Goal: Task Accomplishment & Management: Use online tool/utility

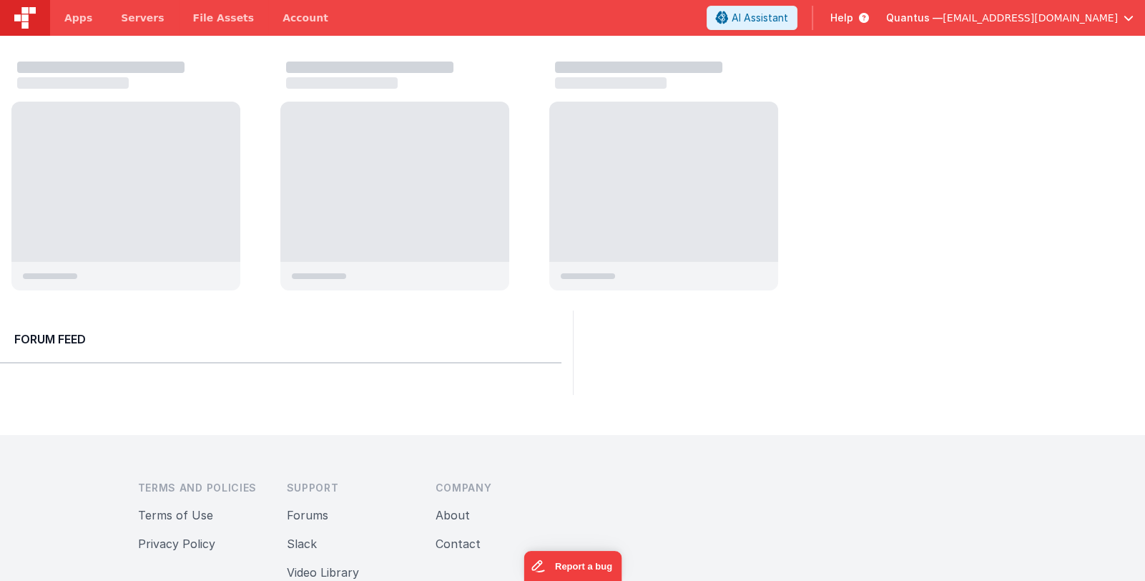
click at [943, 14] on span "Quantus —" at bounding box center [914, 18] width 57 height 14
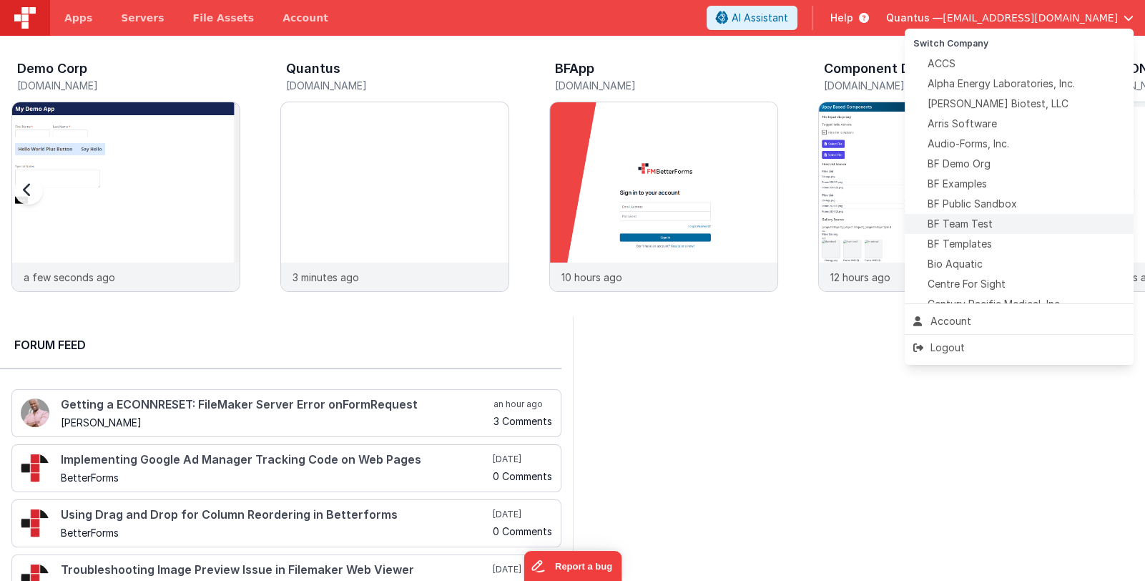
click at [1006, 226] on div "BF Team Test" at bounding box center [1019, 224] width 212 height 14
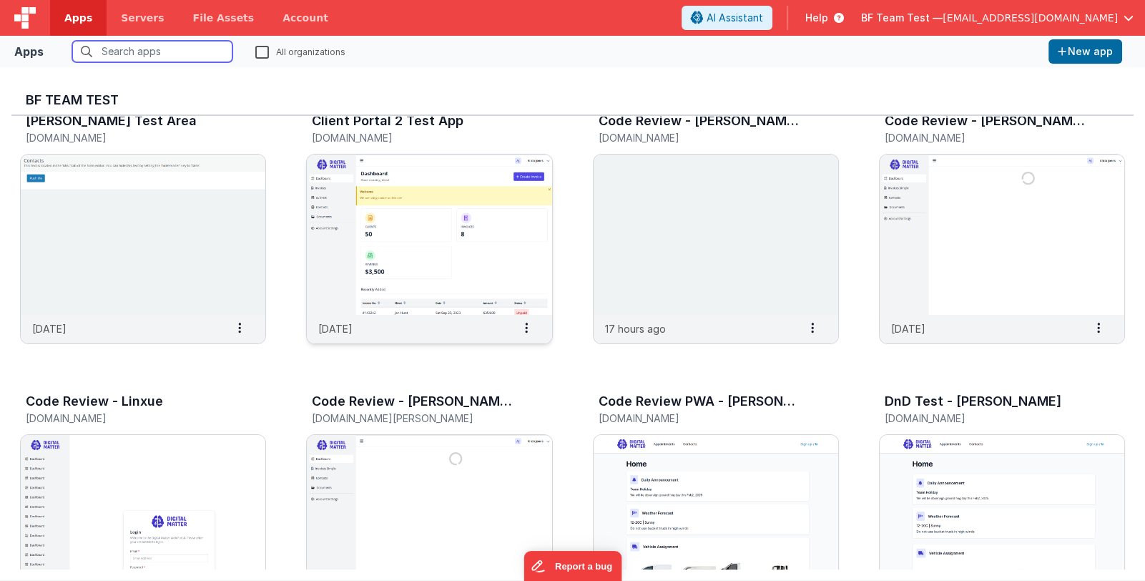
scroll to position [357, 0]
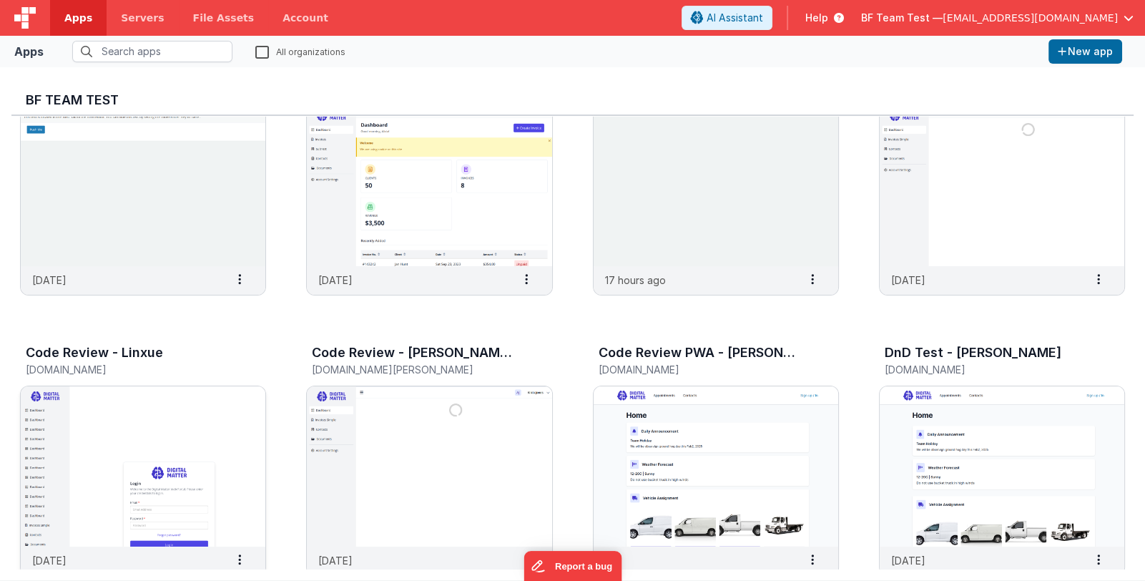
click at [207, 446] on img at bounding box center [143, 466] width 245 height 160
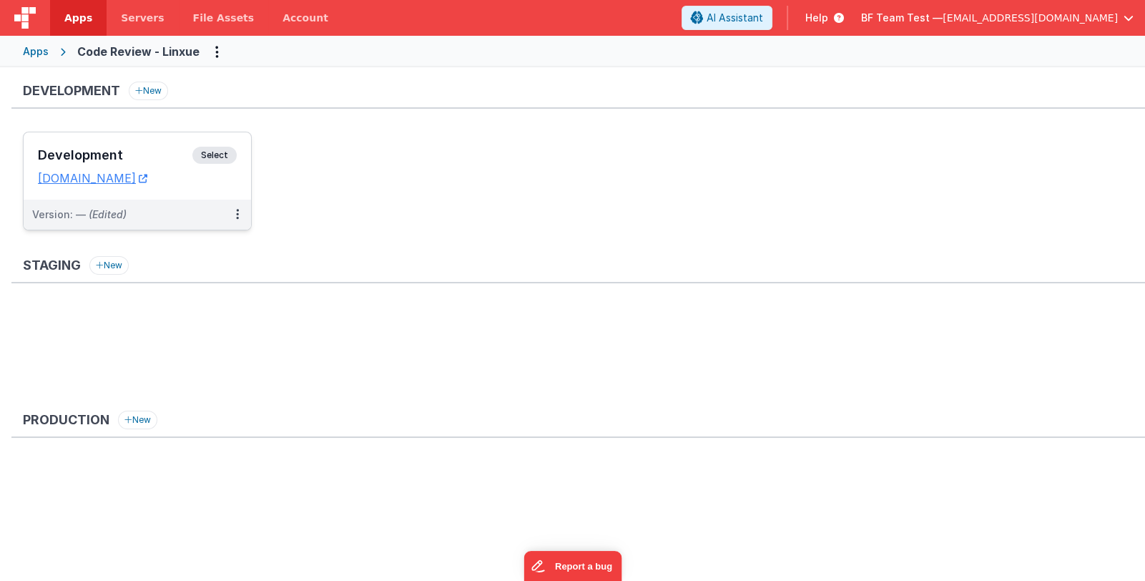
click at [128, 149] on h3 "Development" at bounding box center [115, 155] width 155 height 14
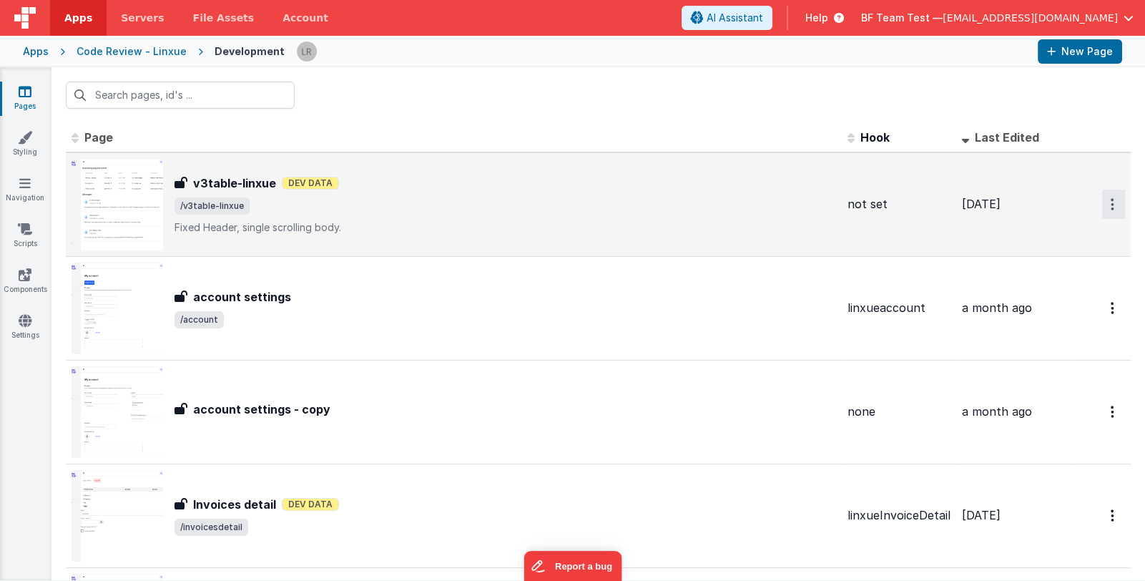
click at [1104, 202] on button "Options" at bounding box center [1113, 204] width 23 height 29
click at [1062, 263] on link "Preview" at bounding box center [1062, 263] width 126 height 26
click at [943, 21] on span "BF Team Test —" at bounding box center [902, 18] width 82 height 14
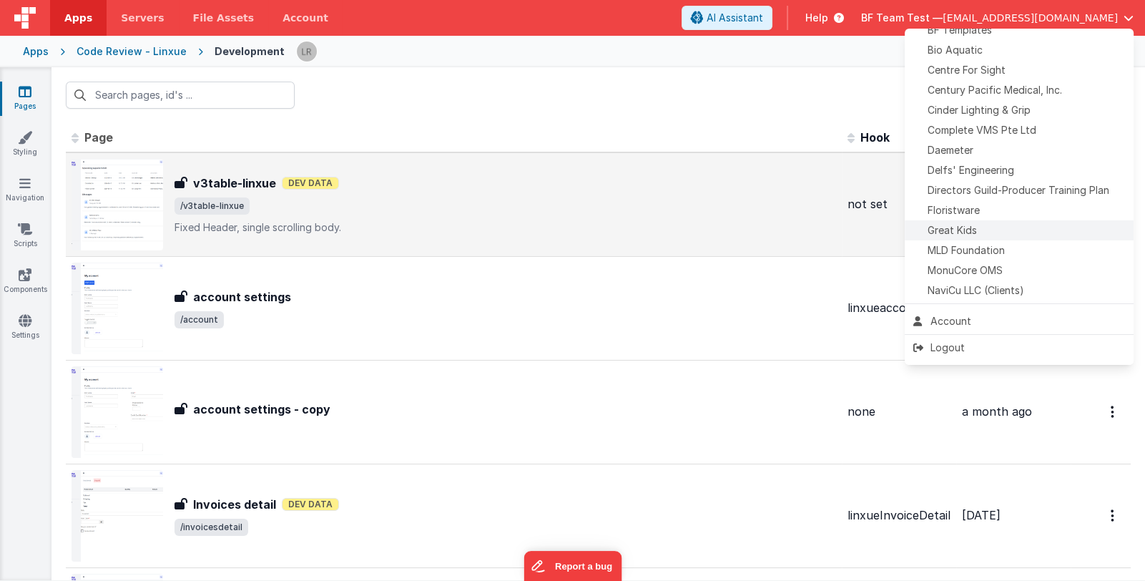
scroll to position [215, 0]
click at [1009, 210] on div "Floristware" at bounding box center [1019, 209] width 212 height 14
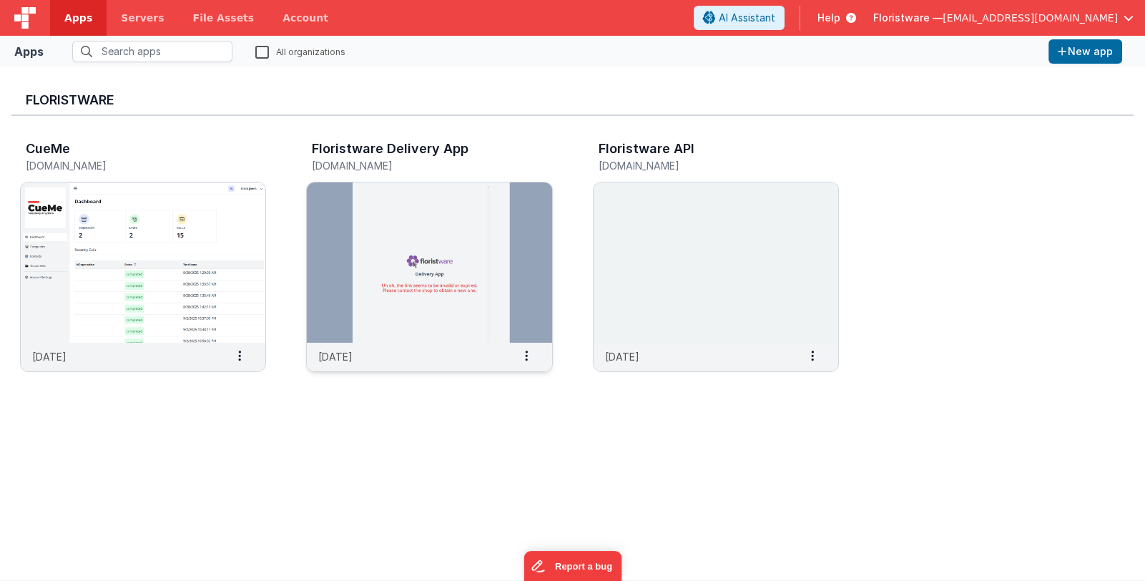
click at [373, 226] on img at bounding box center [429, 262] width 245 height 160
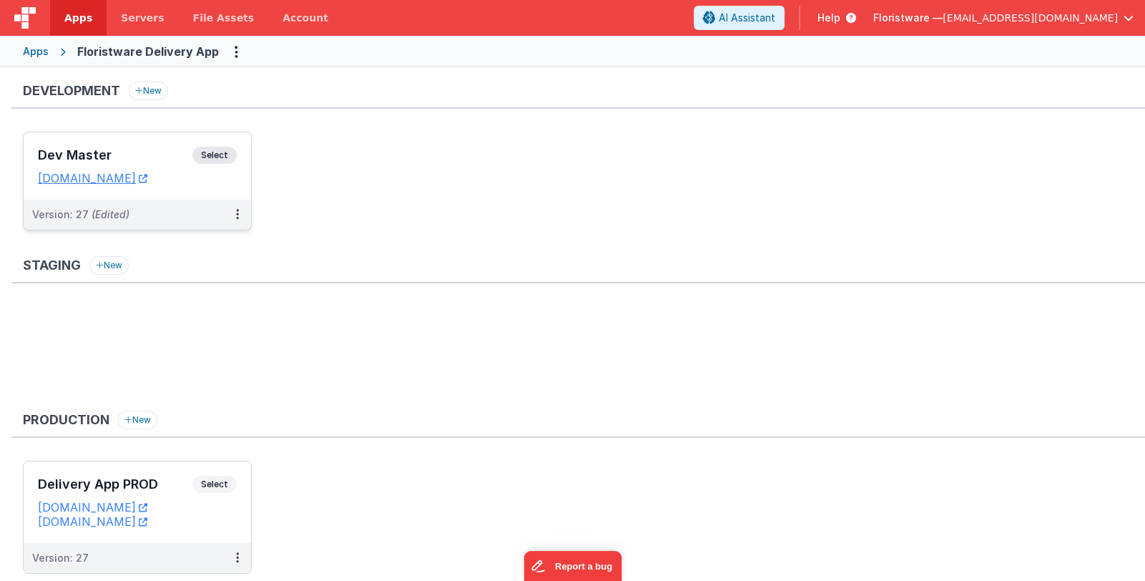
click at [116, 152] on h3 "Dev Master" at bounding box center [115, 155] width 155 height 14
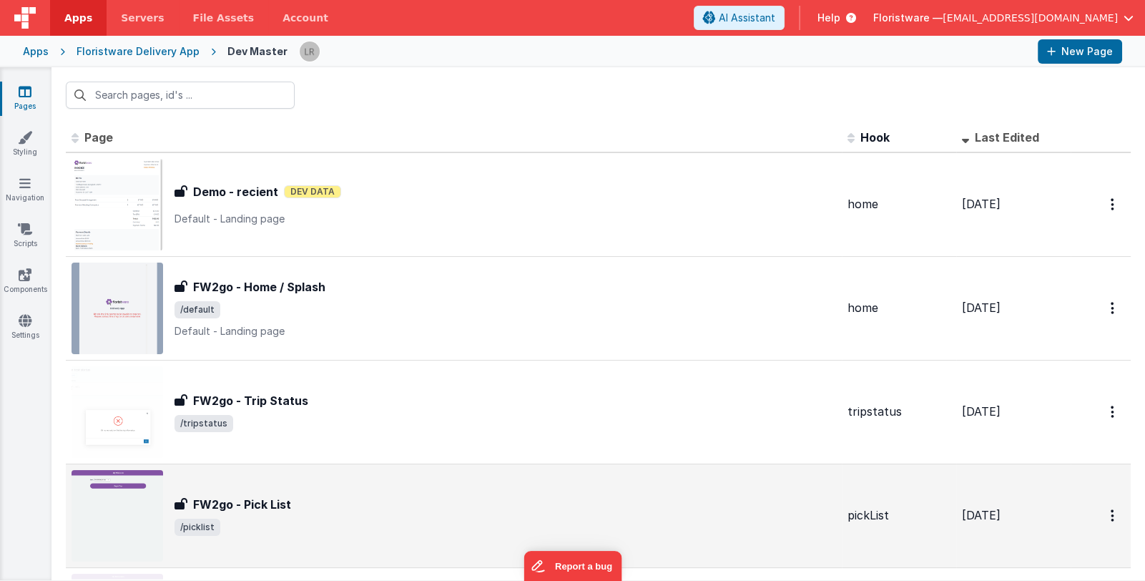
click at [361, 496] on div "FW2go - Pick List" at bounding box center [506, 504] width 662 height 17
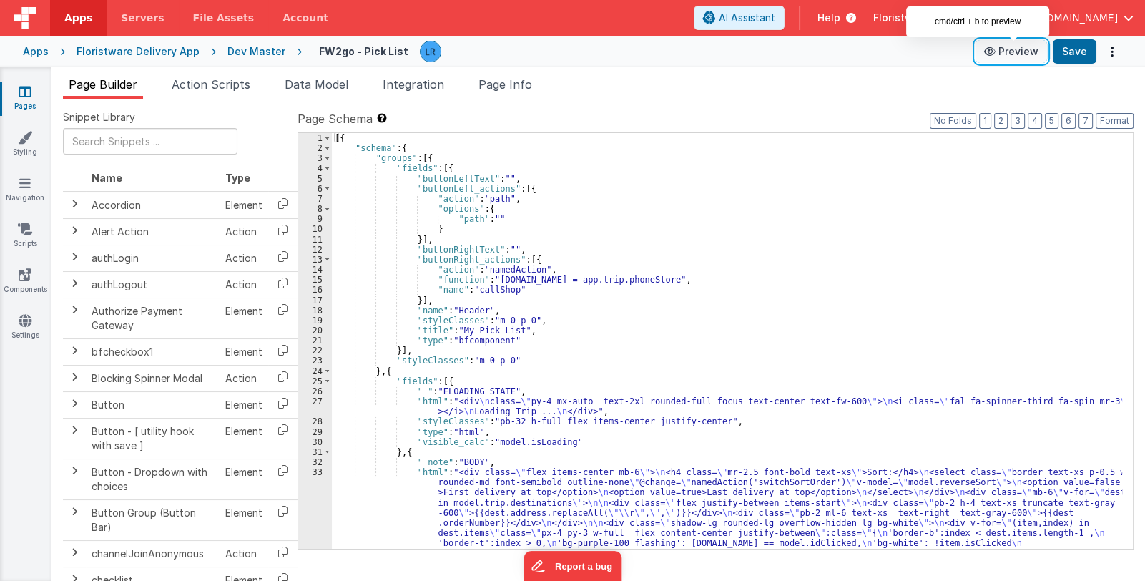
click at [996, 52] on icon at bounding box center [991, 51] width 14 height 10
click at [508, 84] on span "Page Info" at bounding box center [506, 84] width 54 height 14
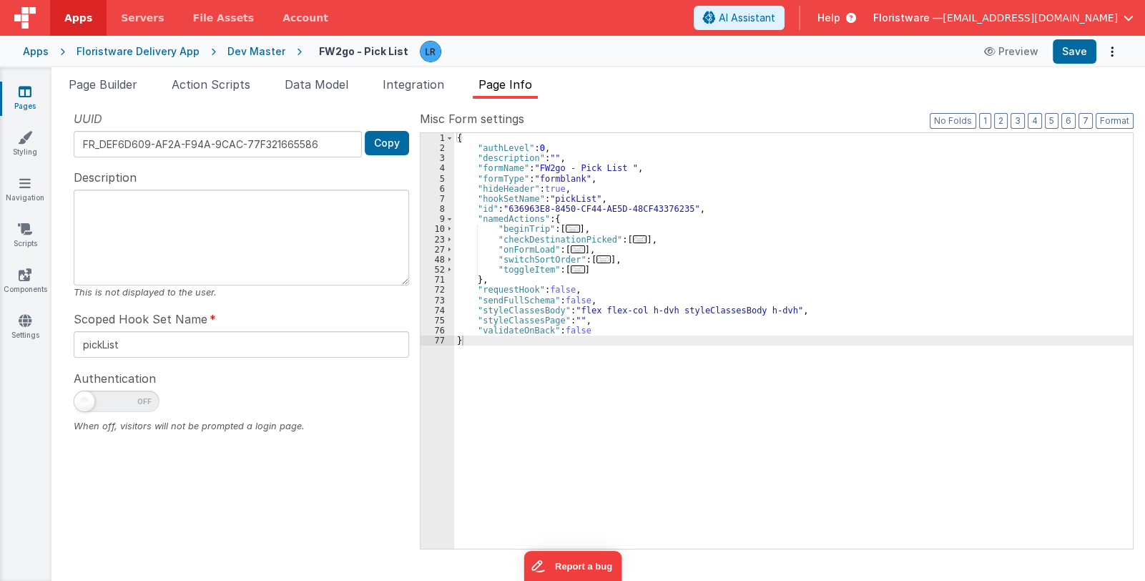
click at [573, 248] on span "..." at bounding box center [578, 249] width 14 height 8
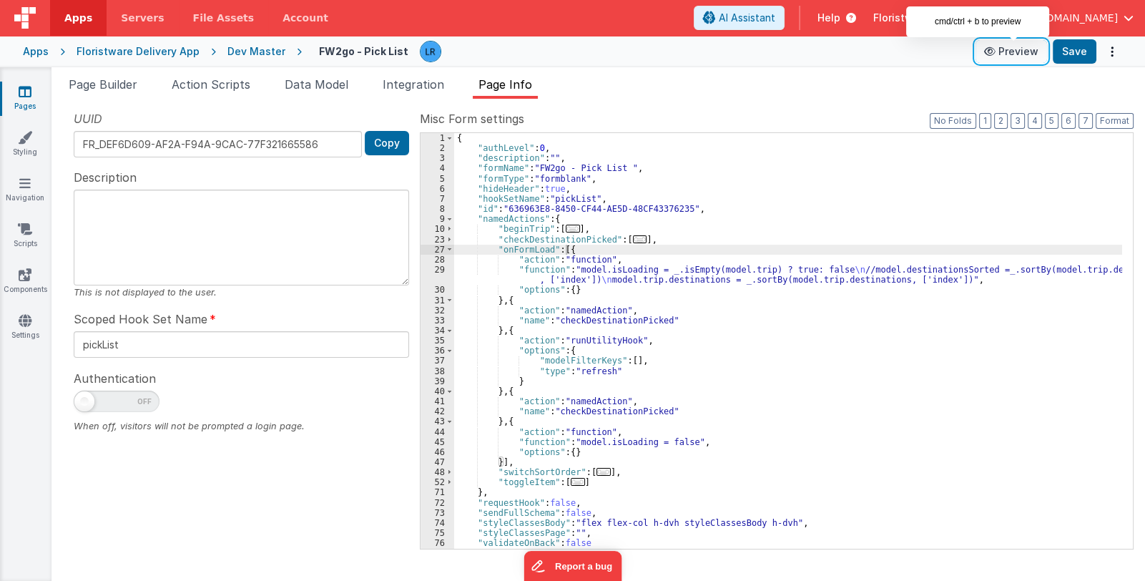
click at [999, 54] on icon at bounding box center [991, 51] width 14 height 10
click at [132, 16] on span "Servers" at bounding box center [142, 18] width 43 height 14
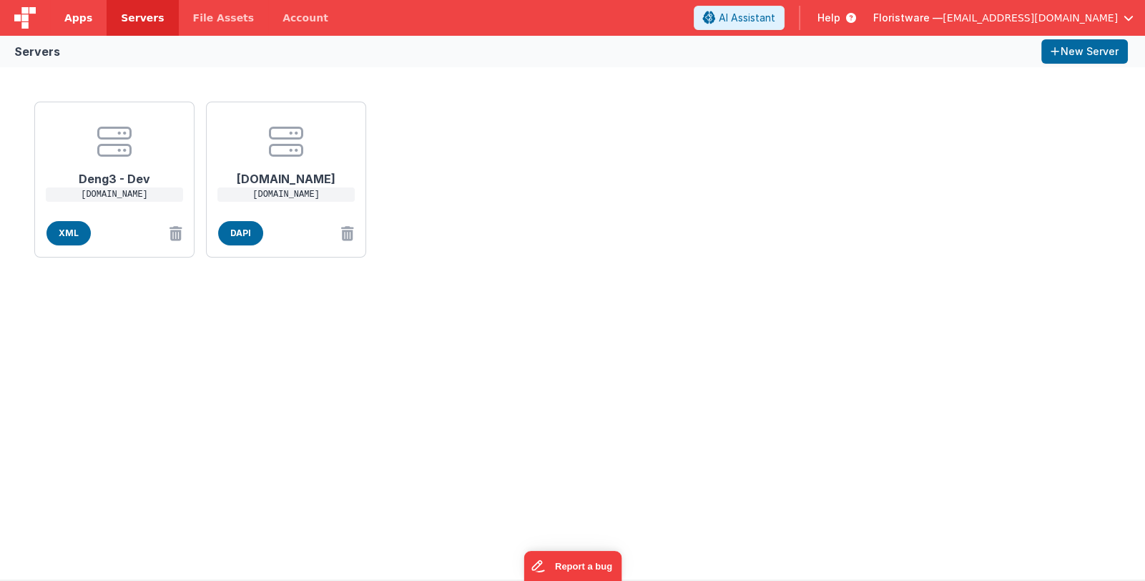
click at [64, 23] on link "Apps" at bounding box center [78, 18] width 57 height 36
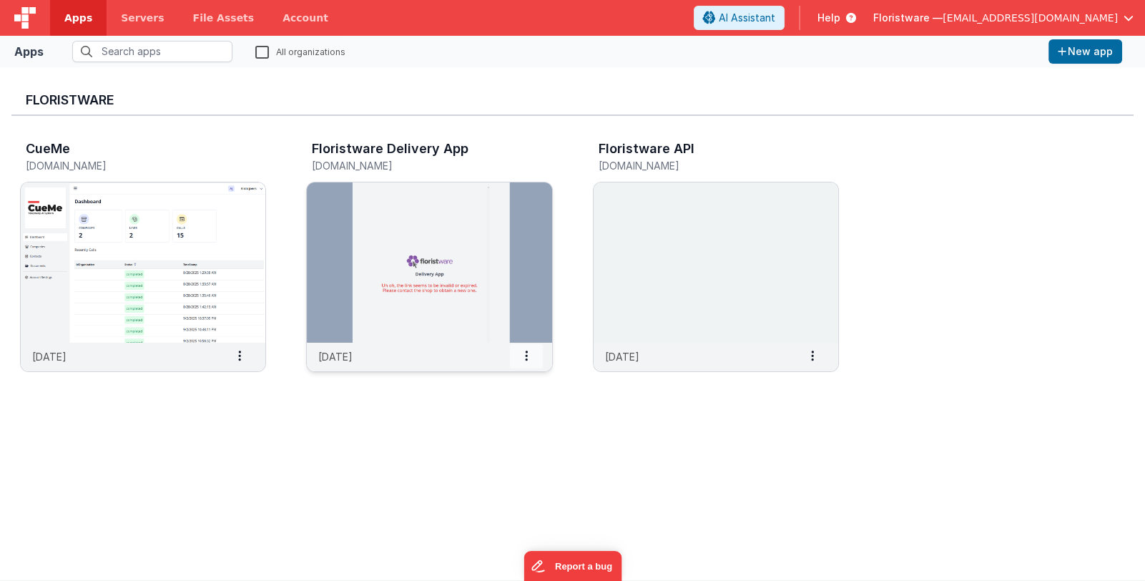
click at [531, 360] on span at bounding box center [526, 356] width 33 height 24
click at [531, 381] on slot "Settings" at bounding box center [492, 380] width 79 height 21
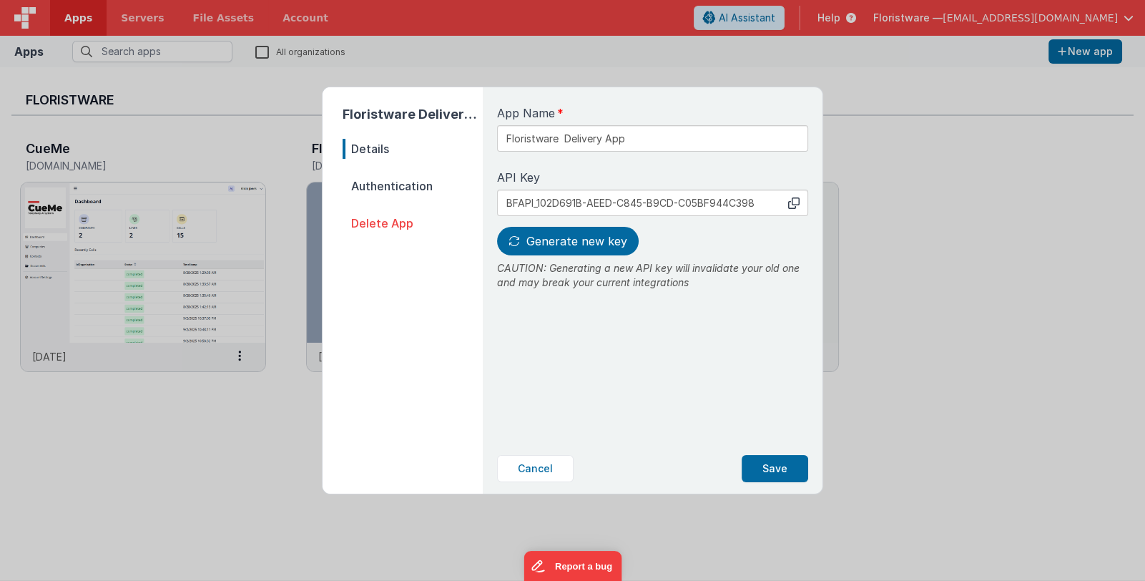
click at [377, 183] on span "Authentication" at bounding box center [413, 186] width 140 height 20
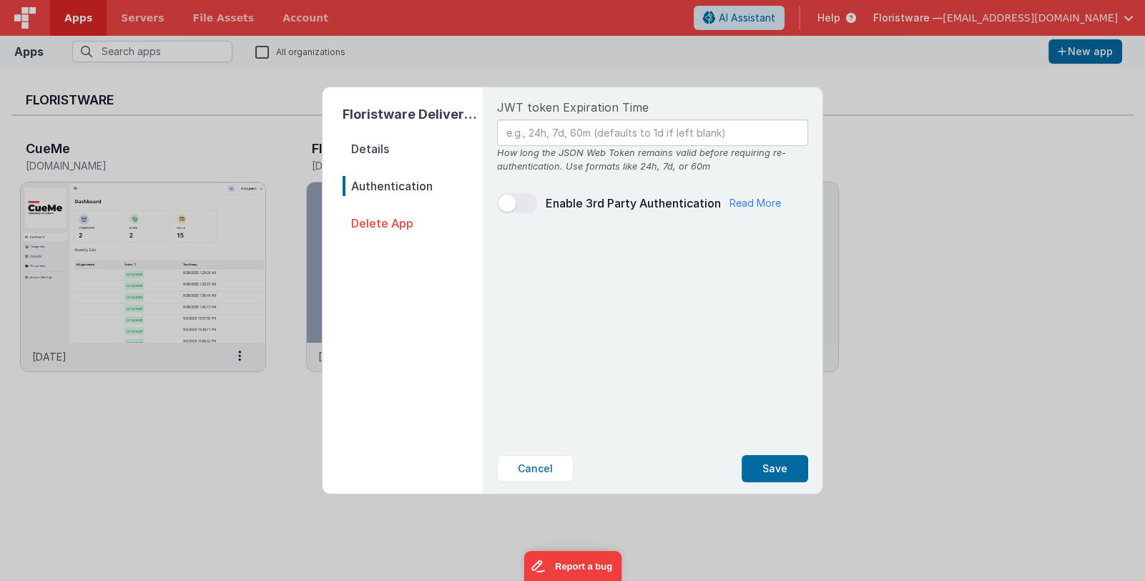
click at [370, 150] on span "Details" at bounding box center [413, 149] width 140 height 20
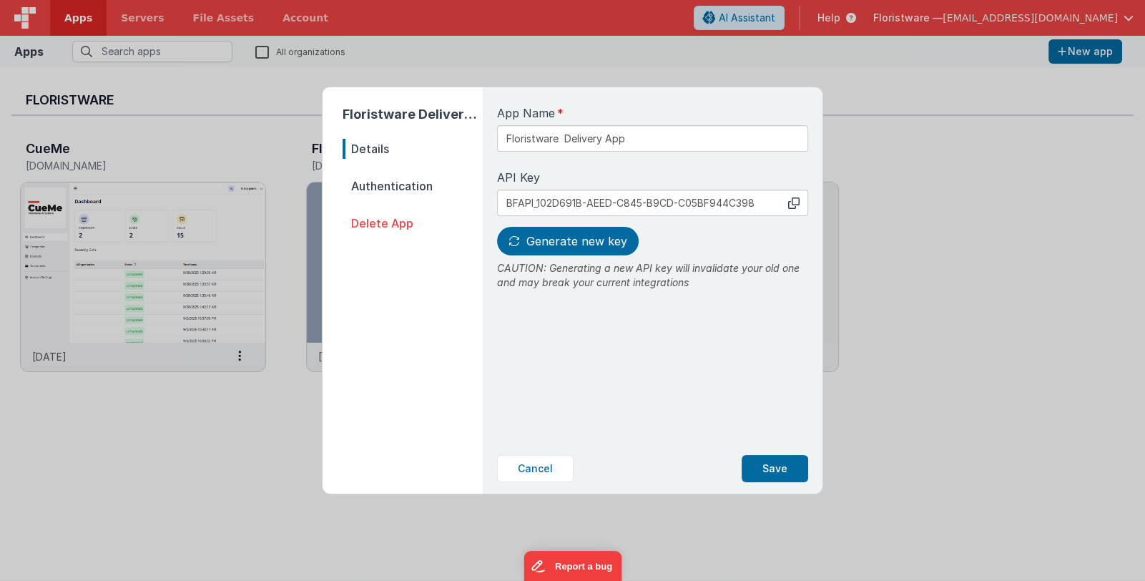
click at [152, 471] on div "Floristware Delivery App Details Authentication Delete App App Name Floristware…" at bounding box center [572, 290] width 1145 height 581
click at [526, 471] on button "Cancel" at bounding box center [535, 468] width 77 height 27
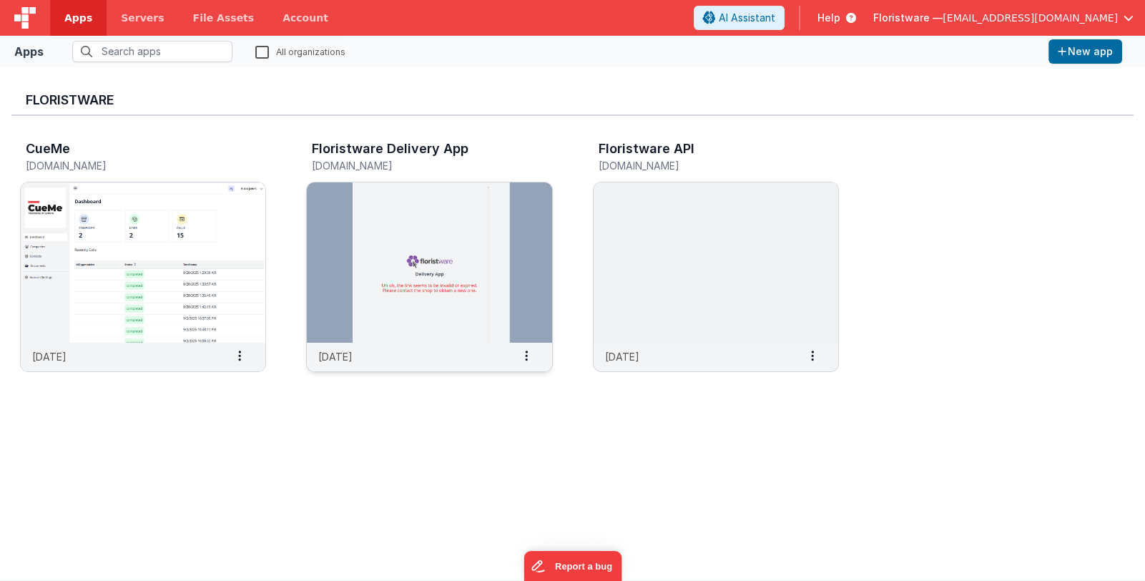
click at [358, 271] on img at bounding box center [429, 262] width 245 height 160
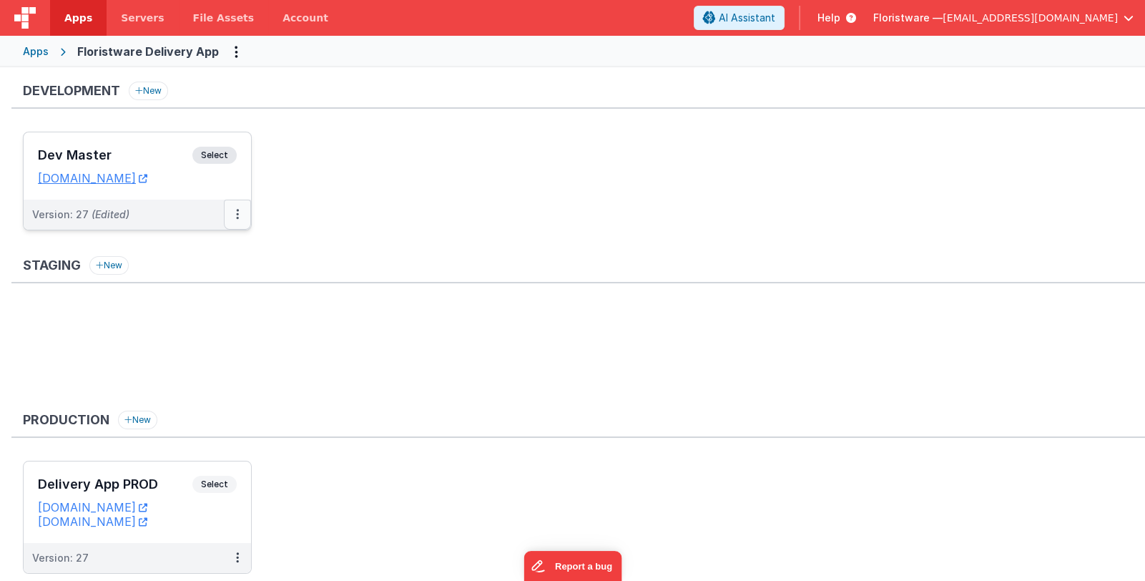
click at [245, 214] on button at bounding box center [237, 215] width 27 height 30
click at [225, 243] on link "Edit" at bounding box center [188, 247] width 126 height 26
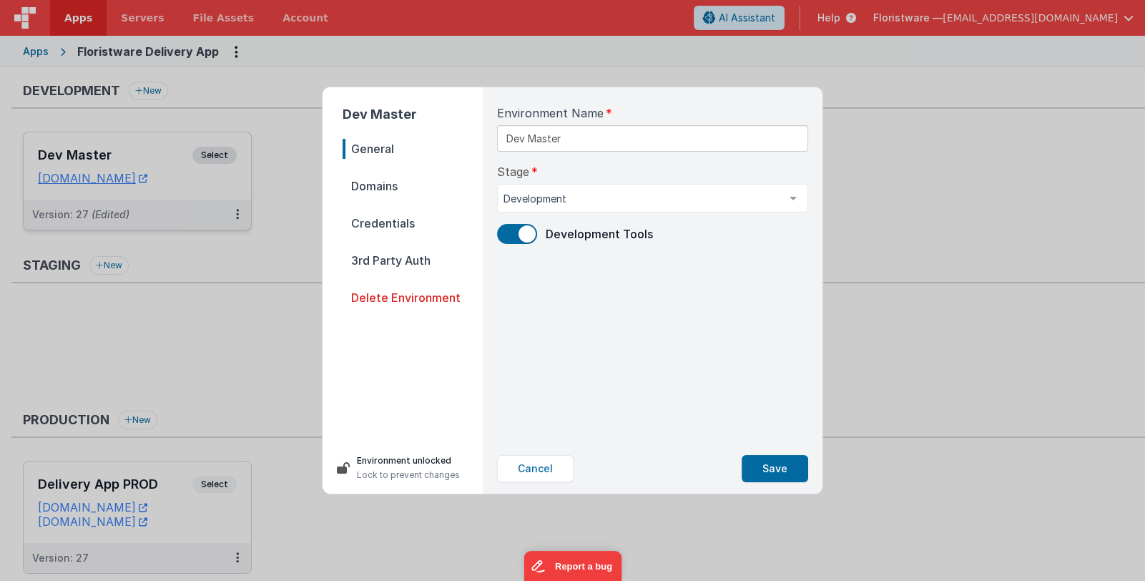
click at [373, 185] on span "Domains" at bounding box center [413, 186] width 140 height 20
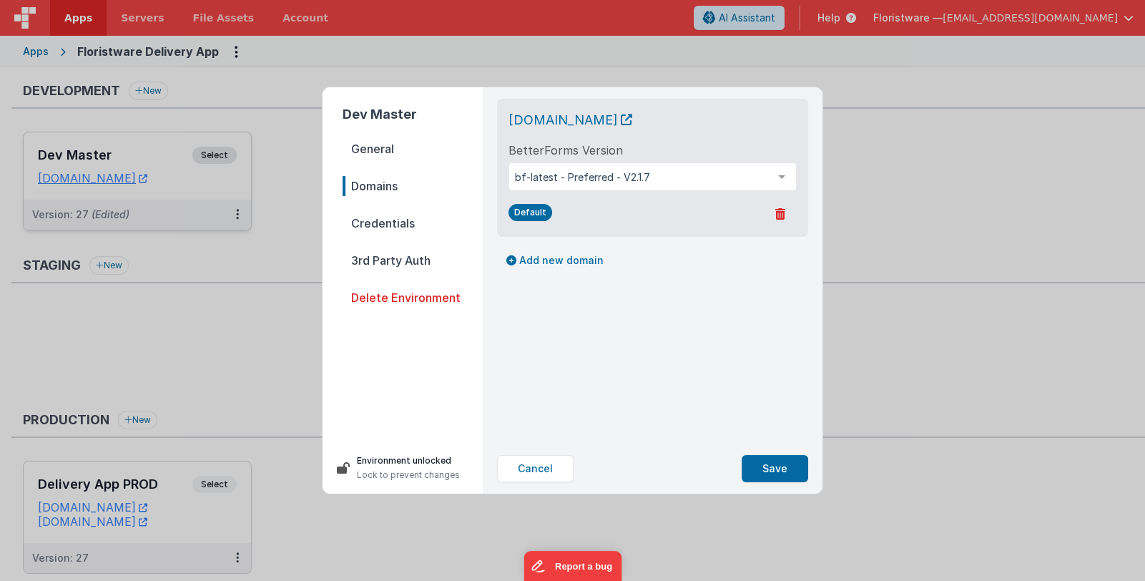
click at [369, 222] on span "Credentials" at bounding box center [413, 223] width 140 height 20
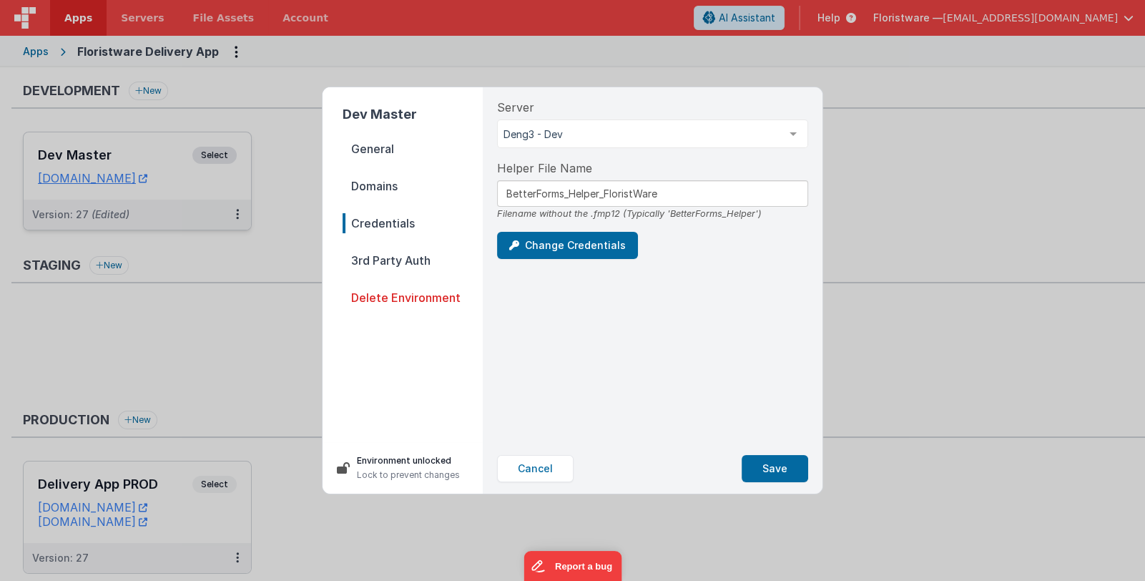
click at [547, 482] on div "Cancel Save" at bounding box center [653, 469] width 334 height 50
click at [542, 466] on button "Cancel" at bounding box center [535, 468] width 77 height 27
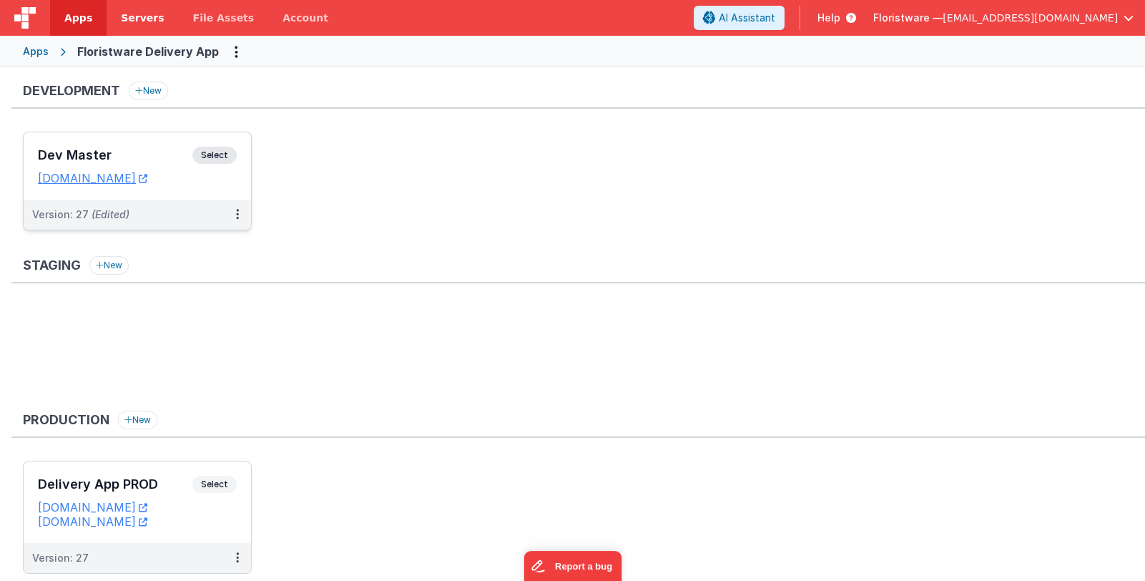
click at [135, 22] on span "Servers" at bounding box center [142, 18] width 43 height 14
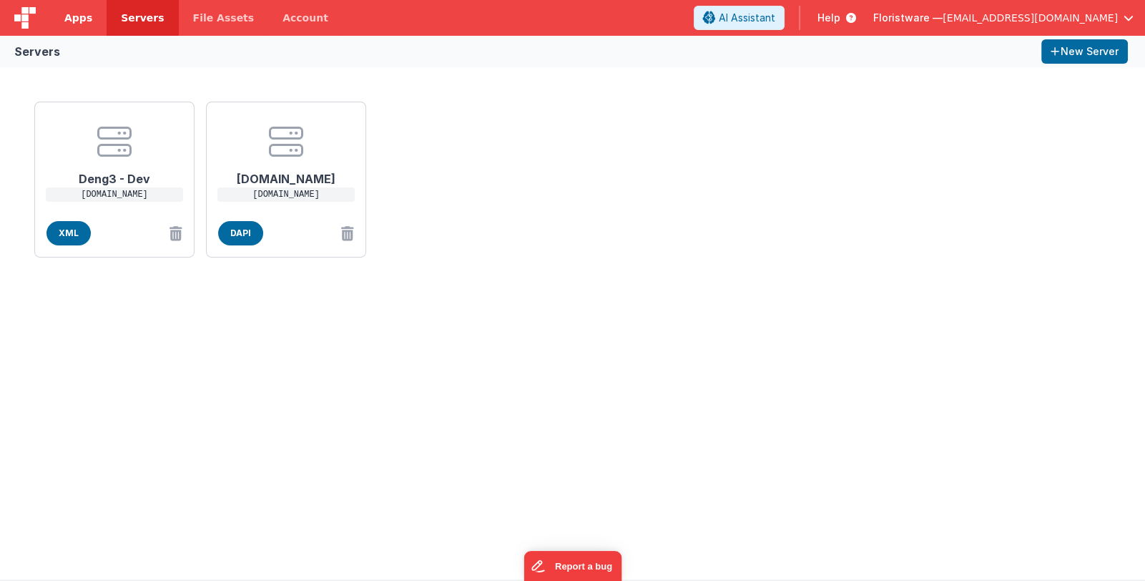
click at [67, 24] on span "Apps" at bounding box center [78, 18] width 28 height 14
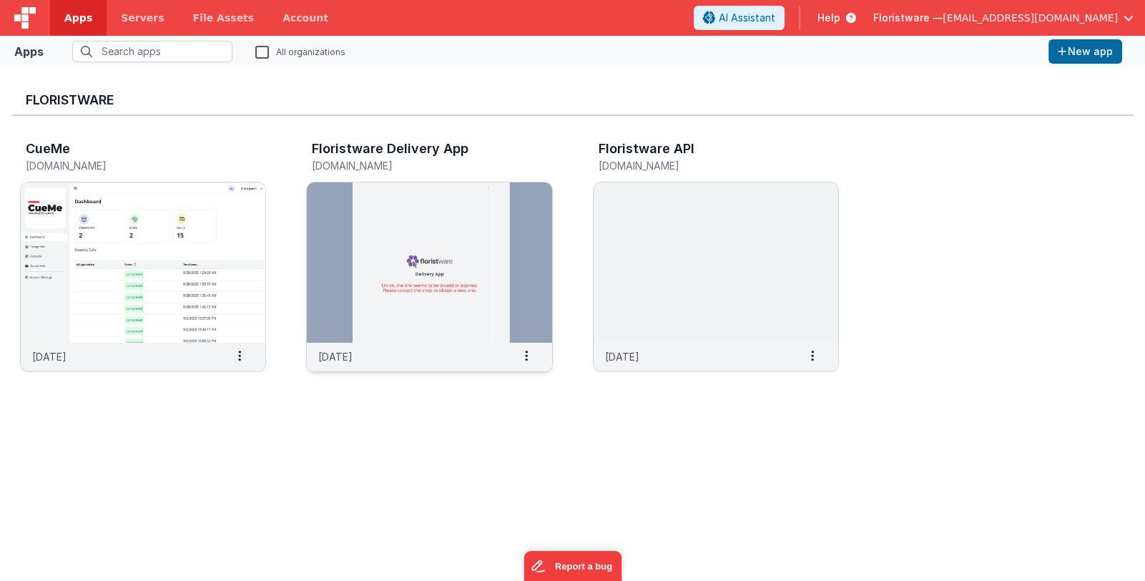
click at [410, 267] on img at bounding box center [429, 262] width 245 height 160
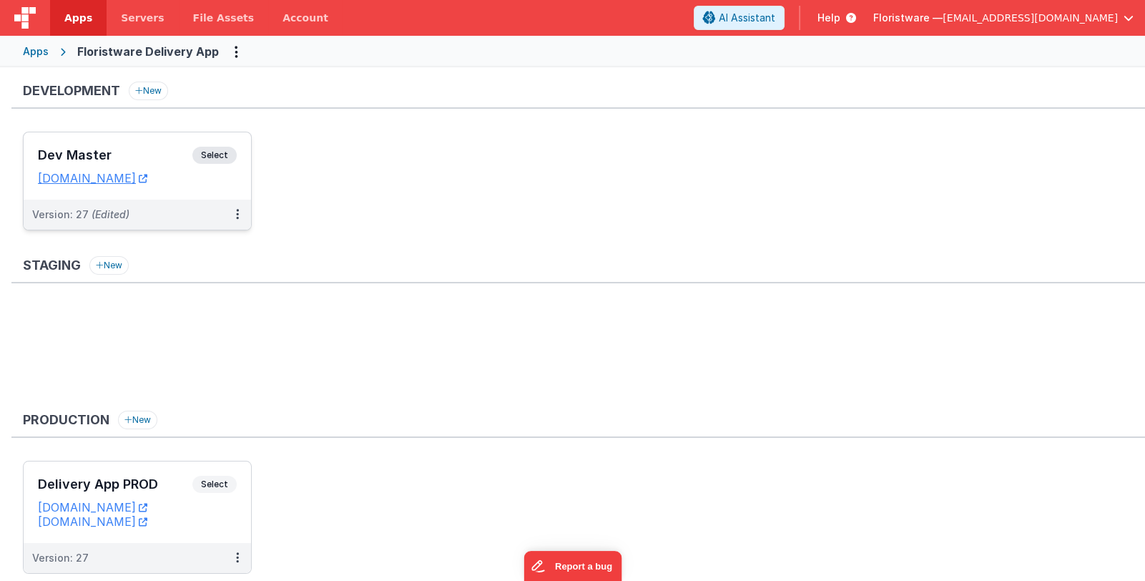
click at [83, 150] on h3 "Dev Master" at bounding box center [115, 155] width 155 height 14
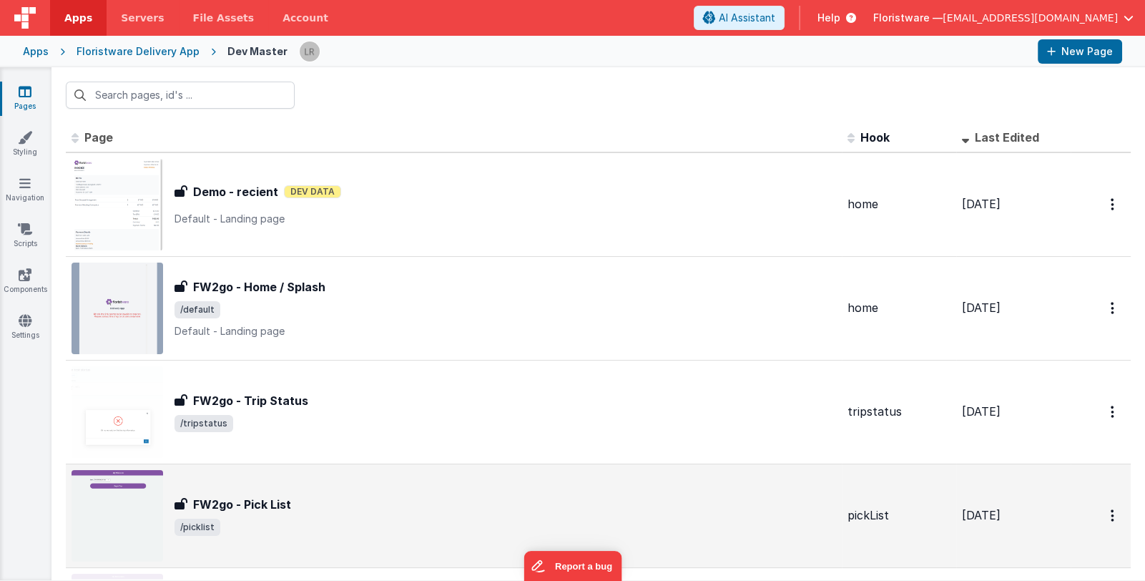
click at [404, 496] on div "FW2go - Pick List" at bounding box center [506, 504] width 662 height 17
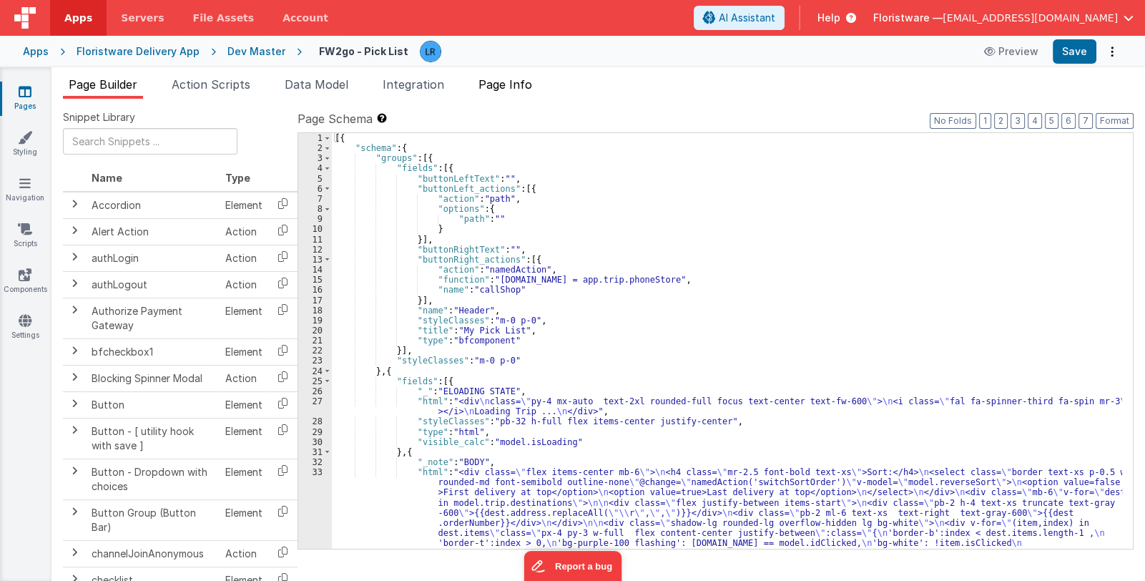
click at [508, 86] on span "Page Info" at bounding box center [506, 84] width 54 height 14
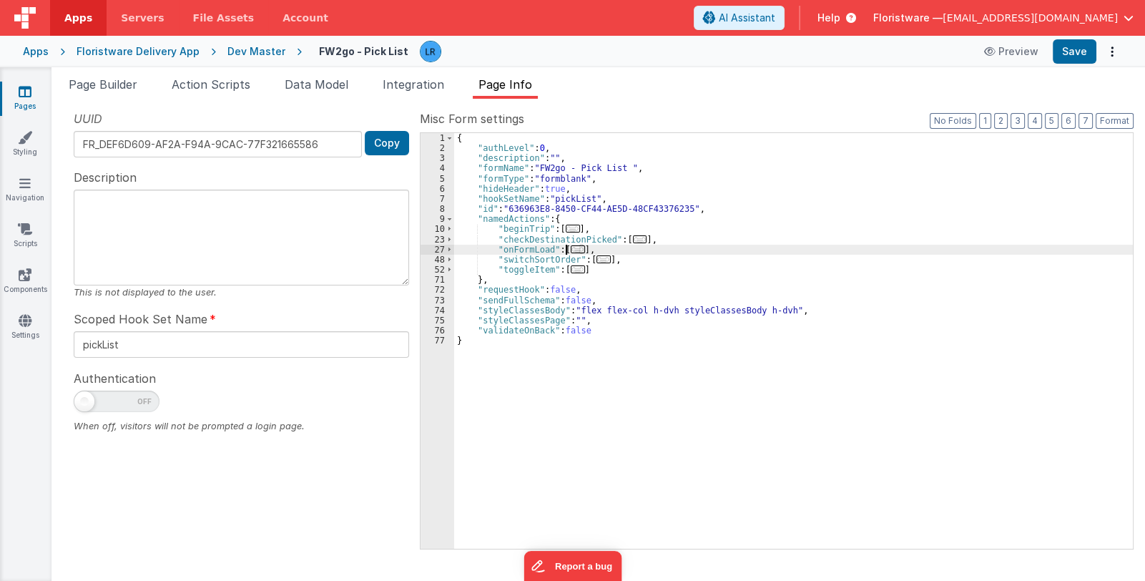
click at [571, 249] on span "..." at bounding box center [578, 249] width 14 height 8
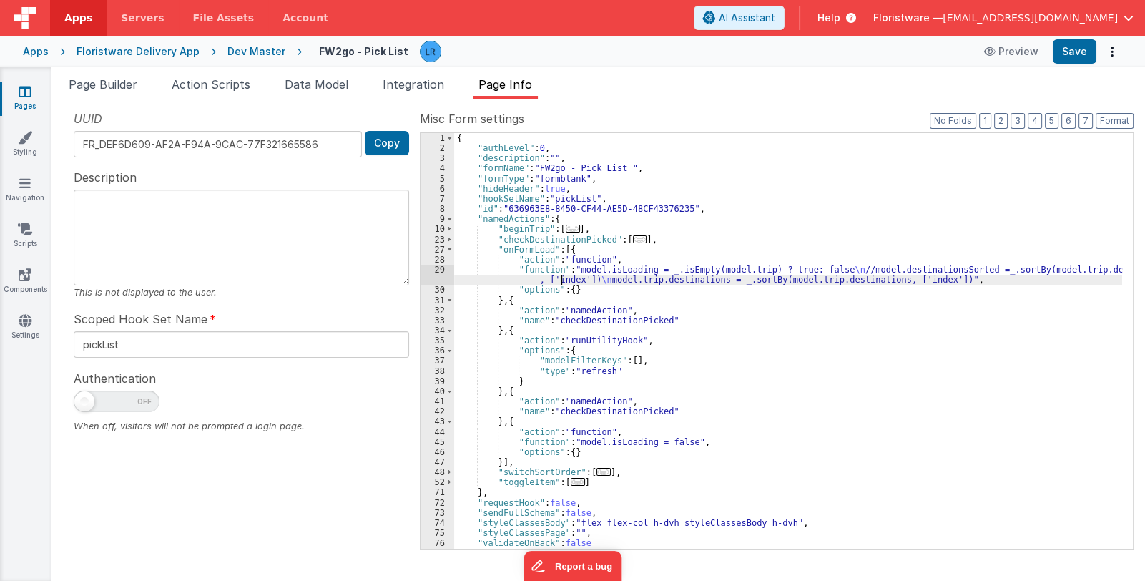
click at [562, 275] on div "{ "authLevel" : 0 , "description" : "" , "formName" : "FW2go - Pick List " , "f…" at bounding box center [788, 351] width 668 height 436
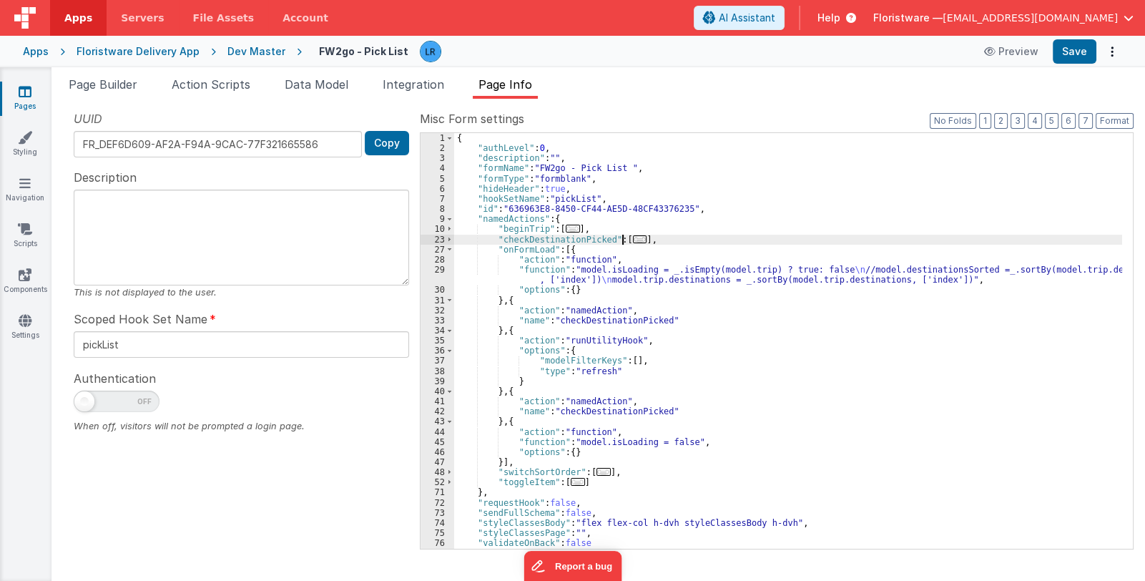
click at [633, 239] on span "..." at bounding box center [640, 239] width 14 height 8
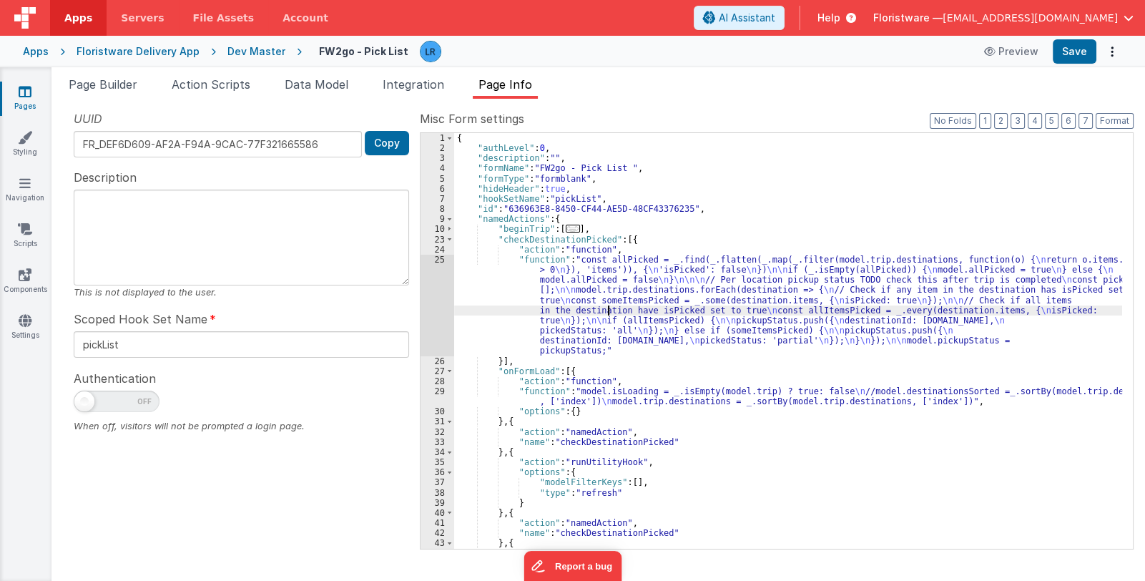
click at [608, 313] on div "{ "authLevel" : 0 , "description" : "" , "formName" : "FW2go - Pick List " , "f…" at bounding box center [788, 351] width 668 height 436
click at [434, 319] on div "25" at bounding box center [438, 306] width 34 height 102
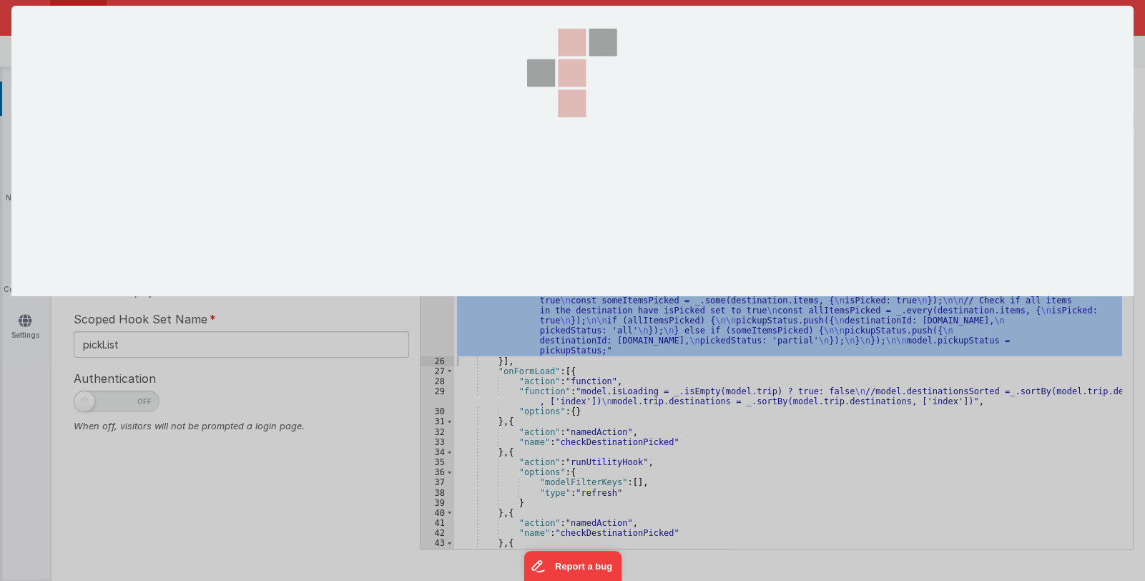
click at [434, 319] on div at bounding box center [572, 290] width 1122 height 569
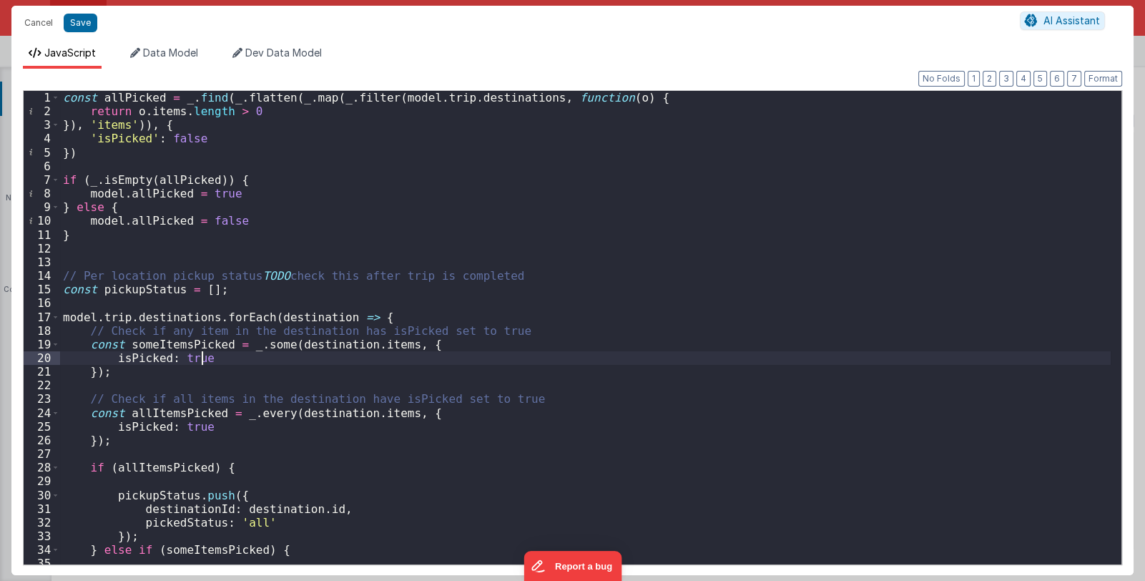
click at [591, 356] on div "const allPicked = _ . find ( _ . flatten ( _ . map ( _ . filter ( model . trip …" at bounding box center [585, 341] width 1051 height 501
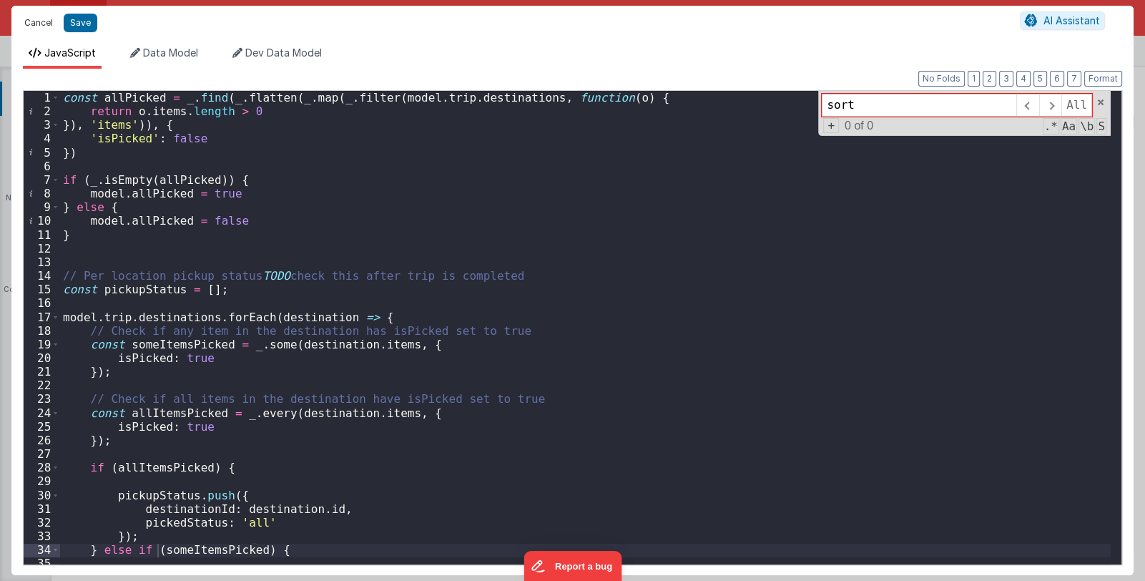
type input "sort"
click at [46, 19] on button "Cancel" at bounding box center [38, 23] width 43 height 20
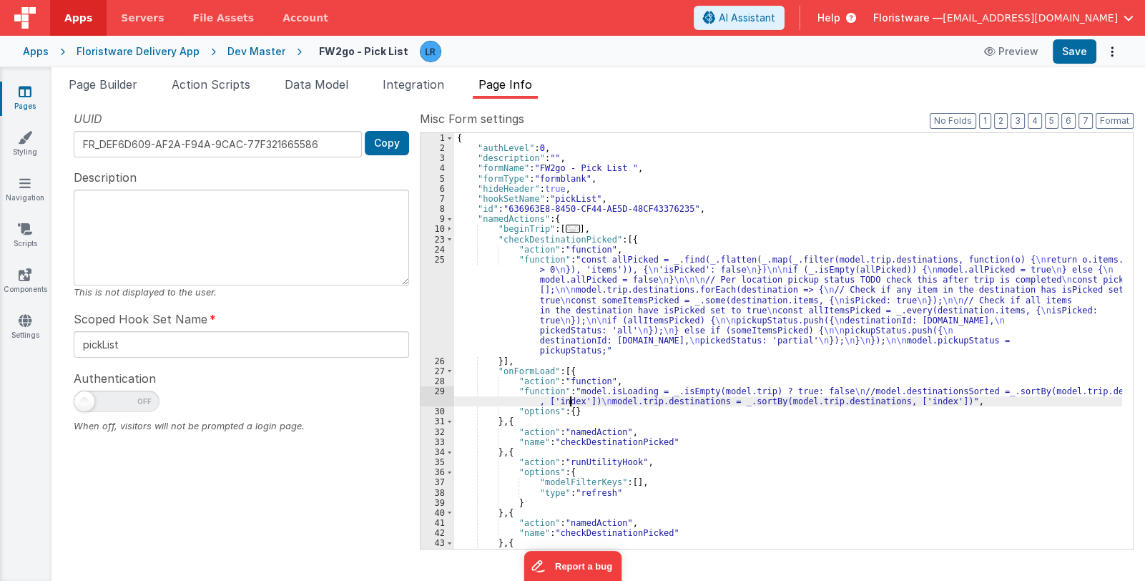
click at [572, 403] on div "{ "authLevel" : 0 , "description" : "" , "formName" : "FW2go - Pick List " , "f…" at bounding box center [788, 351] width 668 height 436
click at [429, 399] on div "29" at bounding box center [438, 396] width 34 height 20
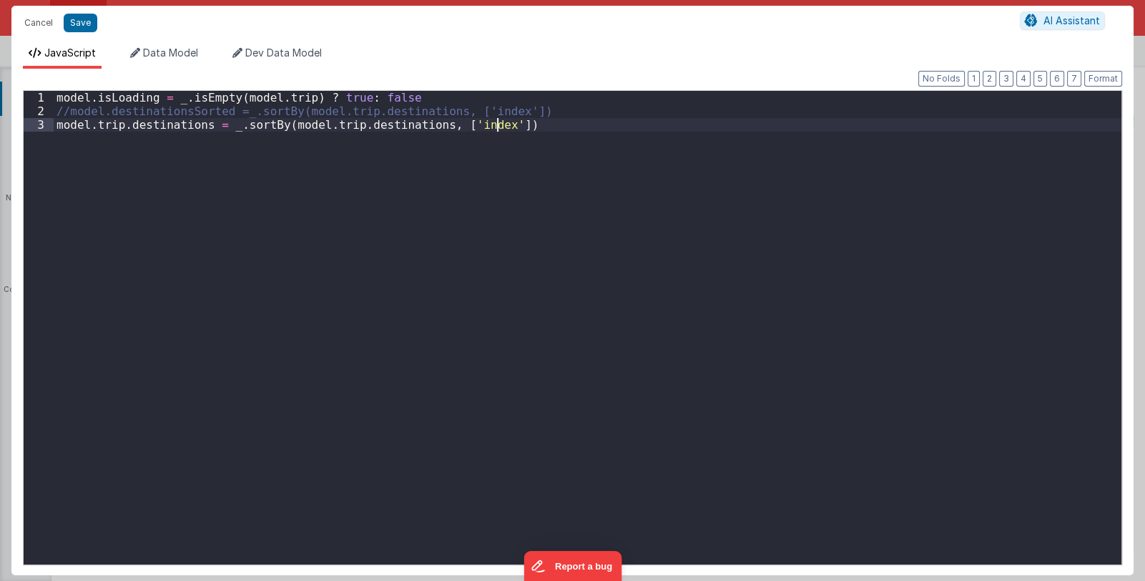
click at [429, 399] on div "model . isLoading = _ . isEmpty ( model . trip ) ? true : false //model.destina…" at bounding box center [588, 341] width 1068 height 501
click at [415, 263] on div "model . isLoading = _ . isEmpty ( model . trip ) ? true : false //model.destina…" at bounding box center [588, 341] width 1068 height 501
click at [39, 24] on button "Cancel" at bounding box center [38, 23] width 43 height 20
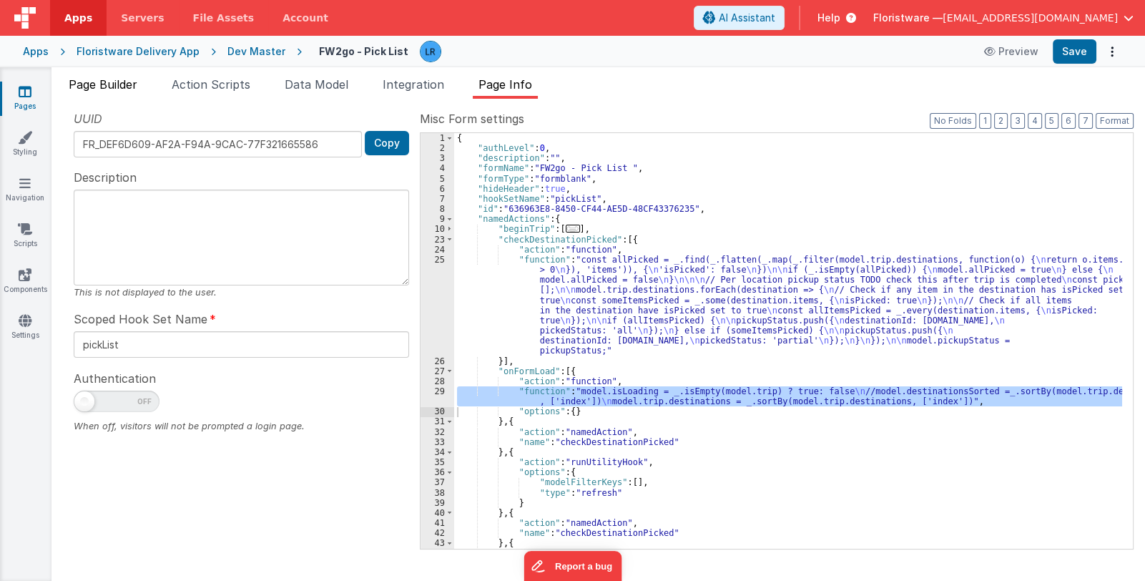
click at [115, 84] on span "Page Builder" at bounding box center [103, 84] width 69 height 14
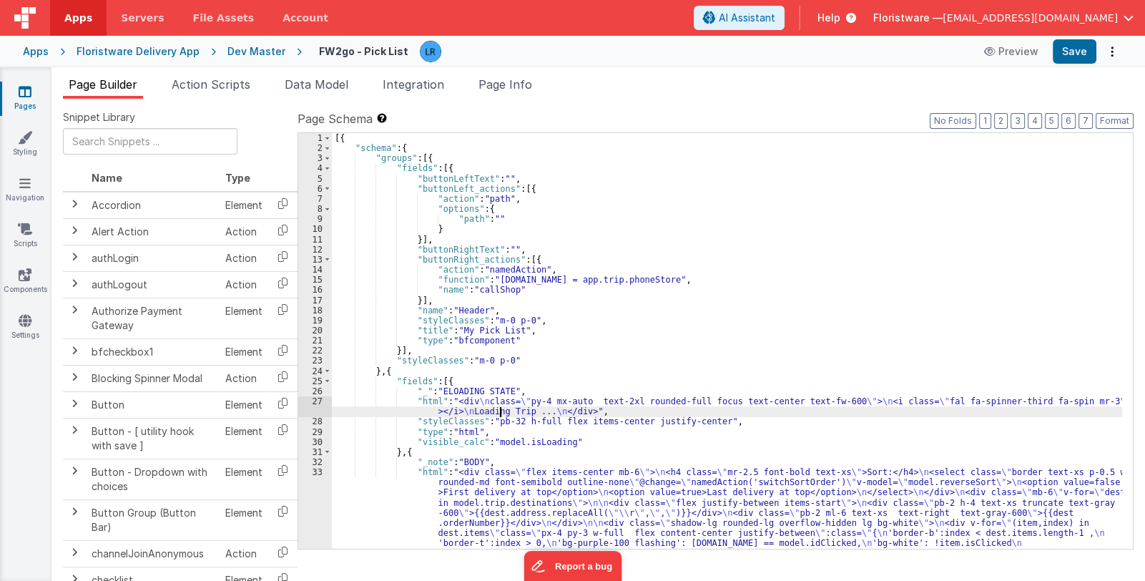
click at [501, 413] on div "[{ "schema" : { "groups" : [{ "fields" : [{ "buttonLeftText" : "" , "buttonLeft…" at bounding box center [727, 412] width 790 height 558
click at [310, 406] on div "27" at bounding box center [315, 406] width 34 height 20
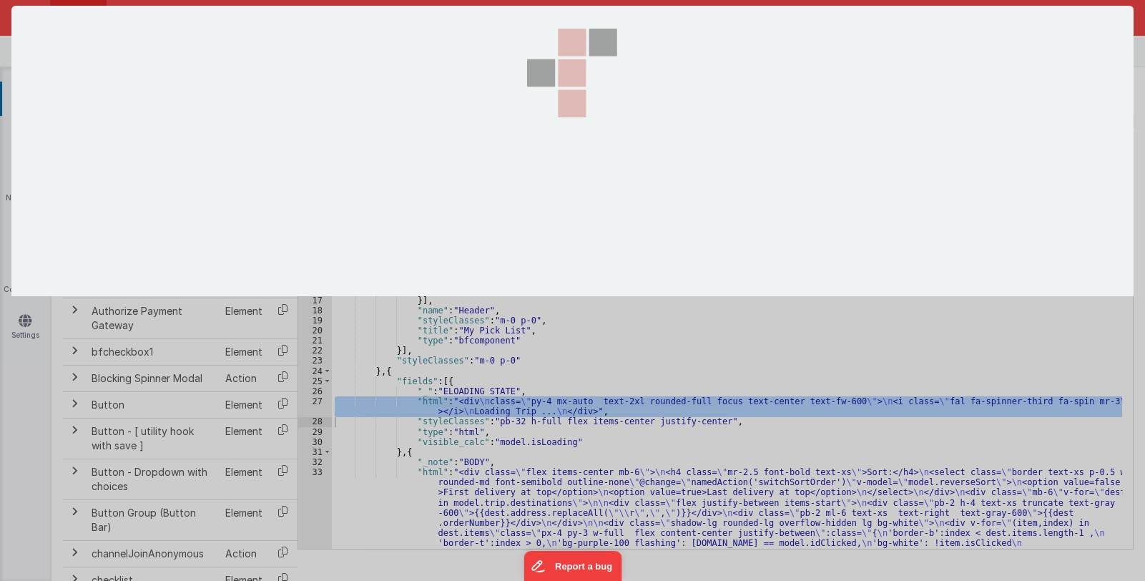
click at [310, 406] on div at bounding box center [572, 290] width 1122 height 569
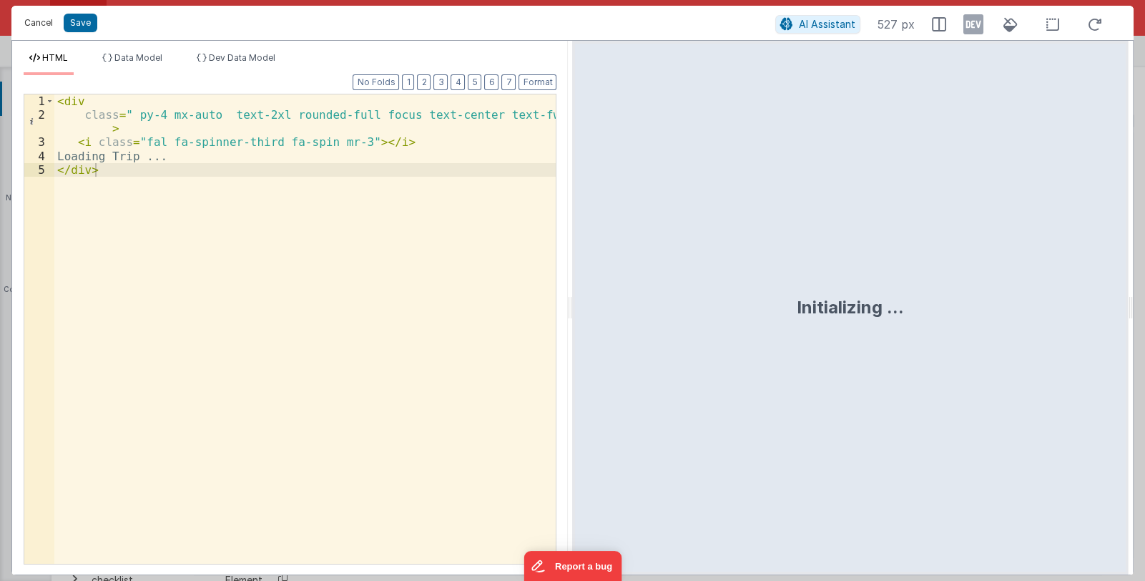
click at [34, 22] on button "Cancel" at bounding box center [38, 23] width 43 height 20
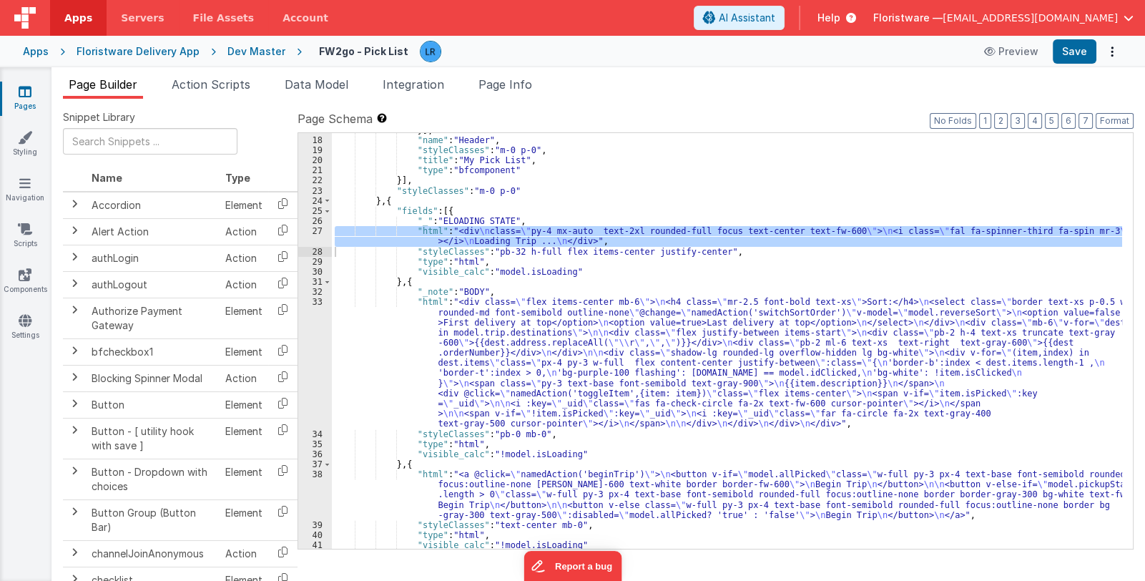
scroll to position [170, 0]
click at [464, 374] on div "}] , "name" : "Header" , "styleClasses" : "m-0 p-0" , "title" : "My Pick List" …" at bounding box center [727, 343] width 790 height 436
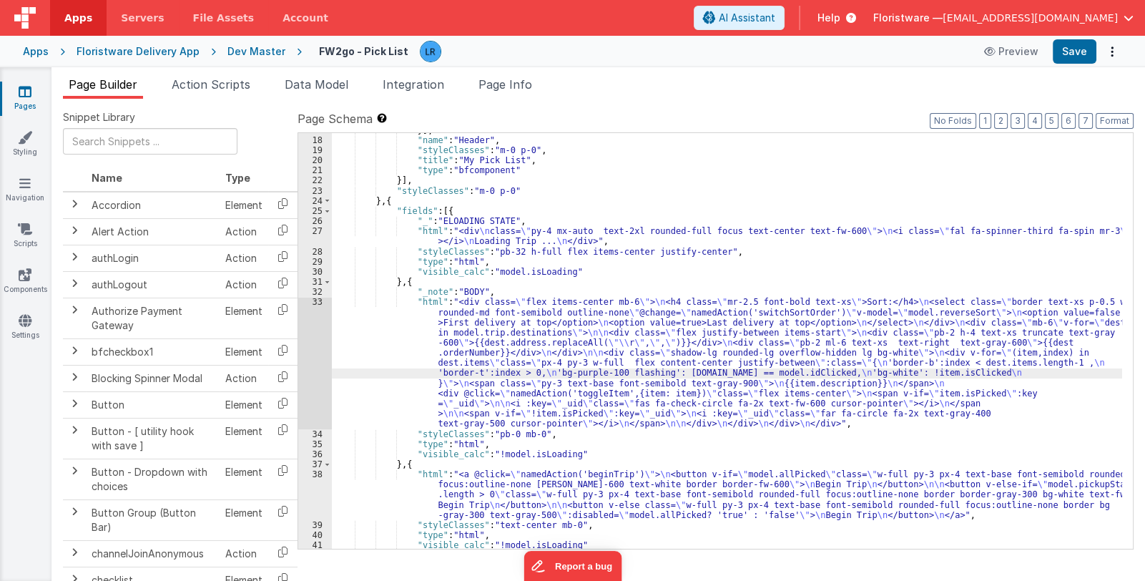
click at [316, 363] on div "33" at bounding box center [315, 363] width 34 height 132
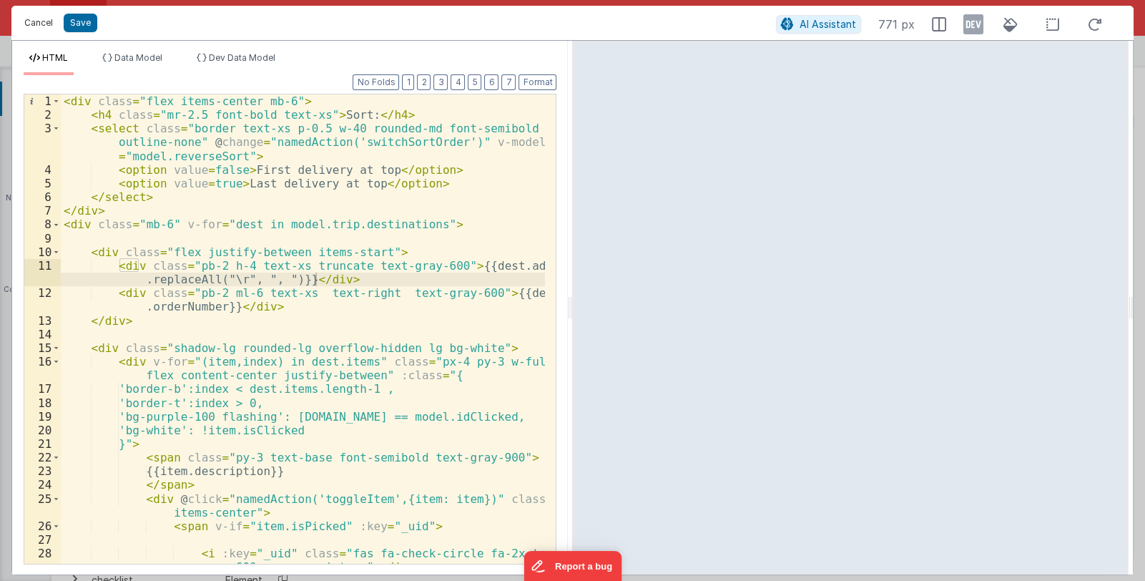
click at [38, 27] on button "Cancel" at bounding box center [38, 23] width 43 height 20
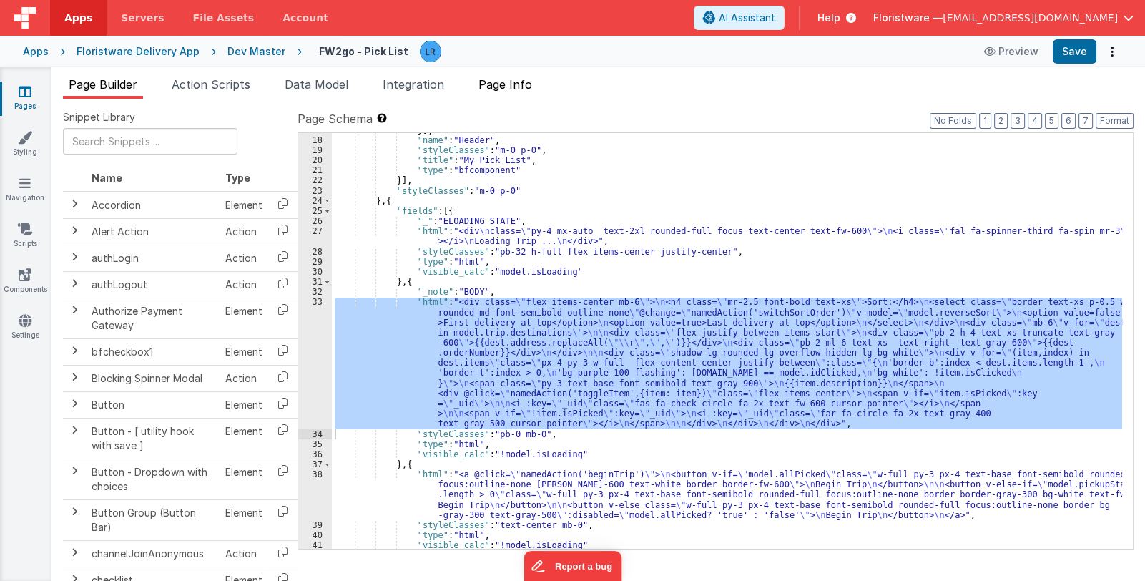
click at [517, 86] on span "Page Info" at bounding box center [506, 84] width 54 height 14
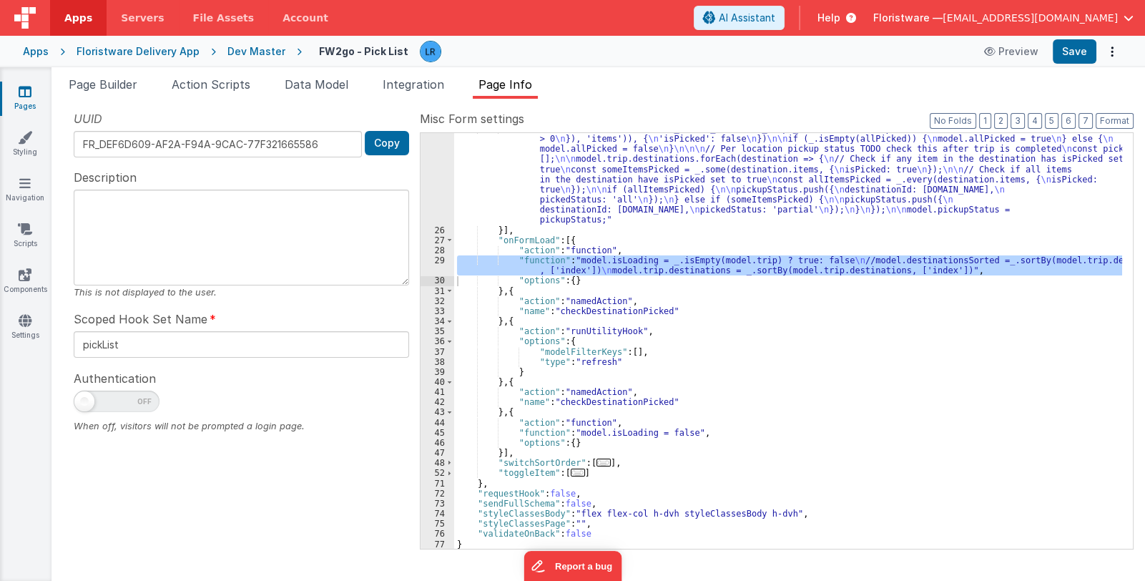
scroll to position [131, 0]
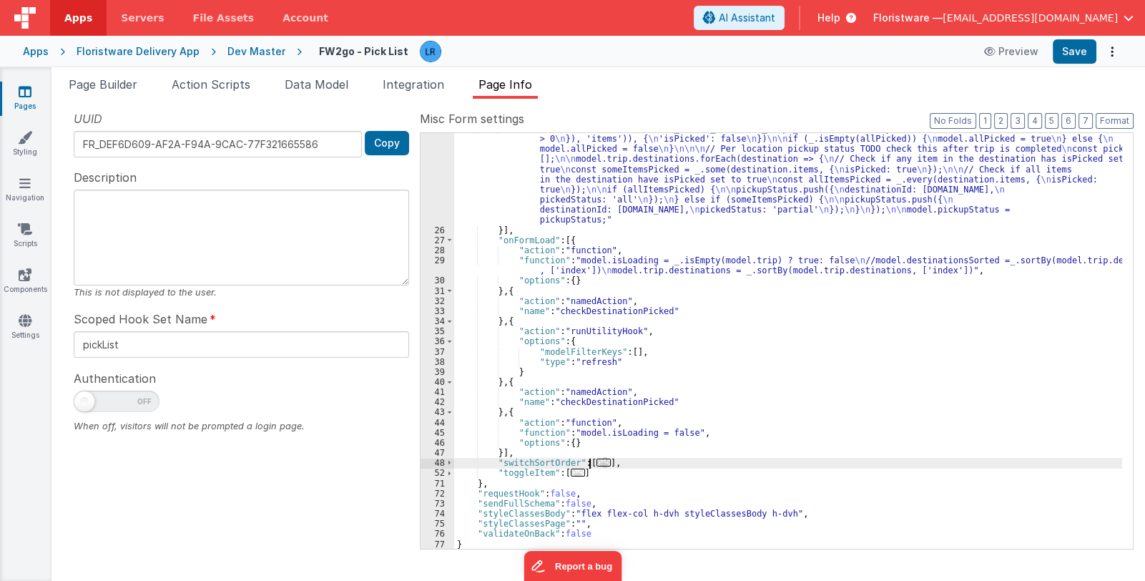
click at [597, 460] on span "..." at bounding box center [604, 463] width 14 height 8
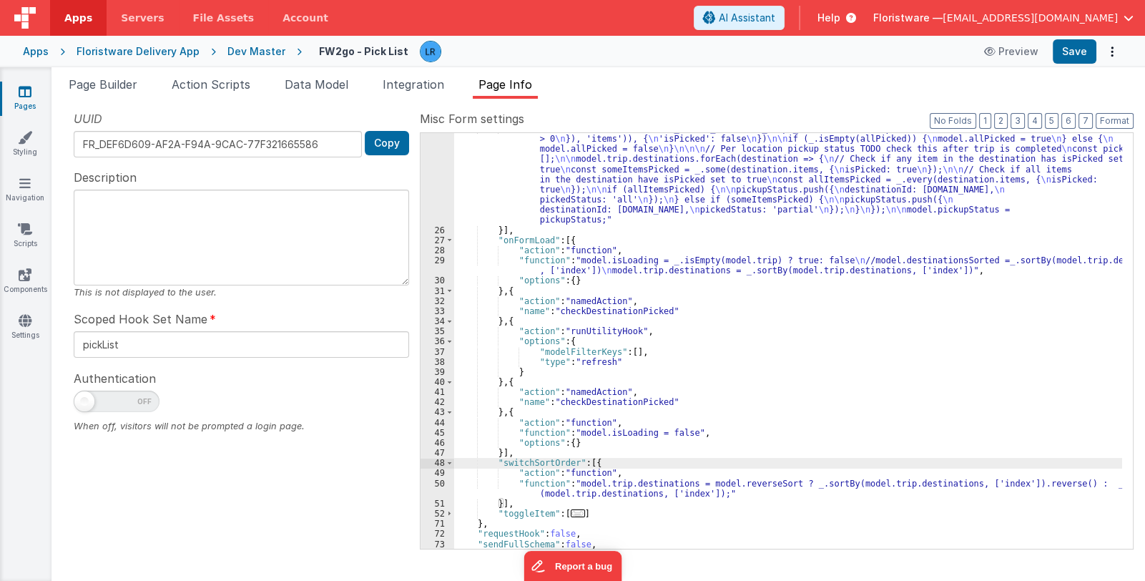
click at [580, 488] on div ""function" : "const allPicked = _.find(_.flatten(_.map(_.filter(model.trip.dest…" at bounding box center [788, 388] width 668 height 528
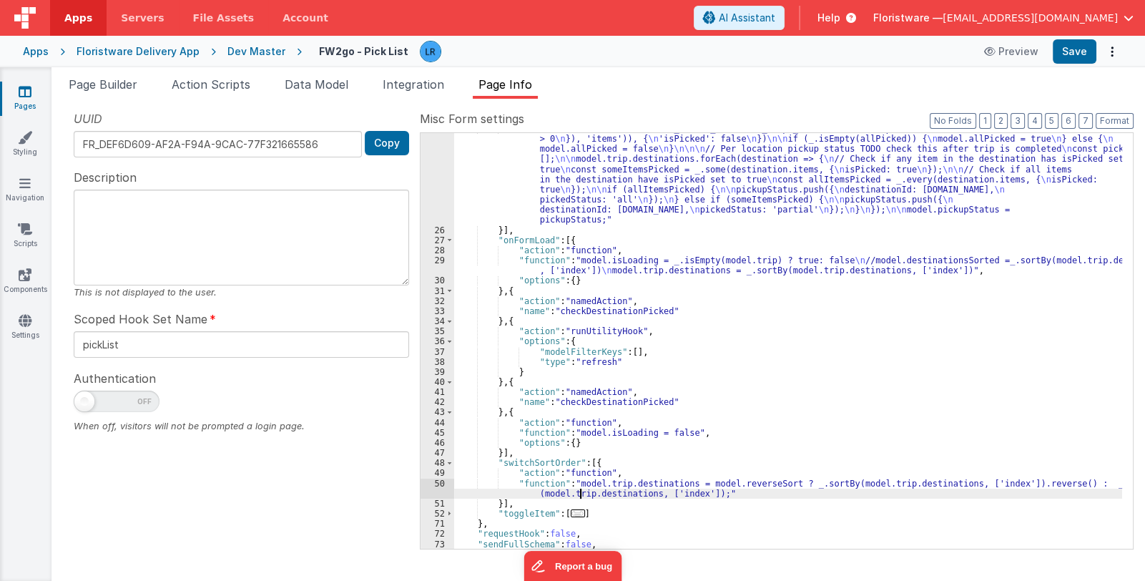
click at [427, 489] on div "50" at bounding box center [438, 489] width 34 height 20
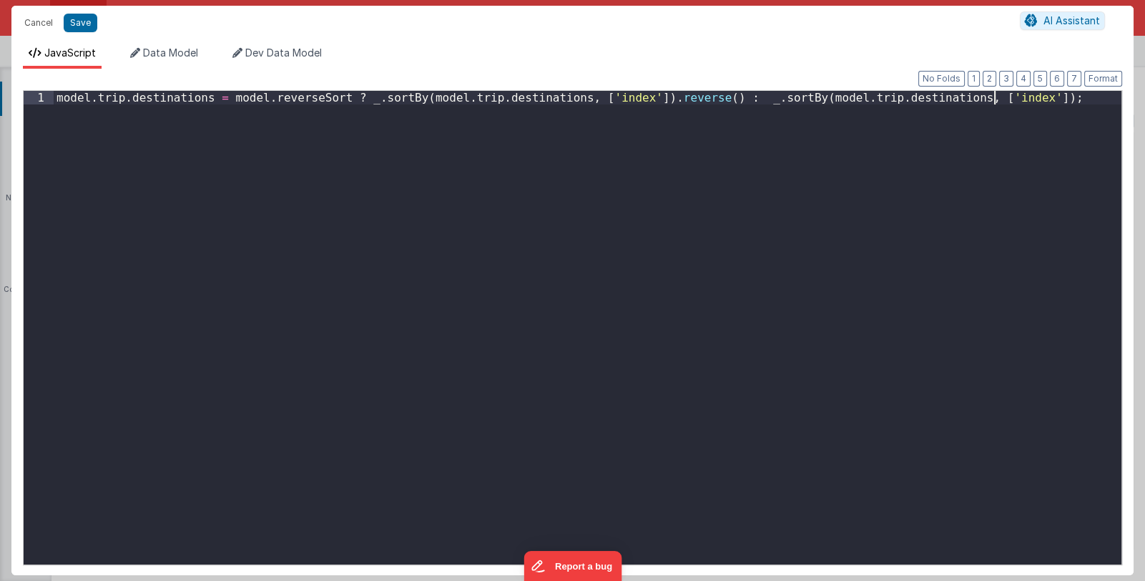
click at [427, 489] on div "model . trip . destinations = model . reverseSort ? _ . sortBy ( model . trip .…" at bounding box center [588, 341] width 1068 height 501
click at [35, 25] on button "Cancel" at bounding box center [38, 23] width 43 height 20
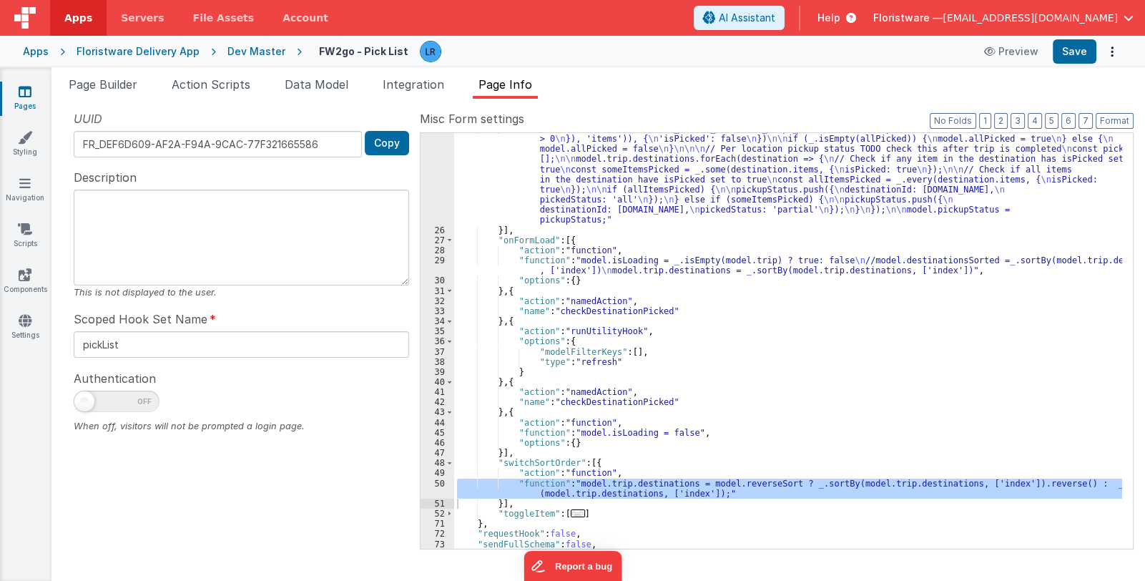
click at [499, 460] on div ""function" : "const allPicked = _.find(_.flatten(_.map(_.filter(model.trip.dest…" at bounding box center [788, 388] width 668 height 528
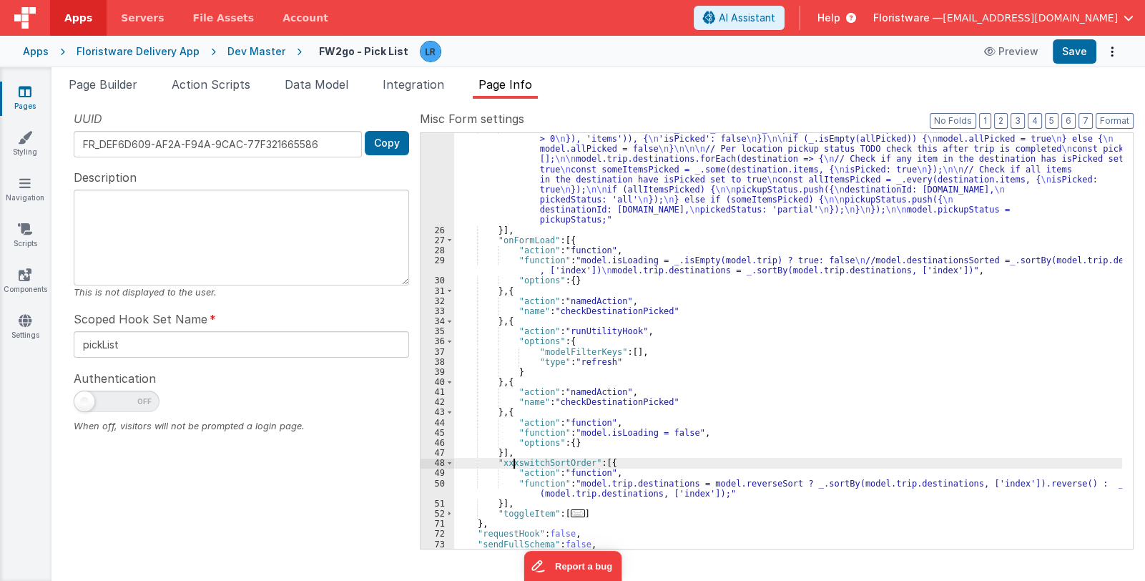
scroll to position [0, 0]
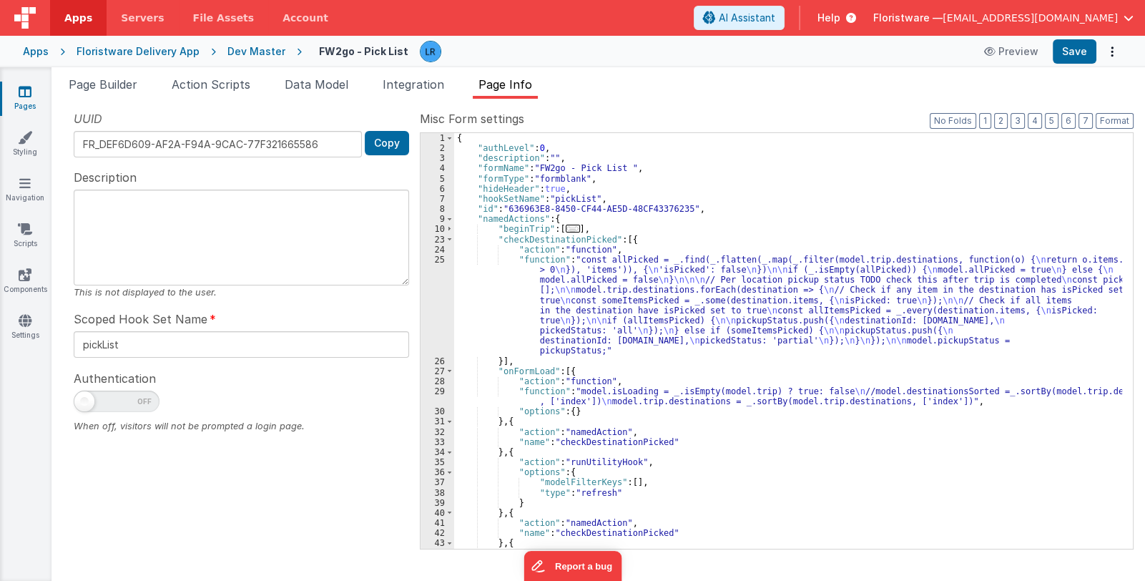
click at [569, 401] on div "{ "authLevel" : 0 , "description" : "" , "formName" : "FW2go - Pick List " , "f…" at bounding box center [788, 351] width 668 height 436
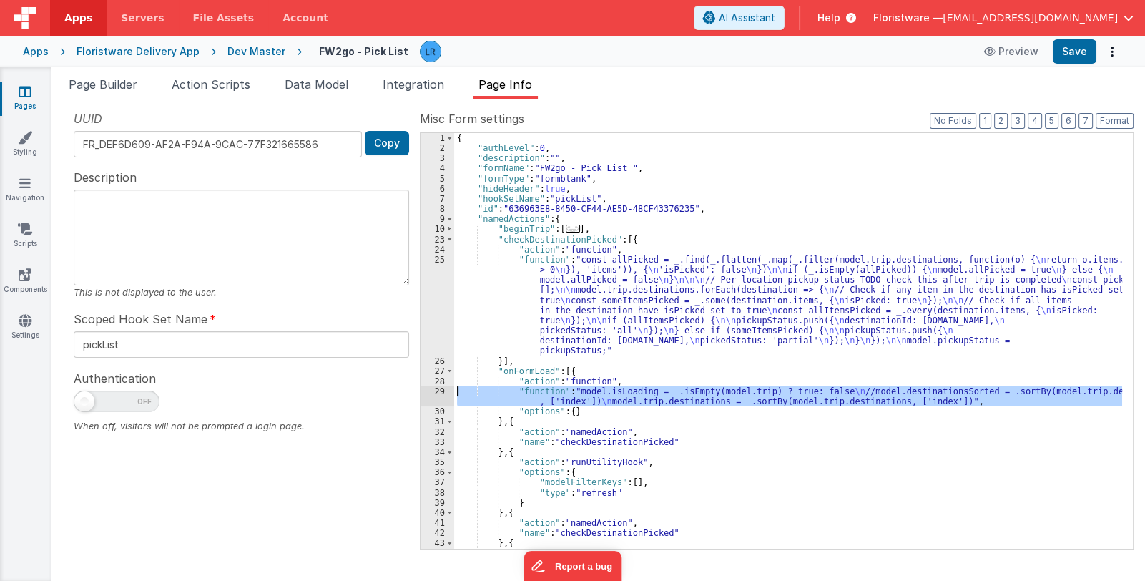
click at [438, 396] on div "29" at bounding box center [438, 396] width 34 height 20
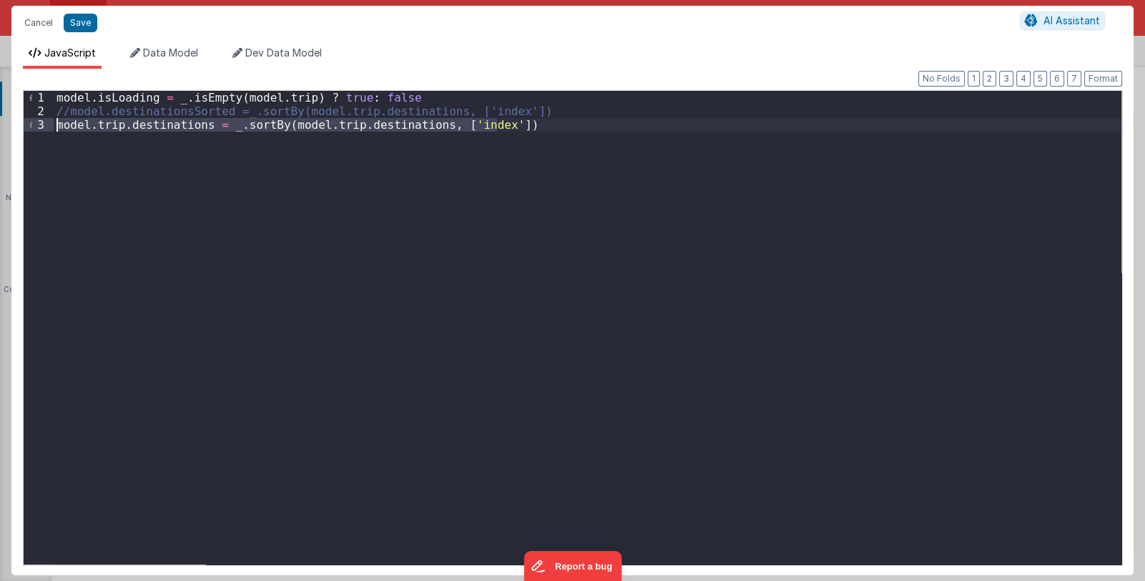
drag, startPoint x: 508, startPoint y: 124, endPoint x: 52, endPoint y: 124, distance: 455.7
click at [52, 124] on div "1 2 3 model . isLoading = _ . isEmpty ( model . trip ) ? true : false //model.d…" at bounding box center [572, 327] width 1099 height 475
click at [87, 18] on button "Save" at bounding box center [81, 23] width 34 height 19
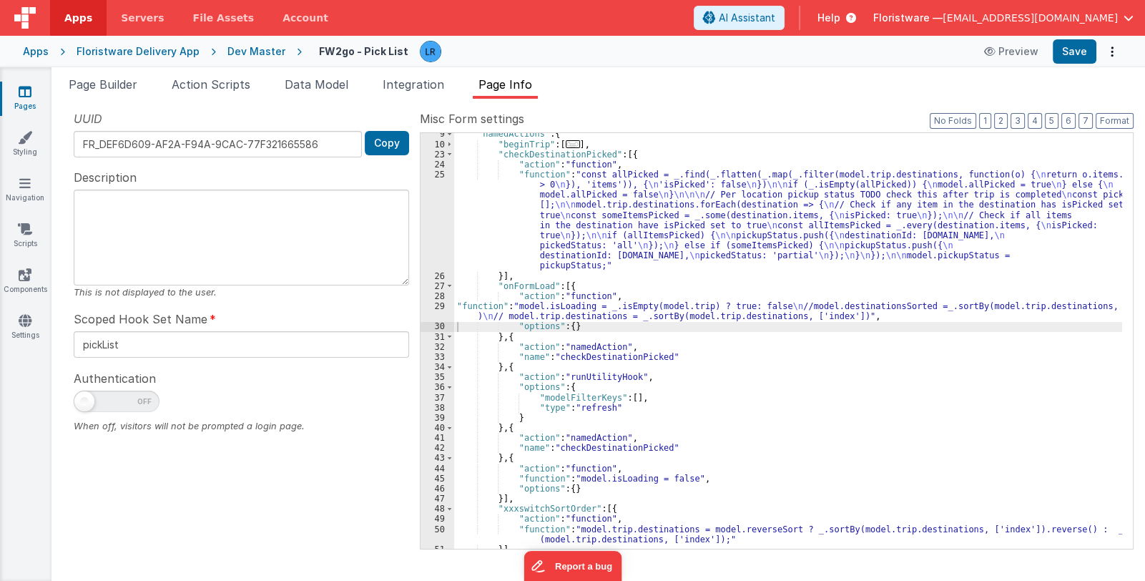
scroll to position [170, 0]
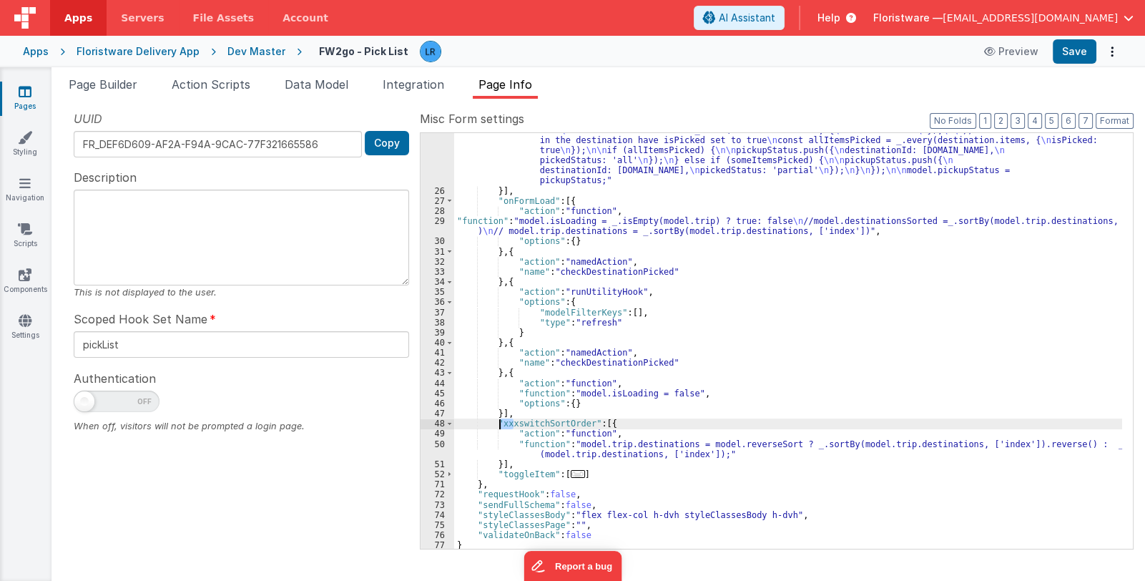
drag, startPoint x: 511, startPoint y: 422, endPoint x: 501, endPoint y: 421, distance: 10.1
click at [501, 421] on div ""function" : "const allPicked = _.find(_.flatten(_.map(_.filter(model.trip.dest…" at bounding box center [788, 348] width 668 height 528
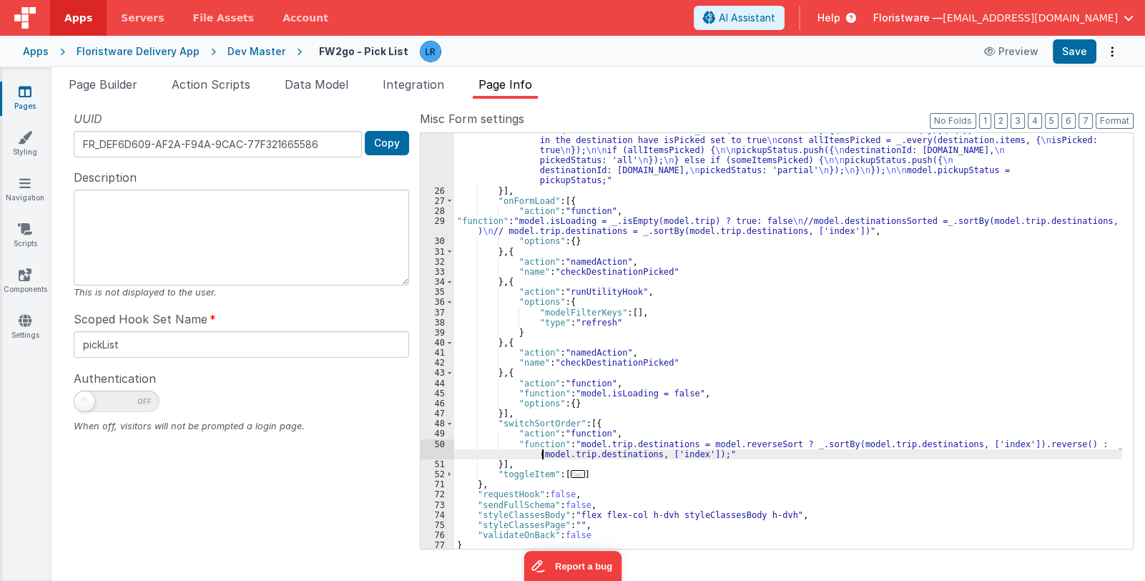
click at [544, 450] on div ""function" : "const allPicked = _.find(_.flatten(_.map(_.filter(model.trip.dest…" at bounding box center [788, 348] width 668 height 528
click at [435, 448] on div "50" at bounding box center [438, 449] width 34 height 20
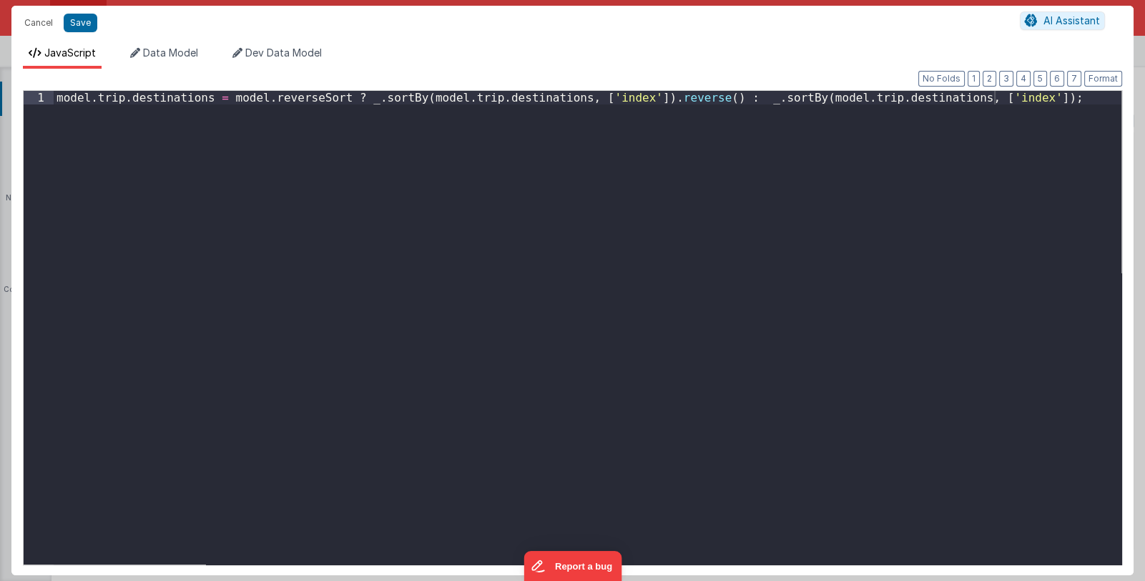
click at [435, 448] on div "Cancel Save AI Assistant JavaScript Data Model Dev Data Model Format 7 6 5 4 3 …" at bounding box center [572, 290] width 1145 height 581
click at [54, 102] on div "model . trip . destinations = model . reverseSort ? _ . sortBy ( model . trip .…" at bounding box center [588, 341] width 1068 height 501
drag, startPoint x: 1023, startPoint y: 101, endPoint x: 74, endPoint y: 102, distance: 948.5
click at [74, 102] on div "// model.trip.destinations = model.reverseSort ? _.sortBy(model.trip.destinatio…" at bounding box center [588, 341] width 1068 height 501
click at [1049, 98] on div "// model.trip.destinations = model.reverseSort ? _.sortBy(model.trip.destinatio…" at bounding box center [588, 328] width 1068 height 474
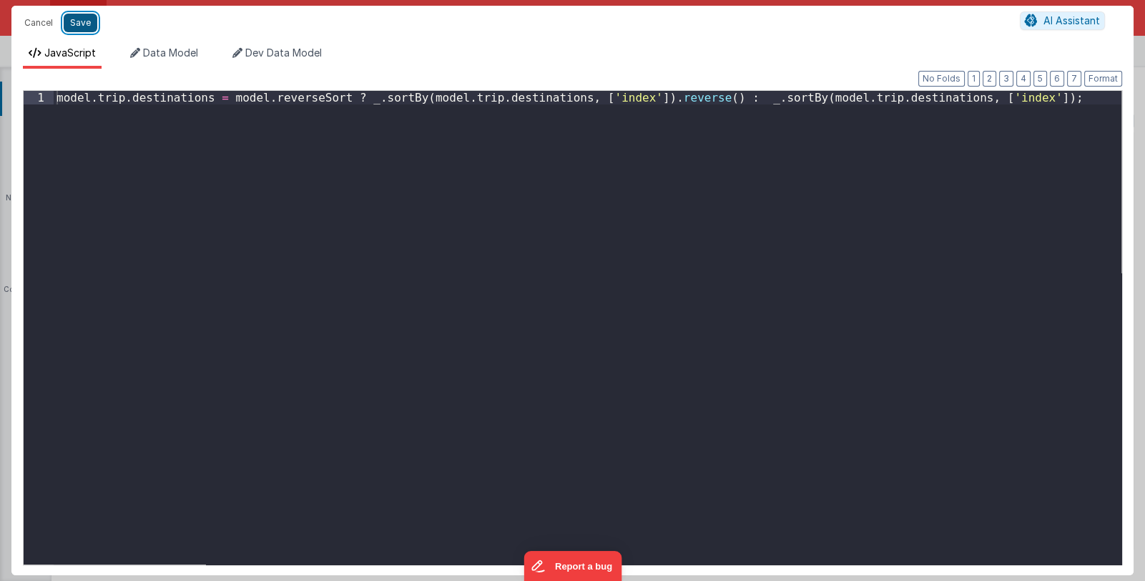
click at [88, 28] on button "Save" at bounding box center [81, 23] width 34 height 19
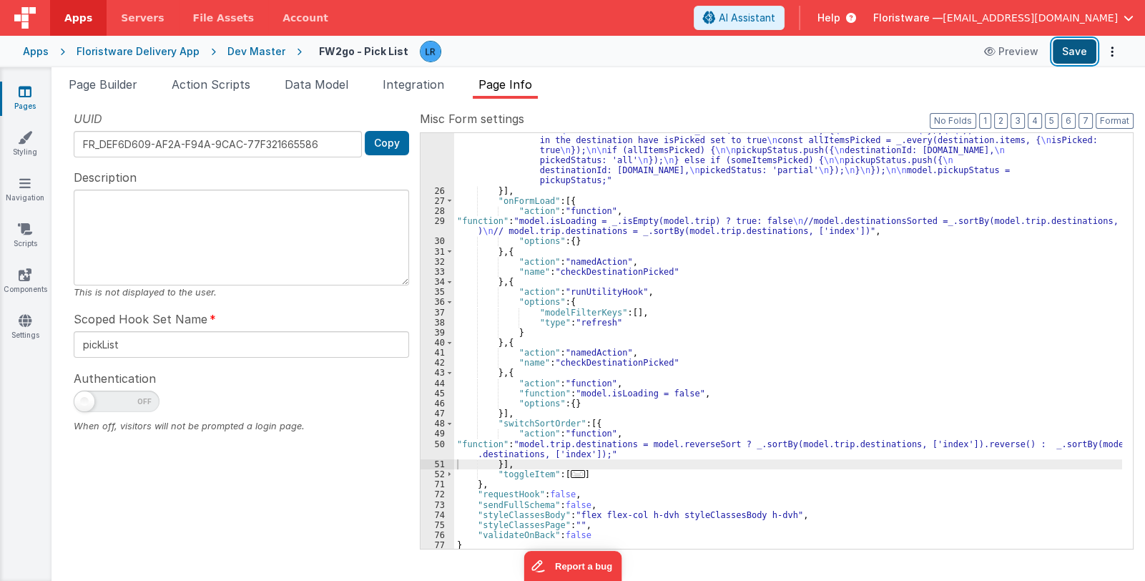
click at [1083, 48] on button "Save" at bounding box center [1075, 51] width 44 height 24
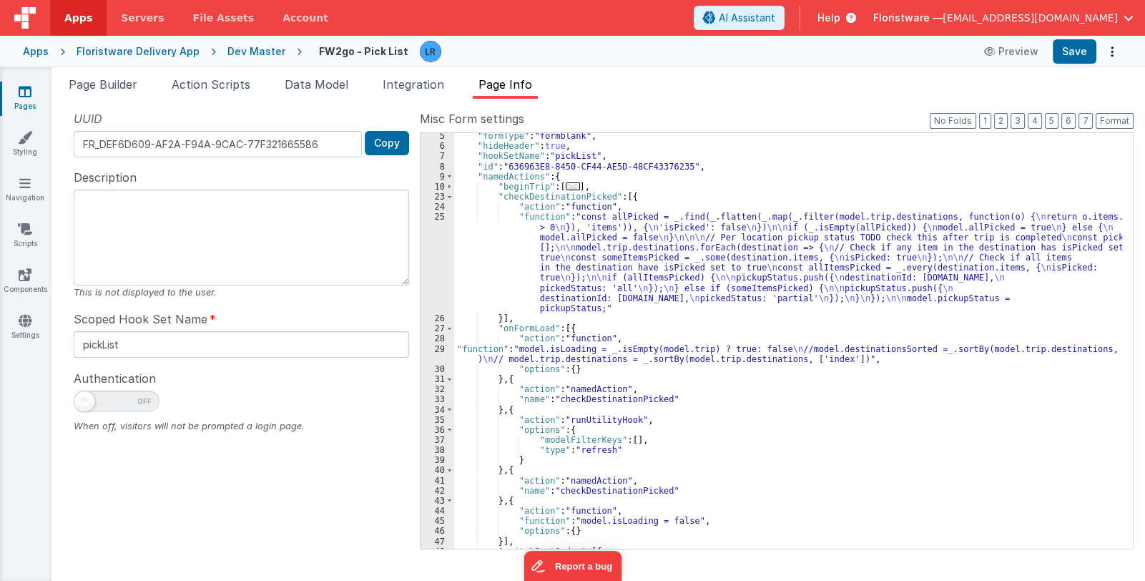
scroll to position [0, 0]
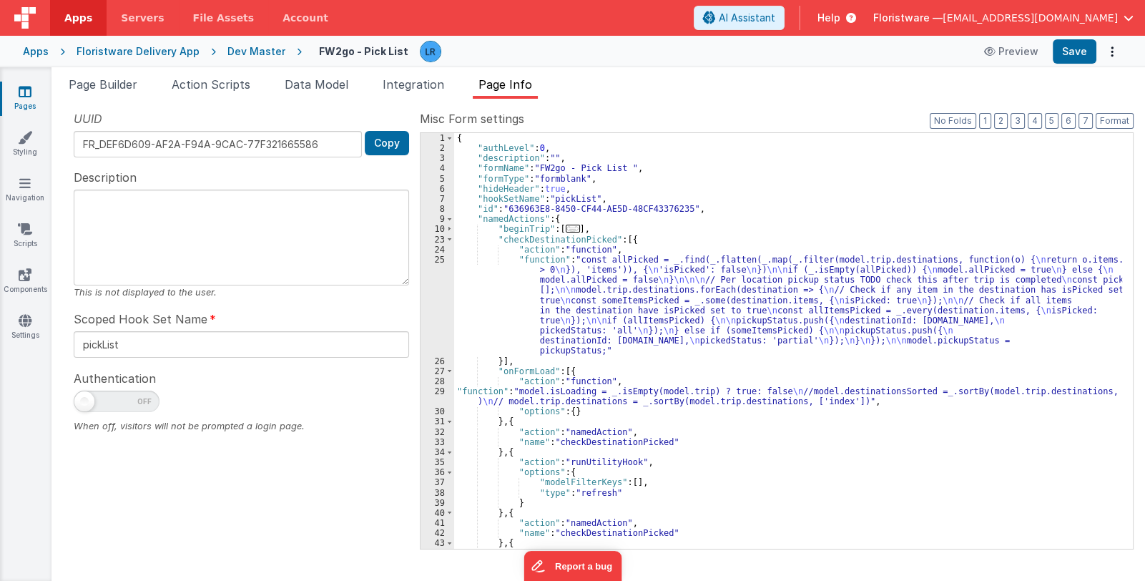
click at [573, 227] on span "..." at bounding box center [573, 229] width 14 height 8
click at [568, 227] on span "..." at bounding box center [573, 229] width 14 height 8
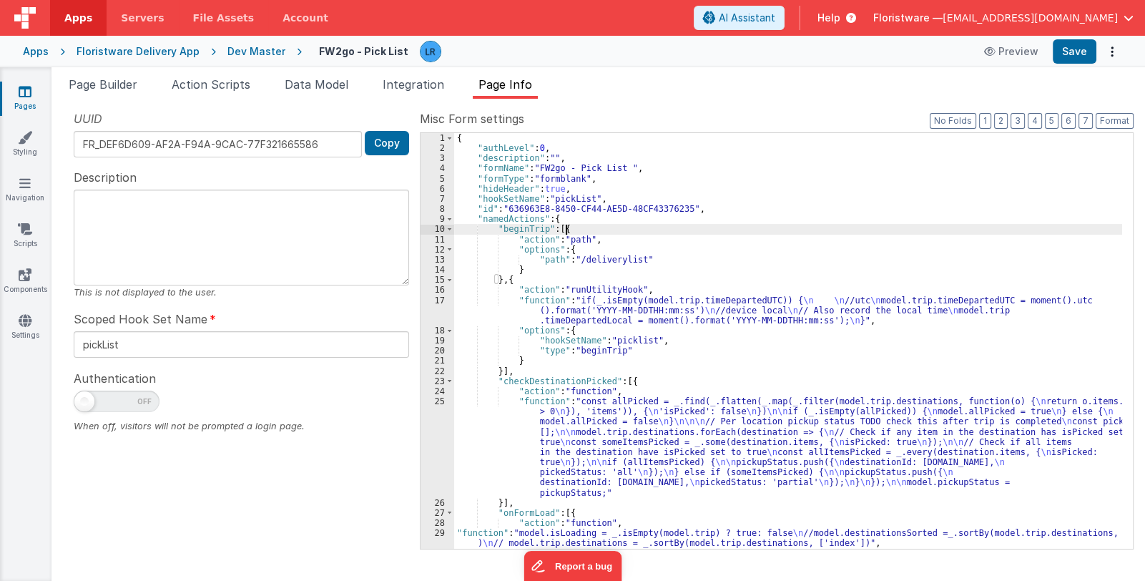
click at [589, 233] on div "{ "authLevel" : 0 , "description" : "" , "formName" : "FW2go - Pick List " , "f…" at bounding box center [788, 351] width 668 height 436
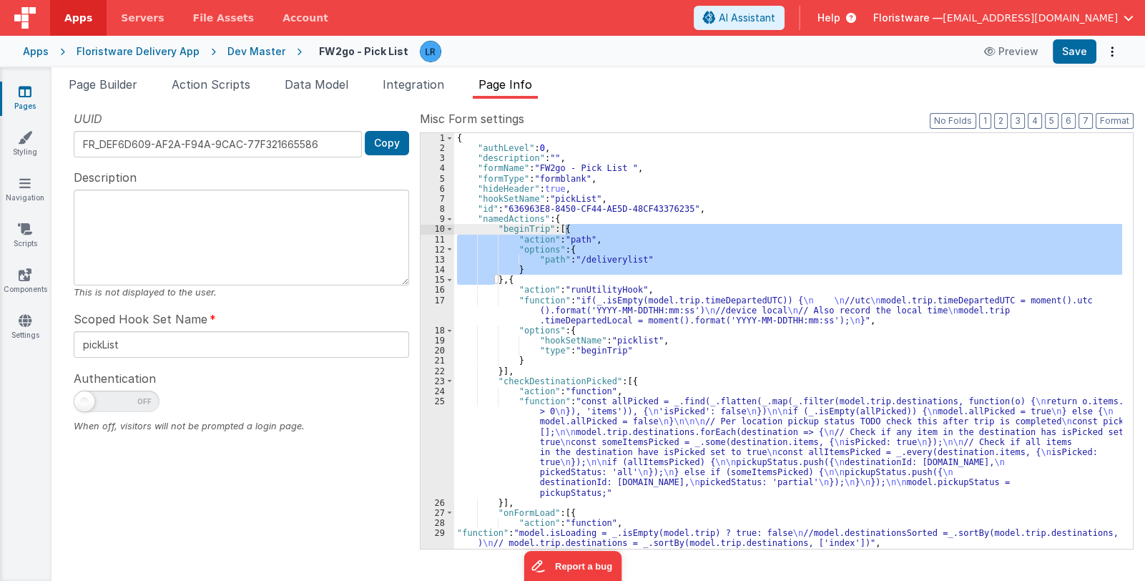
click at [31, 97] on link "Pages" at bounding box center [25, 98] width 52 height 29
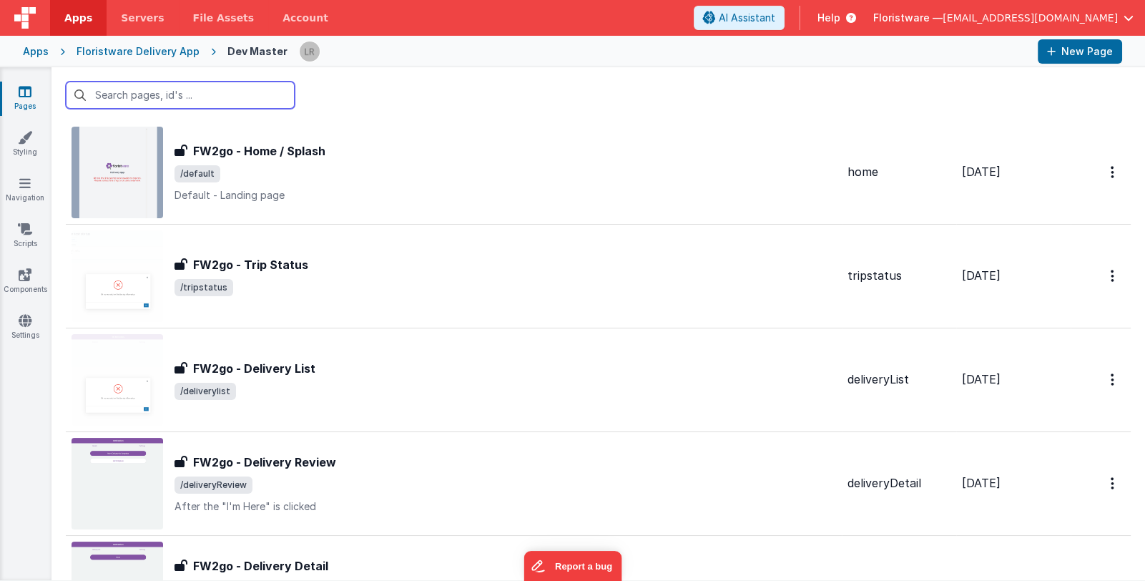
scroll to position [285, 0]
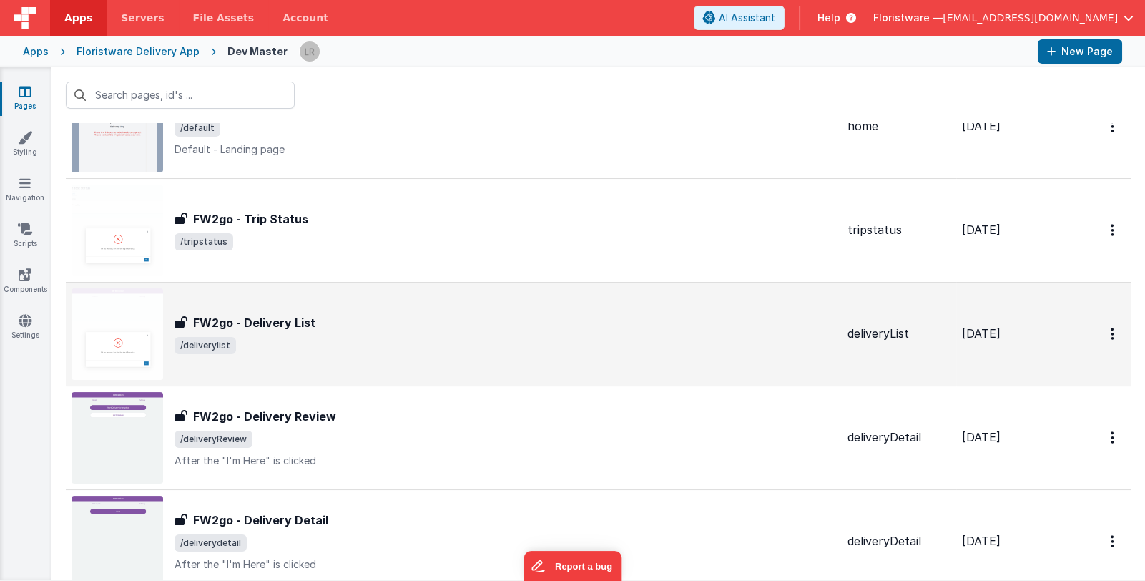
click at [416, 331] on div "FW2go - Delivery List FW2go - Delivery List /deliverylist" at bounding box center [506, 334] width 662 height 40
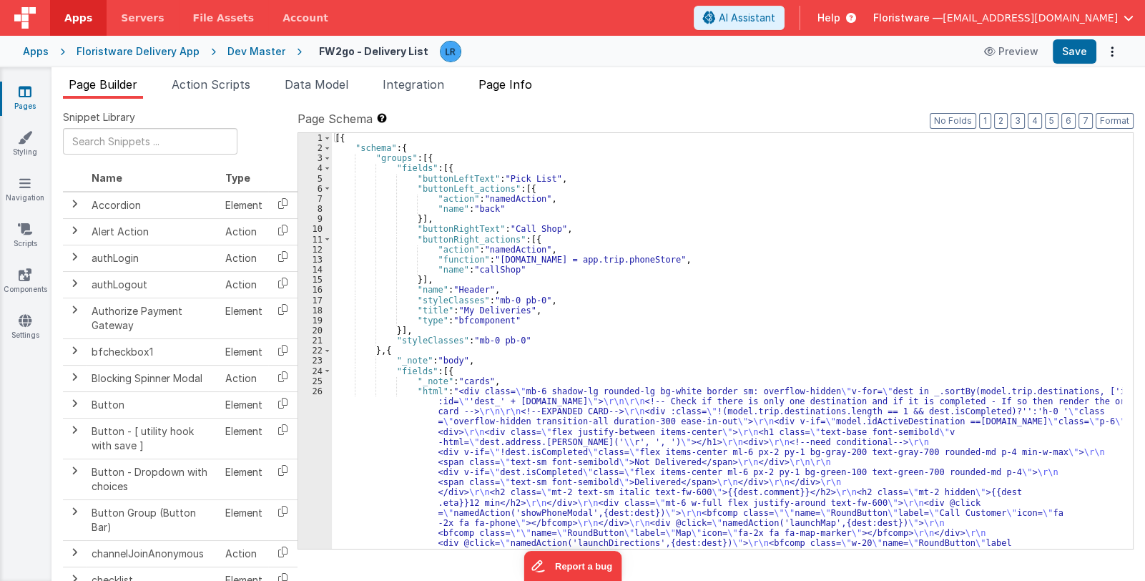
click at [504, 84] on span "Page Info" at bounding box center [506, 84] width 54 height 14
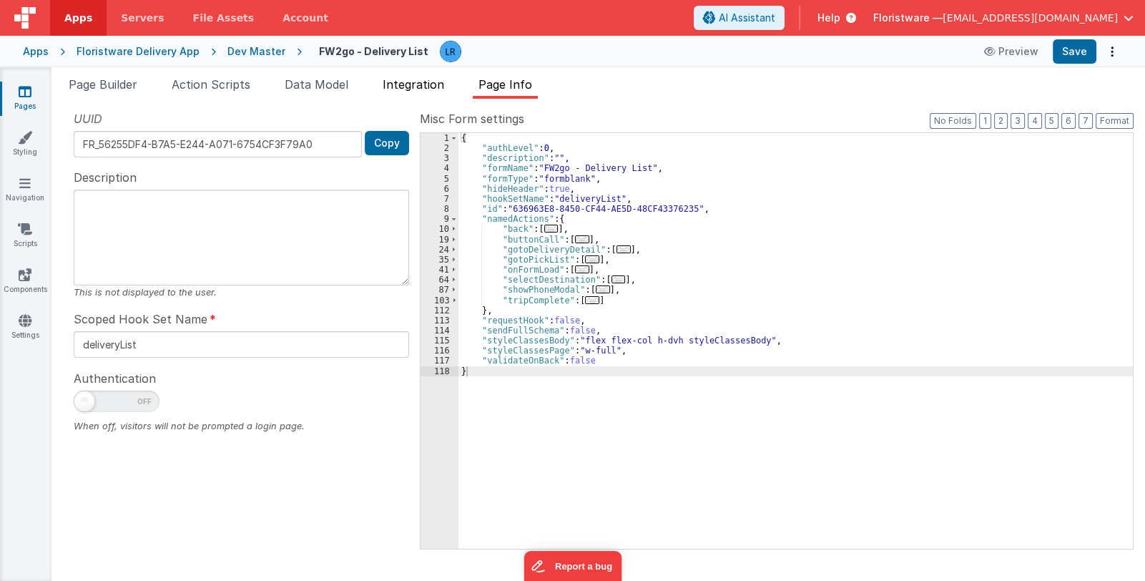
click at [427, 87] on span "Integration" at bounding box center [414, 84] width 62 height 14
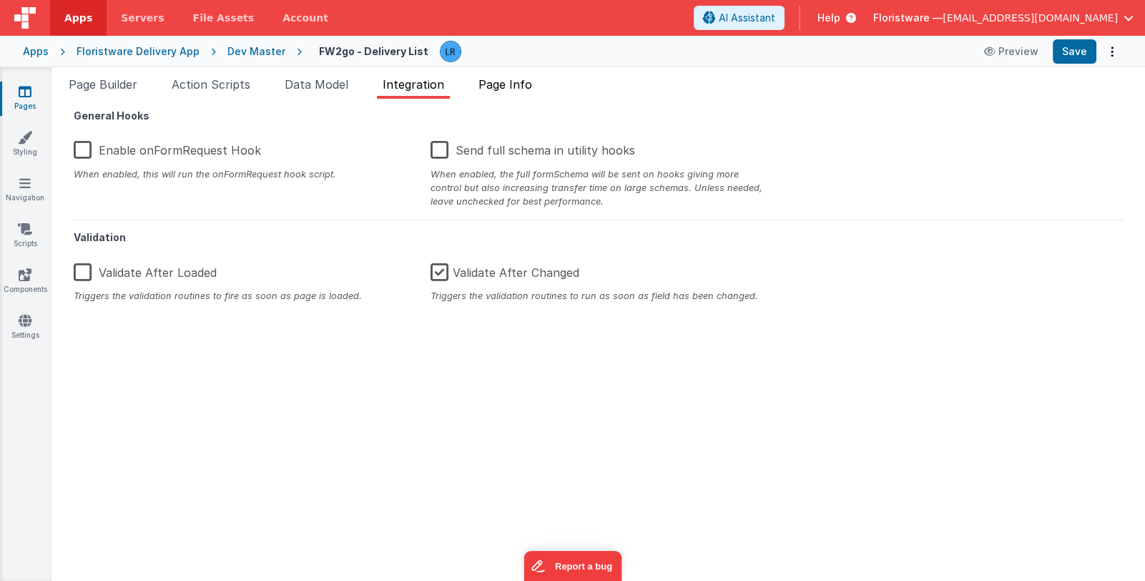
click at [506, 83] on span "Page Info" at bounding box center [506, 84] width 54 height 14
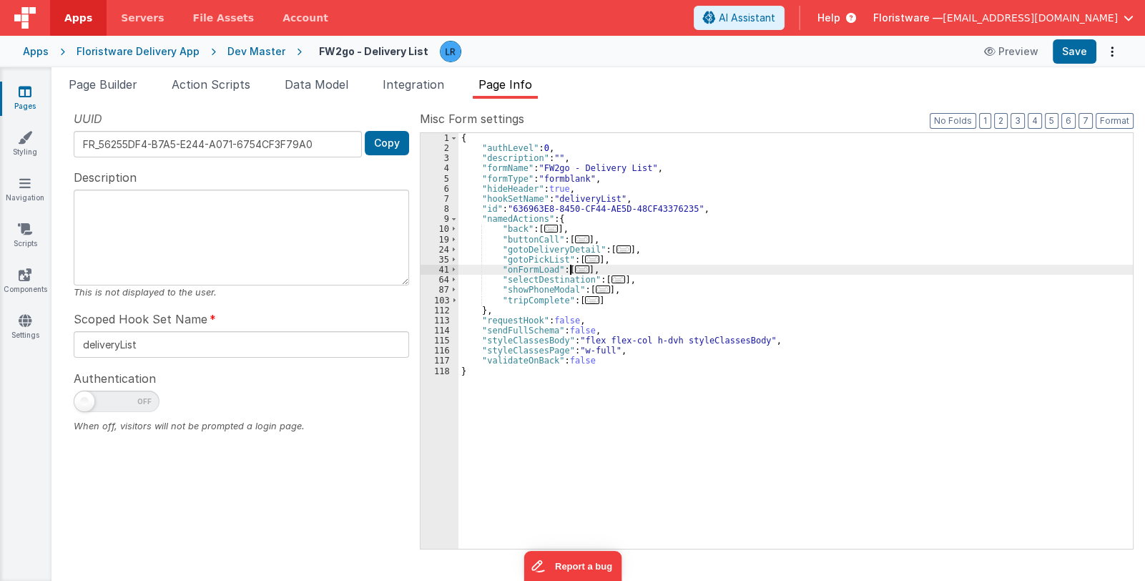
click at [578, 270] on span "..." at bounding box center [582, 269] width 14 height 8
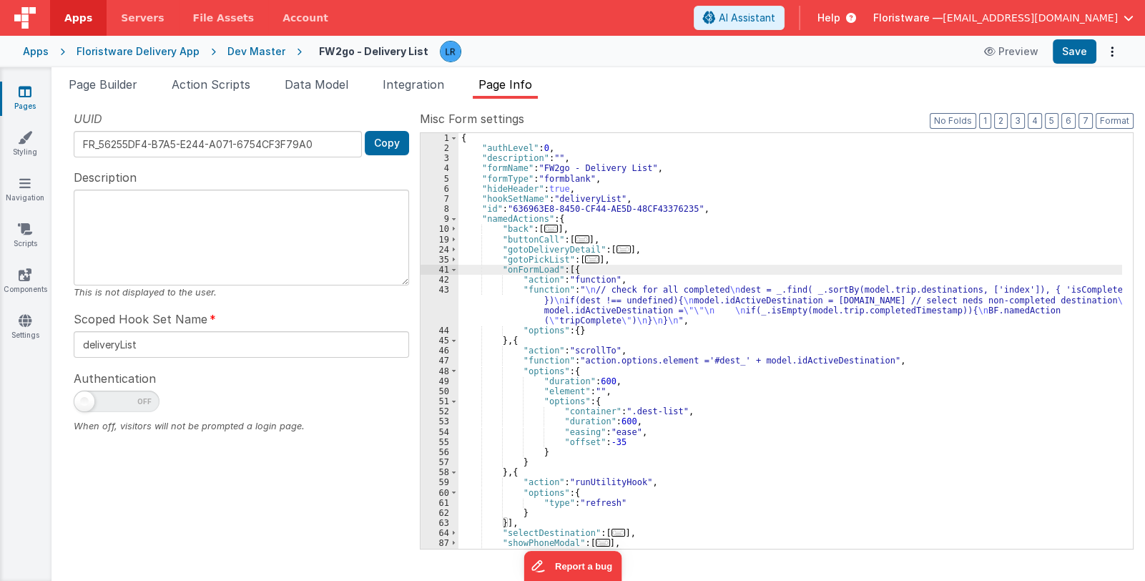
click at [565, 306] on div "{ "authLevel" : 0 , "description" : "" , "formName" : "FW2go - Delivery List" ,…" at bounding box center [791, 351] width 664 height 436
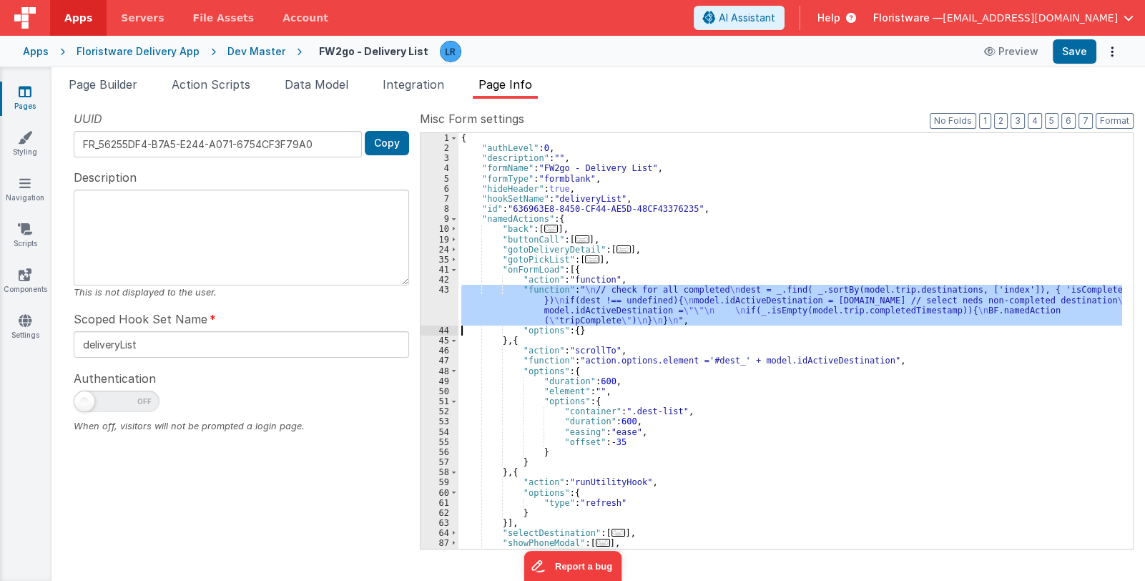
click at [433, 305] on div "43" at bounding box center [440, 305] width 38 height 41
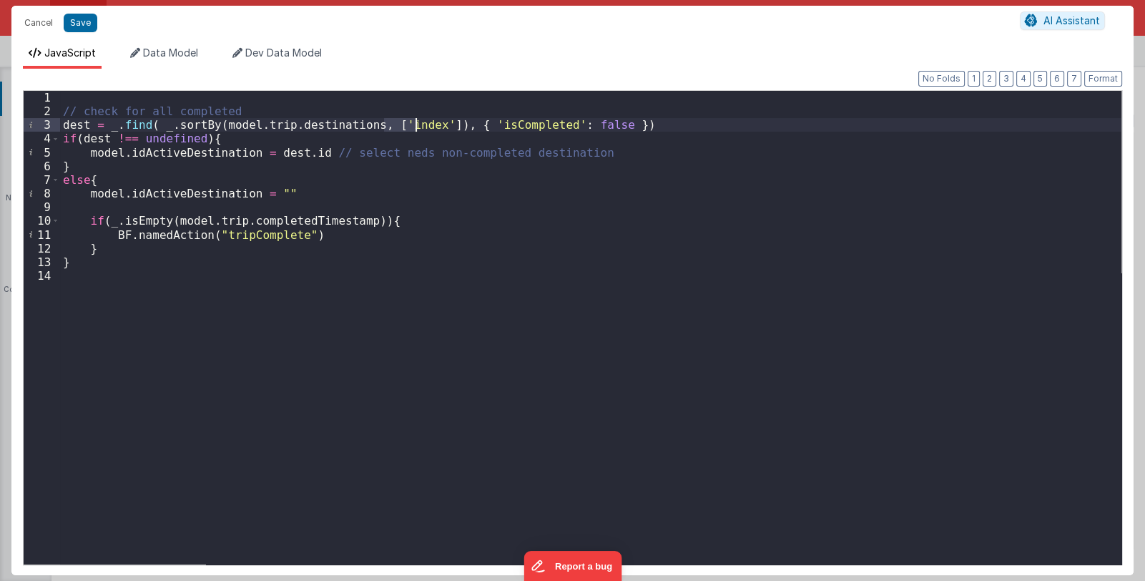
drag, startPoint x: 385, startPoint y: 122, endPoint x: 413, endPoint y: 125, distance: 28.8
click at [413, 125] on div "// check for all completed dest = _ . find ( _ . sortBy ( model . trip . destin…" at bounding box center [591, 341] width 1062 height 501
click at [30, 19] on button "Cancel" at bounding box center [38, 23] width 43 height 20
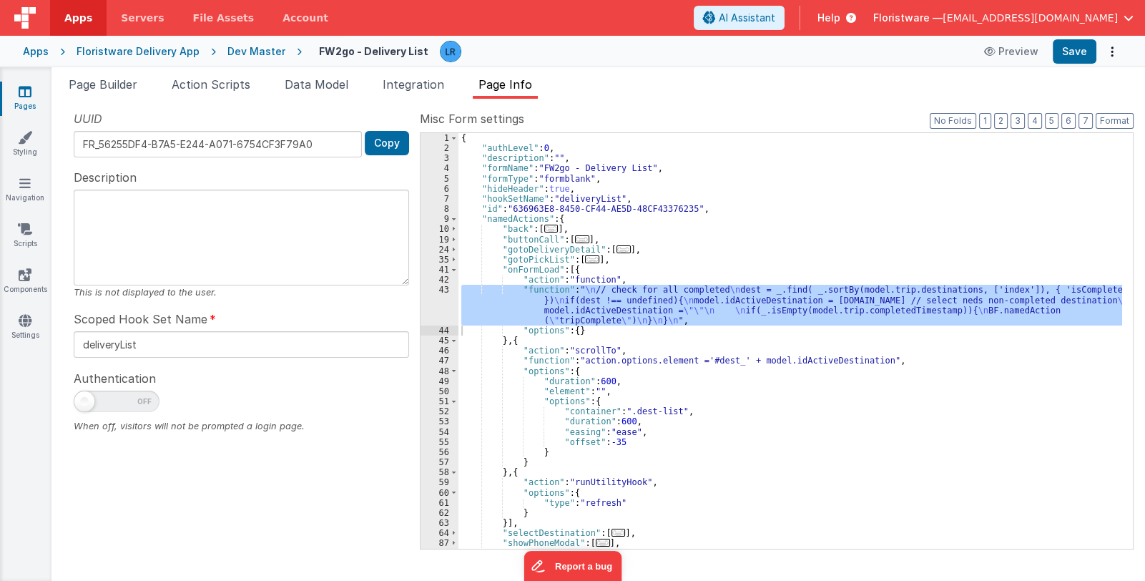
click at [29, 99] on link "Pages" at bounding box center [25, 98] width 52 height 29
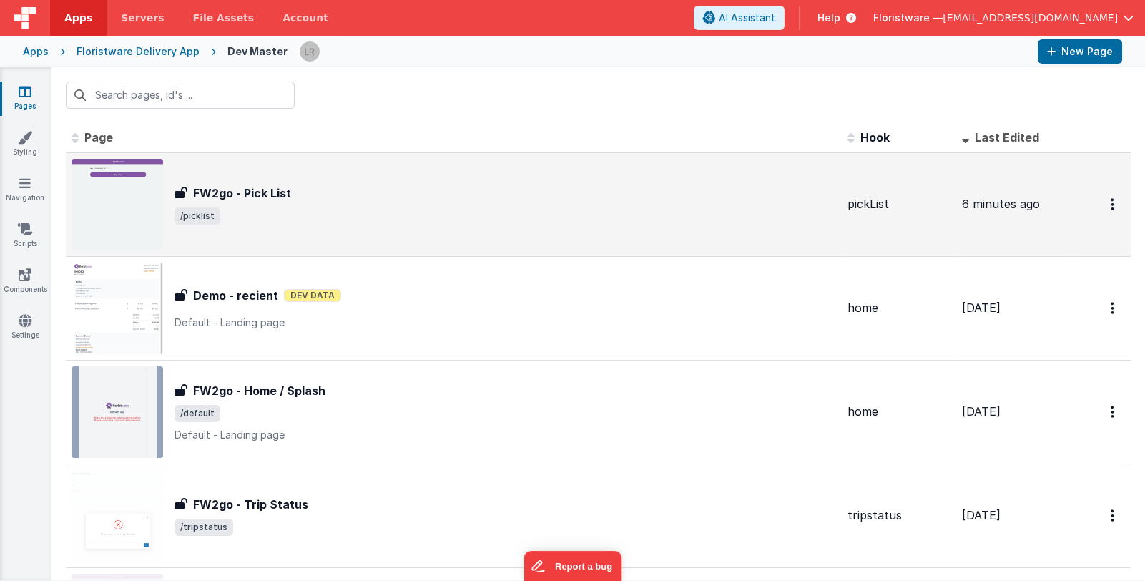
click at [418, 203] on div "FW2go - Pick List FW2go - Pick List /picklist" at bounding box center [506, 205] width 662 height 40
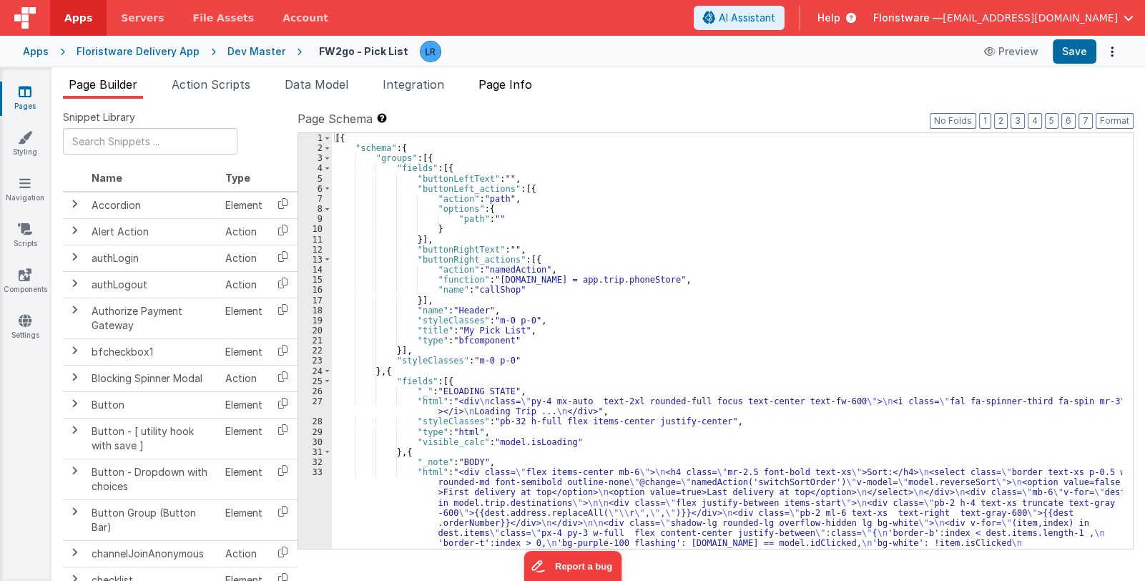
click at [514, 86] on span "Page Info" at bounding box center [506, 84] width 54 height 14
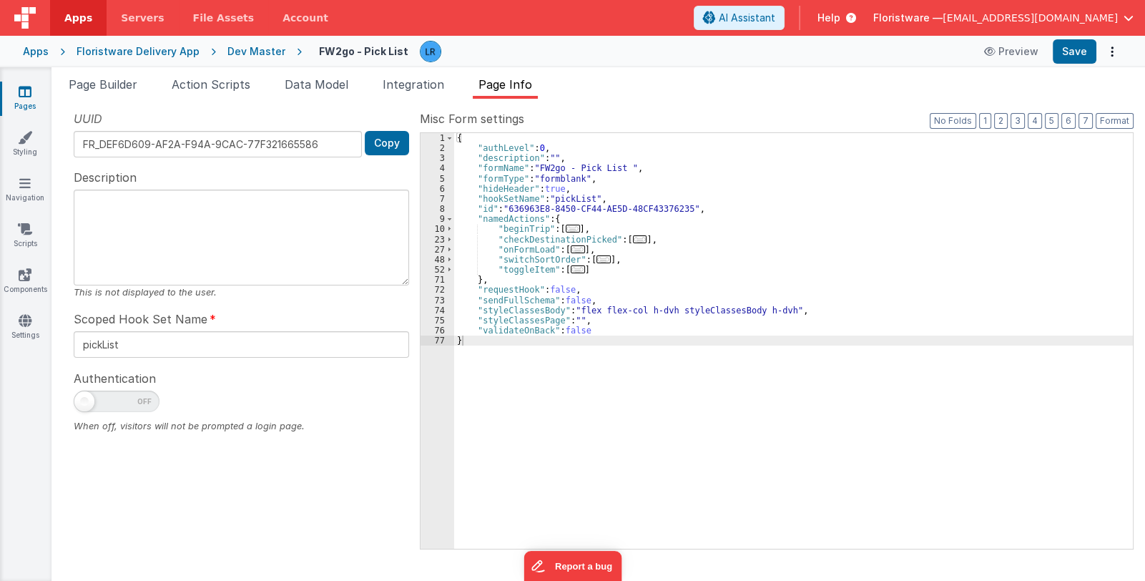
click at [633, 237] on span "..." at bounding box center [640, 239] width 14 height 8
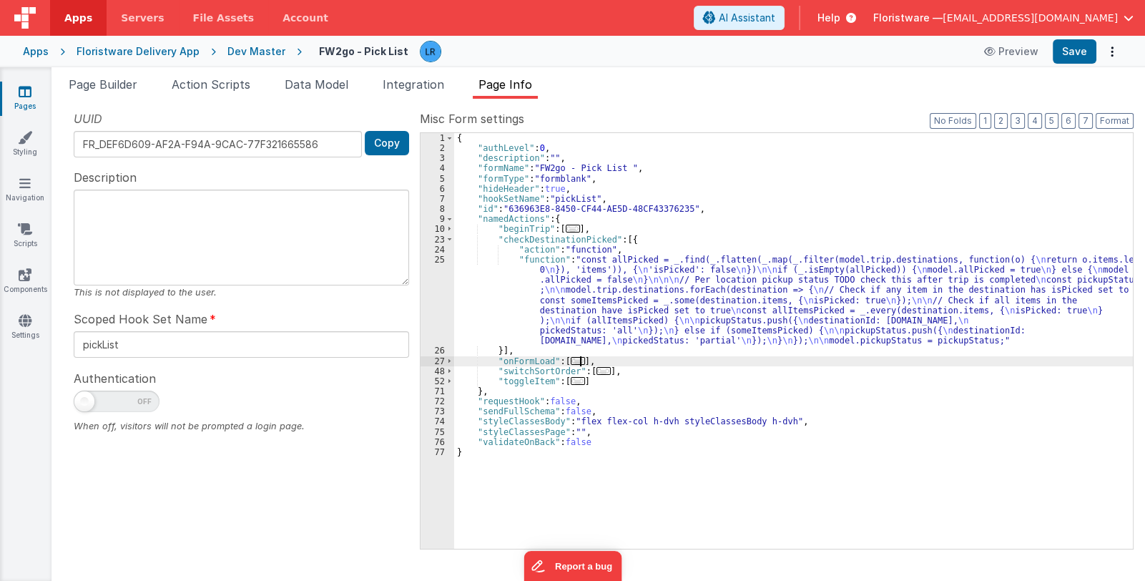
click at [578, 358] on span "..." at bounding box center [578, 361] width 14 height 8
click at [572, 360] on span "..." at bounding box center [578, 361] width 14 height 8
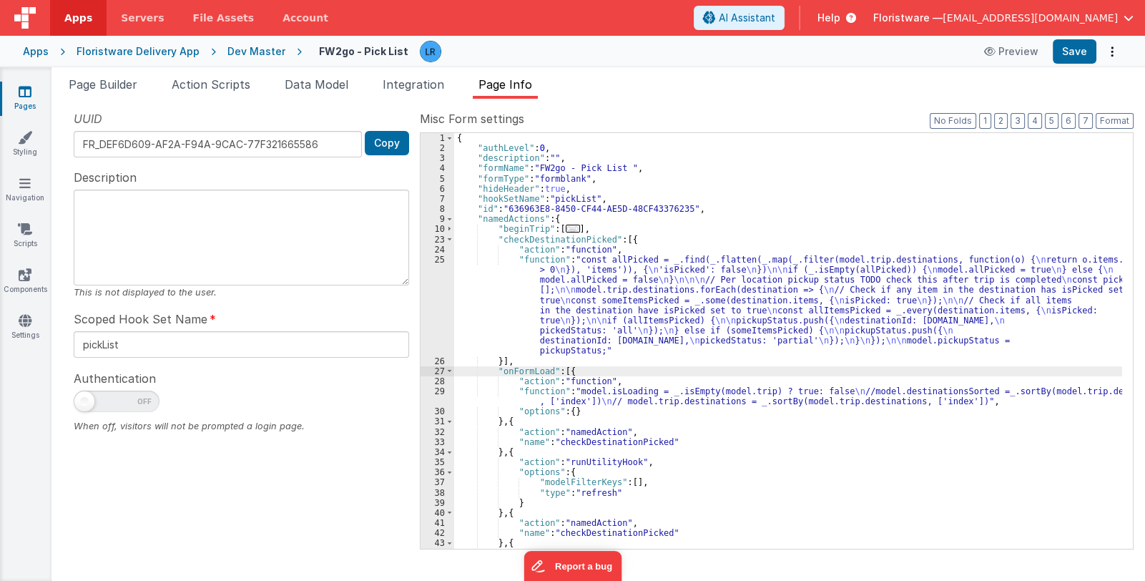
click at [599, 401] on div "{ "authLevel" : 0 , "description" : "" , "formName" : "FW2go - Pick List " , "f…" at bounding box center [788, 351] width 668 height 436
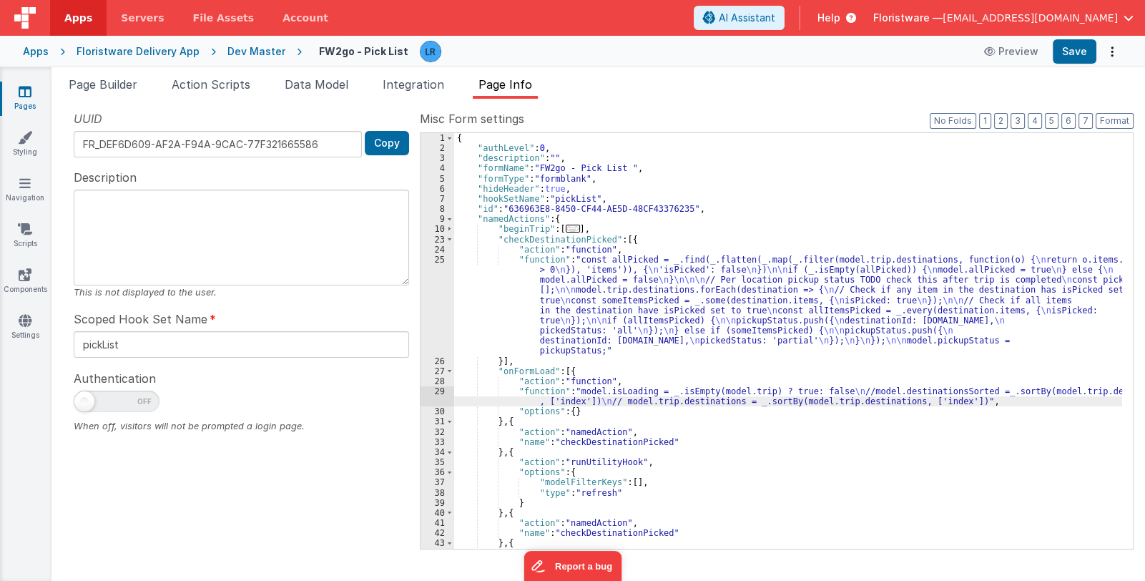
click at [435, 401] on div "29" at bounding box center [438, 396] width 34 height 20
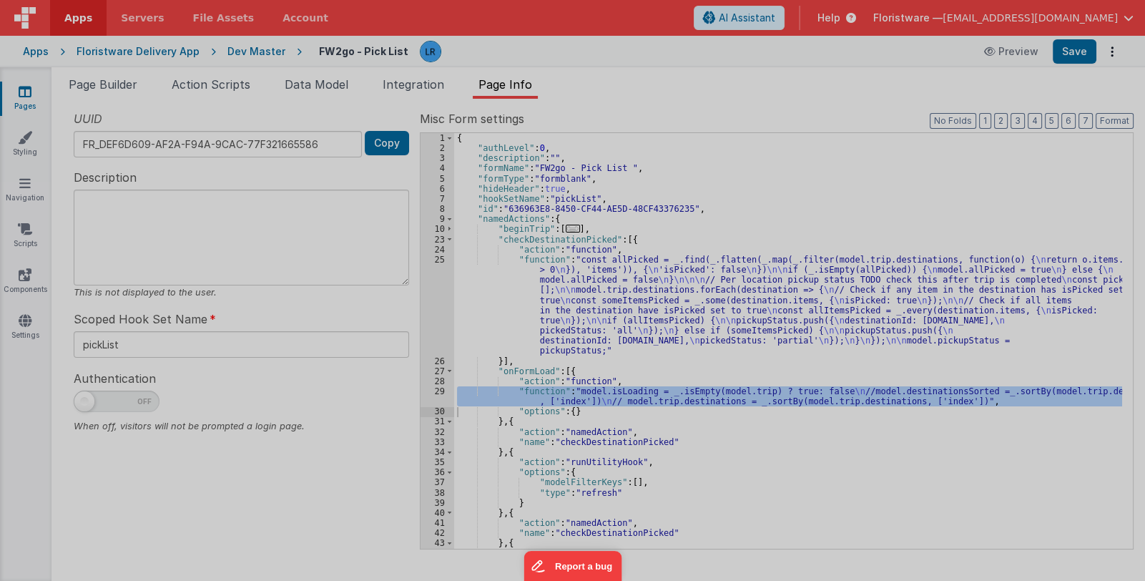
click at [435, 401] on div at bounding box center [572, 290] width 1145 height 581
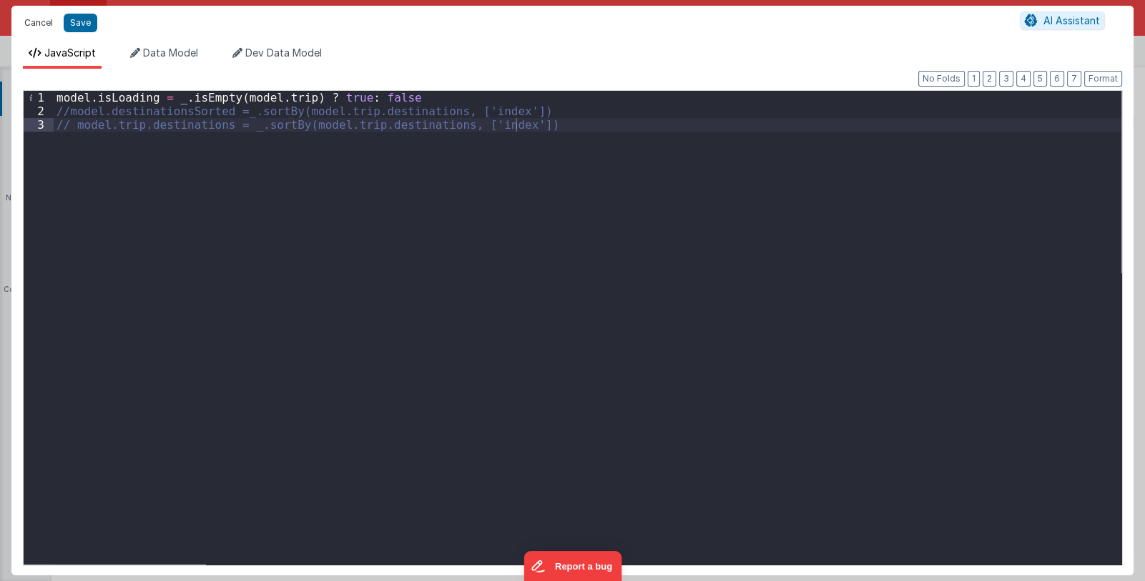
click at [39, 21] on button "Cancel" at bounding box center [38, 23] width 43 height 20
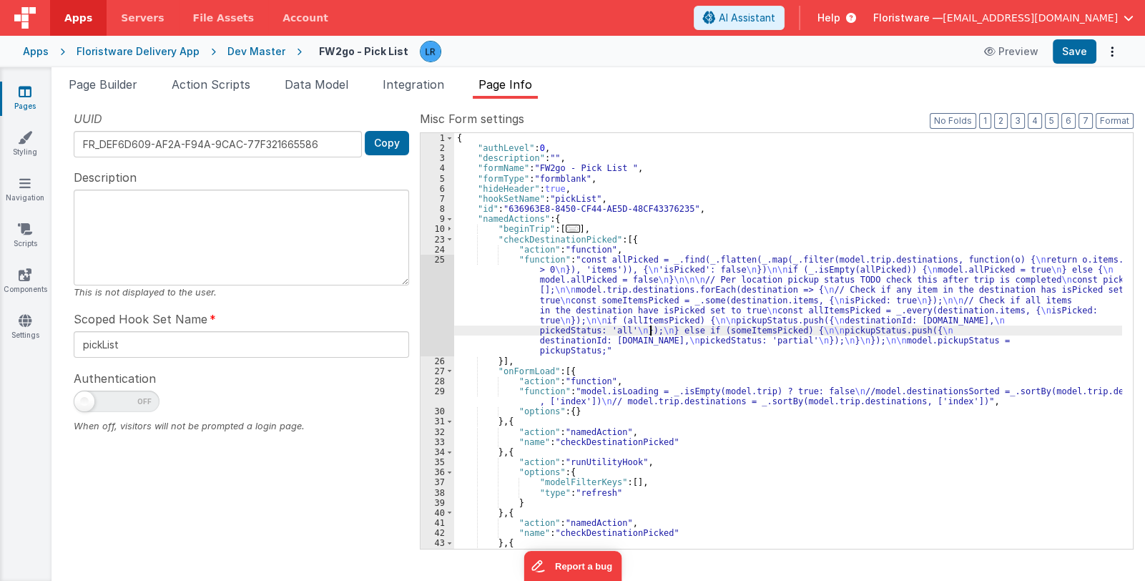
click at [652, 331] on div "{ "authLevel" : 0 , "description" : "" , "formName" : "FW2go - Pick List " , "f…" at bounding box center [788, 351] width 668 height 436
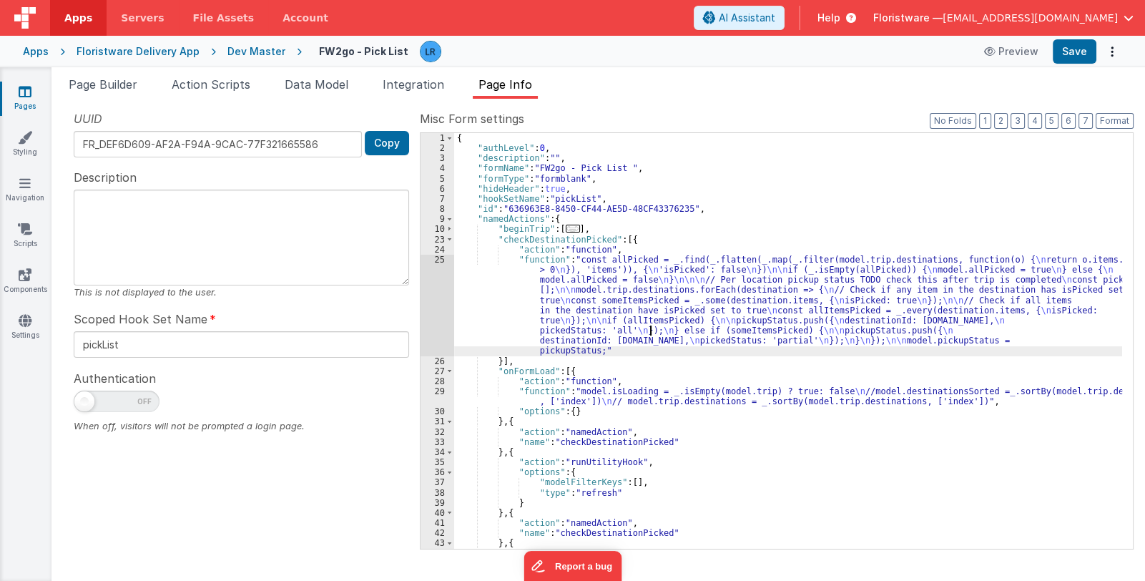
click at [680, 350] on div "{ "authLevel" : 0 , "description" : "" , "formName" : "FW2go - Pick List " , "f…" at bounding box center [788, 351] width 668 height 436
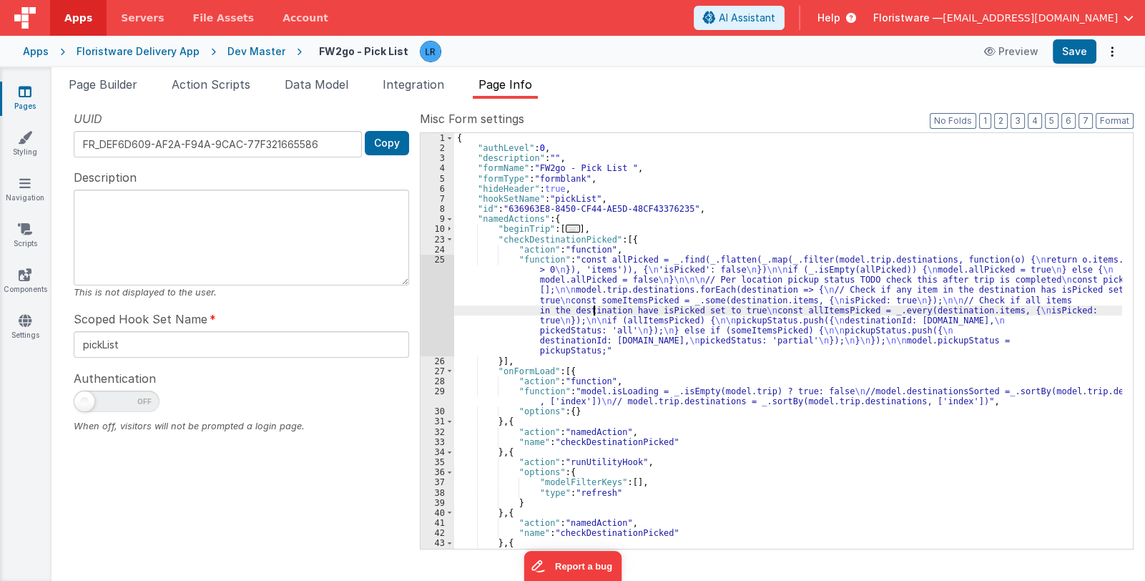
click at [593, 313] on div "{ "authLevel" : 0 , "description" : "" , "formName" : "FW2go - Pick List " , "f…" at bounding box center [788, 351] width 668 height 436
click at [587, 396] on div "{ "authLevel" : 0 , "description" : "" , "formName" : "FW2go - Pick List " , "f…" at bounding box center [788, 351] width 668 height 436
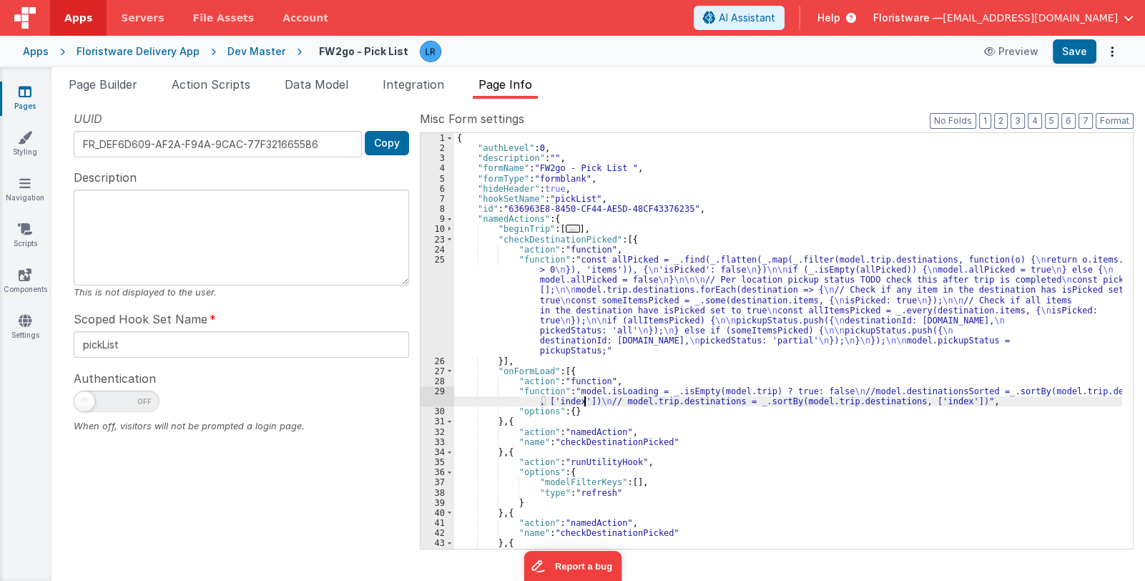
click at [428, 396] on div "29" at bounding box center [438, 396] width 34 height 20
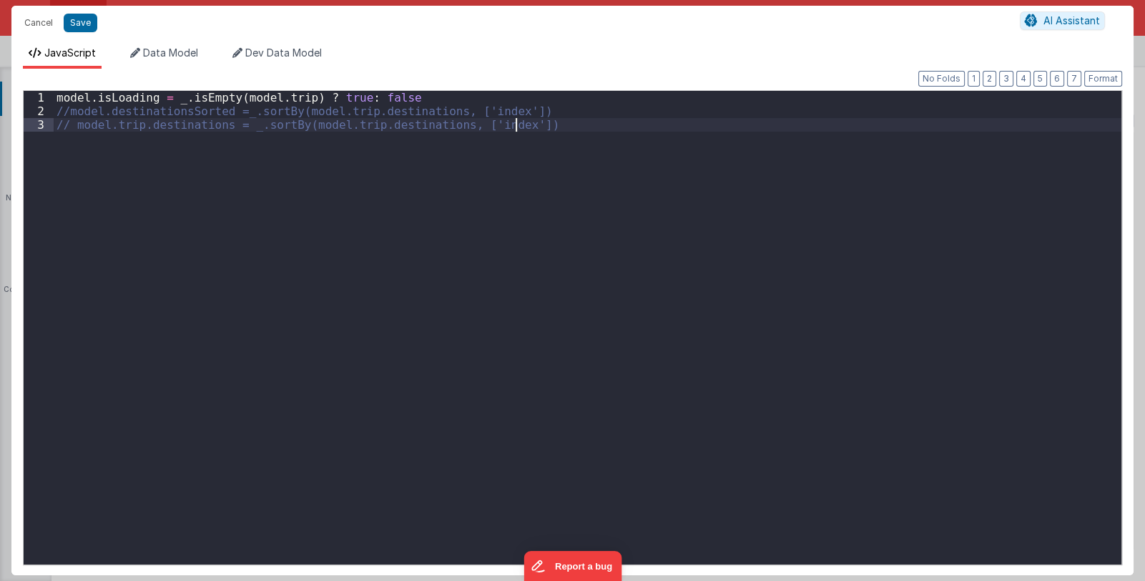
click at [428, 396] on div "model . isLoading = _ . isEmpty ( model . trip ) ? true : false //model.destina…" at bounding box center [588, 341] width 1068 height 501
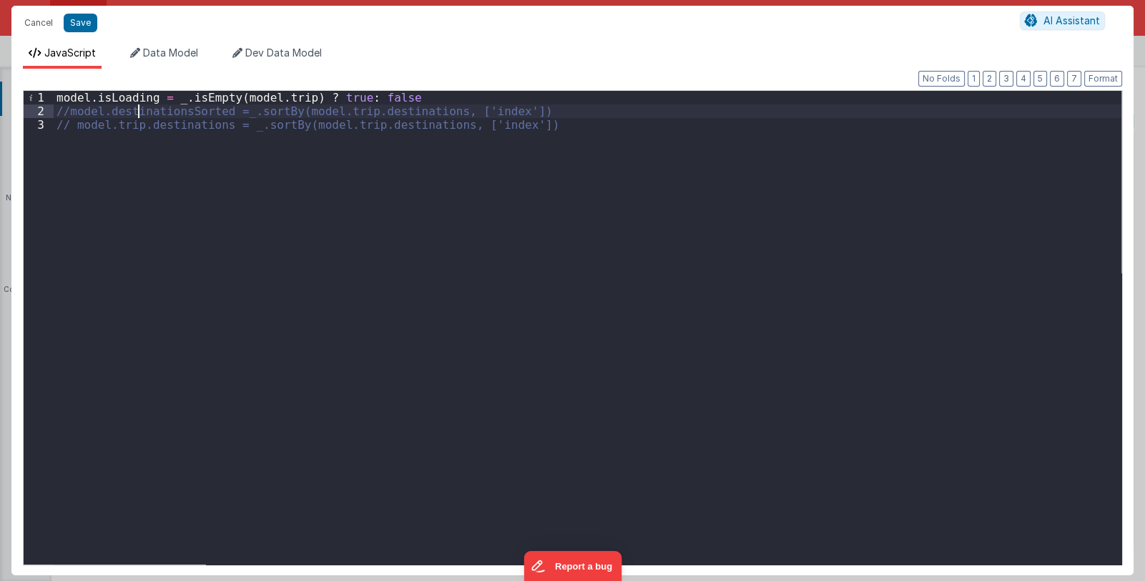
click at [140, 117] on div "model . isLoading = _ . isEmpty ( model . trip ) ? true : false //model.destina…" at bounding box center [588, 341] width 1068 height 501
drag, startPoint x: 104, startPoint y: 113, endPoint x: 219, endPoint y: 117, distance: 114.5
click at [219, 117] on div "model . isLoading = _ . isEmpty ( model . trip ) ? true : false //model.destina…" at bounding box center [588, 341] width 1068 height 501
click at [29, 24] on button "Cancel" at bounding box center [38, 23] width 43 height 20
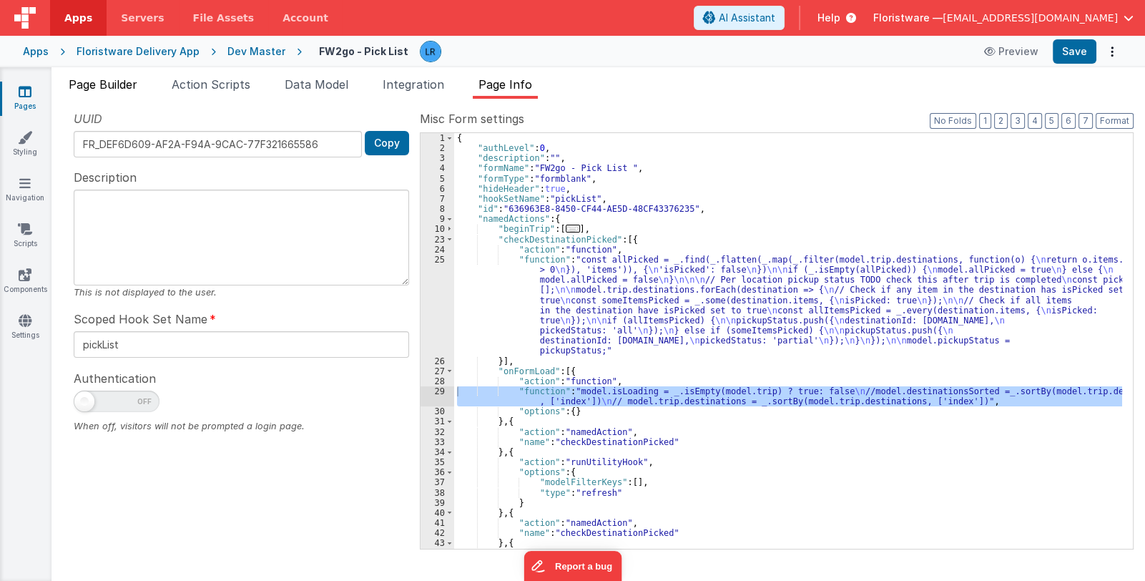
click at [107, 81] on span "Page Builder" at bounding box center [103, 84] width 69 height 14
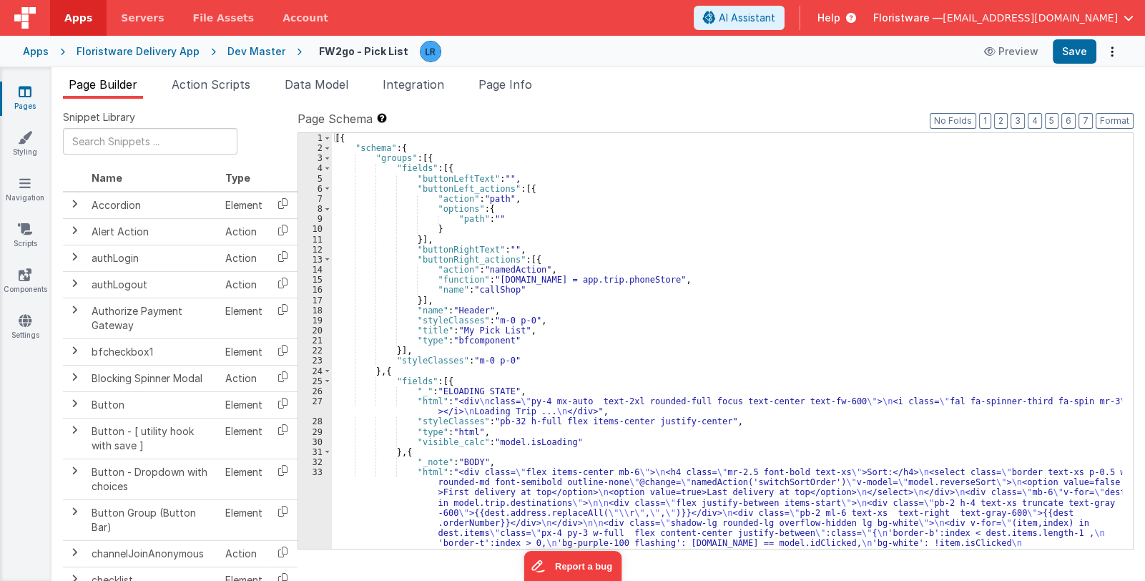
click at [549, 248] on div "[{ "schema" : { "groups" : [{ "fields" : [{ "buttonLeftText" : "" , "buttonLeft…" at bounding box center [727, 412] width 790 height 558
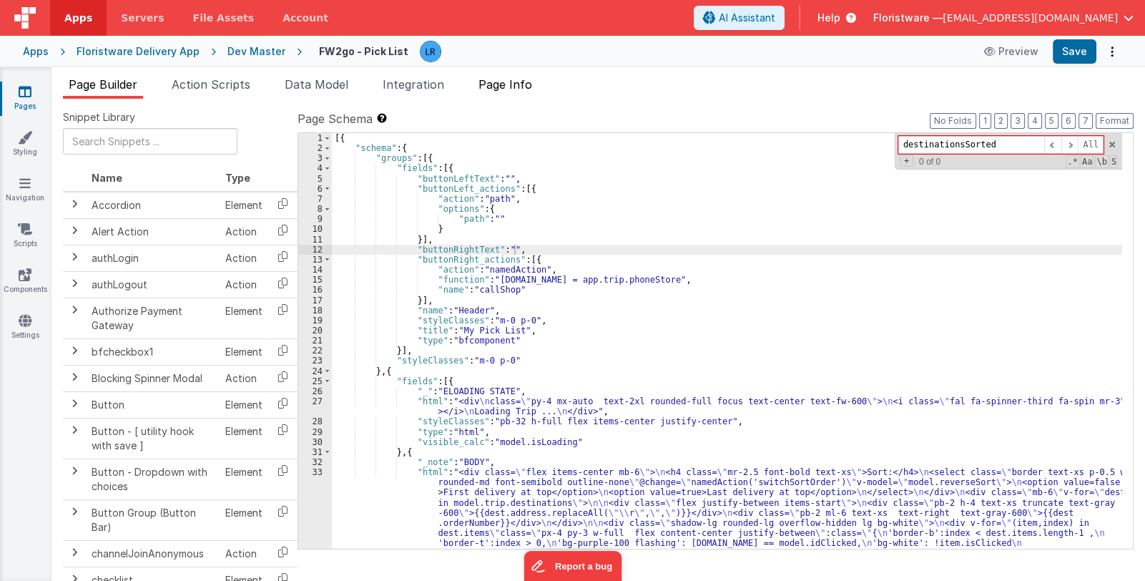
type input "destinationsSorted"
click at [497, 87] on span "Page Info" at bounding box center [506, 84] width 54 height 14
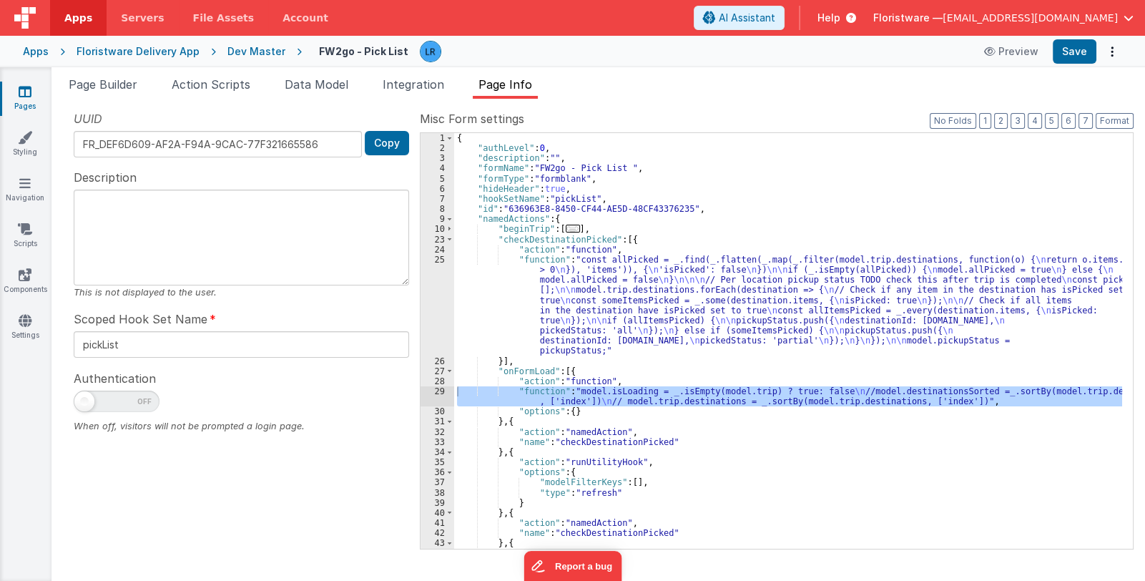
click at [526, 396] on div "{ "authLevel" : 0 , "description" : "" , "formName" : "FW2go - Pick List " , "f…" at bounding box center [788, 341] width 668 height 416
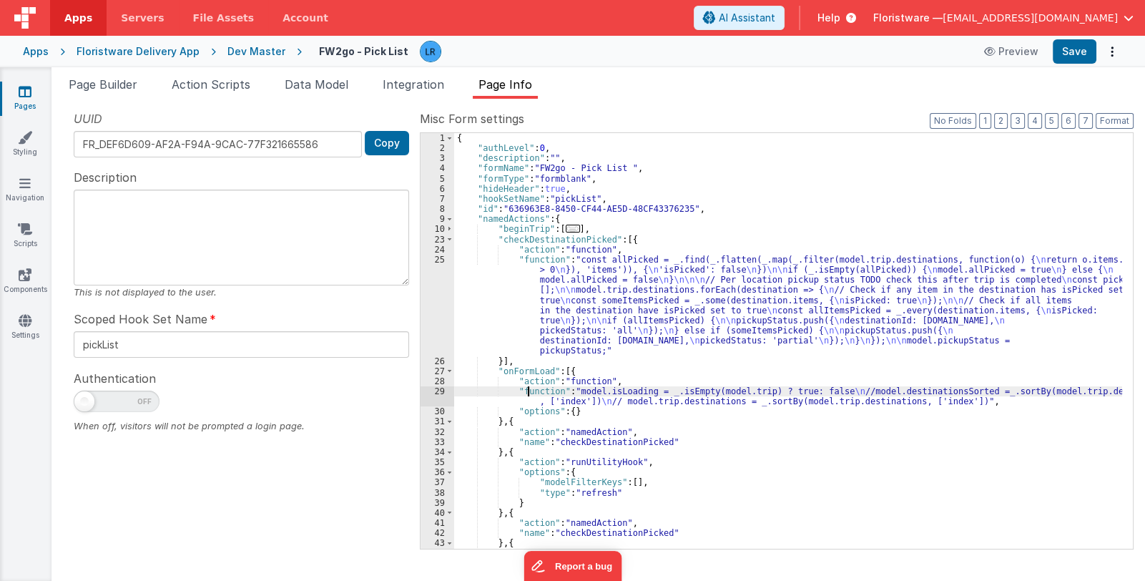
click at [433, 394] on div "29" at bounding box center [438, 396] width 34 height 20
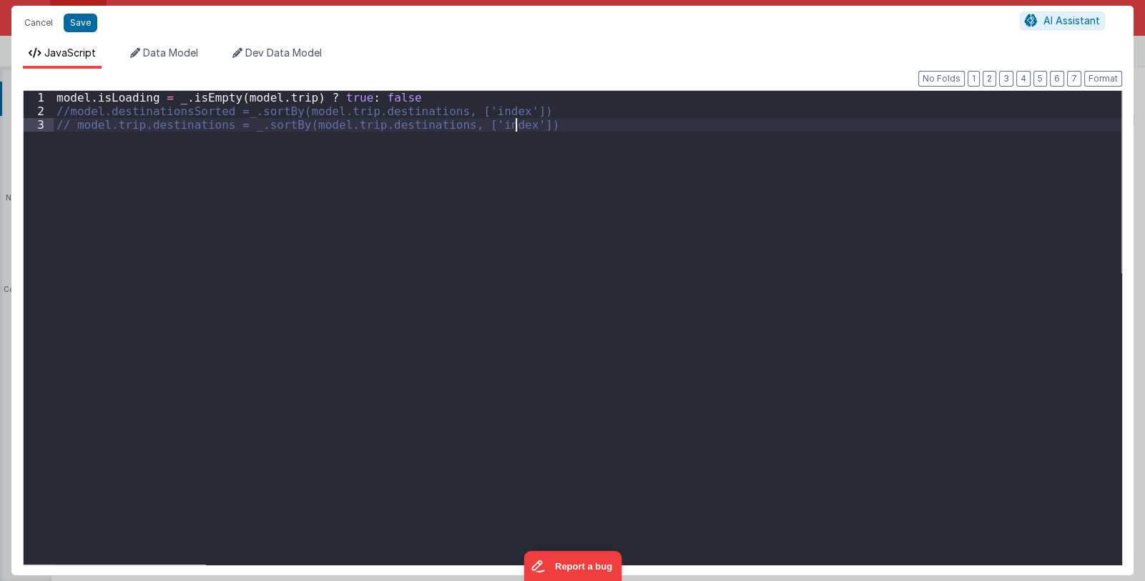
click at [433, 394] on div "model . isLoading = _ . isEmpty ( model . trip ) ? true : false //model.destina…" at bounding box center [588, 341] width 1068 height 501
click at [554, 132] on div "model . isLoading = _ . isEmpty ( model . trip ) ? true : false //model.destina…" at bounding box center [588, 341] width 1068 height 501
drag, startPoint x: 539, startPoint y: 124, endPoint x: 52, endPoint y: 127, distance: 487.2
click at [52, 127] on div "1 2 3 model . isLoading = _ . isEmpty ( model . trip ) ? true : false //model.d…" at bounding box center [572, 327] width 1099 height 475
click at [82, 24] on button "Save" at bounding box center [81, 23] width 34 height 19
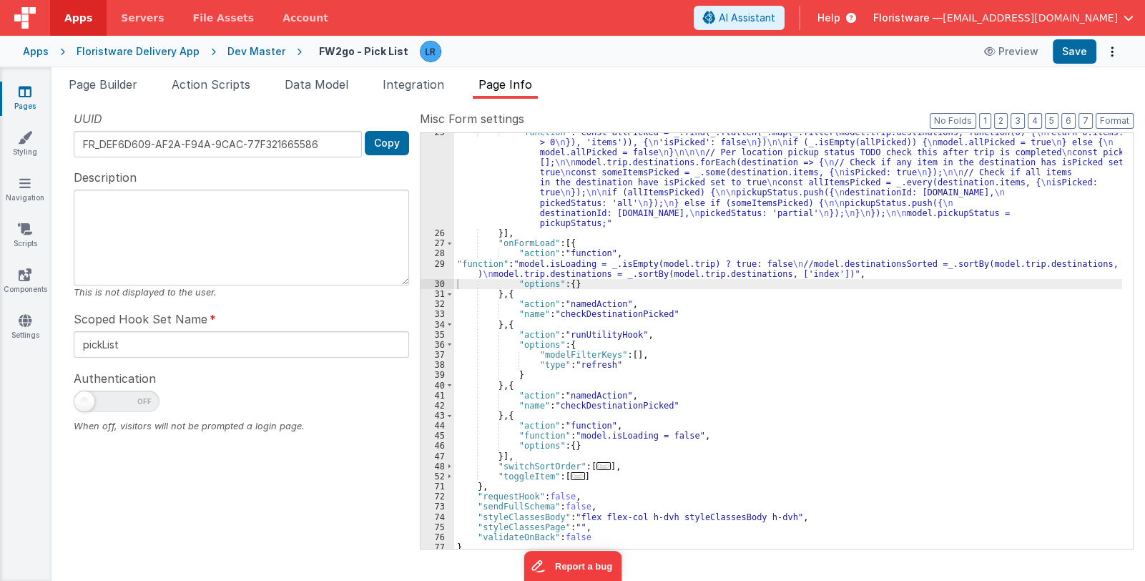
scroll to position [131, 0]
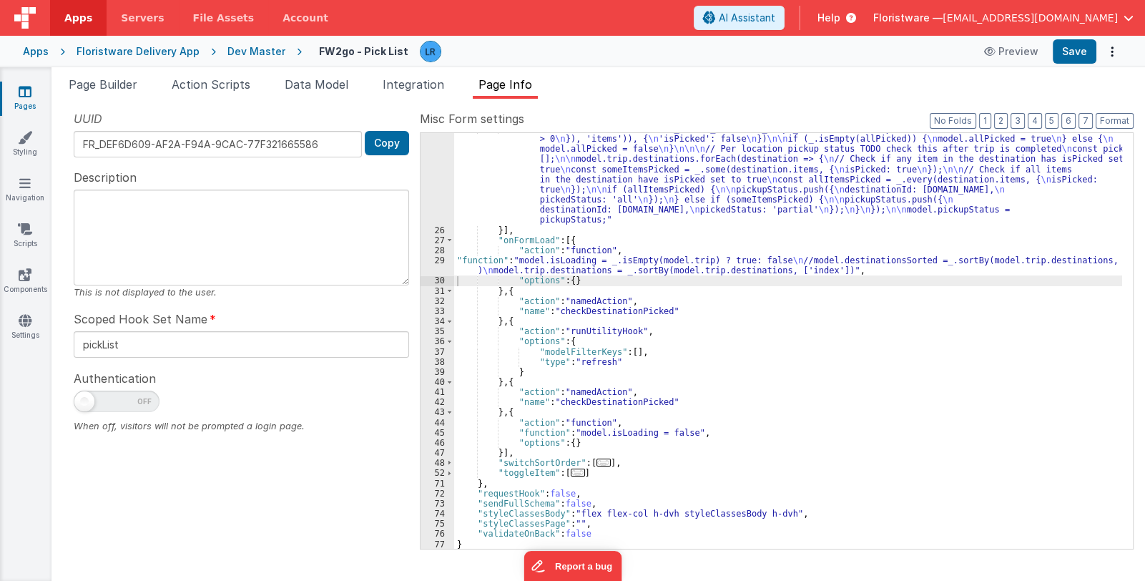
click at [597, 464] on span "..." at bounding box center [604, 463] width 14 height 8
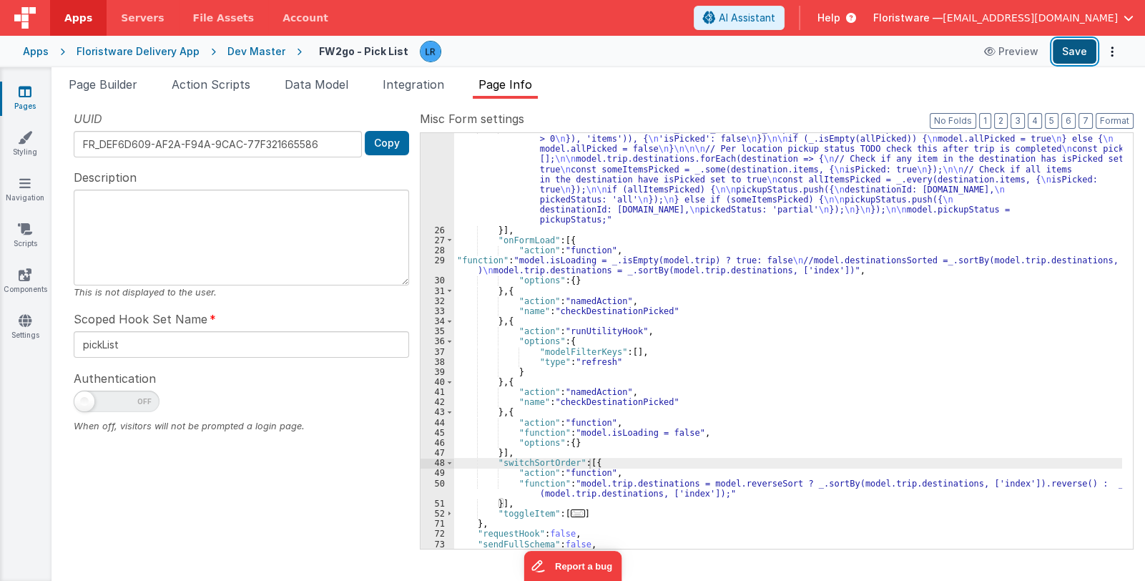
click at [1080, 41] on button "Save" at bounding box center [1075, 51] width 44 height 24
click at [1064, 52] on button "Save" at bounding box center [1075, 51] width 44 height 24
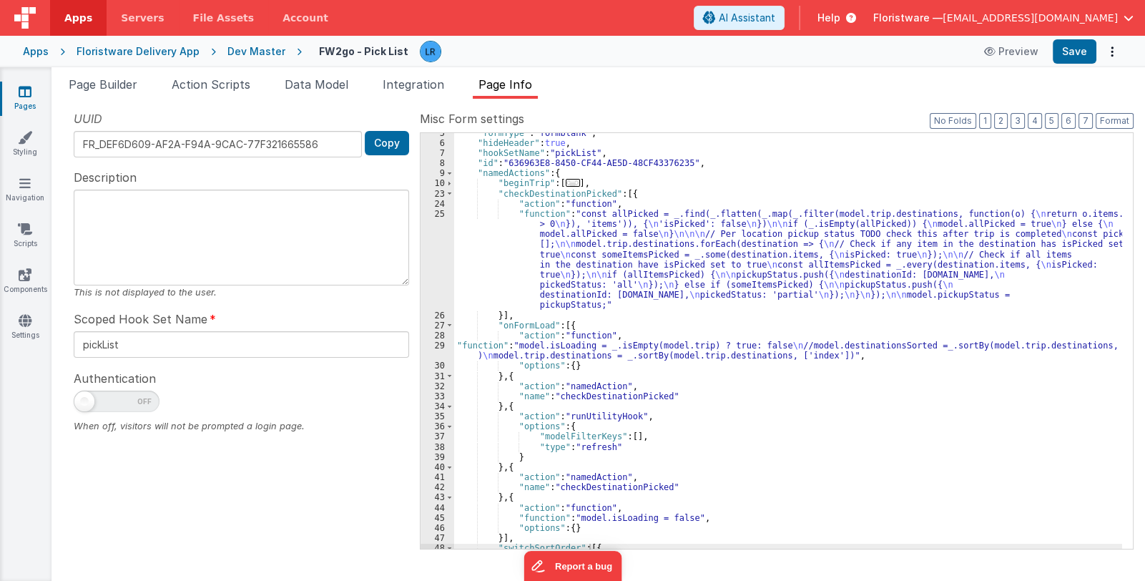
click at [572, 262] on div ""formType" : "formblank" , "hideHeader" : true , "hookSetName" : "pickList" , "…" at bounding box center [788, 346] width 668 height 436
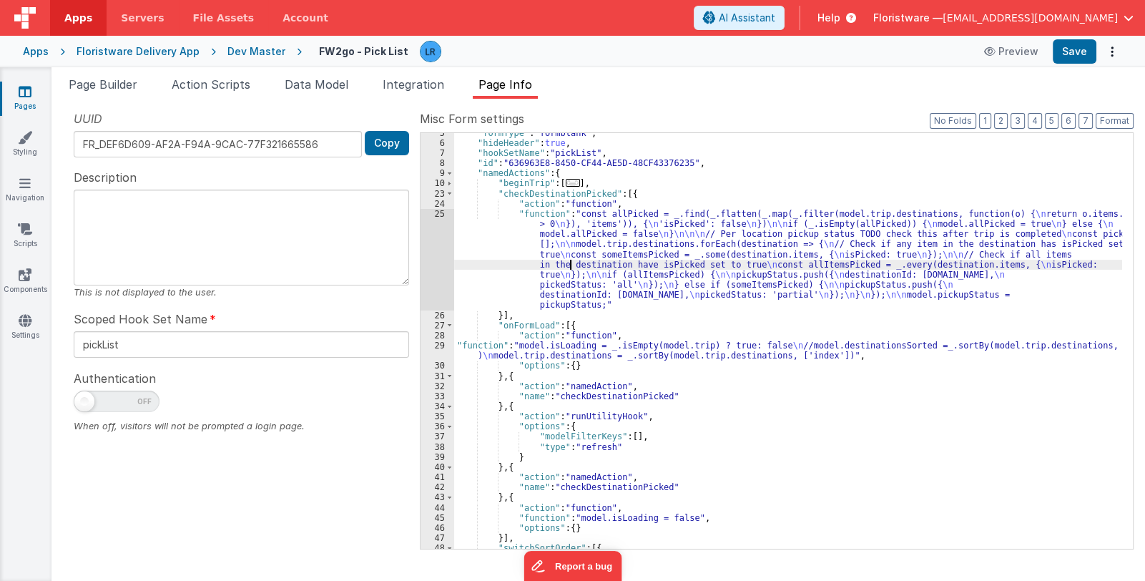
click at [538, 358] on div ""formType" : "formblank" , "hideHeader" : true , "hookSetName" : "pickList" , "…" at bounding box center [788, 346] width 668 height 436
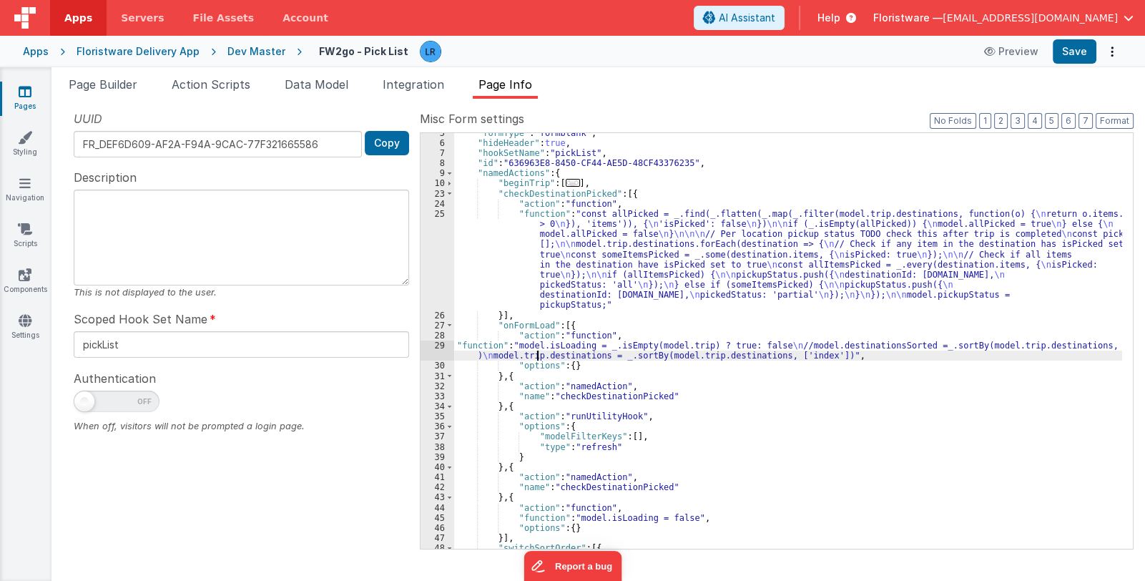
click at [429, 353] on div "29" at bounding box center [438, 351] width 34 height 20
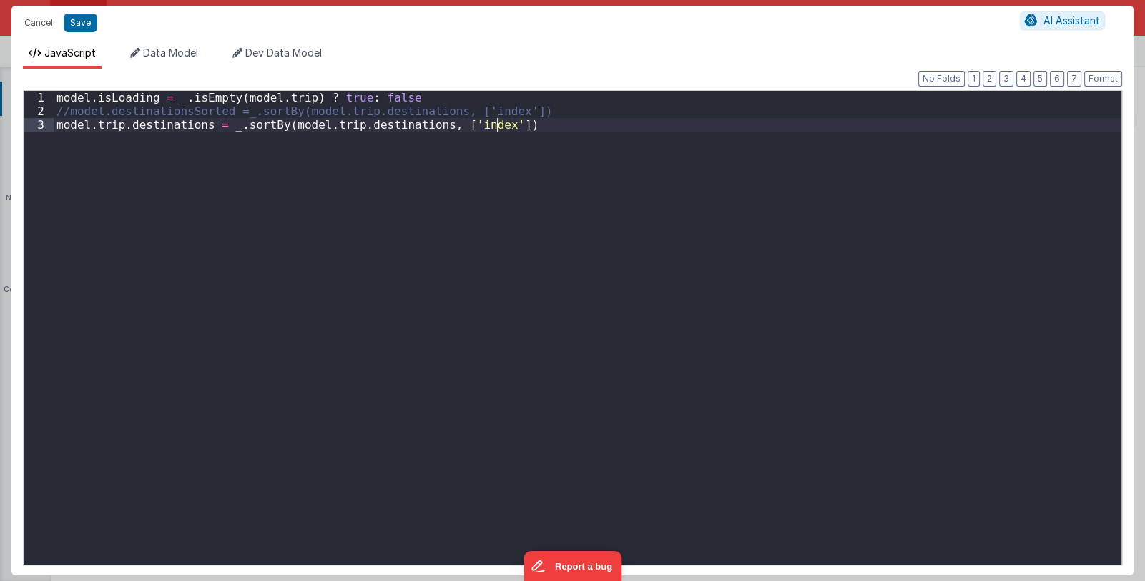
click at [429, 353] on div "model . isLoading = _ . isEmpty ( model . trip ) ? true : false //model.destina…" at bounding box center [588, 341] width 1068 height 501
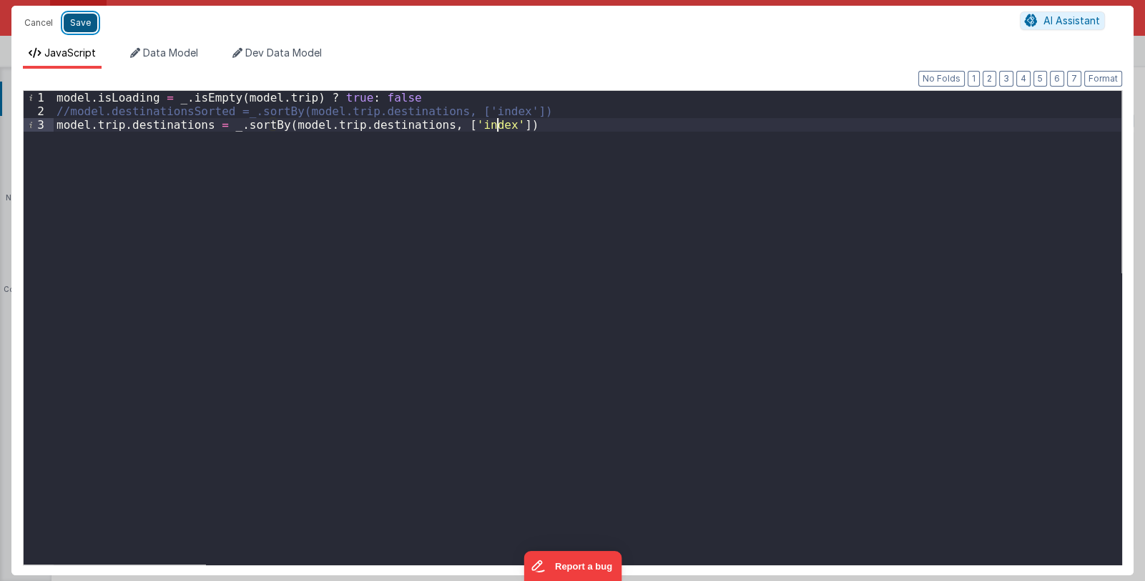
click at [76, 21] on button "Save" at bounding box center [81, 23] width 34 height 19
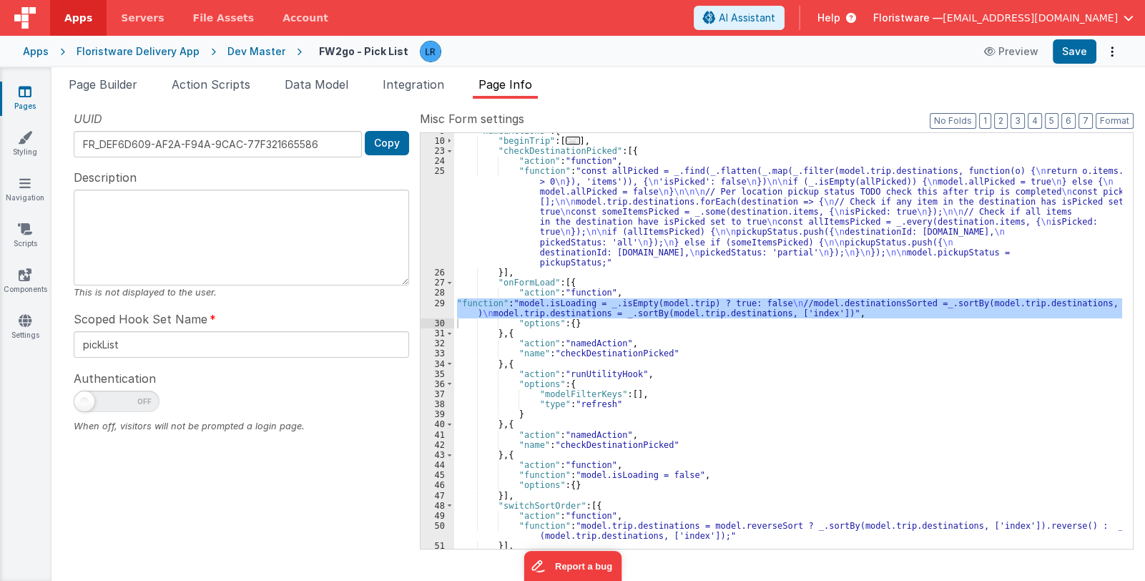
scroll to position [171, 0]
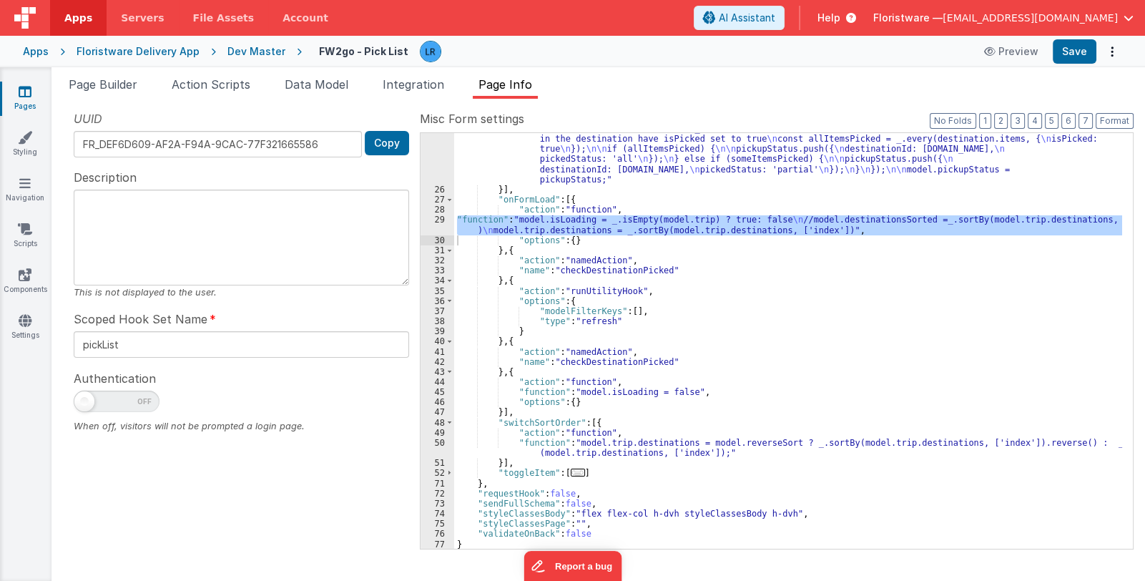
click at [584, 449] on div ""function" : "const allPicked = _.find(_.flatten(_.map(_.filter(model.trip.dest…" at bounding box center [788, 347] width 668 height 528
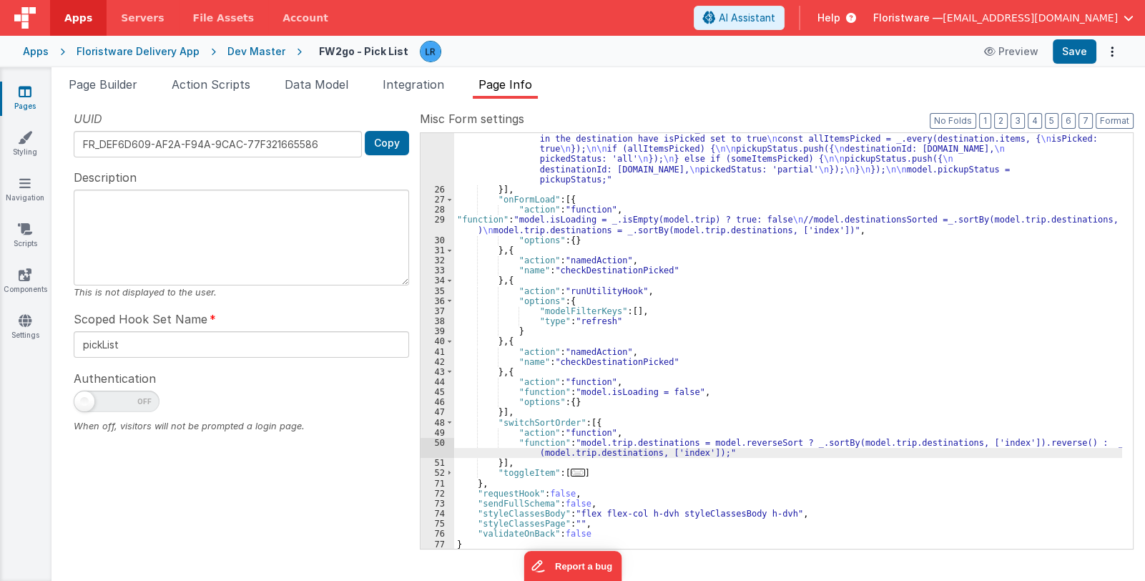
click at [433, 449] on div "50" at bounding box center [438, 448] width 34 height 20
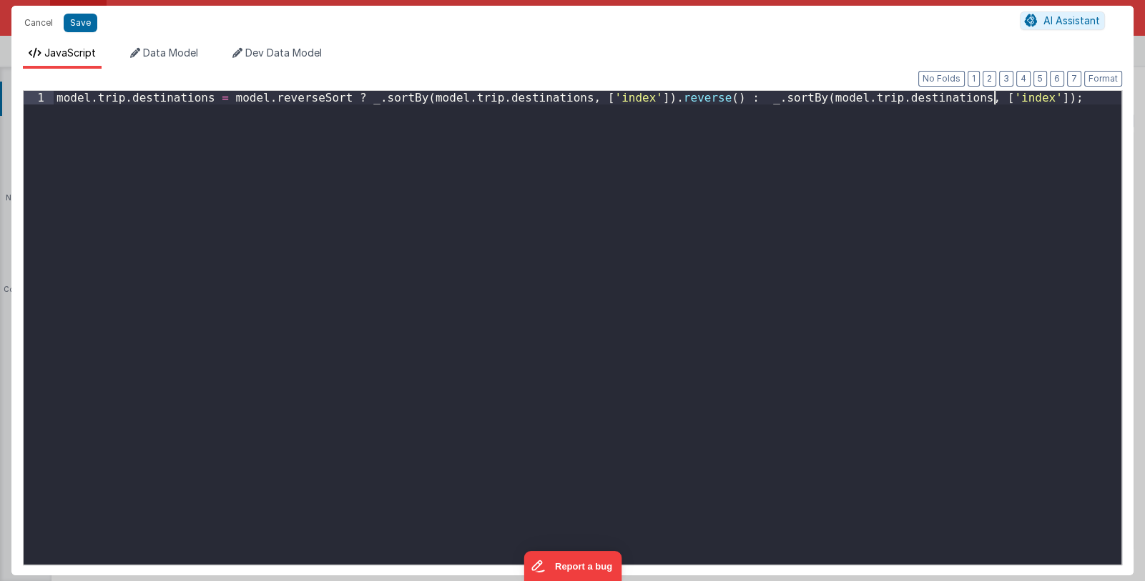
click at [433, 449] on div "model . trip . destinations = model . reverseSort ? _ . sortBy ( model . trip .…" at bounding box center [588, 341] width 1068 height 501
click at [39, 19] on button "Cancel" at bounding box center [38, 23] width 43 height 20
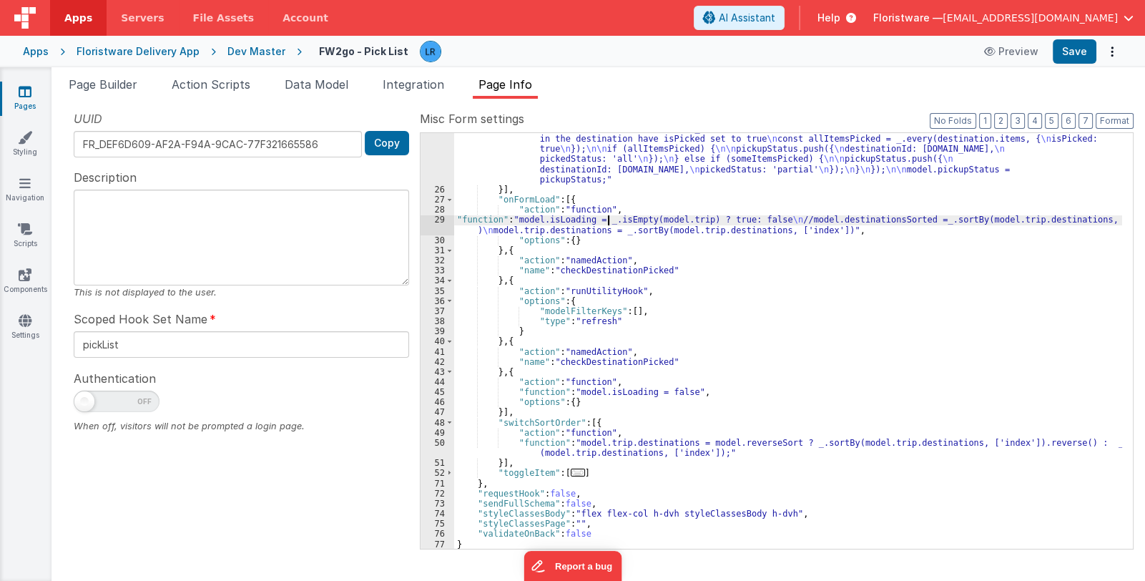
click at [607, 224] on div ""function" : "const allPicked = _.find(_.flatten(_.map(_.filter(model.trip.dest…" at bounding box center [788, 347] width 668 height 528
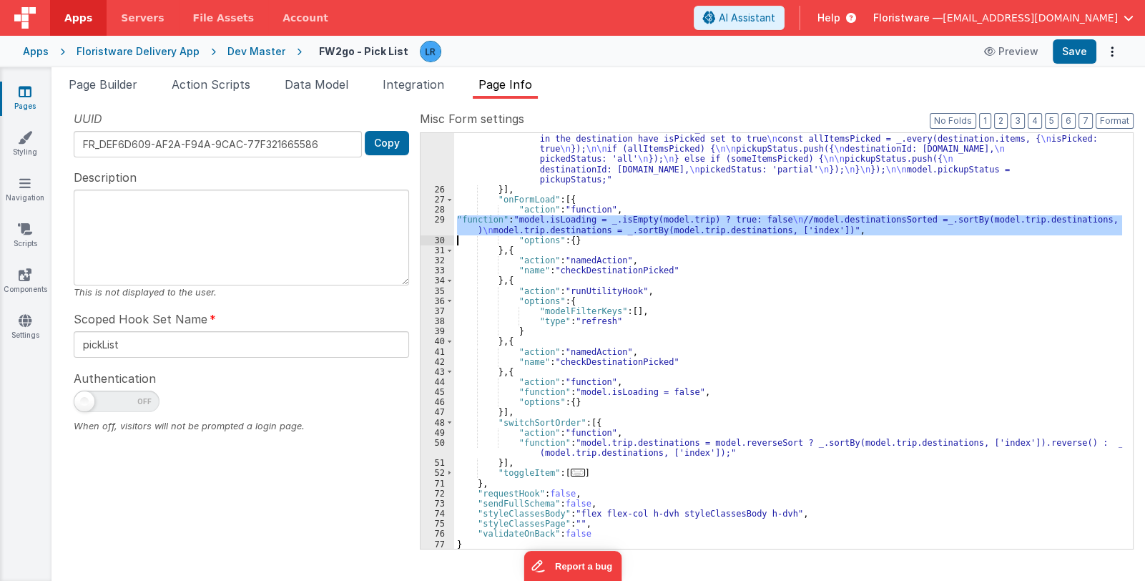
click at [435, 226] on div "29" at bounding box center [438, 225] width 34 height 20
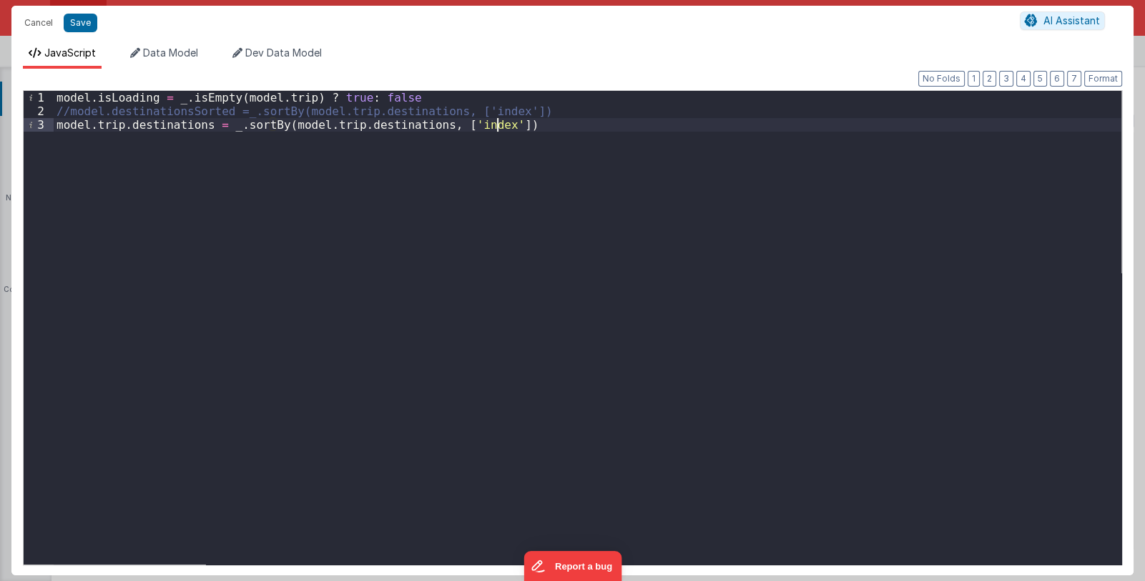
click at [144, 109] on div "model . isLoading = _ . isEmpty ( model . trip ) ? true : false //model.destina…" at bounding box center [588, 341] width 1068 height 501
click at [32, 28] on button "Cancel" at bounding box center [38, 23] width 43 height 20
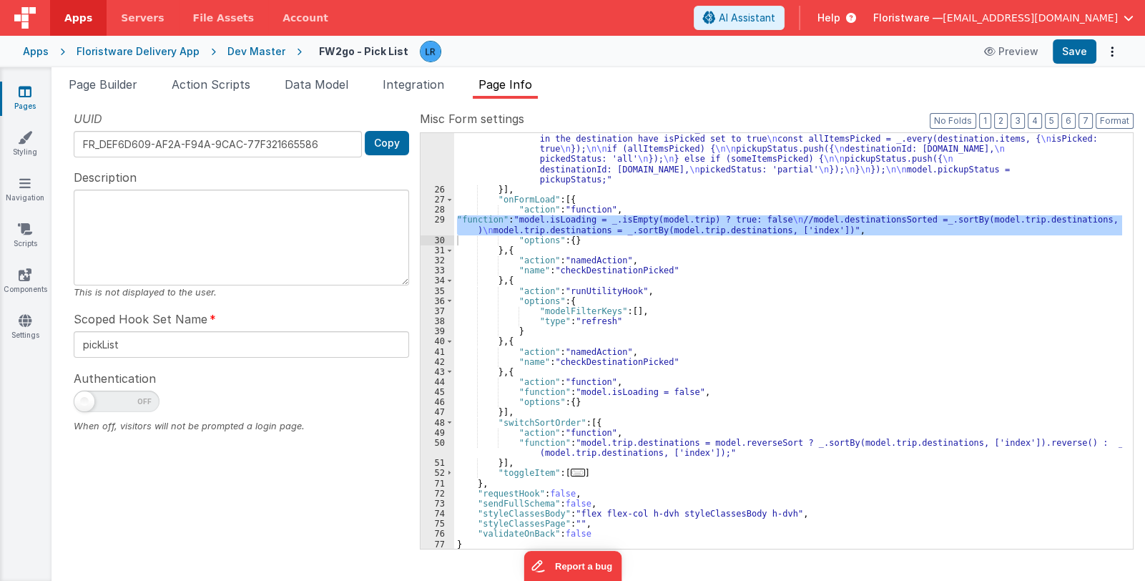
click at [647, 341] on div ""function" : "const allPicked = _.find(_.flatten(_.map(_.filter(model.trip.dest…" at bounding box center [788, 347] width 668 height 528
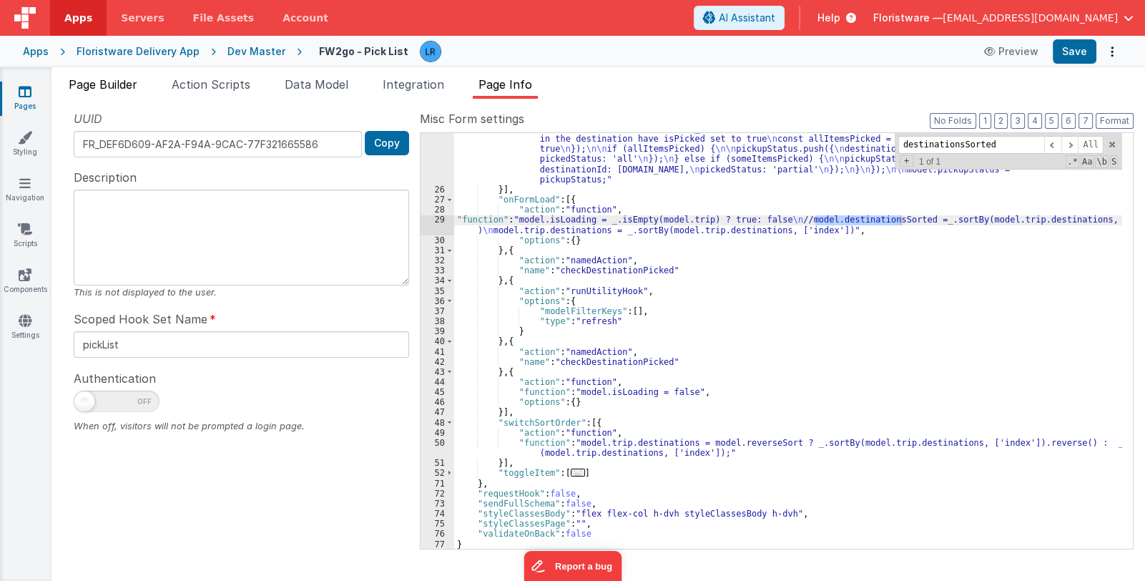
type input "destinationsSorted"
click at [115, 82] on span "Page Builder" at bounding box center [103, 84] width 69 height 14
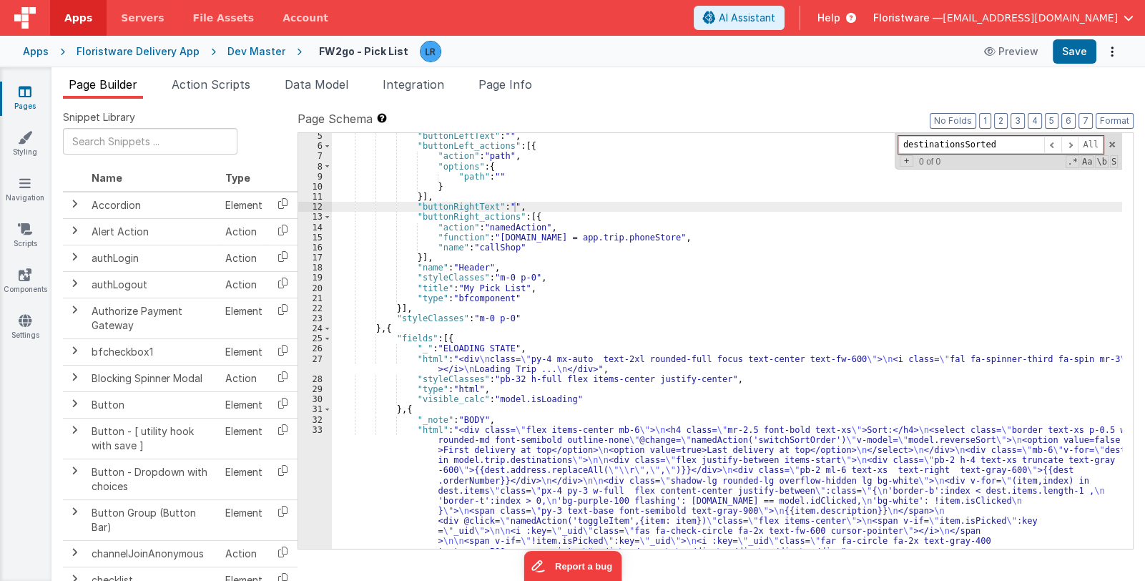
scroll to position [85, 0]
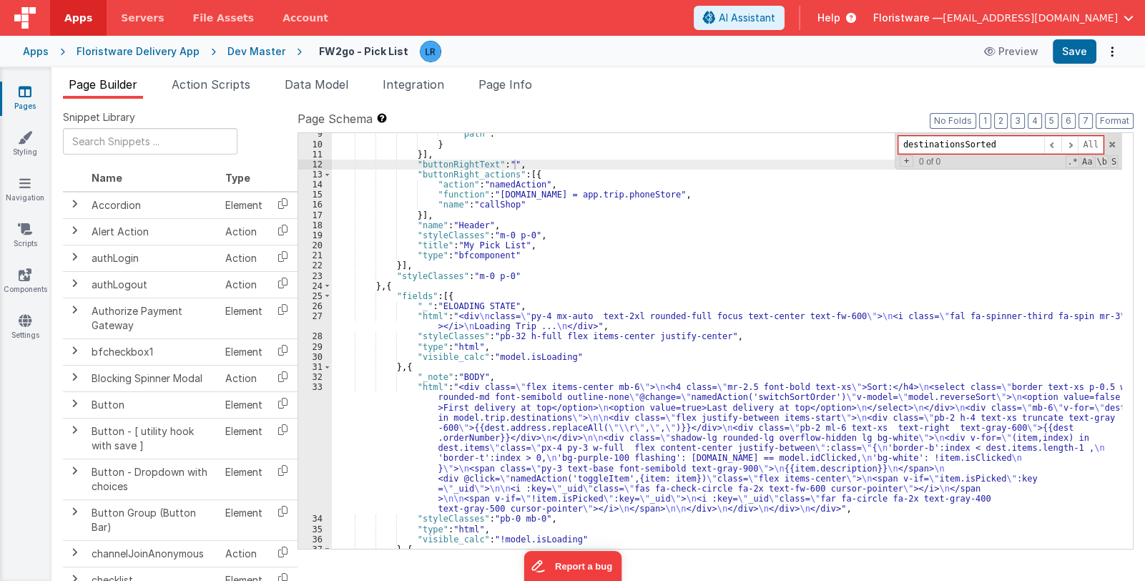
click at [544, 449] on div ""path" : "" } }] , "buttonRightText" : "" , "buttonRight_actions" : [{ "action"…" at bounding box center [727, 367] width 790 height 477
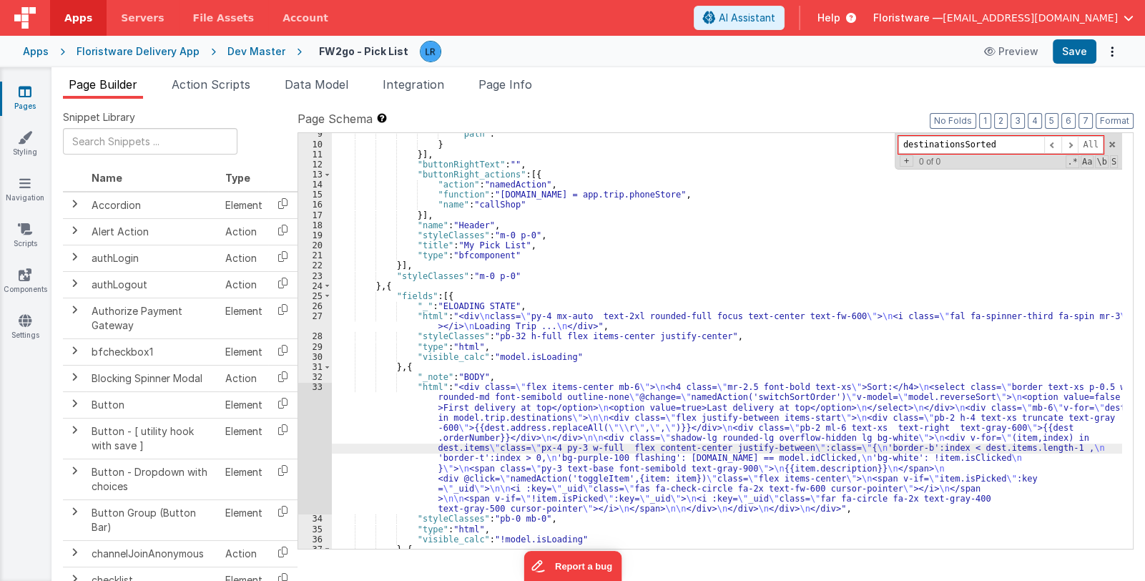
click at [323, 449] on div "33" at bounding box center [315, 448] width 34 height 132
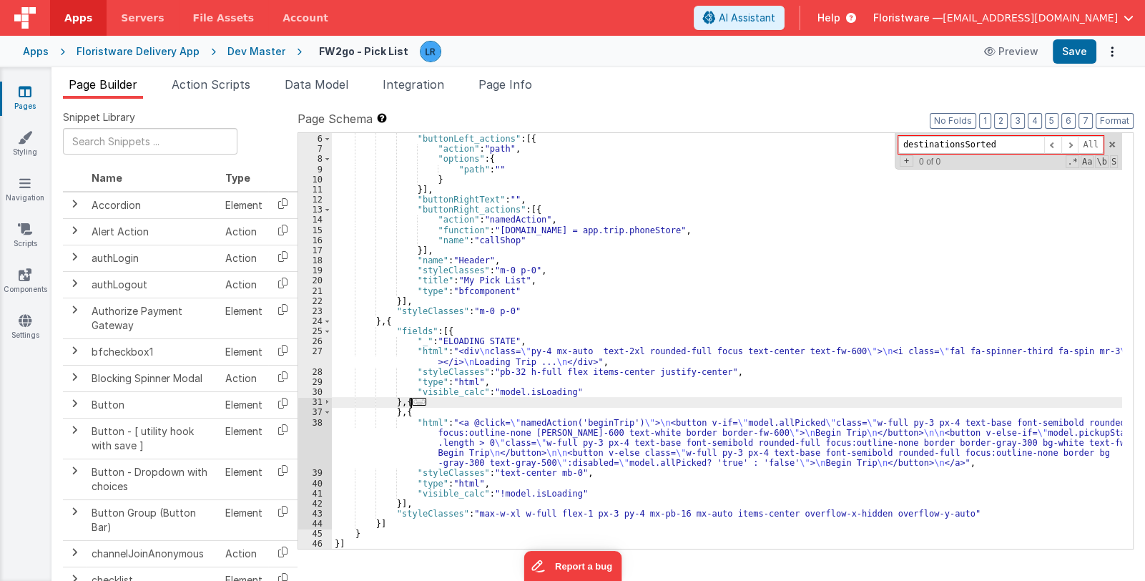
click at [411, 395] on div ""buttonLeftText" : "" , "buttonLeft_actions" : [{ "action" : "path" , "options"…" at bounding box center [727, 342] width 790 height 436
click at [416, 400] on span "..." at bounding box center [419, 402] width 14 height 8
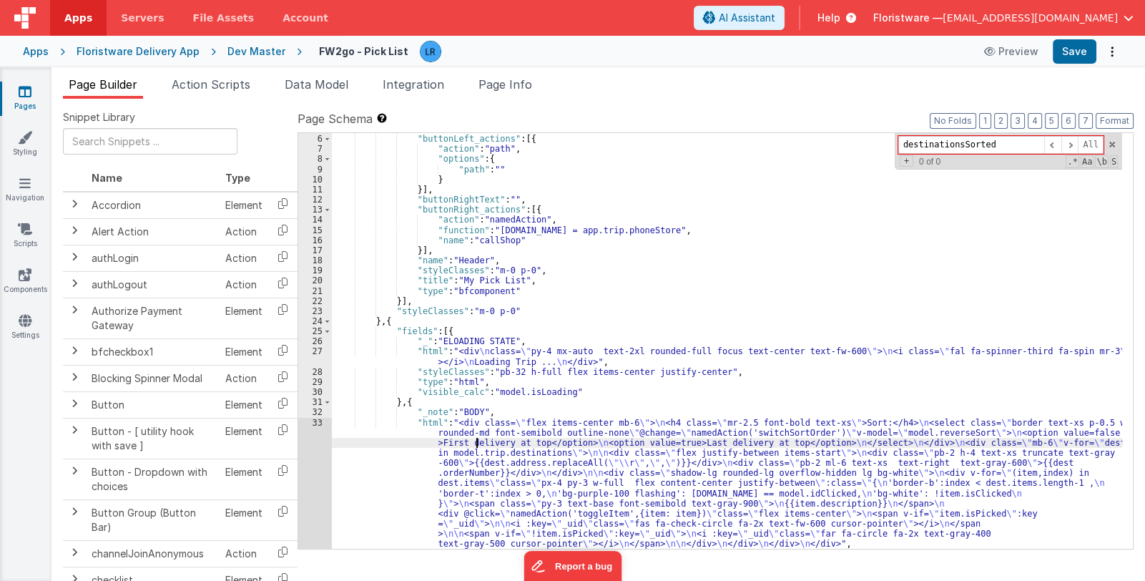
click at [478, 446] on div ""buttonLeftText" : "" , "buttonLeft_actions" : [{ "action" : "path" , "options"…" at bounding box center [727, 342] width 790 height 436
click at [313, 492] on div "5 6 7 8 9 10 11 12 13 14 15 16 17 18 19 20 21 22 23 24 25 26 27 28 29 30 31 32 …" at bounding box center [315, 342] width 34 height 436
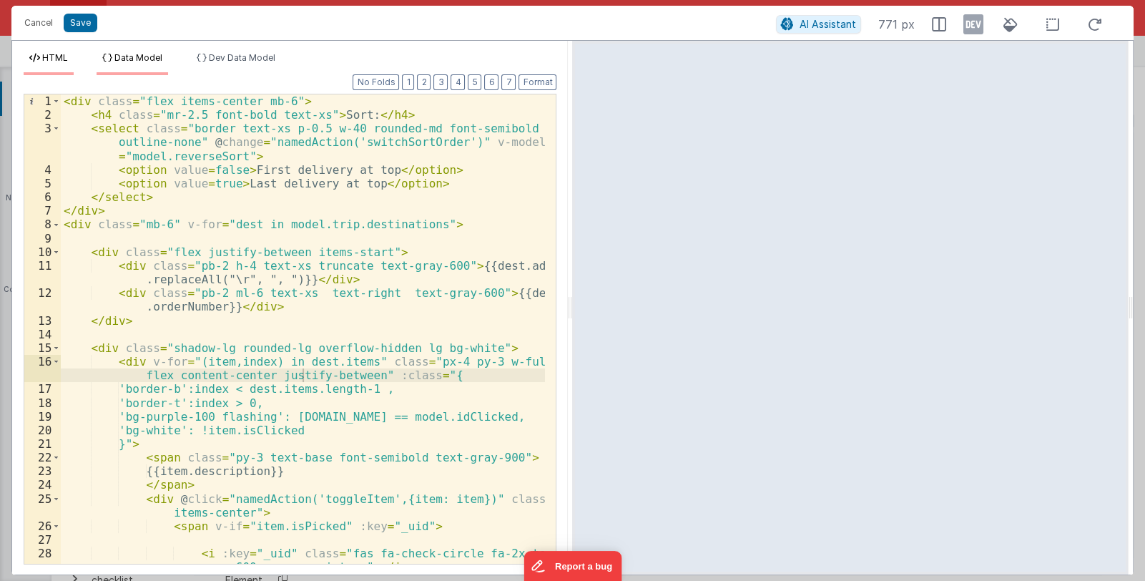
click at [119, 56] on span "Data Model" at bounding box center [138, 57] width 48 height 11
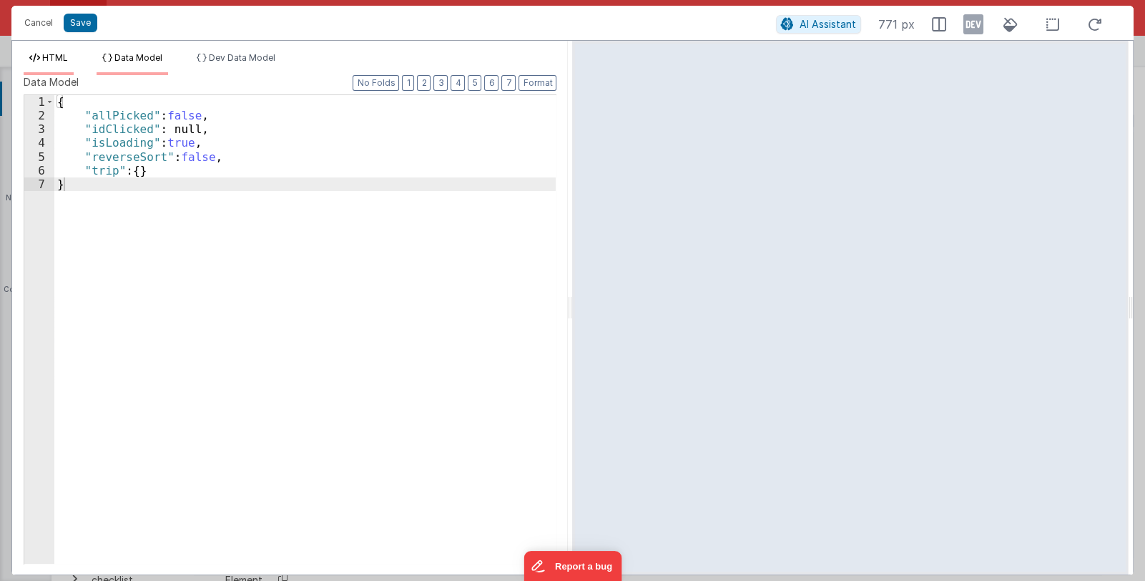
click at [46, 55] on span "HTML" at bounding box center [55, 57] width 26 height 11
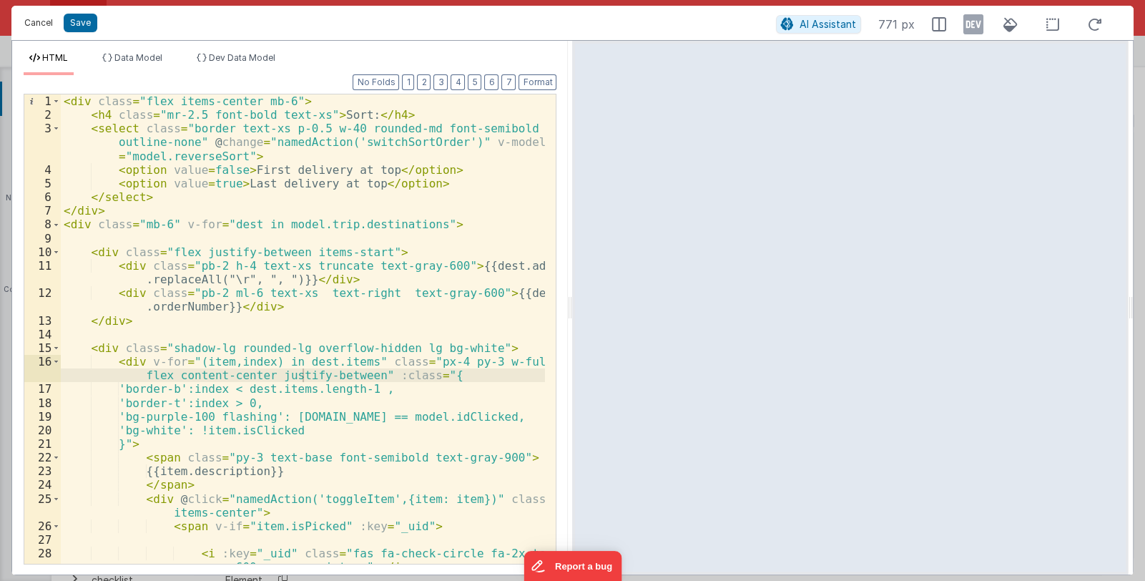
click at [36, 19] on button "Cancel" at bounding box center [38, 23] width 43 height 20
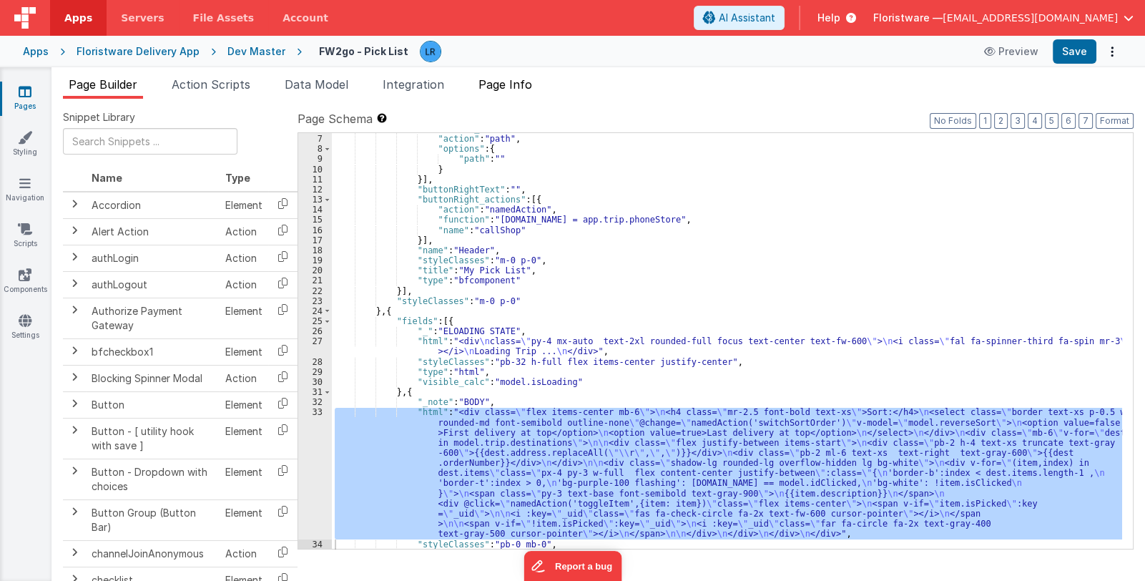
click at [508, 85] on span "Page Info" at bounding box center [506, 84] width 54 height 14
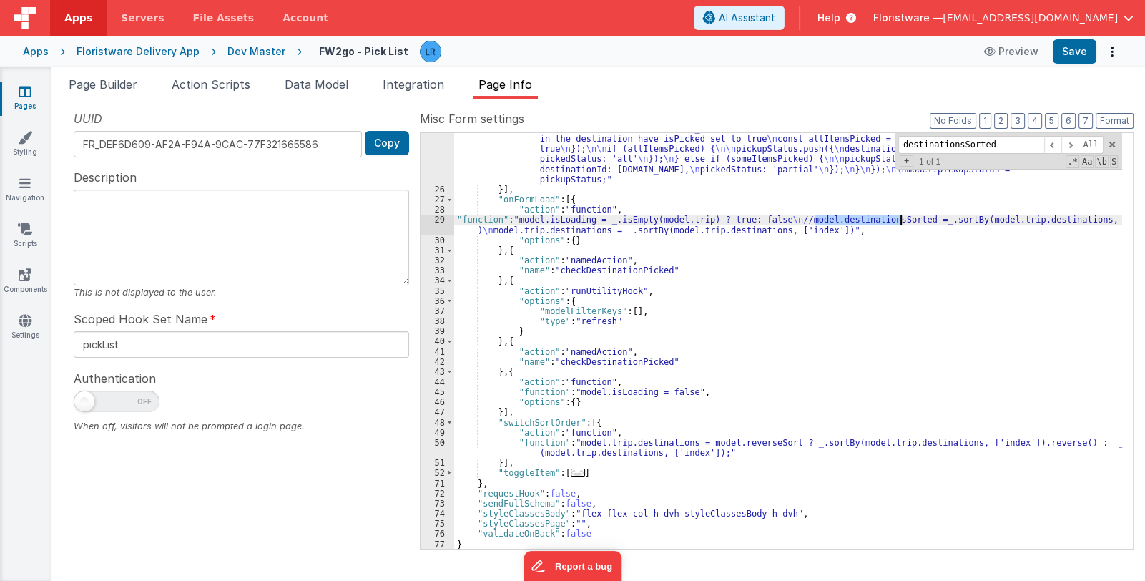
click at [431, 224] on div "29" at bounding box center [438, 225] width 34 height 20
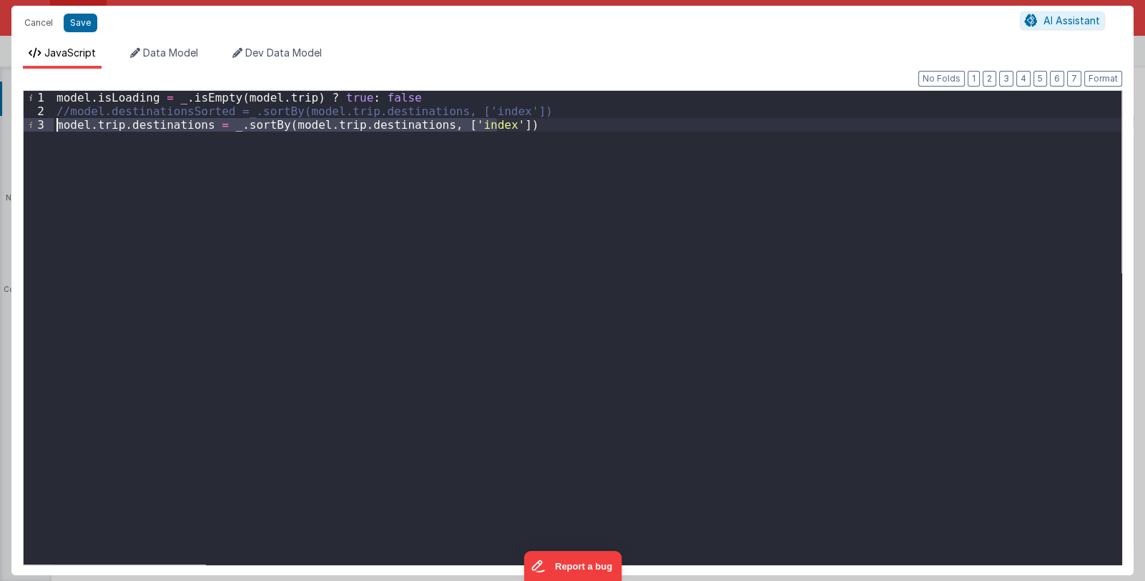
drag, startPoint x: 516, startPoint y: 124, endPoint x: 46, endPoint y: 123, distance: 470.0
click at [46, 123] on div "1 2 3 model . isLoading = _ . isEmpty ( model . trip ) ? true : false //model.d…" at bounding box center [572, 327] width 1099 height 475
click at [65, 188] on div "model . isLoading = _ . isEmpty ( model . trip ) ? true : false //model.destina…" at bounding box center [588, 328] width 1068 height 474
click at [28, 21] on button "Cancel" at bounding box center [38, 23] width 43 height 20
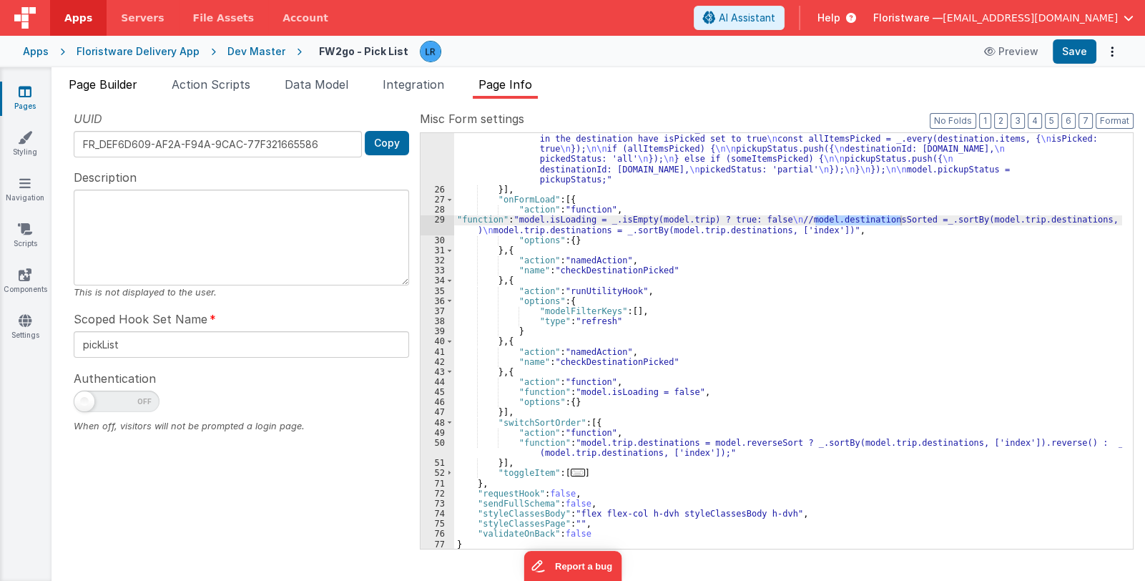
click at [105, 84] on span "Page Builder" at bounding box center [103, 84] width 69 height 14
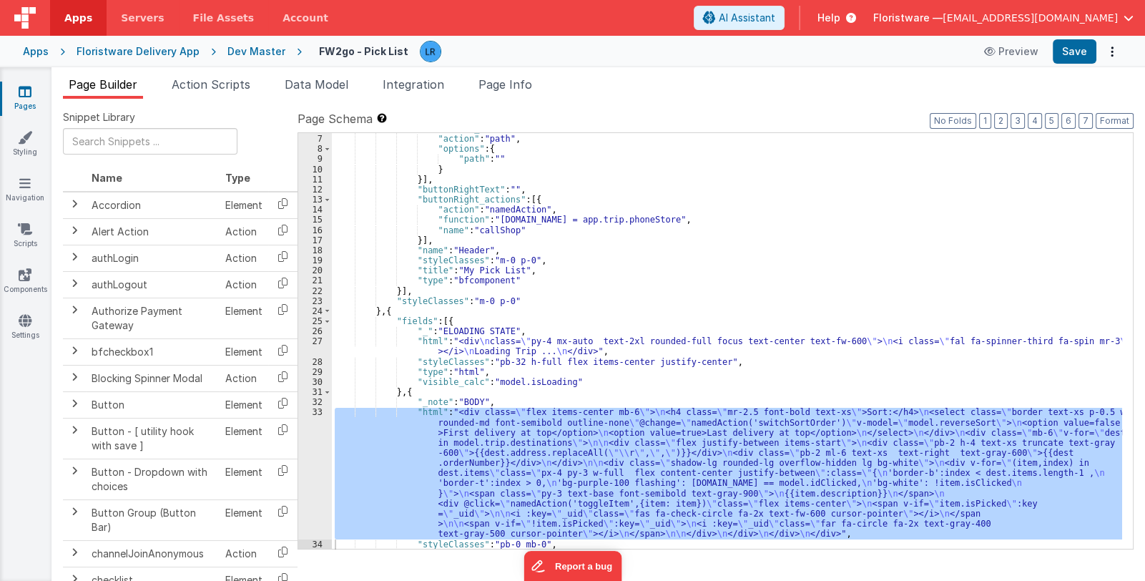
scroll to position [144, 0]
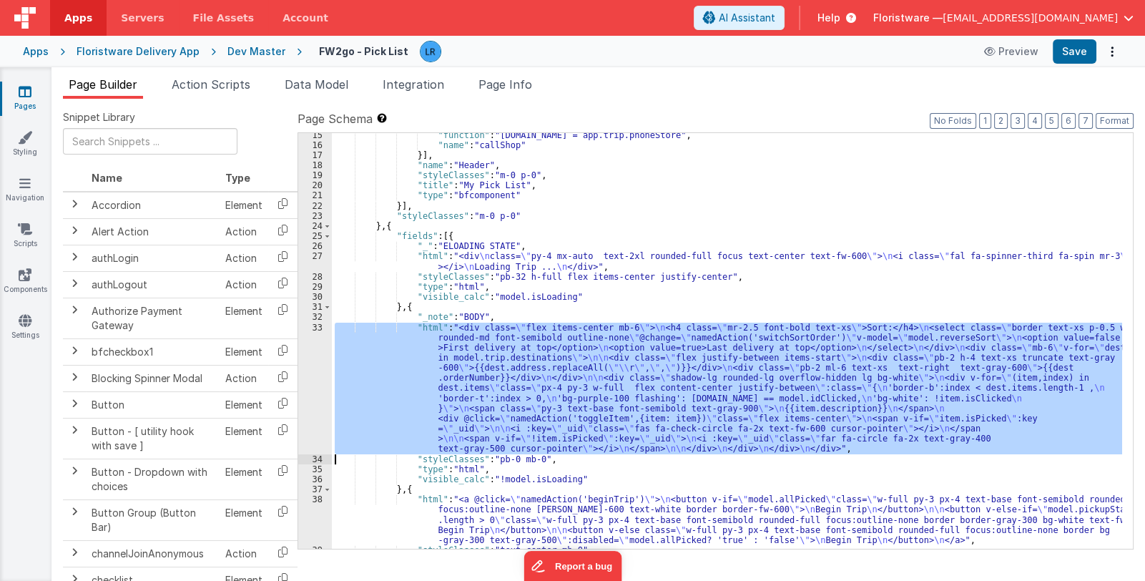
click at [308, 398] on div "33" at bounding box center [315, 389] width 34 height 132
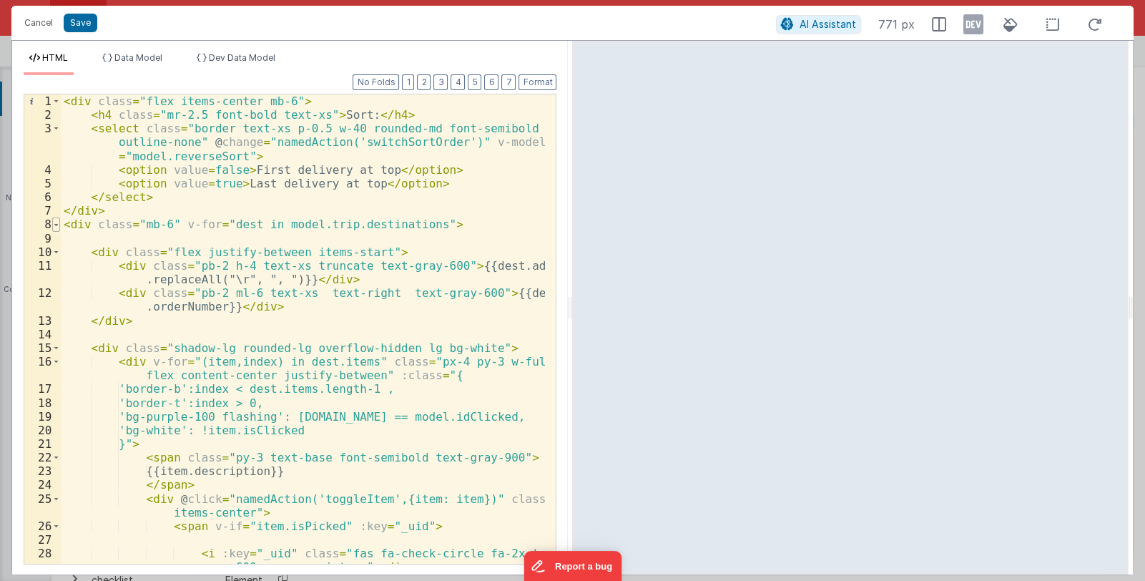
click at [54, 221] on span at bounding box center [56, 224] width 8 height 14
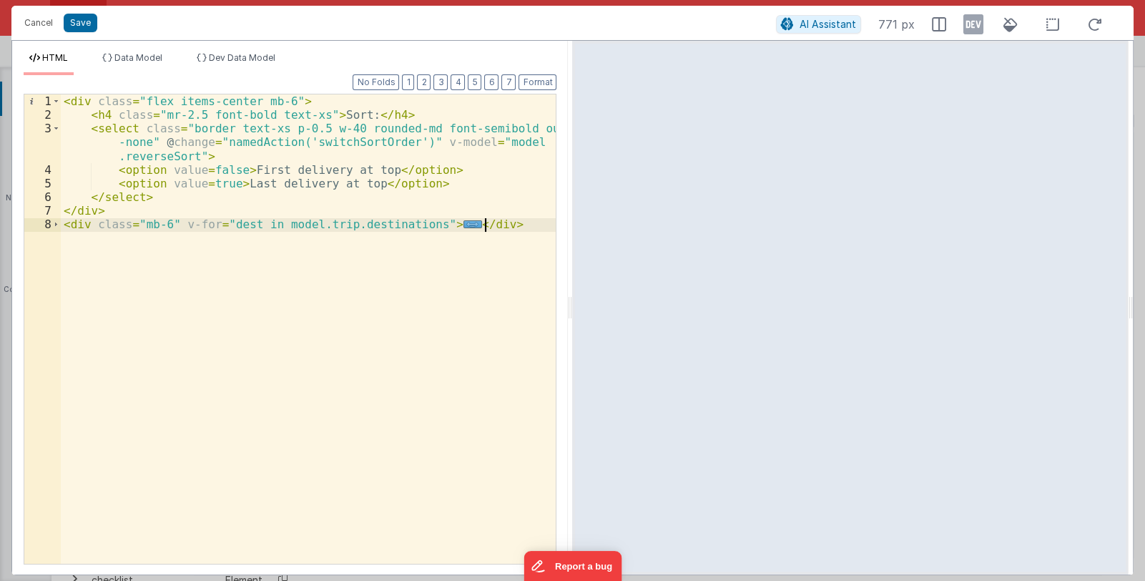
click at [495, 222] on div "< div class = "flex items-center mb-6" > < h4 class = "mr-2.5 font-bold text-xs…" at bounding box center [309, 342] width 496 height 496
drag, startPoint x: 495, startPoint y: 222, endPoint x: 64, endPoint y: 228, distance: 430.7
click at [64, 228] on div "< div class = "flex items-center mb-6" > < h4 class = "mr-2.5 font-bold text-xs…" at bounding box center [309, 342] width 496 height 496
click at [54, 303] on div "1 2 3 4 5 6 7 8" at bounding box center [42, 342] width 36 height 496
click at [440, 227] on div "< div class = "flex items-center mb-6" > < h4 class = "mr-2.5 font-bold text-xs…" at bounding box center [308, 328] width 495 height 469
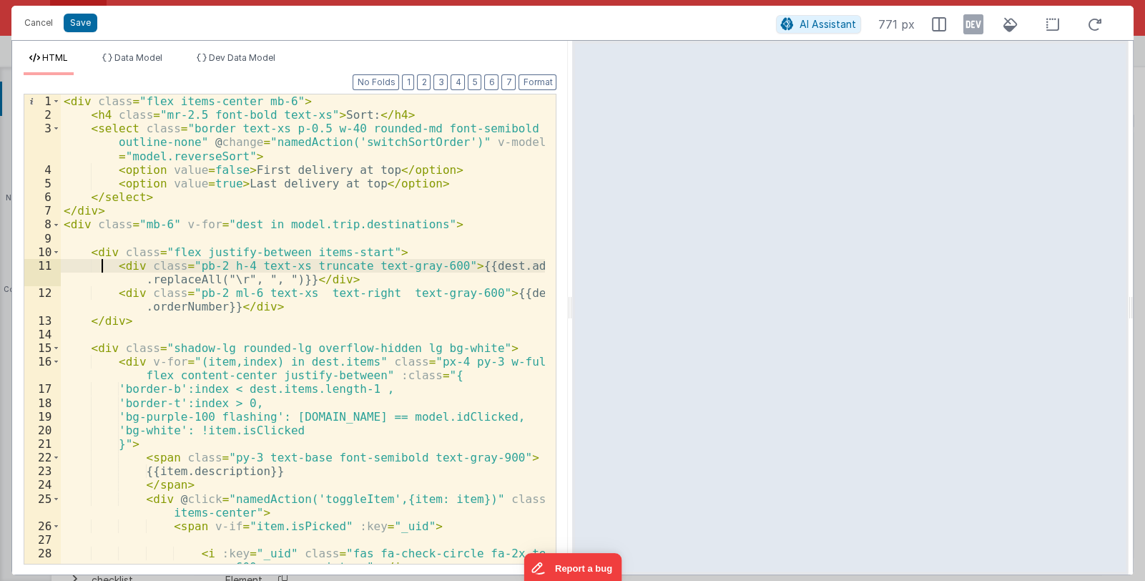
click at [100, 264] on div "< div class = "flex items-center mb-6" > < h4 class = "mr-2.5 font-bold text-xs…" at bounding box center [303, 342] width 485 height 496
click at [57, 224] on span at bounding box center [56, 224] width 8 height 14
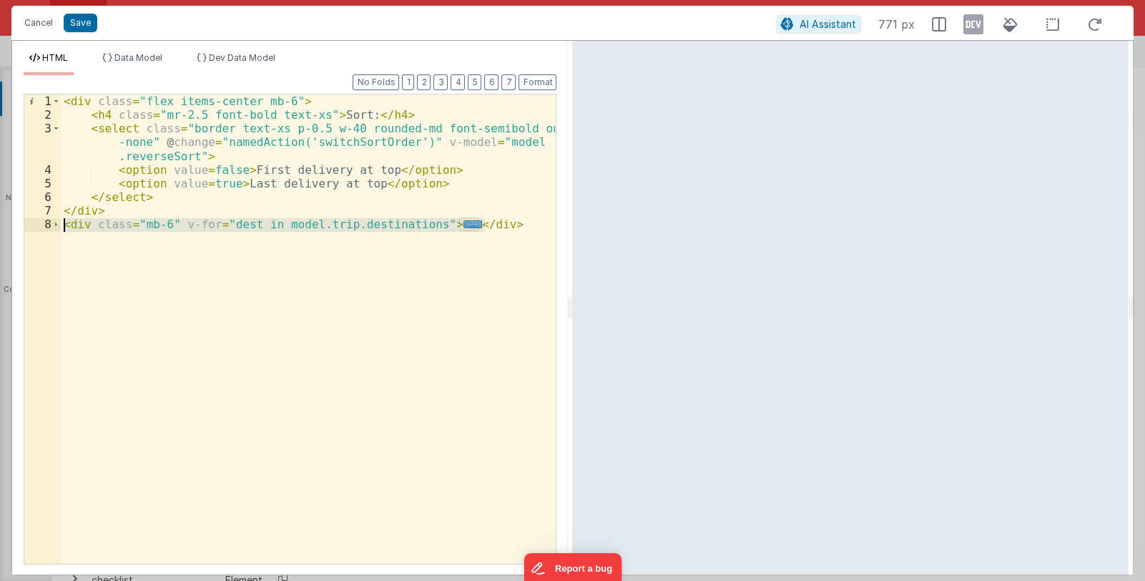
drag, startPoint x: 496, startPoint y: 225, endPoint x: 64, endPoint y: 220, distance: 432.1
click at [64, 220] on div "< div class = "flex items-center mb-6" > < h4 class = "mr-2.5 font-bold text-xs…" at bounding box center [309, 342] width 496 height 496
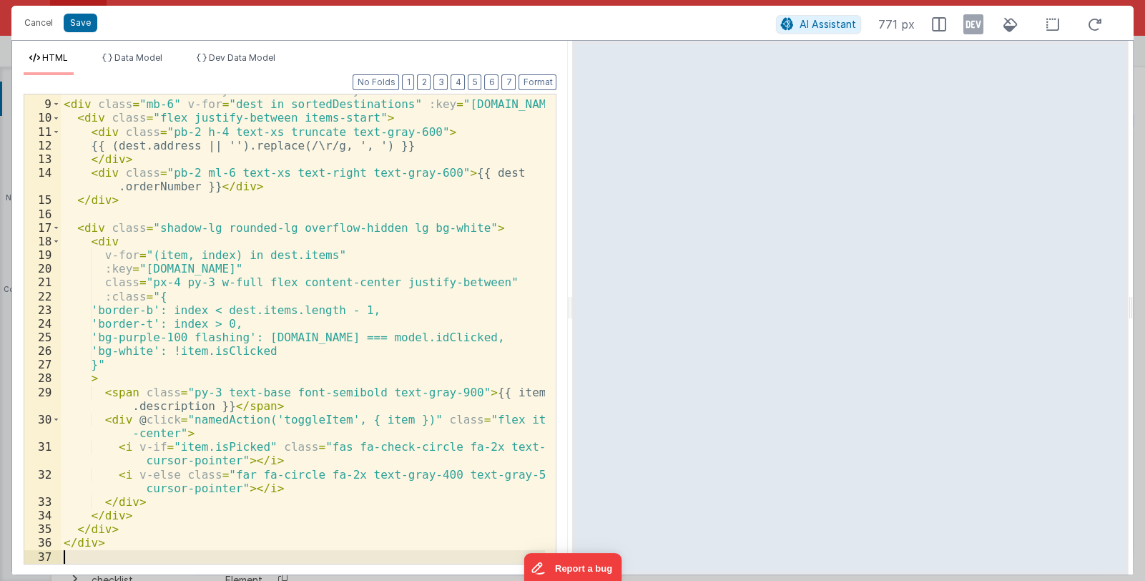
scroll to position [133, 0]
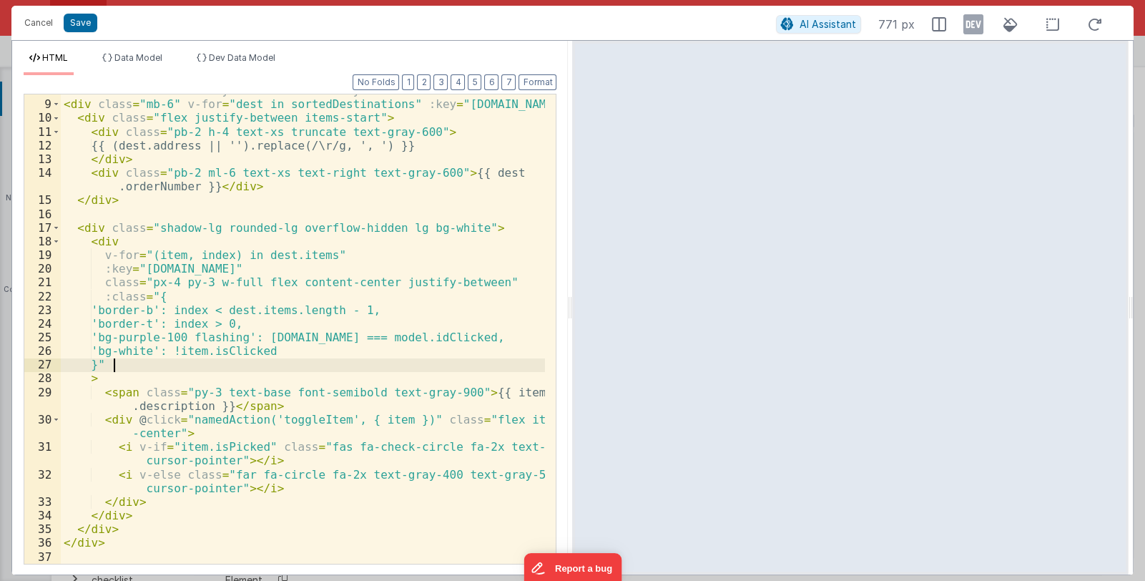
click at [390, 368] on div "<!-- use the sorted array + add a stable key --> < div class = "mb-6" v-for = "…" at bounding box center [303, 332] width 485 height 496
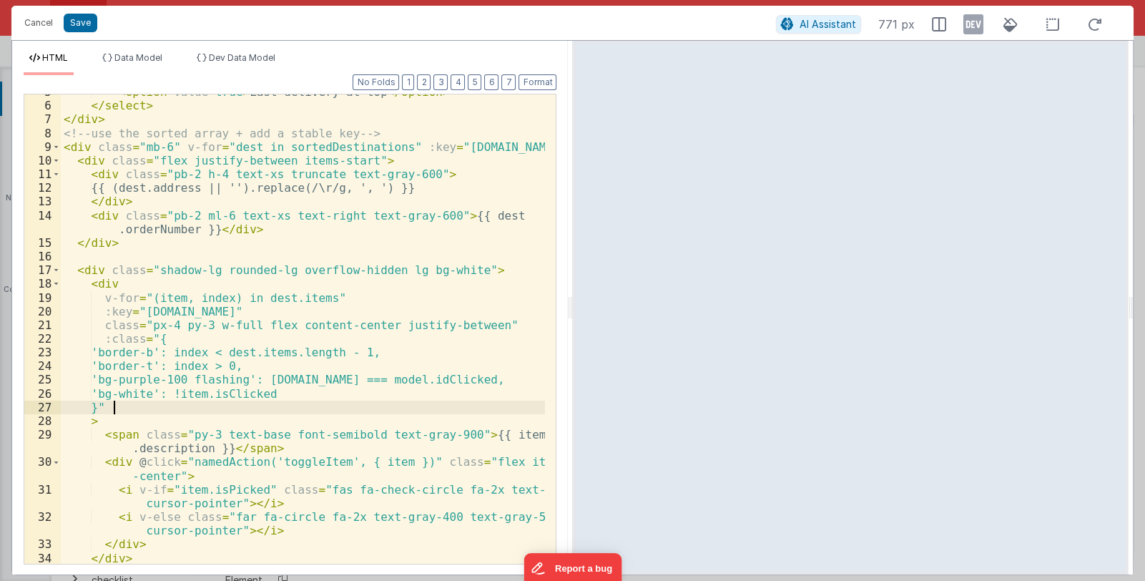
scroll to position [0, 0]
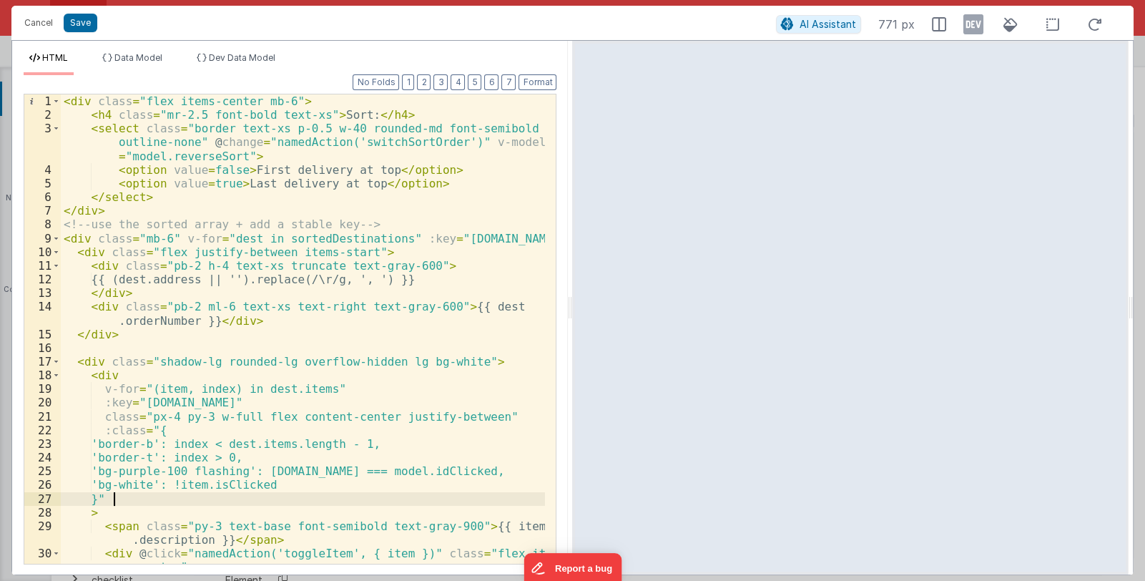
click at [270, 240] on div "< div class = "flex items-center mb-6" > < h4 class = "mr-2.5 font-bold text-xs…" at bounding box center [303, 349] width 485 height 511
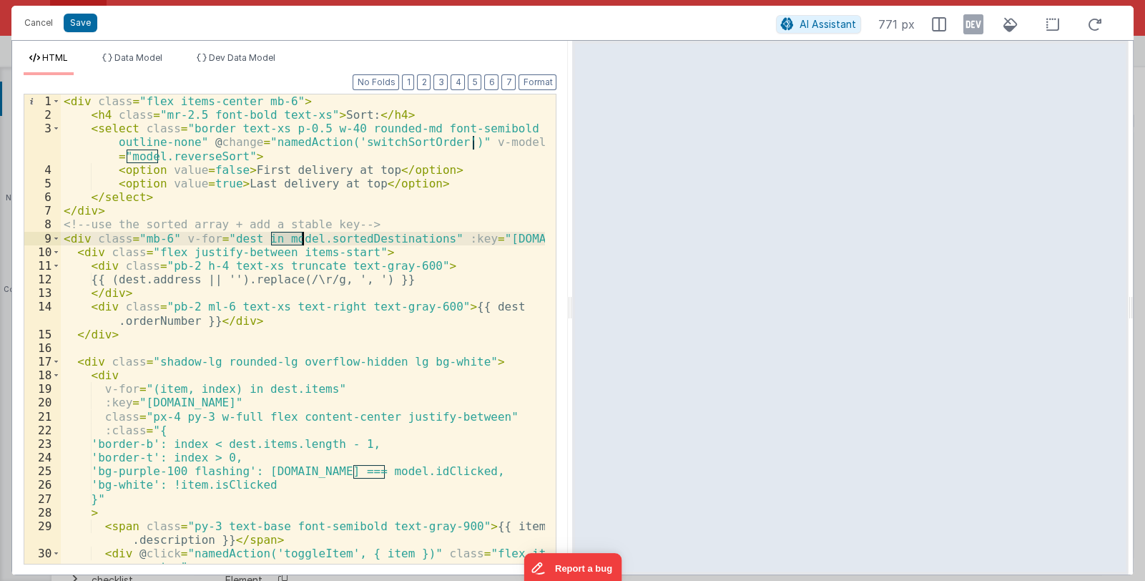
drag, startPoint x: 270, startPoint y: 238, endPoint x: 302, endPoint y: 240, distance: 32.3
click at [302, 240] on div "< div class = "flex items-center mb-6" > < h4 class = "mr-2.5 font-bold text-xs…" at bounding box center [303, 349] width 485 height 511
drag, startPoint x: 309, startPoint y: 238, endPoint x: 419, endPoint y: 242, distance: 110.2
click at [419, 242] on div "< div class = "flex items-center mb-6" > < h4 class = "mr-2.5 font-bold text-xs…" at bounding box center [303, 349] width 485 height 511
click at [132, 55] on span "Data Model" at bounding box center [138, 57] width 48 height 11
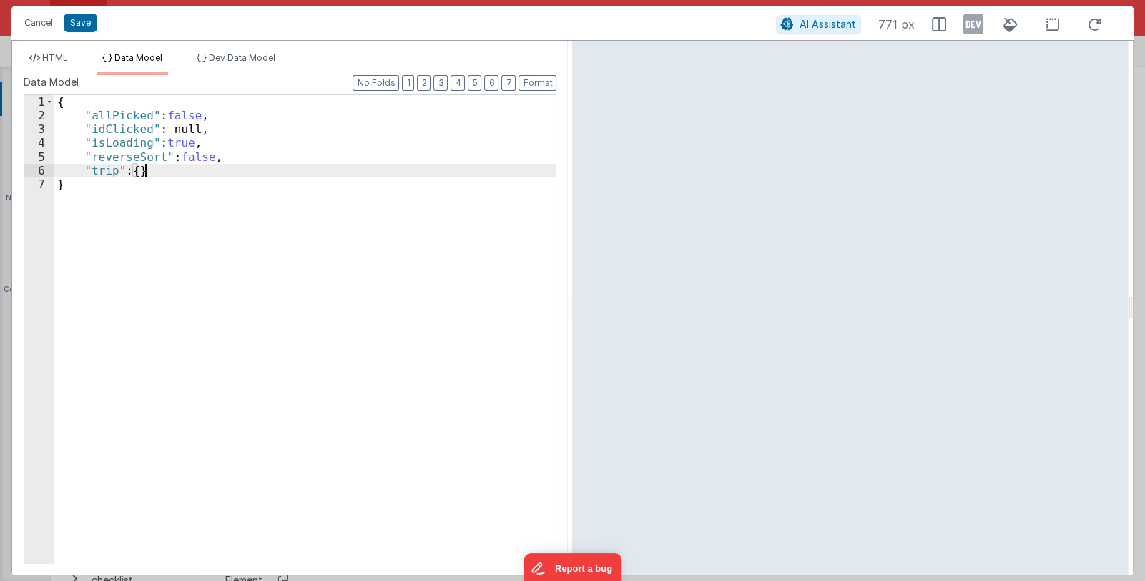
click at [155, 171] on div "{ "allPicked" : false , "idClicked" : null, "isLoading" : true , "reverseSort" …" at bounding box center [305, 343] width 502 height 496
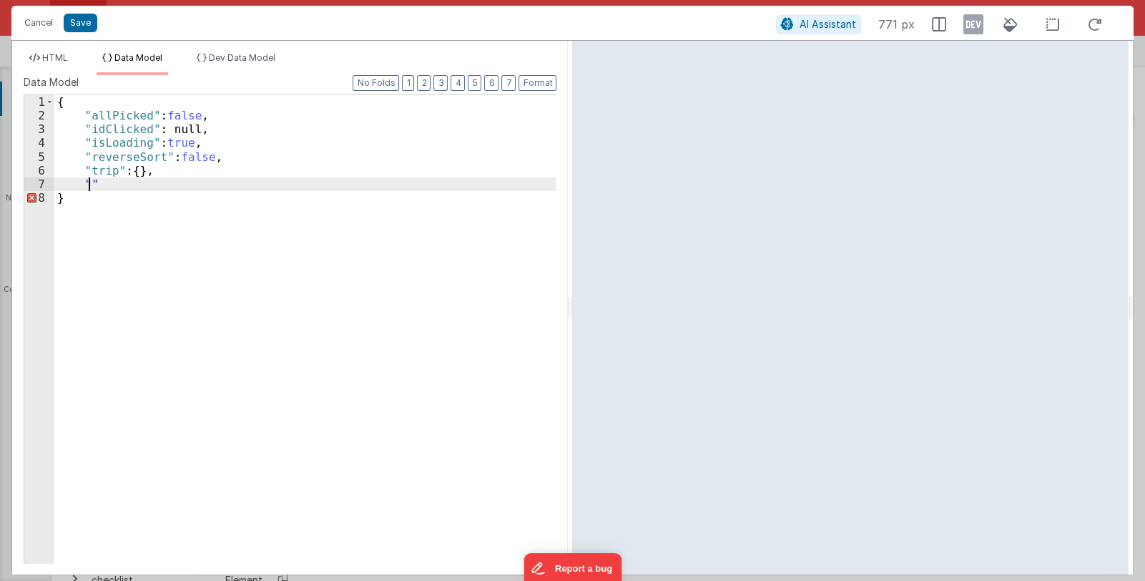
paste textarea
click at [207, 181] on div "{ "allPicked" : false , "idClicked" : null, "isLoading" : true , "reverseSort" …" at bounding box center [305, 343] width 502 height 496
click at [61, 59] on span "HTML" at bounding box center [55, 57] width 26 height 11
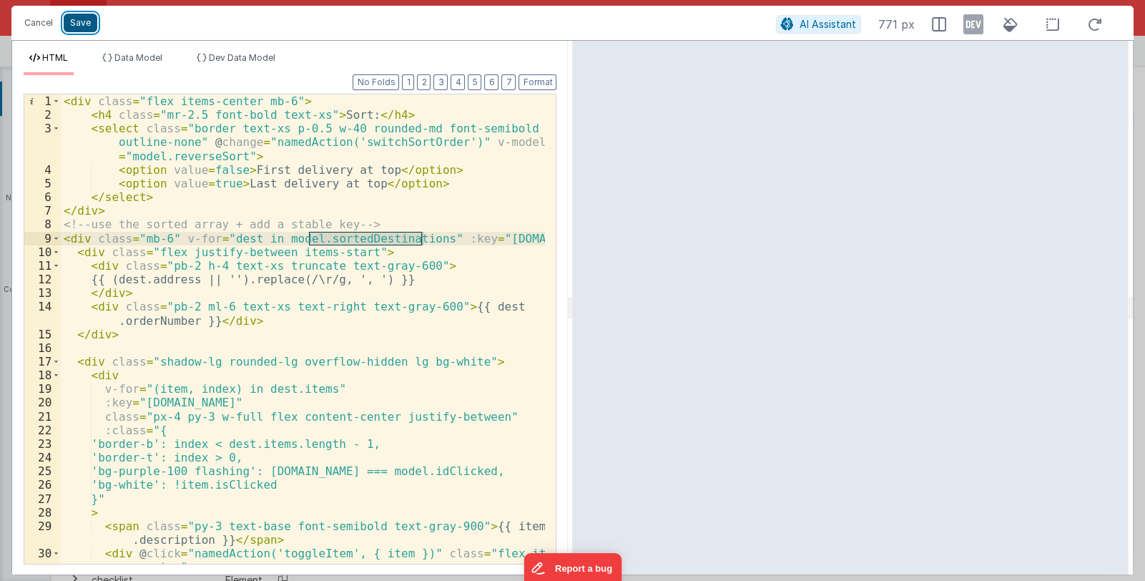
click at [77, 19] on button "Save" at bounding box center [81, 23] width 34 height 19
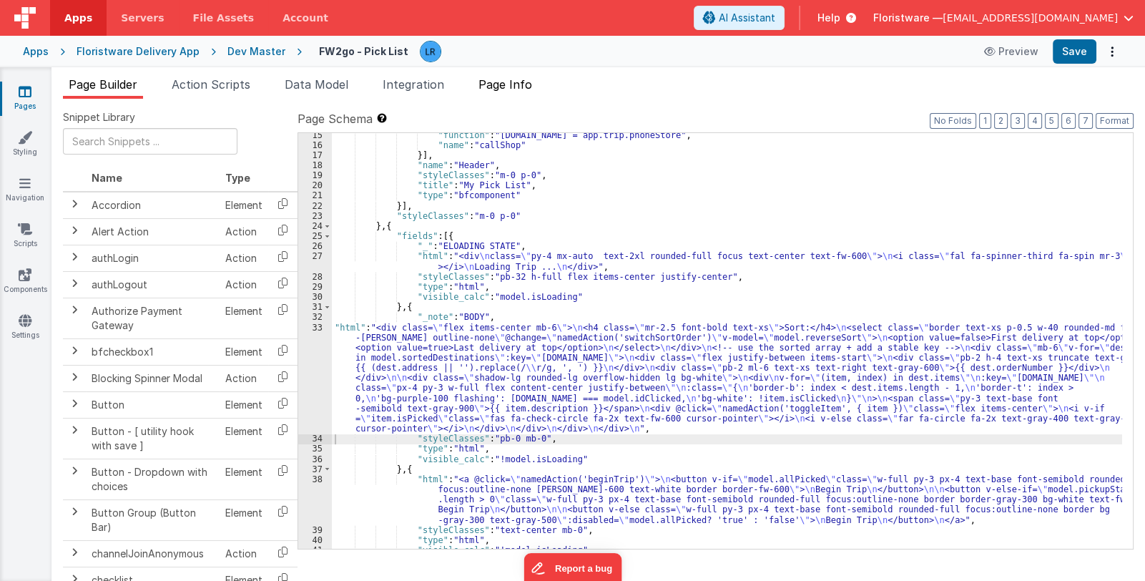
click at [511, 86] on span "Page Info" at bounding box center [506, 84] width 54 height 14
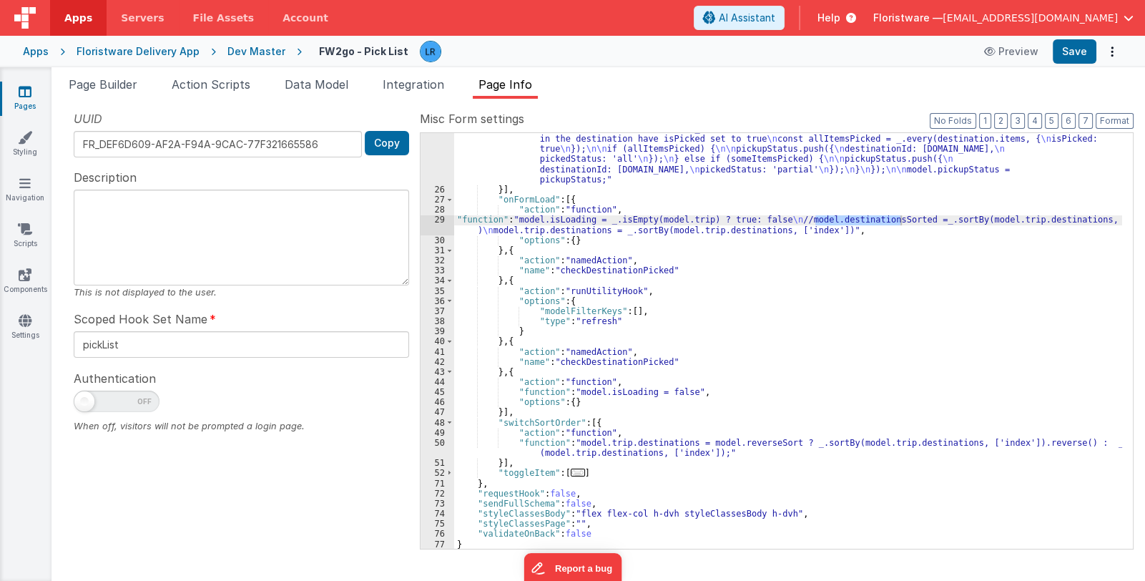
click at [727, 220] on div ""function" : "const allPicked = _.find(_.flatten(_.map(_.filter(model.trip.dest…" at bounding box center [788, 347] width 668 height 528
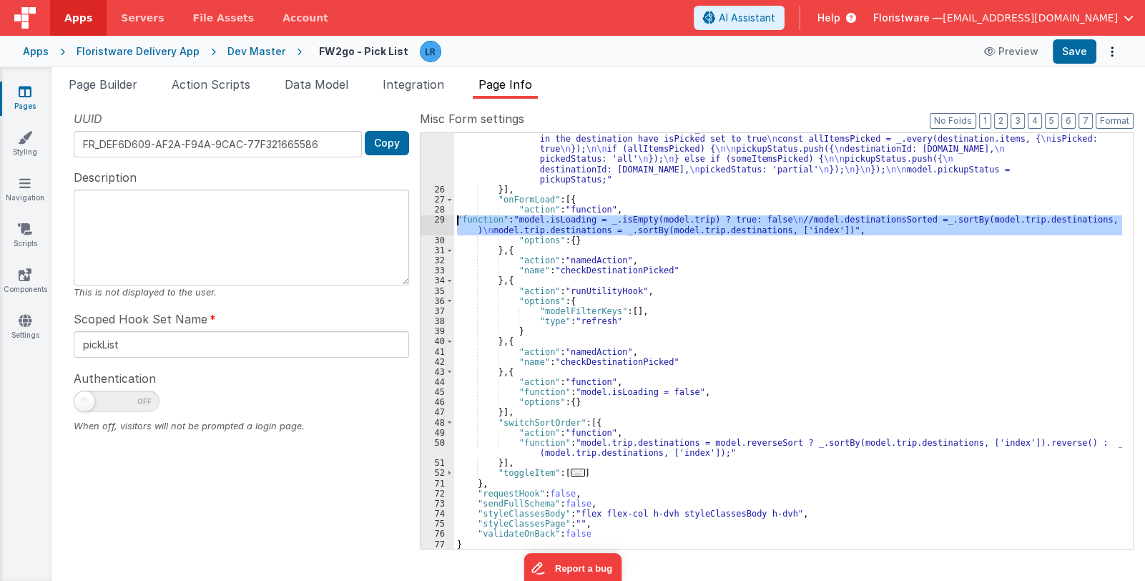
click at [429, 220] on div "29" at bounding box center [438, 225] width 34 height 20
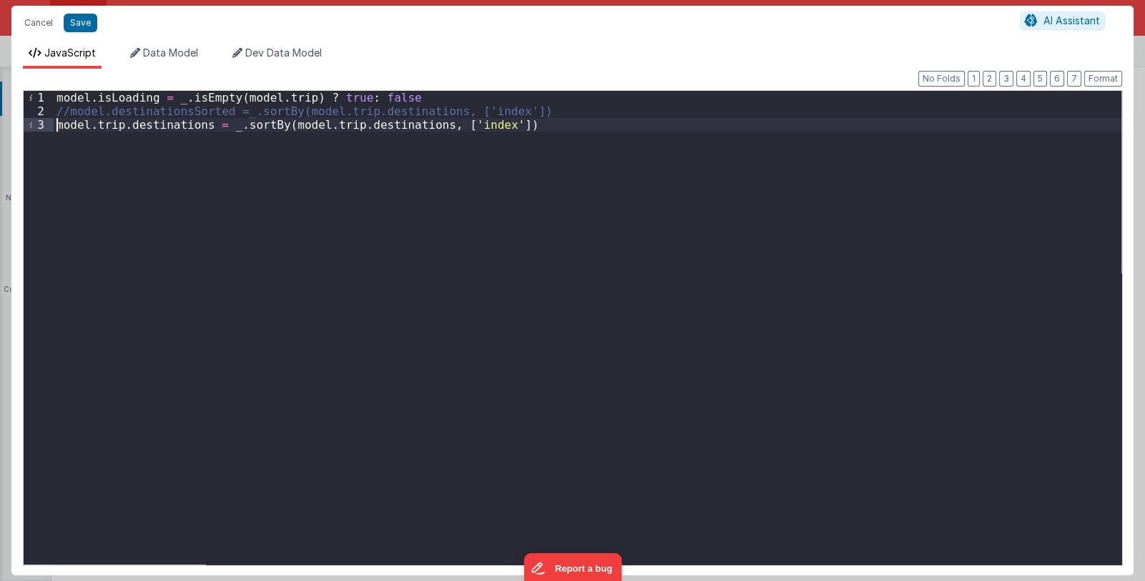
click at [56, 127] on div "model . isLoading = _ . isEmpty ( model . trip ) ? true : false //model.destina…" at bounding box center [588, 341] width 1068 height 501
click at [69, 113] on div "model . isLoading = _ . isEmpty ( model . trip ) ? true : false //model.destina…" at bounding box center [588, 341] width 1068 height 501
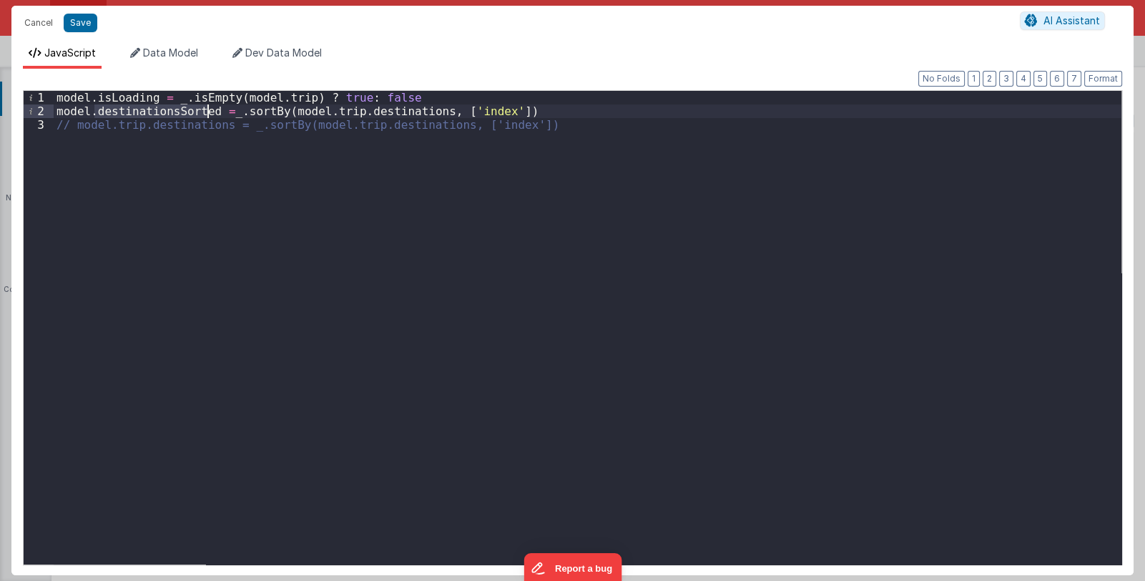
drag, startPoint x: 94, startPoint y: 112, endPoint x: 207, endPoint y: 113, distance: 113.0
click at [207, 113] on div "model . isLoading = _ . isEmpty ( model . trip ) ? true : false model . destina…" at bounding box center [588, 341] width 1068 height 501
click at [102, 288] on div "model . isLoading = _ . isEmpty ( model . trip ) ? true : false model . sortedD…" at bounding box center [588, 341] width 1068 height 501
drag, startPoint x: 220, startPoint y: 114, endPoint x: 515, endPoint y: 105, distance: 294.9
click at [515, 105] on div "model . isLoading = _ . isEmpty ( model . trip ) ? true : false model . sortedD…" at bounding box center [588, 341] width 1068 height 501
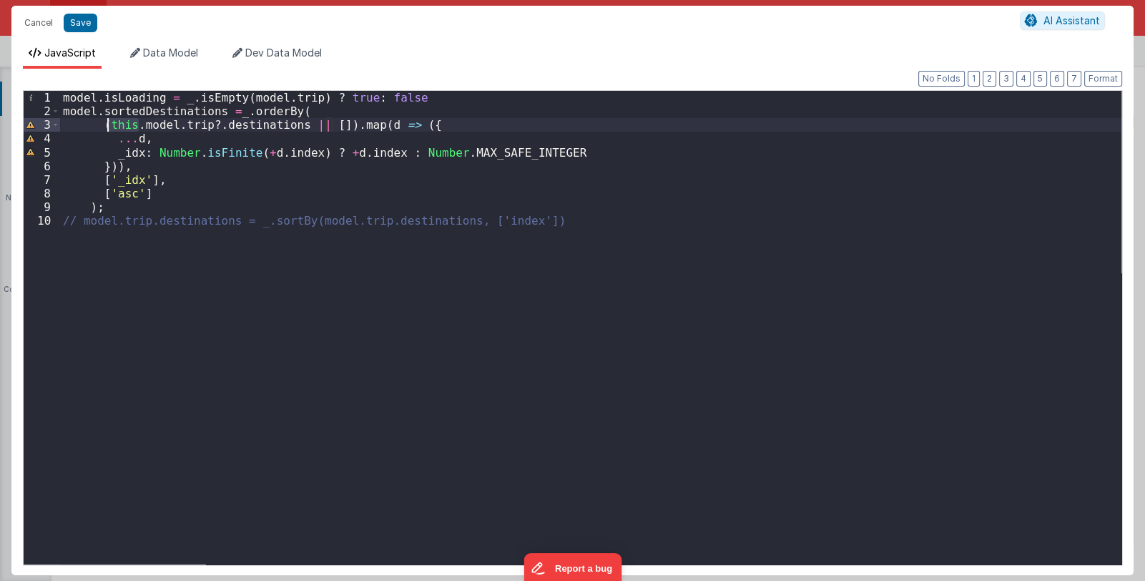
drag, startPoint x: 136, startPoint y: 127, endPoint x: 107, endPoint y: 127, distance: 28.6
click at [107, 127] on div "model . isLoading = _ . isEmpty ( model . trip ) ? true : false model . sortedD…" at bounding box center [591, 341] width 1062 height 501
click at [1095, 77] on button "Format" at bounding box center [1103, 79] width 38 height 16
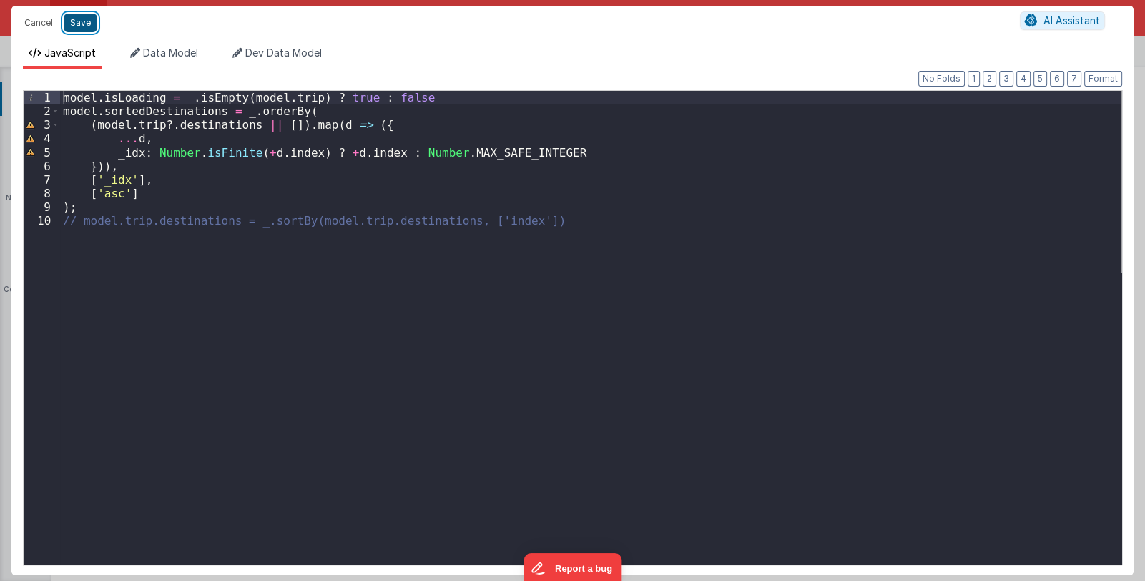
click at [82, 24] on button "Save" at bounding box center [81, 23] width 34 height 19
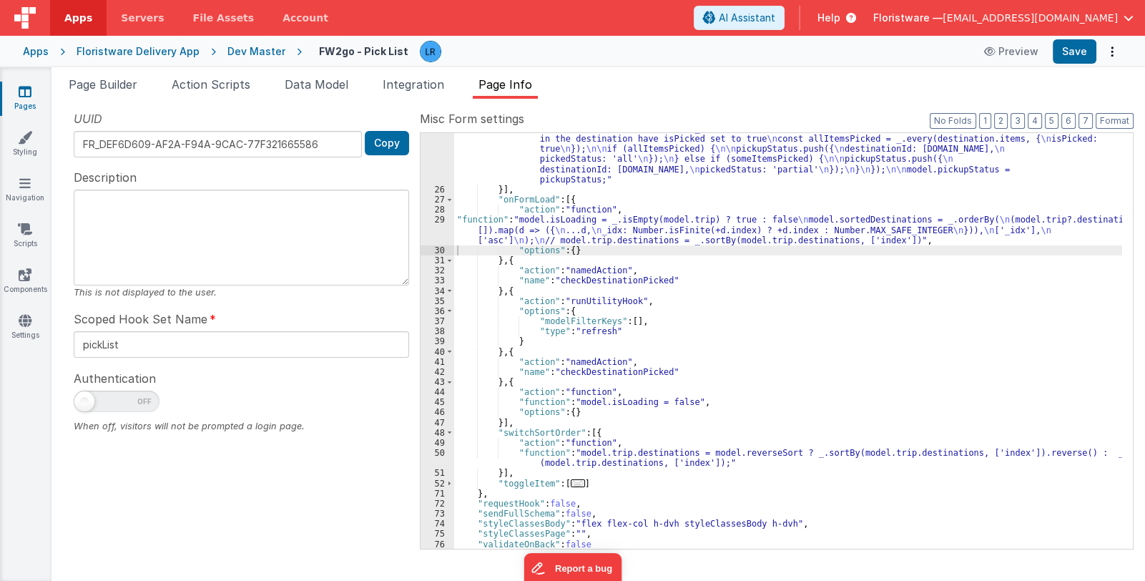
click at [502, 236] on div ""function" : "const allPicked = _.find(_.flatten(_.map(_.filter(model.trip.dest…" at bounding box center [788, 347] width 668 height 528
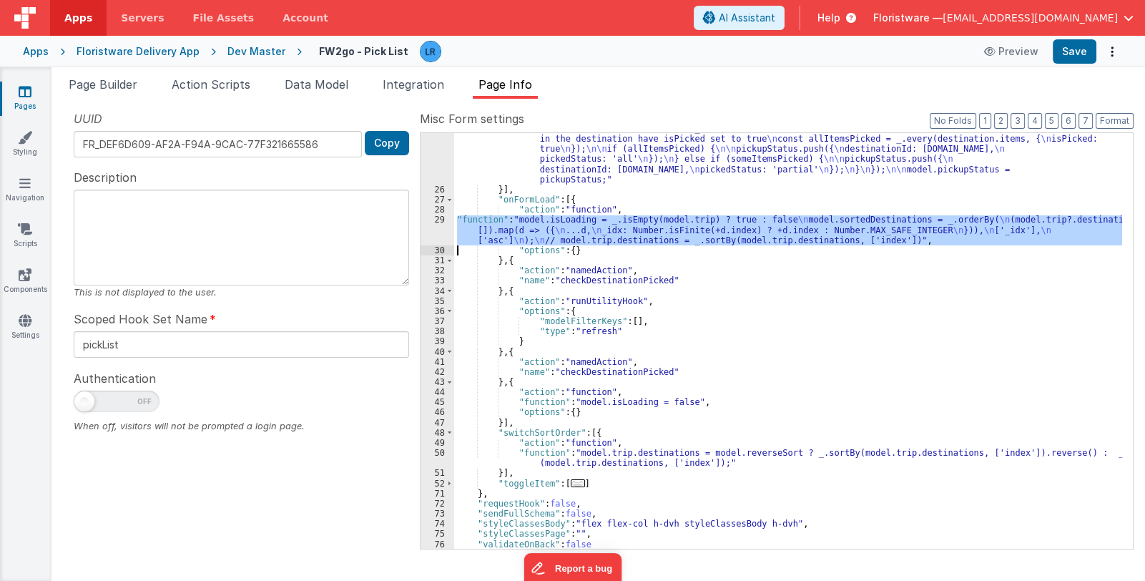
click at [431, 236] on div "29" at bounding box center [438, 230] width 34 height 31
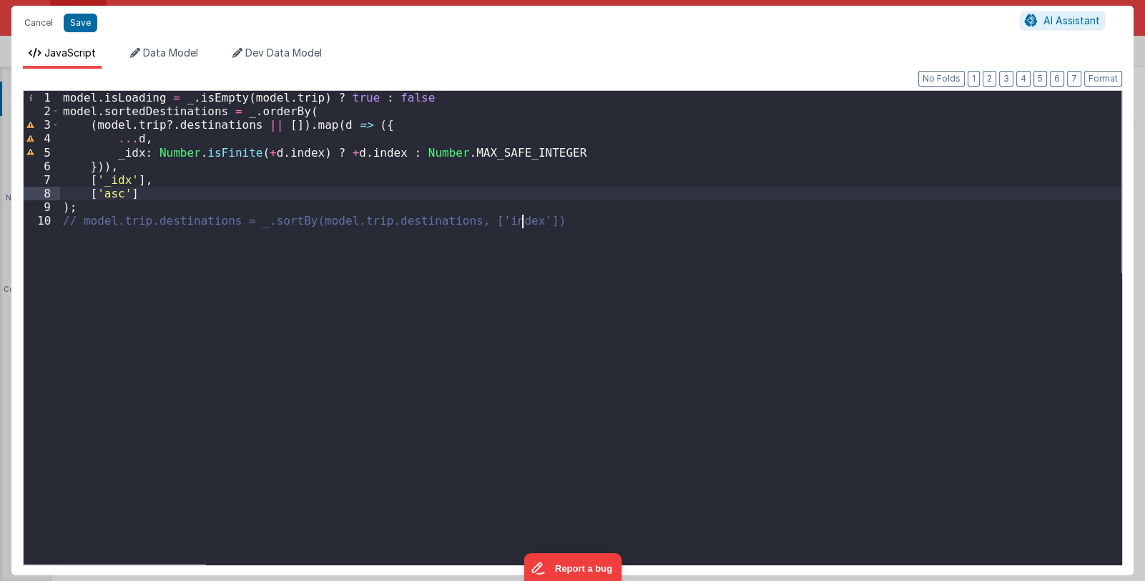
click at [374, 190] on div "model . isLoading = _ . isEmpty ( model . trip ) ? true : false model . sortedD…" at bounding box center [591, 341] width 1062 height 501
click at [33, 20] on button "Cancel" at bounding box center [38, 23] width 43 height 20
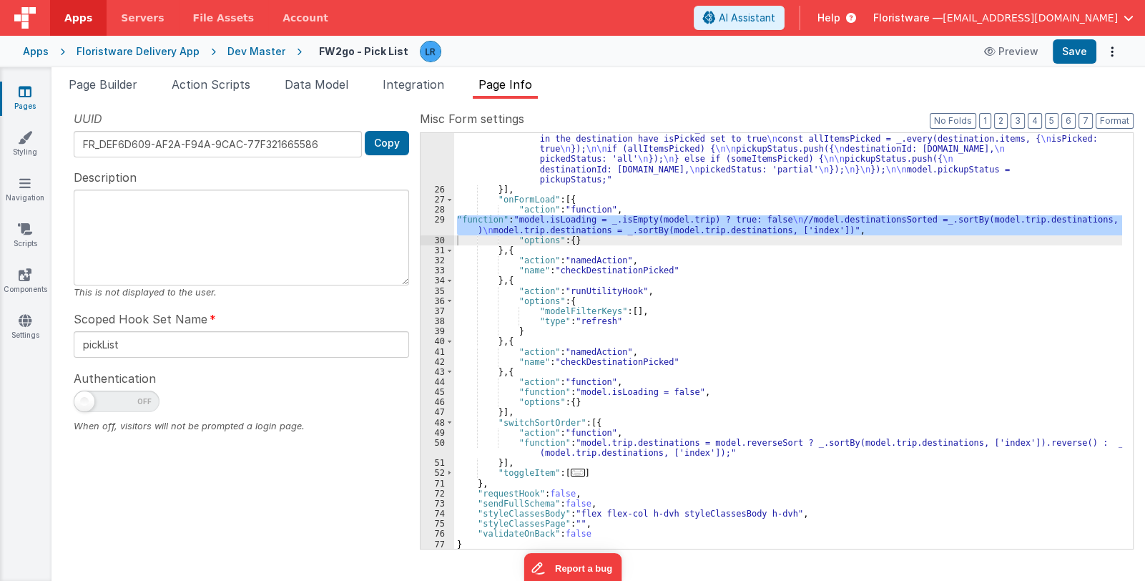
click at [664, 257] on div ""function" : "const allPicked = _.find(_.flatten(_.map(_.filter(model.trip.dest…" at bounding box center [788, 347] width 668 height 528
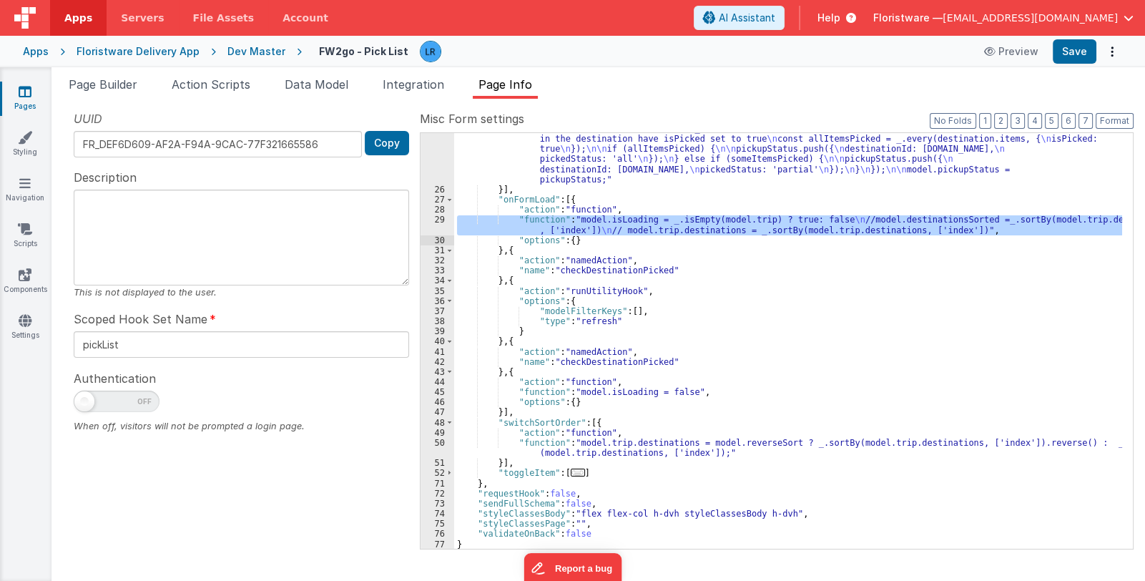
click at [605, 217] on div ""function" : "const allPicked = _.find(_.flatten(_.map(_.filter(model.trip.dest…" at bounding box center [788, 341] width 668 height 416
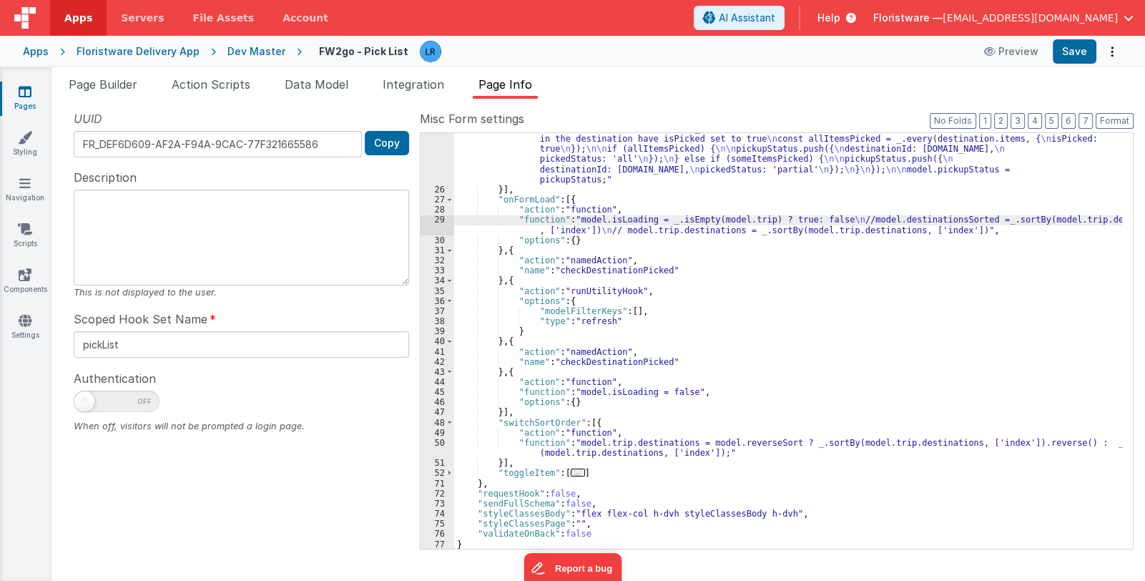
click at [440, 225] on div "29" at bounding box center [438, 225] width 34 height 20
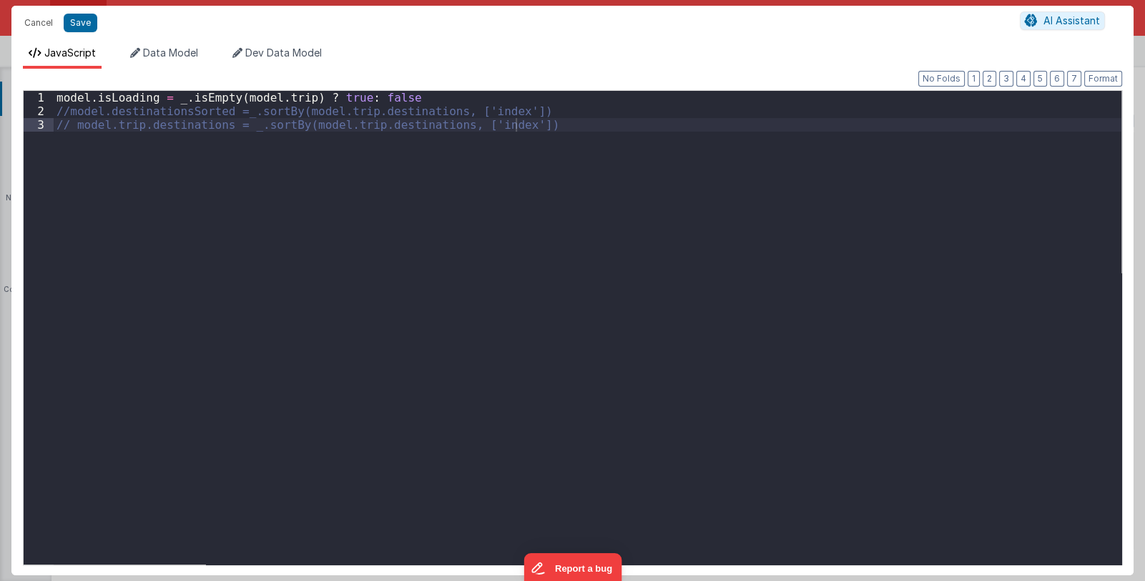
click at [440, 225] on div "Cancel Save AI Assistant JavaScript Data Model Dev Data Model Format 7 6 5 4 3 …" at bounding box center [572, 290] width 1145 height 581
drag, startPoint x: 67, startPoint y: 113, endPoint x: 52, endPoint y: 114, distance: 15.1
click at [52, 114] on div "1 2 3 model . isLoading = _ . isEmpty ( model . trip ) ? true : false //model.d…" at bounding box center [572, 327] width 1099 height 475
click at [160, 55] on span "Data Model" at bounding box center [170, 52] width 55 height 12
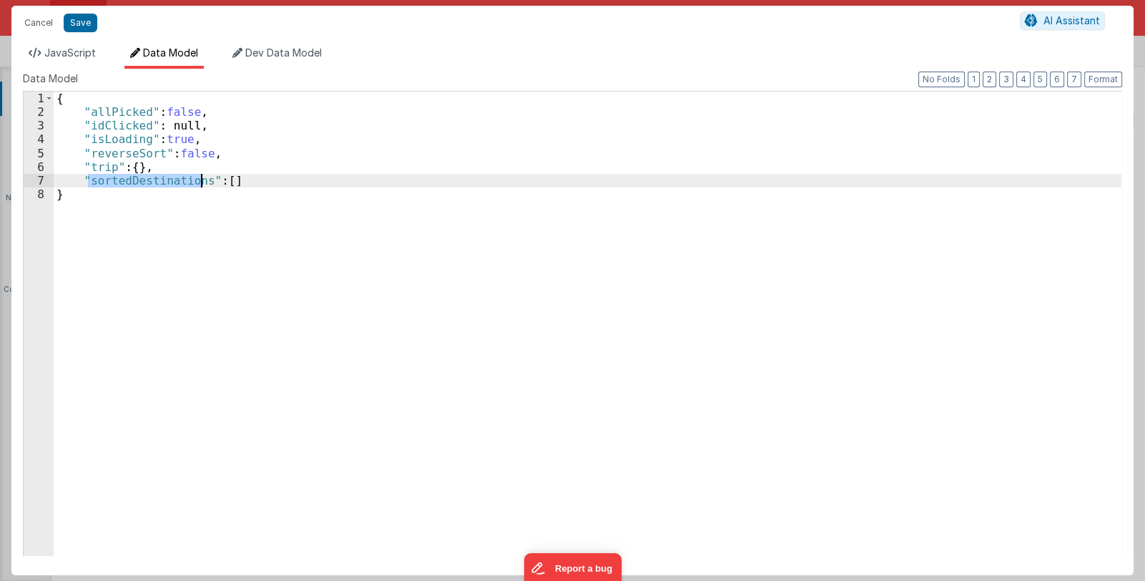
drag, startPoint x: 88, startPoint y: 181, endPoint x: 200, endPoint y: 180, distance: 112.3
click at [200, 180] on div "{ "allPicked" : false , "idClicked" : null, "isLoading" : true , "reverseSort" …" at bounding box center [588, 337] width 1068 height 491
click at [68, 54] on span "JavaScript" at bounding box center [70, 52] width 52 height 12
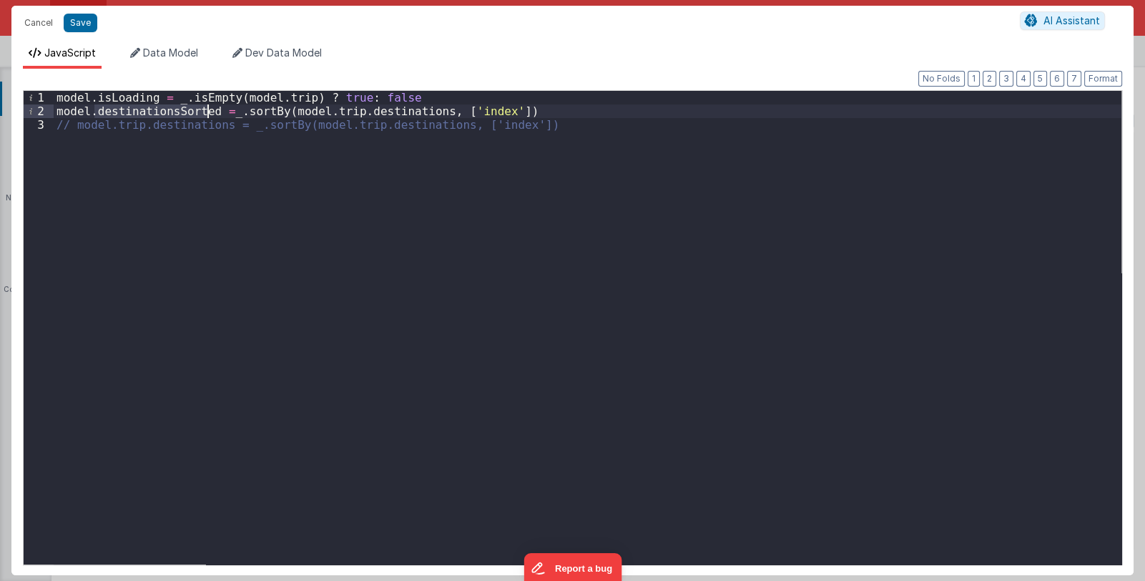
drag, startPoint x: 94, startPoint y: 109, endPoint x: 206, endPoint y: 112, distance: 111.6
click at [206, 112] on div "model . isLoading = _ . isEmpty ( model . trip ) ? true : false model . destina…" at bounding box center [588, 341] width 1068 height 501
click at [82, 25] on button "Save" at bounding box center [81, 23] width 34 height 19
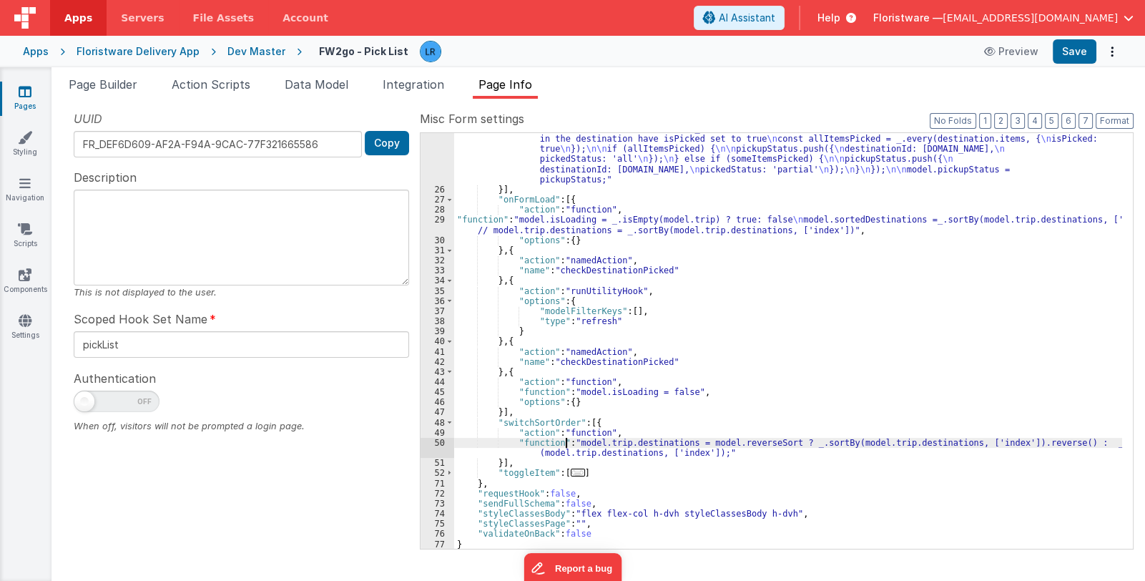
click at [567, 445] on div ""function" : "const allPicked = _.find(_.flatten(_.map(_.filter(model.trip.dest…" at bounding box center [788, 347] width 668 height 528
click at [437, 448] on div "50" at bounding box center [438, 448] width 34 height 20
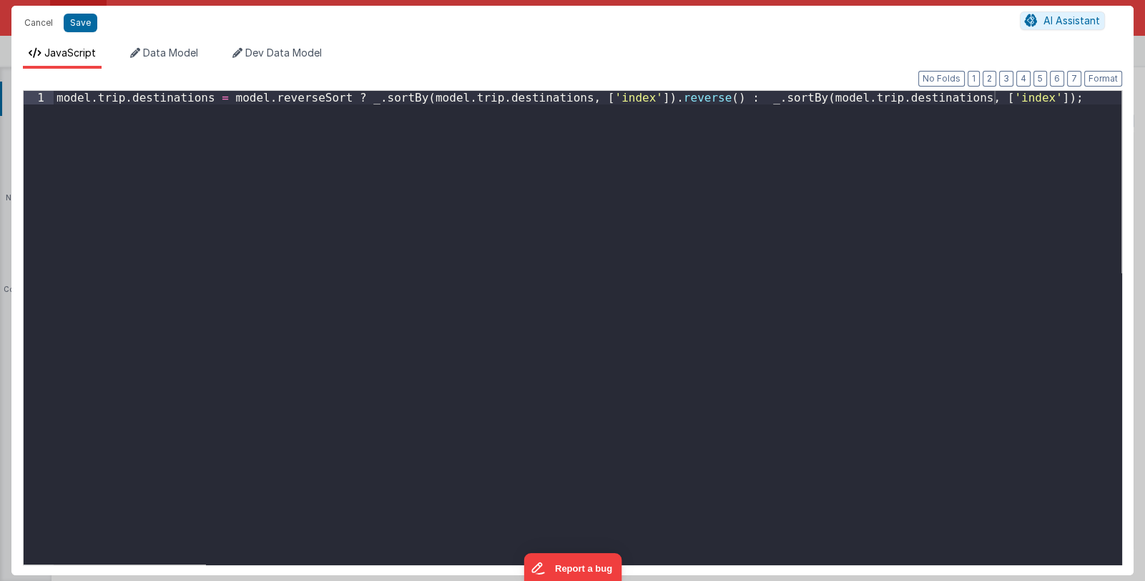
click at [437, 448] on div "Cancel Save AI Assistant JavaScript Data Model Dev Data Model Format 7 6 5 4 3 …" at bounding box center [572, 290] width 1145 height 581
drag, startPoint x: 94, startPoint y: 98, endPoint x: 200, endPoint y: 98, distance: 105.2
click at [200, 98] on div "model . trip . destinations = model . reverseSort ? _ . sortBy ( model . trip .…" at bounding box center [588, 341] width 1068 height 501
click at [77, 22] on button "Save" at bounding box center [81, 23] width 34 height 19
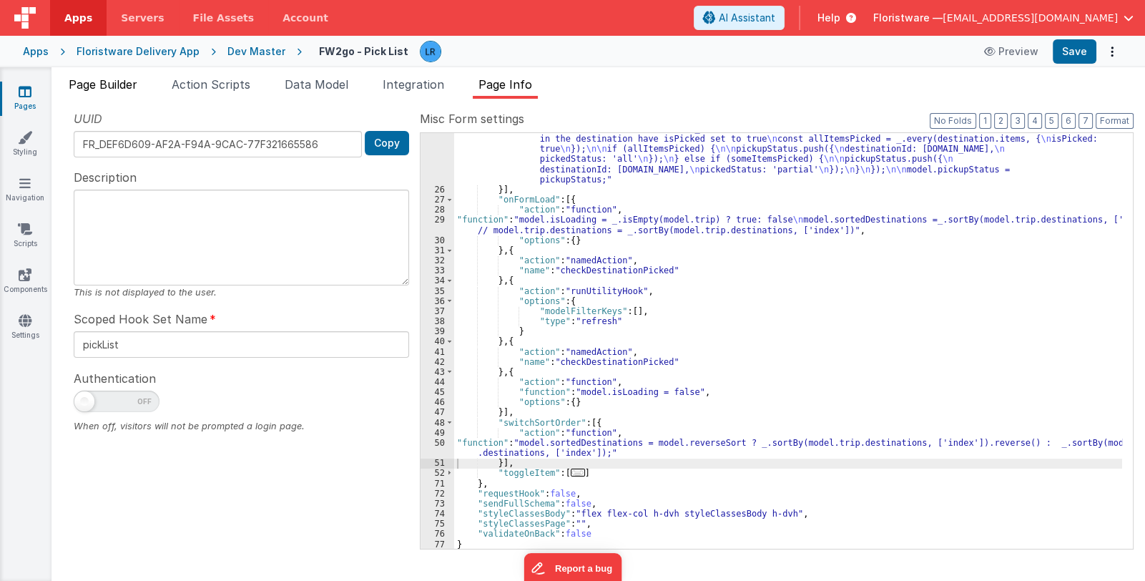
click at [115, 83] on span "Page Builder" at bounding box center [103, 84] width 69 height 14
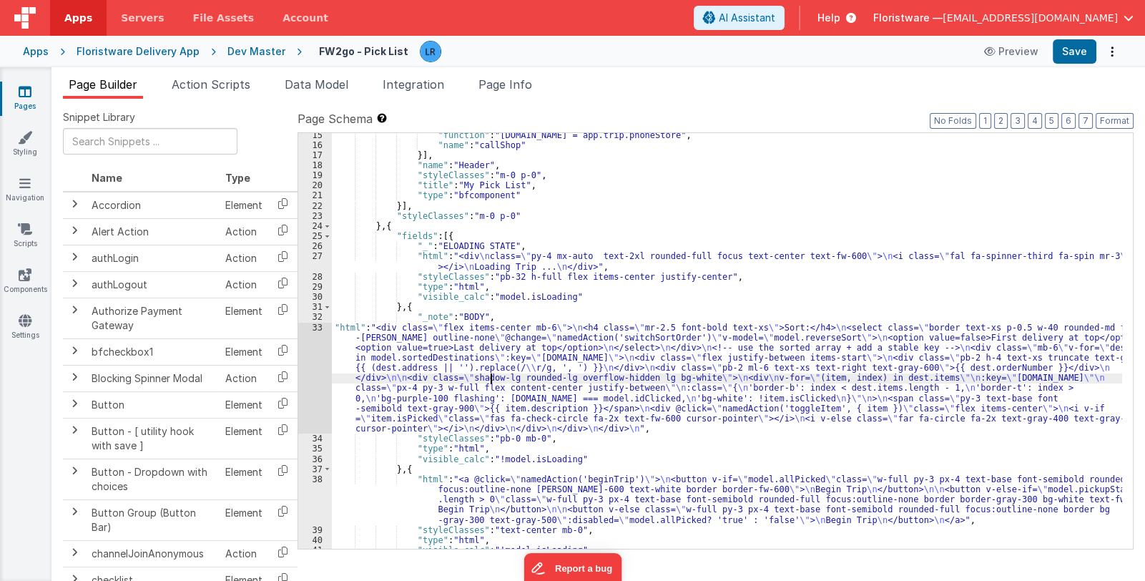
click at [491, 374] on div ""function" : "[DOMAIN_NAME] = app.trip.phoneStore" , "name" : "callShop" }] , "…" at bounding box center [727, 348] width 790 height 436
click at [311, 380] on div "33" at bounding box center [315, 379] width 34 height 112
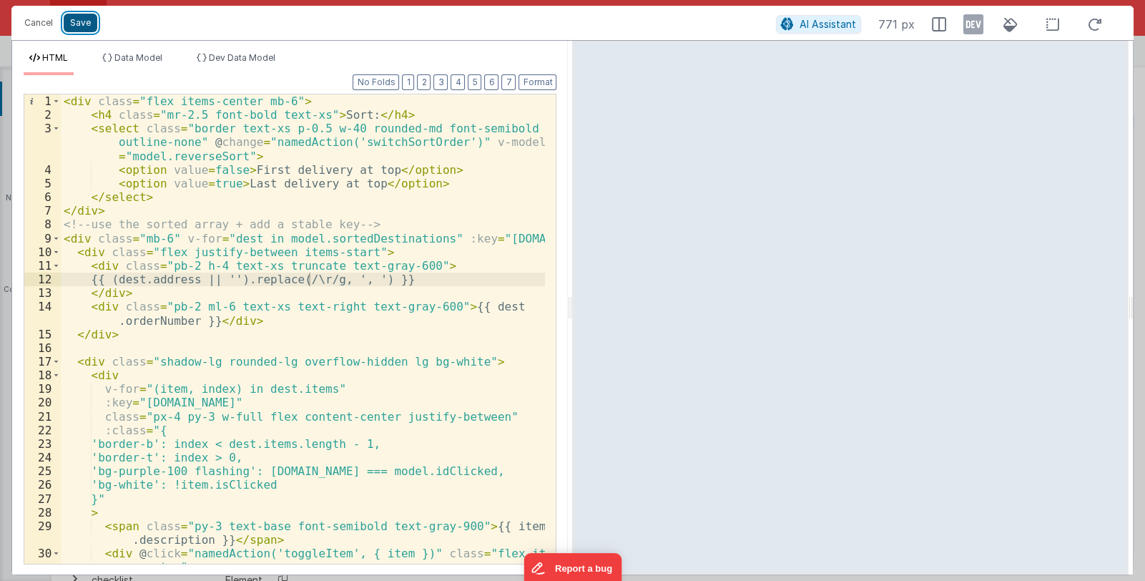
click at [91, 25] on button "Save" at bounding box center [81, 23] width 34 height 19
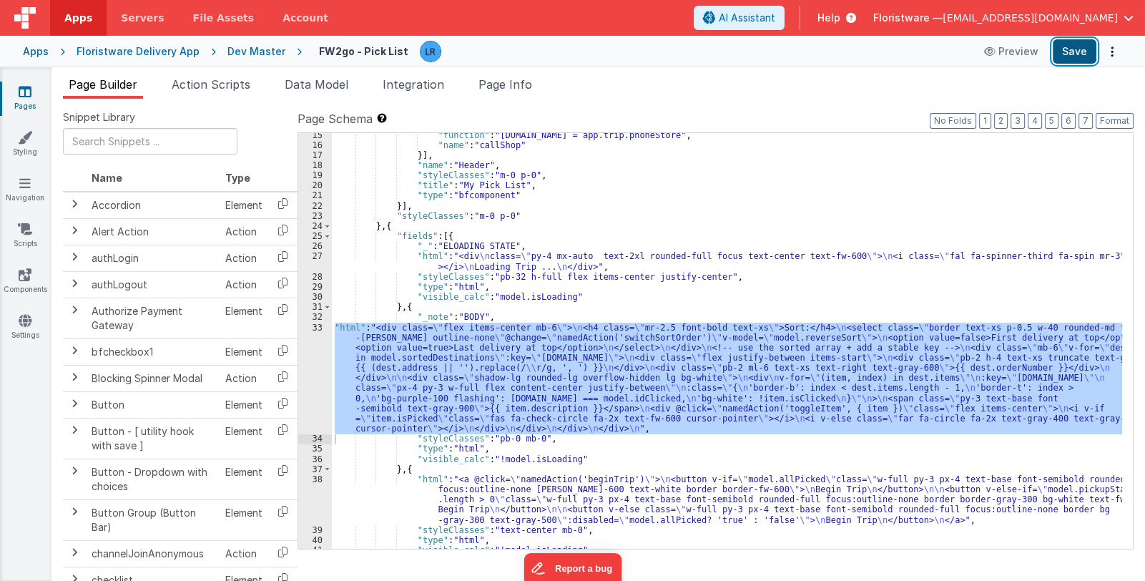
click at [1066, 45] on button "Save" at bounding box center [1075, 51] width 44 height 24
click at [469, 383] on div ""function" : "[DOMAIN_NAME] = app.trip.phoneStore" , "name" : "callShop" }] , "…" at bounding box center [727, 341] width 790 height 416
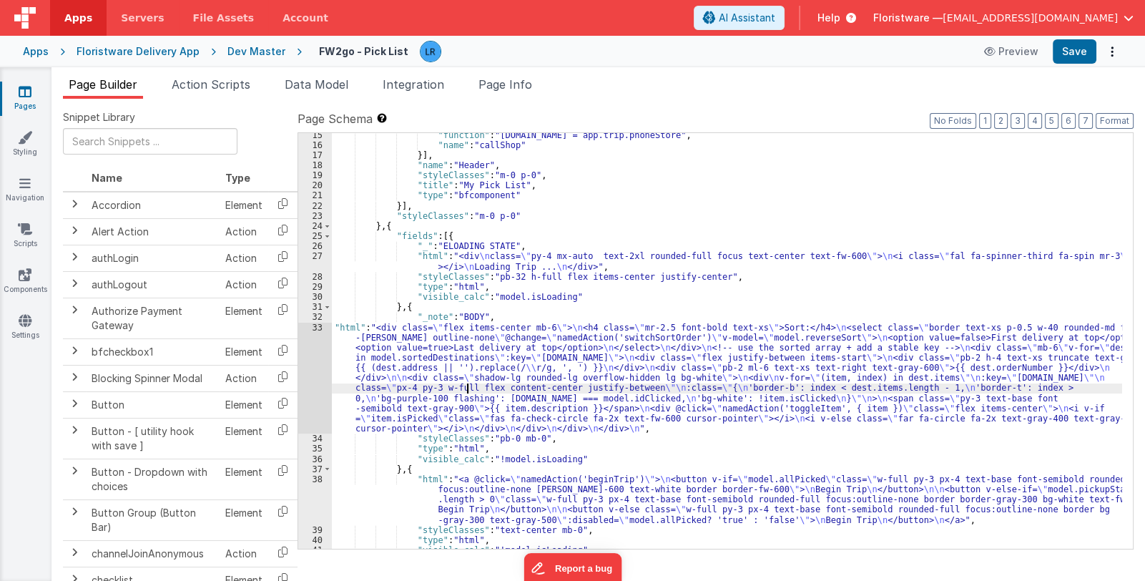
click at [314, 388] on div "33" at bounding box center [315, 379] width 34 height 112
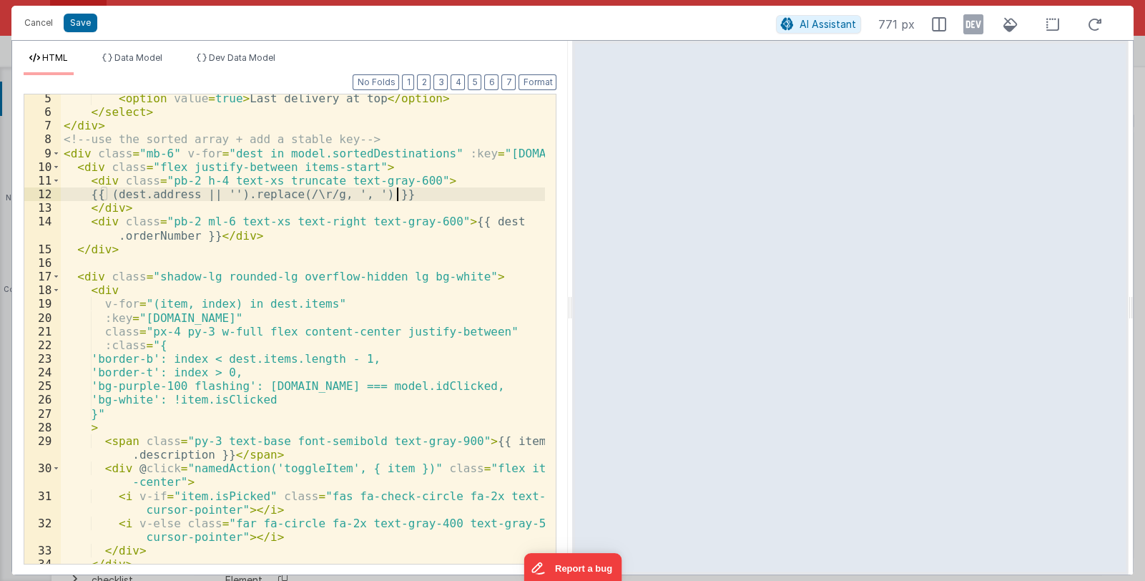
scroll to position [127, 0]
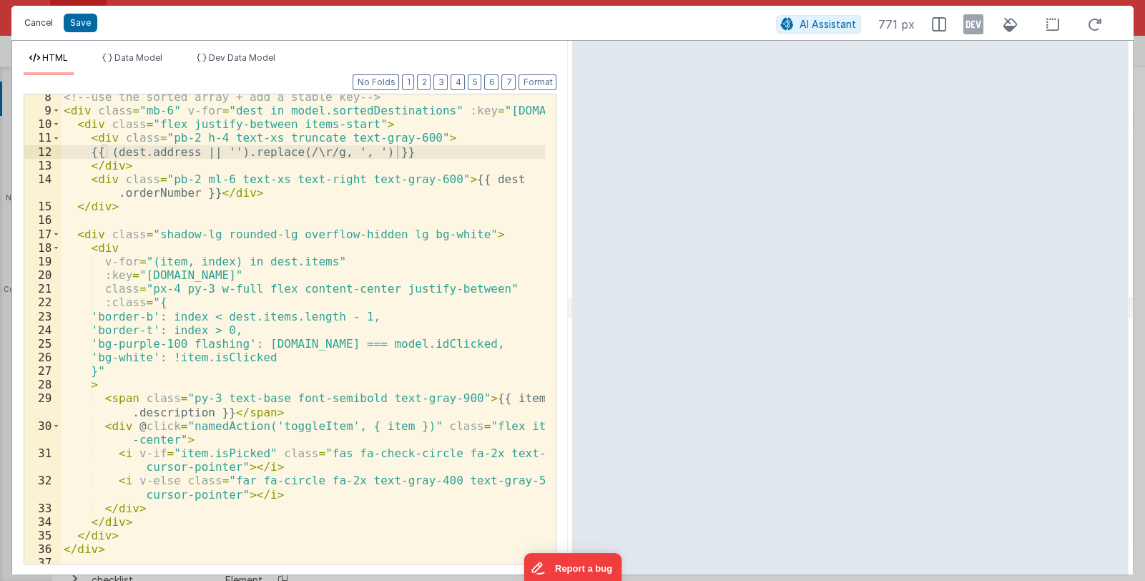
click at [42, 26] on button "Cancel" at bounding box center [38, 23] width 43 height 20
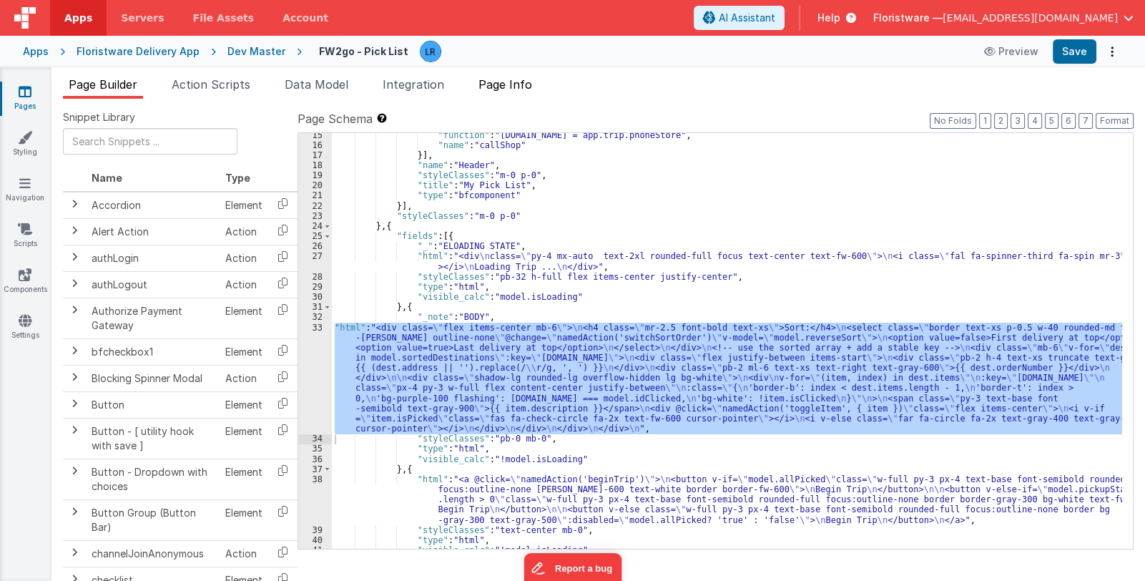
click at [514, 79] on span "Page Info" at bounding box center [506, 84] width 54 height 14
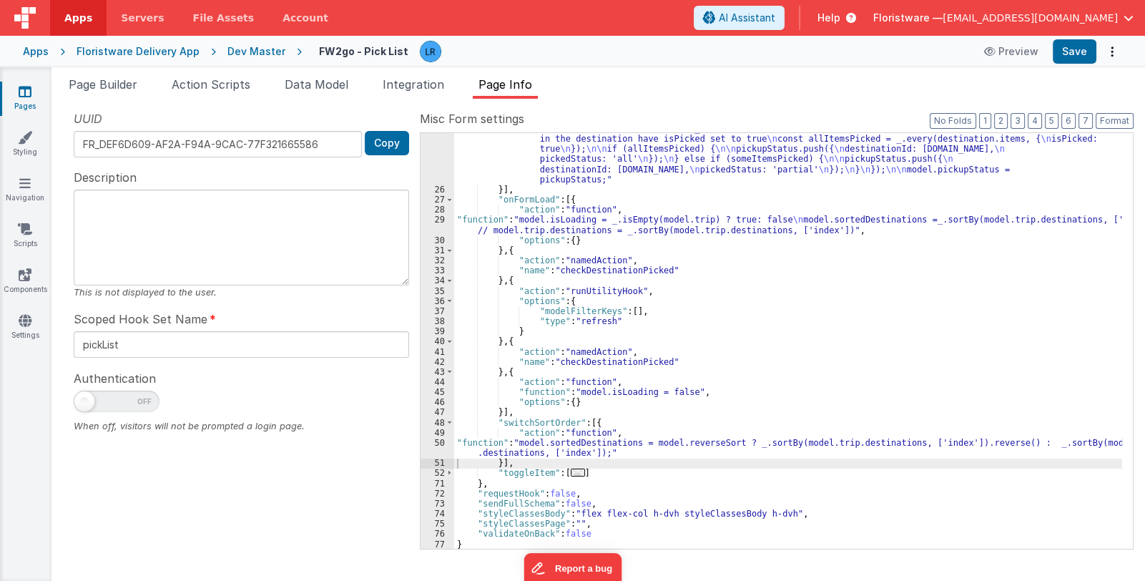
click at [601, 229] on div ""function" : "const allPicked = _.find(_.flatten(_.map(_.filter(model.trip.dest…" at bounding box center [788, 347] width 668 height 528
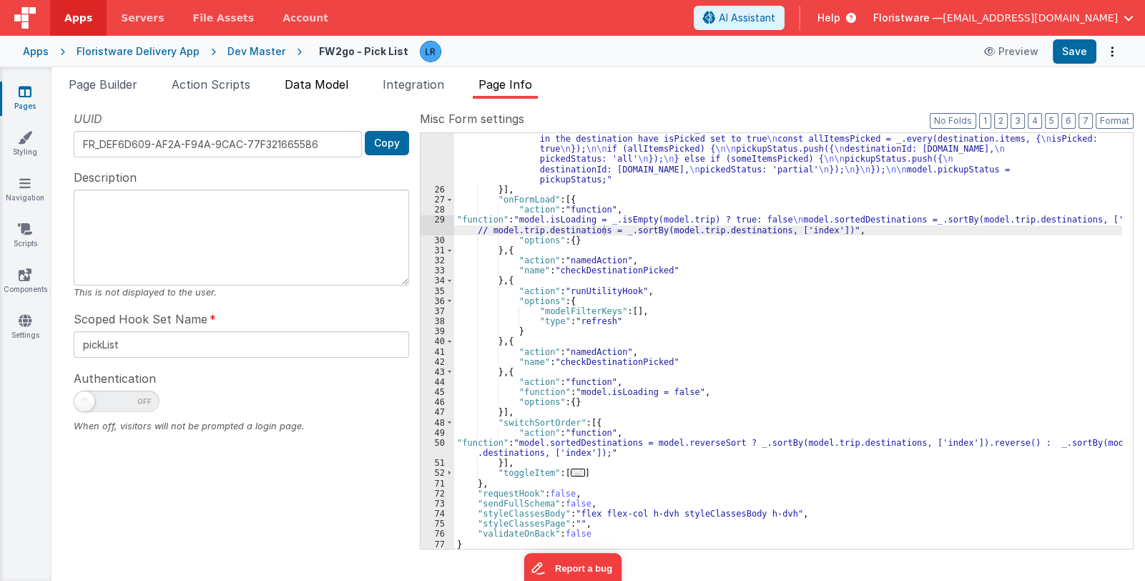
click at [307, 87] on span "Data Model" at bounding box center [317, 84] width 64 height 14
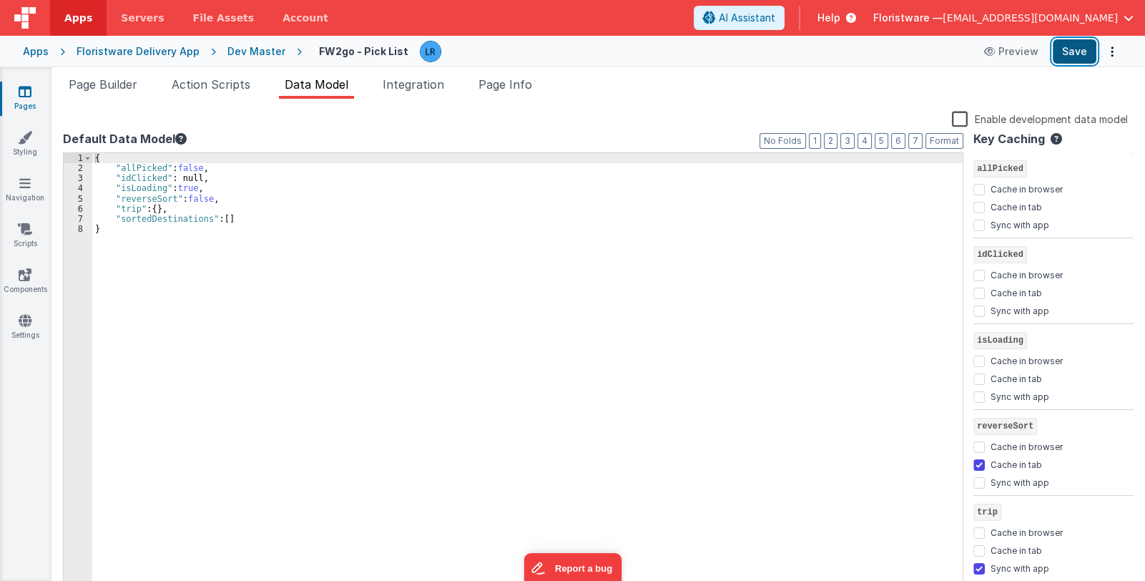
click at [1074, 52] on button "Save" at bounding box center [1075, 51] width 44 height 24
click at [122, 82] on span "Page Builder" at bounding box center [103, 84] width 69 height 14
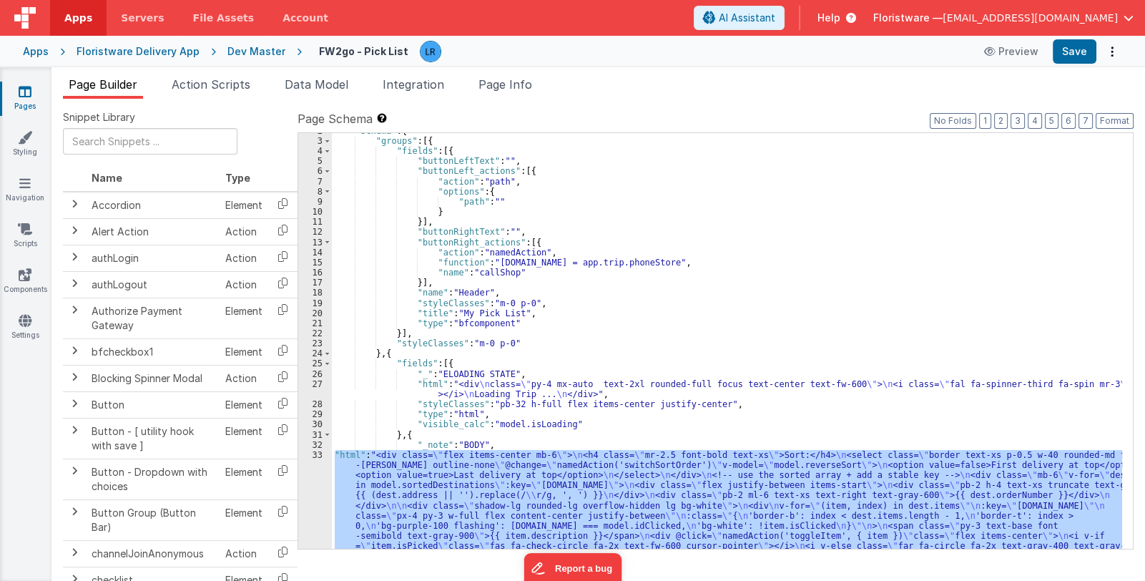
scroll to position [0, 0]
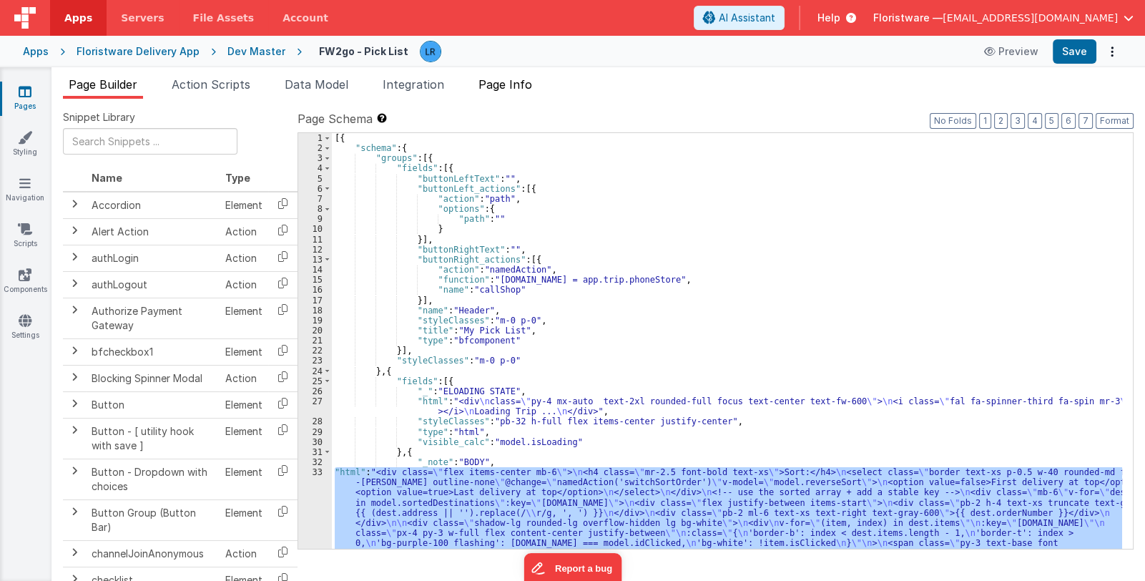
click at [504, 88] on span "Page Info" at bounding box center [506, 84] width 54 height 14
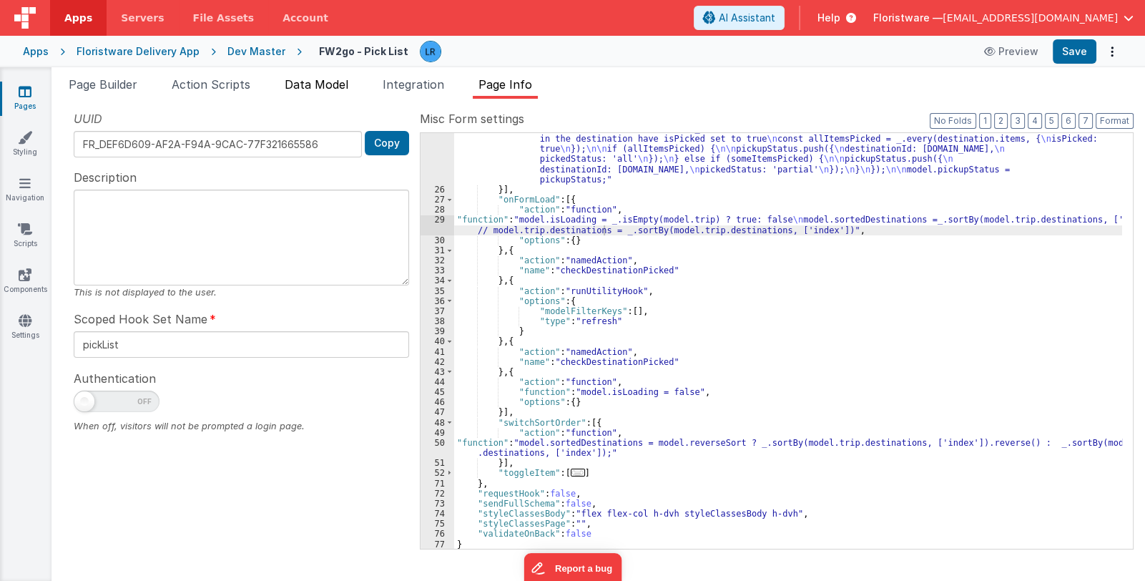
click at [312, 87] on span "Data Model" at bounding box center [317, 84] width 64 height 14
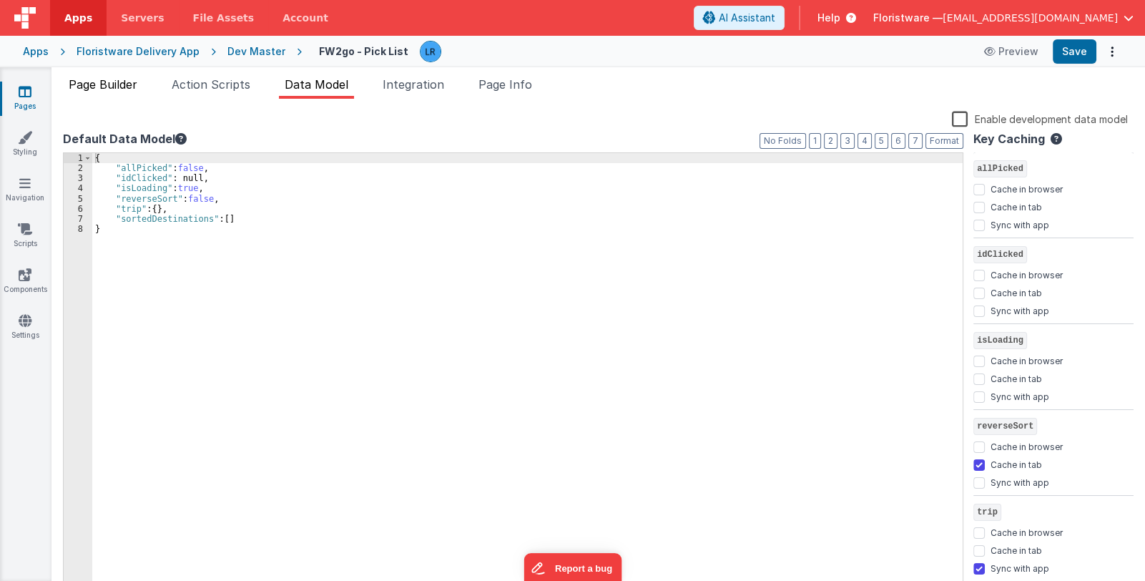
click at [110, 84] on span "Page Builder" at bounding box center [103, 84] width 69 height 14
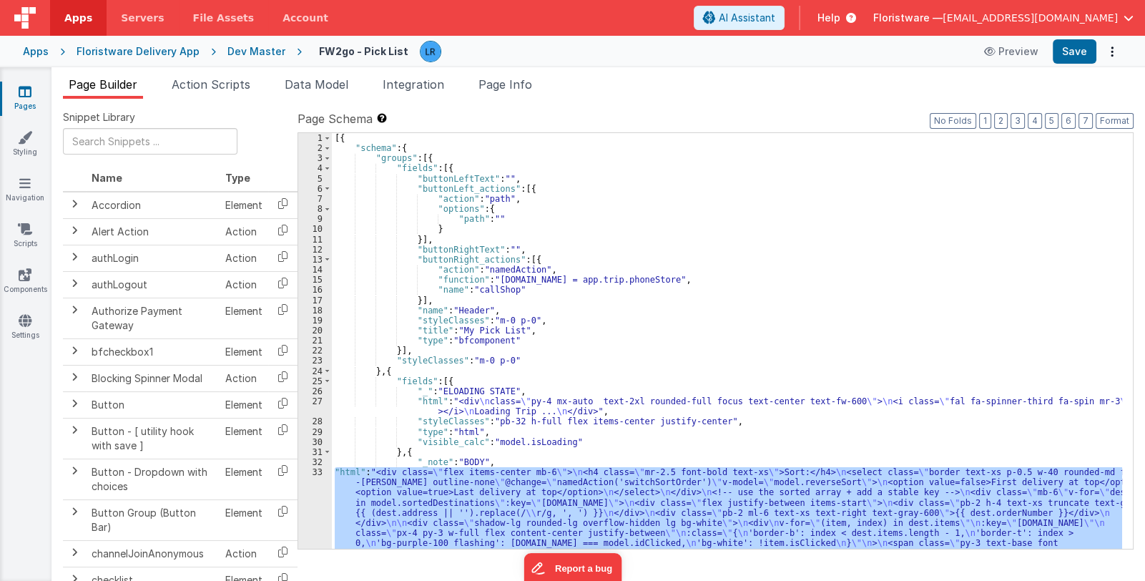
click at [426, 499] on div "[{ "schema" : { "groups" : [{ "fields" : [{ "buttonLeftText" : "" , "buttonLeft…" at bounding box center [727, 341] width 790 height 416
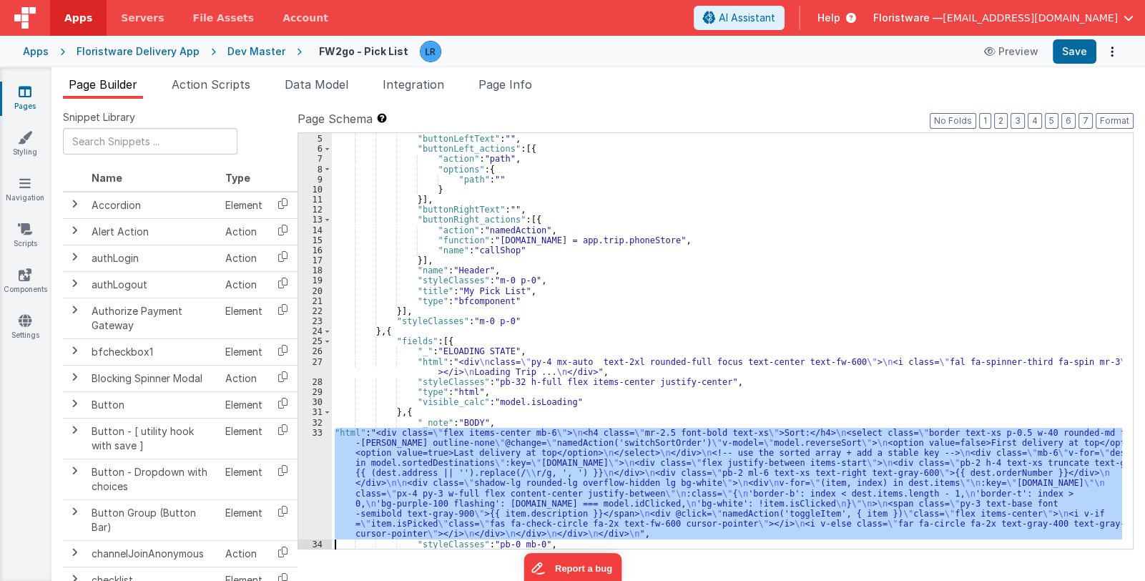
scroll to position [39, 0]
click at [312, 509] on div "4 5 6 7 8 9 10 11 12 13 14 15 16 17 18 19 20 21 22 23 24 25 26 27 28 29 30 31 3…" at bounding box center [315, 342] width 34 height 436
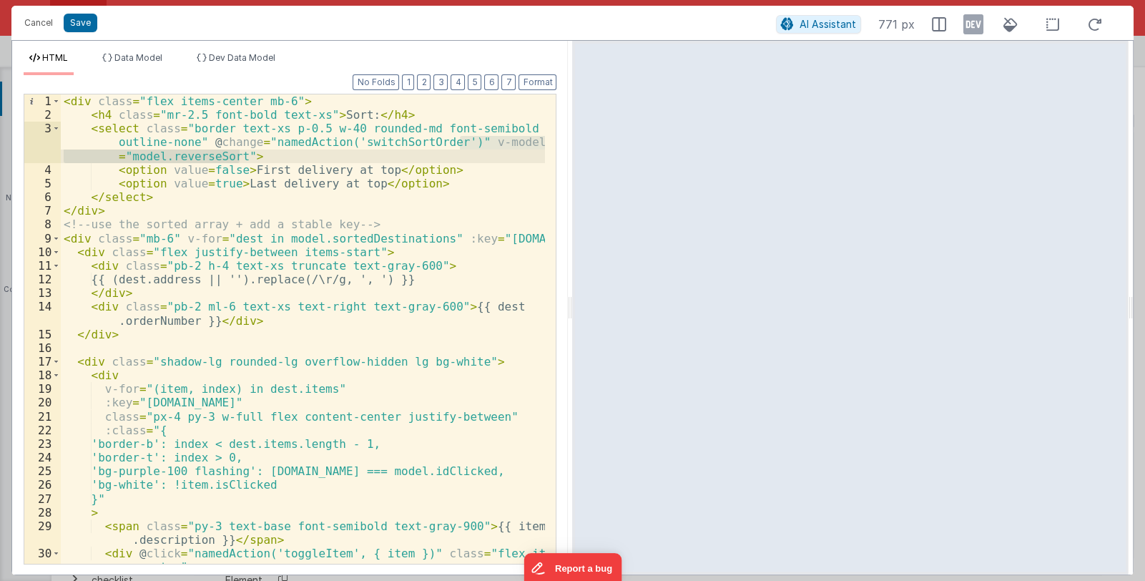
drag, startPoint x: 460, startPoint y: 142, endPoint x: 240, endPoint y: 152, distance: 220.6
click at [240, 152] on div "< div class = "flex items-center mb-6" > < h4 class = "mr-2.5 font-bold text-xs…" at bounding box center [303, 349] width 485 height 511
click at [194, 163] on div "< div class = "flex items-center mb-6" > < h4 class = "mr-2.5 font-bold text-xs…" at bounding box center [303, 349] width 485 height 511
drag, startPoint x: 123, startPoint y: 160, endPoint x: 159, endPoint y: 156, distance: 36.0
click at [159, 156] on div "< div class = "flex items-center mb-6" > < h4 class = "mr-2.5 font-bold text-xs…" at bounding box center [303, 349] width 485 height 511
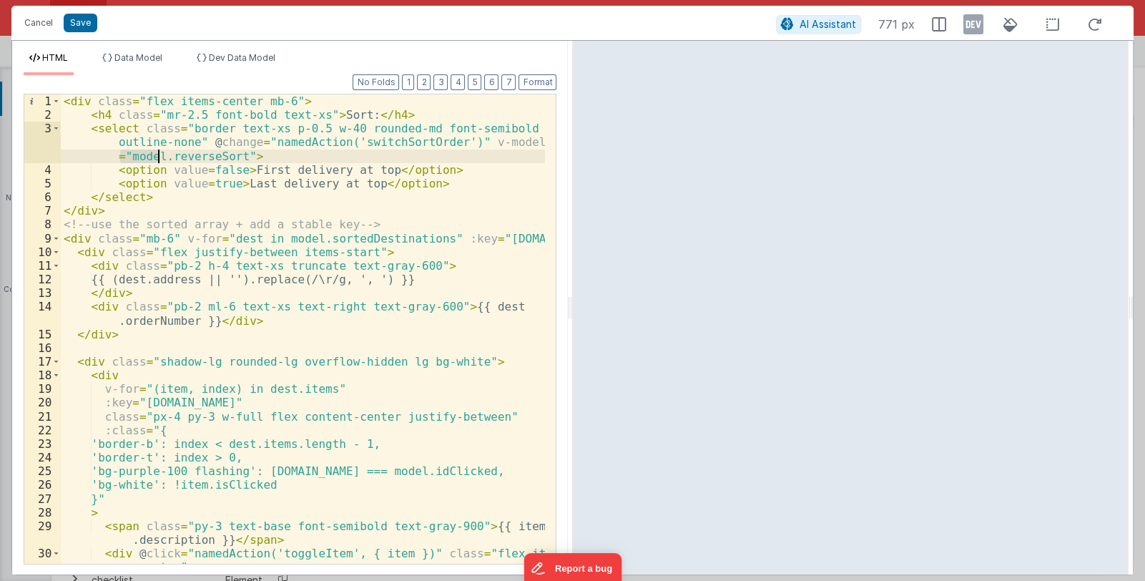
click at [137, 156] on div "< div class = "flex items-center mb-6" > < h4 class = "mr-2.5 font-bold text-xs…" at bounding box center [303, 328] width 484 height 469
drag, startPoint x: 126, startPoint y: 157, endPoint x: 232, endPoint y: 156, distance: 106.6
click at [232, 156] on div "< div class = "flex items-center mb-6" > < h4 class = "mr-2.5 font-bold text-xs…" at bounding box center [303, 349] width 485 height 511
click at [447, 140] on div "< div class = "flex items-center mb-6" > < h4 class = "mr-2.5 font-bold text-xs…" at bounding box center [303, 349] width 485 height 511
paste textarea
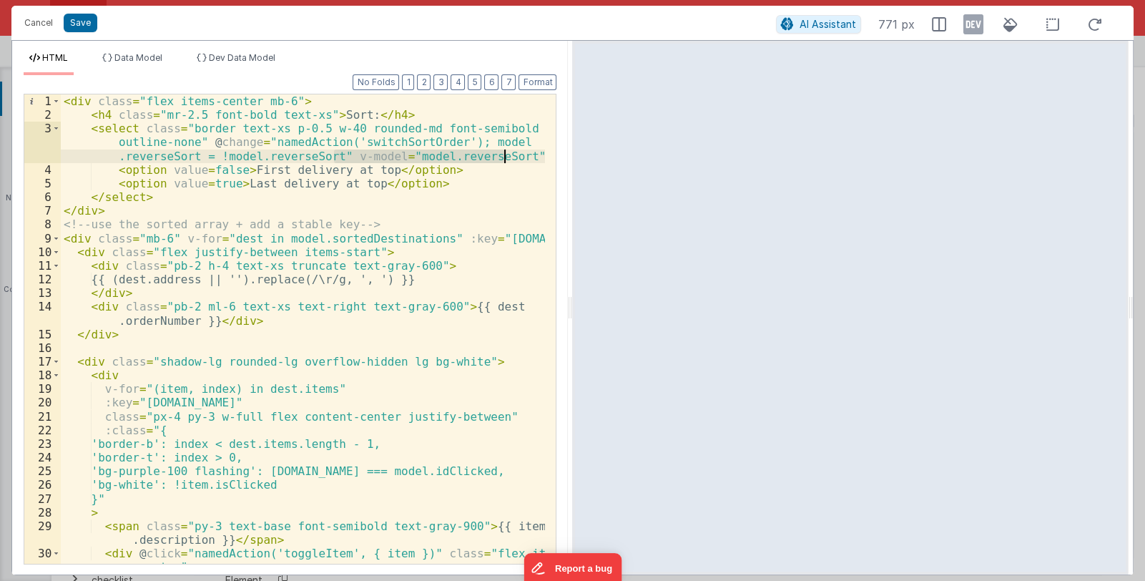
drag, startPoint x: 333, startPoint y: 156, endPoint x: 501, endPoint y: 155, distance: 168.1
click at [501, 155] on div "< div class = "flex items-center mb-6" > < h4 class = "mr-2.5 font-bold text-xs…" at bounding box center [303, 349] width 485 height 511
click at [72, 19] on button "Save" at bounding box center [81, 23] width 34 height 19
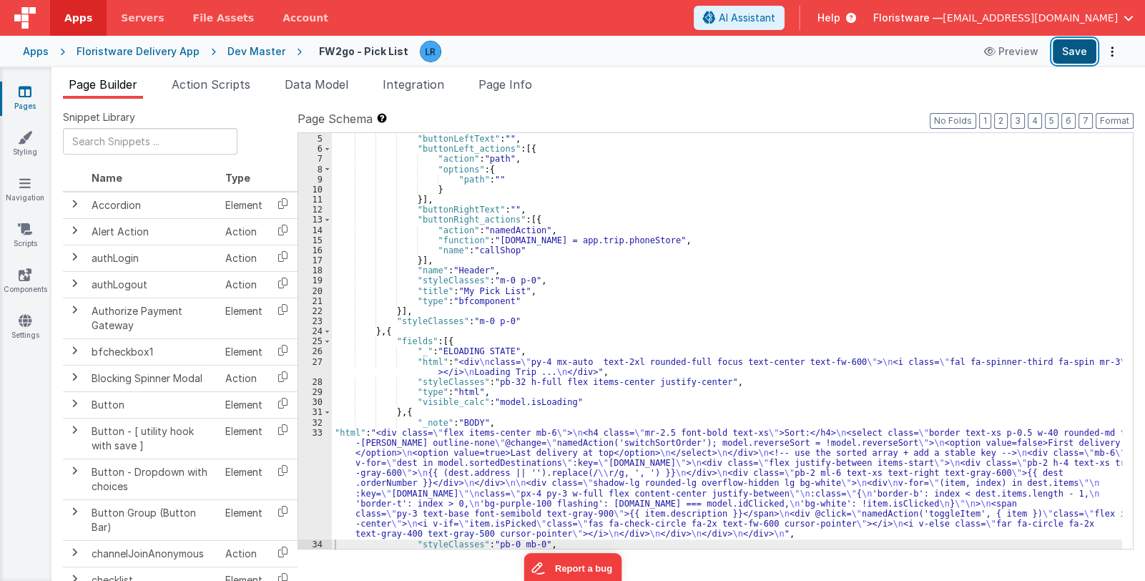
click at [1066, 50] on button "Save" at bounding box center [1075, 51] width 44 height 24
click at [316, 85] on span "Data Model" at bounding box center [317, 84] width 64 height 14
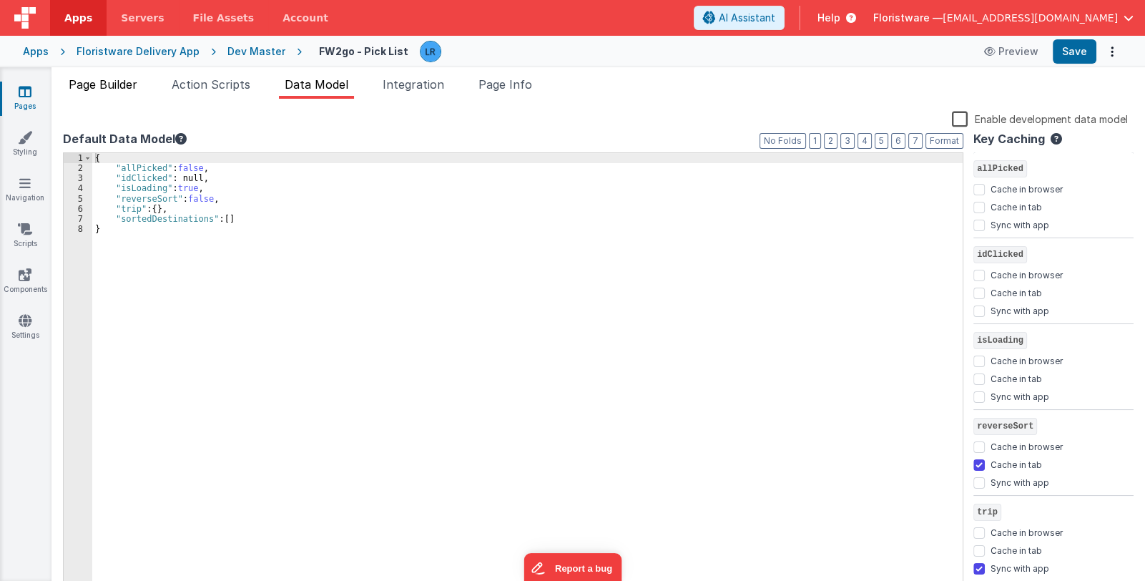
click at [102, 83] on span "Page Builder" at bounding box center [103, 84] width 69 height 14
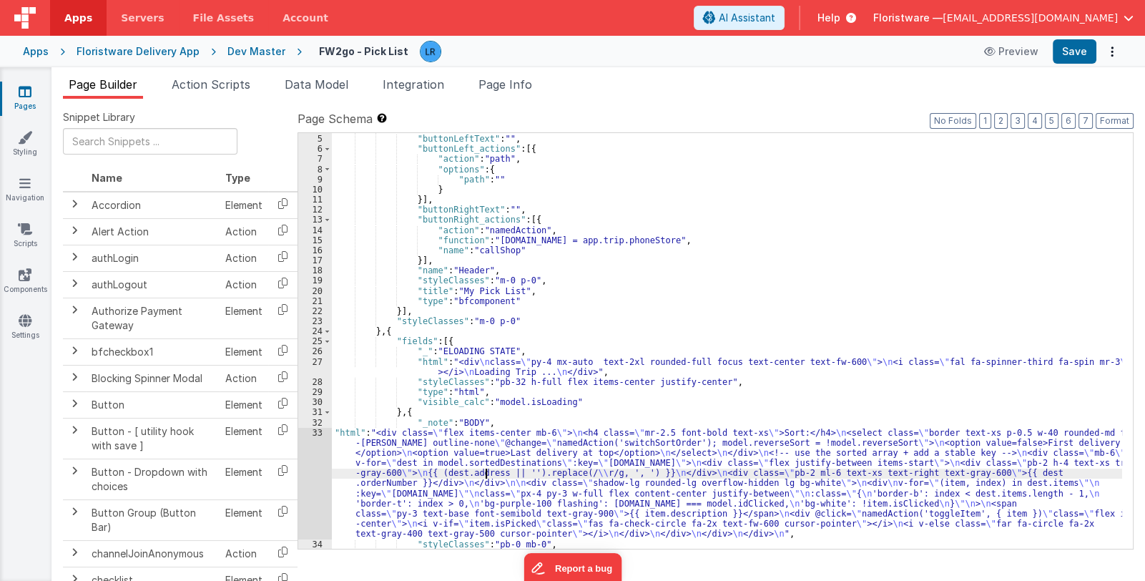
click at [487, 476] on div ""fields" : [{ "buttonLeftText" : "" , "buttonLeft_actions" : [{ "action" : "pat…" at bounding box center [727, 342] width 790 height 436
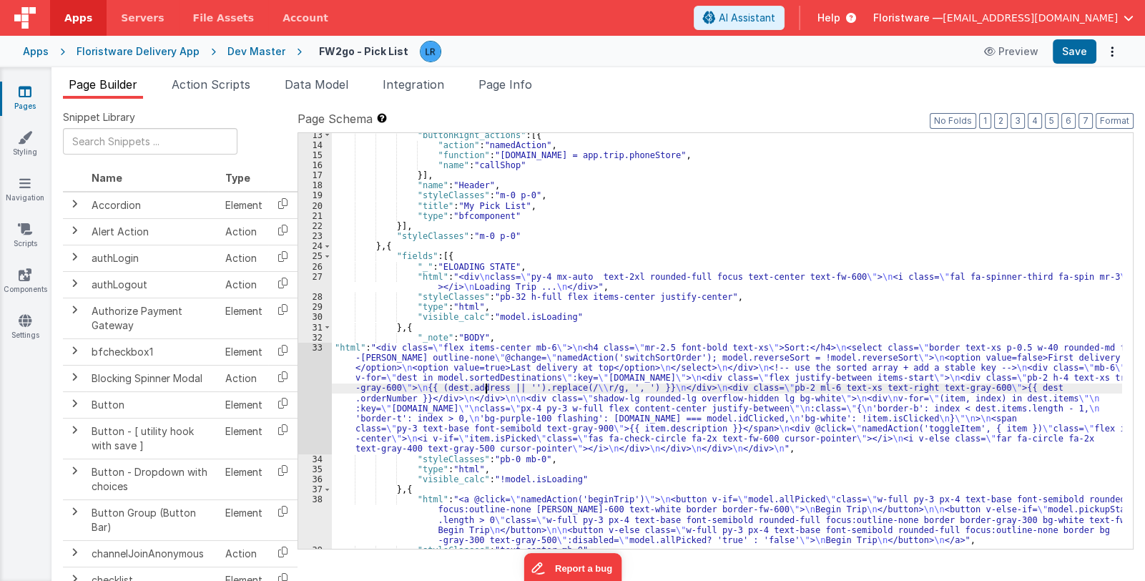
scroll to position [124, 0]
click at [470, 411] on div ""buttonRight_actions" : [{ "action" : "namedAction" , "function" : "[DOMAIN_NAM…" at bounding box center [727, 348] width 790 height 436
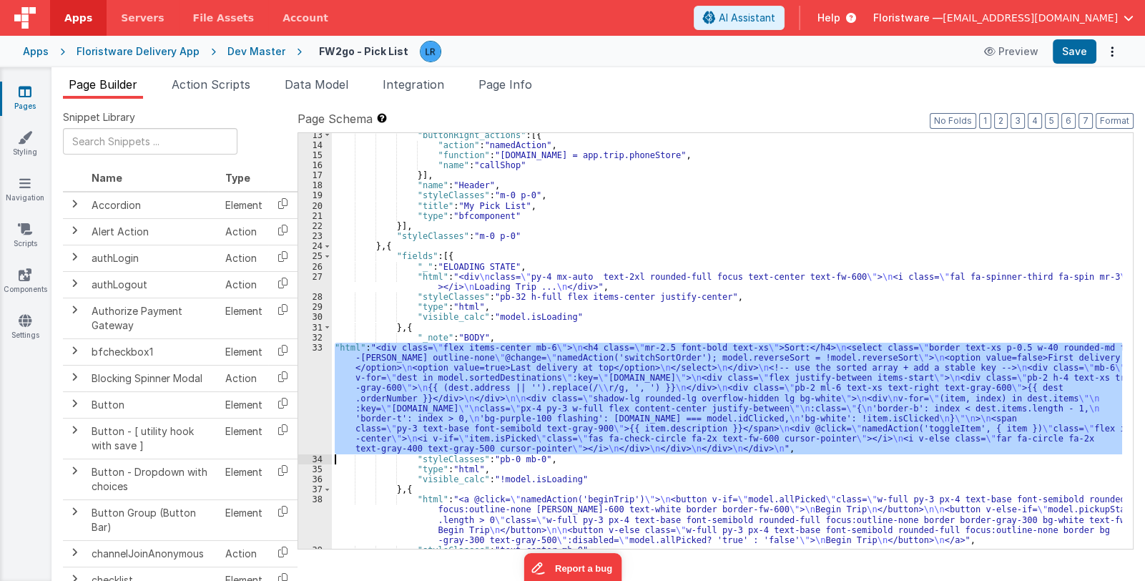
click at [315, 406] on div "33" at bounding box center [315, 399] width 34 height 112
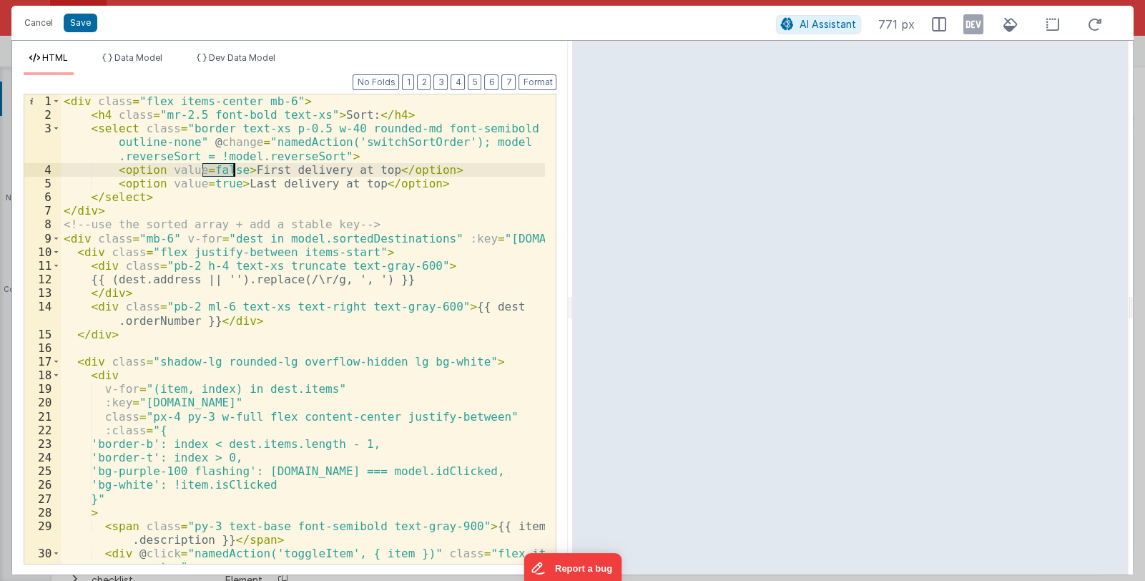
drag, startPoint x: 204, startPoint y: 170, endPoint x: 232, endPoint y: 170, distance: 28.6
click at [232, 170] on div "< div class = "flex items-center mb-6" > < h4 class = "mr-2.5 font-bold text-xs…" at bounding box center [303, 349] width 485 height 511
drag, startPoint x: 204, startPoint y: 183, endPoint x: 229, endPoint y: 185, distance: 25.1
click at [229, 185] on div "< div class = "flex items-center mb-6" > < h4 class = "mr-2.5 font-bold text-xs…" at bounding box center [303, 349] width 485 height 511
click at [86, 21] on button "Save" at bounding box center [81, 23] width 34 height 19
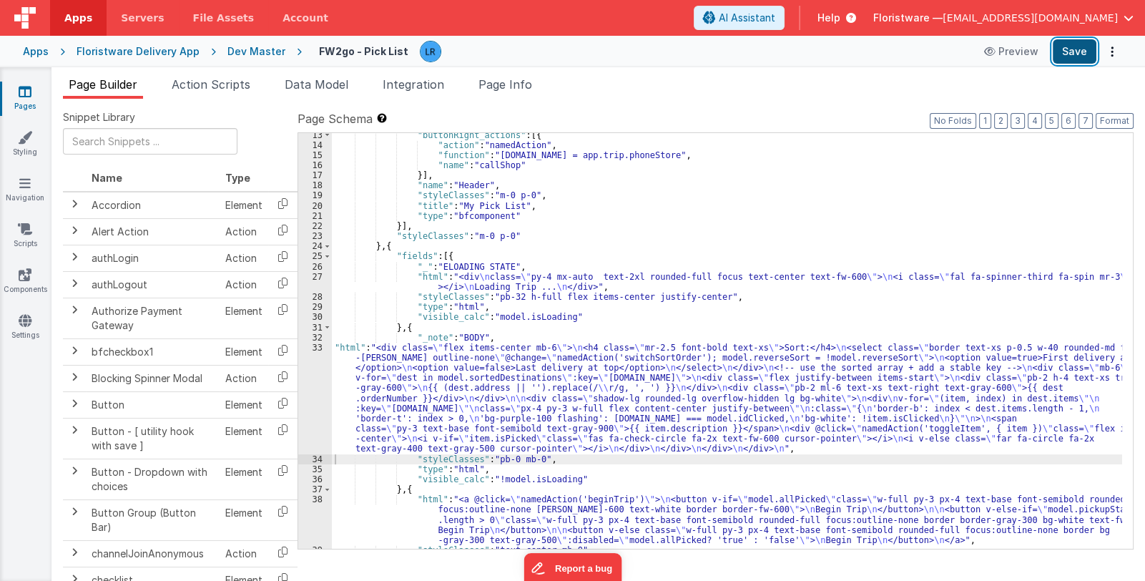
click at [1072, 51] on button "Save" at bounding box center [1075, 51] width 44 height 24
click at [522, 82] on span "Page Info" at bounding box center [506, 84] width 54 height 14
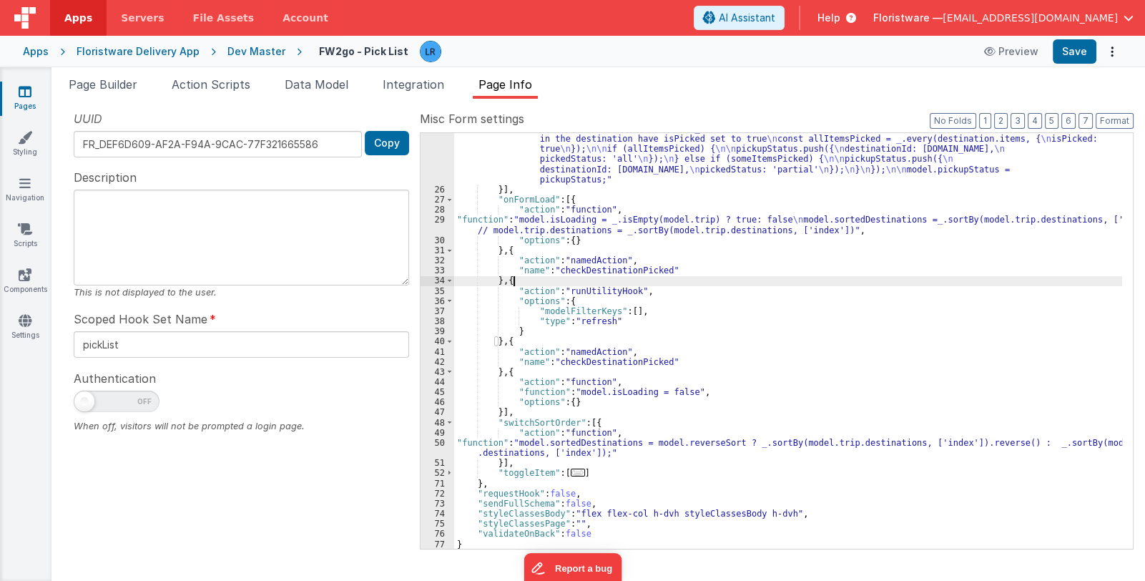
click at [695, 278] on div ""function" : "const allPicked = _.find(_.flatten(_.map(_.filter(model.trip.dest…" at bounding box center [788, 347] width 668 height 528
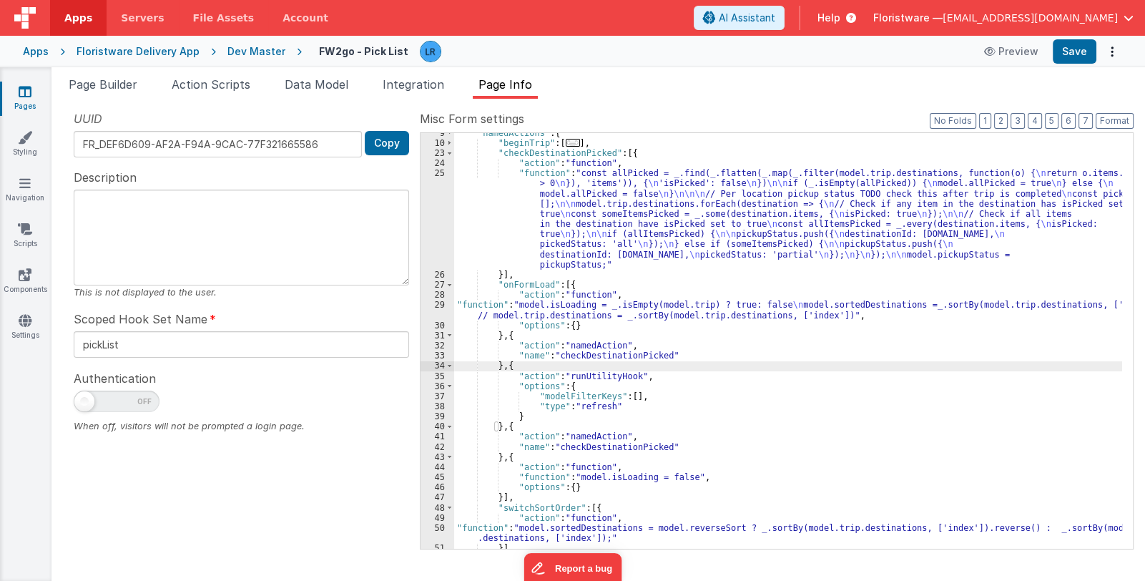
scroll to position [129, 0]
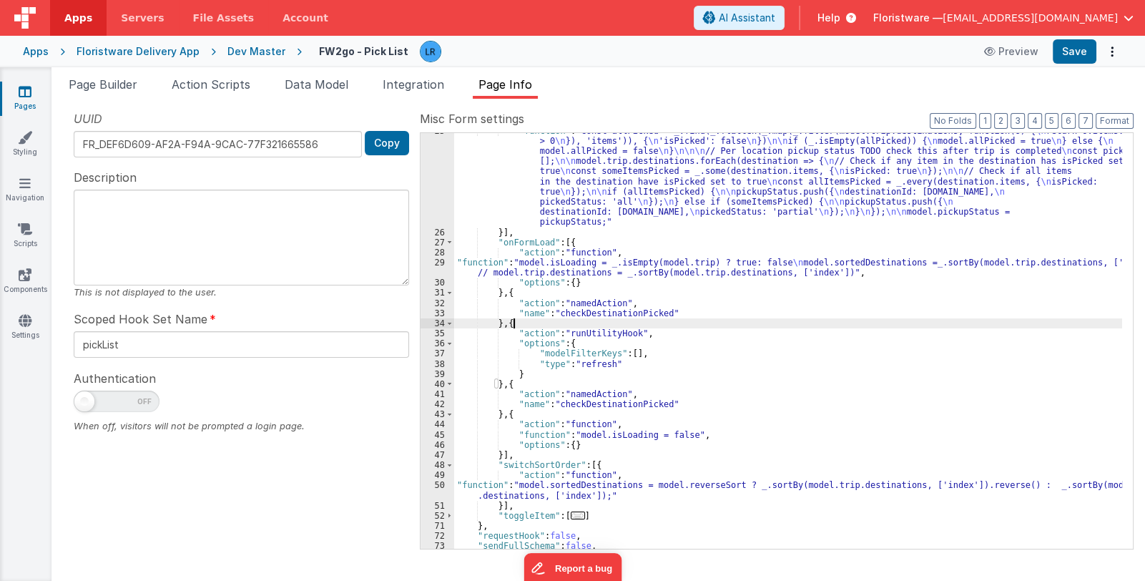
click at [608, 267] on div ""function" : "const allPicked = _.find(_.flatten(_.map(_.filter(model.trip.dest…" at bounding box center [788, 390] width 668 height 528
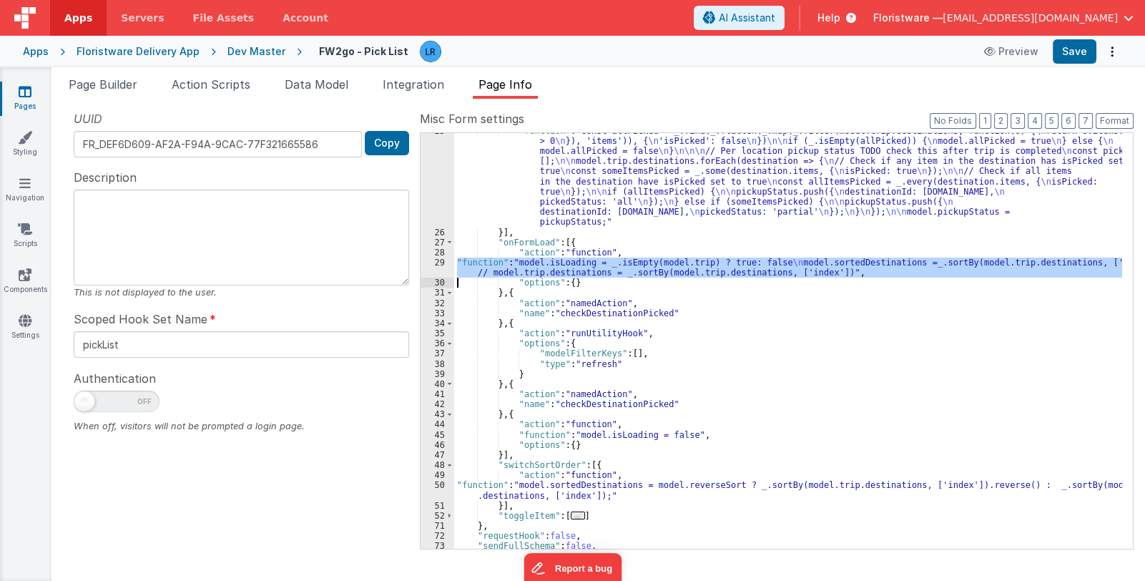
click at [429, 268] on div "29" at bounding box center [438, 268] width 34 height 20
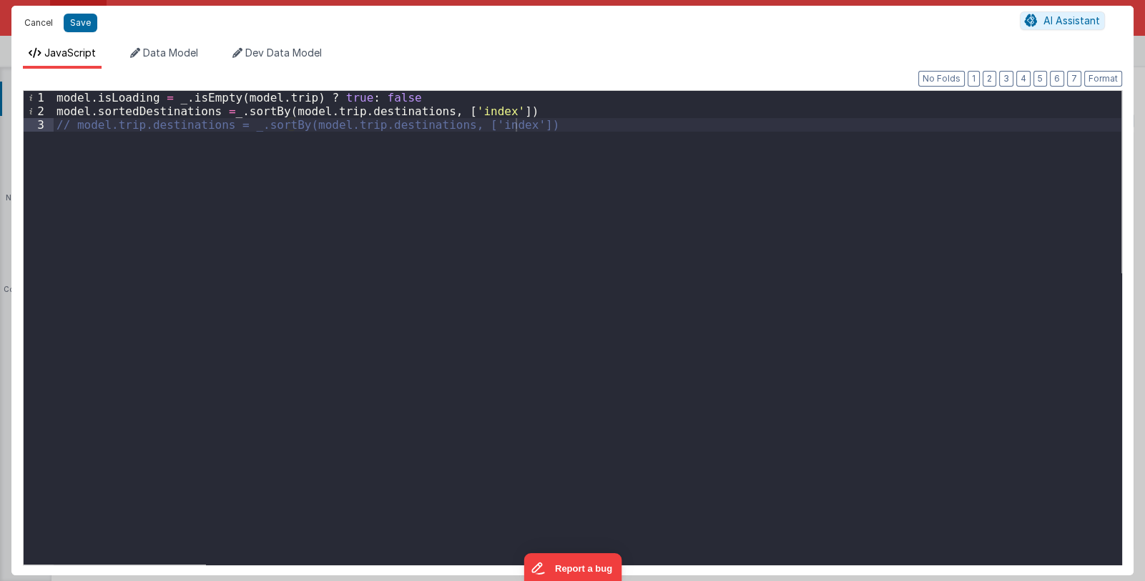
click at [37, 24] on button "Cancel" at bounding box center [38, 23] width 43 height 20
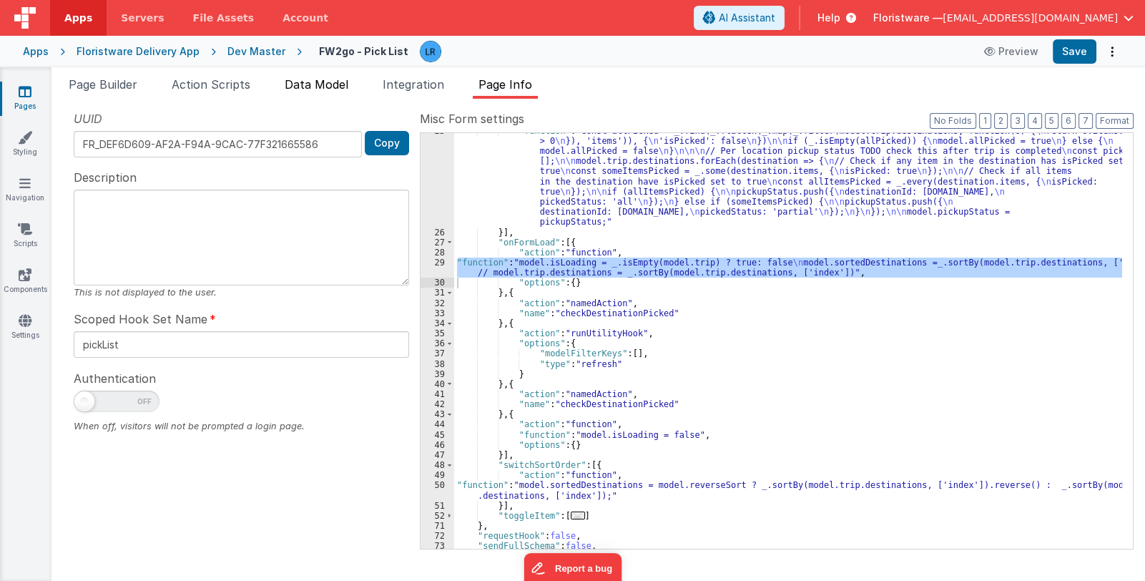
click at [308, 85] on span "Data Model" at bounding box center [317, 84] width 64 height 14
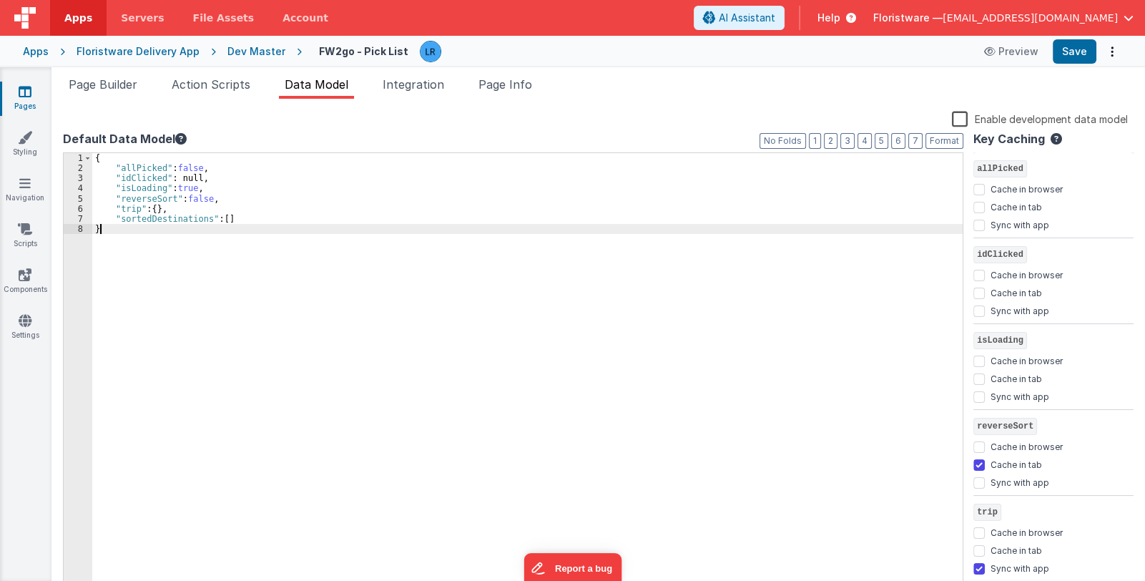
click at [406, 224] on div "{ "allPicked" : false , "idClicked" : null, "isLoading" : true , "reverseSort" …" at bounding box center [527, 383] width 871 height 461
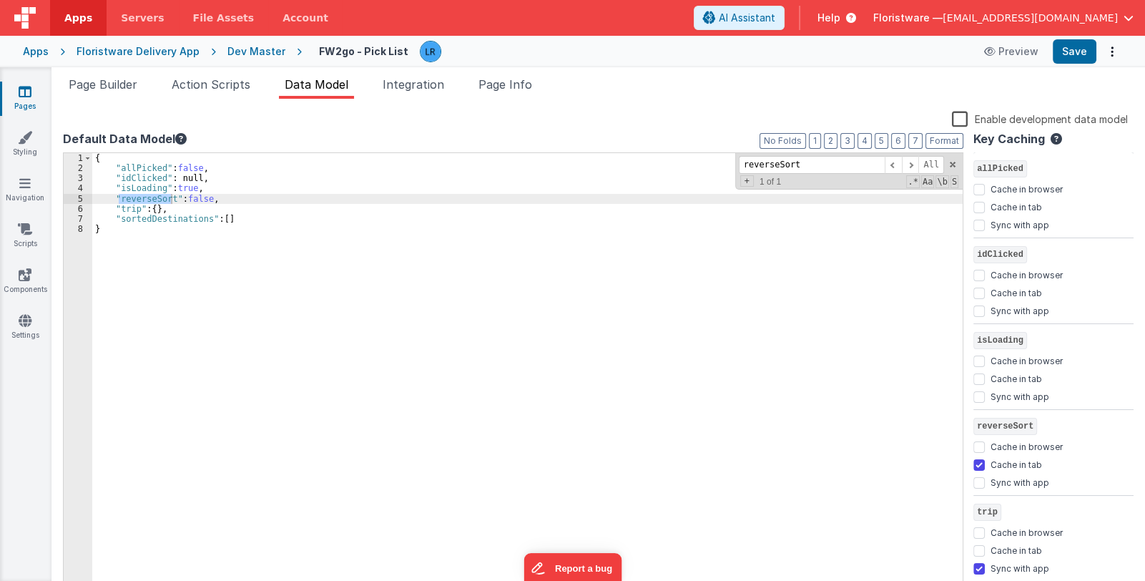
type input "reverseSort"
click at [98, 80] on span "Page Builder" at bounding box center [103, 84] width 69 height 14
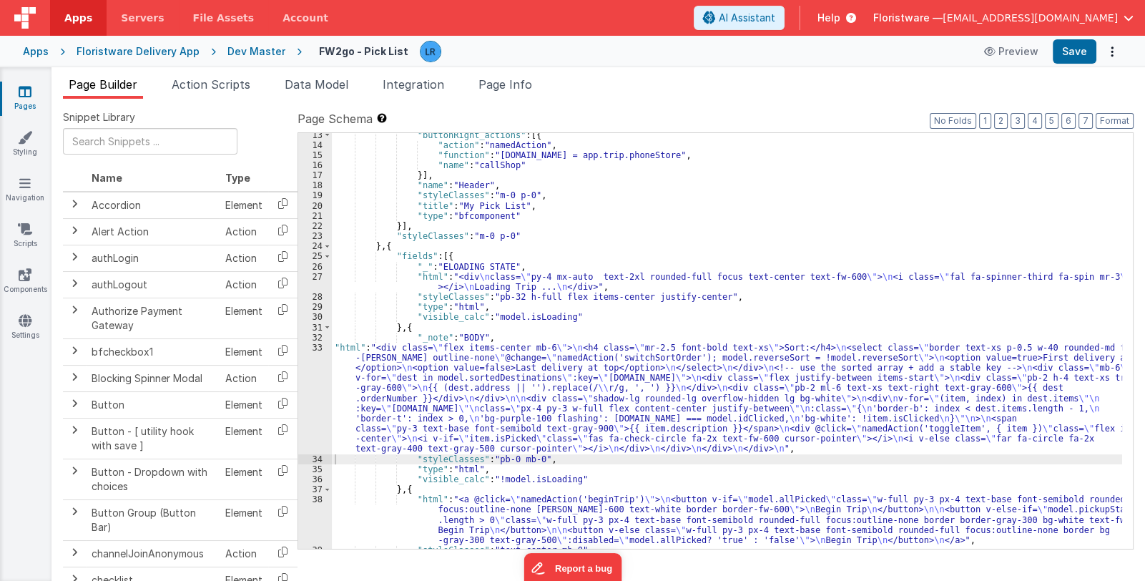
click at [481, 400] on div ""buttonRight_actions" : [{ "action" : "namedAction" , "function" : "[DOMAIN_NAM…" at bounding box center [727, 348] width 790 height 436
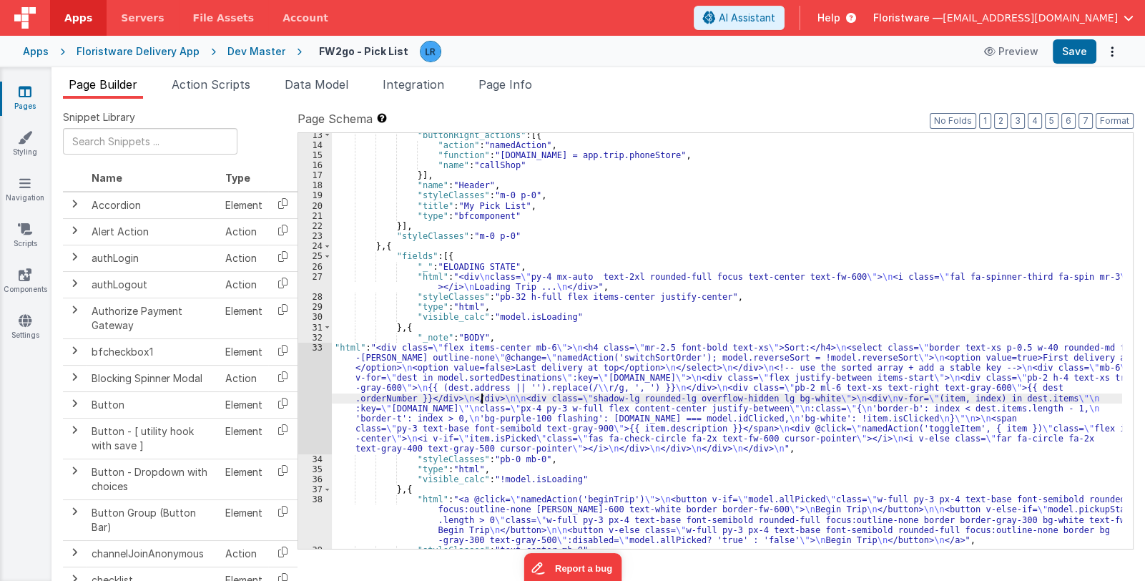
click at [315, 403] on div "33" at bounding box center [315, 399] width 34 height 112
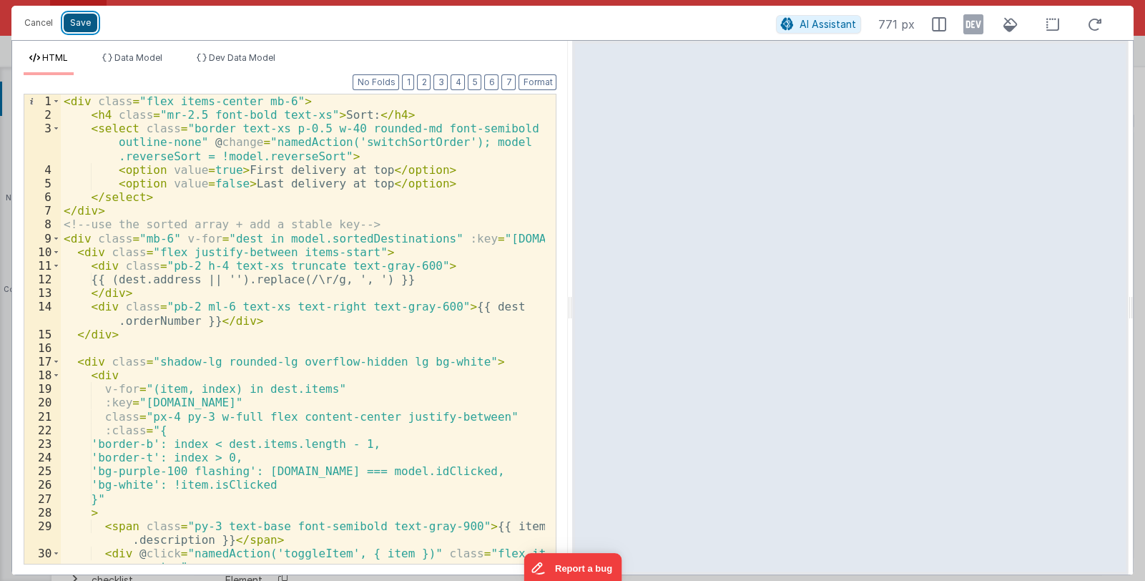
click at [82, 23] on button "Save" at bounding box center [81, 23] width 34 height 19
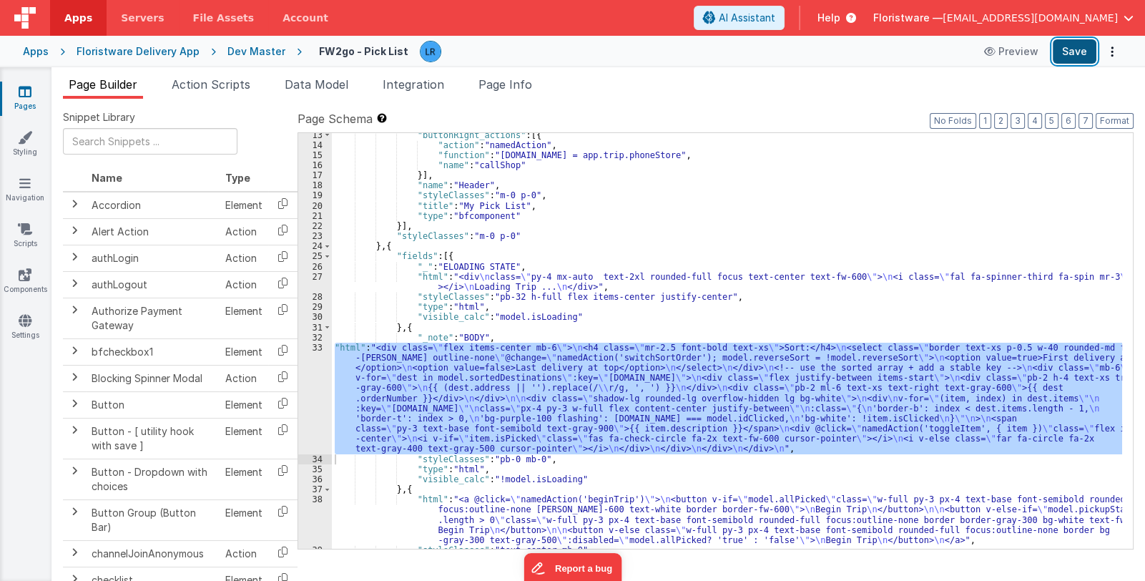
click at [1072, 50] on button "Save" at bounding box center [1075, 51] width 44 height 24
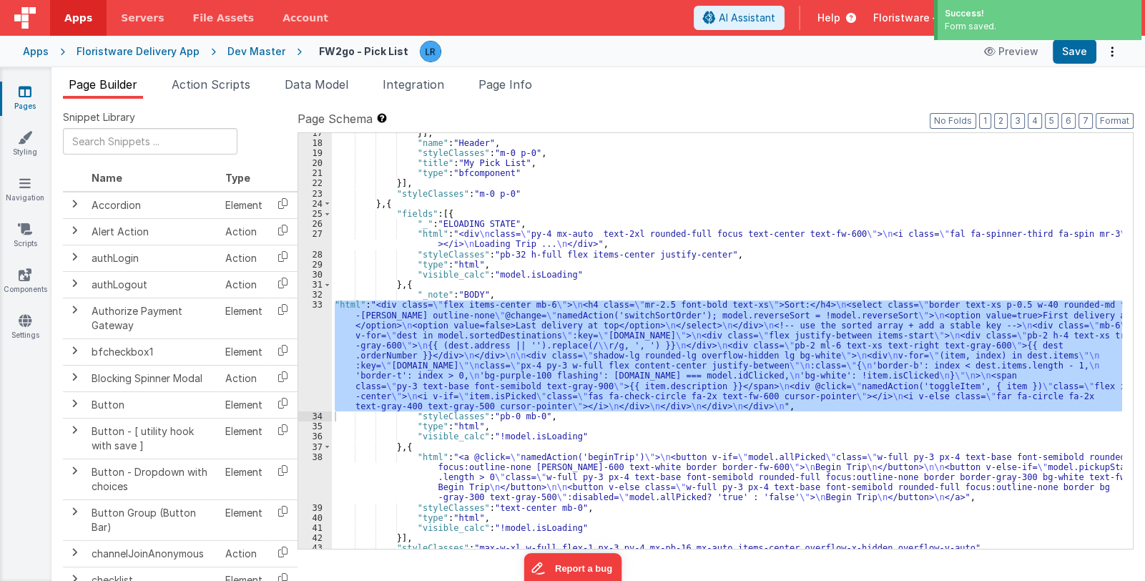
scroll to position [202, 0]
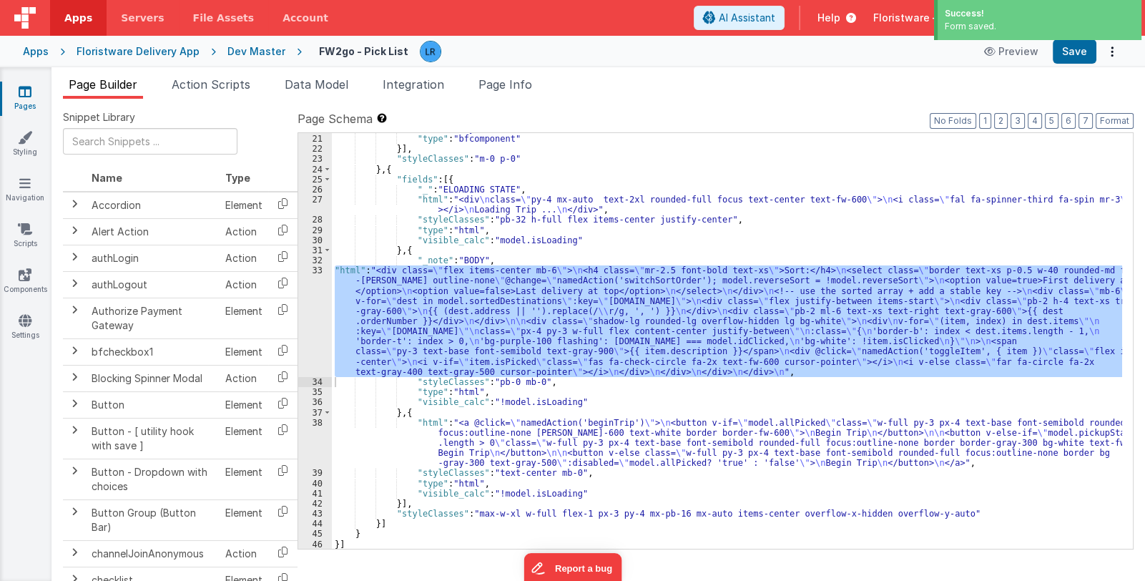
click at [466, 452] on div ""title" : "My Pick List" , "type" : "bfcomponent" }] , "styleClasses" : "m-0 p-…" at bounding box center [727, 342] width 790 height 436
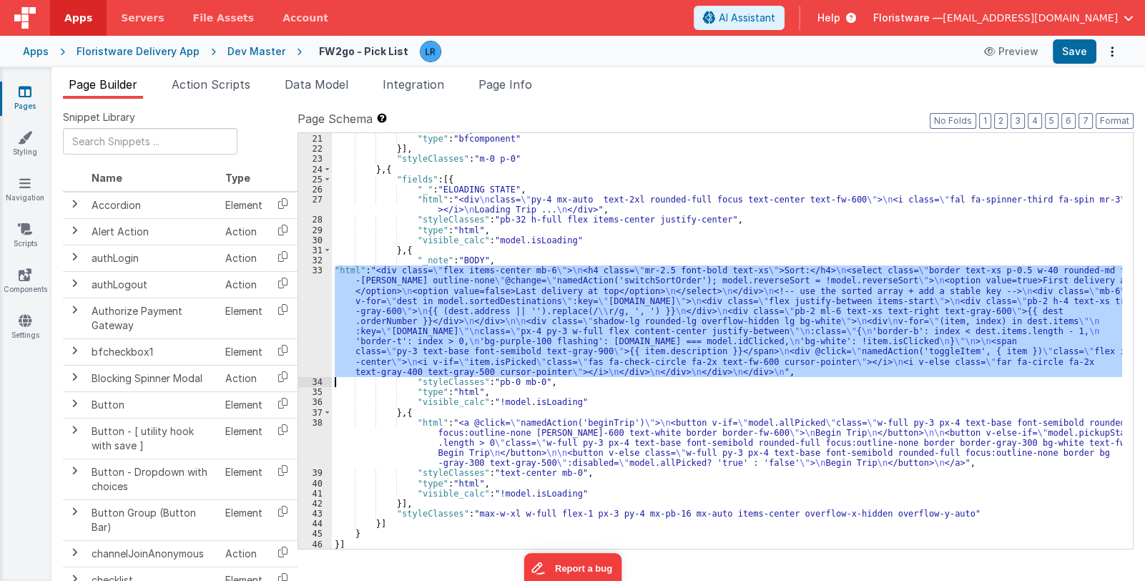
click at [315, 331] on div "33" at bounding box center [315, 321] width 34 height 112
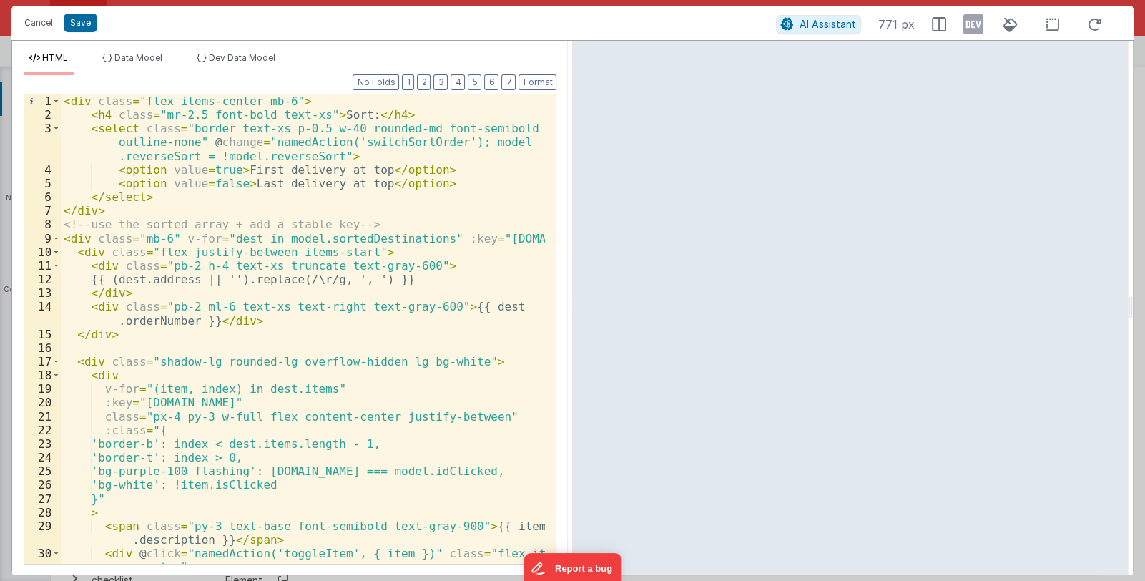
click at [316, 271] on div "< div class = "flex items-center mb-6" > < h4 class = "mr-2.5 font-bold text-xs…" at bounding box center [303, 349] width 485 height 511
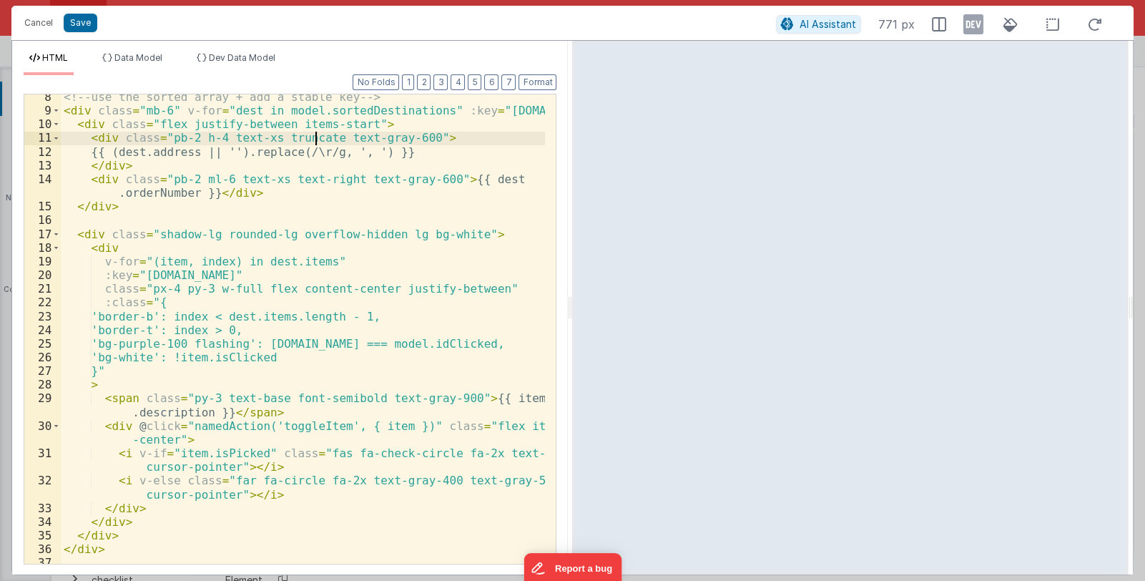
scroll to position [133, 0]
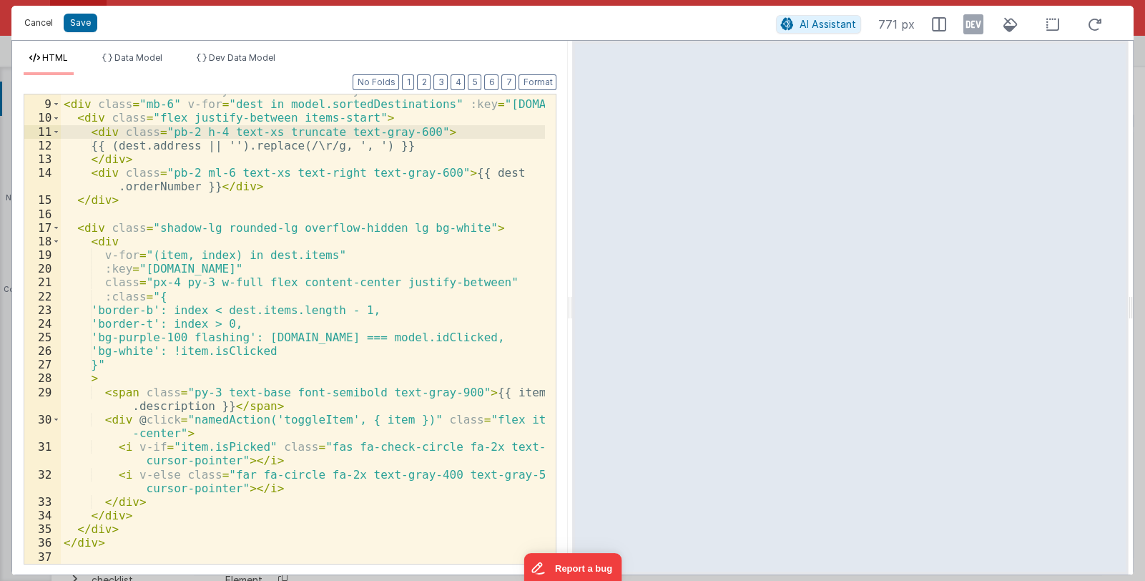
click at [41, 17] on button "Cancel" at bounding box center [38, 23] width 43 height 20
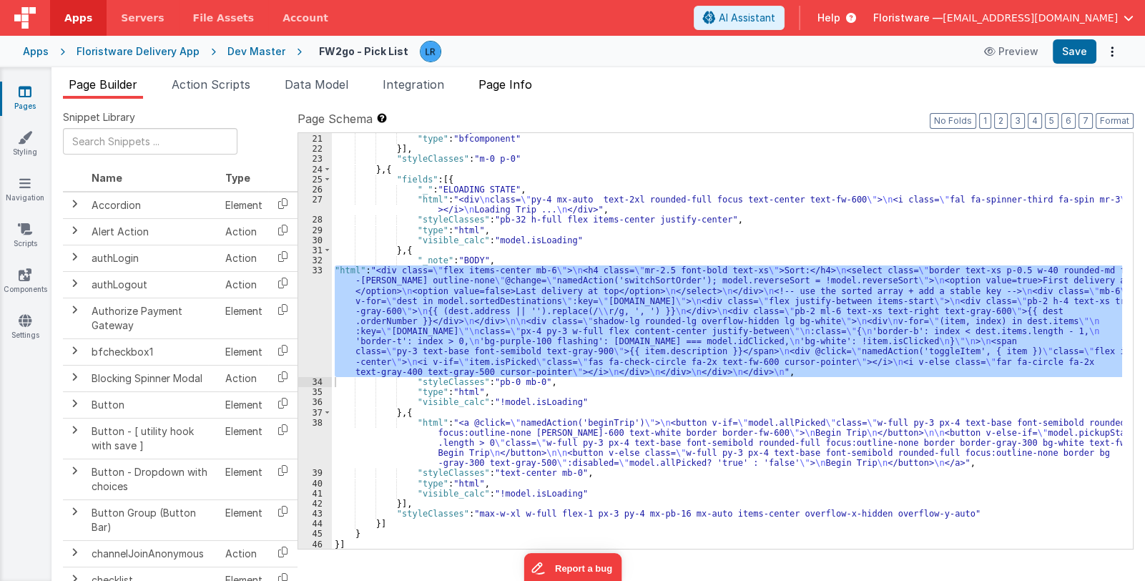
click at [506, 84] on span "Page Info" at bounding box center [506, 84] width 54 height 14
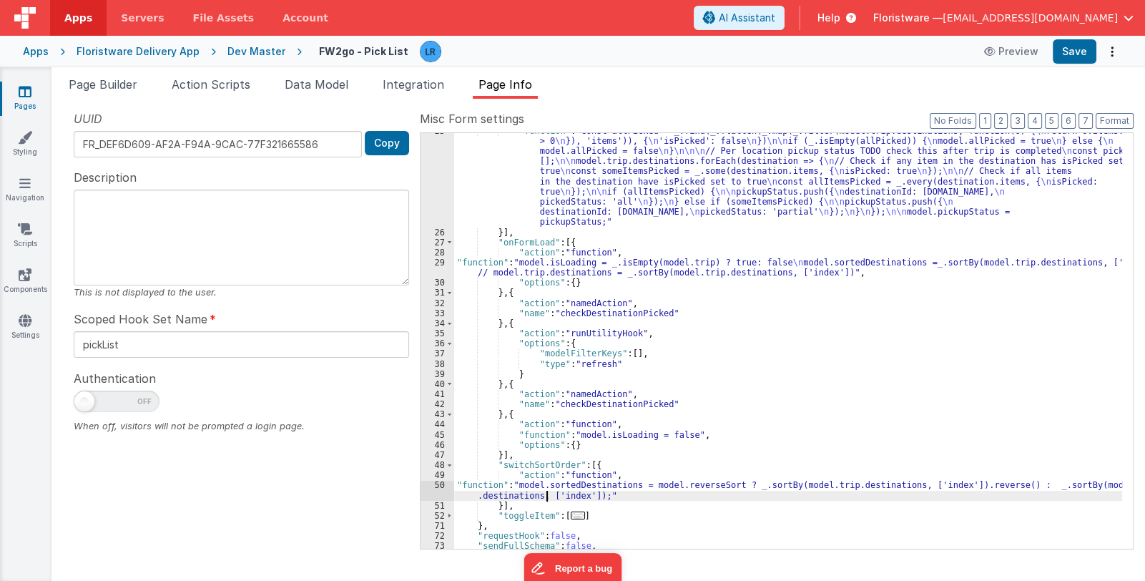
click at [544, 492] on div ""function" : "const allPicked = _.find(_.flatten(_.map(_.filter(model.trip.dest…" at bounding box center [788, 390] width 668 height 528
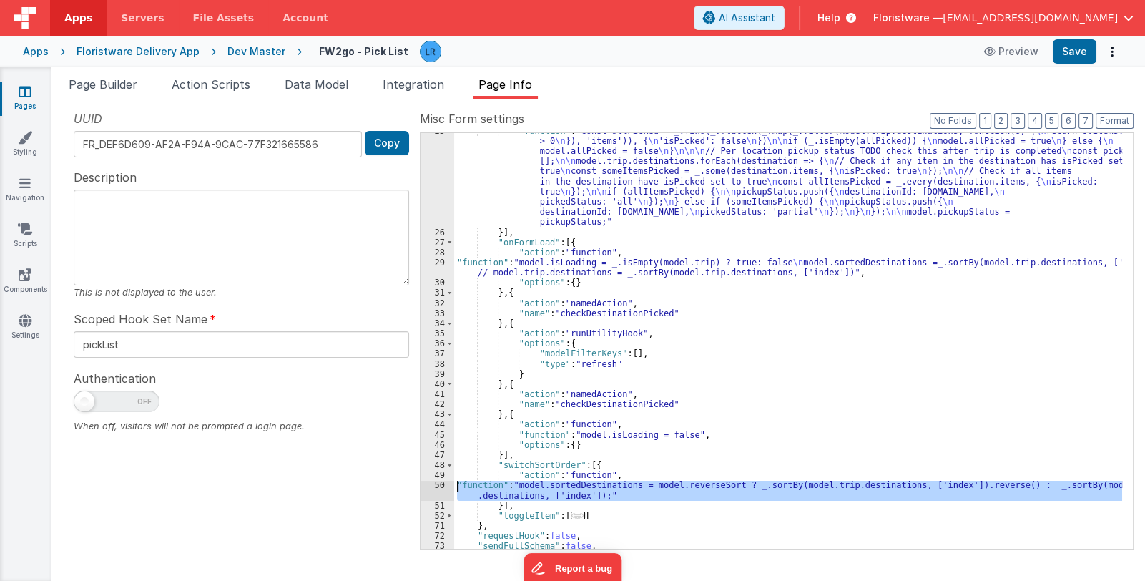
click at [432, 489] on div "50" at bounding box center [438, 490] width 34 height 20
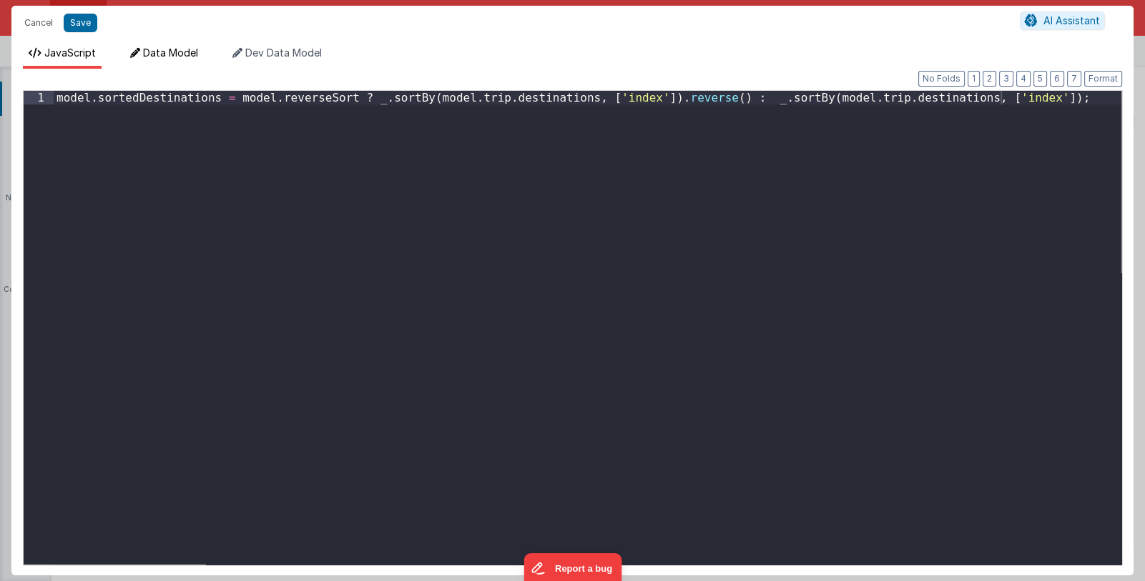
click at [168, 47] on span "Data Model" at bounding box center [170, 52] width 55 height 12
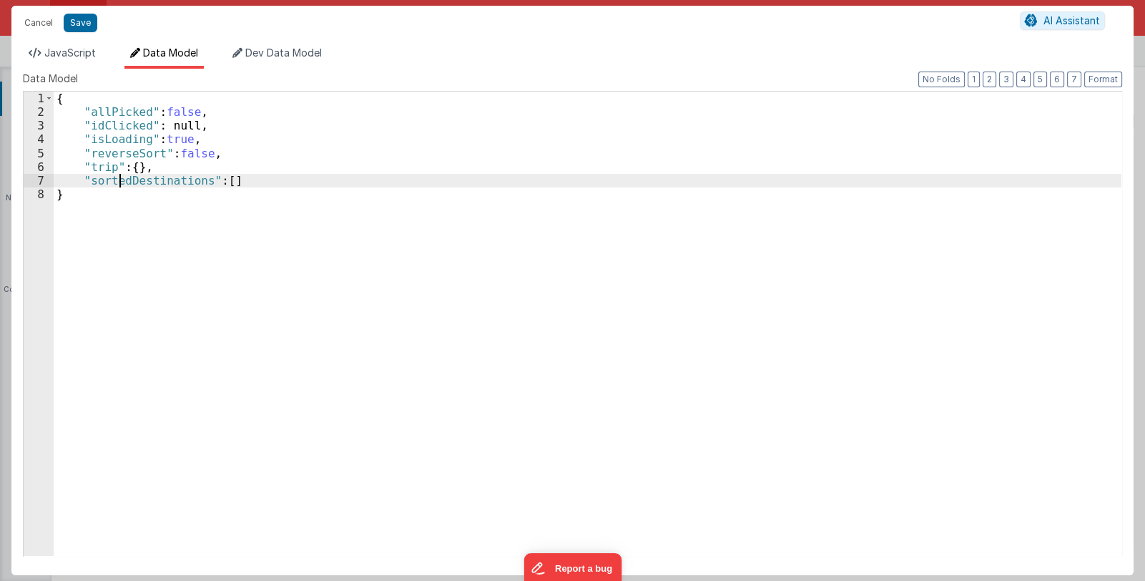
click at [118, 182] on div "{ "allPicked" : false , "idClicked" : null, "isLoading" : true , "reverseSort" …" at bounding box center [588, 337] width 1068 height 491
click at [64, 52] on span "JavaScript" at bounding box center [70, 52] width 52 height 12
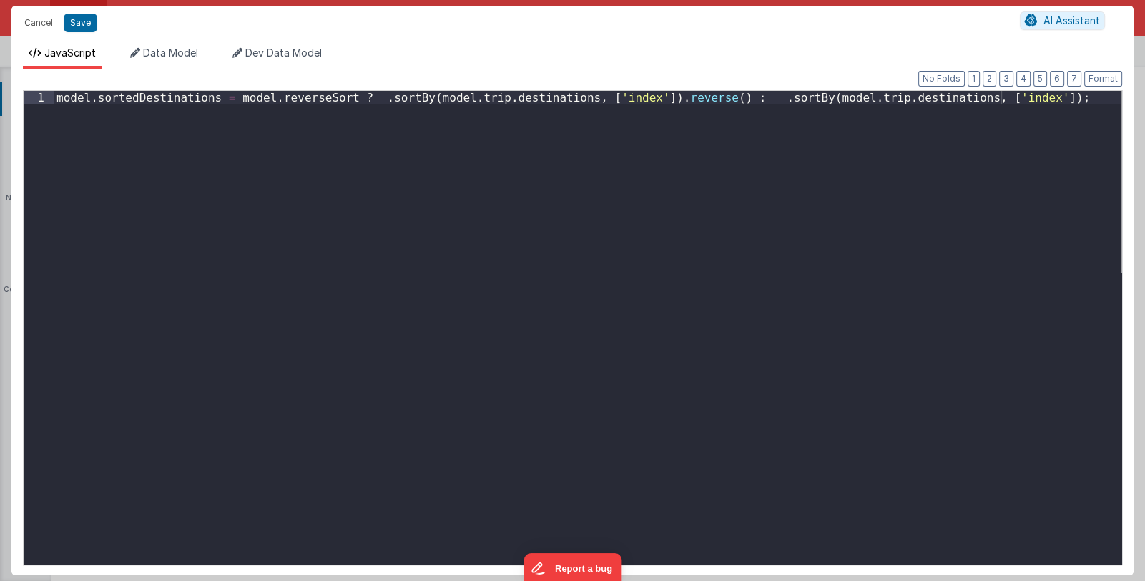
click at [147, 94] on div "model . sortedDestinations = model . reverseSort ? _ . sortBy ( model . trip . …" at bounding box center [588, 341] width 1068 height 501
click at [31, 24] on button "Cancel" at bounding box center [38, 23] width 43 height 20
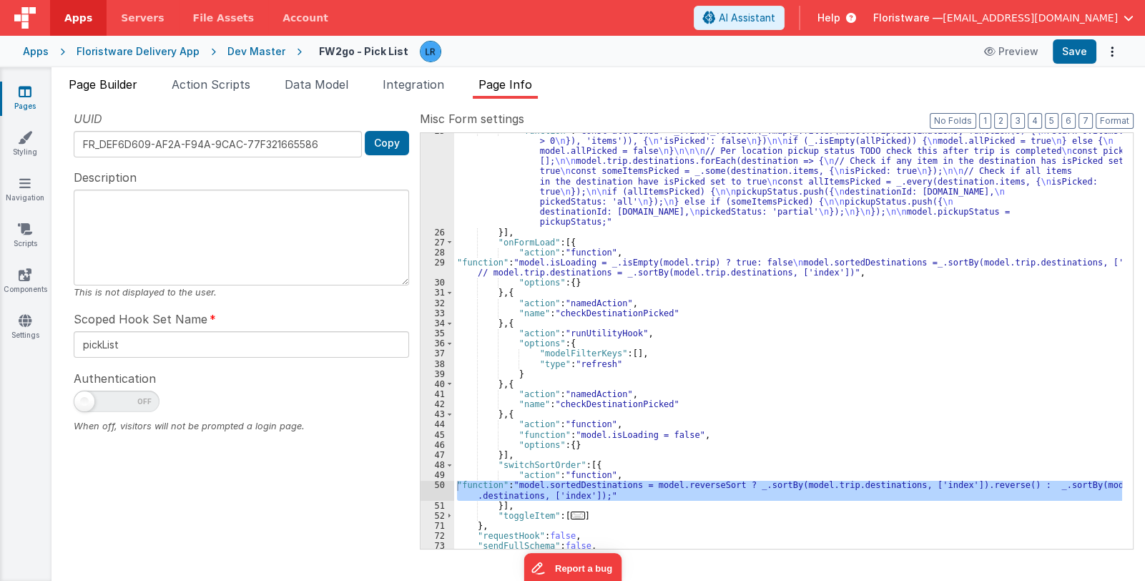
click at [117, 84] on span "Page Builder" at bounding box center [103, 84] width 69 height 14
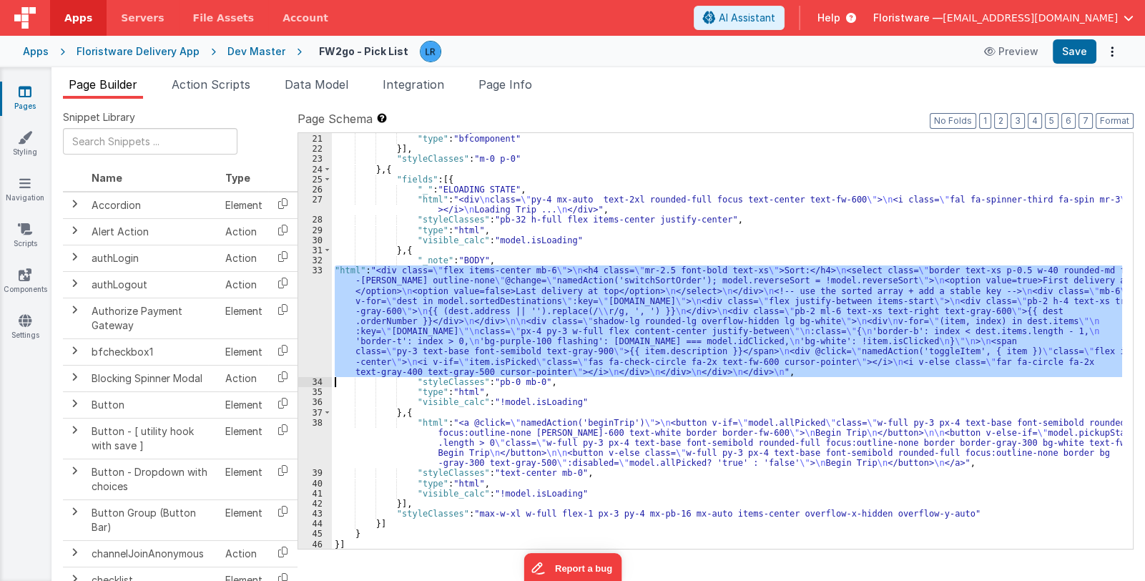
click at [419, 300] on div ""title" : "My Pick List" , "type" : "bfcomponent" }] , "styleClasses" : "m-0 p-…" at bounding box center [727, 341] width 790 height 416
click at [318, 324] on div "33" at bounding box center [315, 321] width 34 height 112
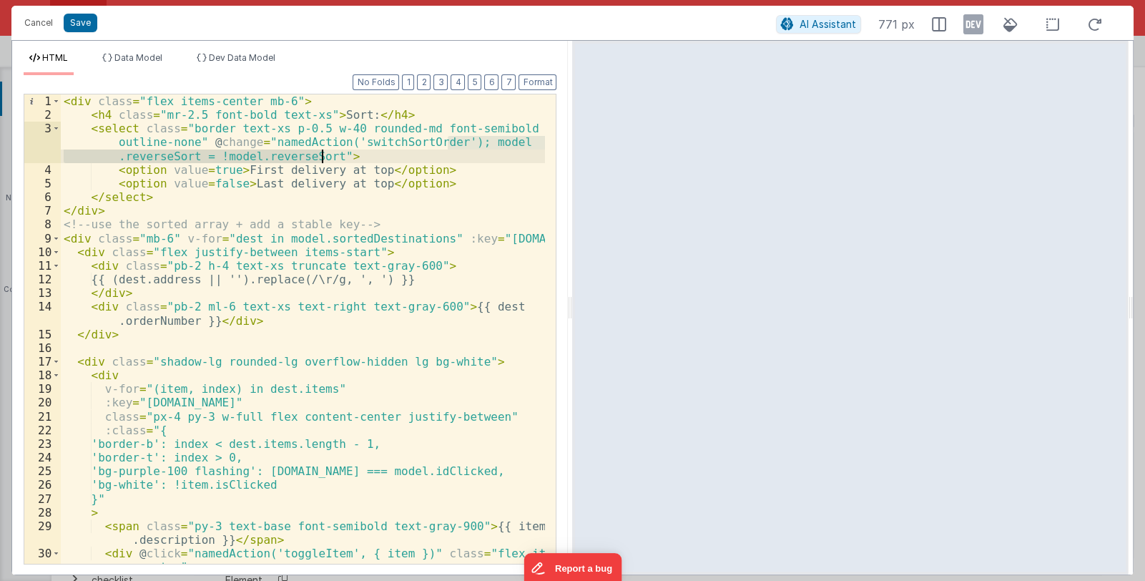
drag, startPoint x: 448, startPoint y: 142, endPoint x: 322, endPoint y: 160, distance: 127.2
click at [322, 160] on div "< div class = "flex items-center mb-6" > < h4 class = "mr-2.5 font-bold text-xs…" at bounding box center [303, 349] width 485 height 511
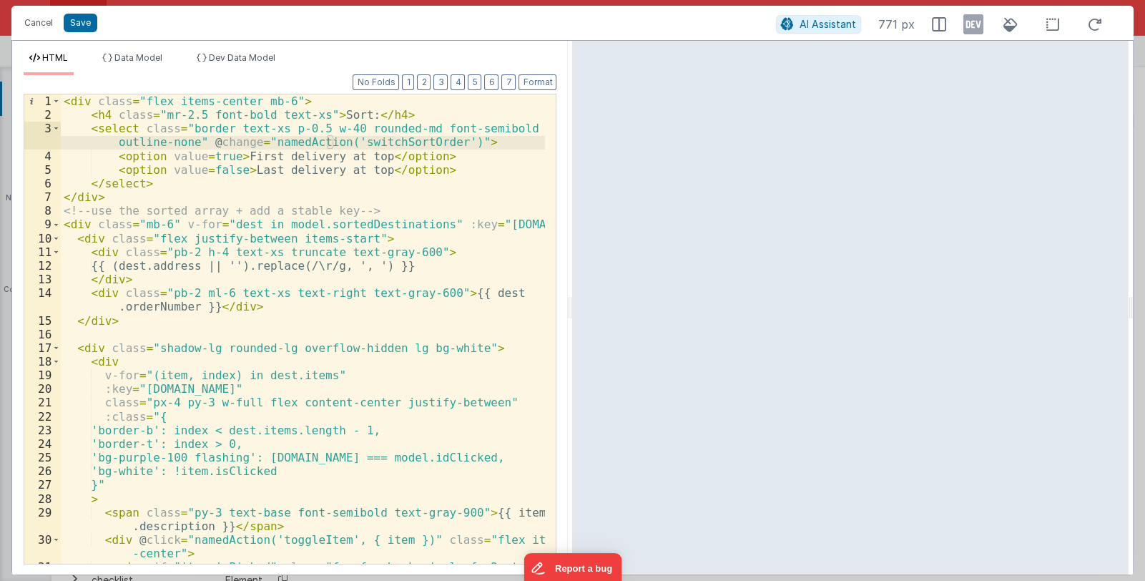
click at [454, 142] on div "< div class = "flex items-center mb-6" > < h4 class = "mr-2.5 font-bold text-xs…" at bounding box center [303, 349] width 485 height 511
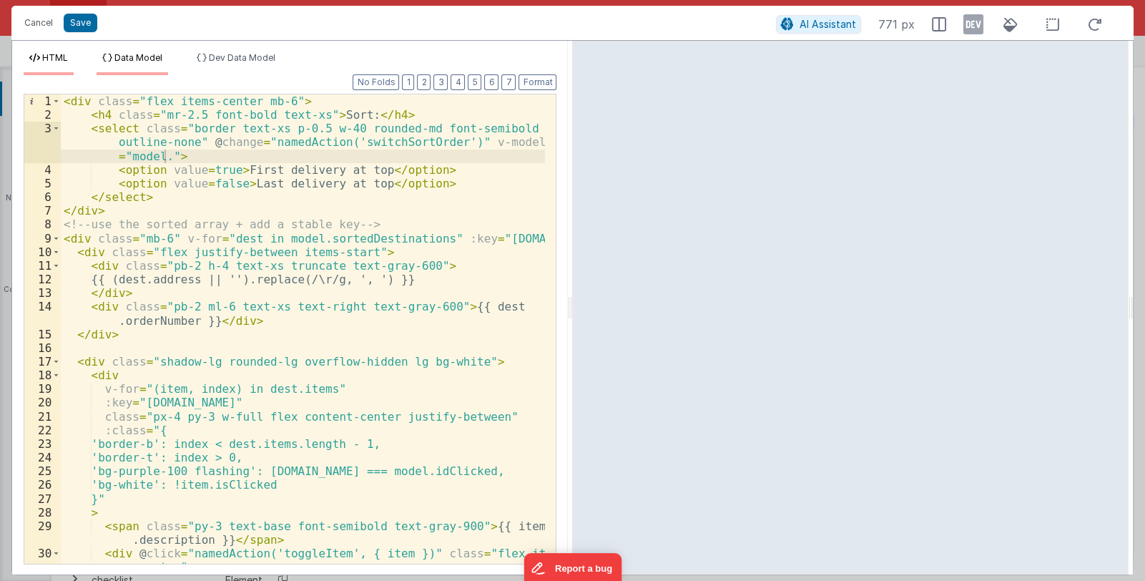
click at [139, 57] on span "Data Model" at bounding box center [138, 57] width 48 height 11
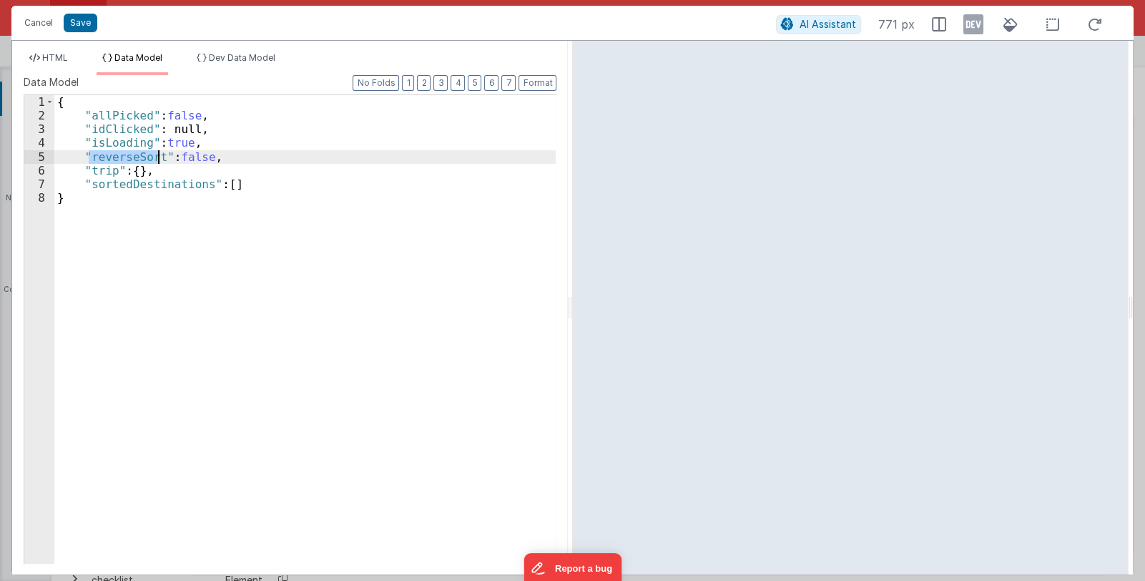
drag, startPoint x: 88, startPoint y: 158, endPoint x: 155, endPoint y: 156, distance: 66.6
click at [155, 156] on div "{ "allPicked" : false , "idClicked" : null, "isLoading" : true , "reverseSort" …" at bounding box center [305, 343] width 502 height 496
click at [57, 59] on span "HTML" at bounding box center [55, 57] width 26 height 11
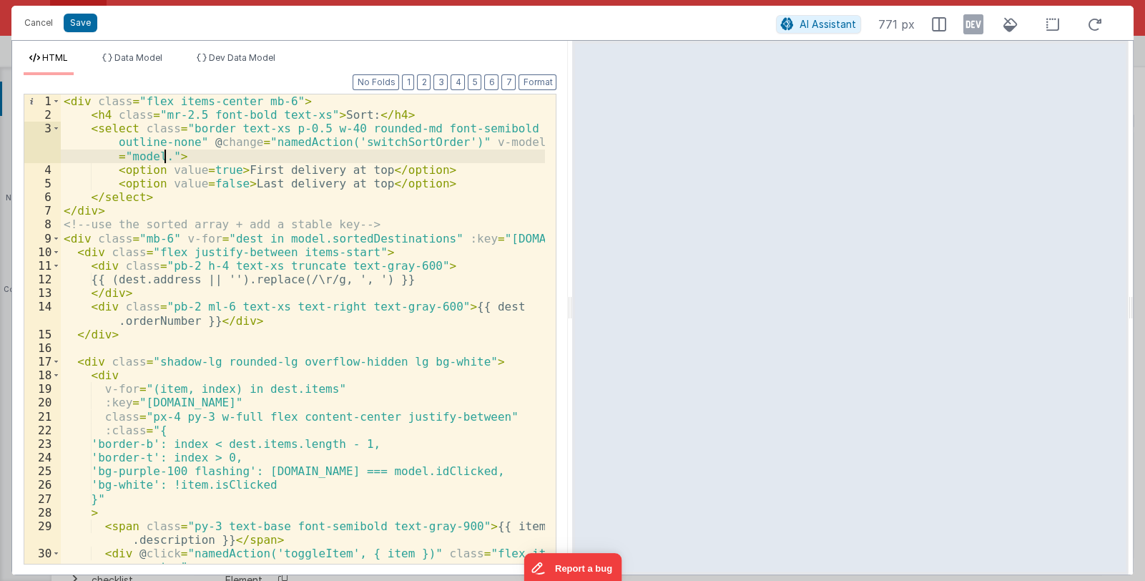
drag, startPoint x: 161, startPoint y: 153, endPoint x: 175, endPoint y: 156, distance: 14.6
click at [162, 153] on div "< div class = "flex items-center mb-6" > < h4 class = "mr-2.5 font-bold text-xs…" at bounding box center [303, 349] width 485 height 511
click at [86, 21] on button "Save" at bounding box center [81, 23] width 34 height 19
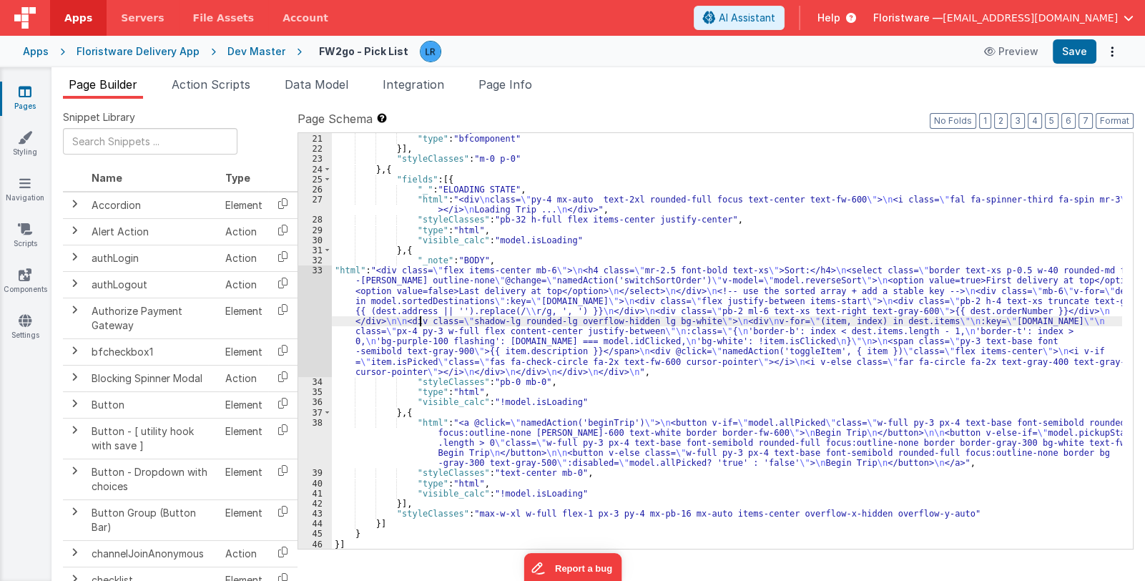
click at [421, 323] on div ""title" : "My Pick List" , "type" : "bfcomponent" }] , "styleClasses" : "m-0 p-…" at bounding box center [727, 342] width 790 height 436
click at [308, 331] on div "33" at bounding box center [315, 321] width 34 height 112
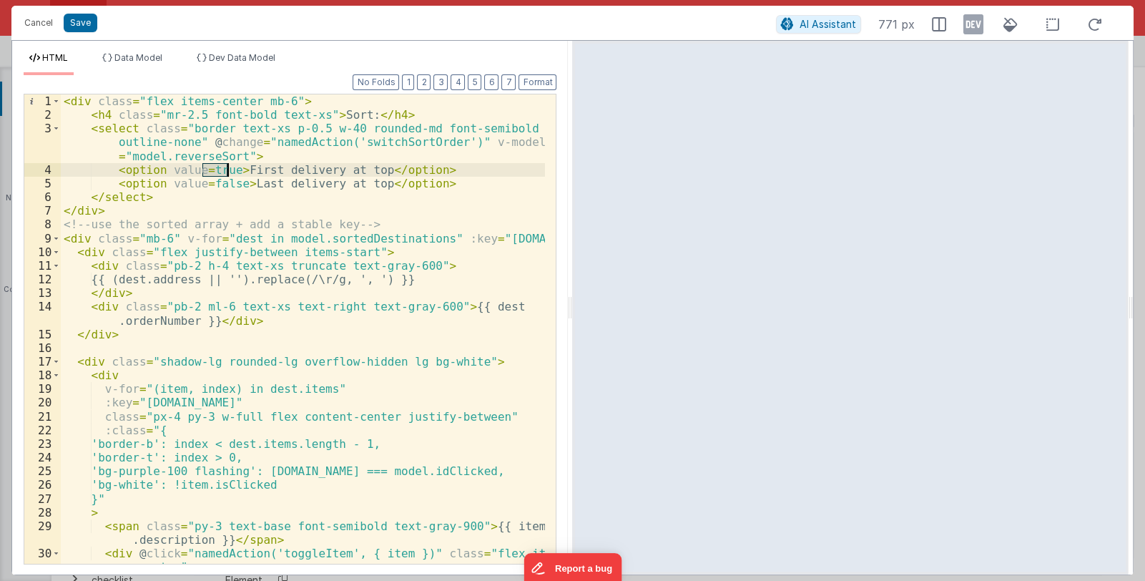
drag, startPoint x: 204, startPoint y: 168, endPoint x: 228, endPoint y: 167, distance: 24.4
click at [228, 167] on div "< div class = "flex items-center mb-6" > < h4 class = "mr-2.5 font-bold text-xs…" at bounding box center [303, 349] width 485 height 511
drag, startPoint x: 201, startPoint y: 181, endPoint x: 234, endPoint y: 185, distance: 33.1
click at [234, 185] on div "< div class = "flex items-center mb-6" > < h4 class = "mr-2.5 font-bold text-xs…" at bounding box center [303, 349] width 485 height 511
click at [204, 166] on div "< div class = "flex items-center mb-6" > < h4 class = "mr-2.5 font-bold text-xs…" at bounding box center [303, 349] width 485 height 511
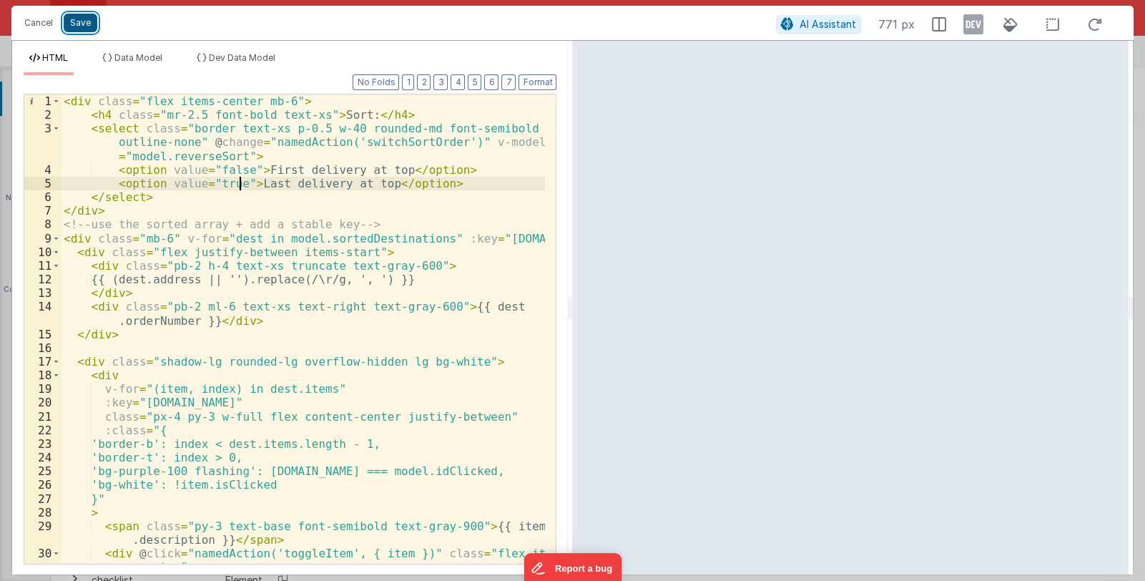
click at [86, 20] on button "Save" at bounding box center [81, 23] width 34 height 19
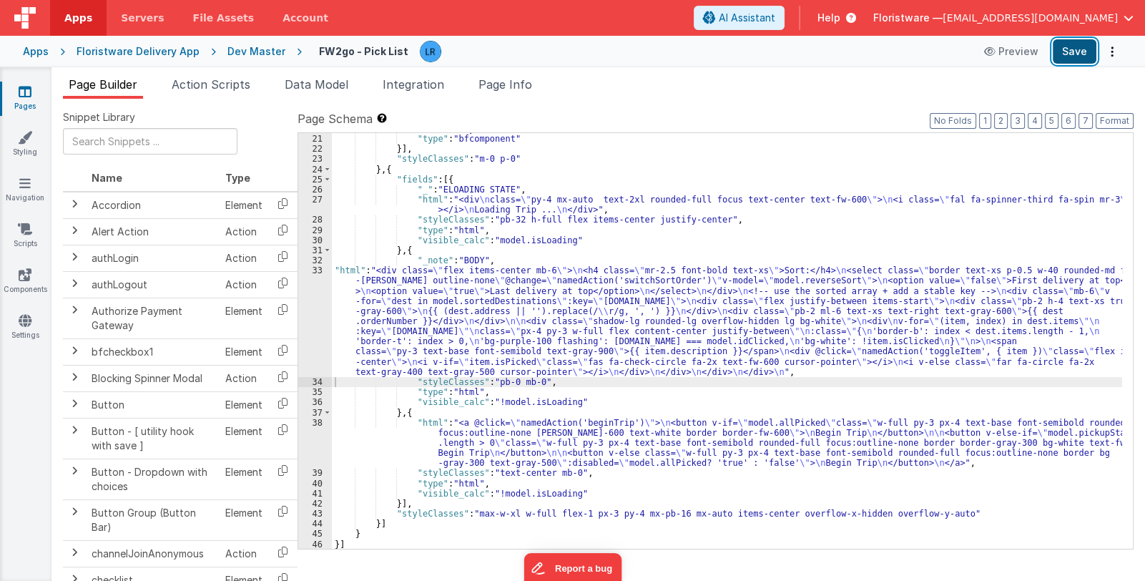
click at [1073, 54] on button "Save" at bounding box center [1075, 51] width 44 height 24
click at [459, 325] on div ""title" : "My Pick List" , "type" : "bfcomponent" }] , "styleClasses" : "m-0 p-…" at bounding box center [727, 342] width 790 height 436
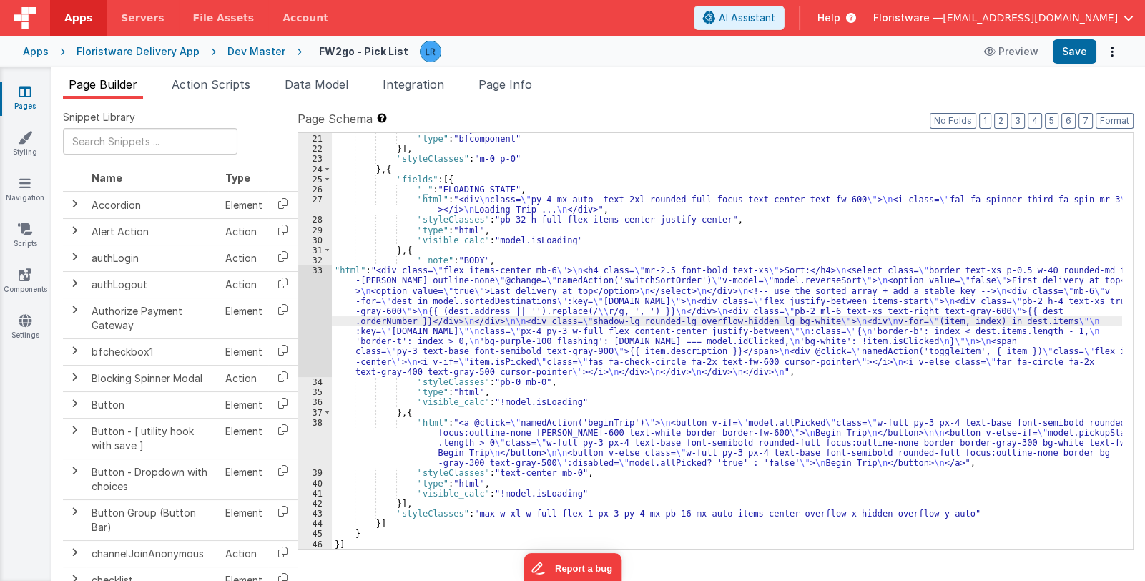
click at [300, 339] on div "33" at bounding box center [315, 321] width 34 height 112
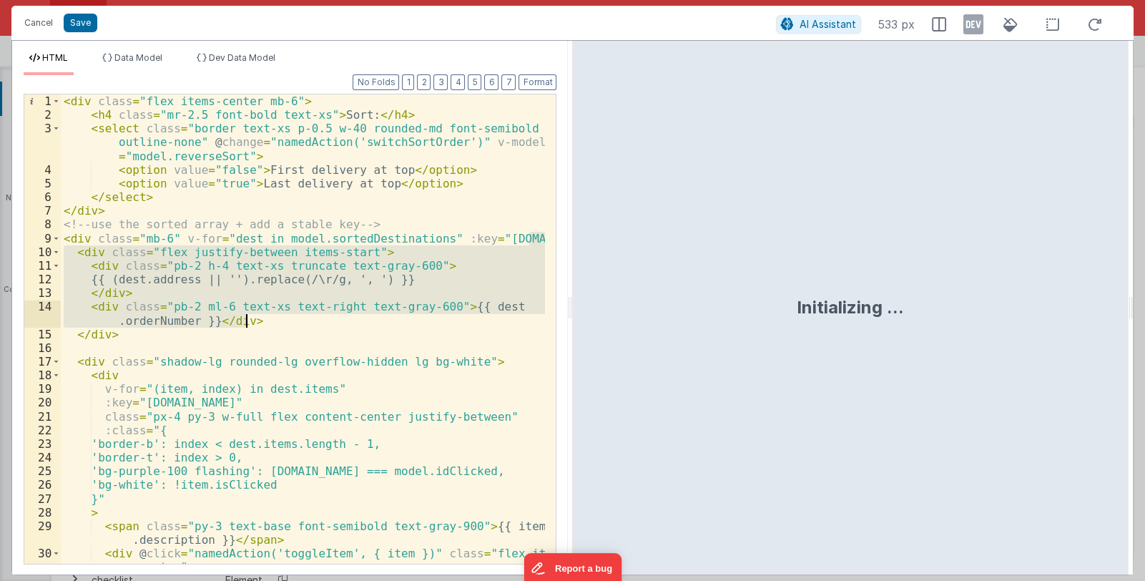
click at [323, 327] on div "< div class = "flex items-center mb-6" > < h4 class = "mr-2.5 font-bold text-xs…" at bounding box center [303, 349] width 485 height 511
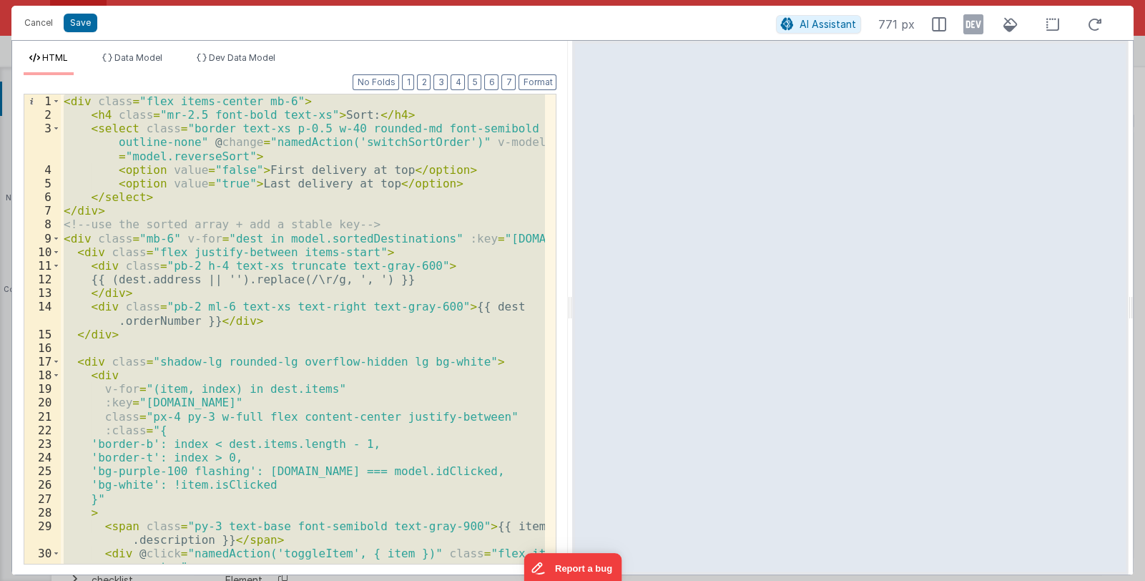
click at [92, 205] on div "< div class = "flex items-center mb-6" > < h4 class = "mr-2.5 font-bold text-xs…" at bounding box center [303, 328] width 484 height 469
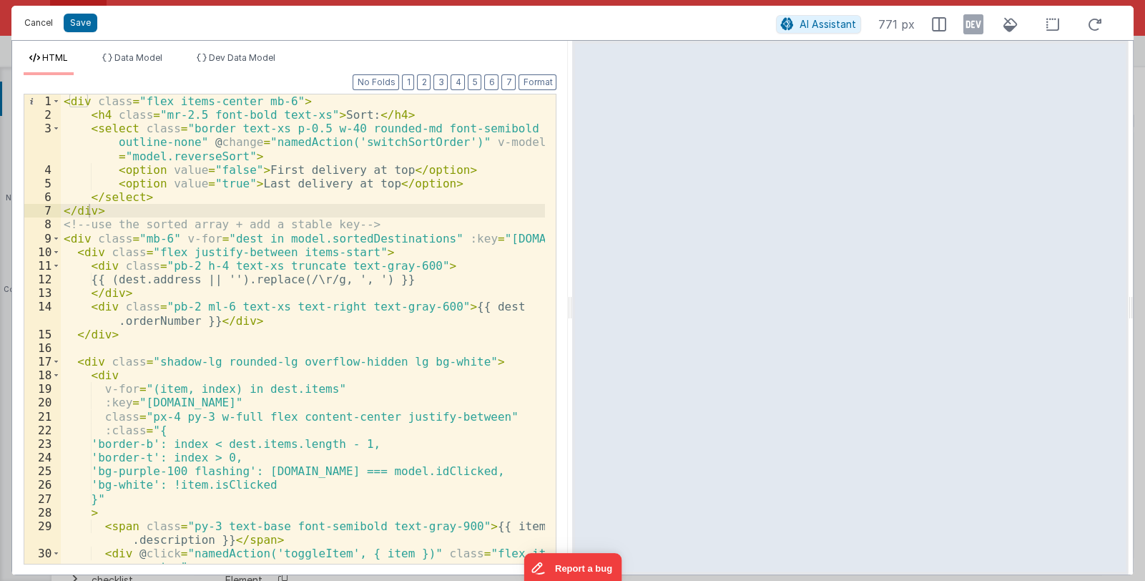
click at [37, 20] on button "Cancel" at bounding box center [38, 23] width 43 height 20
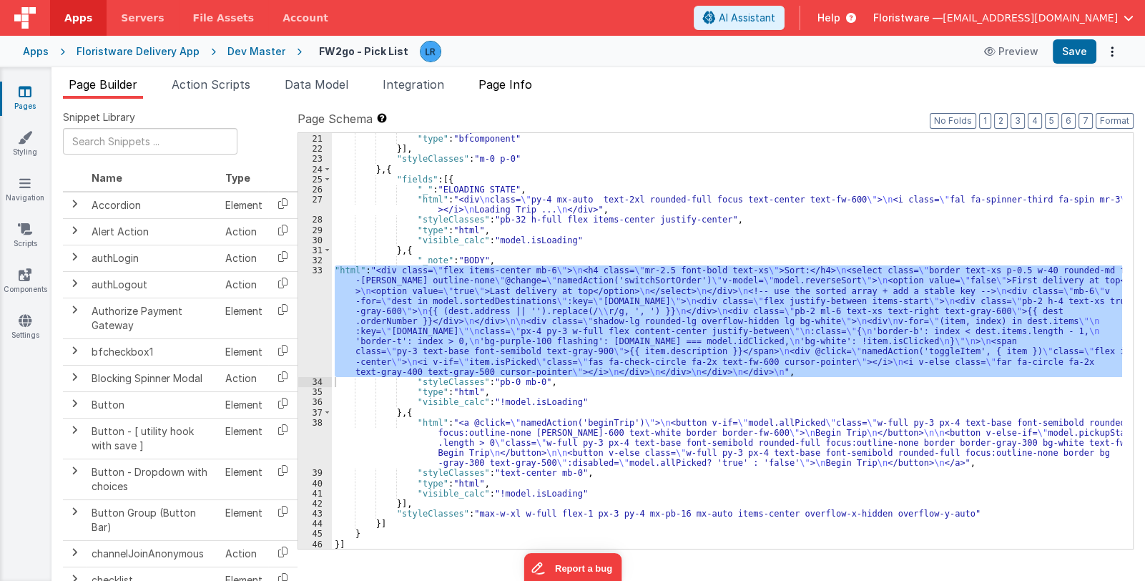
click at [511, 87] on span "Page Info" at bounding box center [506, 84] width 54 height 14
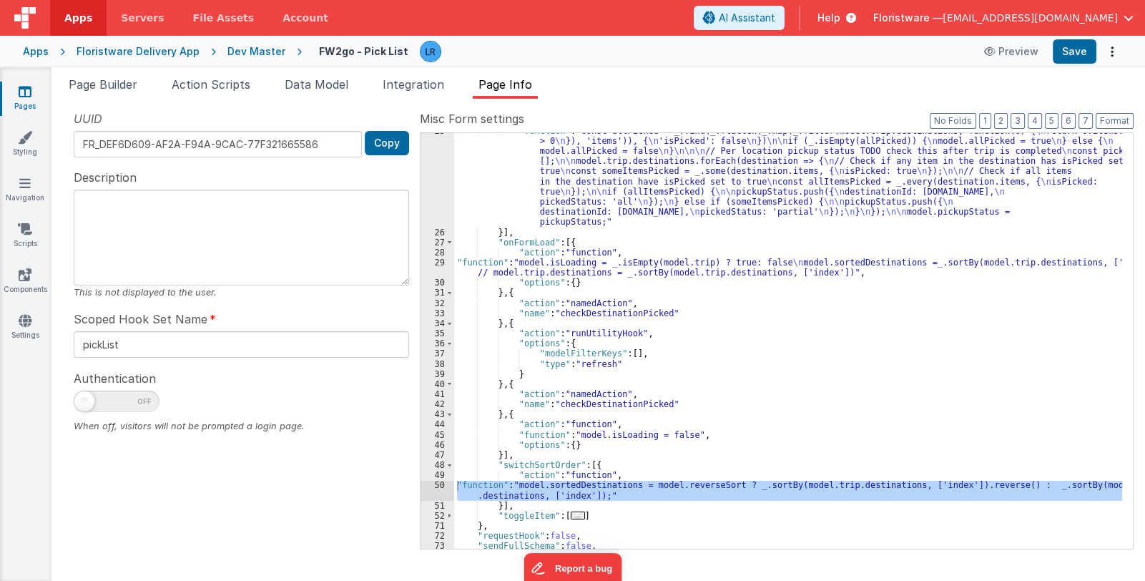
scroll to position [171, 0]
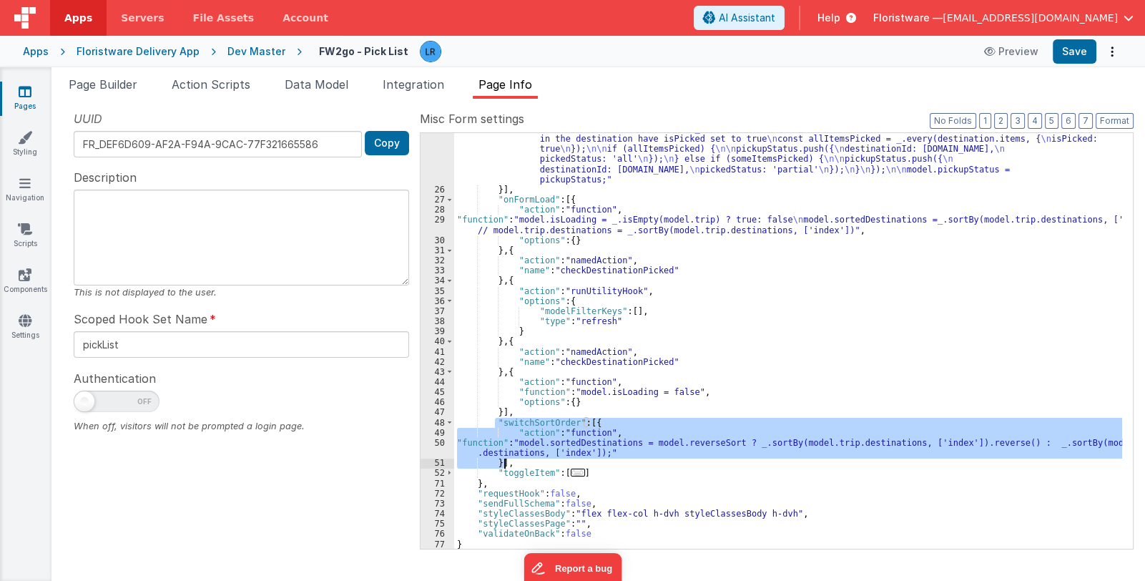
drag, startPoint x: 495, startPoint y: 421, endPoint x: 506, endPoint y: 460, distance: 40.3
click at [506, 460] on div ""function" : "const allPicked = _.find(_.flatten(_.map(_.filter(model.trip.dest…" at bounding box center [788, 347] width 668 height 528
click at [124, 227] on textarea at bounding box center [241, 238] width 335 height 96
click at [113, 84] on span "Page Builder" at bounding box center [103, 84] width 69 height 14
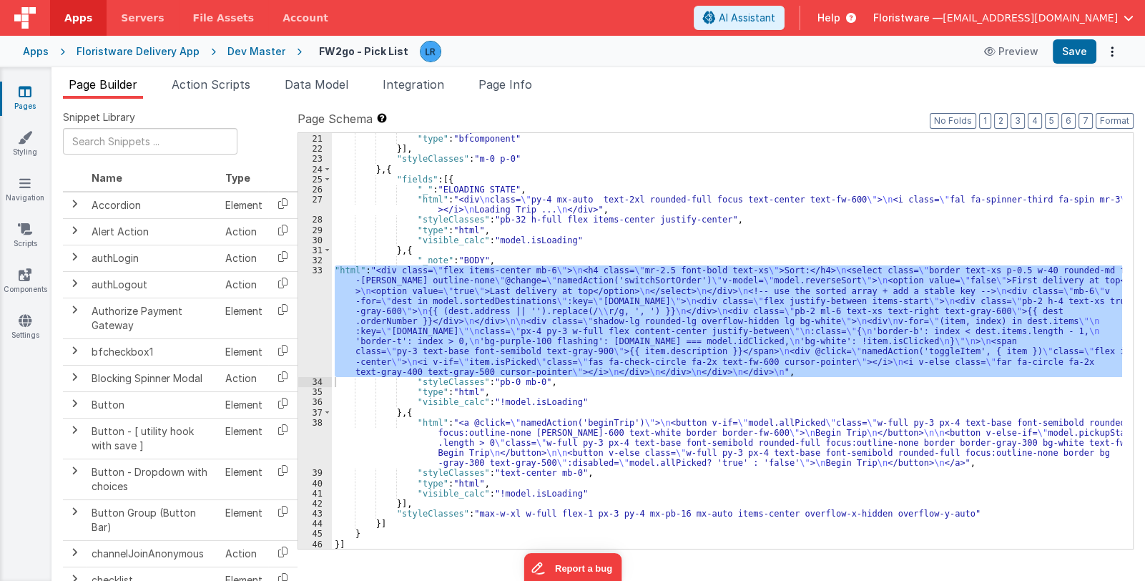
drag, startPoint x: 449, startPoint y: 313, endPoint x: 426, endPoint y: 320, distance: 24.0
click at [448, 313] on div ""title" : "My Pick List" , "type" : "bfcomponent" }] , "styleClasses" : "m-0 p-…" at bounding box center [727, 341] width 790 height 416
click at [321, 328] on div "33" at bounding box center [315, 321] width 34 height 112
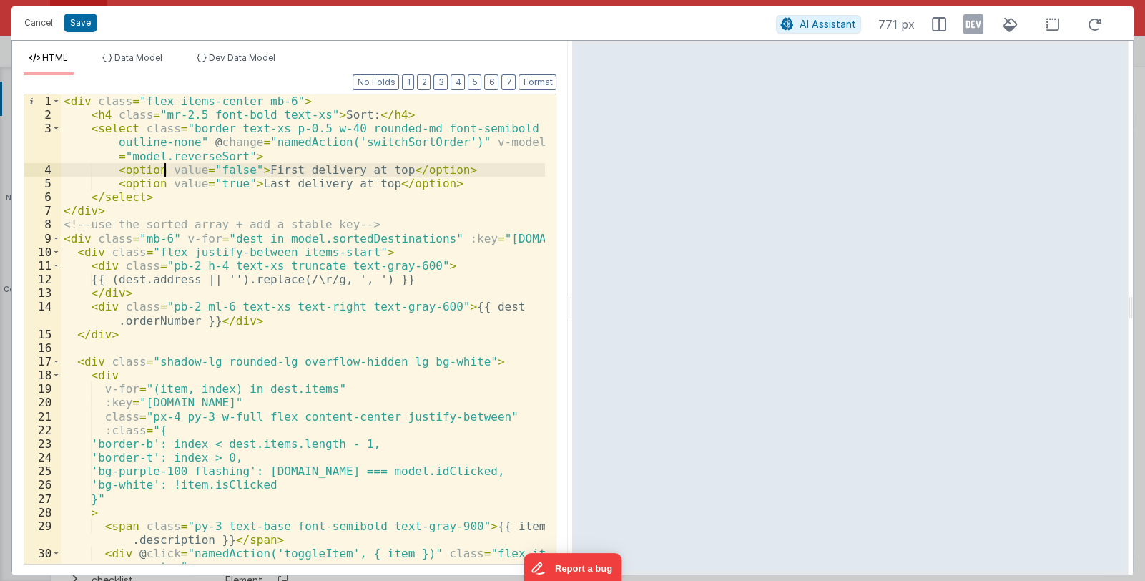
click at [165, 172] on div "< div class = "flex items-center mb-6" > < h4 class = "mr-2.5 font-bold text-xs…" at bounding box center [303, 349] width 485 height 511
click at [164, 182] on div "< div class = "flex items-center mb-6" > < h4 class = "mr-2.5 font-bold text-xs…" at bounding box center [303, 349] width 485 height 511
click at [83, 18] on button "Save" at bounding box center [81, 23] width 34 height 19
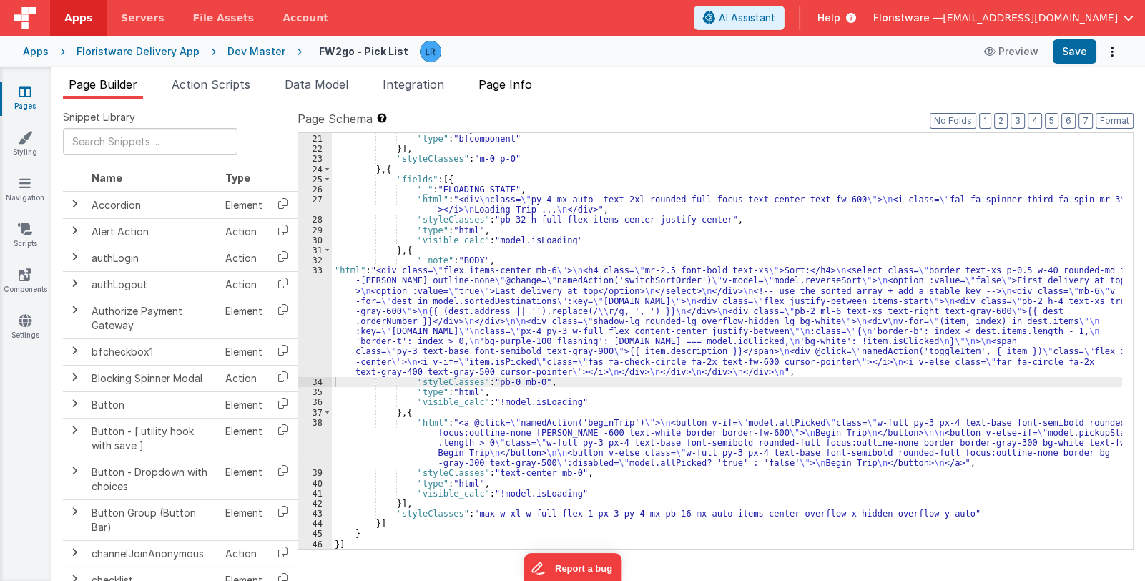
click at [509, 80] on span "Page Info" at bounding box center [506, 84] width 54 height 14
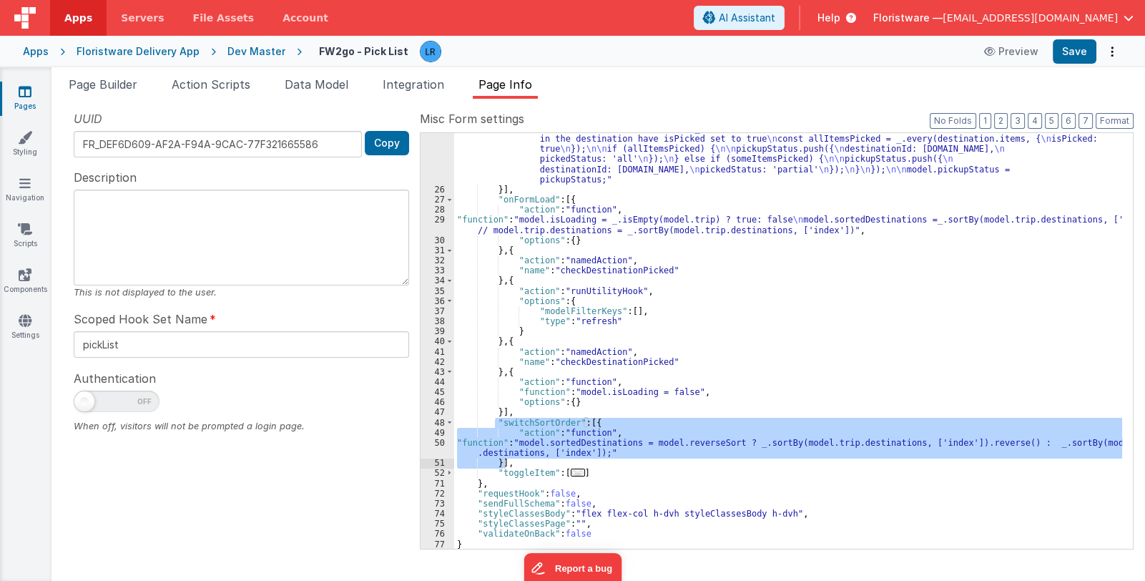
click at [533, 444] on div ""function" : "const allPicked = _.find(_.flatten(_.map(_.filter(model.trip.dest…" at bounding box center [788, 341] width 668 height 416
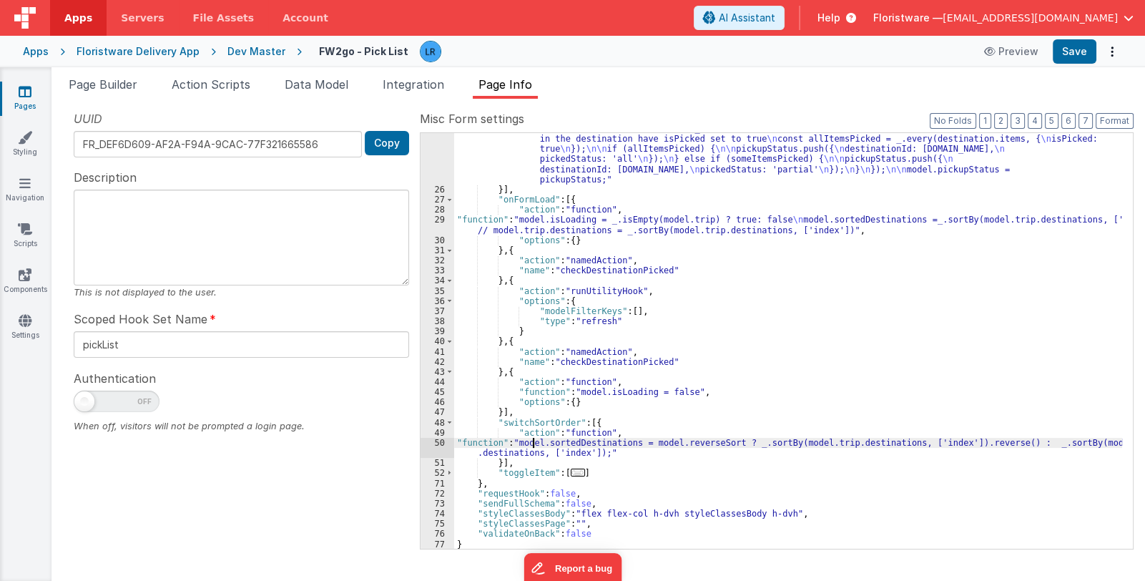
click at [437, 449] on div "50" at bounding box center [438, 448] width 34 height 20
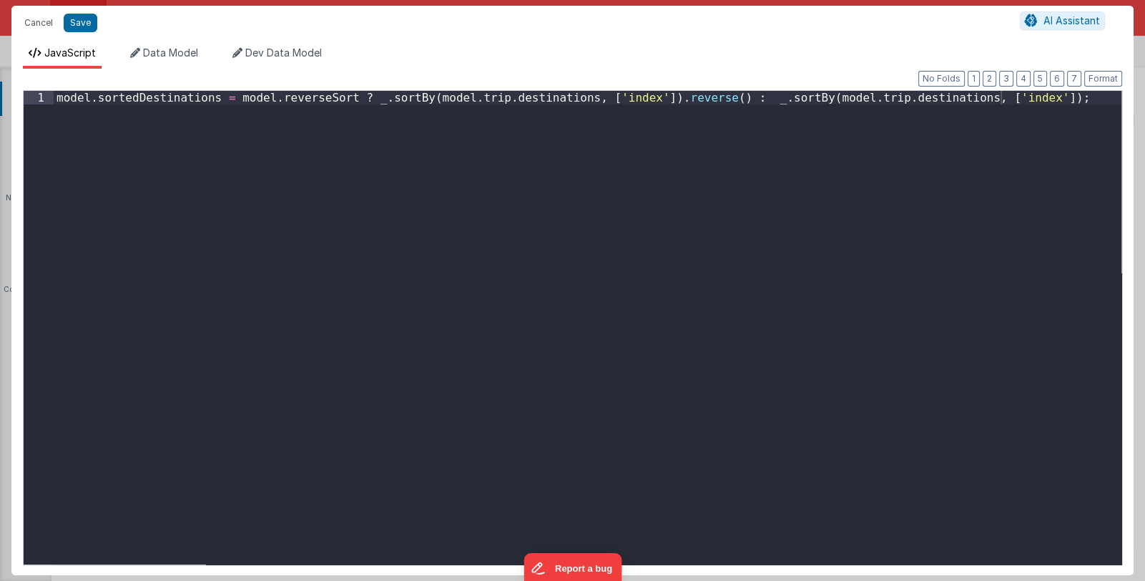
click at [437, 449] on div "Cancel Save AI Assistant JavaScript Data Model Dev Data Model Format 7 6 5 4 3 …" at bounding box center [572, 290] width 1145 height 581
click at [56, 99] on div "model . sortedDestinations = model . reverseSort ? _ . sortBy ( model . trip . …" at bounding box center [588, 341] width 1068 height 501
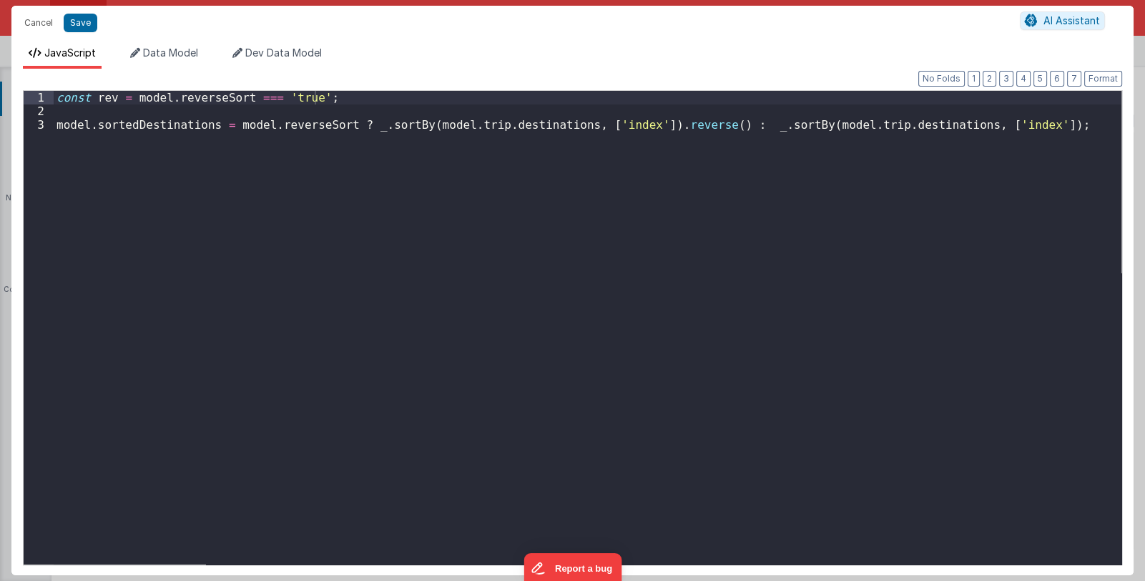
click at [97, 174] on div "const rev = model . reverseSort === 'true' ; model . sortedDestinations = model…" at bounding box center [588, 341] width 1068 height 501
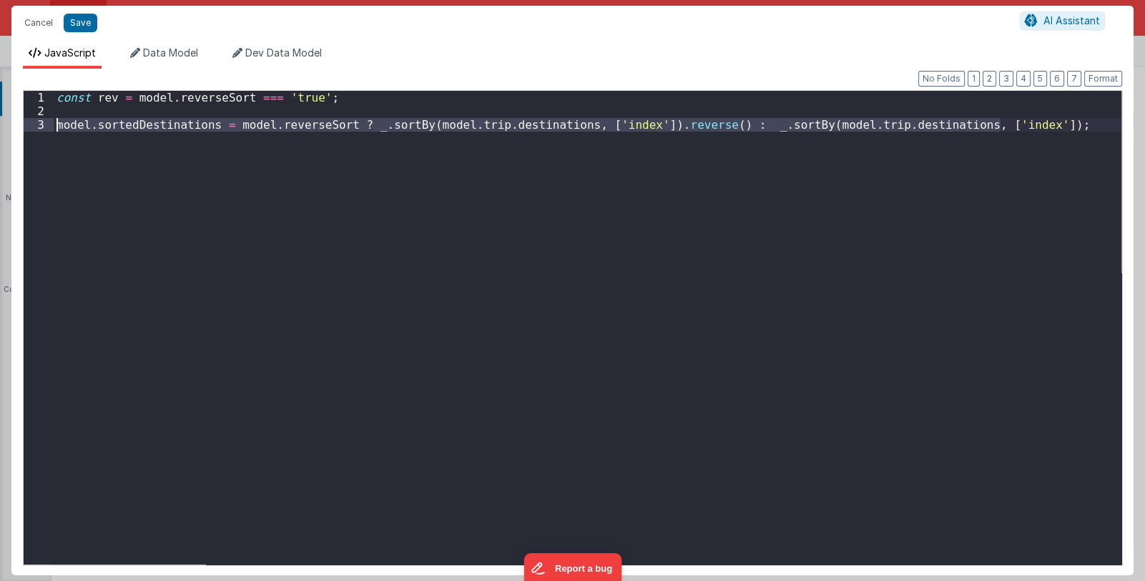
drag, startPoint x: 1011, startPoint y: 124, endPoint x: 46, endPoint y: 120, distance: 964.3
click at [46, 120] on div "1 2 3 const rev = model . reverseSort === 'true' ; model . sortedDestinations =…" at bounding box center [572, 327] width 1099 height 475
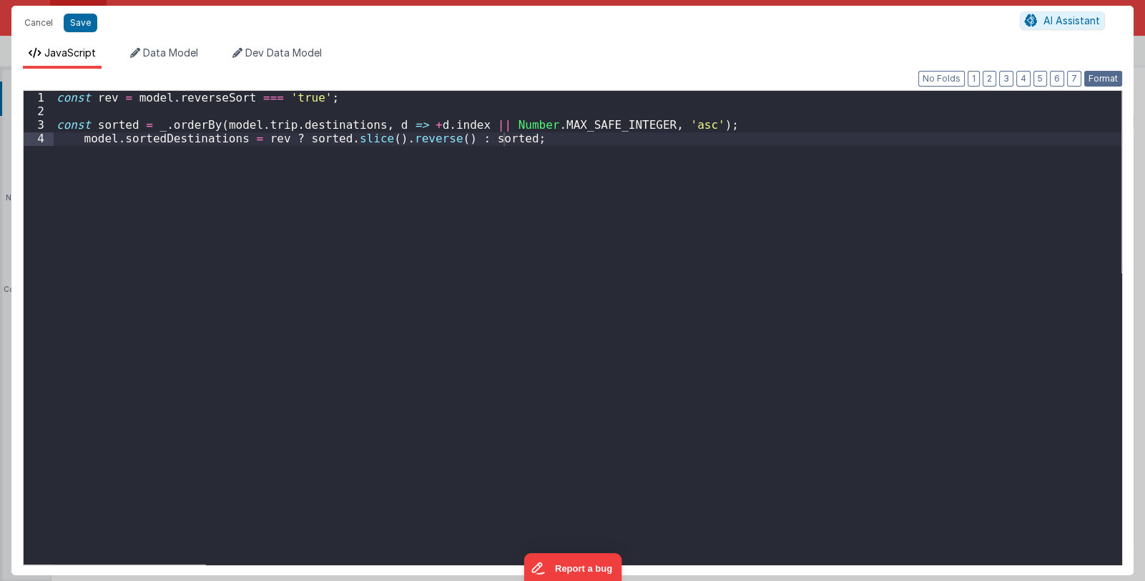
click at [1111, 79] on button "Format" at bounding box center [1103, 79] width 38 height 16
click at [84, 23] on button "Save" at bounding box center [81, 23] width 34 height 19
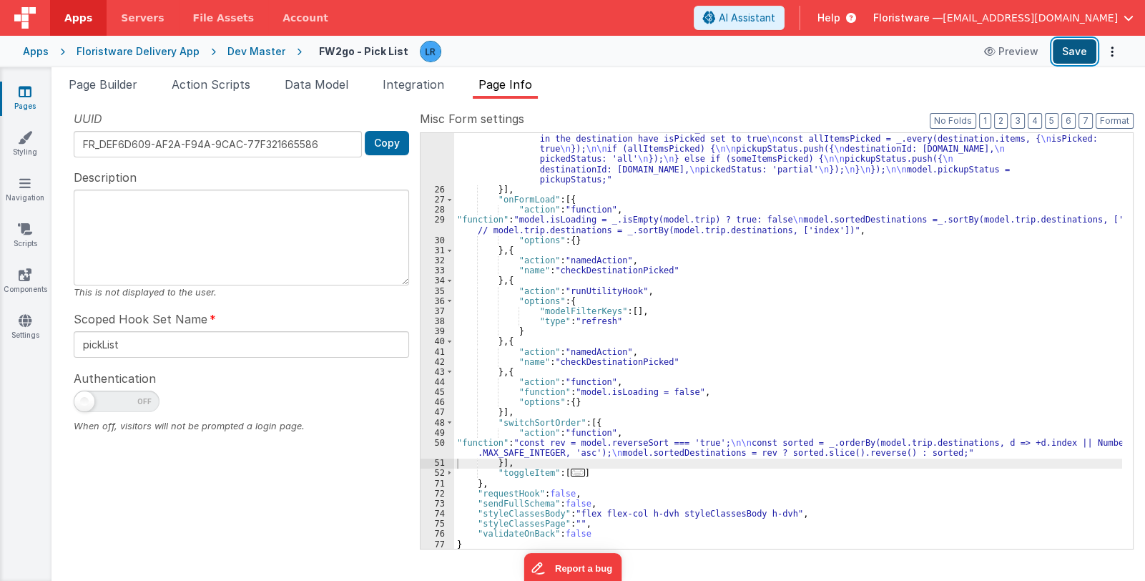
click at [1070, 49] on button "Save" at bounding box center [1075, 51] width 44 height 24
click at [549, 446] on div ""function" : "const allPicked = _.find(_.flatten(_.map(_.filter(model.trip.dest…" at bounding box center [788, 347] width 668 height 528
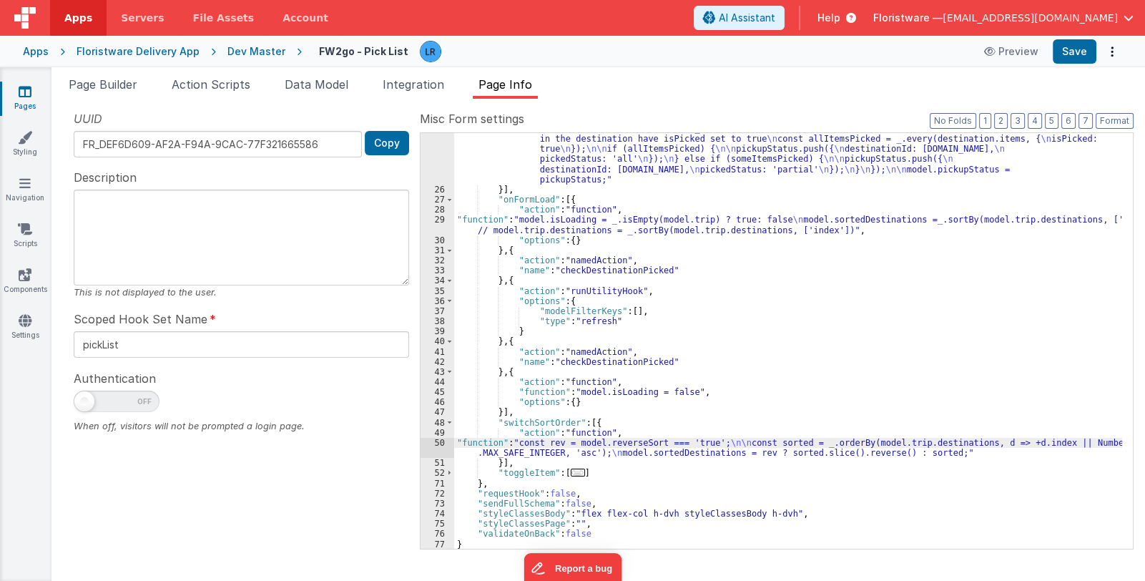
click at [438, 449] on div "50" at bounding box center [438, 448] width 34 height 20
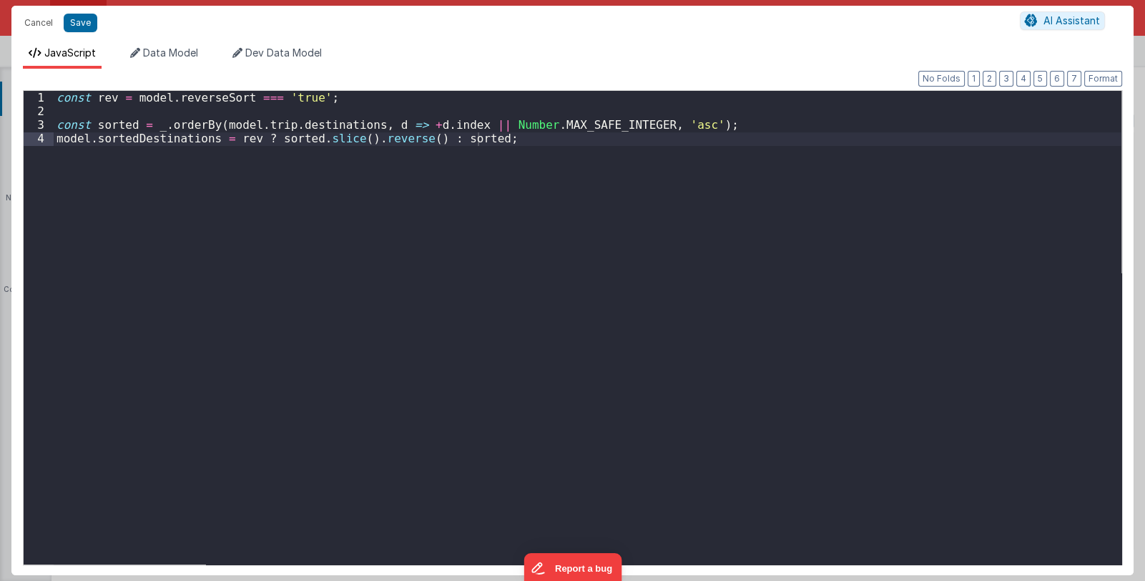
click at [438, 449] on div "Cancel Save AI Assistant JavaScript Data Model Dev Data Model Format 7 6 5 4 3 …" at bounding box center [572, 290] width 1145 height 581
click at [338, 253] on div "const rev = model . reverseSort === 'true' ; const sorted = _ . orderBy ( model…" at bounding box center [588, 341] width 1068 height 501
click at [44, 24] on button "Cancel" at bounding box center [38, 23] width 43 height 20
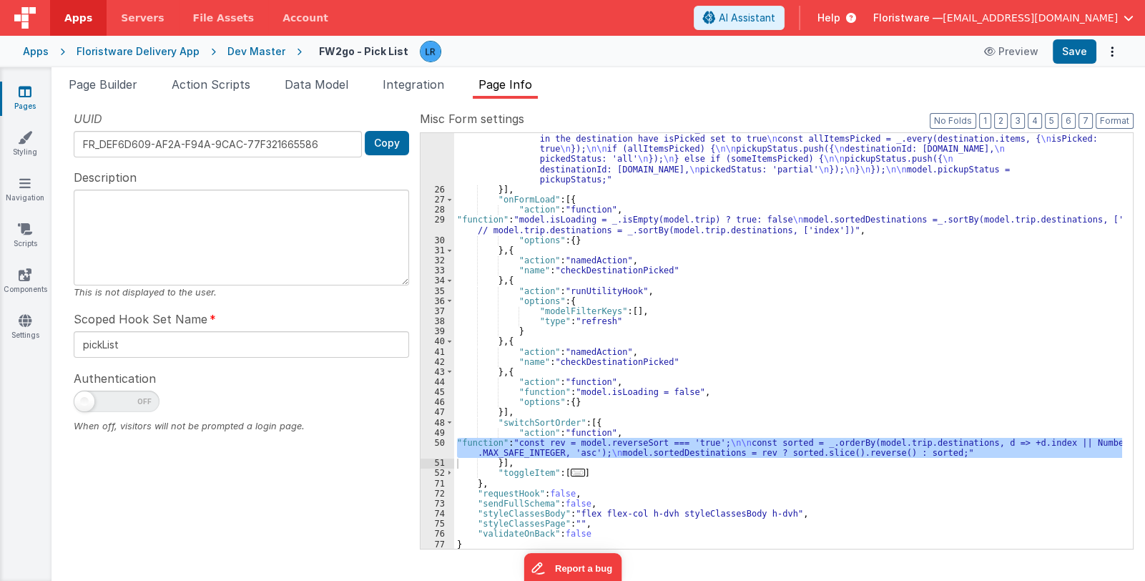
click at [695, 403] on div ""function" : "const allPicked = _.find(_.flatten(_.map(_.filter(model.trip.dest…" at bounding box center [788, 347] width 668 height 528
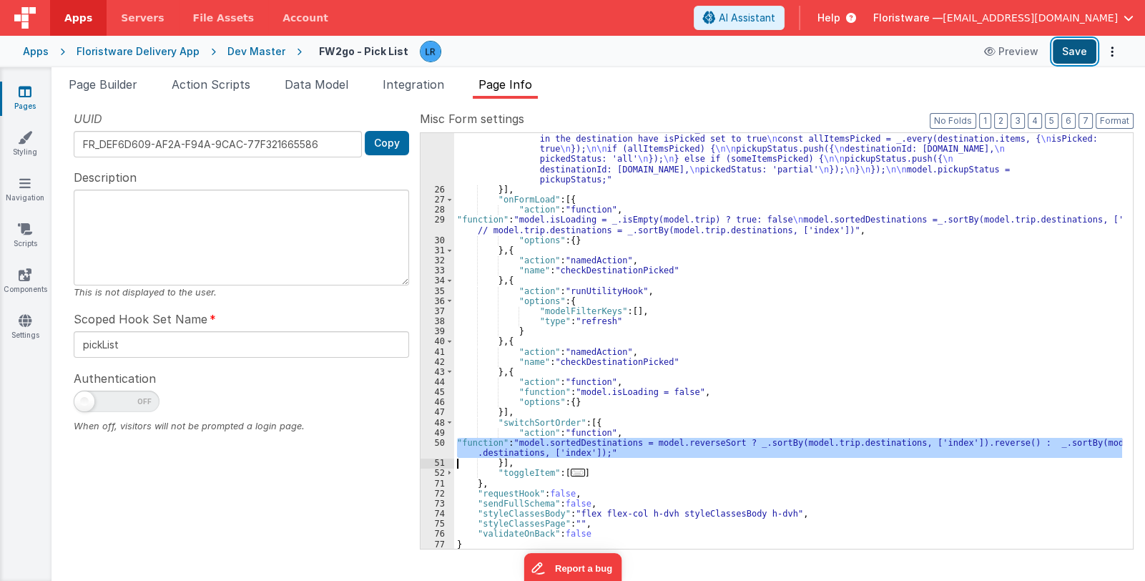
click at [1071, 41] on button "Save" at bounding box center [1075, 51] width 44 height 24
click at [1062, 50] on button "Save" at bounding box center [1075, 51] width 44 height 24
click at [486, 443] on div ""function" : "const allPicked = _.find(_.flatten(_.map(_.filter(model.trip.dest…" at bounding box center [788, 341] width 668 height 416
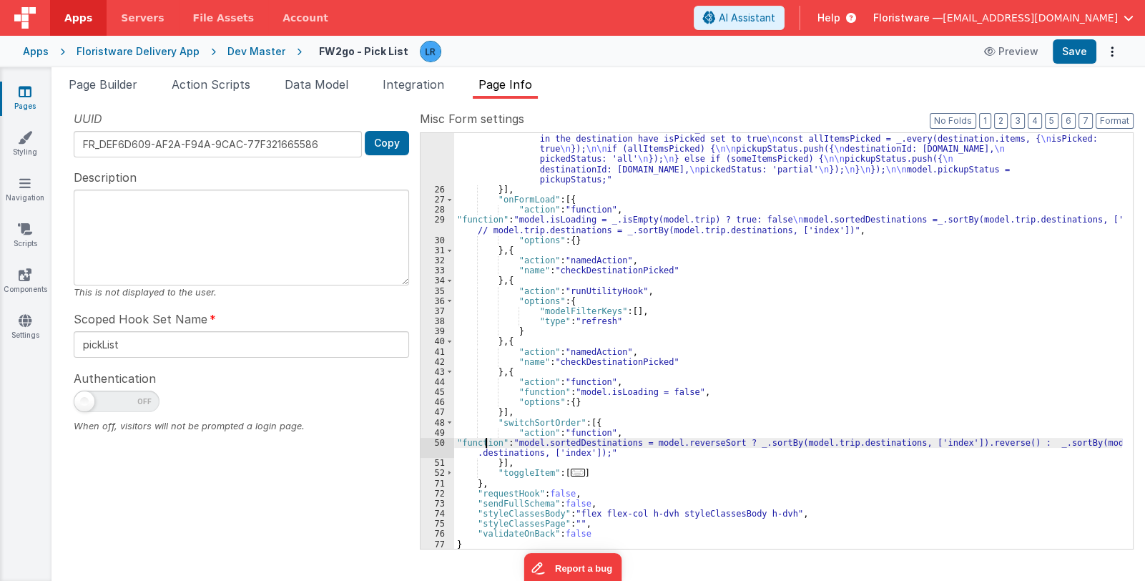
click at [439, 451] on div "50" at bounding box center [438, 448] width 34 height 20
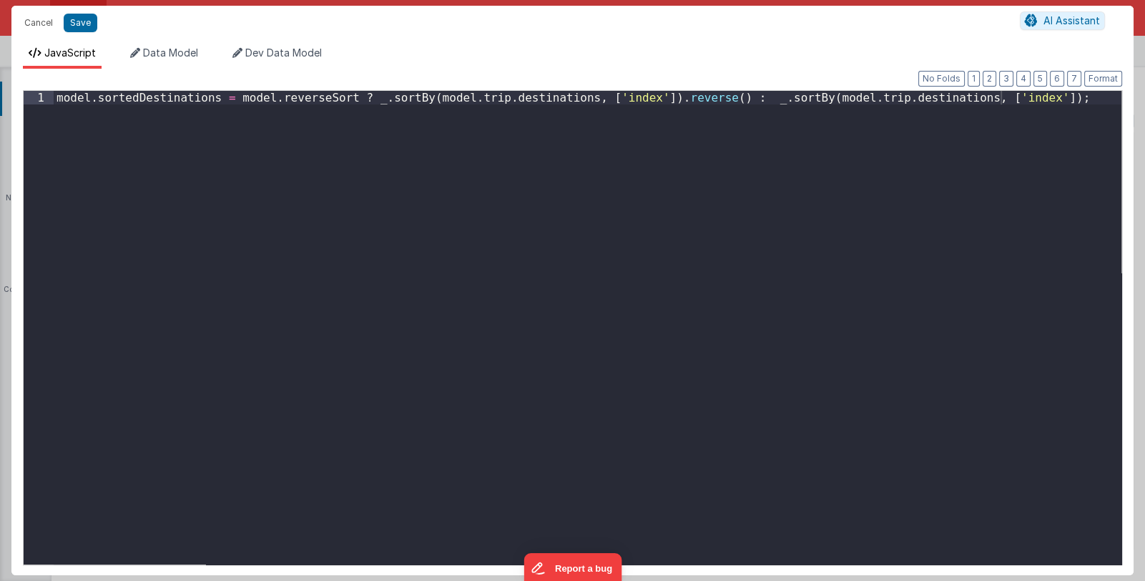
click at [439, 451] on div "Cancel Save AI Assistant JavaScript Data Model Dev Data Model Format 7 6 5 4 3 …" at bounding box center [572, 290] width 1145 height 581
click at [29, 14] on button "Cancel" at bounding box center [38, 23] width 43 height 20
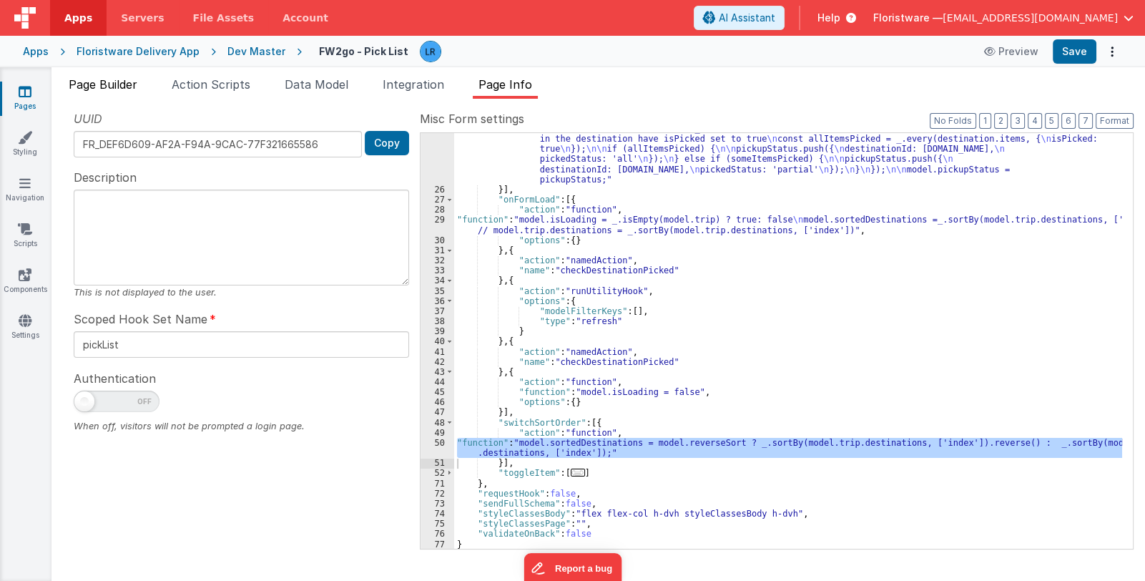
click at [104, 82] on span "Page Builder" at bounding box center [103, 84] width 69 height 14
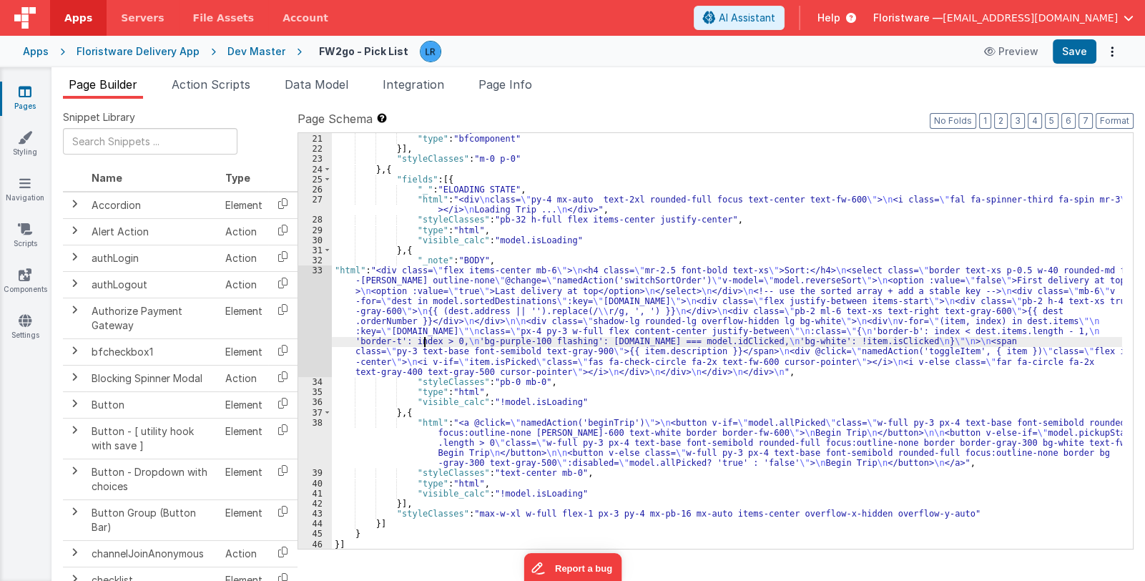
click at [426, 343] on div ""title" : "My Pick List" , "type" : "bfcomponent" }] , "styleClasses" : "m-0 p-…" at bounding box center [727, 342] width 790 height 436
click at [309, 324] on div "33" at bounding box center [315, 321] width 34 height 112
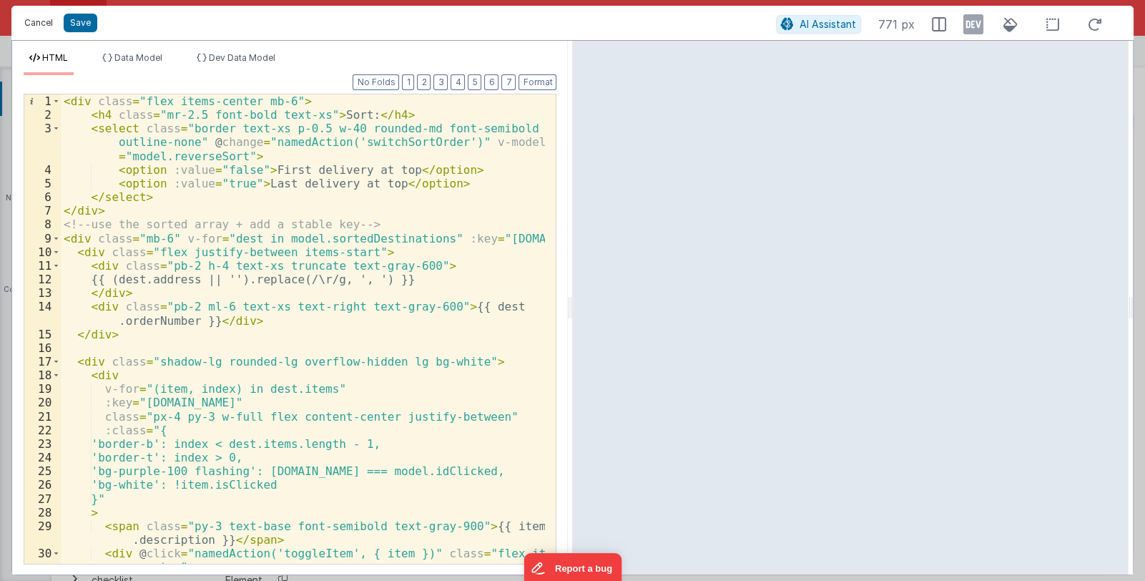
click at [42, 25] on button "Cancel" at bounding box center [38, 23] width 43 height 20
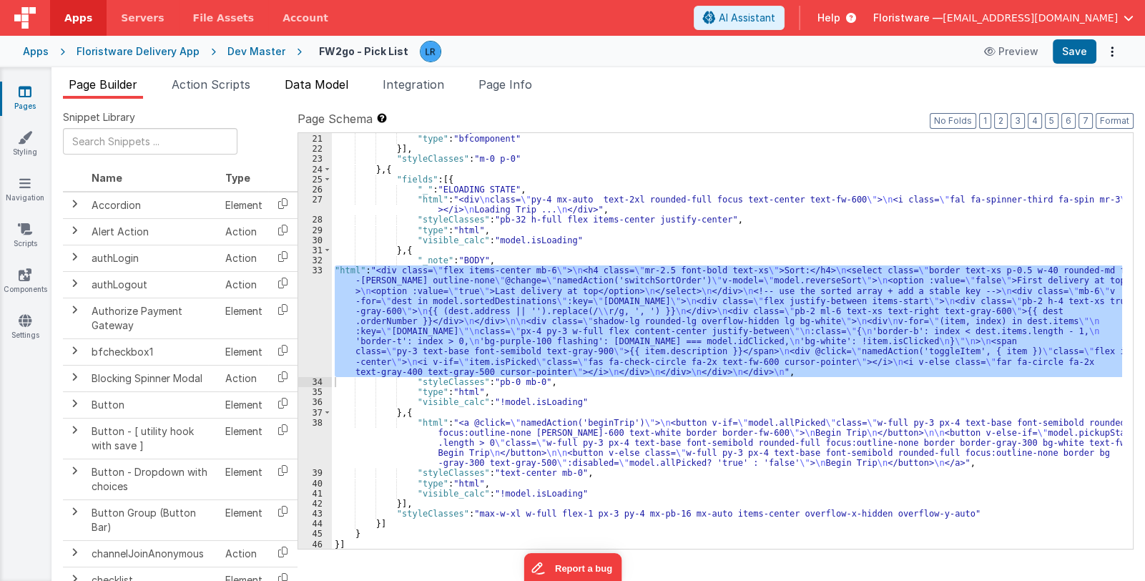
click at [320, 85] on span "Data Model" at bounding box center [317, 84] width 64 height 14
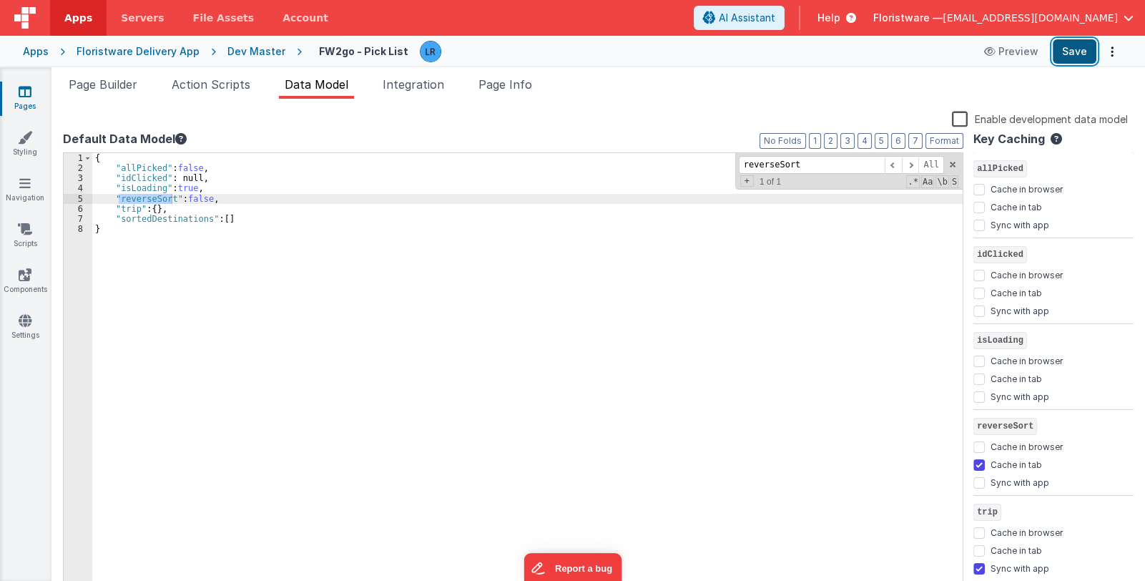
click at [1069, 48] on button "Save" at bounding box center [1075, 51] width 44 height 24
click at [107, 82] on span "Page Builder" at bounding box center [103, 84] width 69 height 14
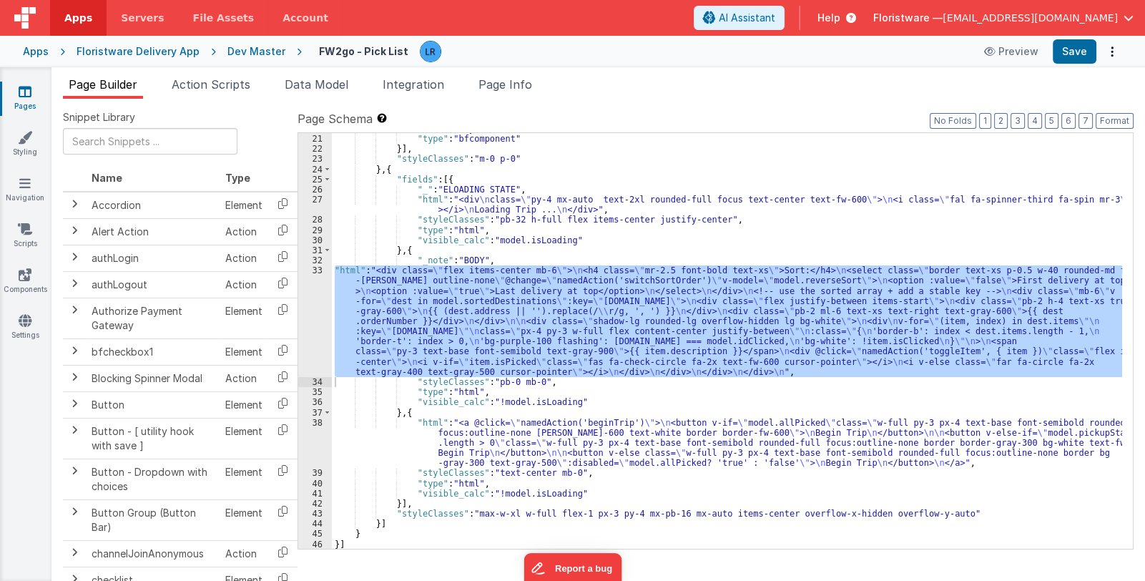
click at [409, 318] on div ""title" : "My Pick List" , "type" : "bfcomponent" }] , "styleClasses" : "m-0 p-…" at bounding box center [727, 341] width 790 height 416
click at [304, 320] on div "33" at bounding box center [315, 321] width 34 height 112
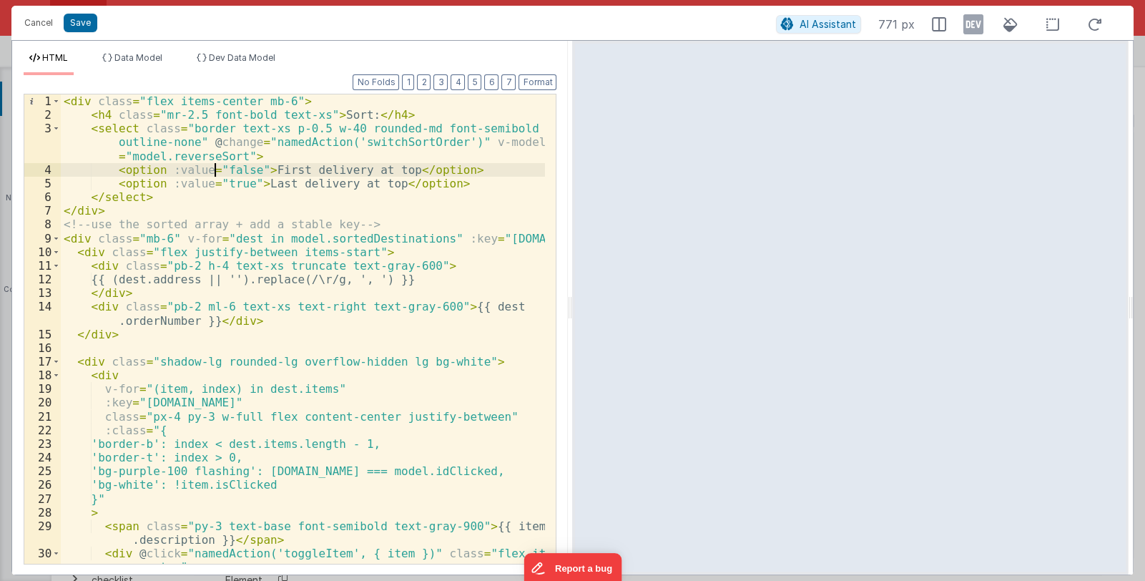
click at [213, 170] on div "< div class = "flex items-center mb-6" > < h4 class = "mr-2.5 font-bold text-xs…" at bounding box center [303, 349] width 485 height 511
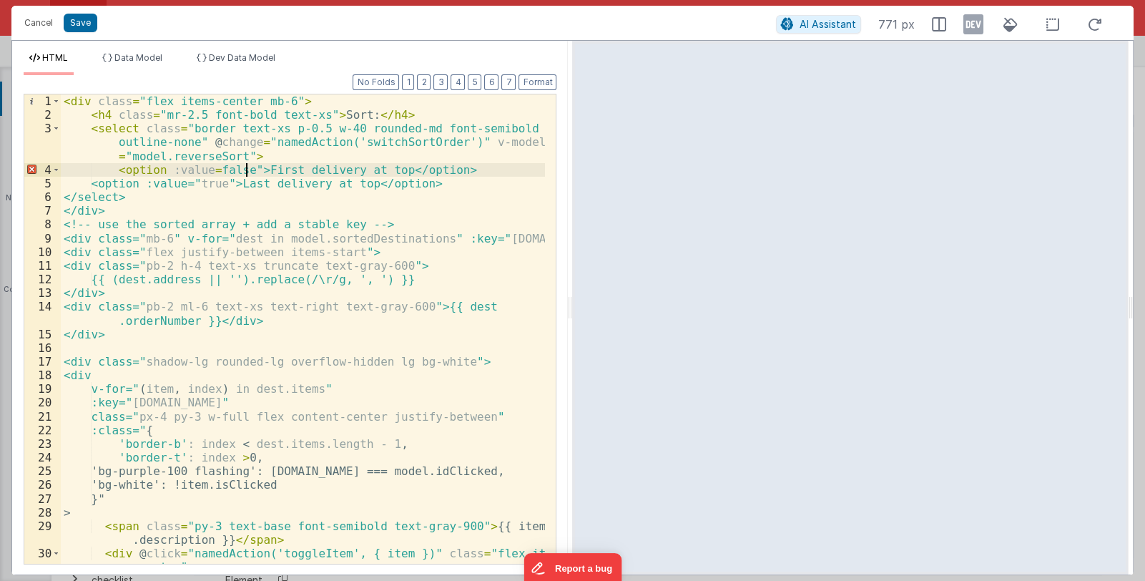
click at [245, 168] on div "< div class = "flex items-center mb-6" > < h4 class = "mr-2.5 font-bold text-xs…" at bounding box center [303, 349] width 485 height 511
click at [243, 182] on div "< div class = "flex items-center mb-6" > < h4 class = "mr-2.5 font-bold text-xs…" at bounding box center [303, 349] width 485 height 511
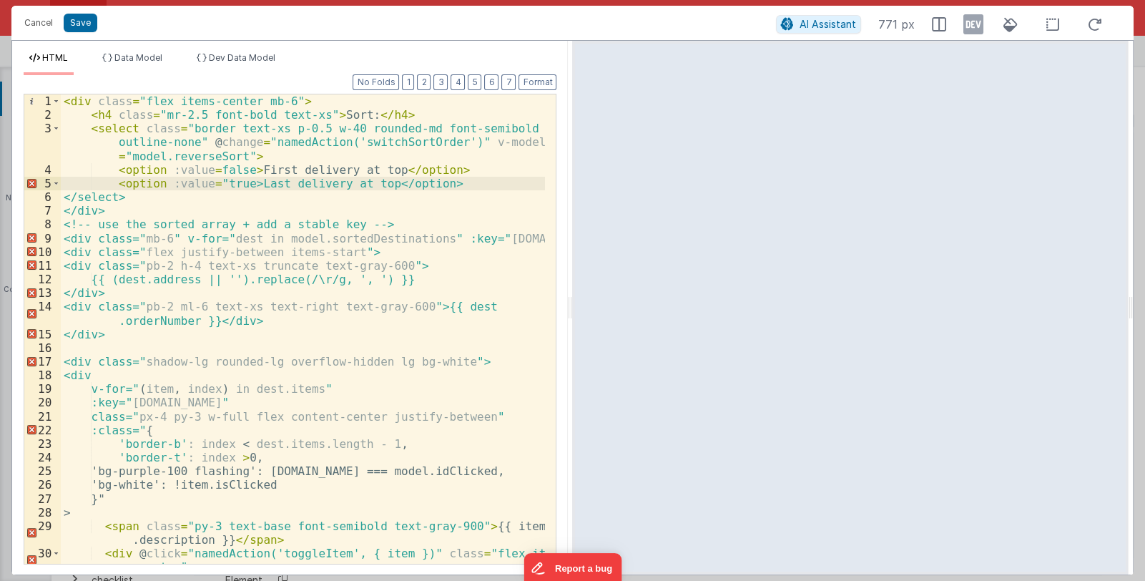
click at [214, 182] on div "< div class = "flex items-center mb-6" > < h4 class = "mr-2.5 font-bold text-xs…" at bounding box center [303, 349] width 485 height 511
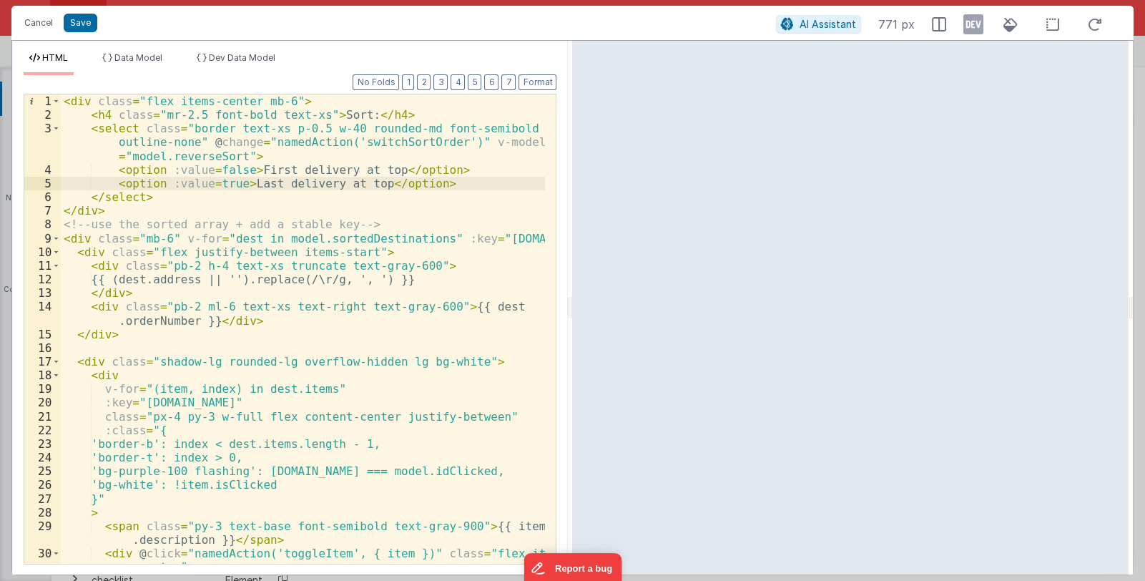
click at [240, 167] on div "< div class = "flex items-center mb-6" > < h4 class = "mr-2.5 font-bold text-xs…" at bounding box center [303, 349] width 485 height 511
click at [234, 183] on div "< div class = "flex items-center mb-6" > < h4 class = "mr-2.5 font-bold text-xs…" at bounding box center [303, 349] width 485 height 511
click at [69, 16] on button "Save" at bounding box center [81, 23] width 34 height 19
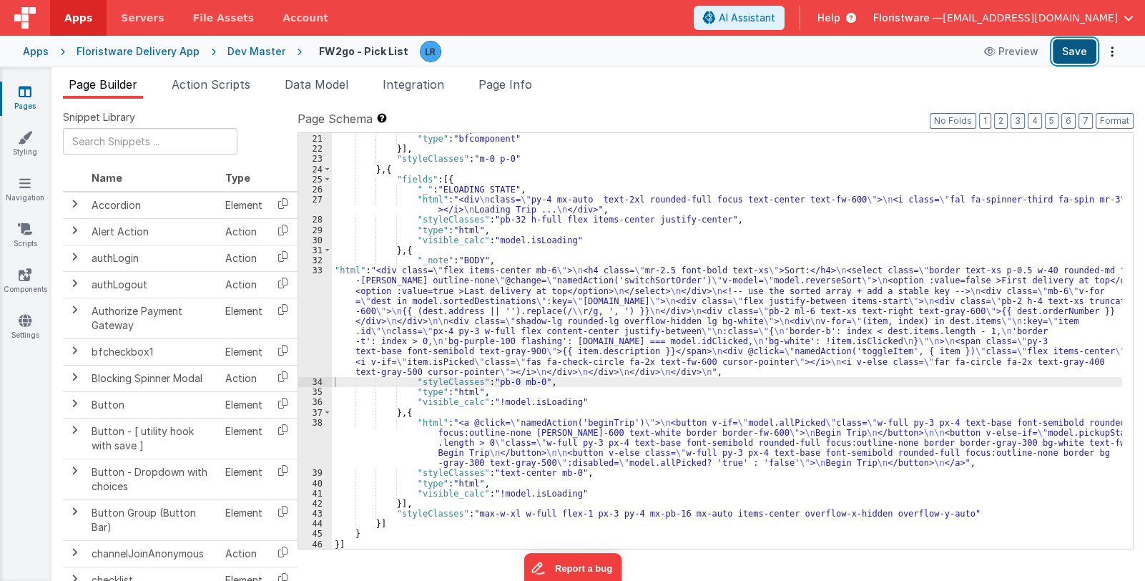
drag, startPoint x: 1074, startPoint y: 50, endPoint x: 1057, endPoint y: 52, distance: 17.3
click at [1074, 49] on button "Save" at bounding box center [1075, 51] width 44 height 24
click at [508, 84] on span "Page Info" at bounding box center [506, 84] width 54 height 14
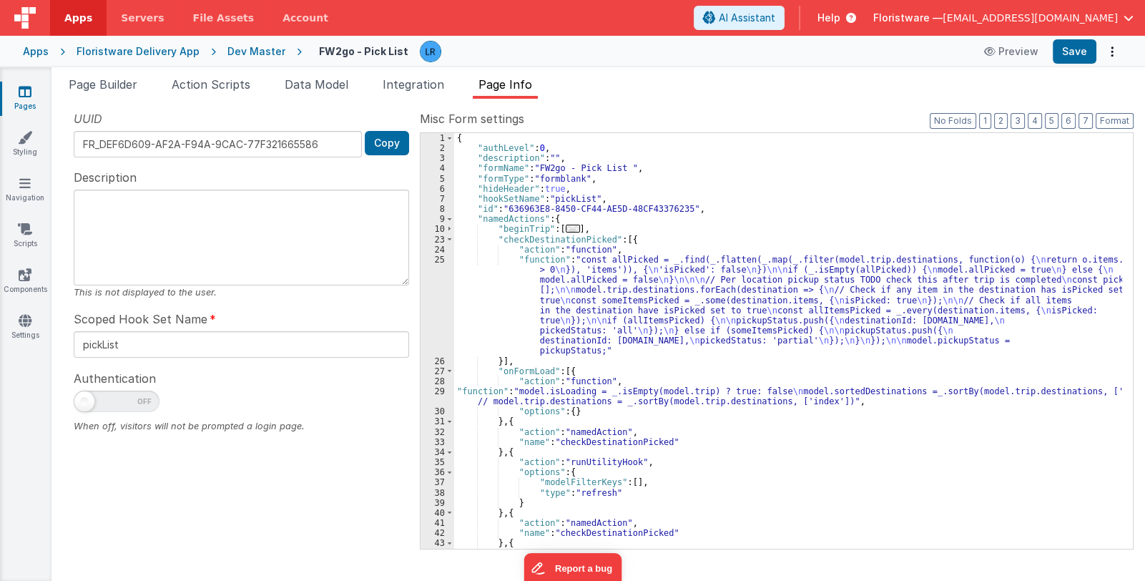
scroll to position [0, 0]
click at [574, 295] on div "{ "authLevel" : 0 , "description" : "" , "formName" : "FW2go - Pick List " , "f…" at bounding box center [788, 351] width 668 height 436
click at [566, 227] on span "..." at bounding box center [573, 229] width 14 height 8
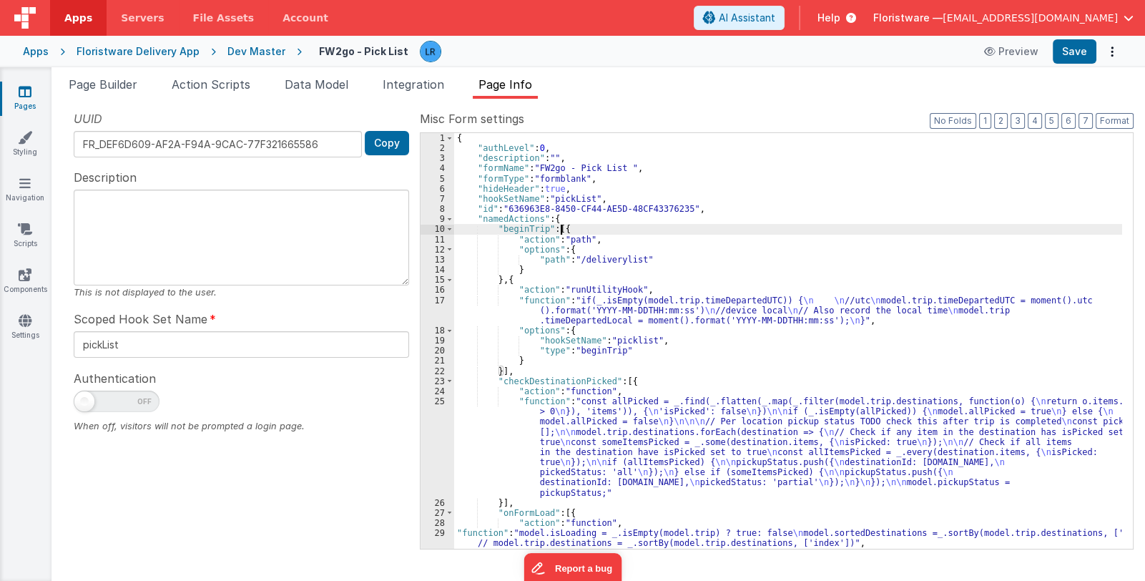
click at [598, 238] on div "{ "authLevel" : 0 , "description" : "" , "formName" : "FW2go - Pick List " , "f…" at bounding box center [788, 351] width 668 height 436
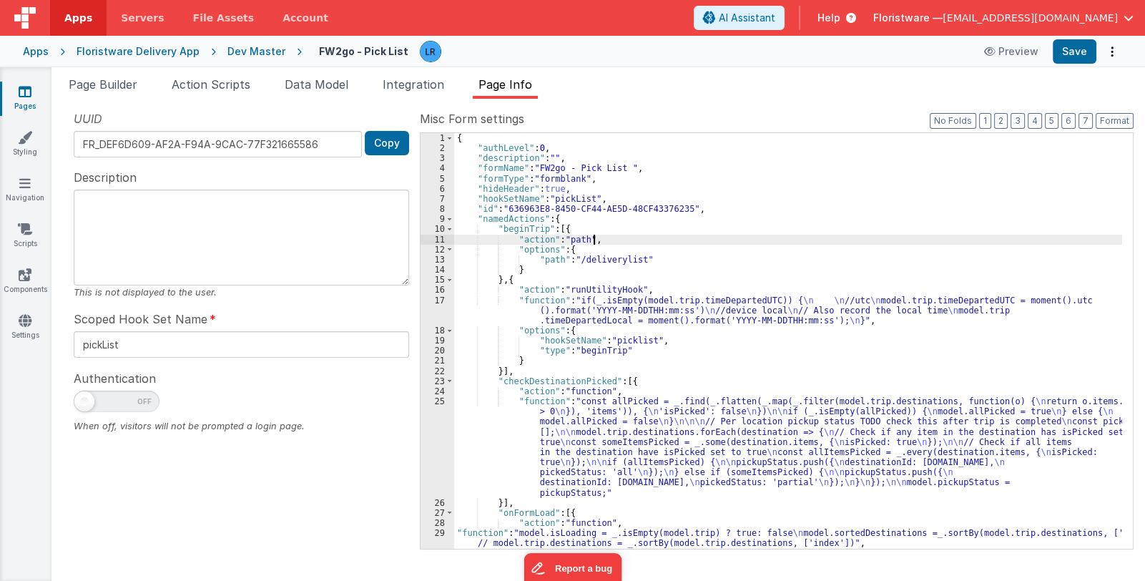
click at [599, 243] on div "{ "authLevel" : 0 , "description" : "" , "formName" : "FW2go - Pick List " , "f…" at bounding box center [788, 351] width 668 height 436
click at [590, 250] on div "{ "authLevel" : 0 , "description" : "" , "formName" : "FW2go - Pick List " , "f…" at bounding box center [788, 351] width 668 height 436
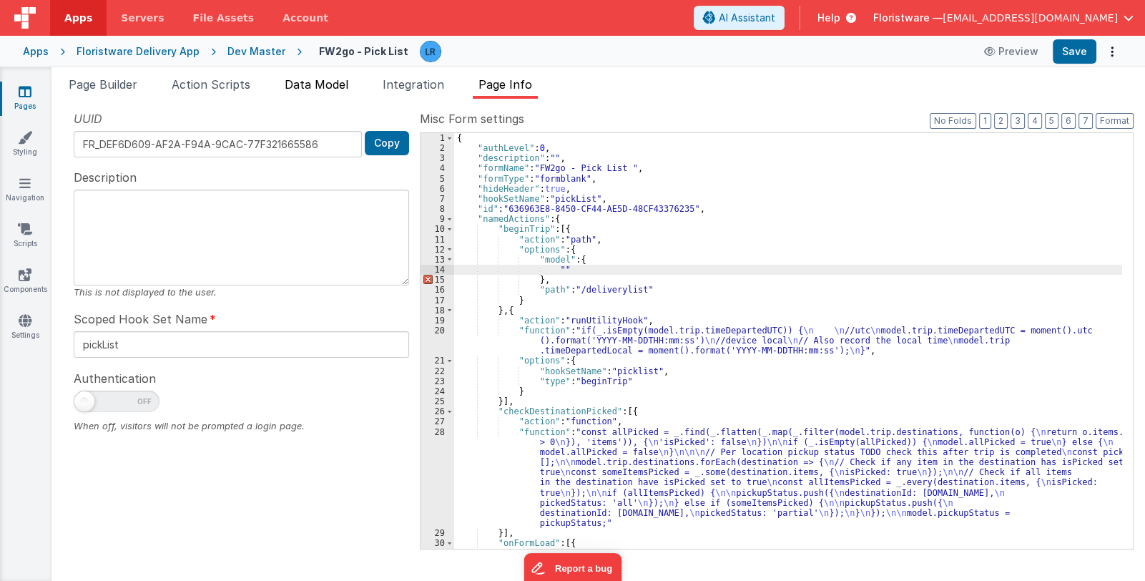
click at [311, 84] on span "Data Model" at bounding box center [317, 84] width 64 height 14
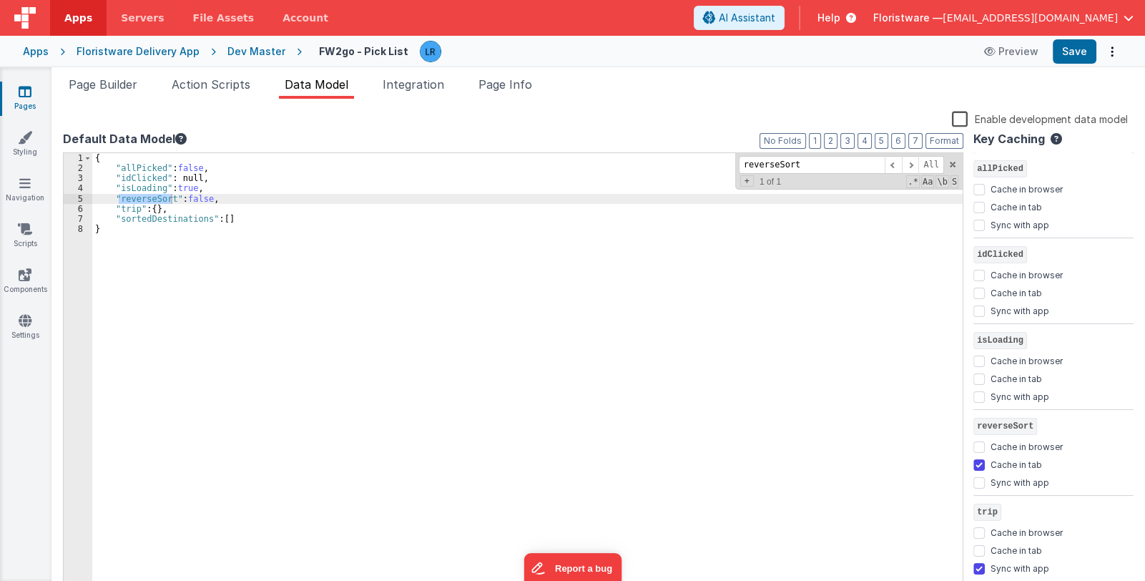
click at [128, 197] on div "{ "allPicked" : false , "idClicked" : null, "isLoading" : true , "reverseSort" …" at bounding box center [527, 373] width 871 height 440
drag, startPoint x: 114, startPoint y: 197, endPoint x: 174, endPoint y: 195, distance: 59.4
click at [174, 195] on div "{ "allPicked" : false , "idClicked" : null, "isLoading" : true , "reverseSort" …" at bounding box center [527, 383] width 871 height 461
click at [521, 78] on span "Page Info" at bounding box center [506, 84] width 54 height 14
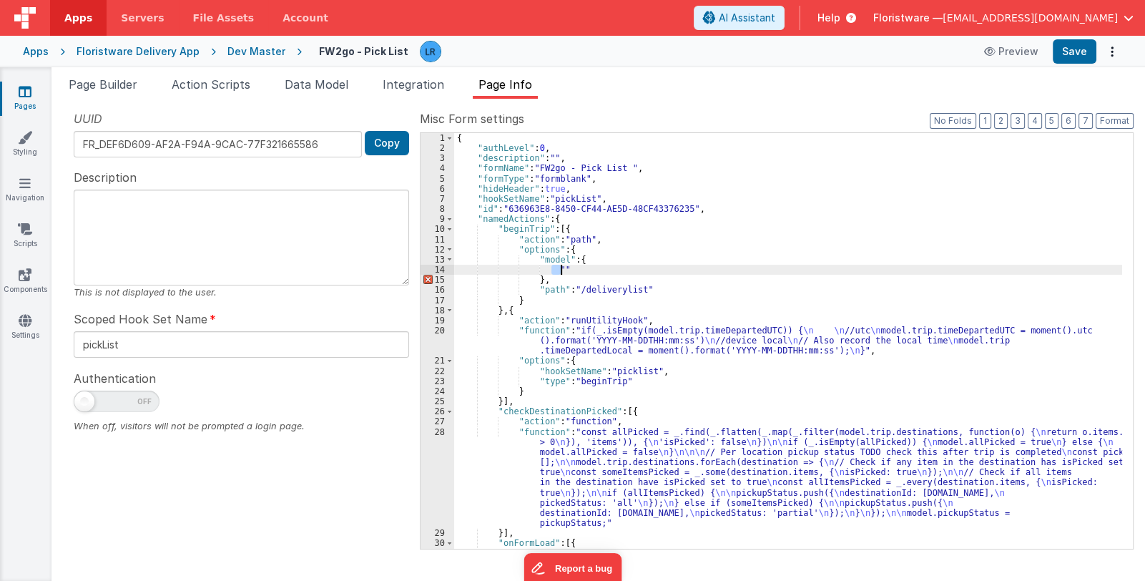
drag, startPoint x: 549, startPoint y: 267, endPoint x: 560, endPoint y: 266, distance: 10.8
click at [560, 266] on div "{ "authLevel" : 0 , "description" : "" , "formName" : "FW2go - Pick List " , "f…" at bounding box center [788, 356] width 668 height 447
paste textarea
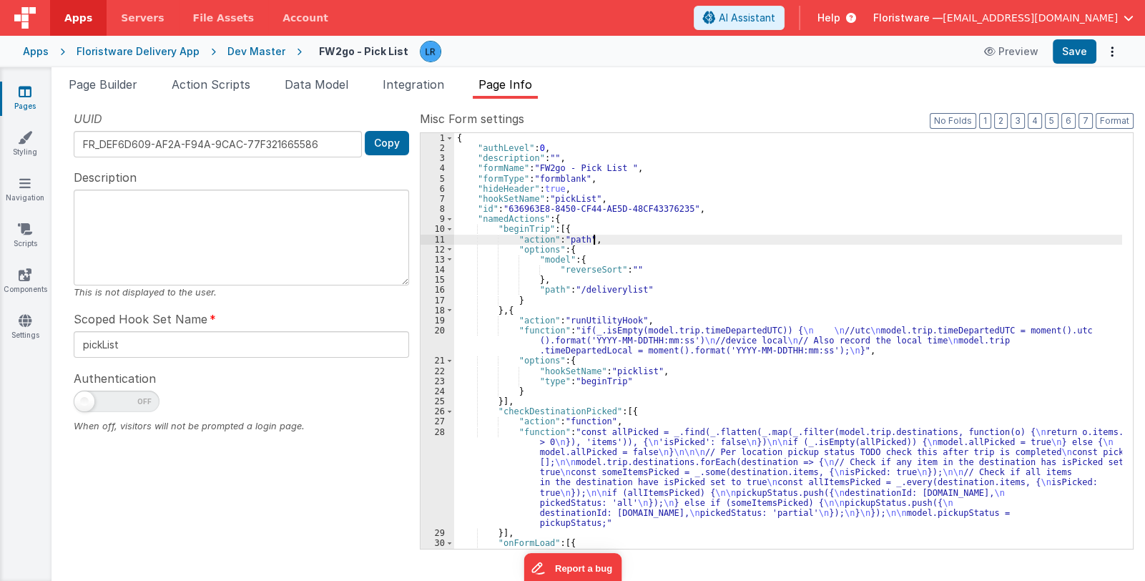
click at [592, 239] on div "{ "authLevel" : 0 , "description" : "" , "formName" : "FW2go - Pick List " , "f…" at bounding box center [788, 356] width 668 height 447
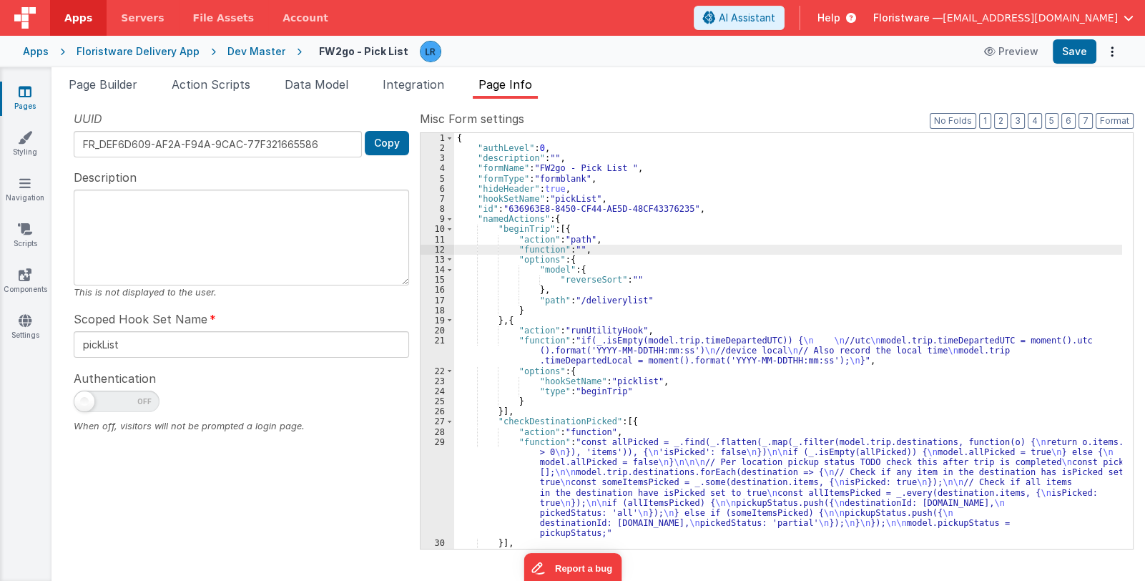
click at [429, 248] on div "12" at bounding box center [438, 250] width 34 height 10
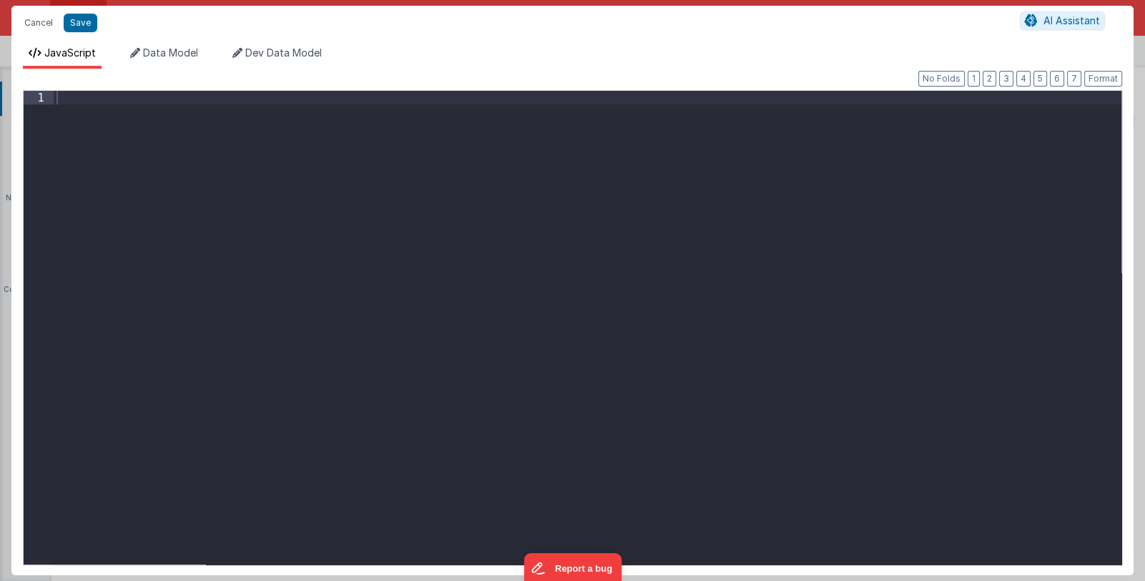
click at [429, 248] on div "Cancel Save AI Assistant JavaScript Data Model Dev Data Model Format 7 6 5 4 3 …" at bounding box center [572, 290] width 1145 height 581
click at [363, 195] on div at bounding box center [588, 341] width 1068 height 501
click at [168, 50] on span "Data Model" at bounding box center [170, 52] width 55 height 12
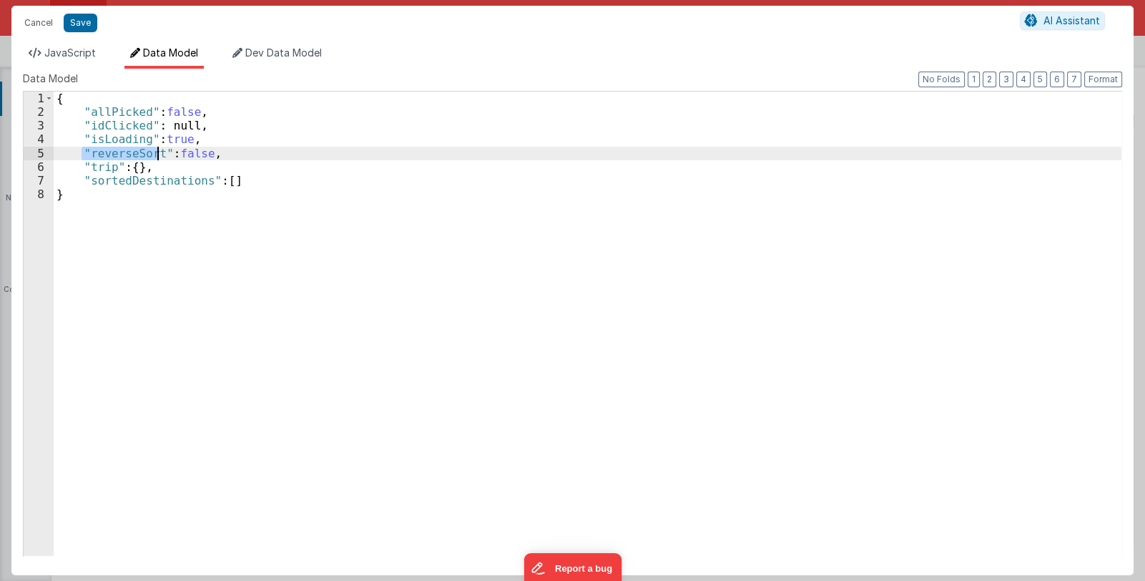
drag, startPoint x: 82, startPoint y: 152, endPoint x: 129, endPoint y: 154, distance: 47.2
click at [154, 156] on div "{ "allPicked" : false , "idClicked" : null, "isLoading" : true , "reverseSort" …" at bounding box center [588, 337] width 1068 height 491
drag, startPoint x: 105, startPoint y: 149, endPoint x: 99, endPoint y: 152, distance: 7.4
click at [104, 149] on div "{ "allPicked" : false , "idClicked" : null, "isLoading" : true , "reverseSort" …" at bounding box center [588, 324] width 1068 height 464
drag, startPoint x: 89, startPoint y: 155, endPoint x: 156, endPoint y: 153, distance: 66.5
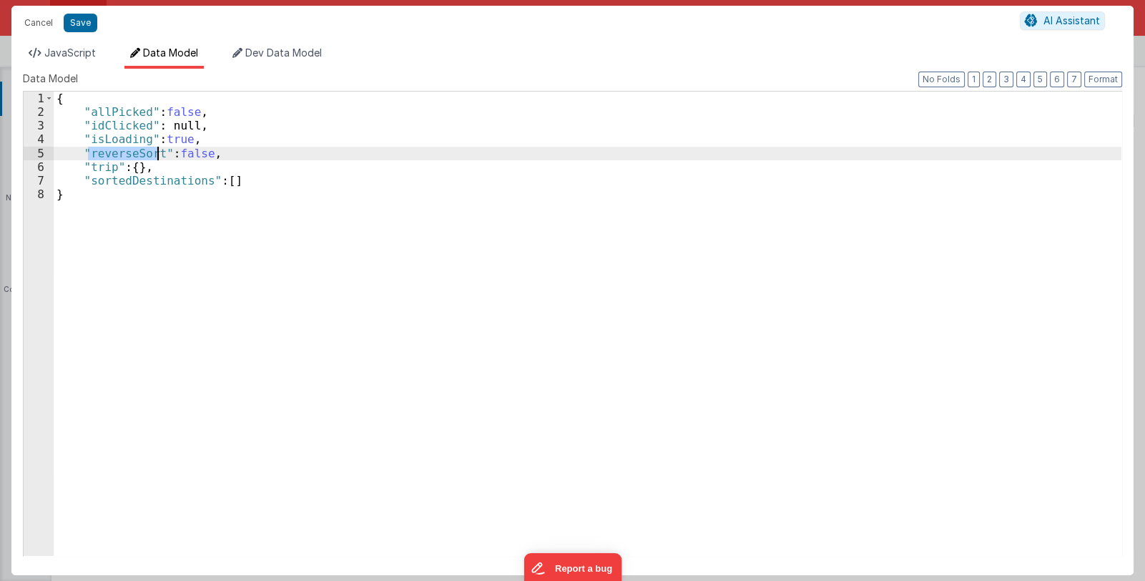
click at [156, 153] on div "{ "allPicked" : false , "idClicked" : null, "isLoading" : true , "reverseSort" …" at bounding box center [588, 337] width 1068 height 491
click at [82, 52] on span "JavaScript" at bounding box center [70, 52] width 52 height 12
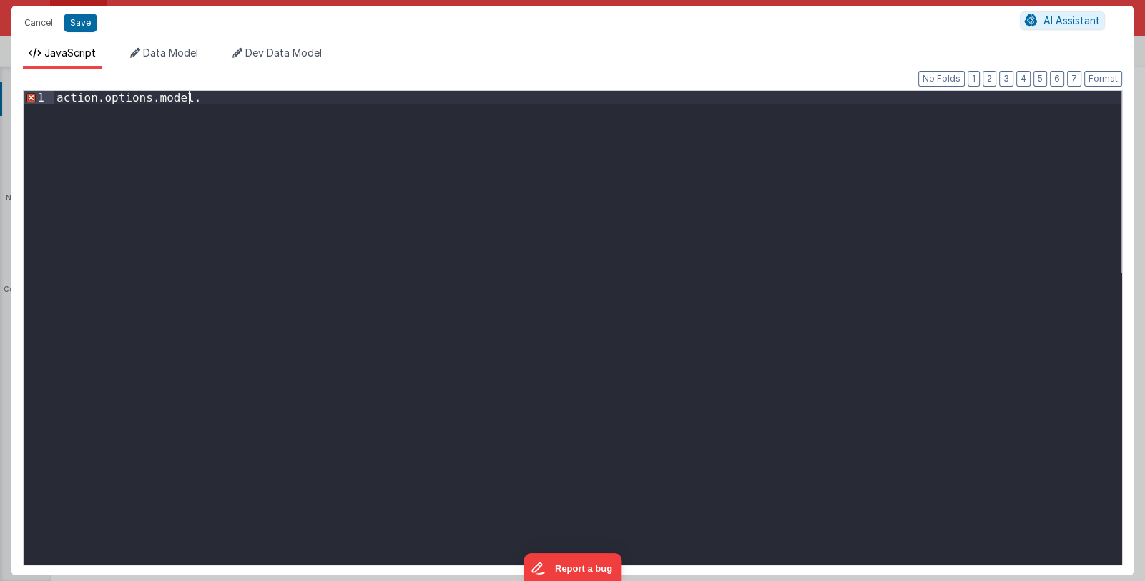
click at [191, 97] on div "action . options . model ." at bounding box center [588, 341] width 1068 height 501
paste textarea
drag, startPoint x: 84, startPoint y: 24, endPoint x: 128, endPoint y: 25, distance: 43.6
click at [84, 24] on button "Save" at bounding box center [81, 23] width 34 height 19
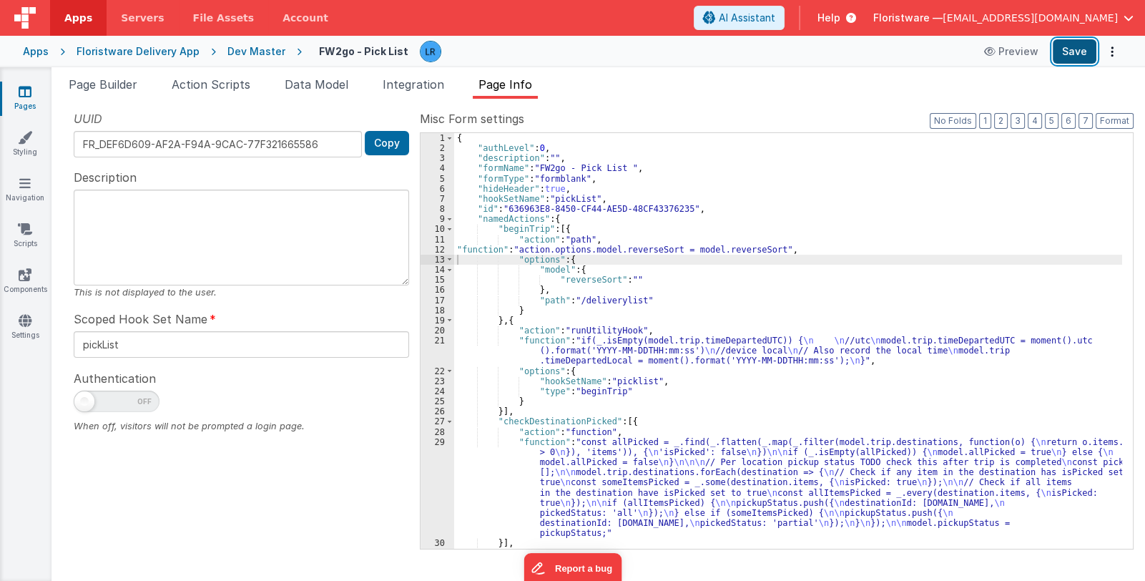
click at [1060, 56] on button "Save" at bounding box center [1075, 51] width 44 height 24
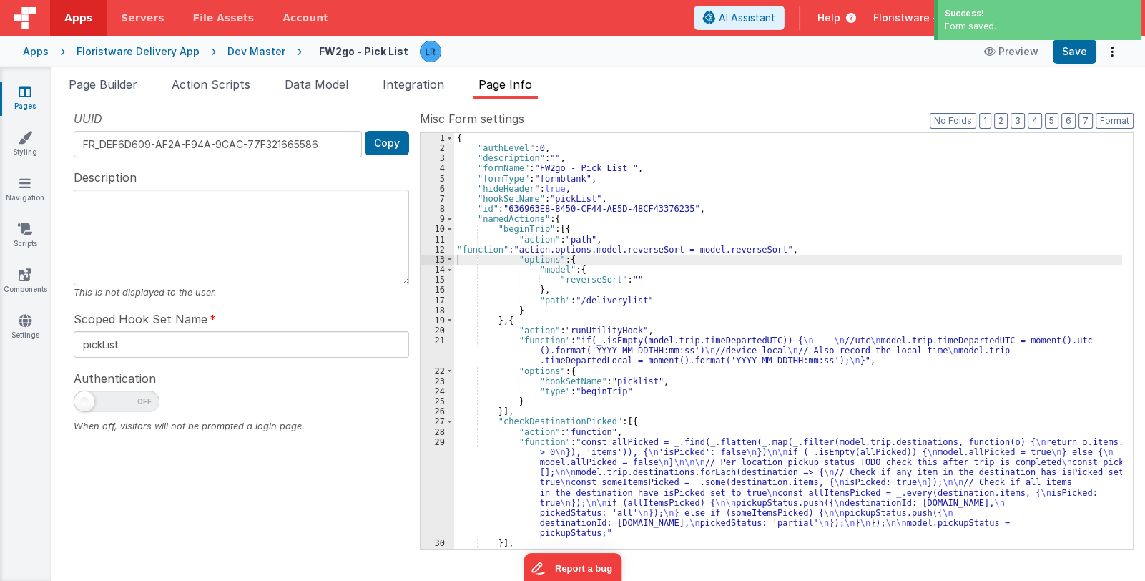
scroll to position [127, 0]
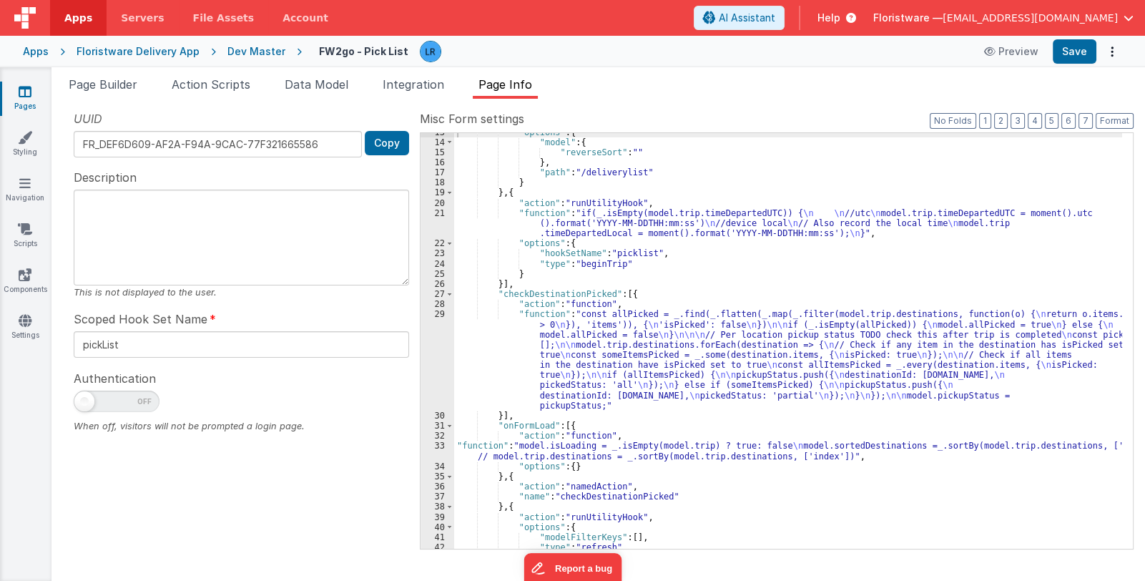
click at [554, 449] on div ""options" : { "model" : { "reverseSort" : "" } , "path" : "/deliverylist" } } ,…" at bounding box center [788, 345] width 668 height 436
click at [433, 448] on div "33" at bounding box center [438, 451] width 34 height 20
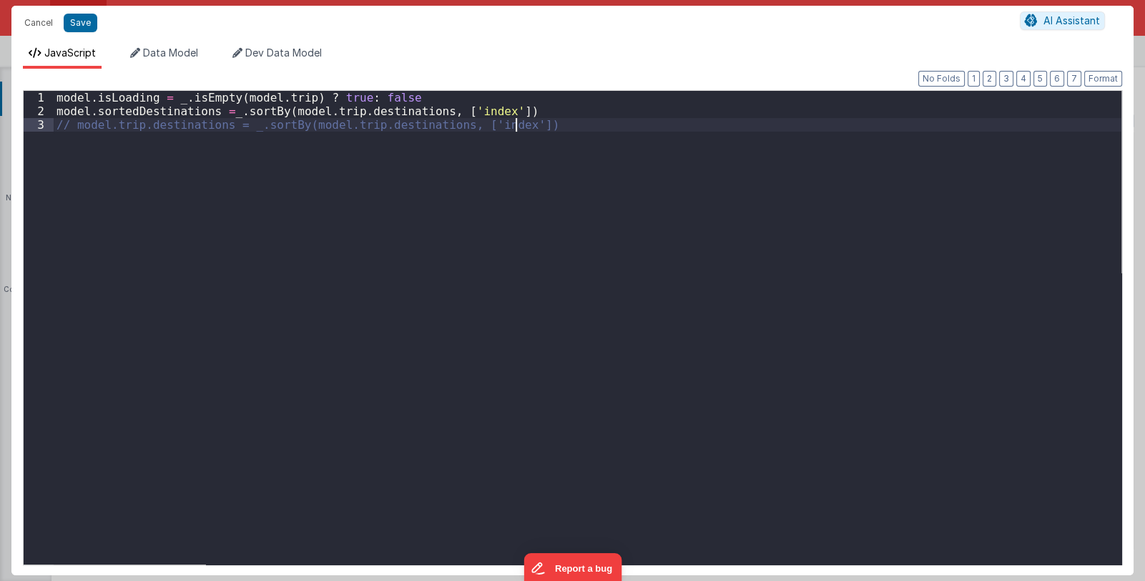
click at [433, 448] on div "model . isLoading = _ . isEmpty ( model . trip ) ? true : false model . sortedD…" at bounding box center [588, 341] width 1068 height 501
click at [34, 16] on button "Cancel" at bounding box center [38, 23] width 43 height 20
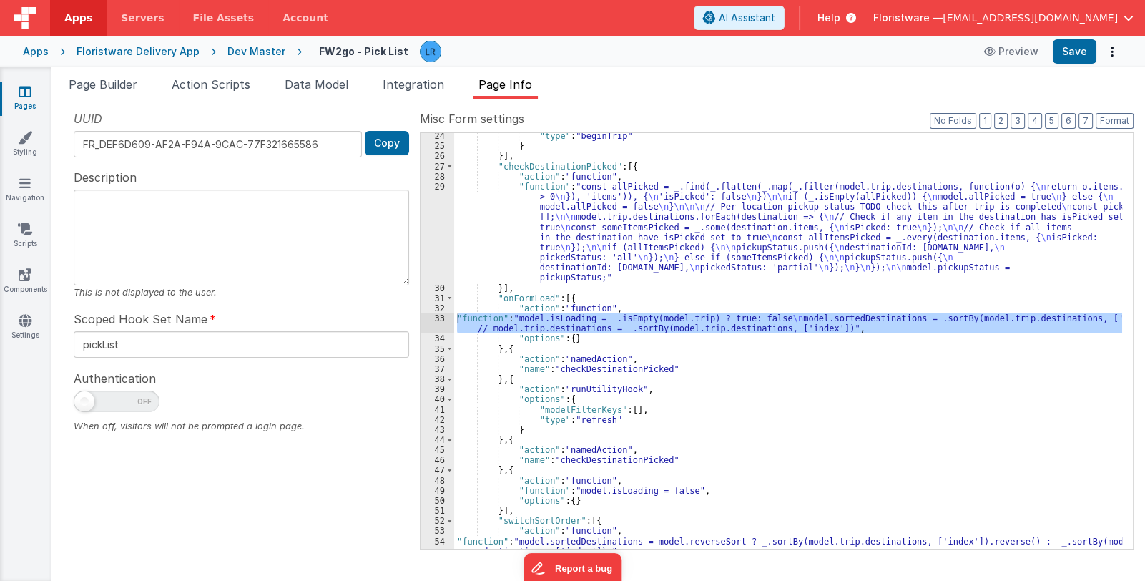
scroll to position [353, 0]
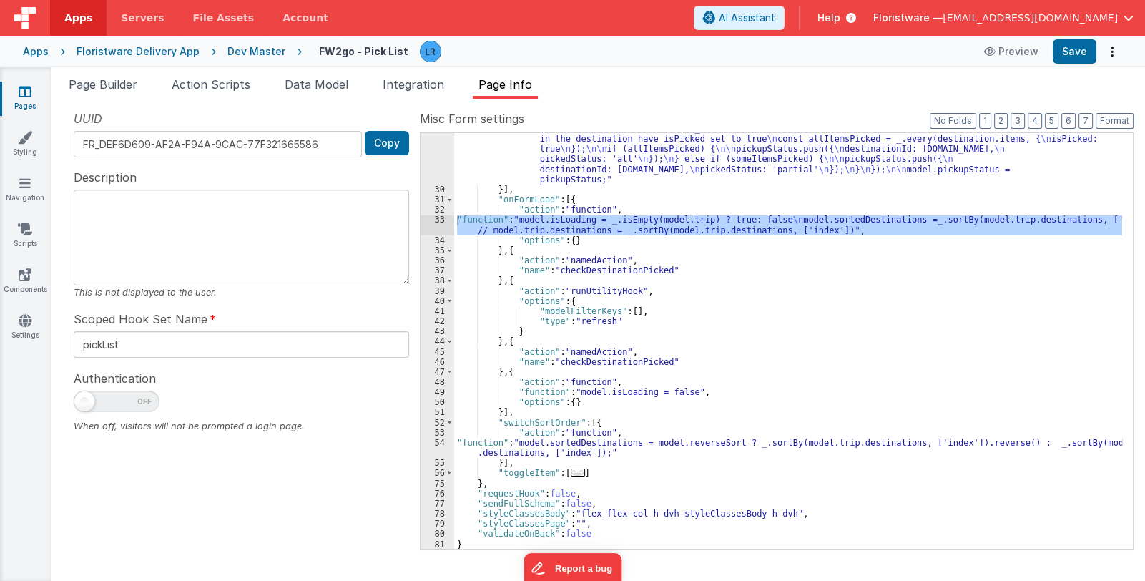
click at [556, 444] on div ""function" : "const allPicked = _.find(_.flatten(_.map(_.filter(model.trip.dest…" at bounding box center [788, 347] width 668 height 528
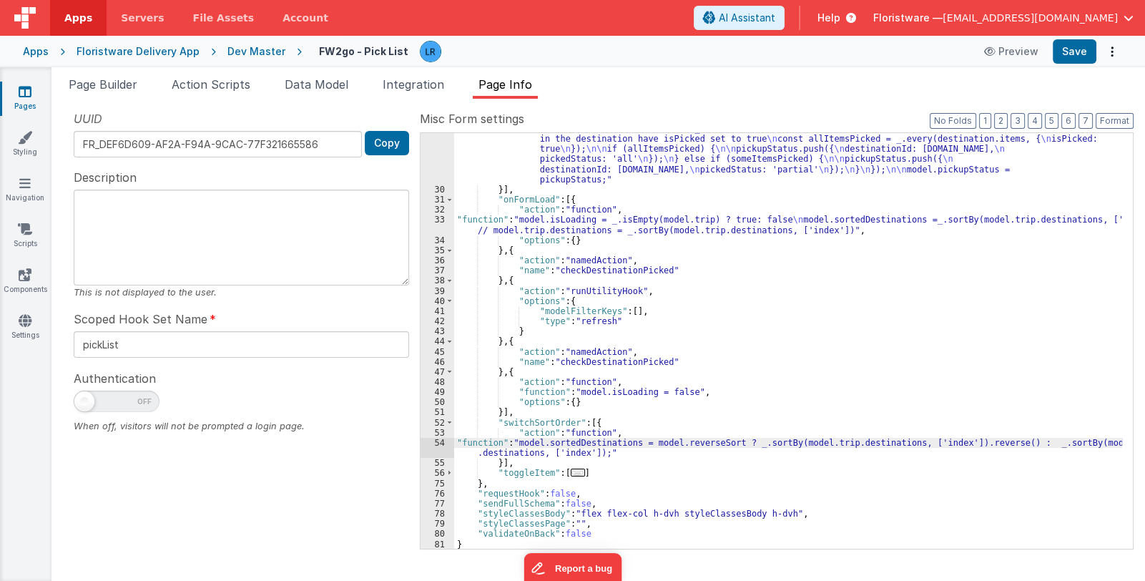
click at [433, 441] on div "54" at bounding box center [438, 448] width 34 height 20
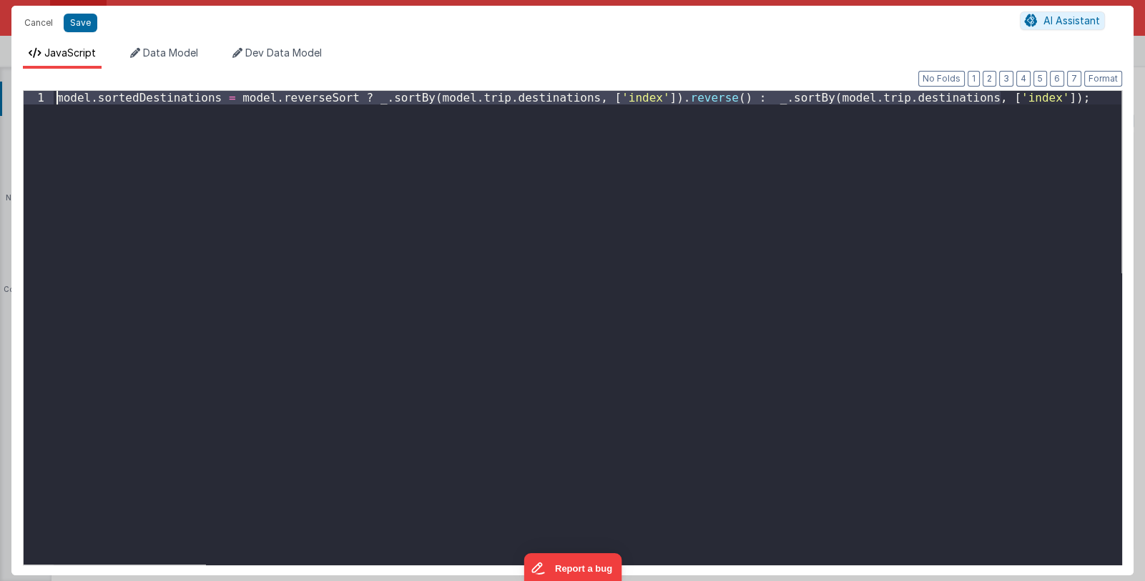
drag, startPoint x: 1029, startPoint y: 101, endPoint x: 49, endPoint y: 88, distance: 980.8
click at [49, 89] on div "Format 7 6 5 4 3 2 1 No Folds 1 model . sortedDestinations = model . reverseSor…" at bounding box center [572, 326] width 1099 height 475
click at [34, 21] on button "Cancel" at bounding box center [38, 23] width 43 height 20
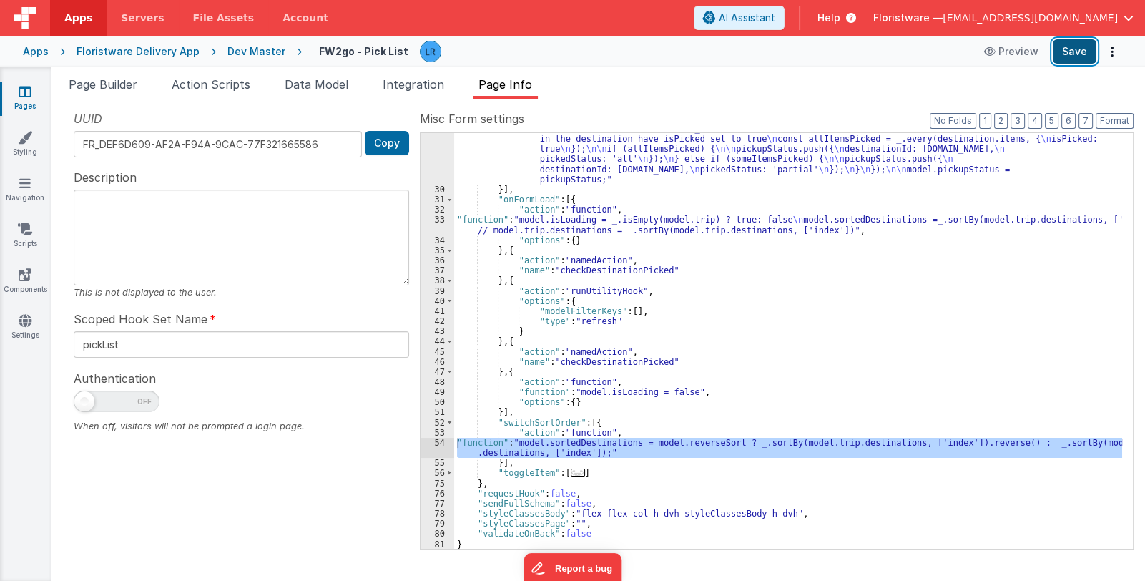
click at [1089, 57] on button "Save" at bounding box center [1075, 51] width 44 height 24
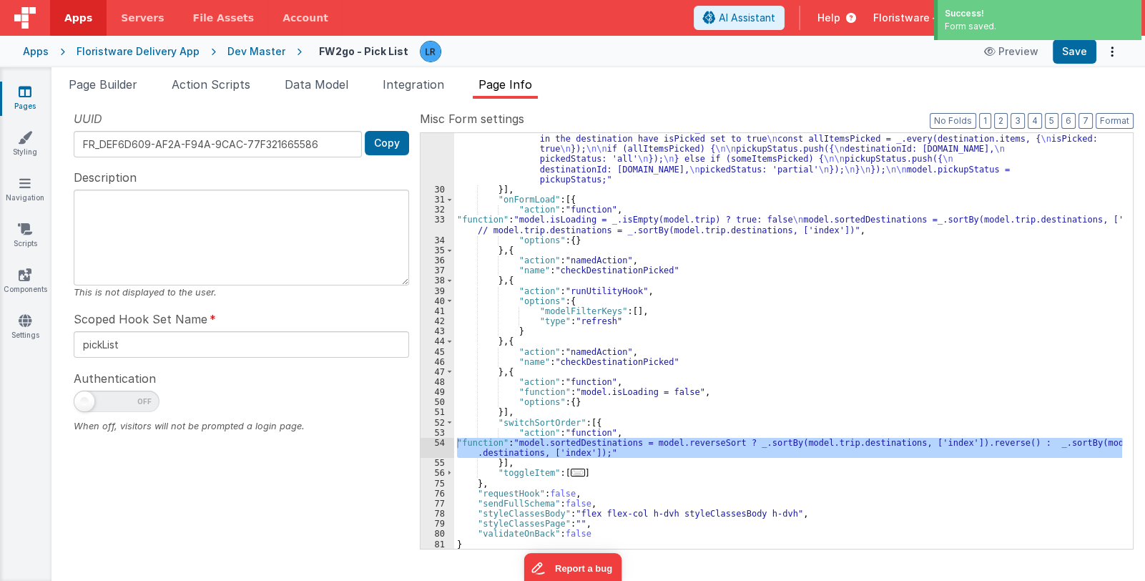
click at [25, 101] on link "Pages" at bounding box center [25, 98] width 52 height 29
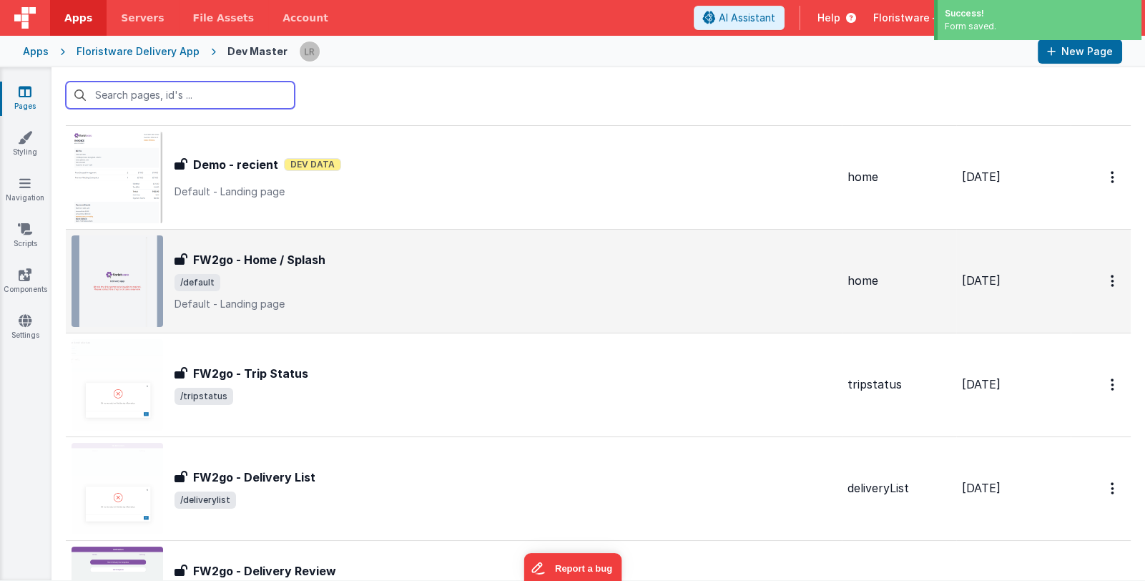
scroll to position [142, 0]
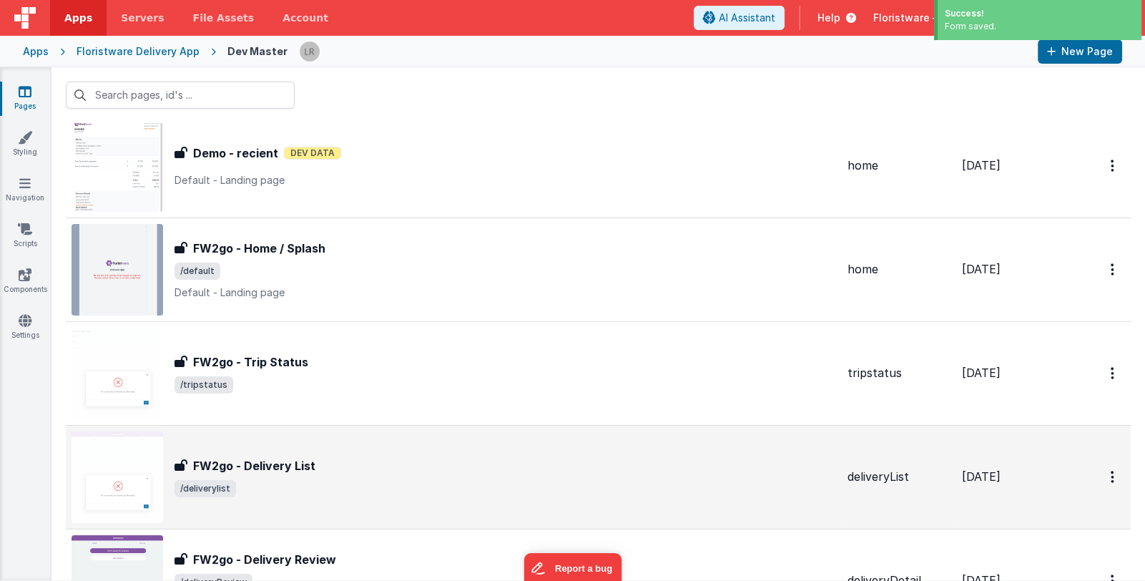
click at [414, 465] on div "FW2go - Delivery List" at bounding box center [506, 465] width 662 height 17
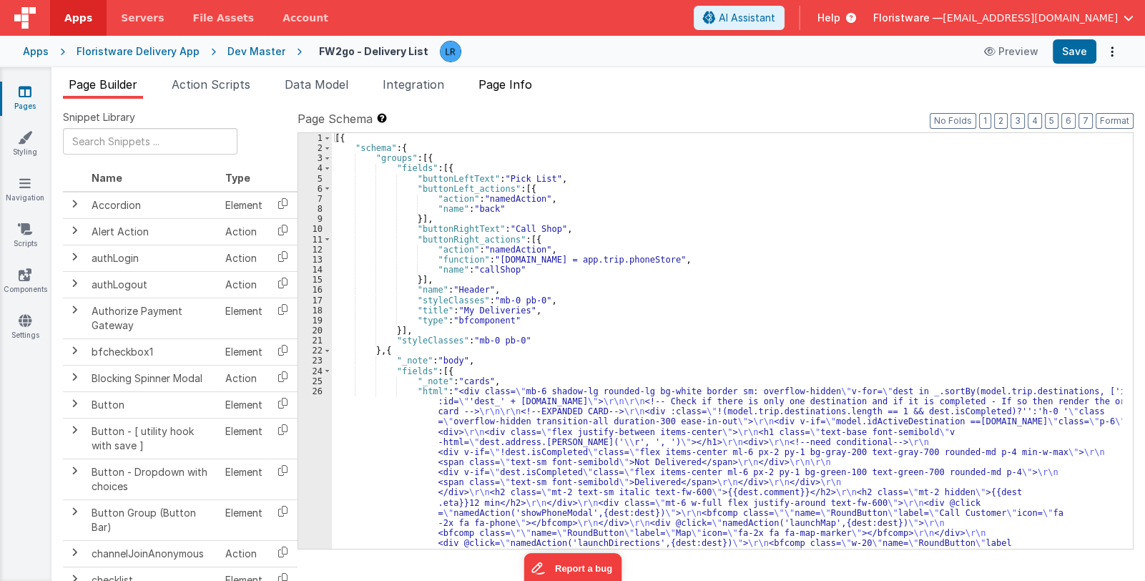
click at [518, 88] on span "Page Info" at bounding box center [506, 84] width 54 height 14
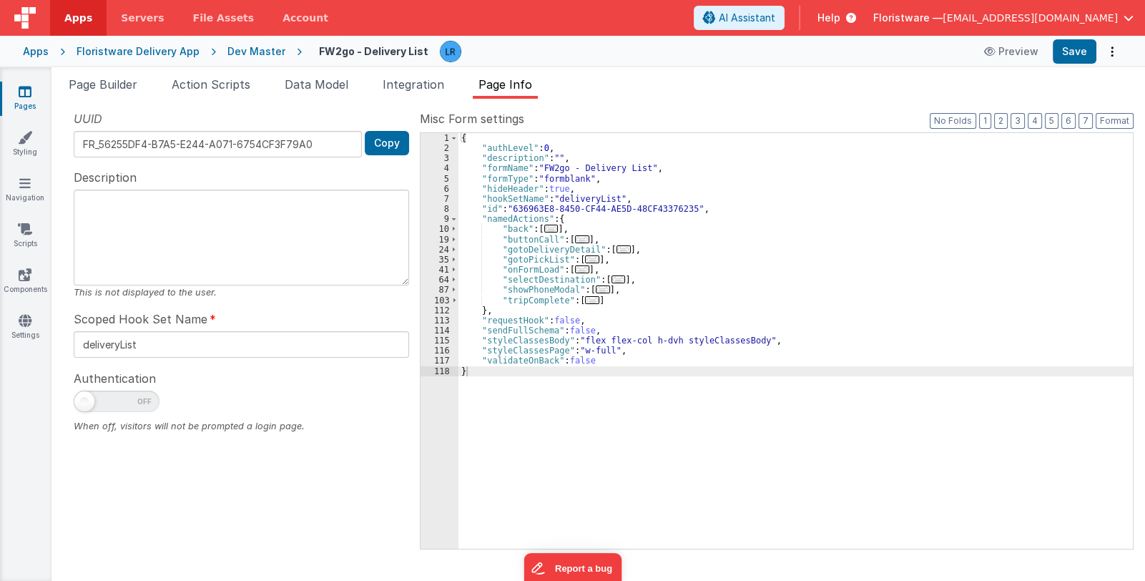
click at [578, 270] on span "..." at bounding box center [582, 269] width 14 height 8
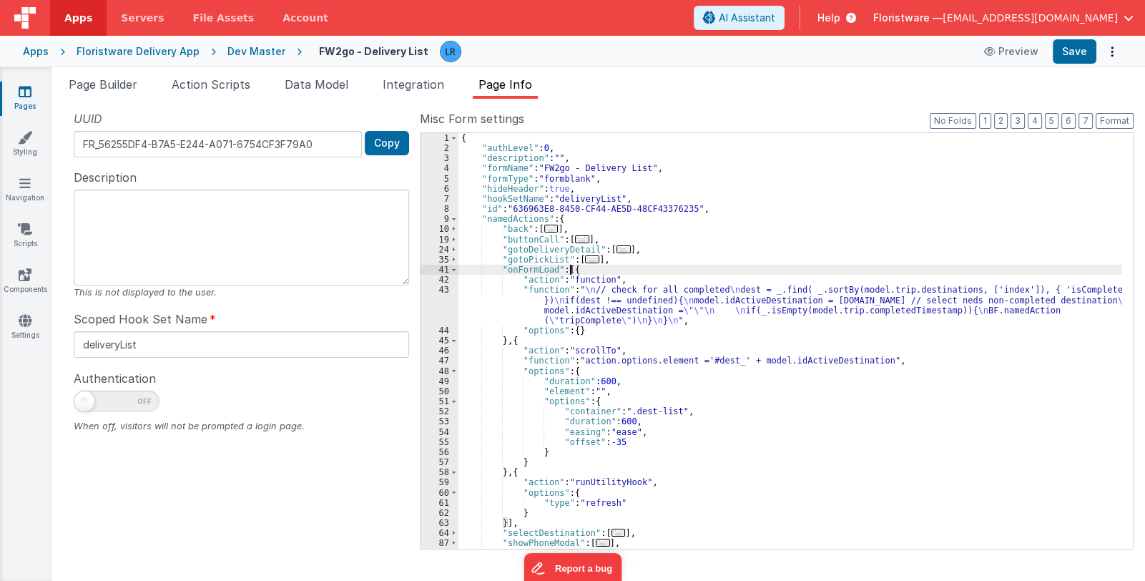
click at [590, 303] on div "{ "authLevel" : 0 , "description" : "" , "formName" : "FW2go - Delivery List" ,…" at bounding box center [791, 351] width 664 height 436
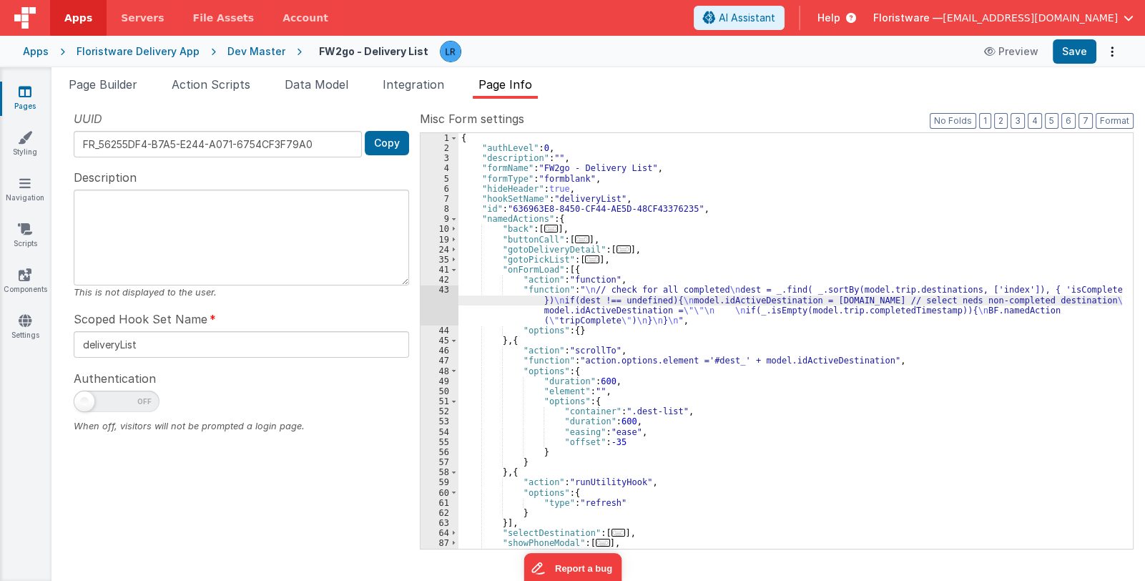
click at [443, 303] on div "43" at bounding box center [440, 305] width 38 height 41
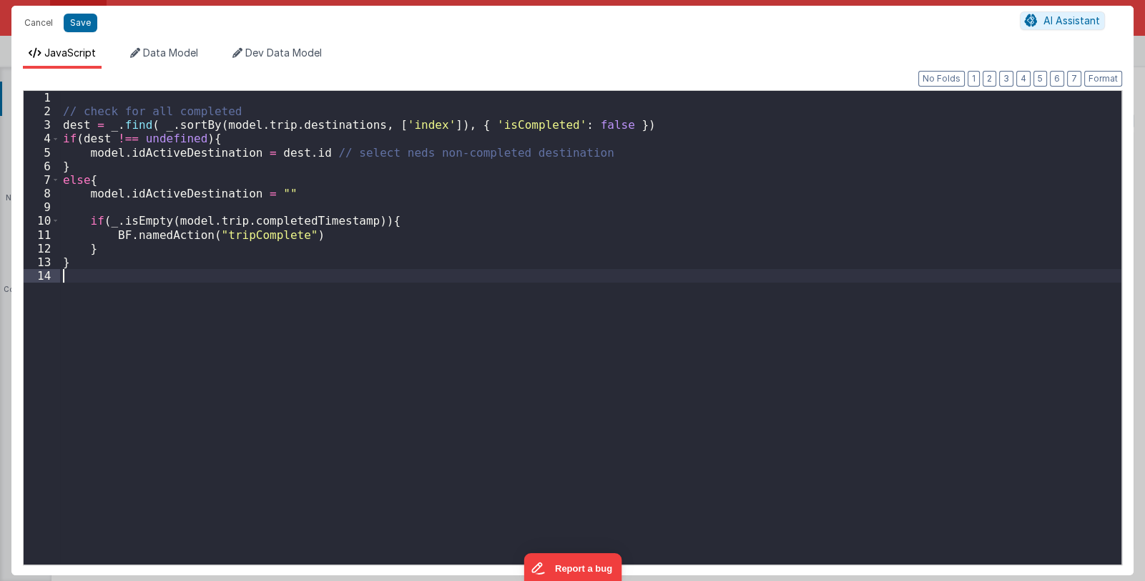
click at [443, 303] on div "// check for all completed dest = _ . find ( _ . sortBy ( model . trip . destin…" at bounding box center [591, 341] width 1062 height 501
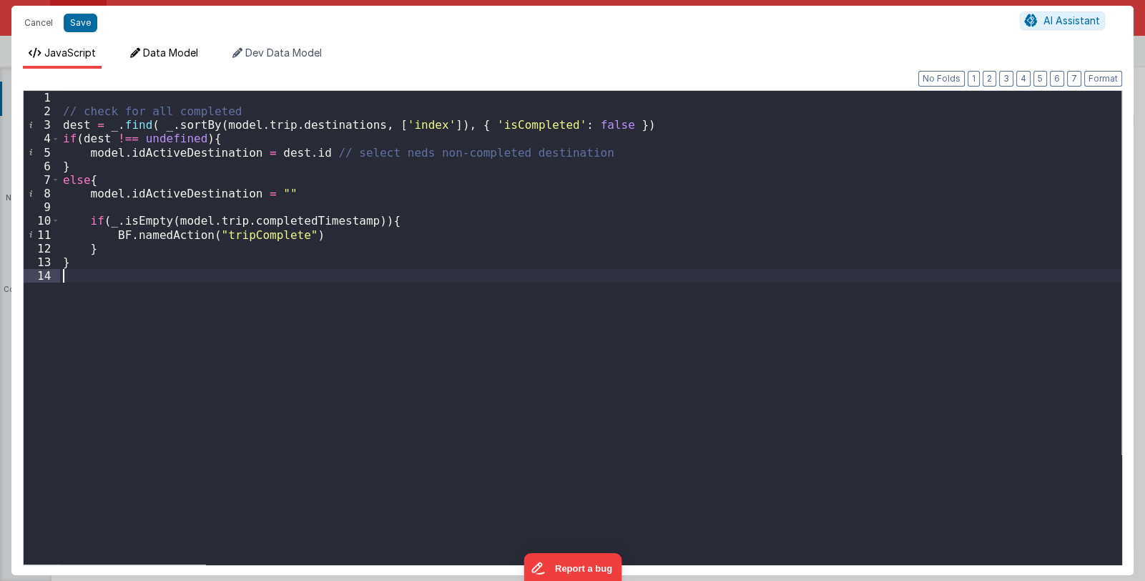
click at [165, 54] on span "Data Model" at bounding box center [170, 52] width 55 height 12
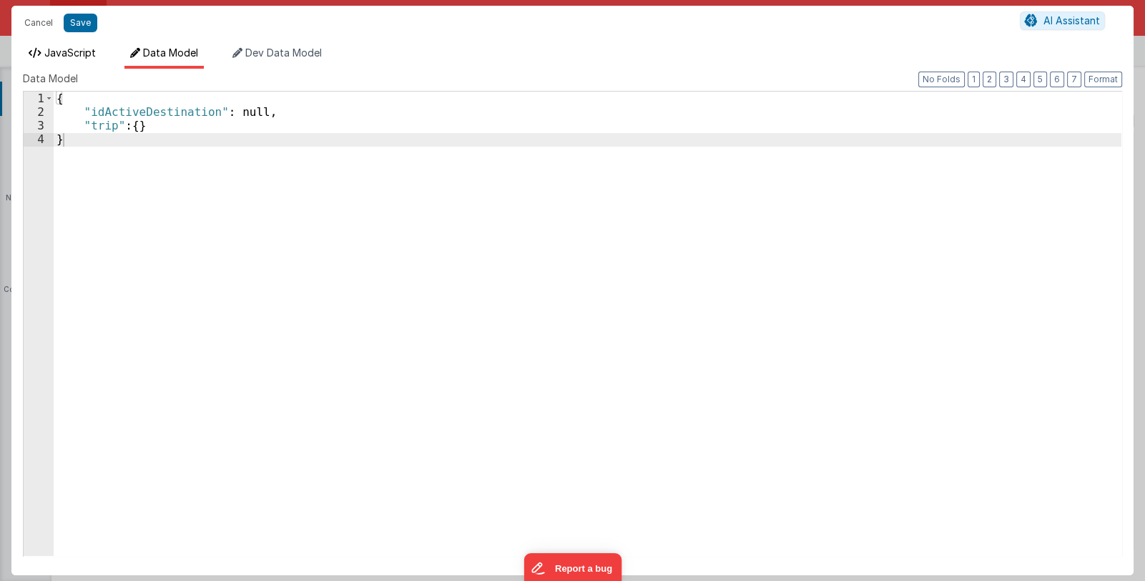
click at [63, 53] on span "JavaScript" at bounding box center [70, 52] width 52 height 12
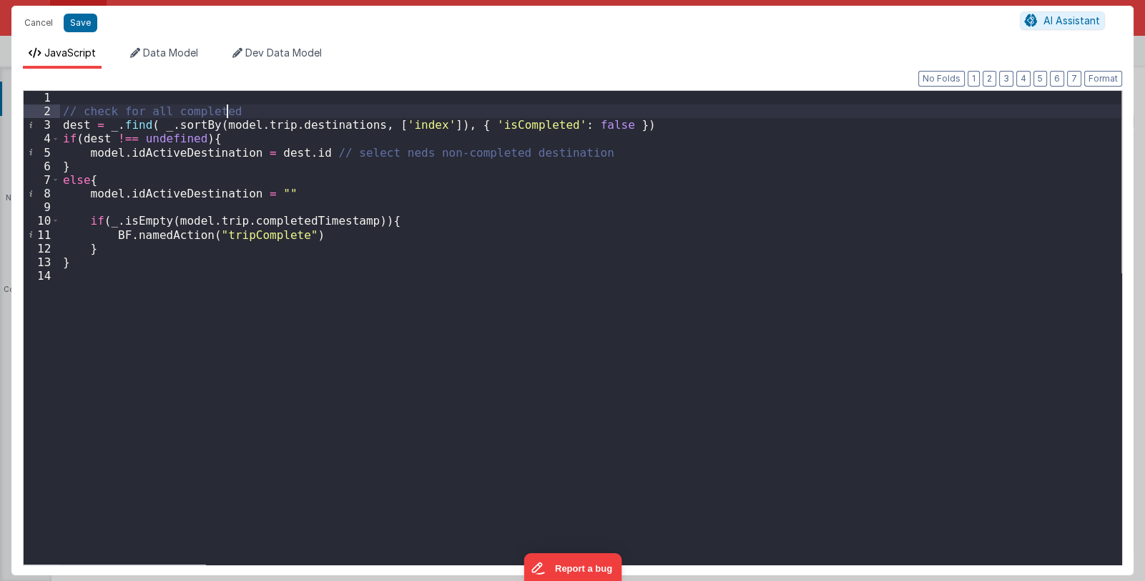
click at [240, 110] on div "// check for all completed dest = _ . find ( _ . sortBy ( model . trip . destin…" at bounding box center [591, 341] width 1062 height 501
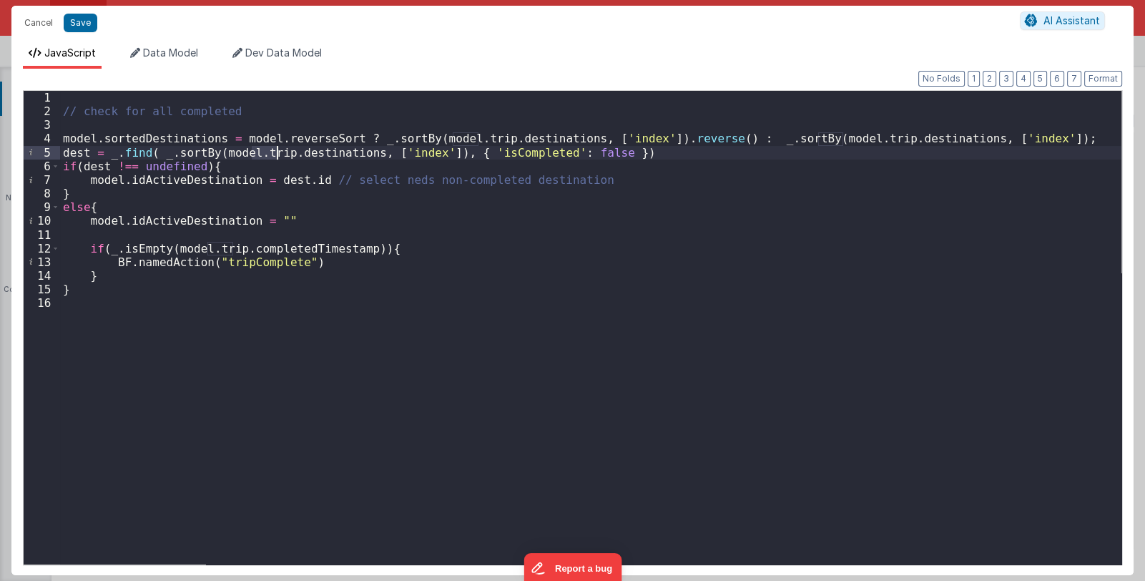
drag, startPoint x: 253, startPoint y: 152, endPoint x: 276, endPoint y: 152, distance: 23.6
click at [276, 152] on div "// check for all completed model . sortedDestinations = model . reverseSort ? _…" at bounding box center [591, 341] width 1062 height 501
click at [454, 137] on div "// check for all completed model . sortedDestinations = model . reverseSort ? _…" at bounding box center [591, 341] width 1062 height 501
click at [1018, 133] on div "// check for all completed model . sortedDestinations = model . reverseSort ? _…" at bounding box center [591, 341] width 1062 height 501
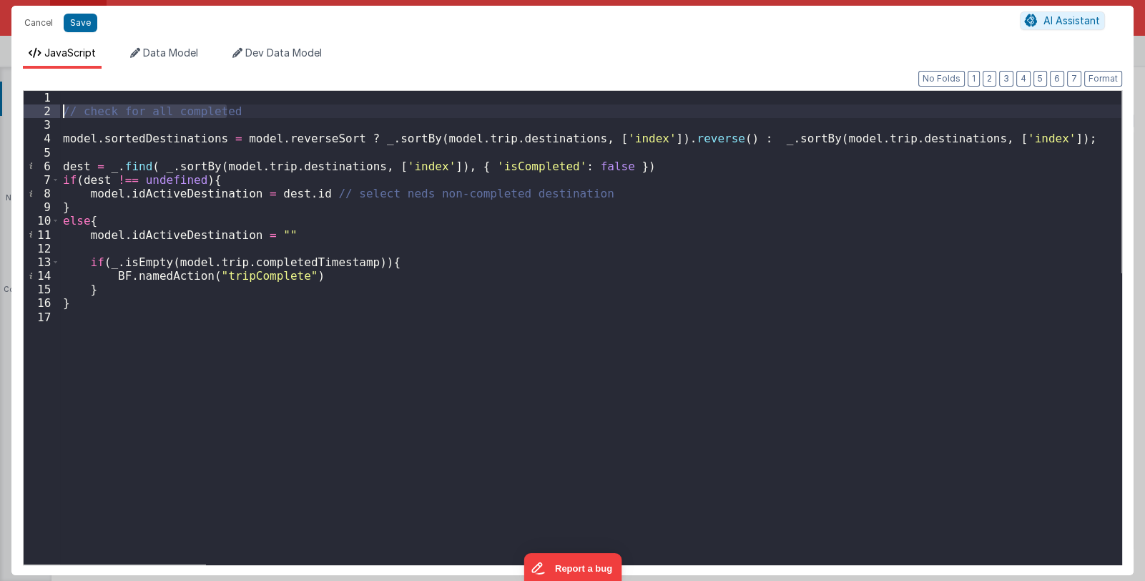
drag, startPoint x: 254, startPoint y: 110, endPoint x: 78, endPoint y: 109, distance: 176.0
click at [49, 112] on div "1 2 3 4 5 6 7 8 9 10 11 12 13 14 15 16 17 // check for all completed model . so…" at bounding box center [572, 327] width 1099 height 475
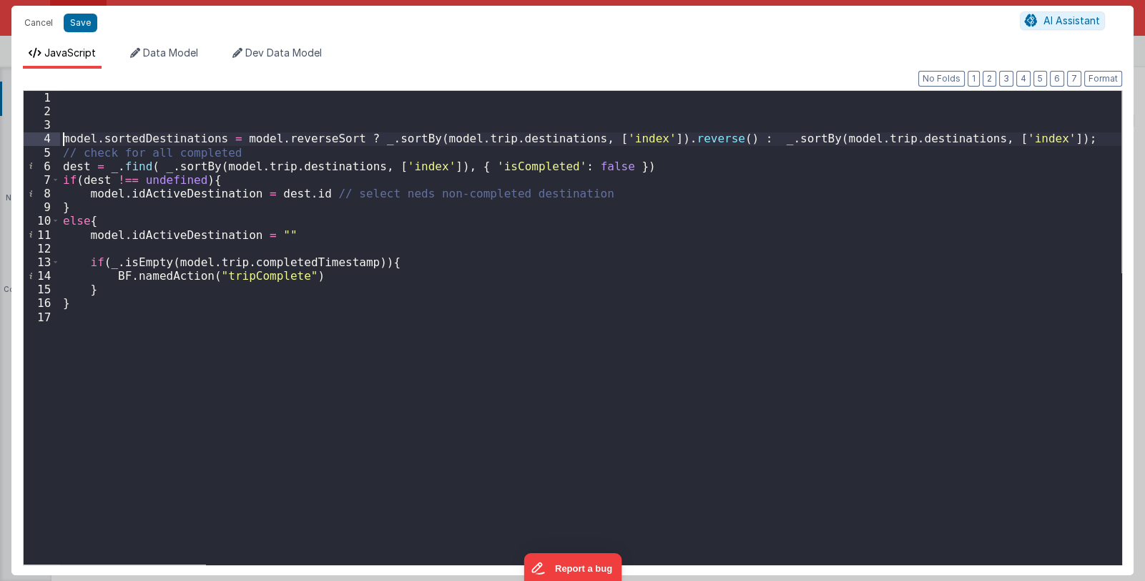
click at [62, 141] on div "model . sortedDestinations = model . reverseSort ? _ . sortBy ( model . trip . …" at bounding box center [591, 341] width 1062 height 501
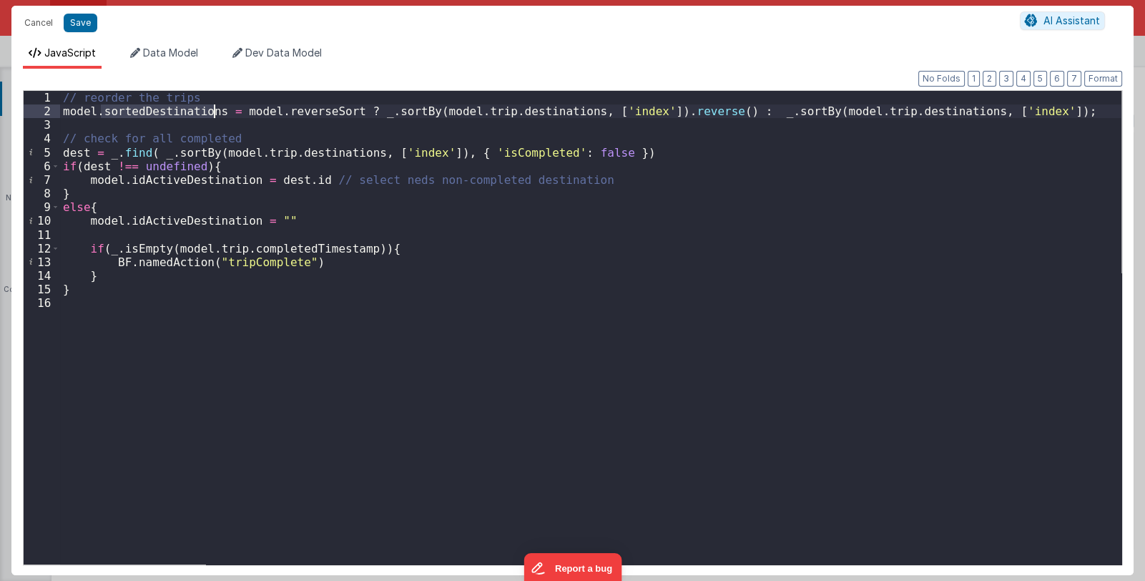
drag, startPoint x: 102, startPoint y: 112, endPoint x: 212, endPoint y: 117, distance: 110.3
click at [212, 117] on div "// reorder the trips model . sortedDestinations = model . reverseSort ? _ . sor…" at bounding box center [591, 341] width 1062 height 501
drag, startPoint x: 250, startPoint y: 150, endPoint x: 313, endPoint y: 153, distance: 63.1
click at [313, 153] on div "// reorder the trips model . sortedDestinations = model . reverseSort ? _ . sor…" at bounding box center [591, 341] width 1062 height 501
drag, startPoint x: 157, startPoint y: 152, endPoint x: 179, endPoint y: 152, distance: 21.5
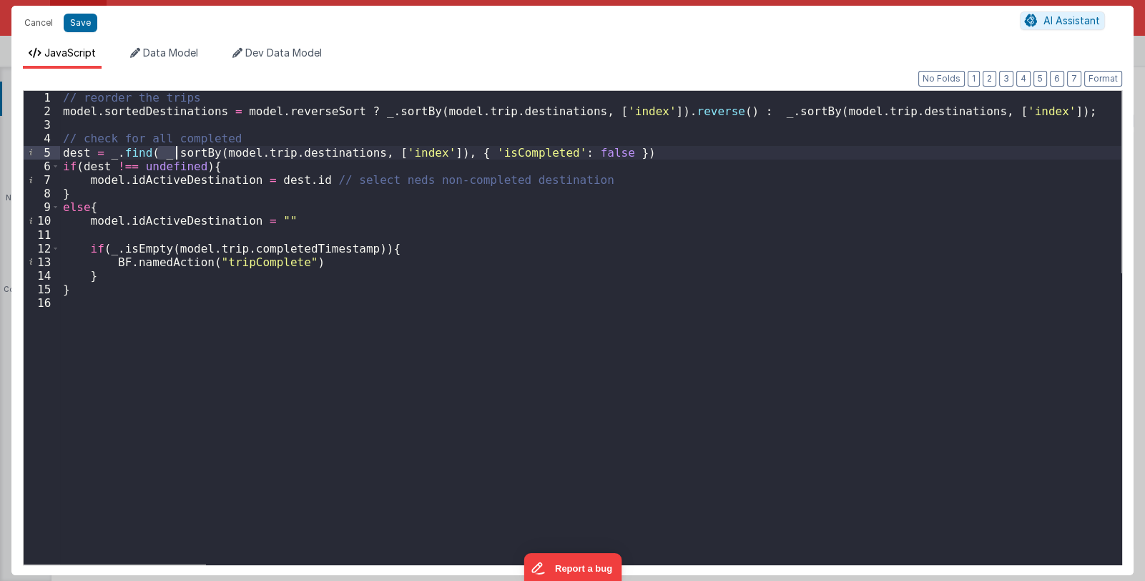
click at [179, 152] on div "// reorder the trips model . sortedDestinations = model . reverseSort ? _ . sor…" at bounding box center [591, 341] width 1062 height 501
click at [621, 149] on div "// reorder the trips model . sortedDestinations = model . reverseSort ? _ . sor…" at bounding box center [591, 341] width 1062 height 501
click at [62, 153] on div "// reorder the trips model . sortedDestinations = model . reverseSort ? _ . sor…" at bounding box center [591, 341] width 1062 height 501
drag, startPoint x: 82, startPoint y: 152, endPoint x: 624, endPoint y: 151, distance: 542.2
click at [624, 151] on div "// reorder the trips model . sortedDestinations = model . reverseSort ? _ . sor…" at bounding box center [591, 341] width 1062 height 501
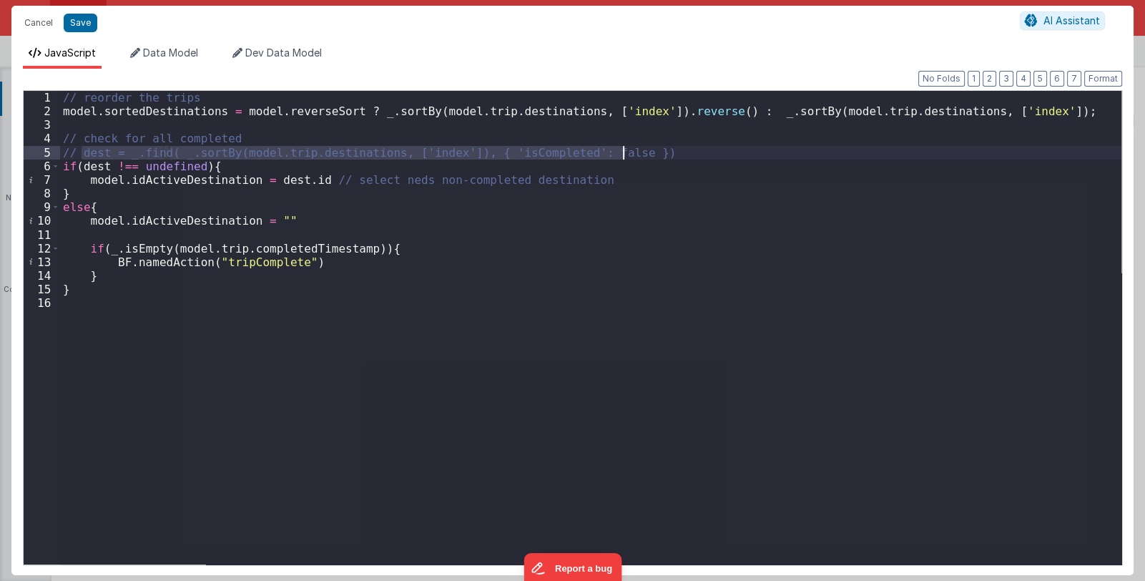
click at [637, 150] on div "// reorder the trips model . sortedDestinations = model . reverseSort ? _ . sor…" at bounding box center [591, 328] width 1062 height 474
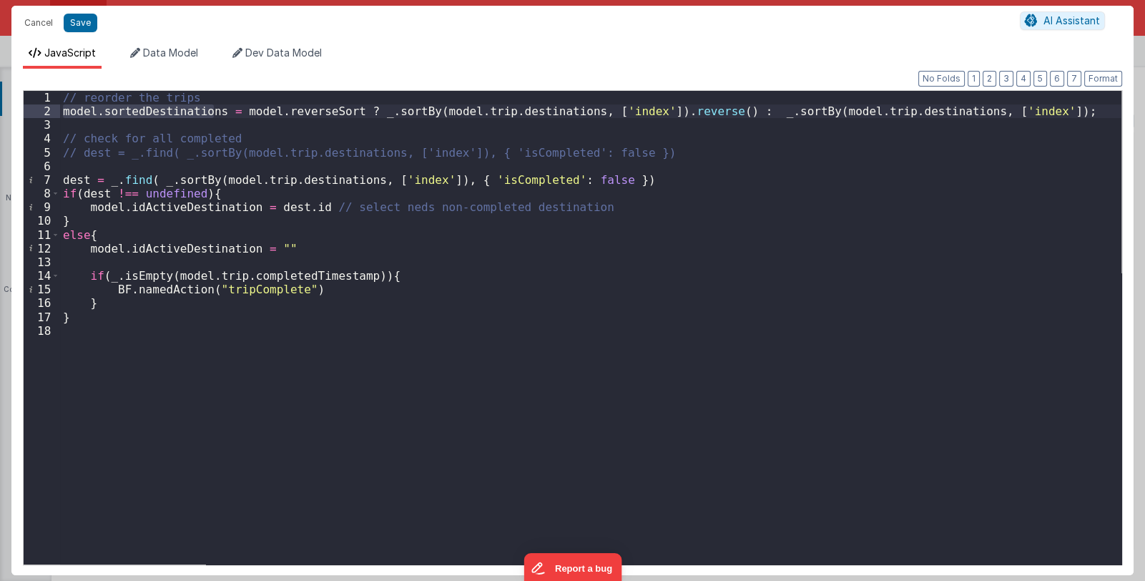
drag, startPoint x: 61, startPoint y: 112, endPoint x: 212, endPoint y: 113, distance: 151.7
click at [212, 113] on div "// reorder the trips model . sortedDestinations = model . reverseSort ? _ . sor…" at bounding box center [591, 341] width 1062 height 501
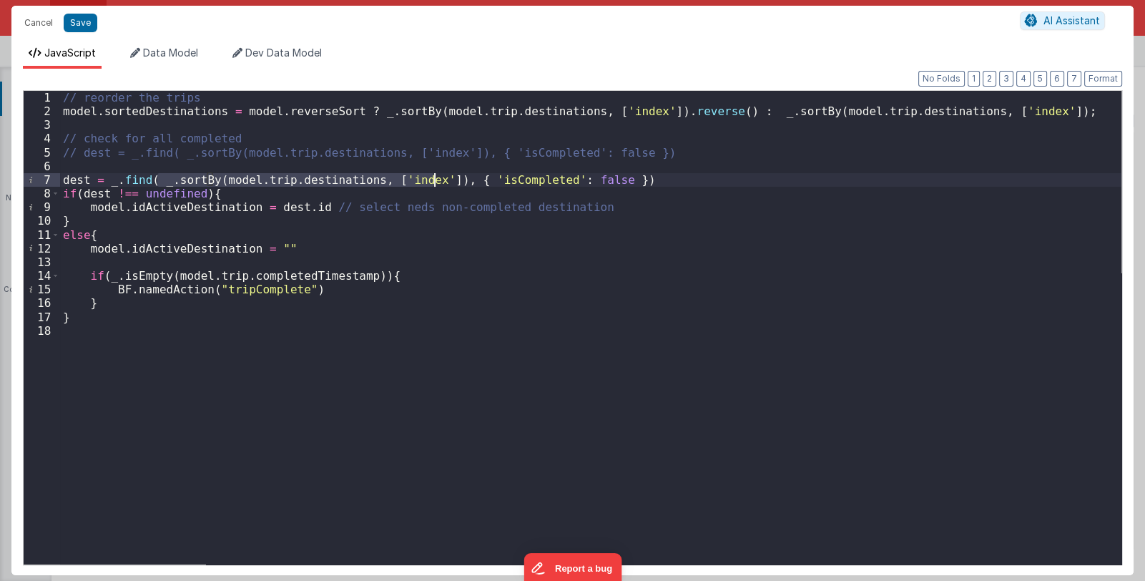
drag, startPoint x: 155, startPoint y: 181, endPoint x: 434, endPoint y: 183, distance: 279.7
click at [434, 183] on div "// reorder the trips model . sortedDestinations = model . reverseSort ? _ . sor…" at bounding box center [591, 341] width 1062 height 501
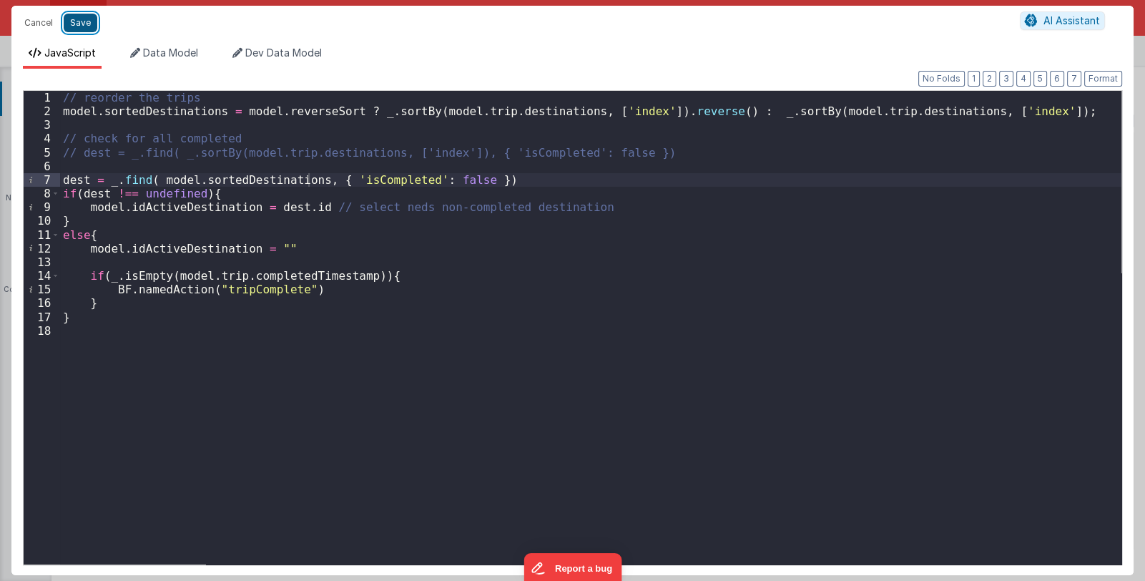
click at [73, 22] on button "Save" at bounding box center [81, 23] width 34 height 19
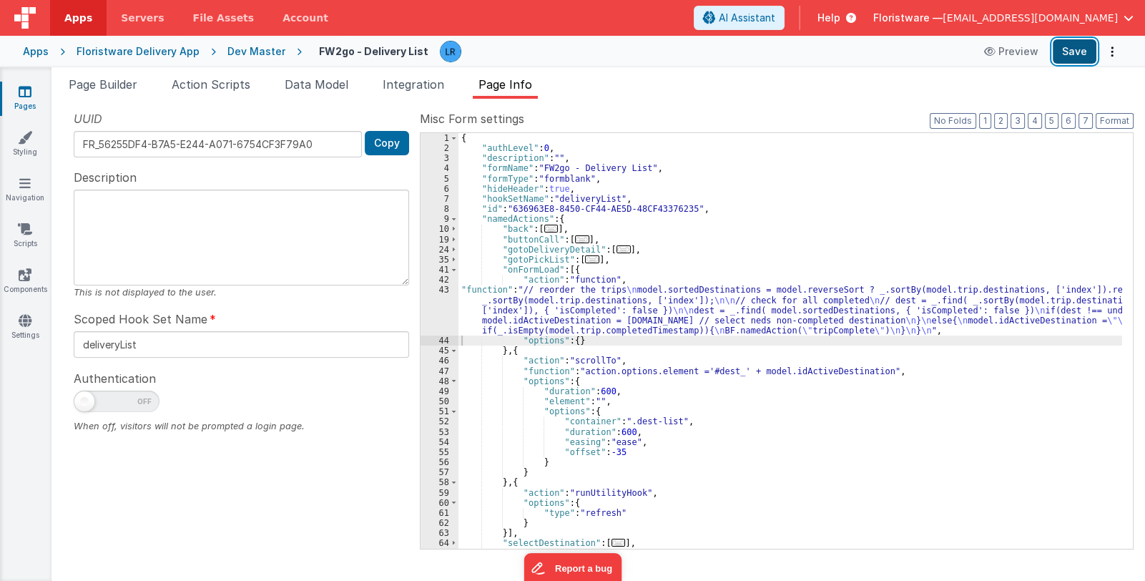
click at [1069, 46] on button "Save" at bounding box center [1075, 51] width 44 height 24
click at [27, 92] on icon at bounding box center [25, 91] width 13 height 14
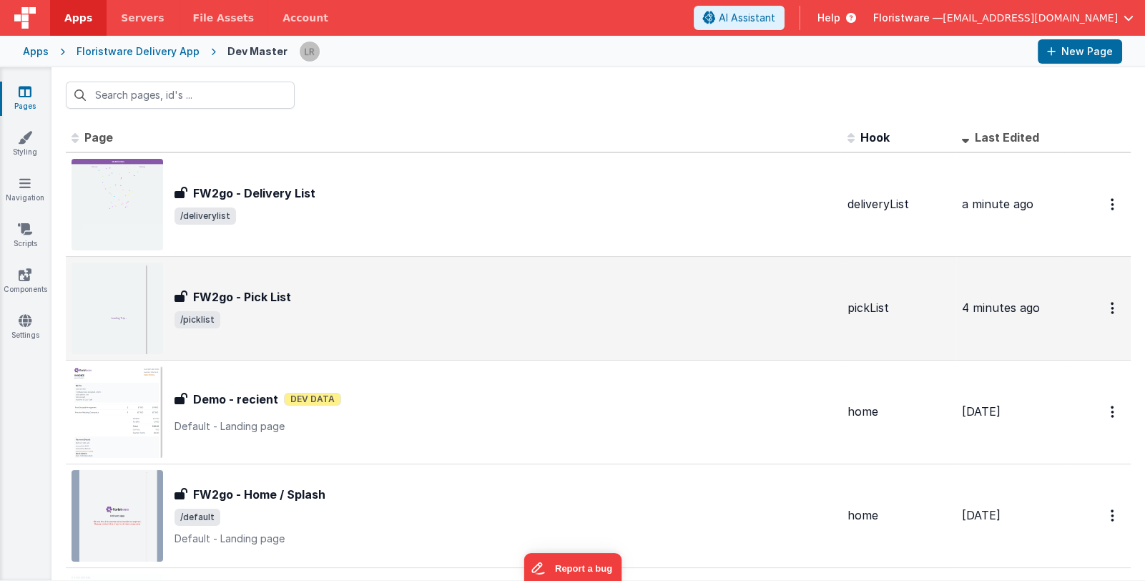
click at [393, 303] on div "FW2go - Pick List" at bounding box center [506, 296] width 662 height 17
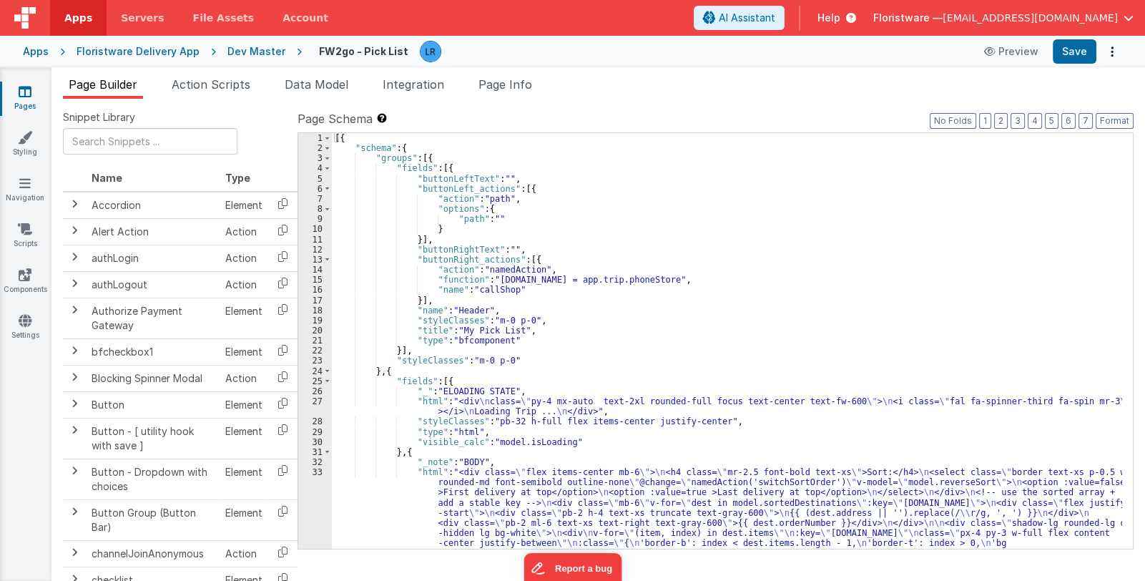
scroll to position [85, 0]
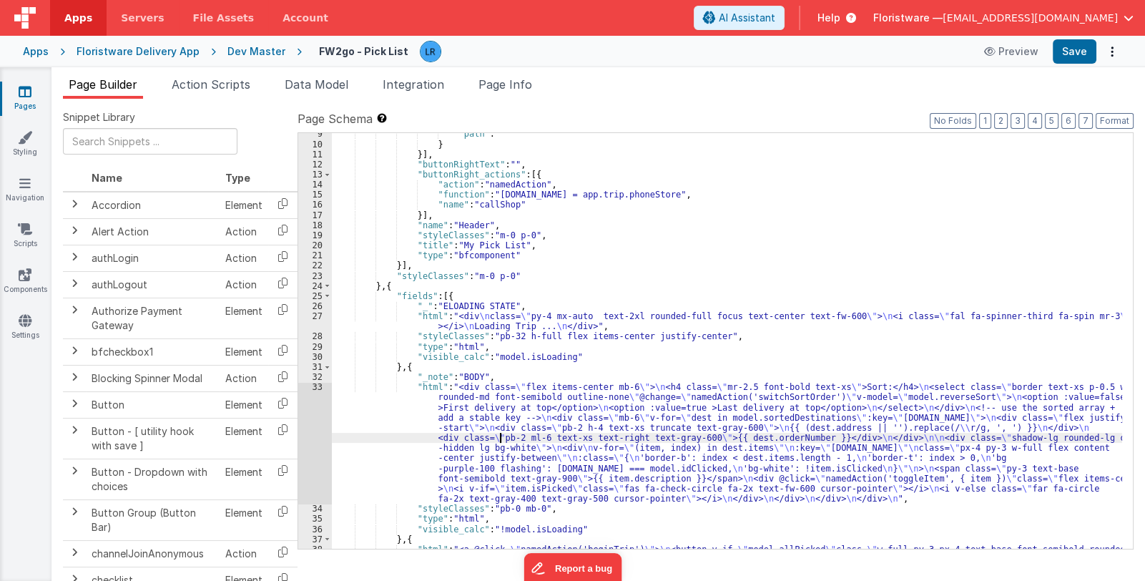
click at [500, 437] on div ""path" : "" } }] , "buttonRightText" : "" , "buttonRight_actions" : [{ "action"…" at bounding box center [727, 367] width 790 height 477
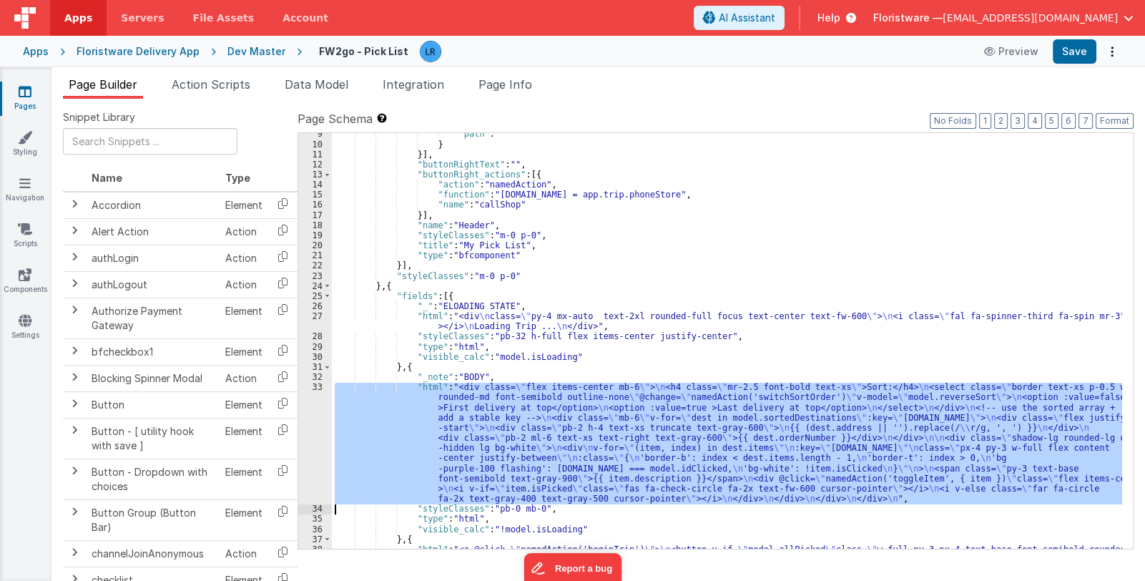
click at [315, 444] on div "33" at bounding box center [315, 443] width 34 height 122
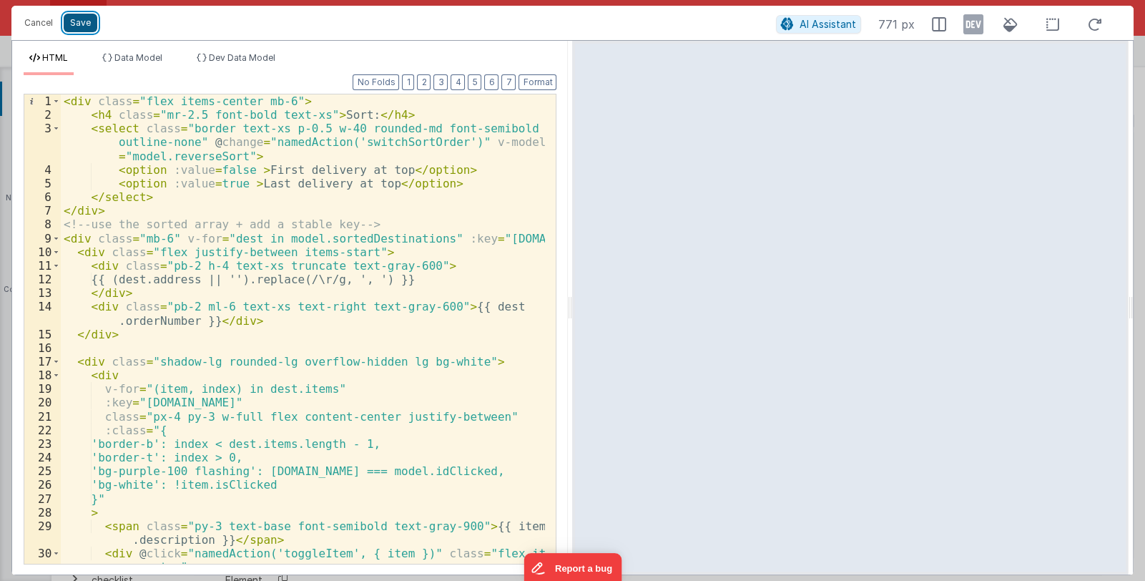
click at [87, 26] on button "Save" at bounding box center [81, 23] width 34 height 19
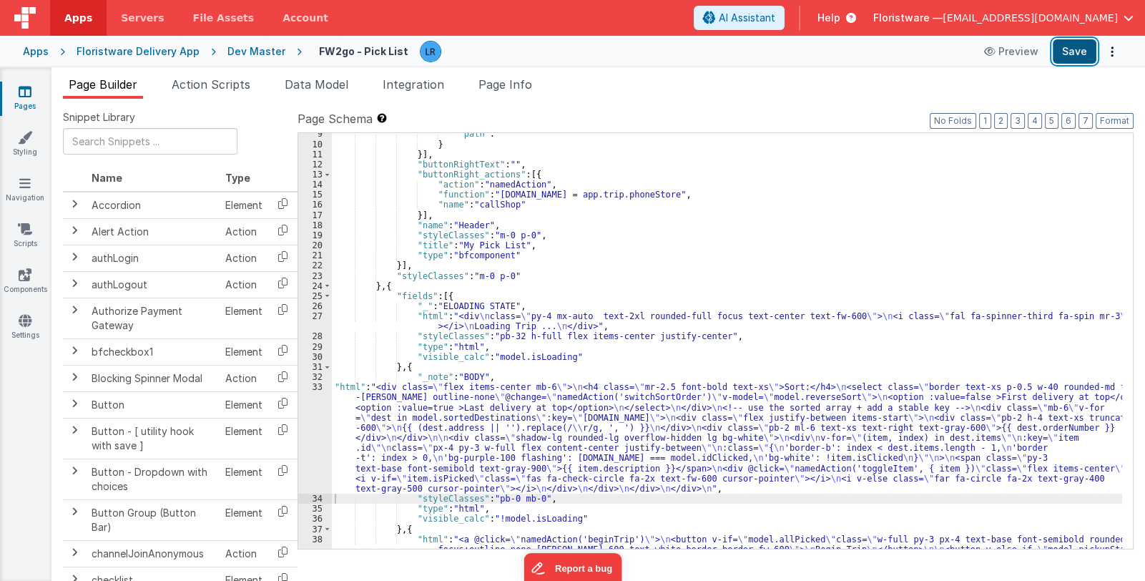
click at [1073, 54] on button "Save" at bounding box center [1075, 51] width 44 height 24
click at [333, 85] on span "Data Model" at bounding box center [317, 84] width 64 height 14
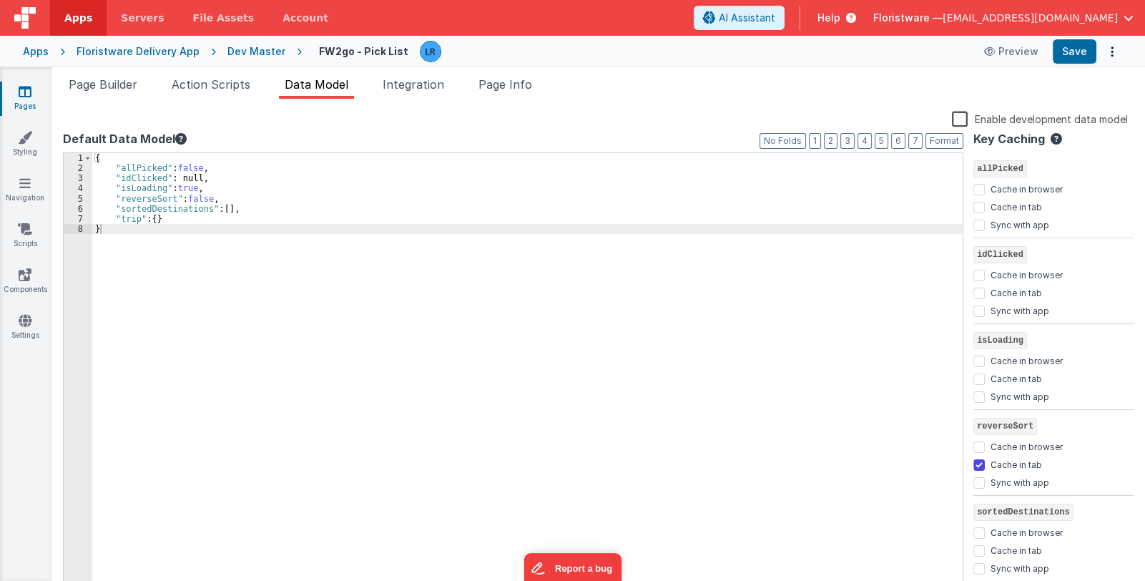
click at [1007, 464] on label "Cache in tab" at bounding box center [1017, 463] width 52 height 14
click at [985, 464] on input "Cache in tab" at bounding box center [979, 464] width 11 height 11
click at [1067, 52] on button "Save" at bounding box center [1075, 51] width 44 height 24
click at [979, 461] on input "Cache in tab" at bounding box center [979, 464] width 11 height 11
checkbox input "true"
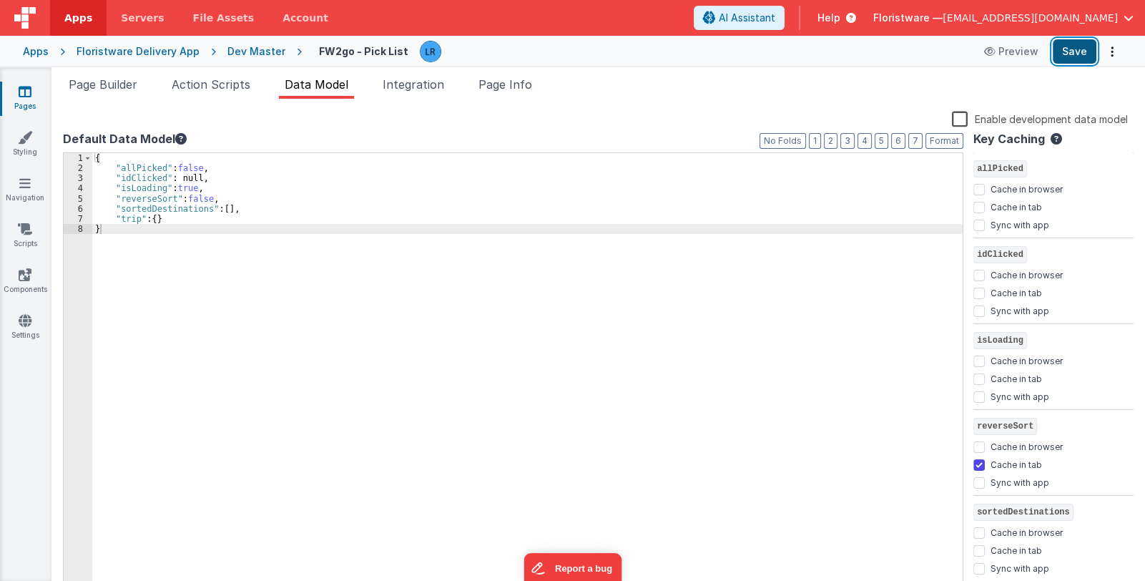
click at [1062, 56] on button "Save" at bounding box center [1075, 51] width 44 height 24
click at [29, 88] on icon at bounding box center [25, 91] width 13 height 14
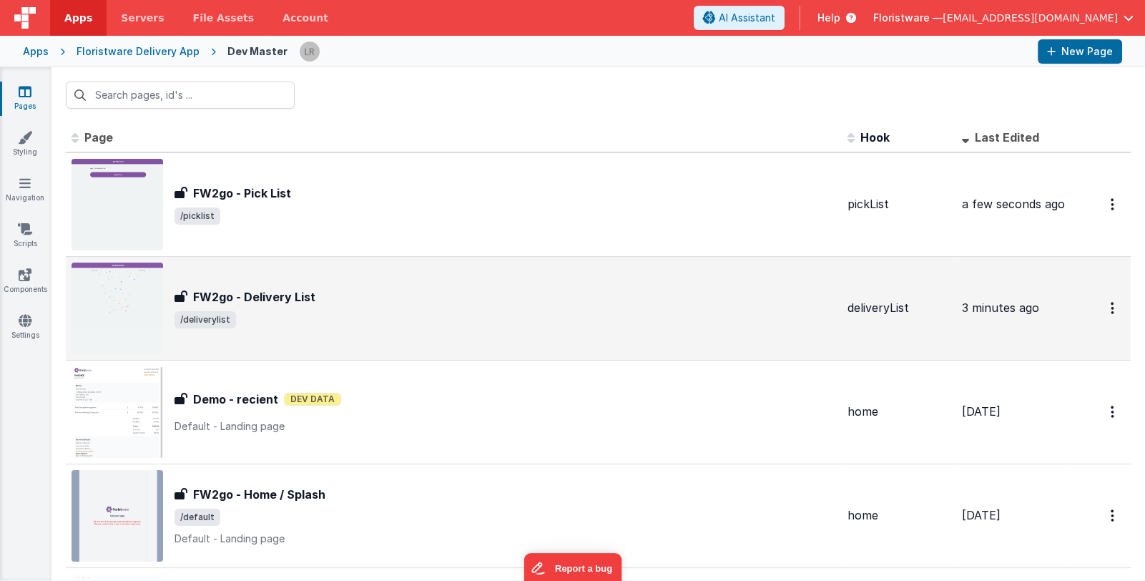
click at [328, 309] on div "FW2go - Delivery List FW2go - Delivery List /deliverylist" at bounding box center [506, 308] width 662 height 40
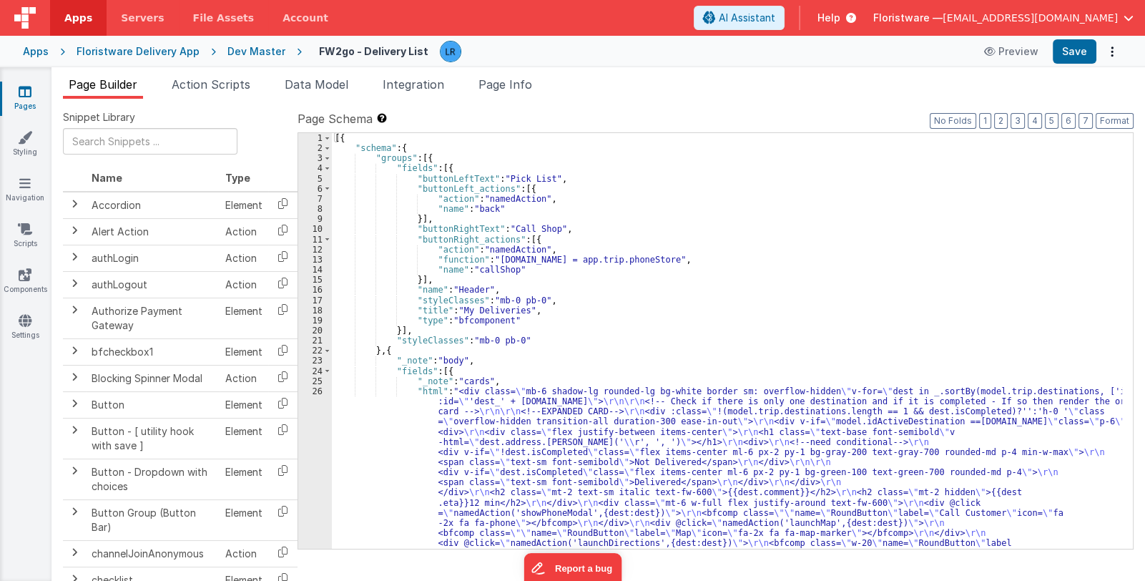
click at [537, 440] on div "[{ "schema" : { "groups" : [{ "fields" : [{ "buttonLeftText" : "Pick List" , "b…" at bounding box center [727, 539] width 790 height 812
click at [526, 472] on div "[{ "schema" : { "groups" : [{ "fields" : [{ "buttonLeftText" : "Pick List" , "b…" at bounding box center [727, 539] width 790 height 812
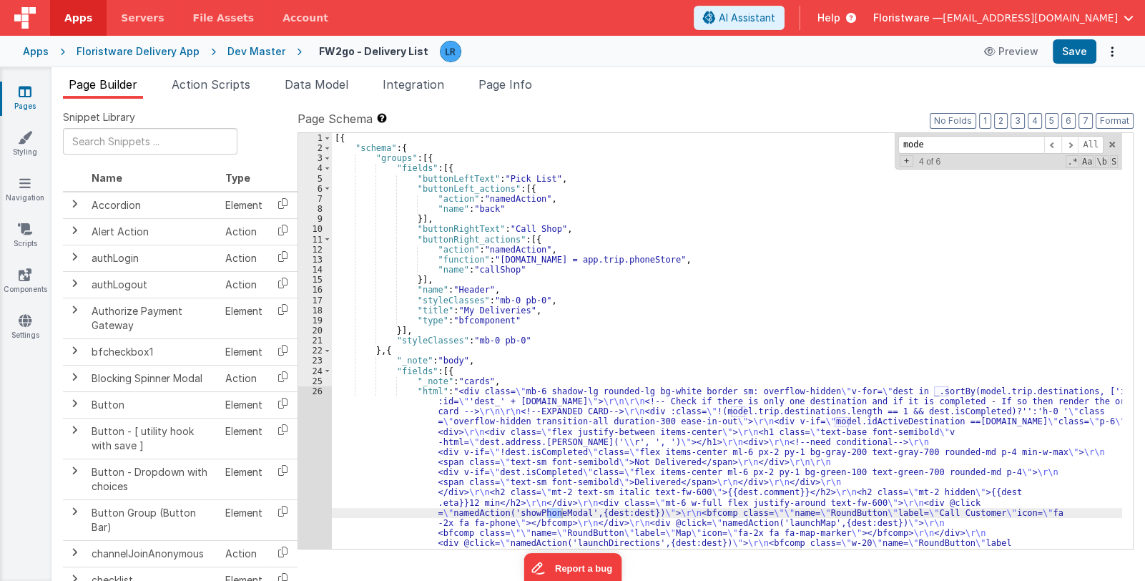
scroll to position [248, 0]
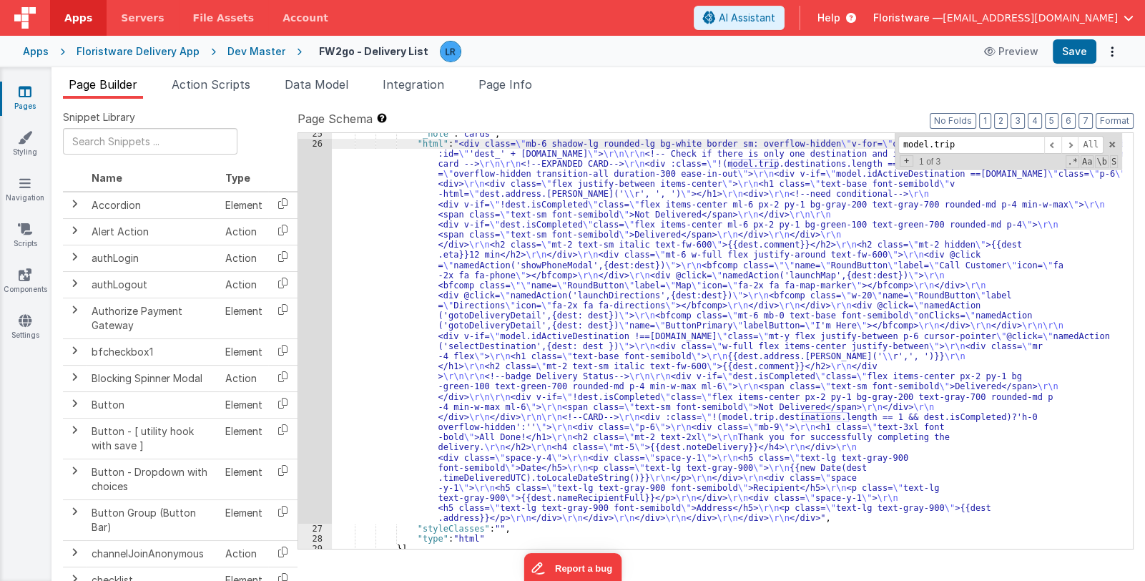
type input "model.trip"
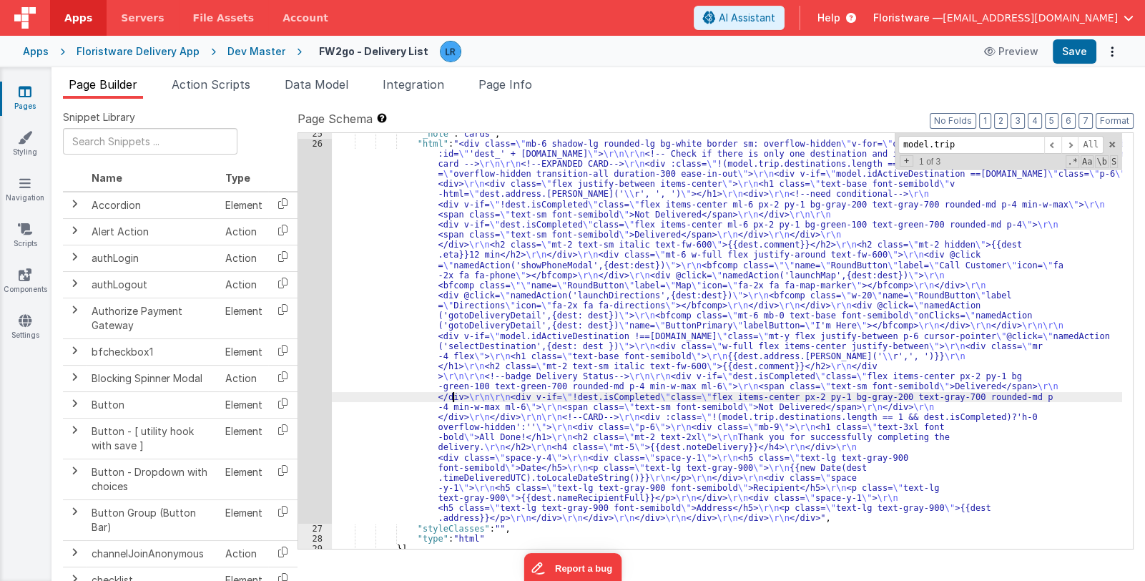
click at [454, 397] on div ""_note" : "cards" , "html" : "<div class= \" mb-6 shadow-lg rounded-lg bg-white…" at bounding box center [727, 347] width 790 height 436
click at [318, 410] on div "26" at bounding box center [315, 331] width 34 height 385
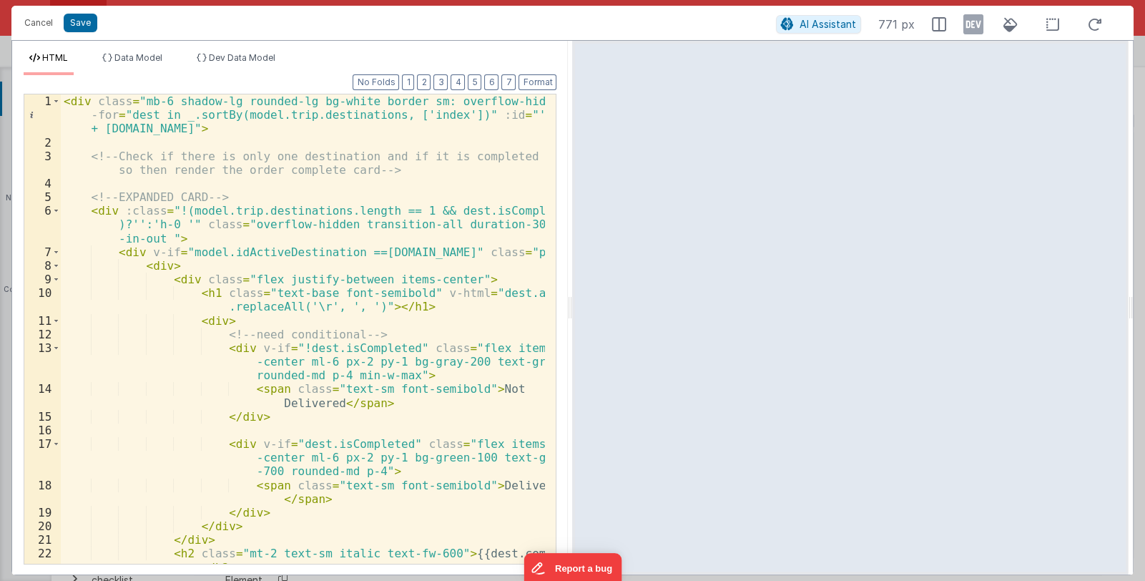
click at [287, 260] on div "< div class = "mb-6 shadow-lg rounded-lg bg-white border sm: overflow-hidden" v…" at bounding box center [303, 356] width 485 height 524
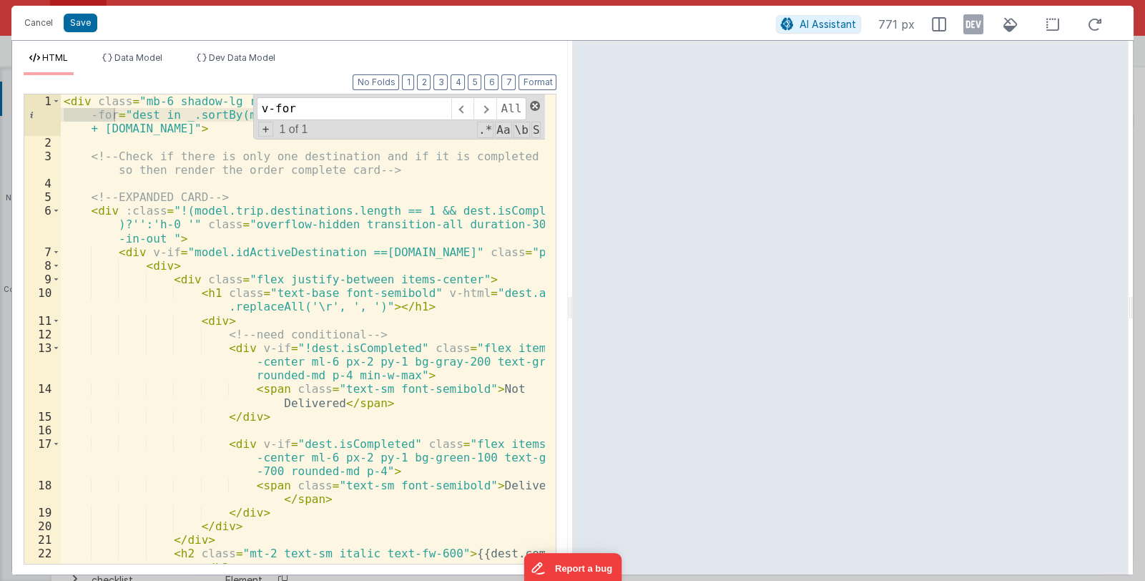
type input "v-for"
click at [534, 102] on span at bounding box center [535, 106] width 10 height 10
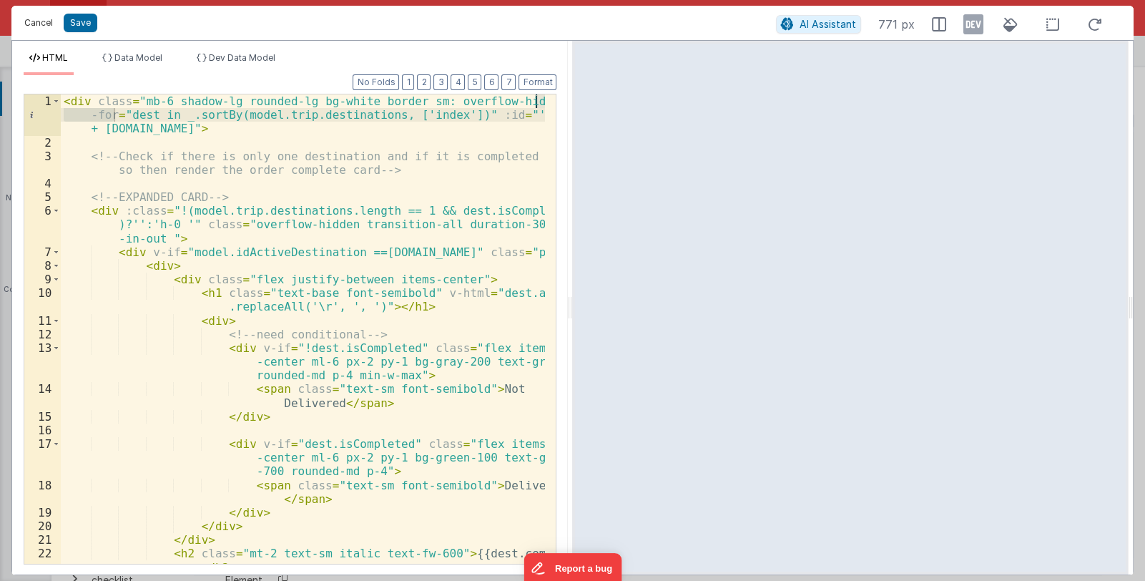
click at [39, 21] on button "Cancel" at bounding box center [38, 23] width 43 height 20
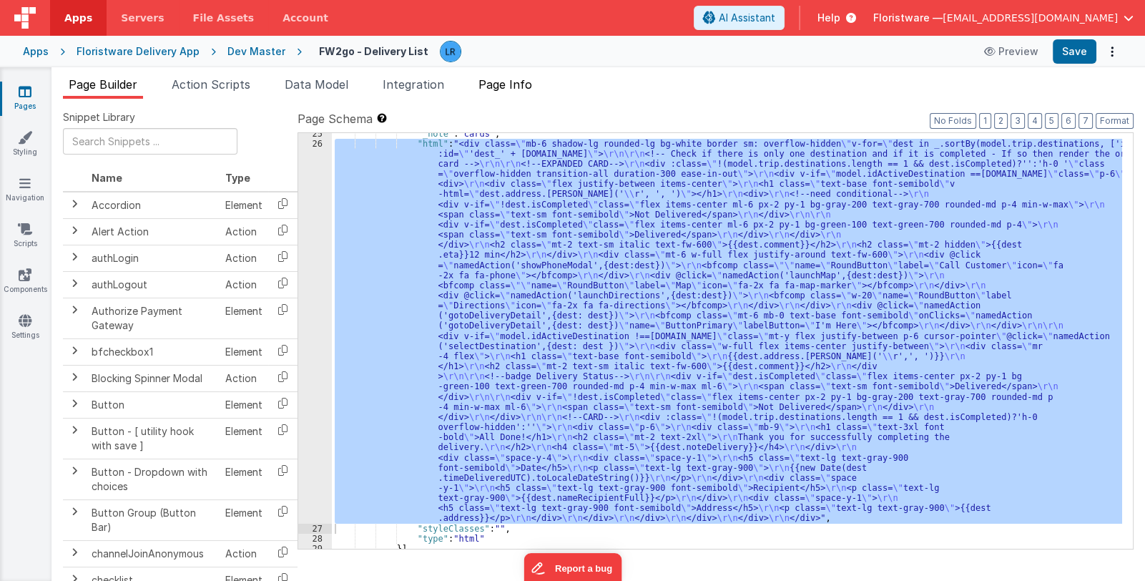
click at [513, 84] on span "Page Info" at bounding box center [506, 84] width 54 height 14
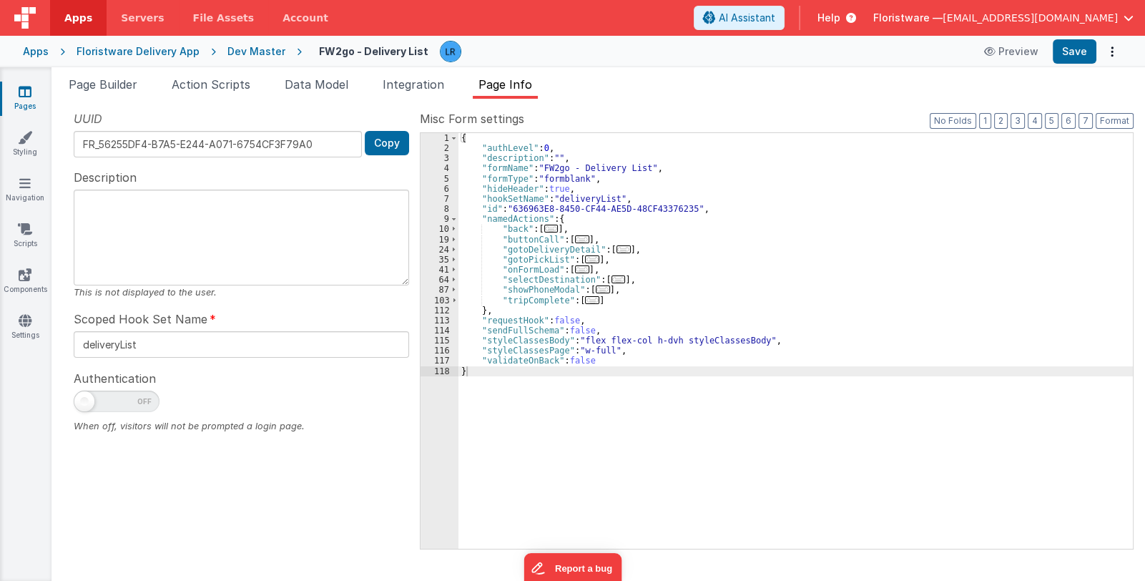
click at [25, 95] on icon at bounding box center [25, 91] width 13 height 14
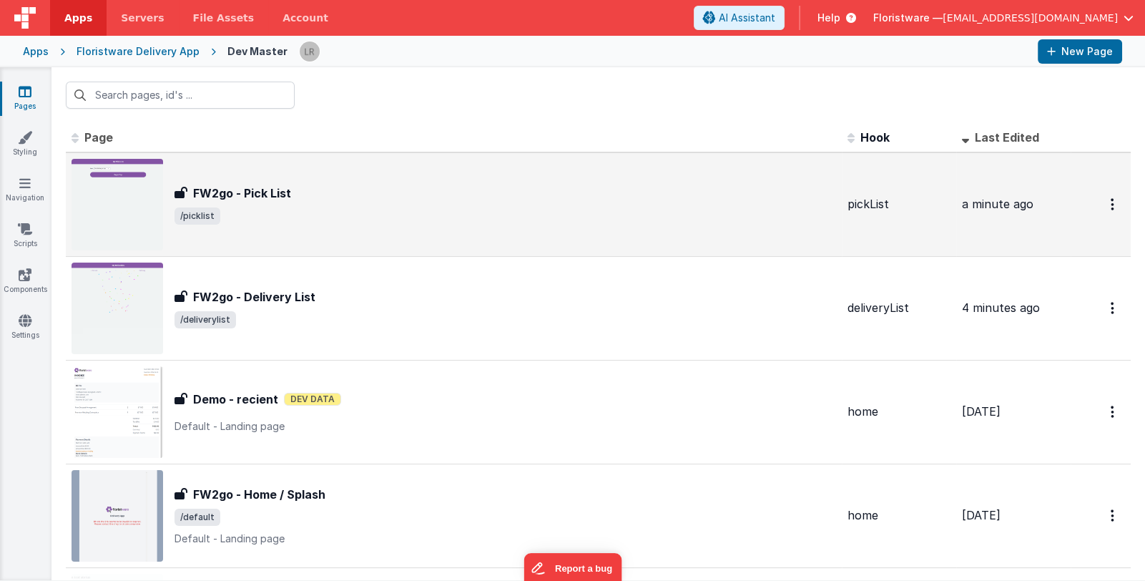
click at [462, 222] on span "/picklist" at bounding box center [506, 215] width 662 height 17
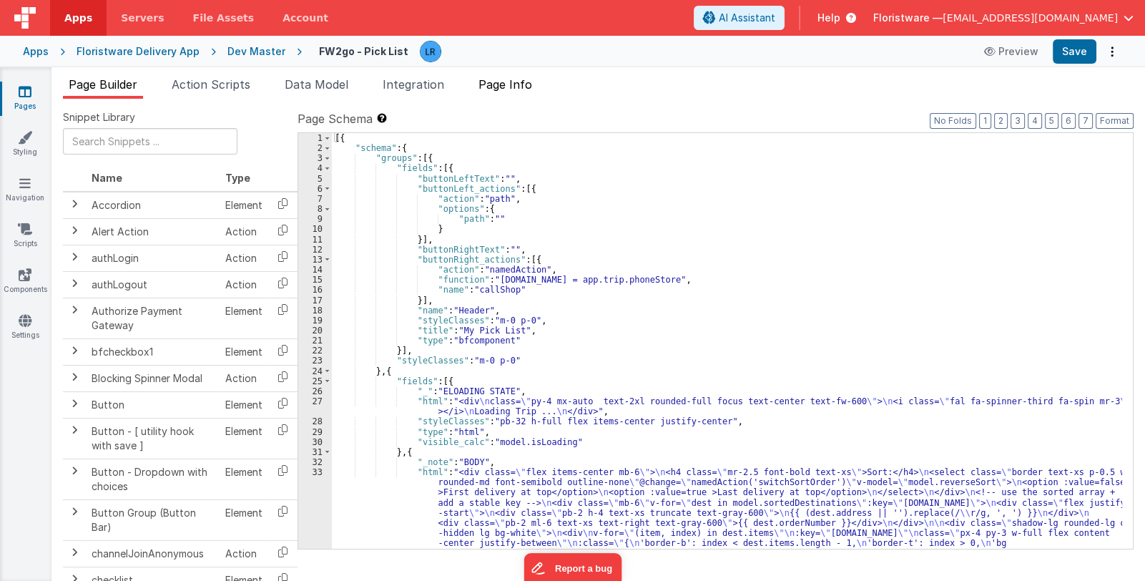
click at [524, 82] on span "Page Info" at bounding box center [506, 84] width 54 height 14
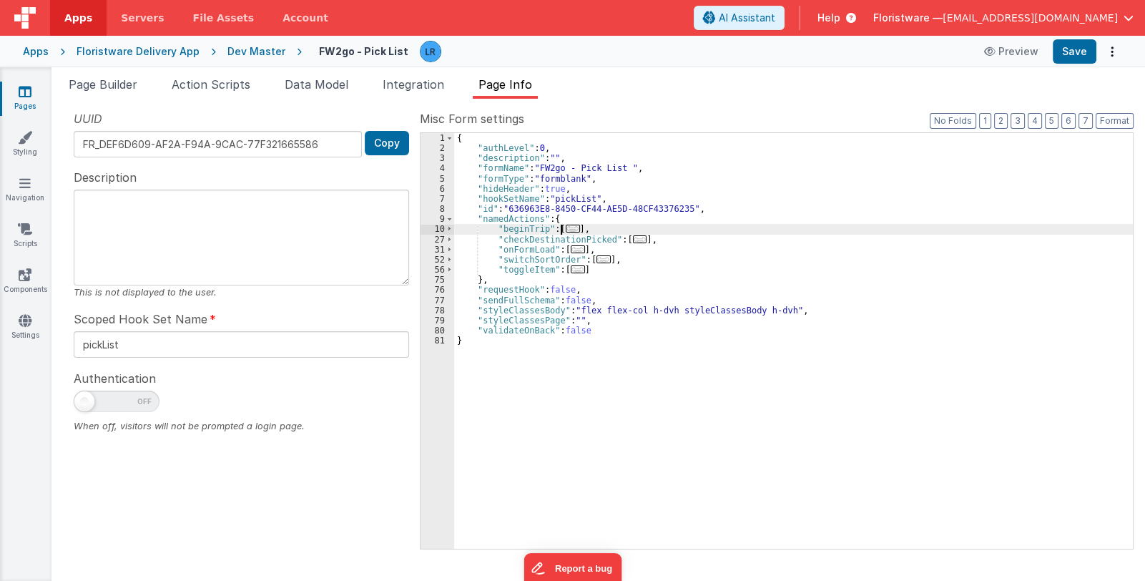
click at [570, 225] on span "..." at bounding box center [573, 229] width 14 height 8
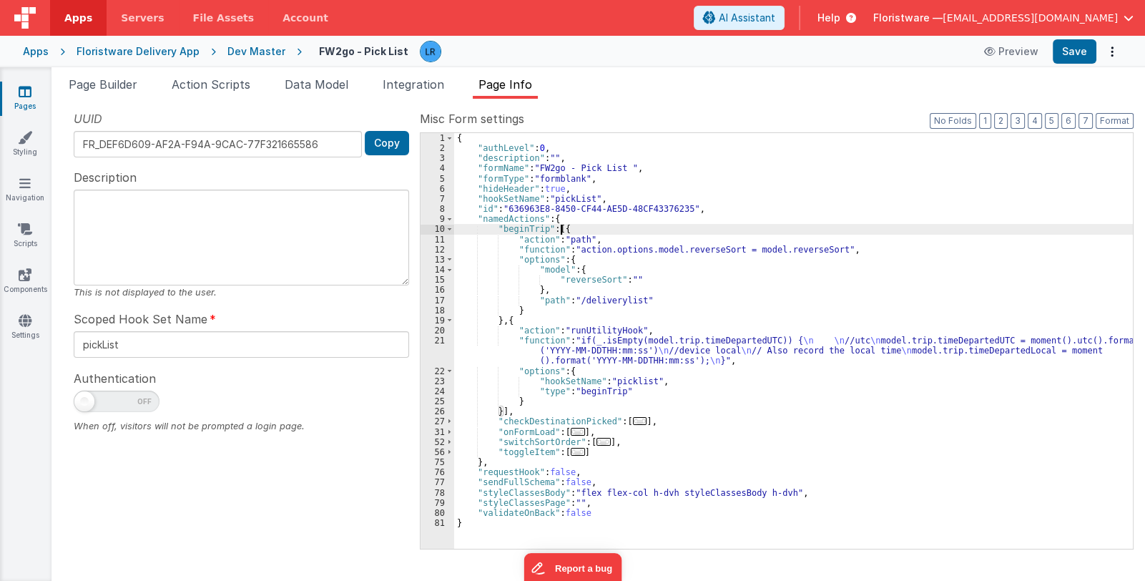
click at [580, 278] on div "{ "authLevel" : 0 , "description" : "" , "formName" : "FW2go - Pick List " , "f…" at bounding box center [793, 351] width 679 height 436
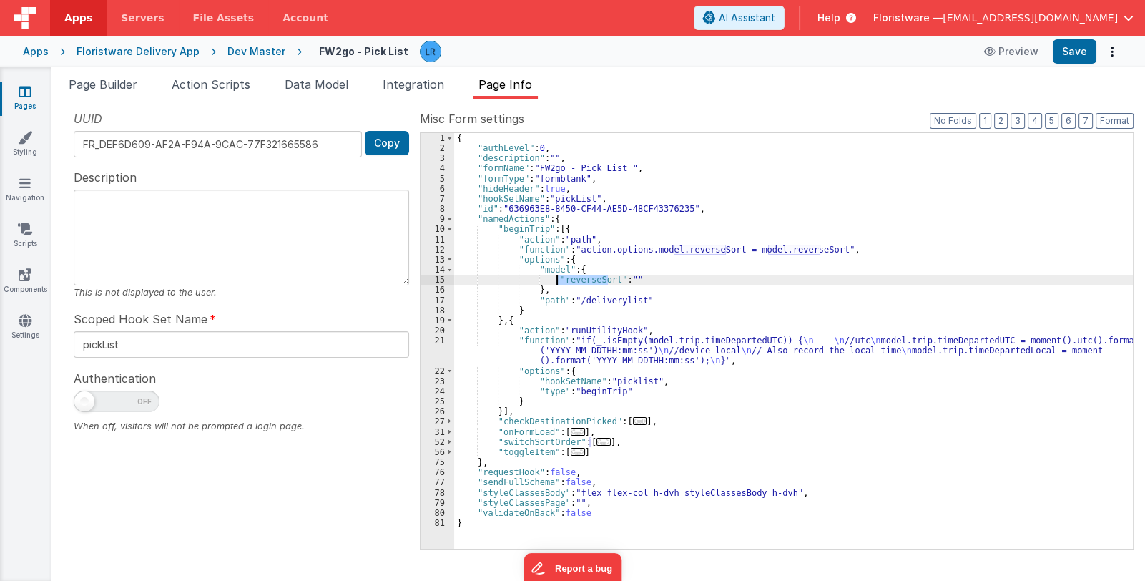
click at [580, 278] on div "{ "authLevel" : 0 , "description" : "" , "formName" : "FW2go - Pick List " , "f…" at bounding box center [793, 351] width 679 height 436
click at [657, 246] on div "{ "authLevel" : 0 , "description" : "" , "formName" : "FW2go - Pick List " , "f…" at bounding box center [793, 351] width 679 height 436
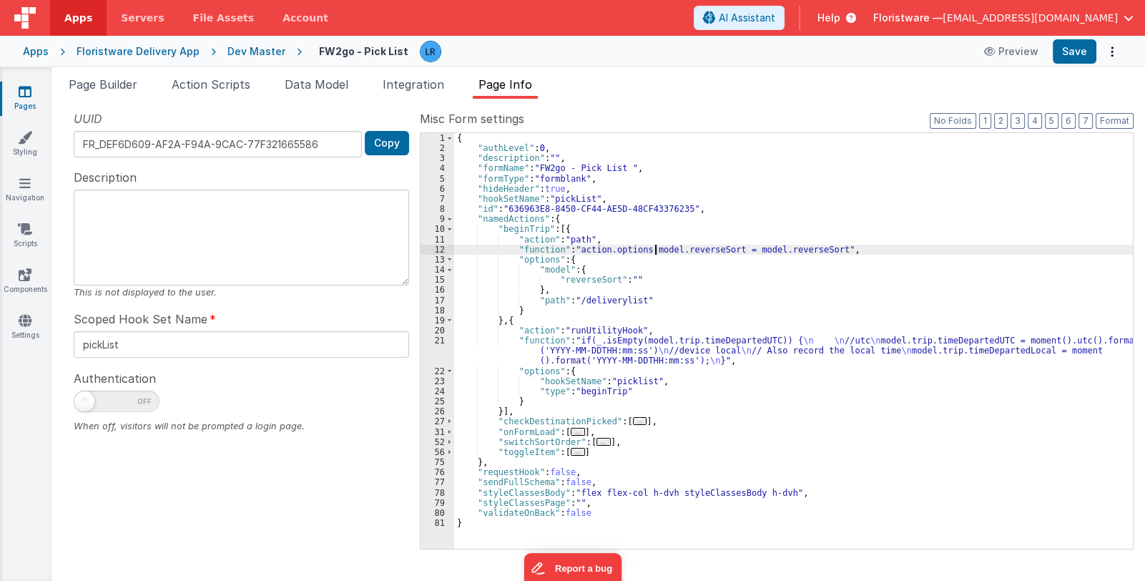
click at [657, 246] on div "{ "authLevel" : 0 , "description" : "" , "formName" : "FW2go - Pick List " , "f…" at bounding box center [793, 351] width 679 height 436
click at [622, 248] on div "{ "authLevel" : 0 , "description" : "" , "formName" : "FW2go - Pick List " , "f…" at bounding box center [793, 351] width 679 height 436
click at [590, 250] on div "{ "authLevel" : 0 , "description" : "" , "formName" : "FW2go - Pick List " , "f…" at bounding box center [793, 351] width 679 height 436
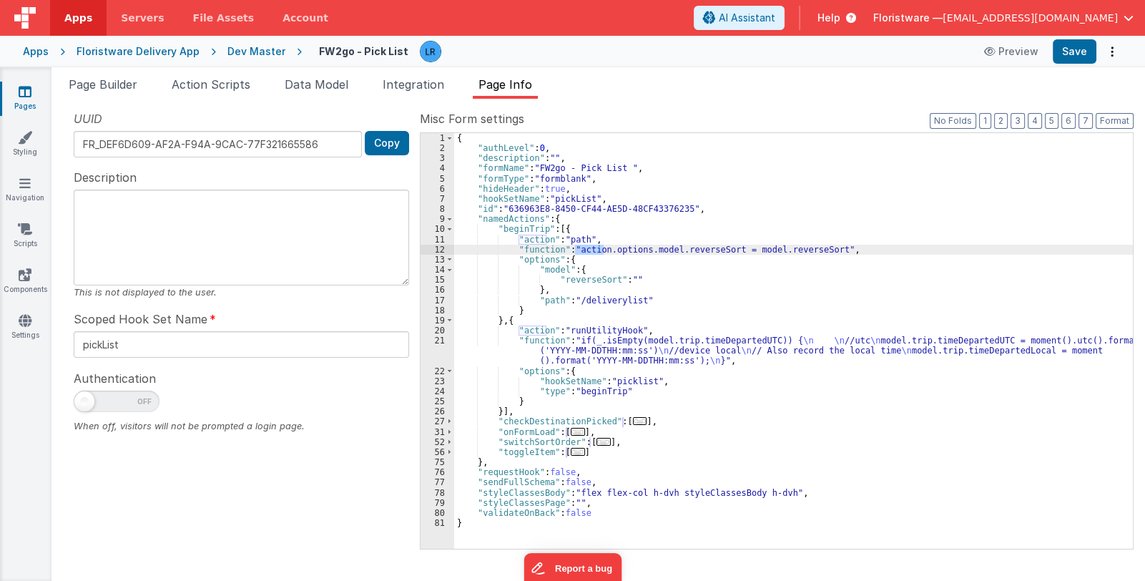
click at [23, 100] on link "Pages" at bounding box center [25, 98] width 52 height 29
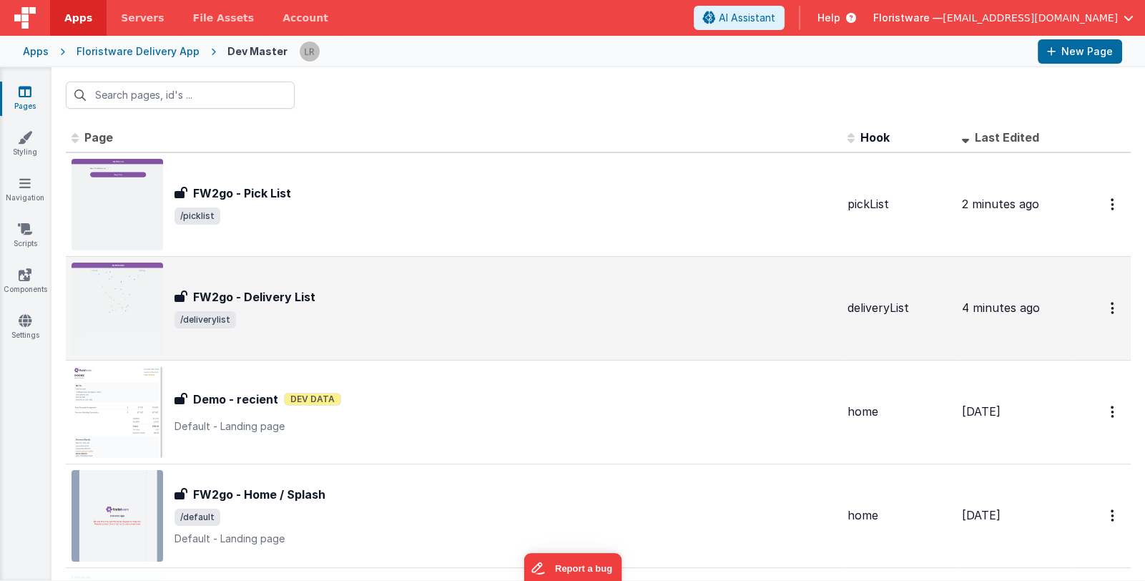
click at [408, 306] on div "FW2go - Delivery List FW2go - Delivery List /deliverylist" at bounding box center [506, 308] width 662 height 40
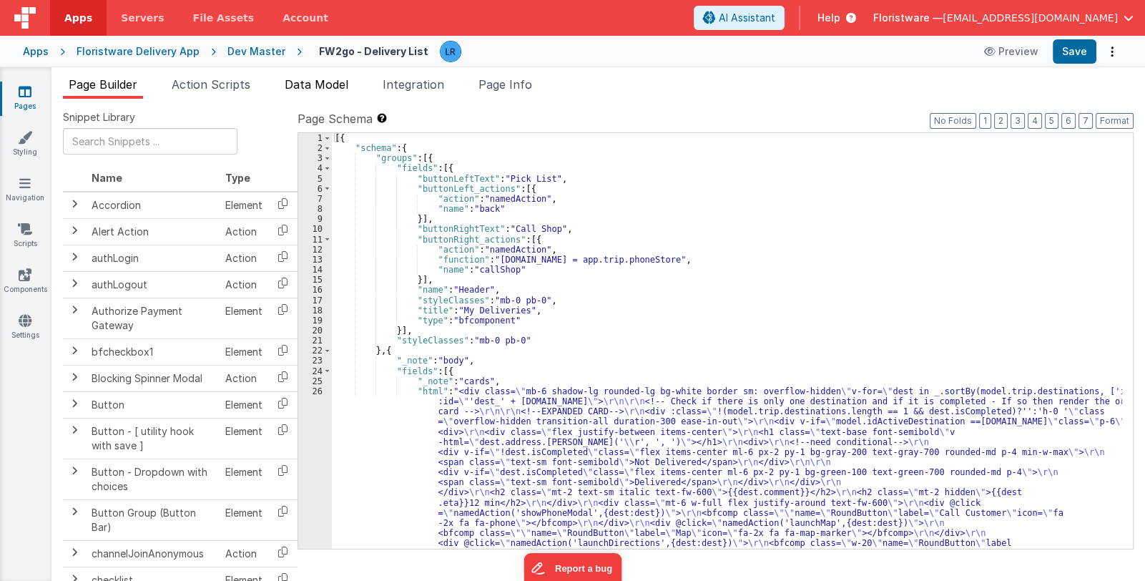
click at [318, 84] on span "Data Model" at bounding box center [317, 84] width 64 height 14
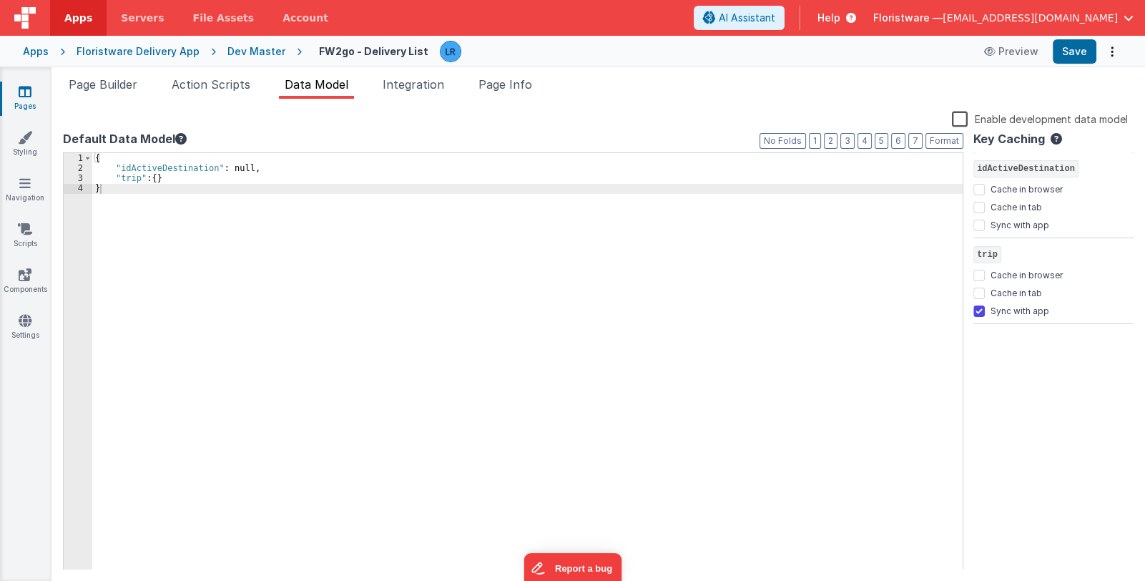
click at [172, 182] on div "{ "idActiveDestination" : null, "trip" : { } }" at bounding box center [527, 372] width 871 height 438
click at [226, 187] on div "{ "idActiveDestination" : null, "trip" : { } , "sortedDestinations" }" at bounding box center [527, 372] width 871 height 438
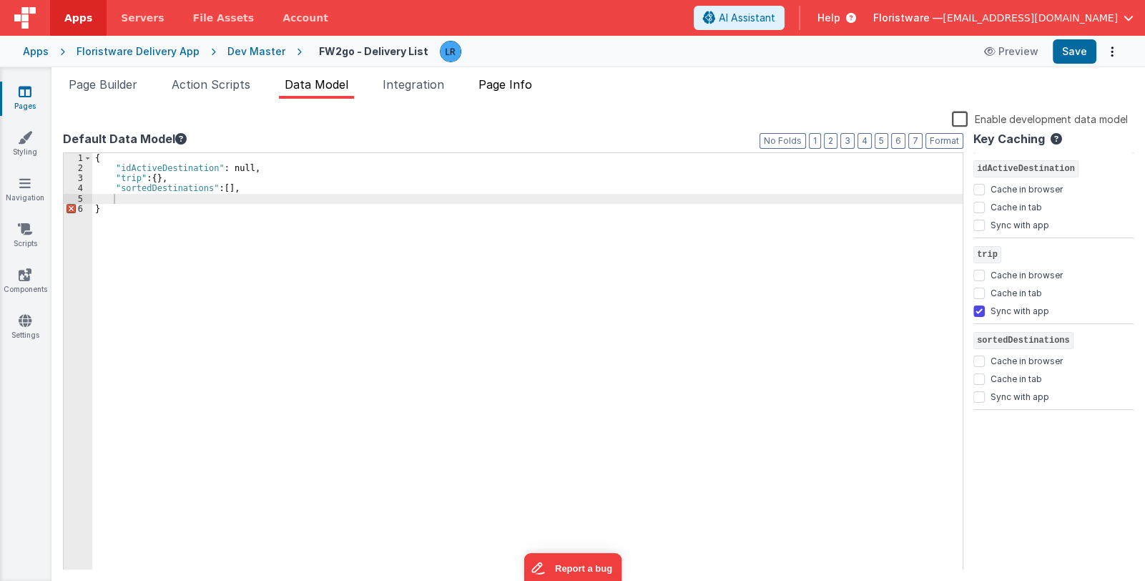
click at [524, 88] on span "Page Info" at bounding box center [506, 84] width 54 height 14
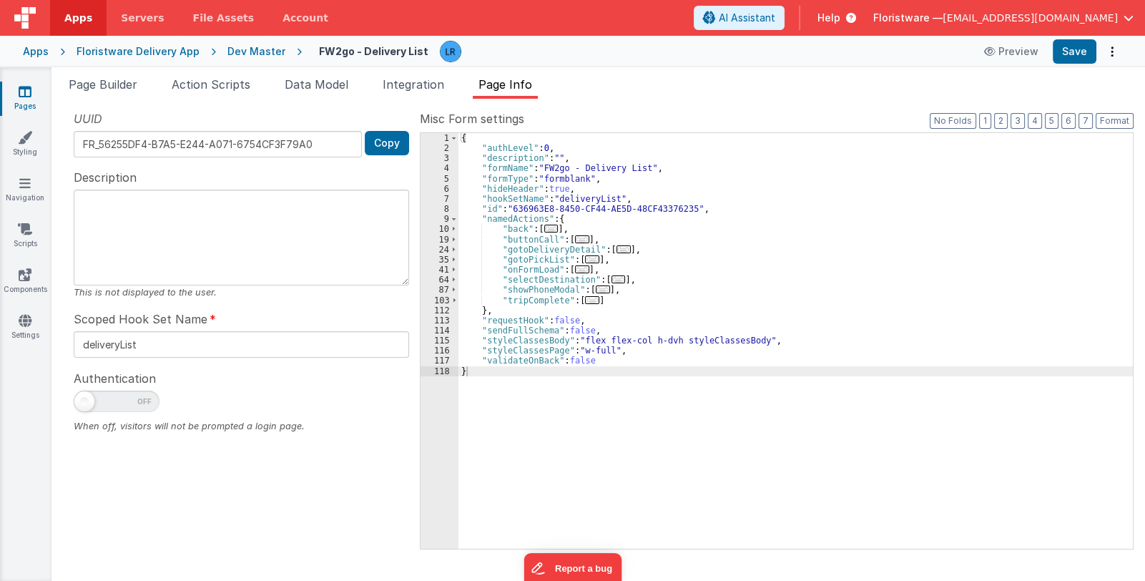
click at [576, 267] on span "..." at bounding box center [582, 269] width 14 height 8
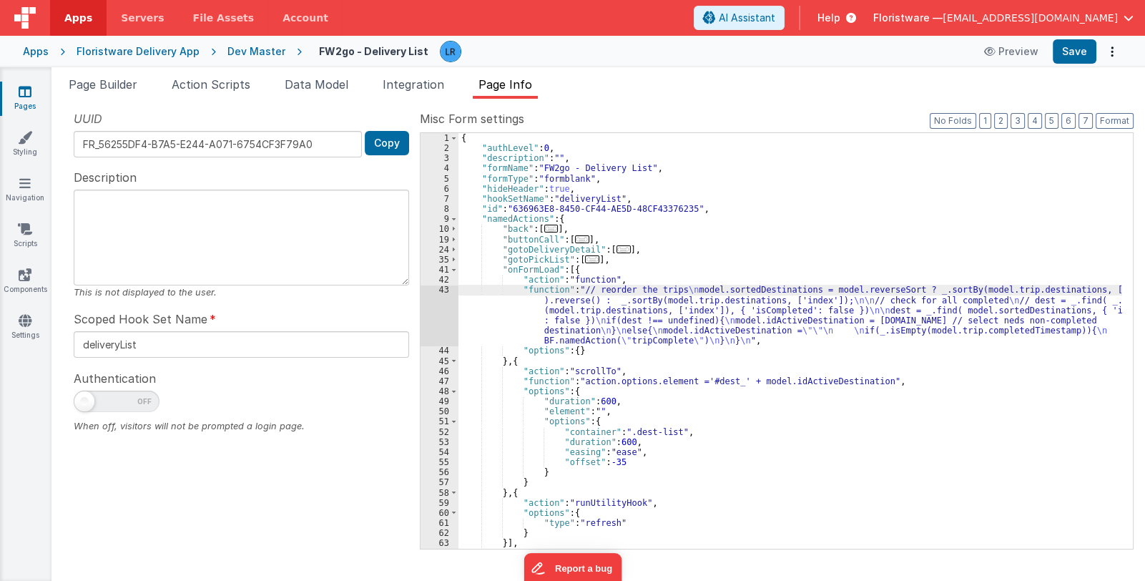
click at [712, 290] on div "{ "authLevel" : 0 , "description" : "" , "formName" : "FW2go - Delivery List" ,…" at bounding box center [791, 351] width 664 height 436
drag, startPoint x: 838, startPoint y: 288, endPoint x: 889, endPoint y: 286, distance: 51.5
click at [889, 286] on div "{ "authLevel" : 0 , "description" : "" , "formName" : "FW2go - Delivery List" ,…" at bounding box center [791, 351] width 664 height 436
click at [120, 83] on span "Page Builder" at bounding box center [103, 84] width 69 height 14
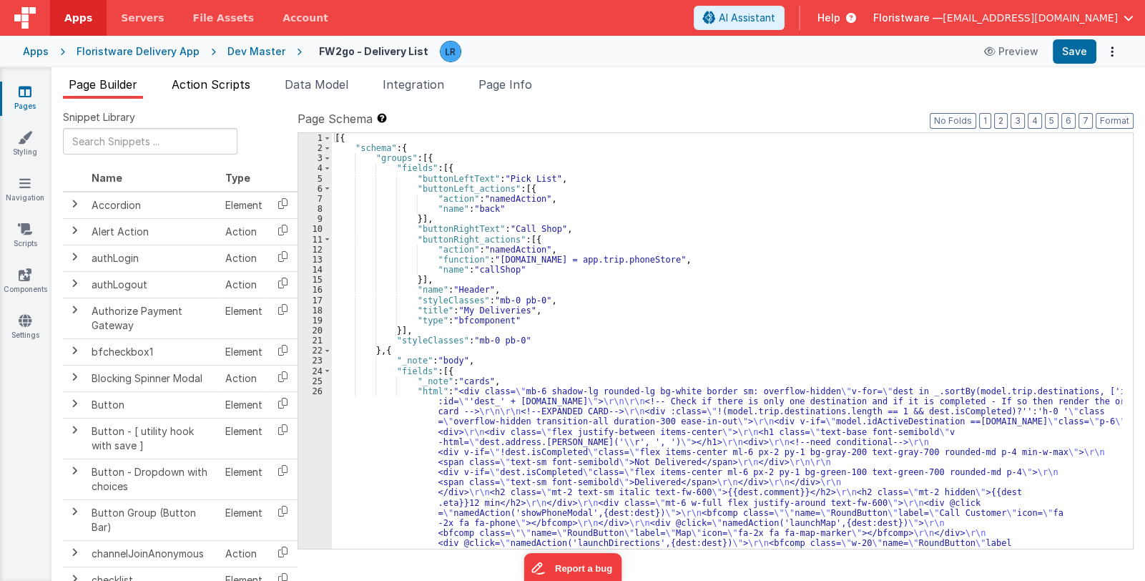
click at [243, 86] on span "Action Scripts" at bounding box center [211, 84] width 79 height 14
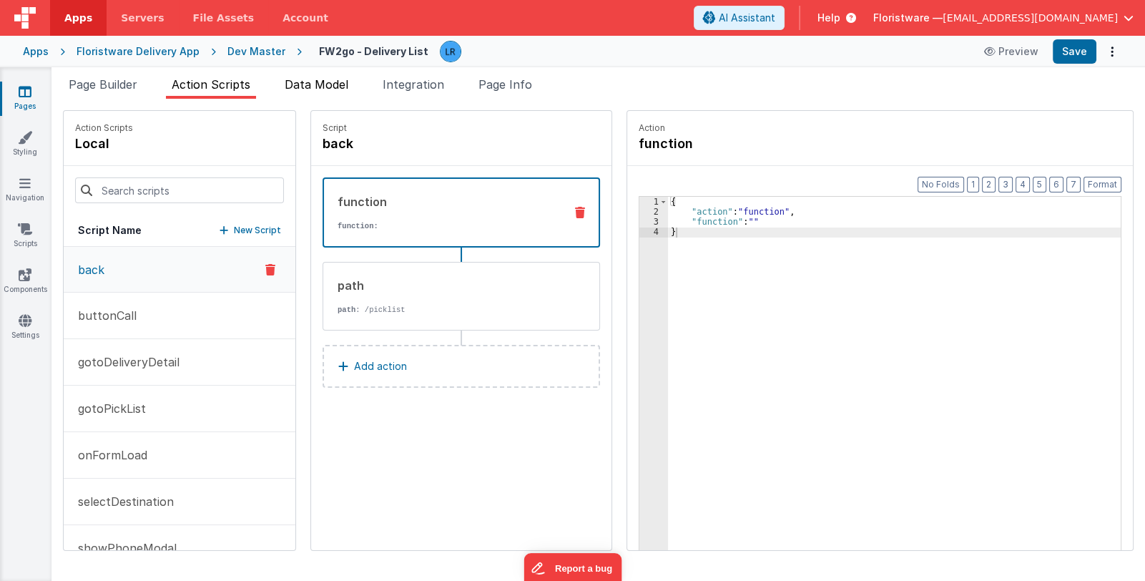
click at [333, 89] on span "Data Model" at bounding box center [317, 84] width 64 height 14
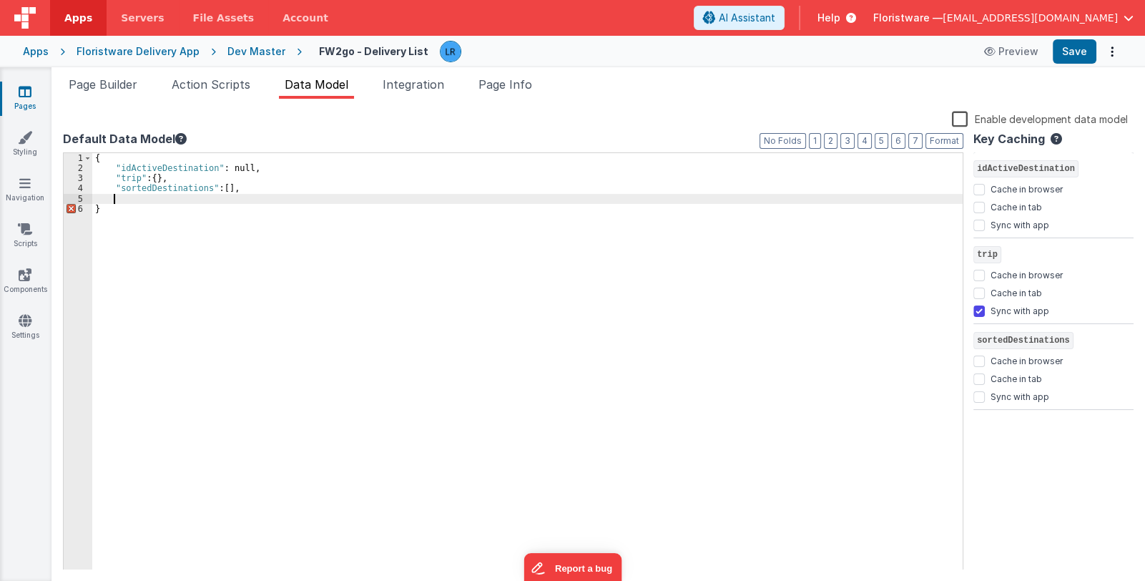
click at [177, 194] on div "{ "idActiveDestination" : null, "trip" : { } , "sortedDestinations" : [ ] , }" at bounding box center [527, 372] width 871 height 438
paste textarea
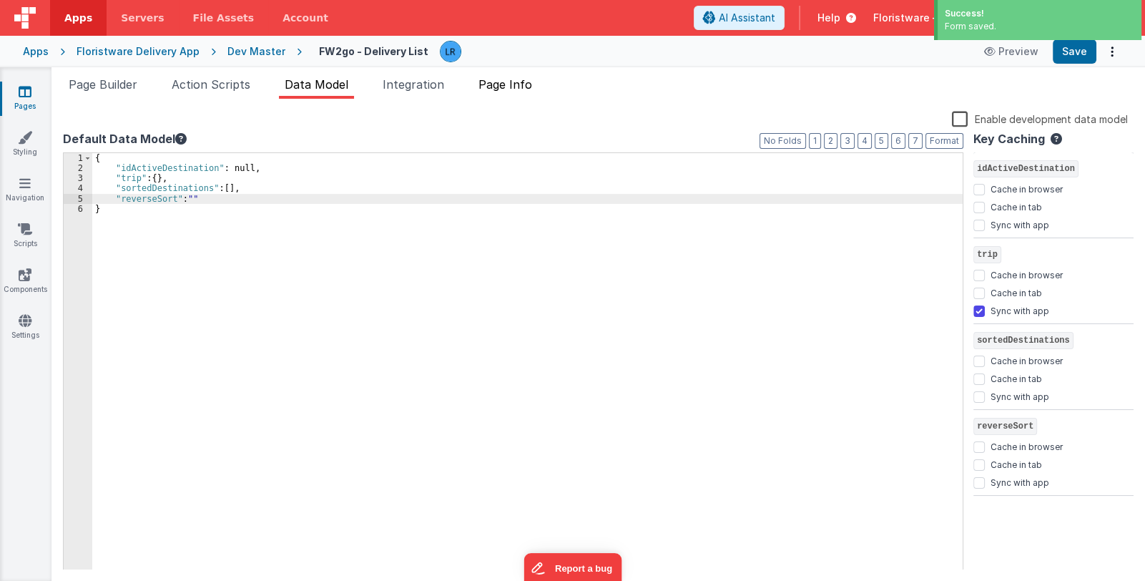
click at [521, 84] on span "Page Info" at bounding box center [506, 84] width 54 height 14
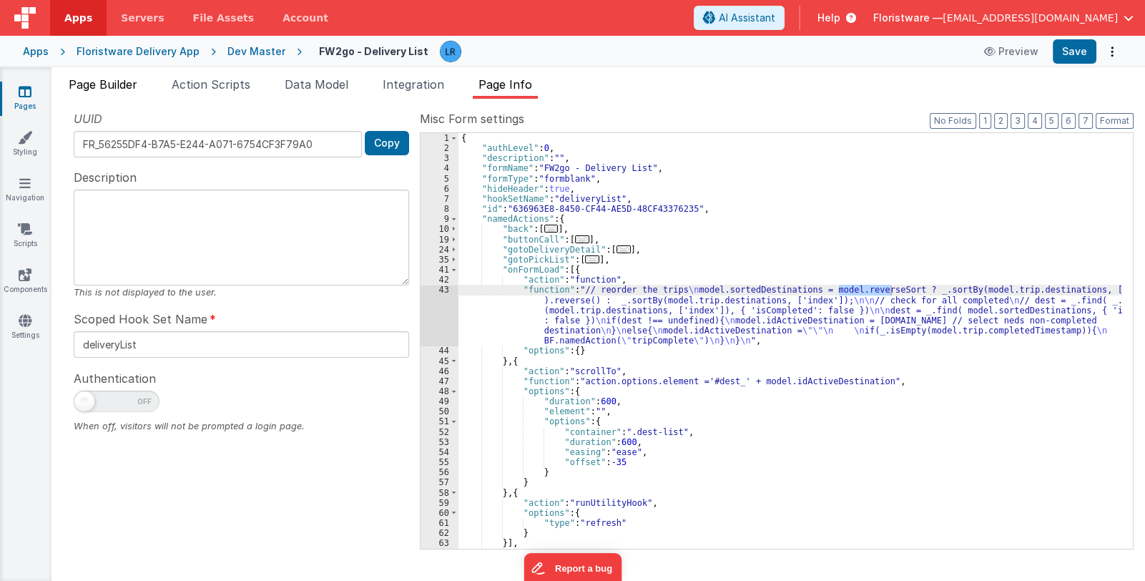
click at [112, 79] on span "Page Builder" at bounding box center [103, 84] width 69 height 14
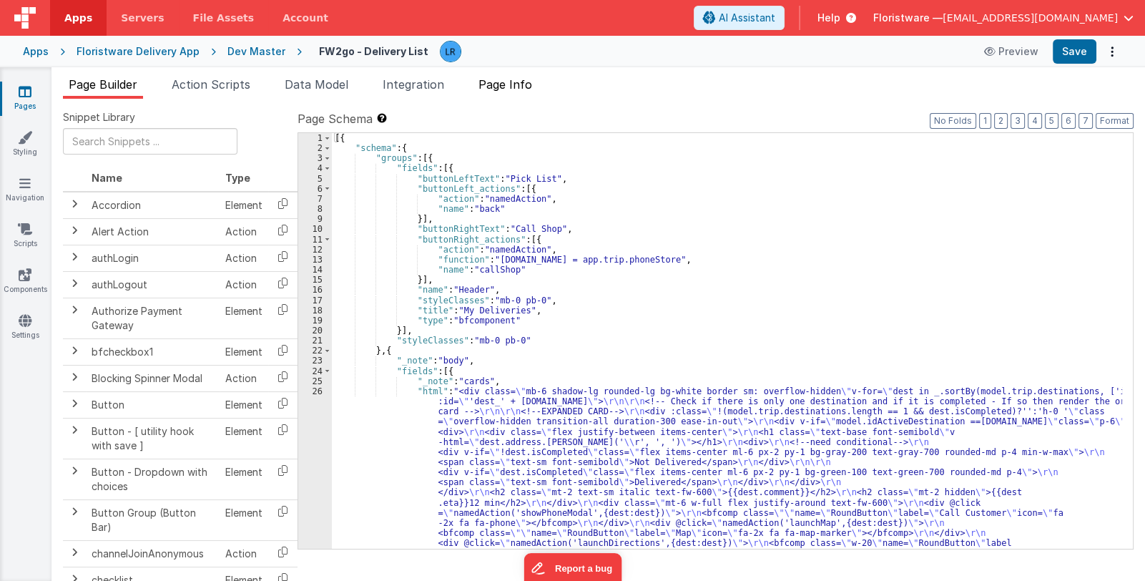
click at [506, 79] on span "Page Info" at bounding box center [506, 84] width 54 height 14
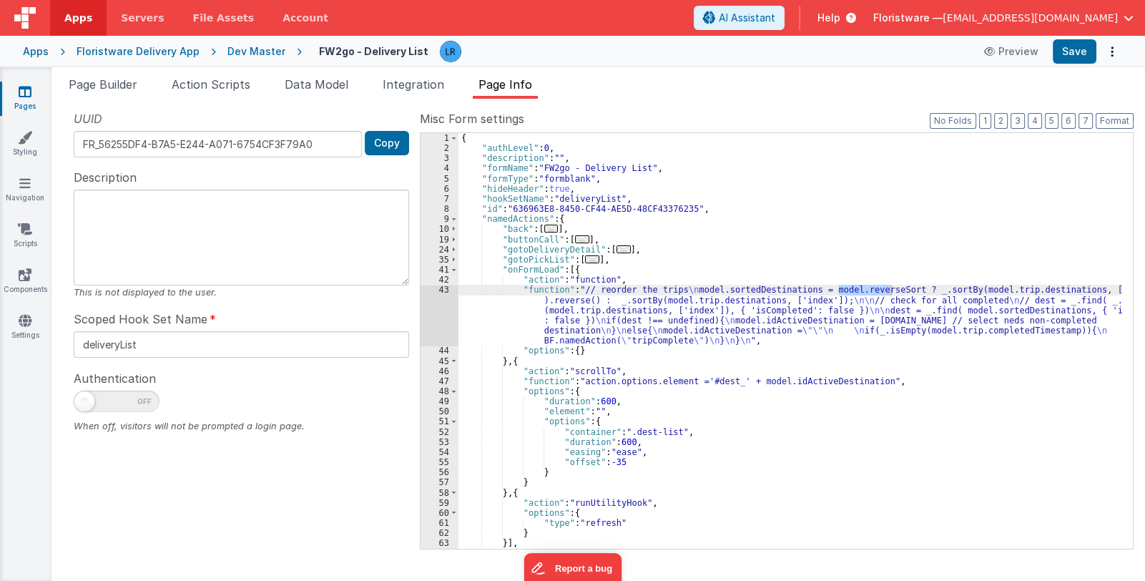
click at [580, 319] on div "{ "authLevel" : 0 , "description" : "" , "formName" : "FW2go - Delivery List" ,…" at bounding box center [791, 351] width 664 height 436
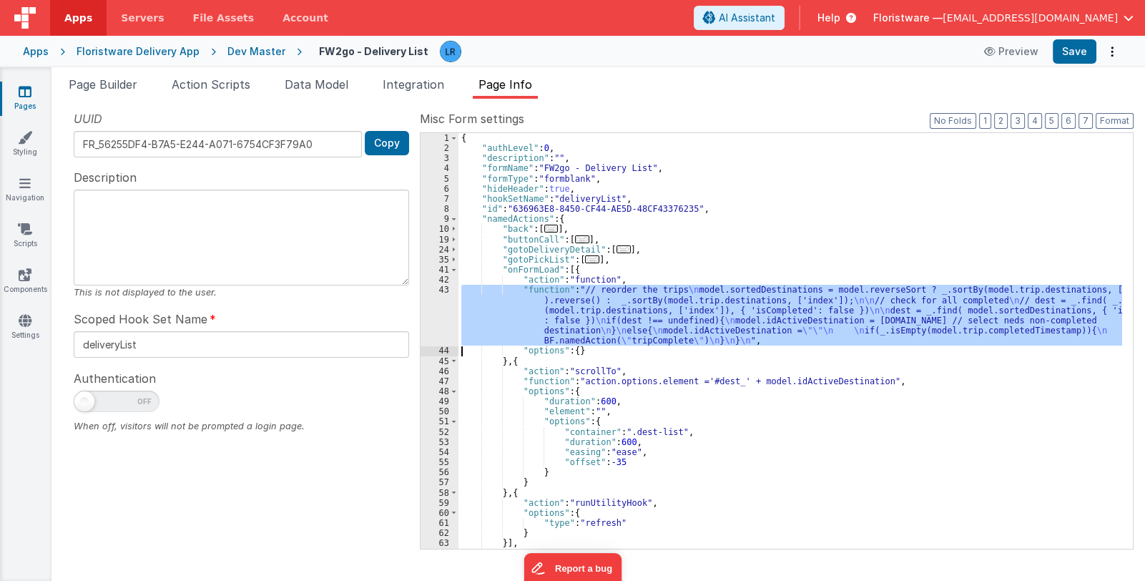
click at [432, 317] on div "43" at bounding box center [440, 315] width 38 height 61
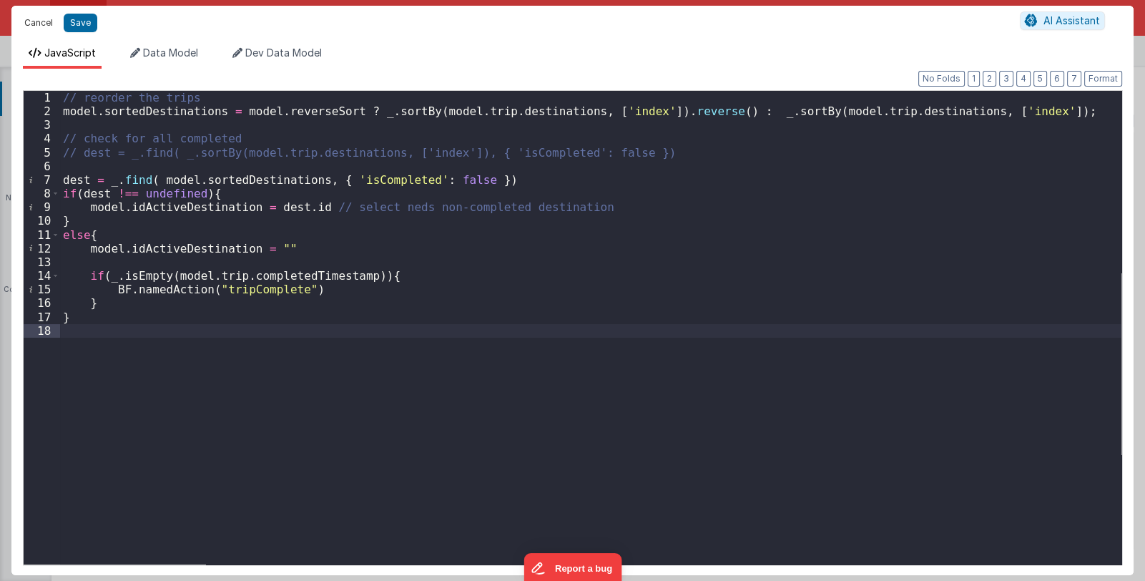
click at [39, 21] on button "Cancel" at bounding box center [38, 23] width 43 height 20
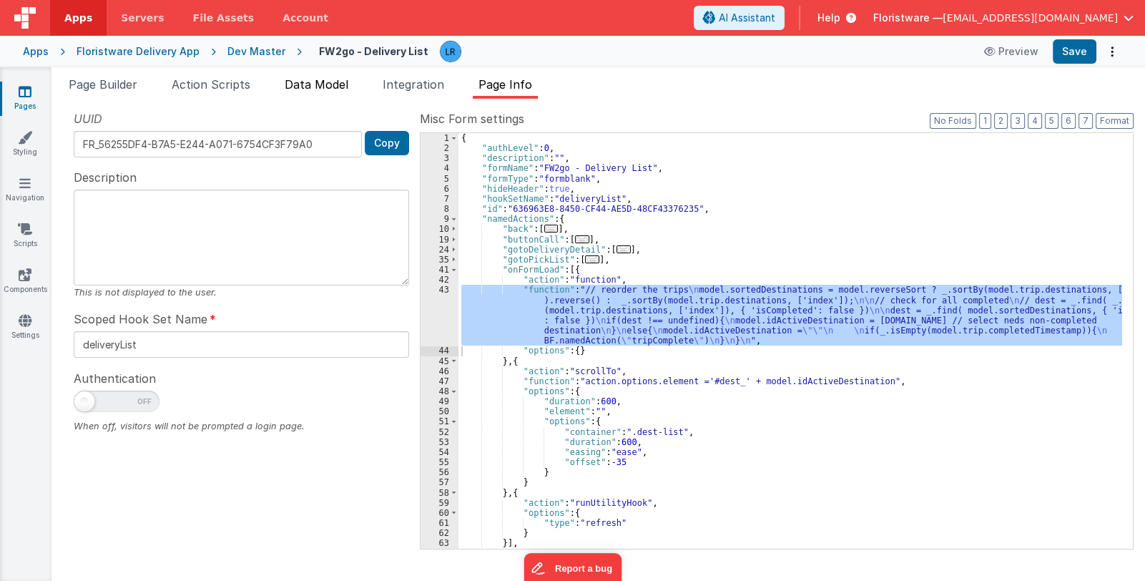
click at [300, 87] on span "Data Model" at bounding box center [317, 84] width 64 height 14
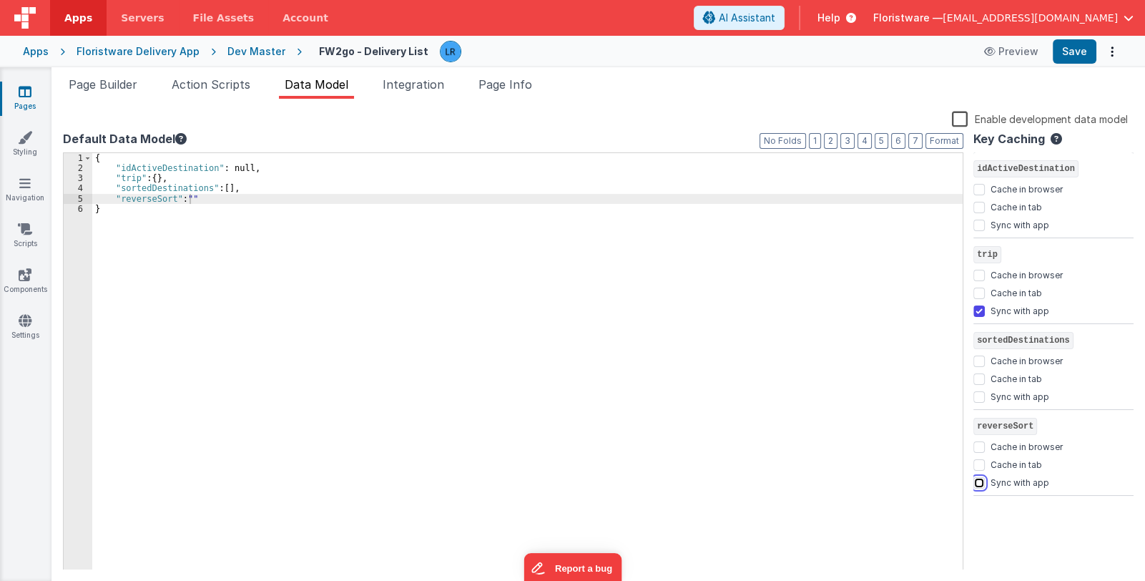
click at [980, 484] on input "Sync with app" at bounding box center [979, 482] width 11 height 11
checkbox input "true"
click at [1082, 62] on button "Save" at bounding box center [1075, 51] width 44 height 24
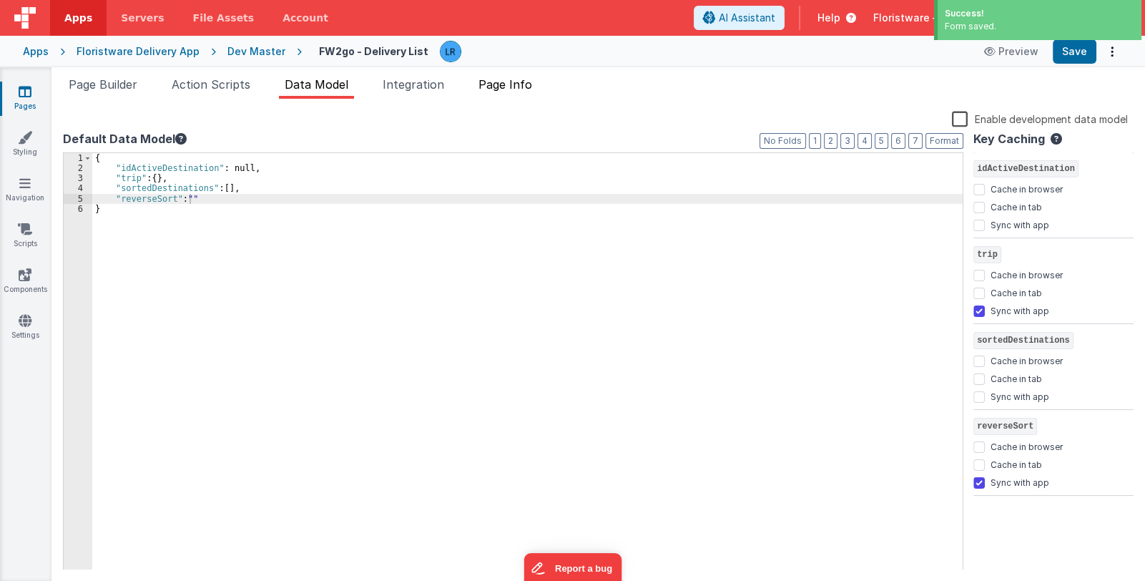
click at [524, 85] on span "Page Info" at bounding box center [506, 84] width 54 height 14
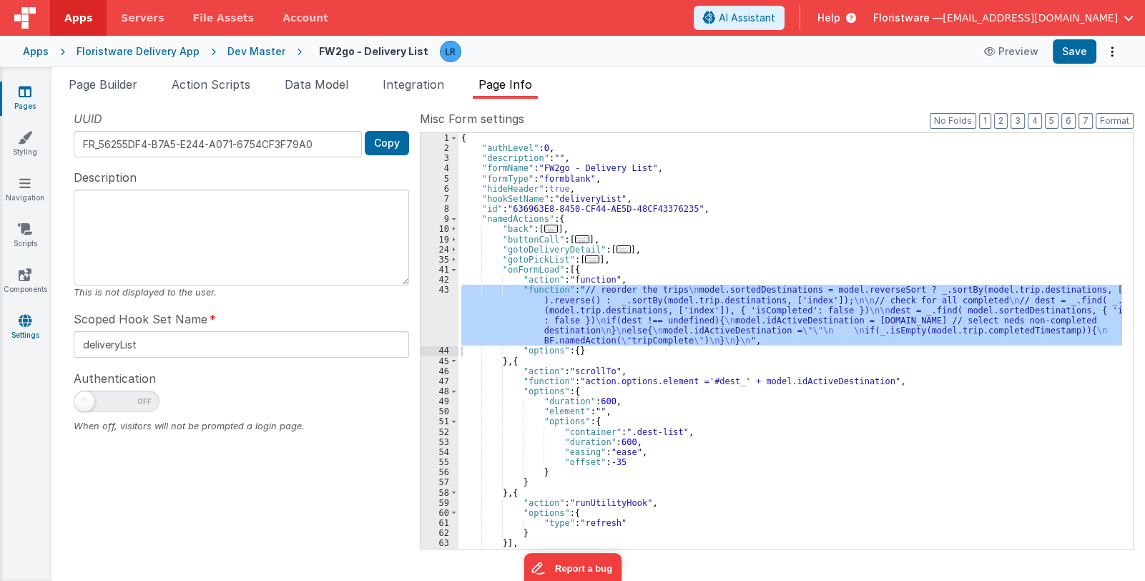
click at [22, 320] on icon at bounding box center [25, 320] width 13 height 14
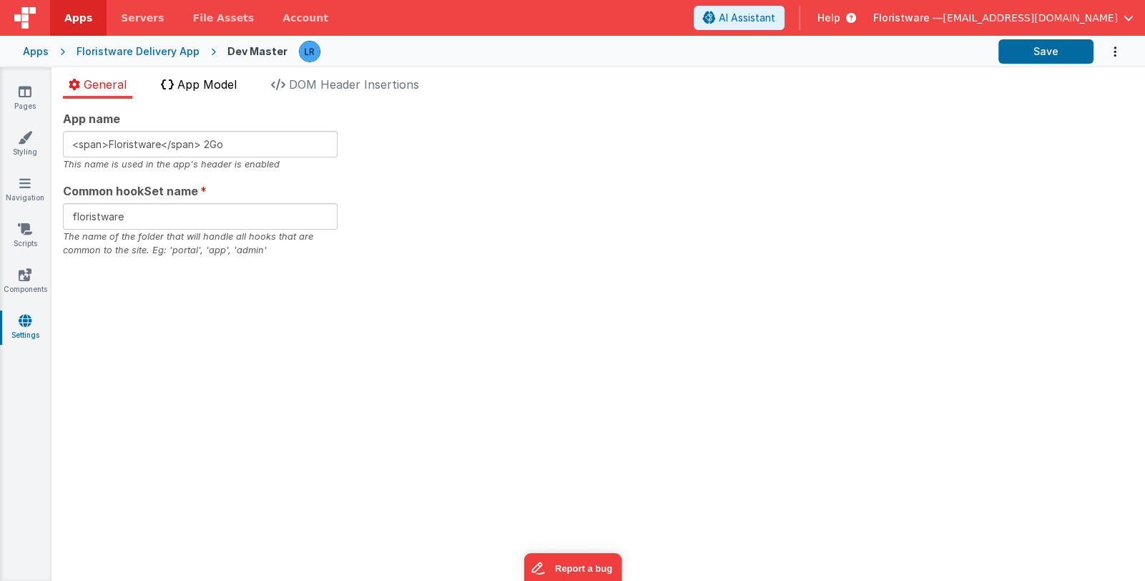
click at [226, 92] on li "App Model" at bounding box center [198, 87] width 87 height 23
checkbox input "false"
checkbox input "true"
checkbox input "false"
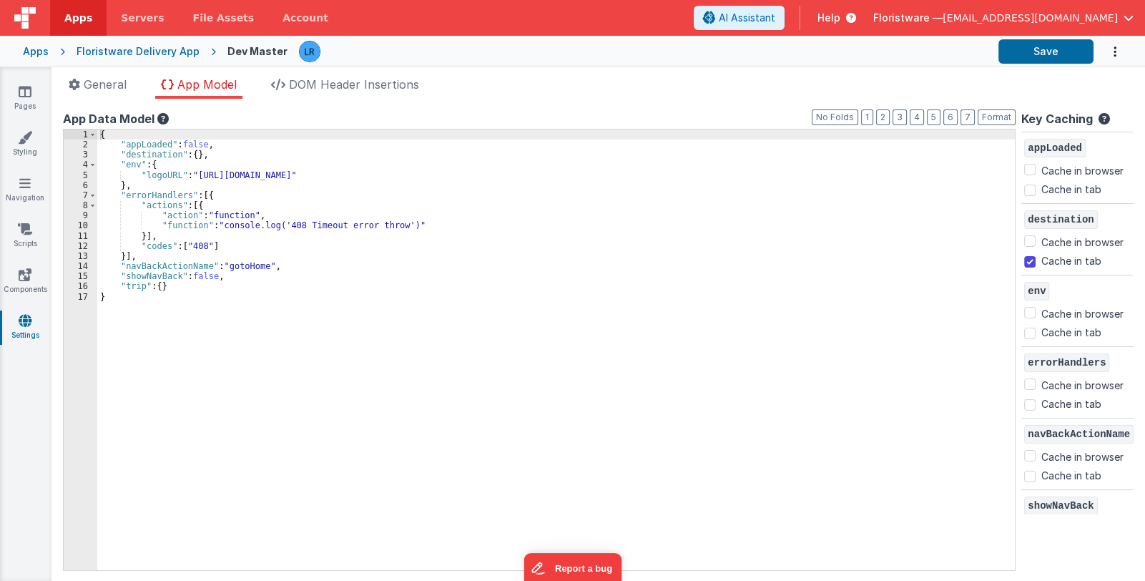
click at [177, 288] on div "{ "appLoaded" : false , "destination" : { } , "env" : { "logoURL" : "[URL][DOMA…" at bounding box center [556, 359] width 918 height 461
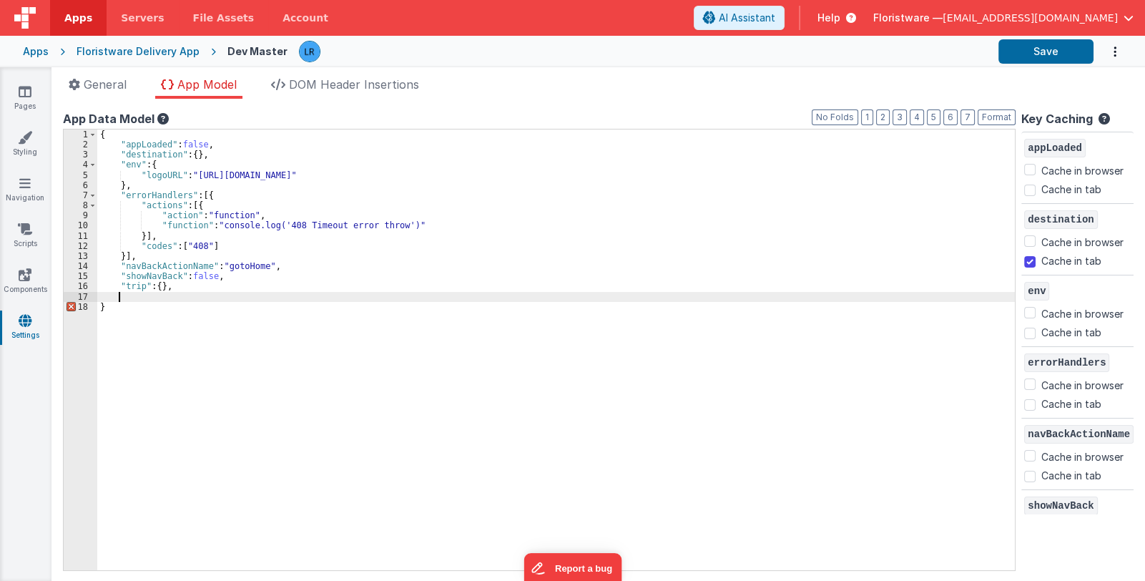
paste textarea
click at [120, 295] on div "{ "appLoaded" : false , "destination" : { } , "env" : { "logoURL" : "[URL][DOMA…" at bounding box center [556, 359] width 918 height 461
click at [1030, 402] on input "Cache in tab" at bounding box center [1029, 404] width 11 height 11
checkbox input "true"
click at [1065, 51] on button "Save" at bounding box center [1046, 51] width 95 height 24
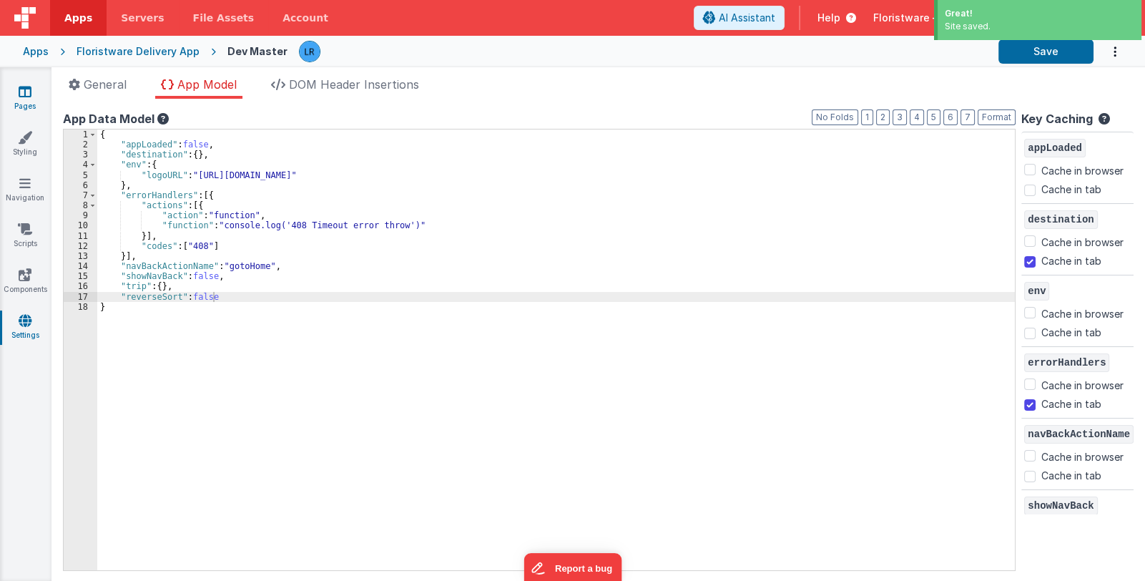
click at [27, 102] on link "Pages" at bounding box center [25, 98] width 52 height 29
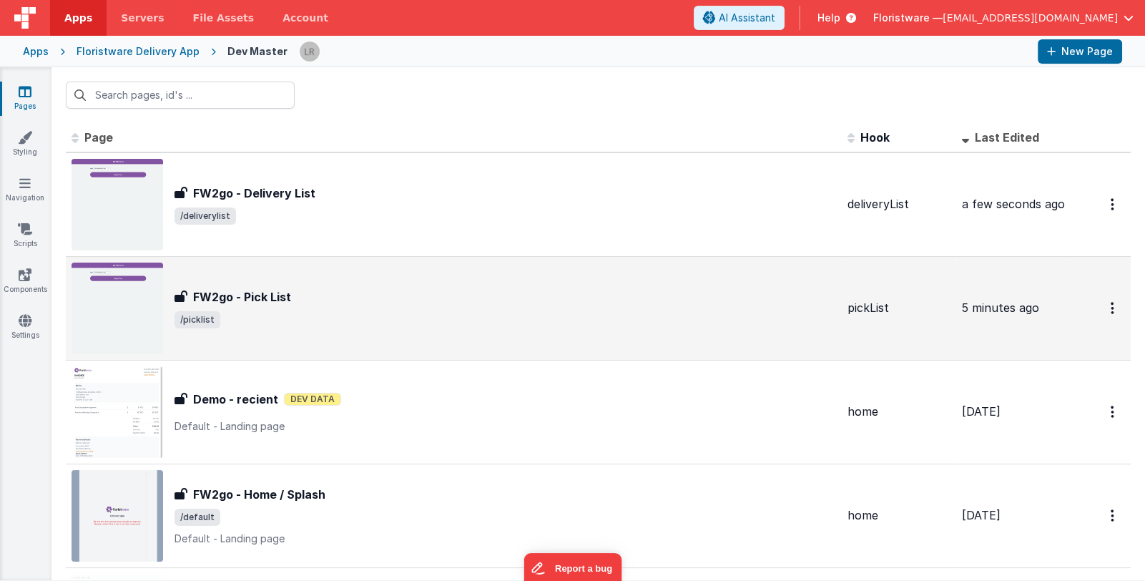
click at [333, 295] on div "FW2go - Pick List" at bounding box center [506, 296] width 662 height 17
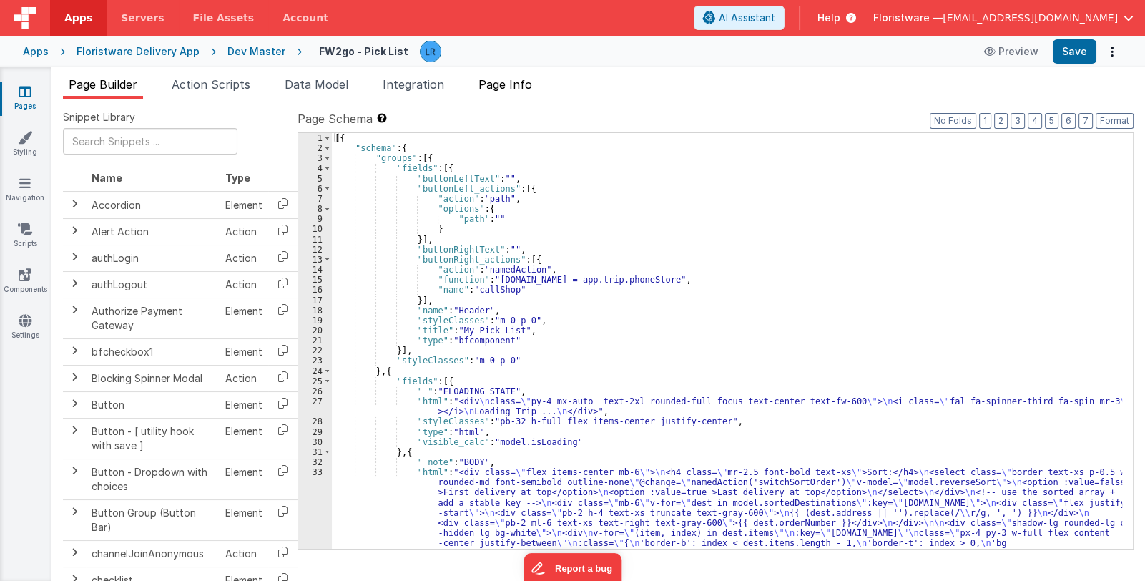
click at [515, 84] on span "Page Info" at bounding box center [506, 84] width 54 height 14
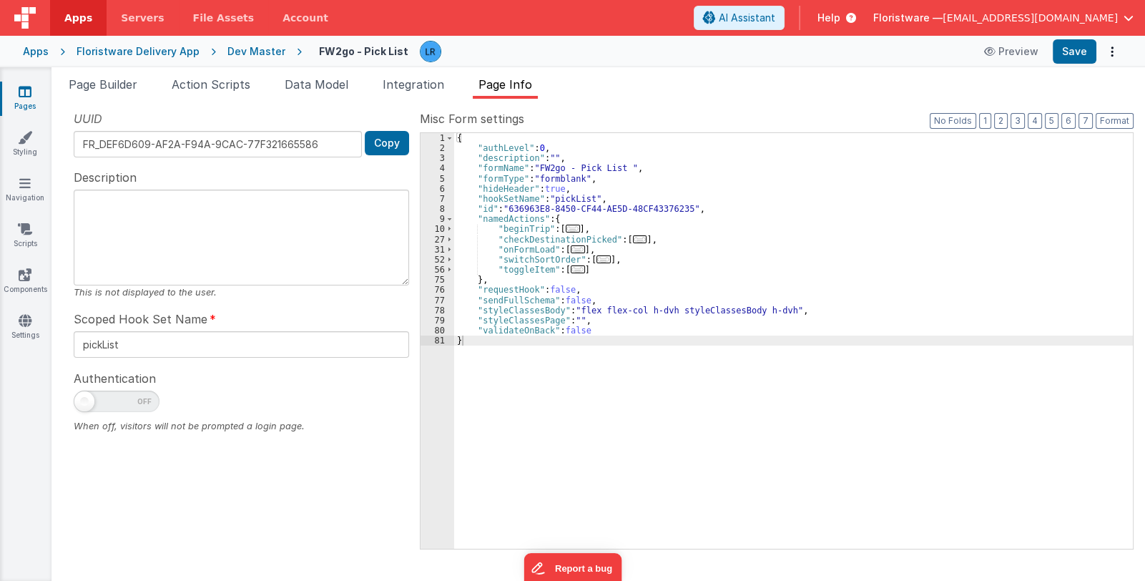
click at [566, 229] on span "..." at bounding box center [573, 229] width 14 height 8
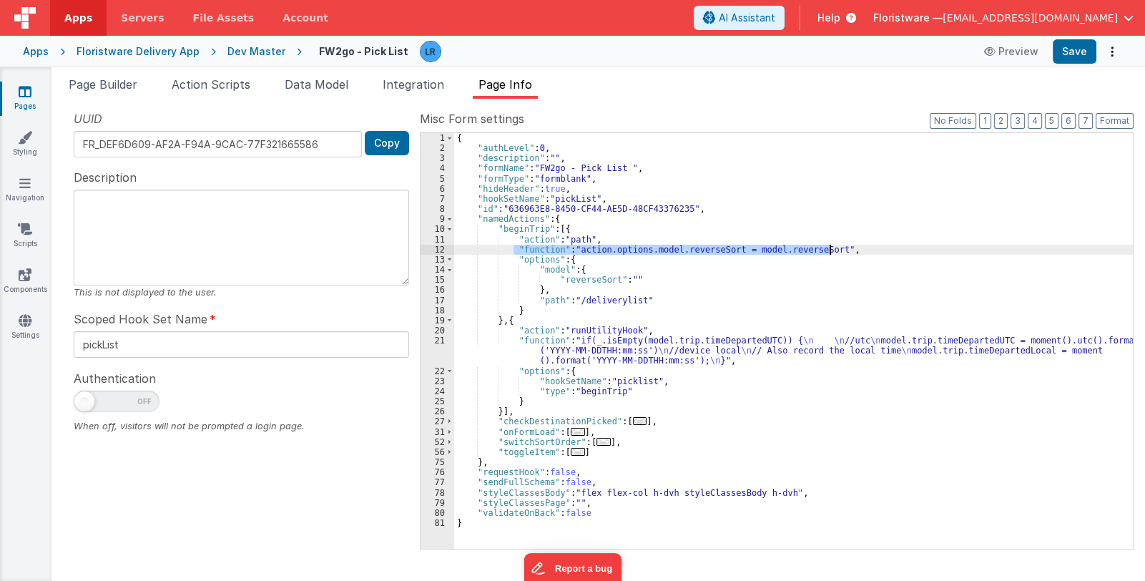
drag, startPoint x: 511, startPoint y: 245, endPoint x: 838, endPoint y: 251, distance: 327.0
click at [838, 251] on div "{ "authLevel" : 0 , "description" : "" , "formName" : "FW2go - Pick List " , "f…" at bounding box center [793, 351] width 679 height 436
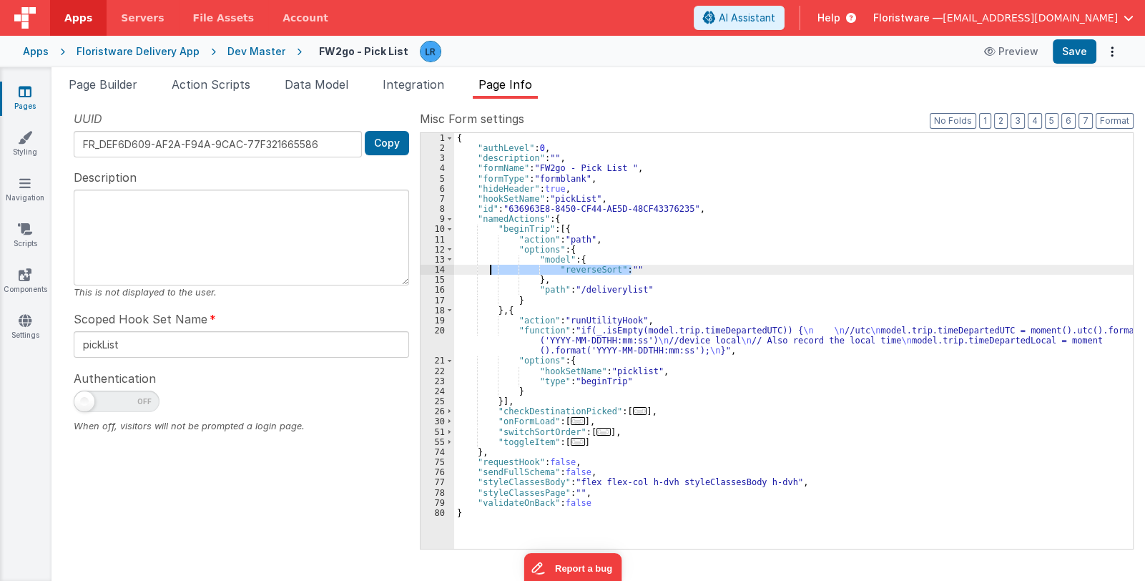
drag, startPoint x: 641, startPoint y: 266, endPoint x: 533, endPoint y: 271, distance: 108.1
click at [491, 265] on div "{ "authLevel" : 0 , "description" : "" , "formName" : "FW2go - Pick List " , "f…" at bounding box center [793, 351] width 679 height 436
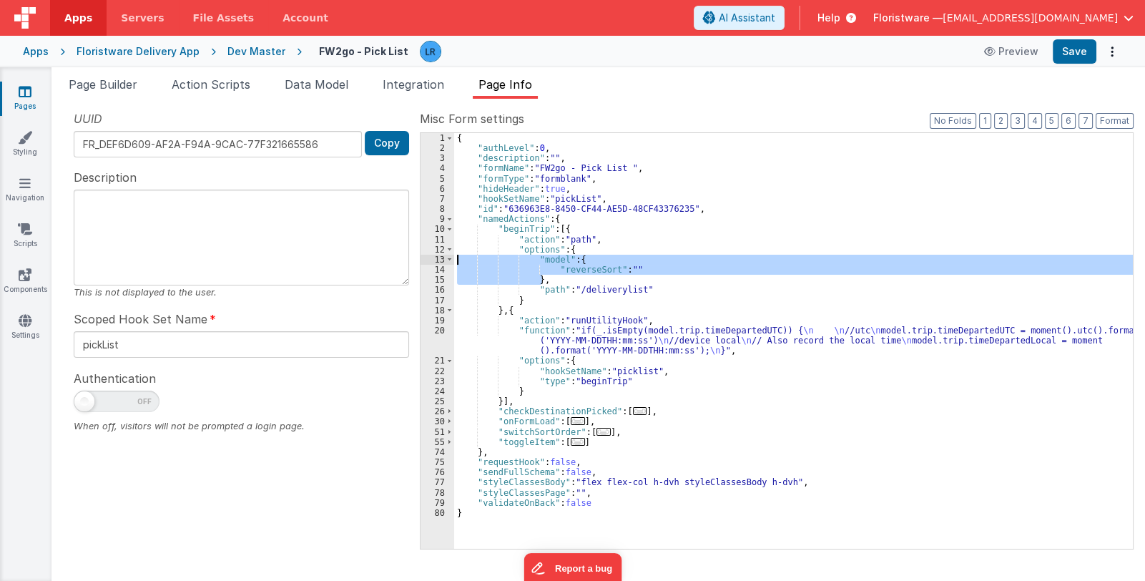
drag, startPoint x: 547, startPoint y: 278, endPoint x: 433, endPoint y: 258, distance: 115.5
click at [433, 258] on div "1 2 3 4 5 6 7 8 9 10 11 12 13 14 15 16 17 18 19 20 21 22 23 24 25 26 30 51 55 7…" at bounding box center [777, 340] width 714 height 417
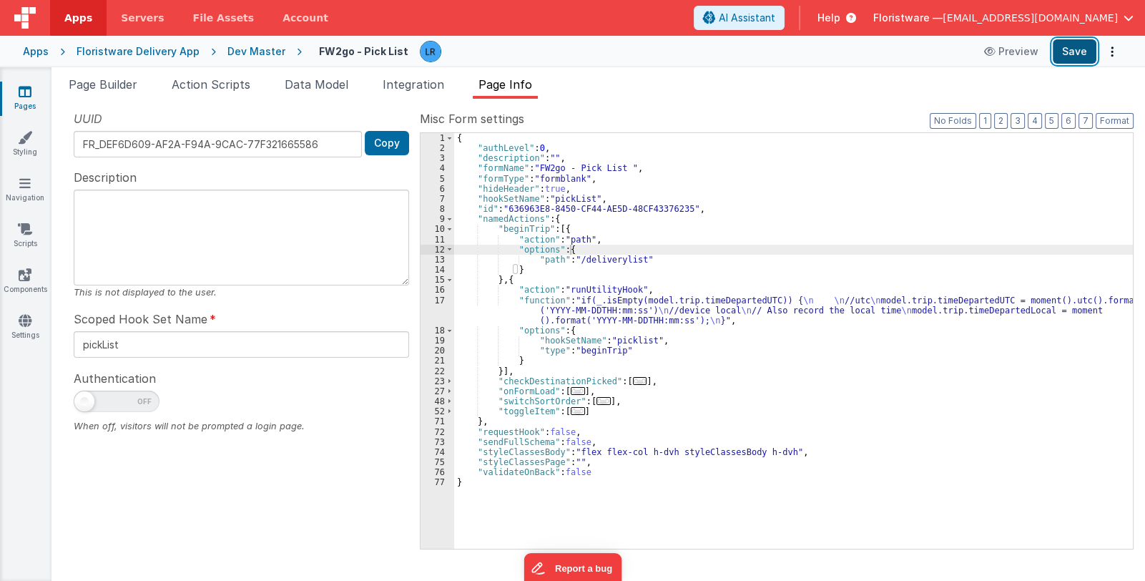
click at [1072, 45] on button "Save" at bounding box center [1075, 51] width 44 height 24
click at [118, 84] on span "Page Builder" at bounding box center [103, 84] width 69 height 14
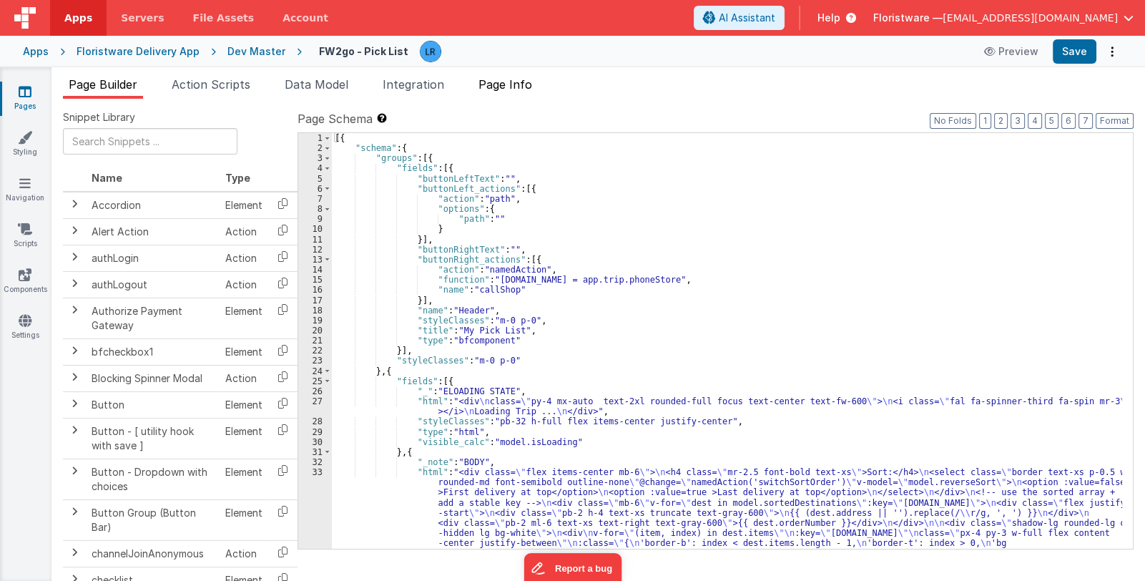
click at [497, 84] on span "Page Info" at bounding box center [506, 84] width 54 height 14
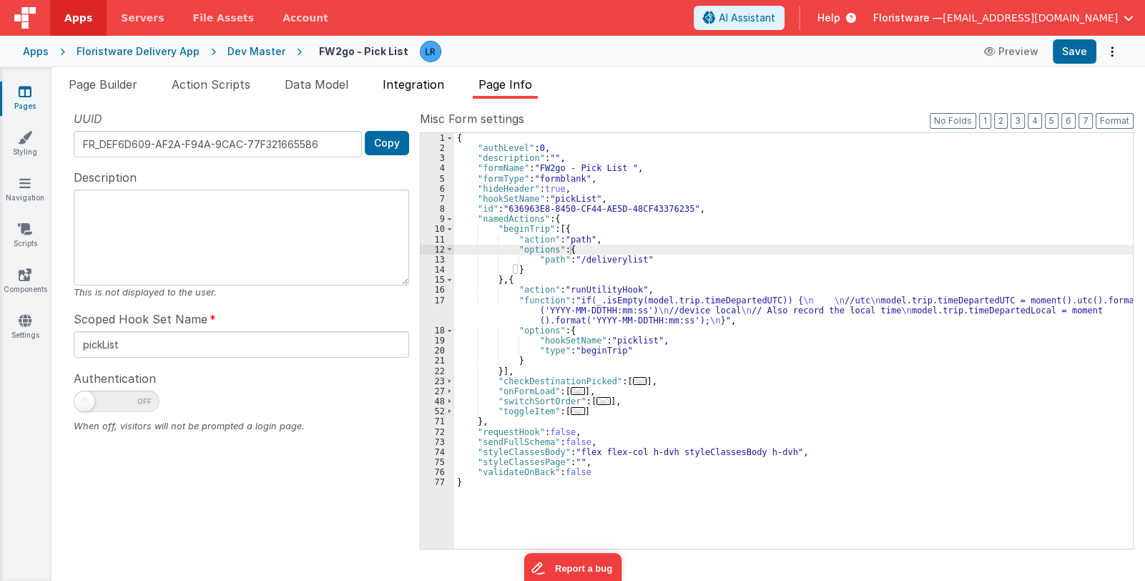
click at [427, 81] on span "Integration" at bounding box center [414, 84] width 62 height 14
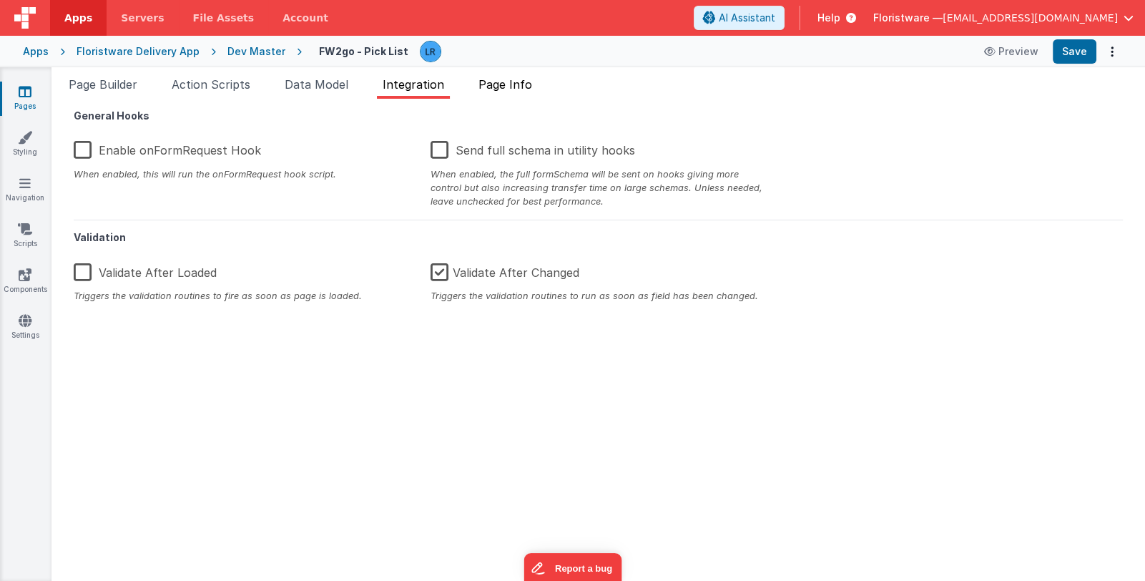
click at [495, 82] on span "Page Info" at bounding box center [506, 84] width 54 height 14
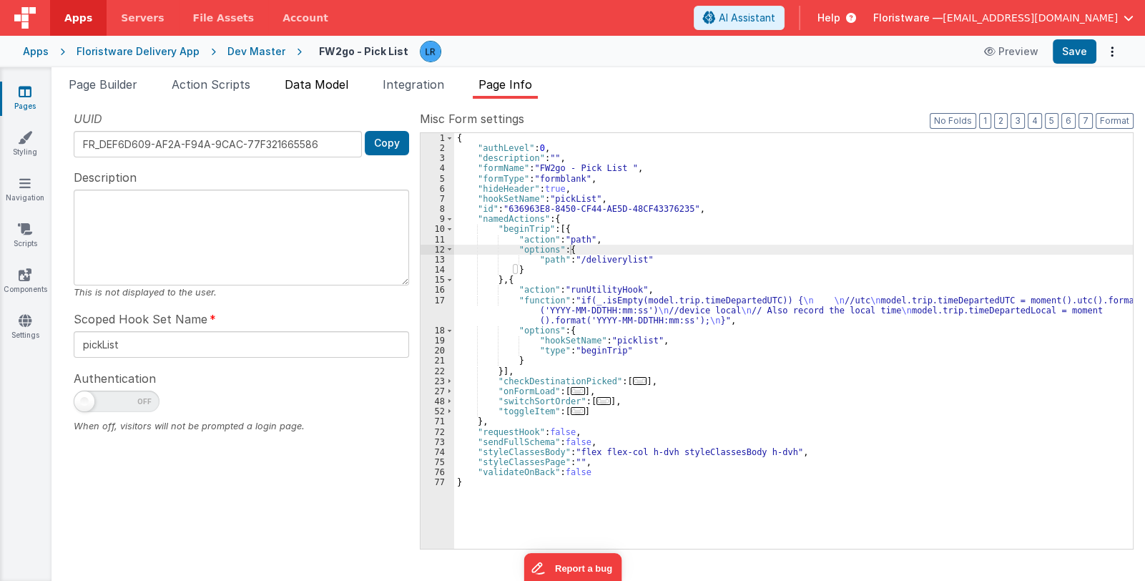
click at [300, 84] on span "Data Model" at bounding box center [317, 84] width 64 height 14
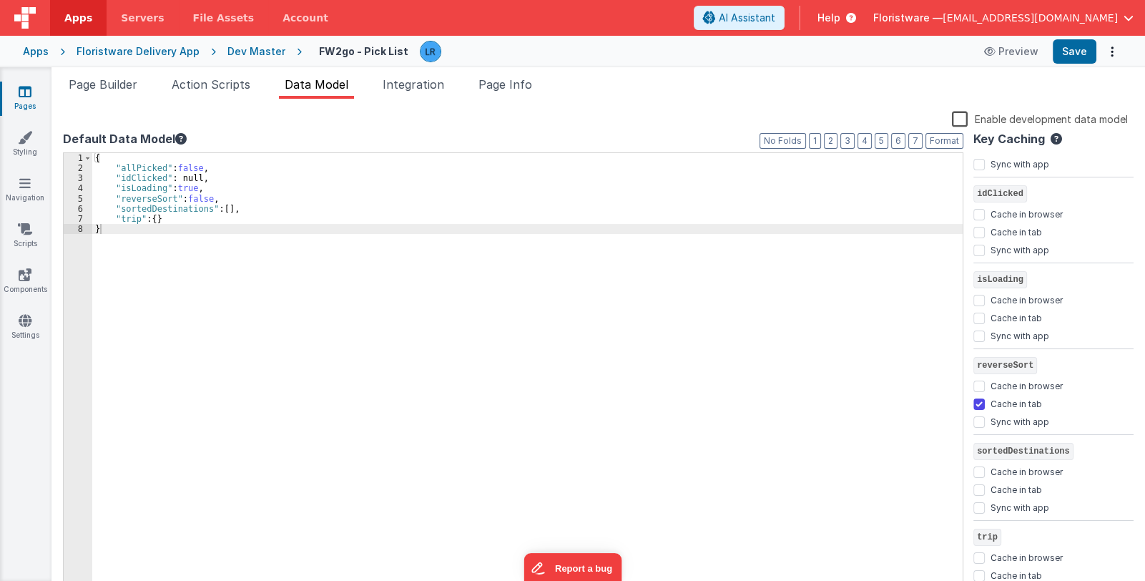
scroll to position [74, 0]
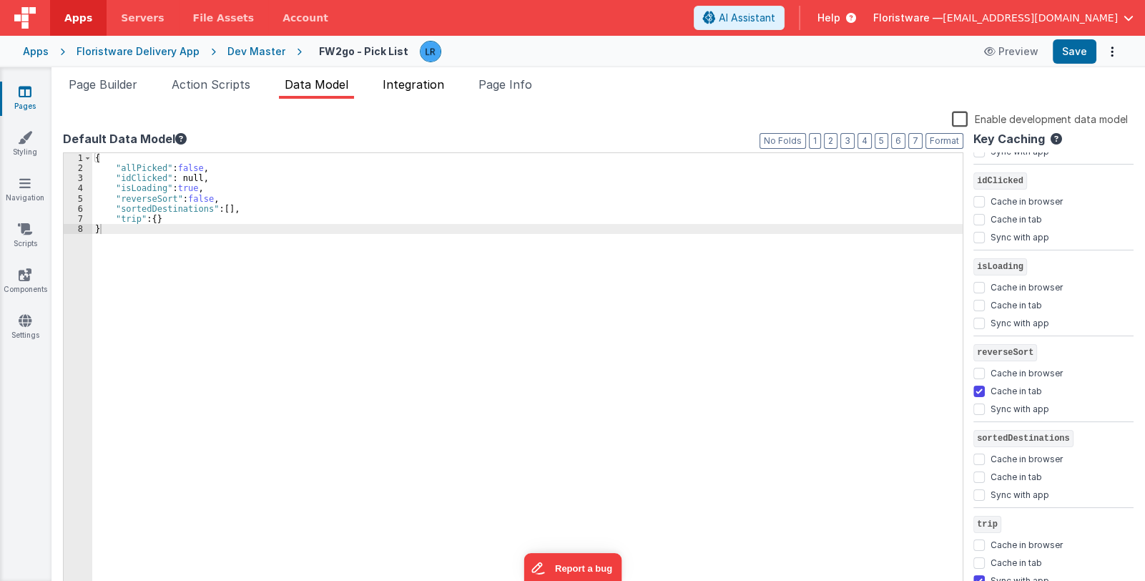
click at [416, 89] on span "Integration" at bounding box center [414, 84] width 62 height 14
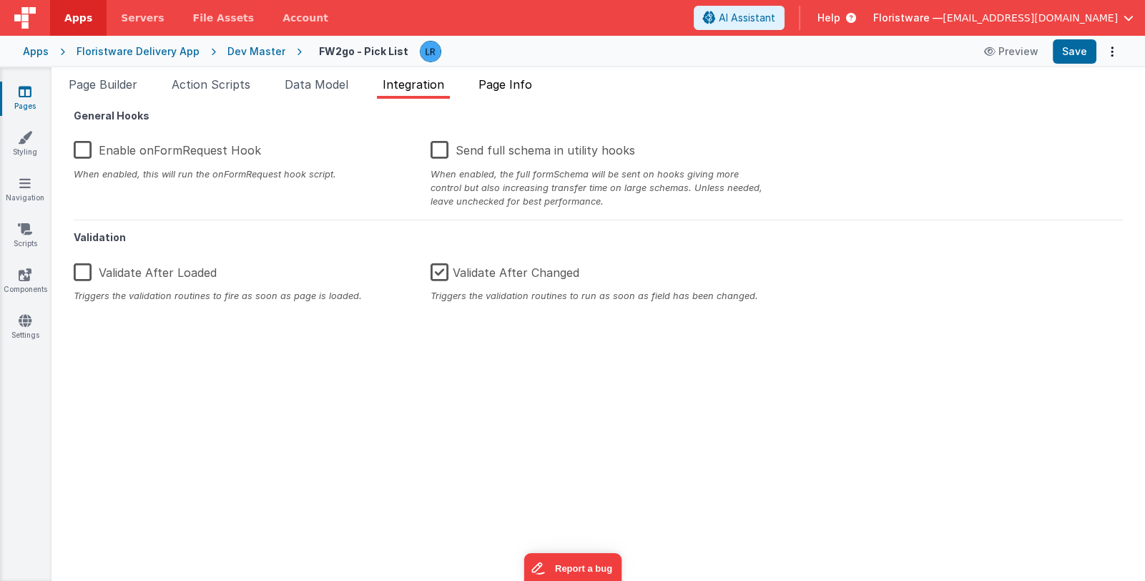
click at [504, 81] on span "Page Info" at bounding box center [506, 84] width 54 height 14
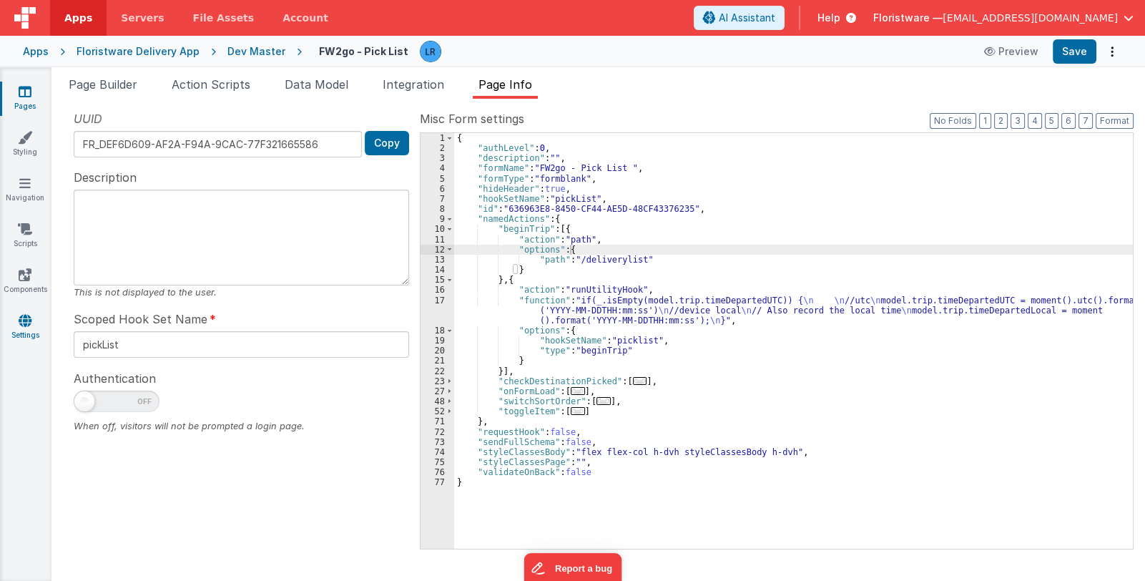
click at [23, 329] on link "Settings" at bounding box center [25, 327] width 52 height 29
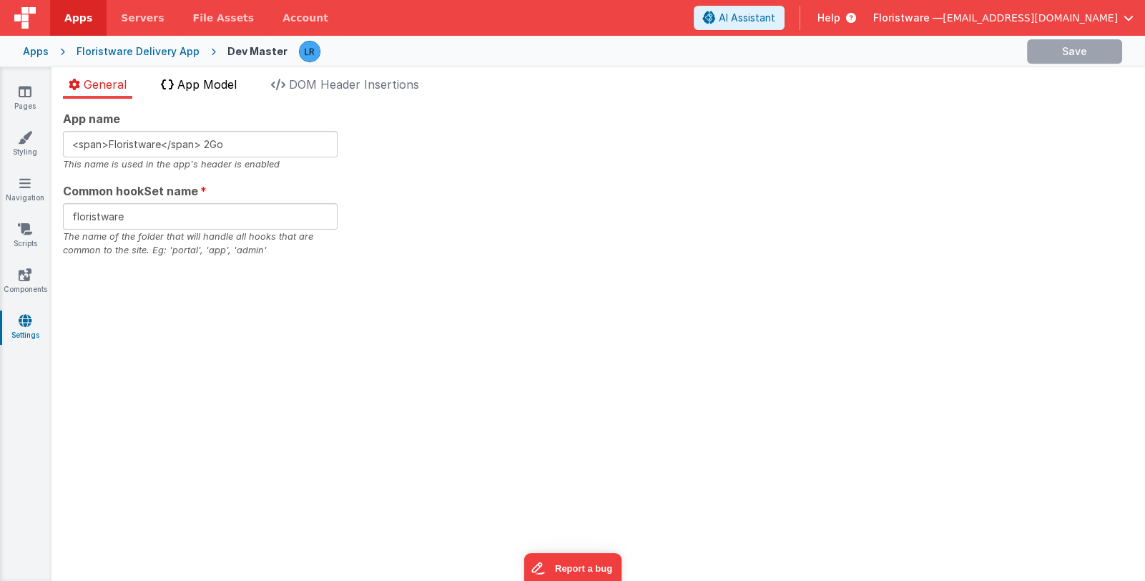
checkbox input "false"
click at [223, 88] on span "App Model" at bounding box center [206, 84] width 59 height 14
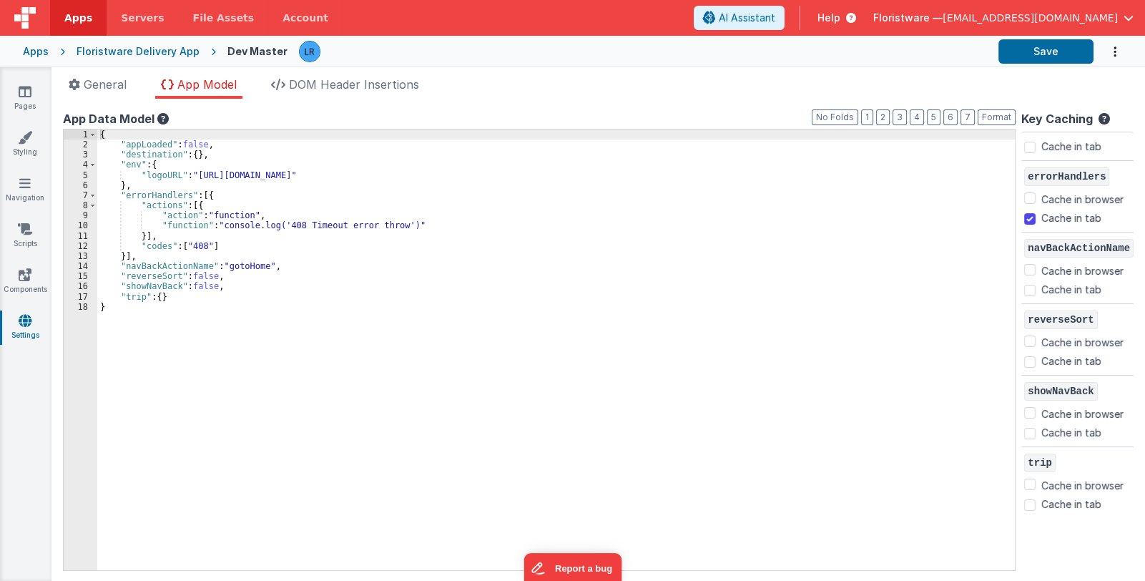
scroll to position [188, 0]
click at [1029, 500] on input "Cache in tab" at bounding box center [1029, 502] width 11 height 11
checkbox input "true"
click at [1029, 481] on input "Cache in browser" at bounding box center [1029, 481] width 11 height 11
checkbox input "true"
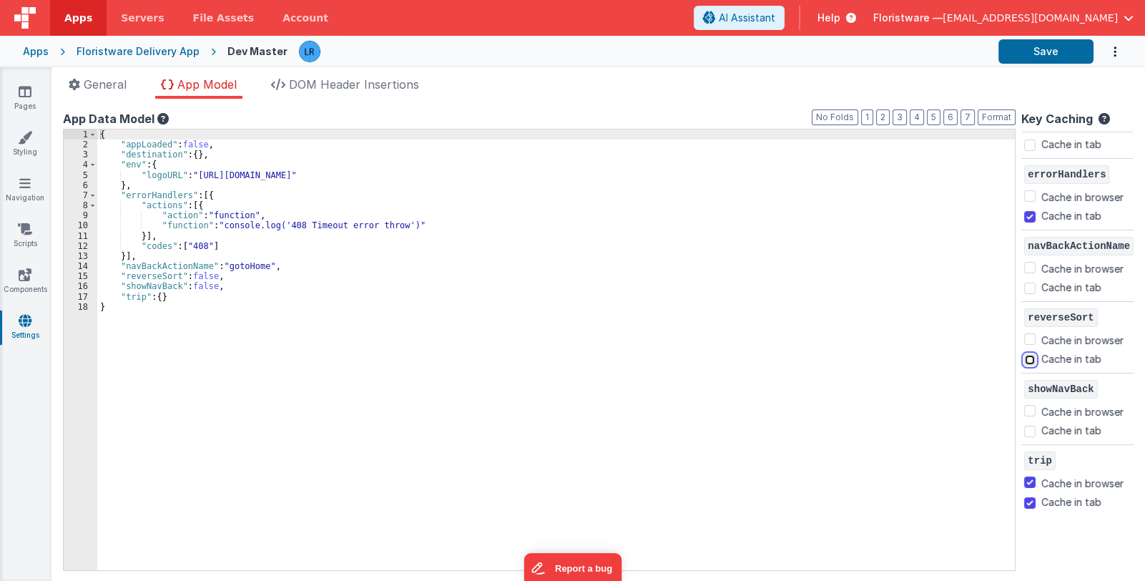
click at [1027, 356] on input "Cache in tab" at bounding box center [1029, 359] width 11 height 11
checkbox input "true"
click at [1030, 481] on input "Cache in browser" at bounding box center [1029, 481] width 11 height 11
checkbox input "false"
click at [1054, 49] on button "Save" at bounding box center [1046, 51] width 95 height 24
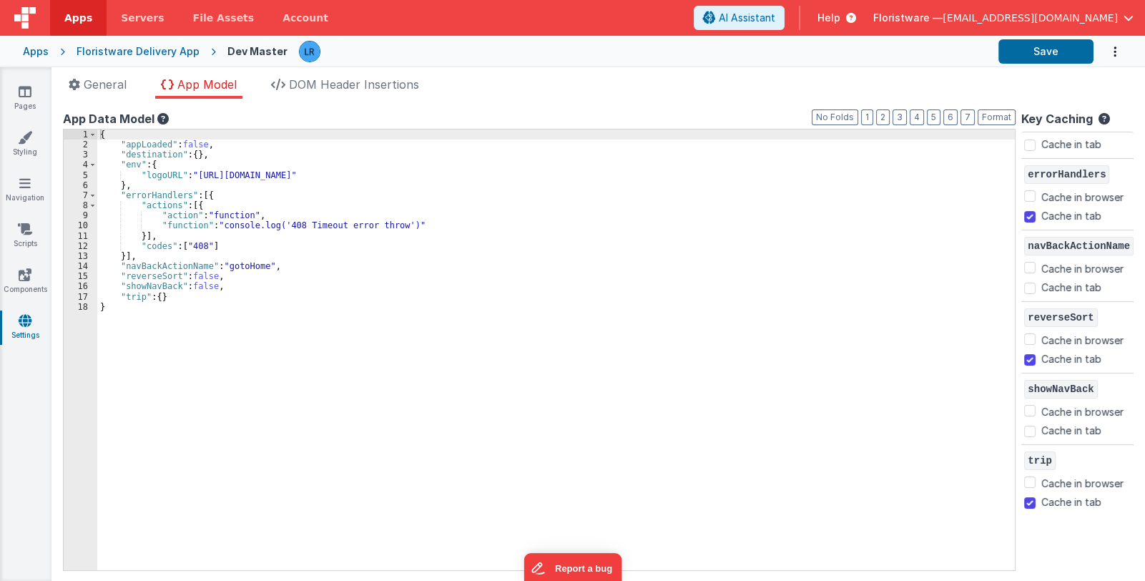
click at [26, 84] on div "Pages Styling Navigation Scripts Components Settings" at bounding box center [26, 324] width 52 height 514
click at [21, 100] on link "Pages" at bounding box center [25, 98] width 52 height 29
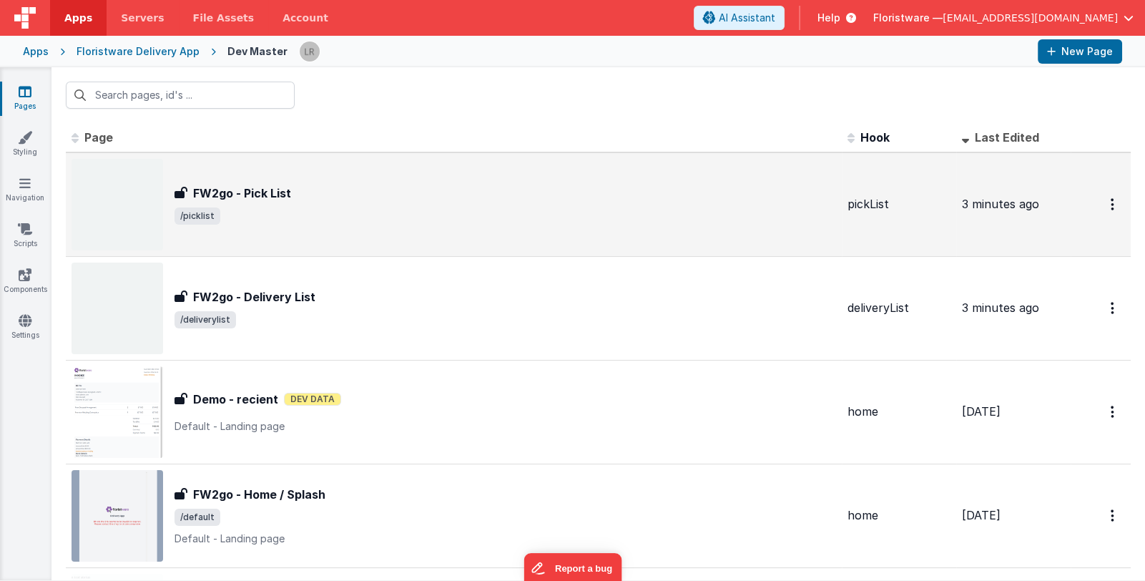
click at [403, 216] on span "/picklist" at bounding box center [506, 215] width 662 height 17
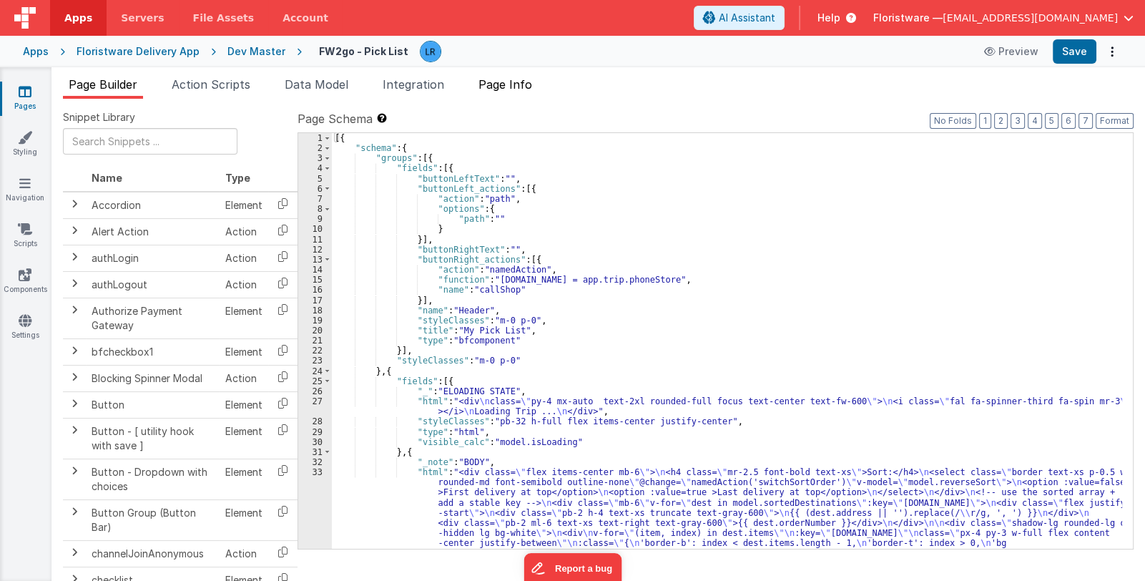
click at [514, 84] on span "Page Info" at bounding box center [506, 84] width 54 height 14
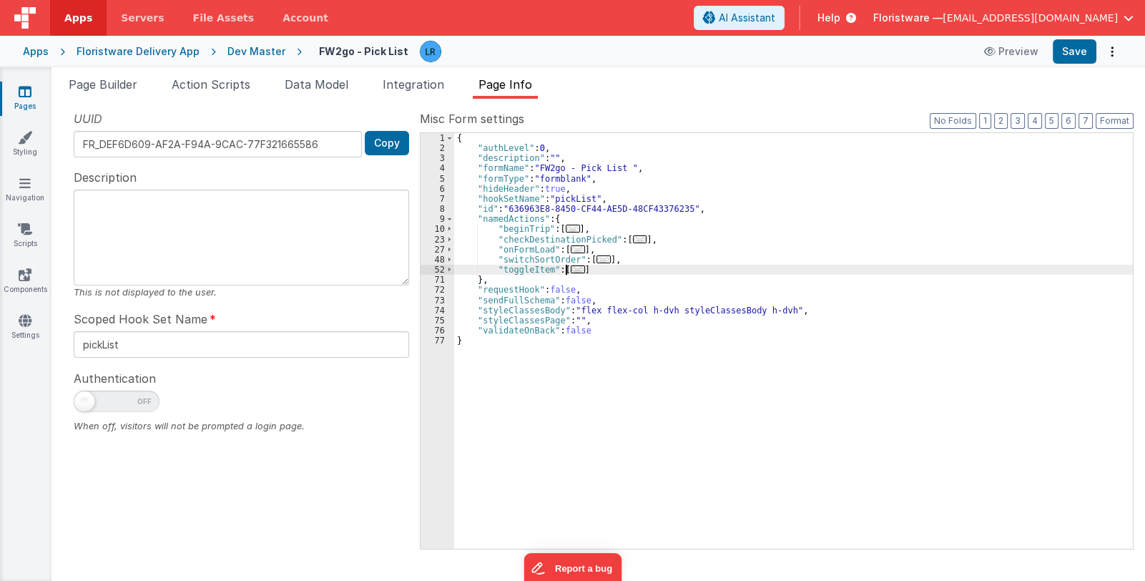
click at [571, 269] on span "..." at bounding box center [578, 269] width 14 height 8
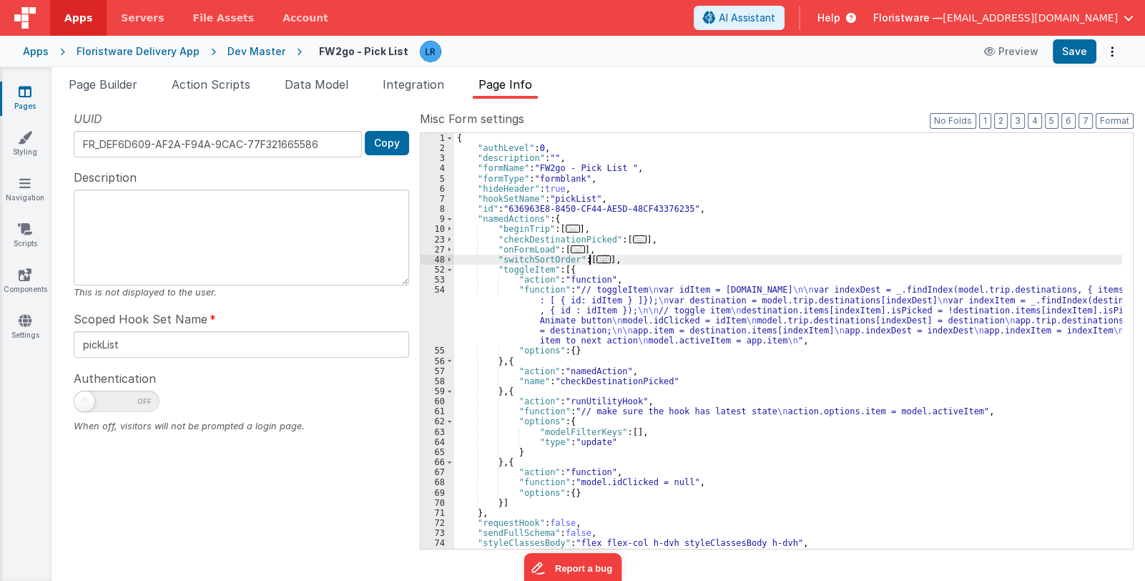
click at [597, 260] on span "..." at bounding box center [604, 259] width 14 height 8
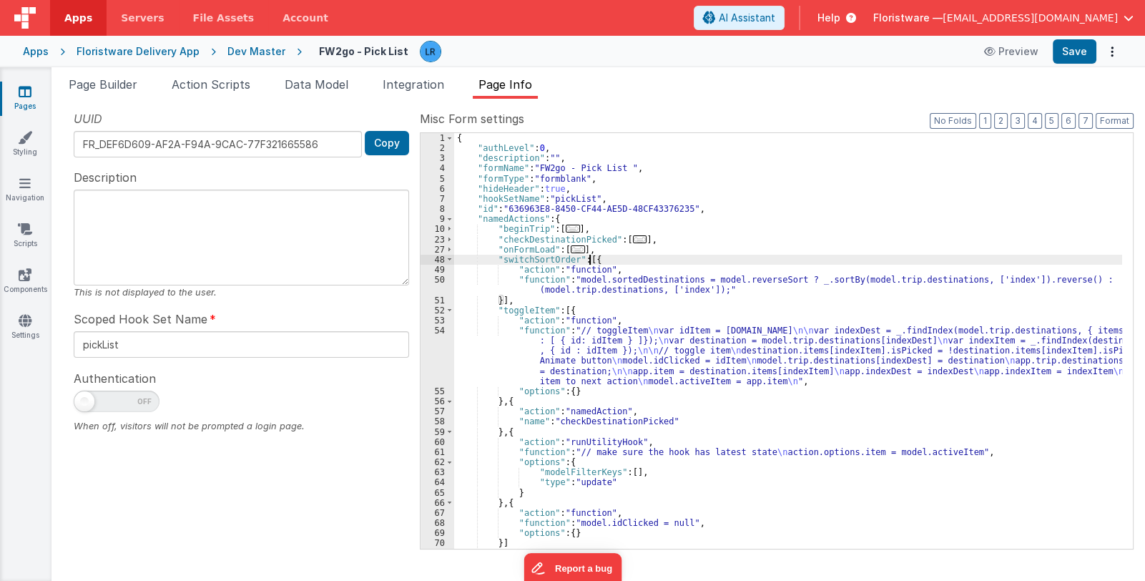
click at [595, 279] on div "{ "authLevel" : 0 , "description" : "" , "formName" : "FW2go - Pick List " , "f…" at bounding box center [788, 351] width 668 height 436
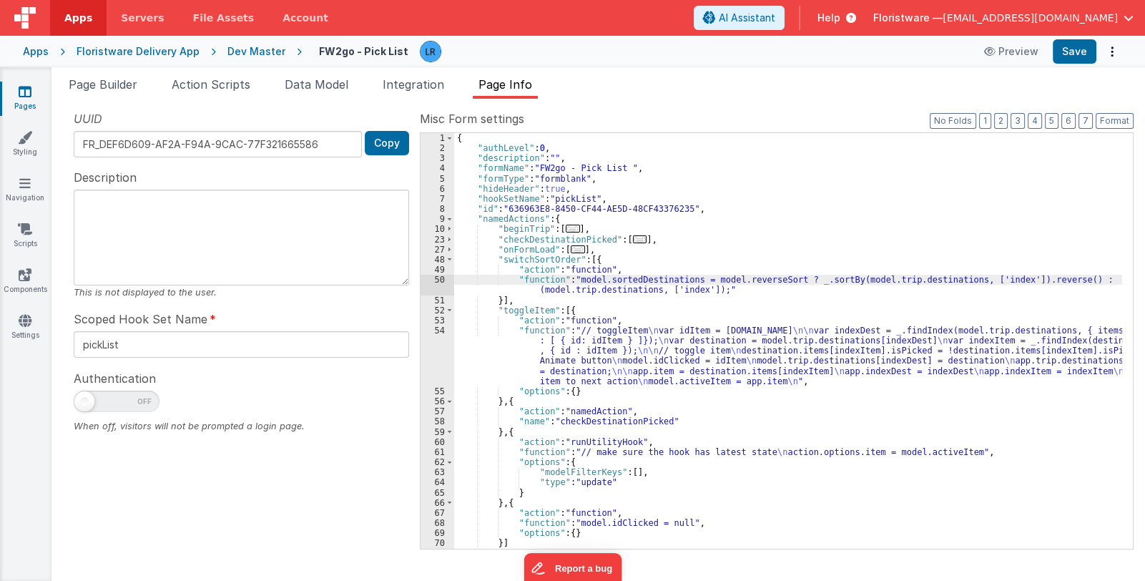
click at [433, 283] on div "50" at bounding box center [438, 285] width 34 height 20
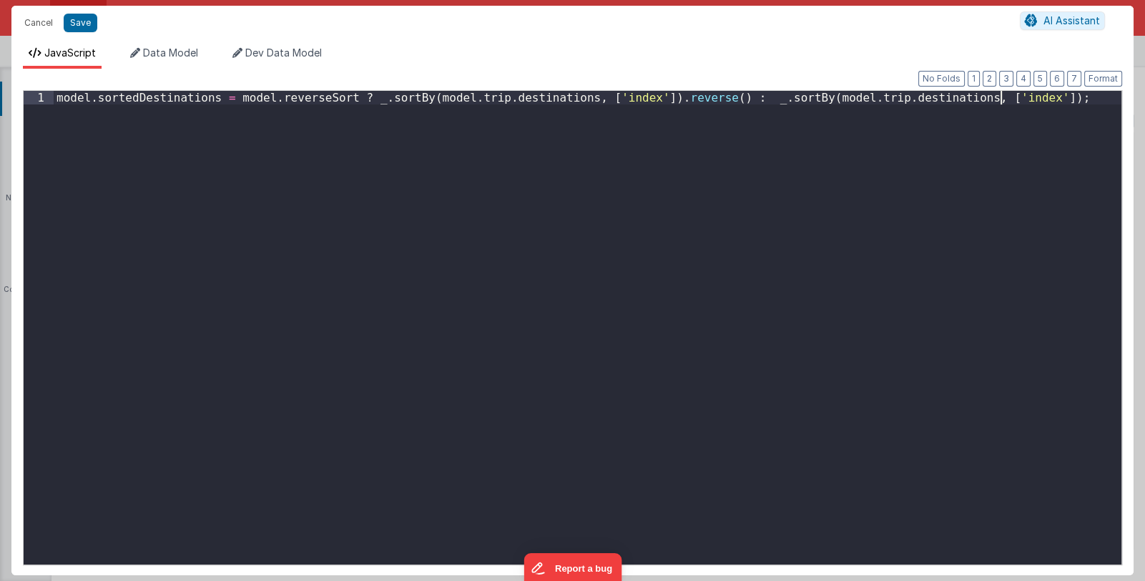
click at [433, 283] on div "model . sortedDestinations = model . reverseSort ? _ . sortBy ( model . trip . …" at bounding box center [588, 341] width 1068 height 501
click at [57, 99] on div "model . sortedDestinations = model . reverseSort ? _ . sortBy ( model . trip . …" at bounding box center [588, 341] width 1068 height 501
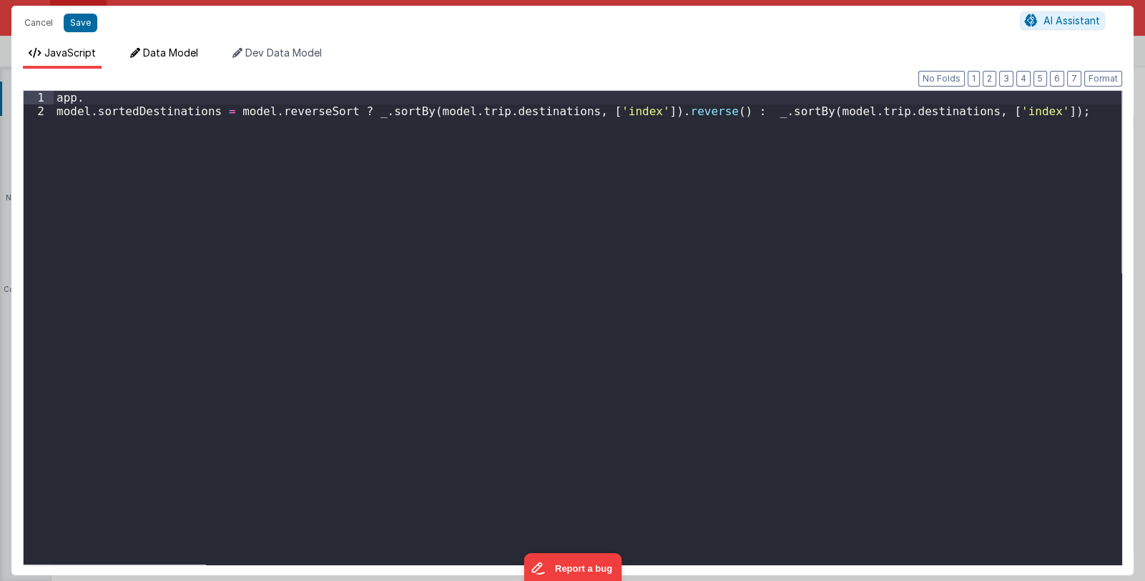
click at [170, 46] on li "Data Model" at bounding box center [163, 57] width 79 height 23
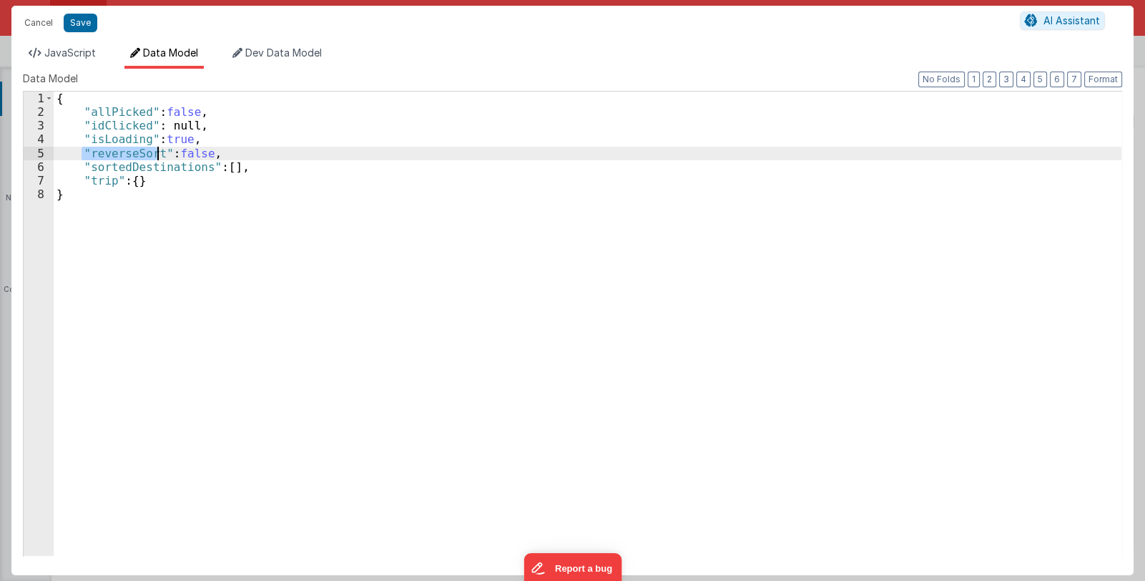
drag, startPoint x: 84, startPoint y: 152, endPoint x: 156, endPoint y: 163, distance: 72.3
click at [155, 156] on div "{ "allPicked" : false , "idClicked" : null, "isLoading" : true , "reverseSort" …" at bounding box center [588, 337] width 1068 height 491
click at [71, 48] on span "JavaScript" at bounding box center [70, 52] width 52 height 12
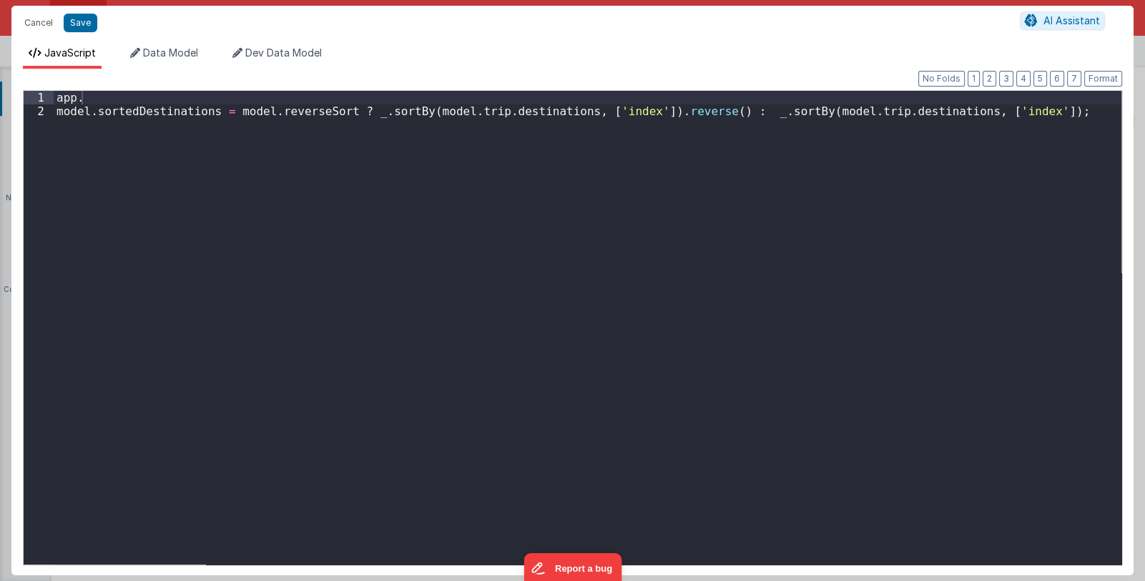
click at [98, 97] on div "app . model . sortedDestinations = model . reverseSort ? _ . sortBy ( model . t…" at bounding box center [588, 341] width 1068 height 501
click at [89, 98] on div "app . "reverseSort model . sortedDestinations = model . reverseSort ? _ . sortB…" at bounding box center [588, 341] width 1068 height 501
click at [72, 18] on button "Save" at bounding box center [81, 23] width 34 height 19
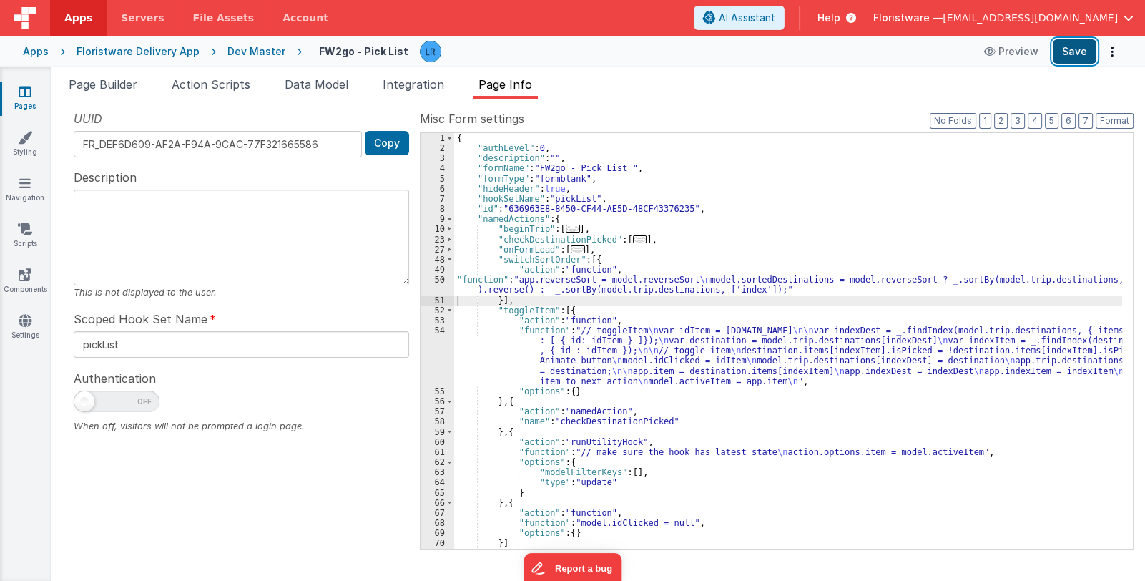
click at [1070, 59] on button "Save" at bounding box center [1075, 51] width 44 height 24
click at [29, 101] on link "Pages" at bounding box center [25, 98] width 52 height 29
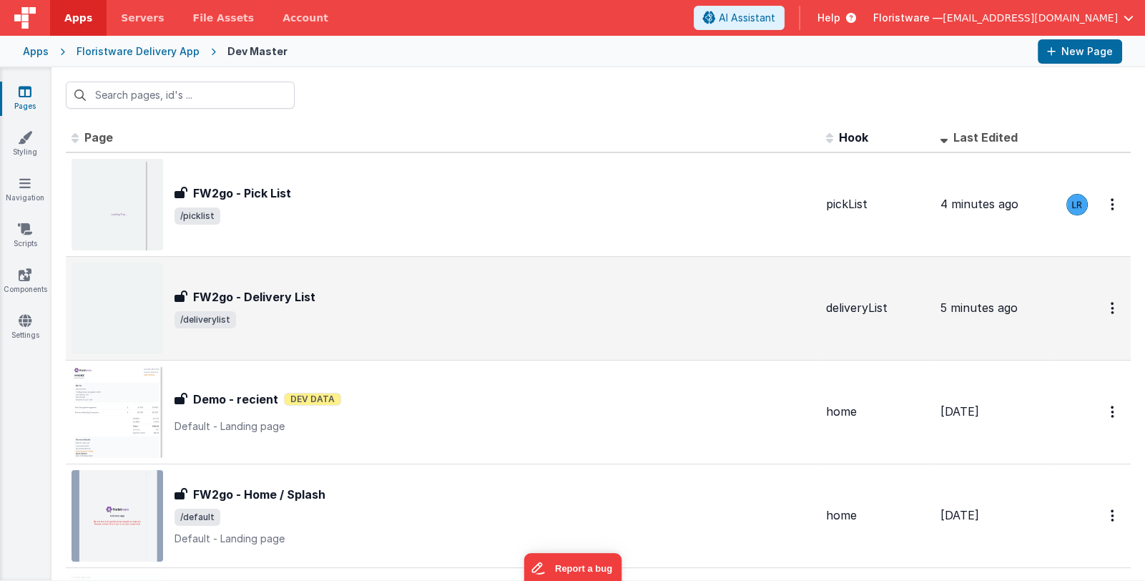
click at [376, 314] on span "/deliverylist" at bounding box center [495, 319] width 640 height 17
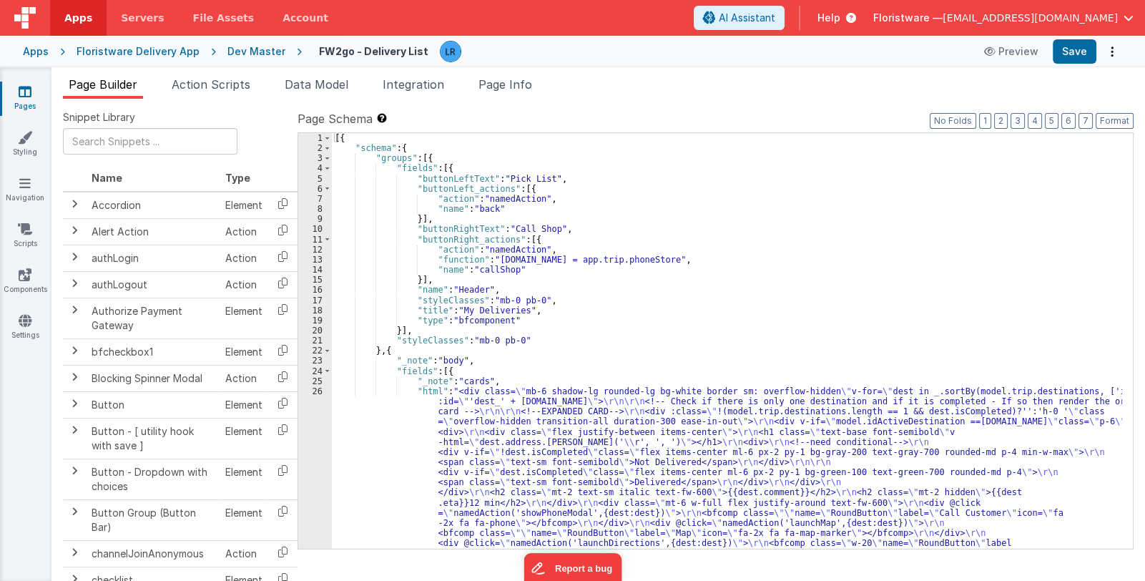
scroll to position [85, 0]
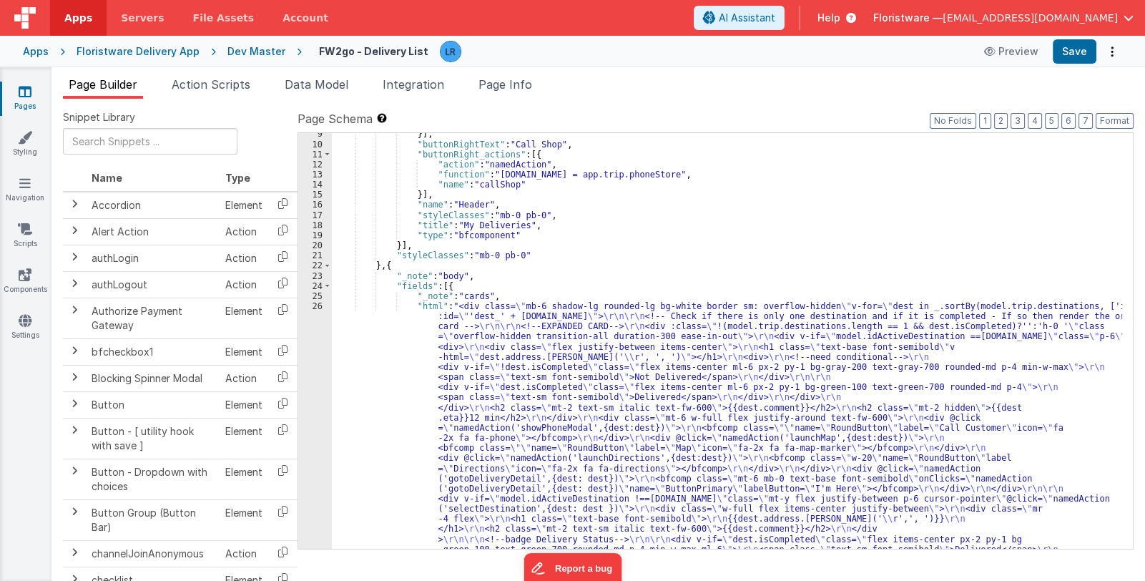
click at [525, 382] on div "}] , "buttonRightText" : "Call Shop" , "buttonRight_actions" : [{ "action" : "n…" at bounding box center [727, 535] width 790 height 812
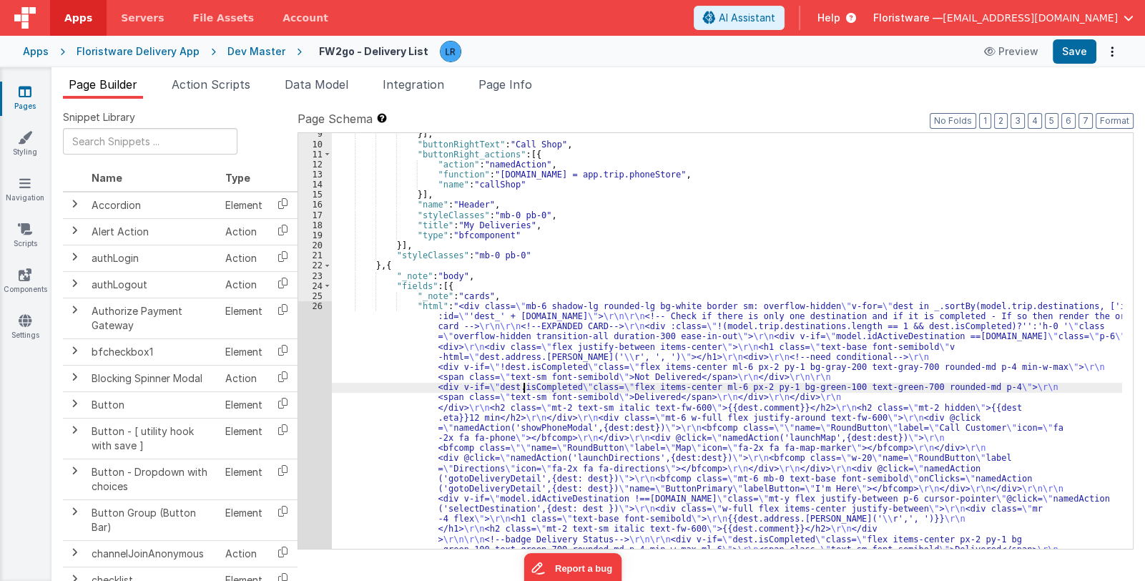
scroll to position [232, 0]
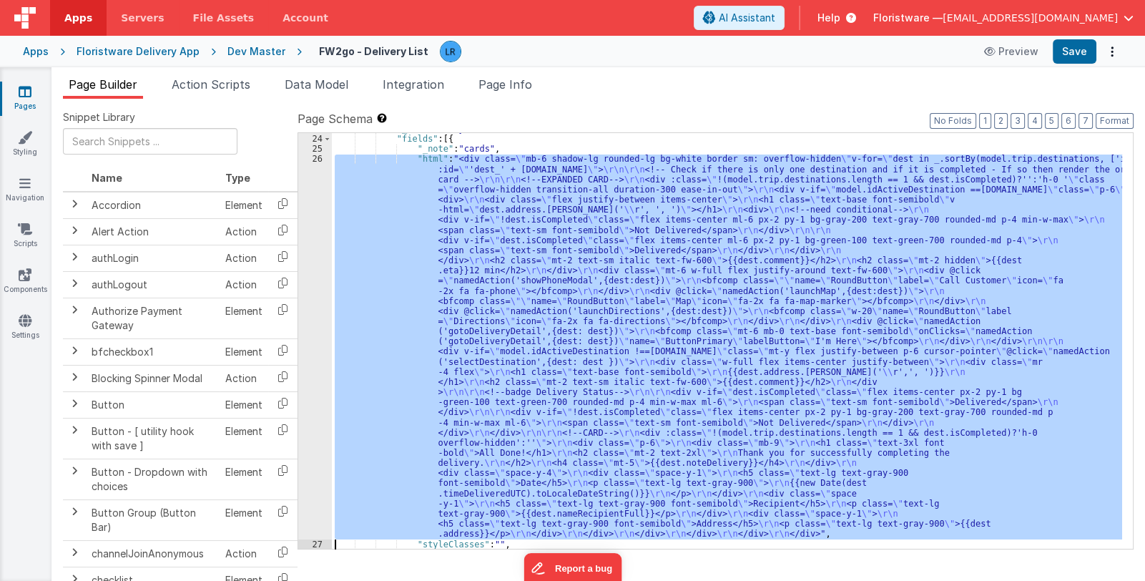
click at [315, 431] on div "26" at bounding box center [315, 346] width 34 height 385
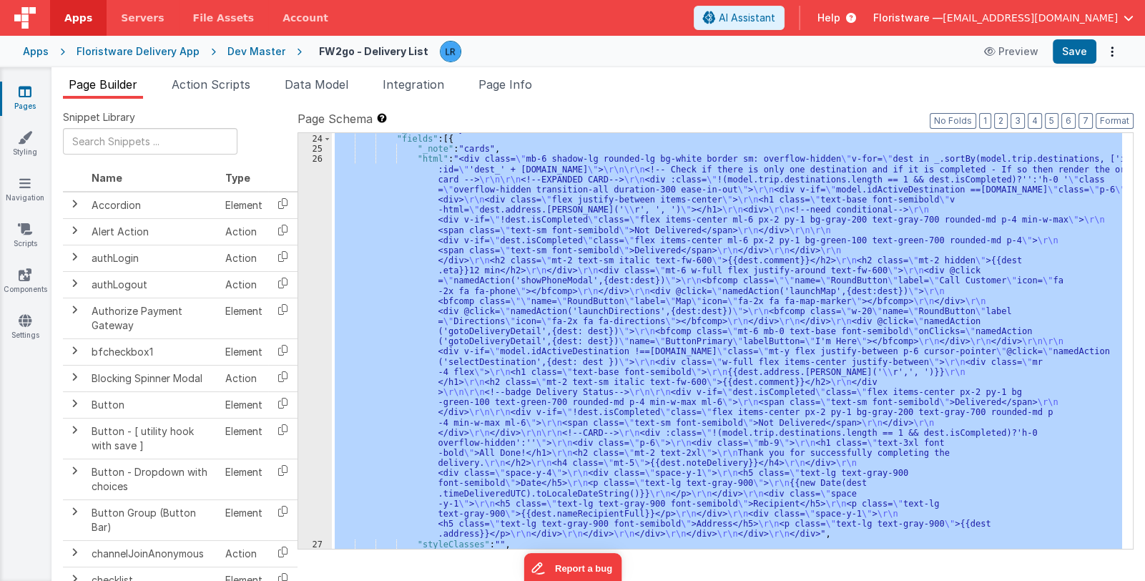
click at [440, 408] on div ""_note" : "body" , "fields" : [{ "_note" : "cards" , "html" : "<div class= \" m…" at bounding box center [727, 341] width 790 height 416
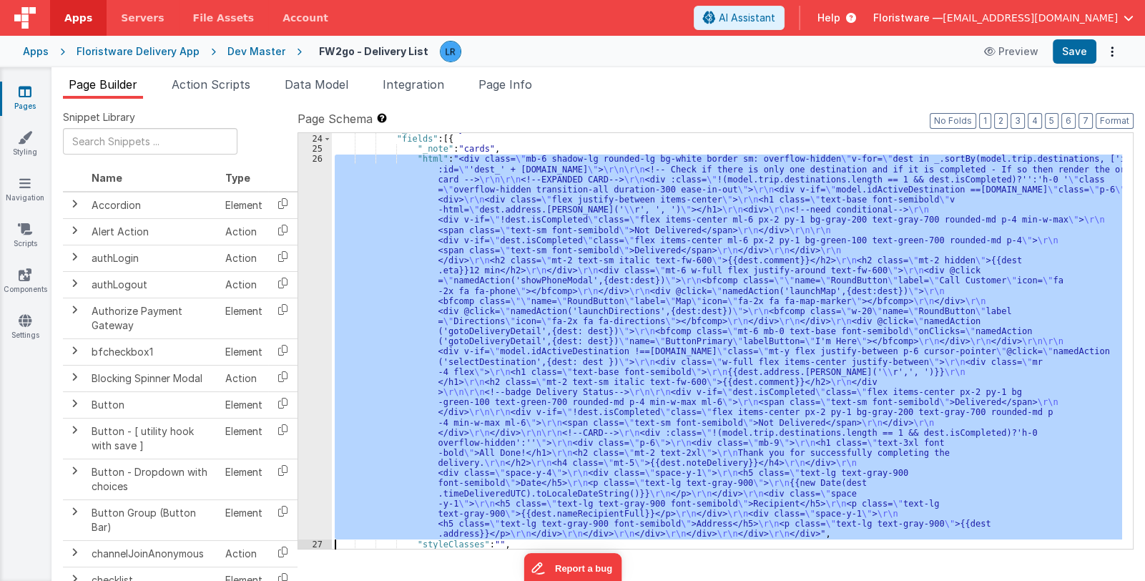
click at [318, 417] on div "26" at bounding box center [315, 346] width 34 height 385
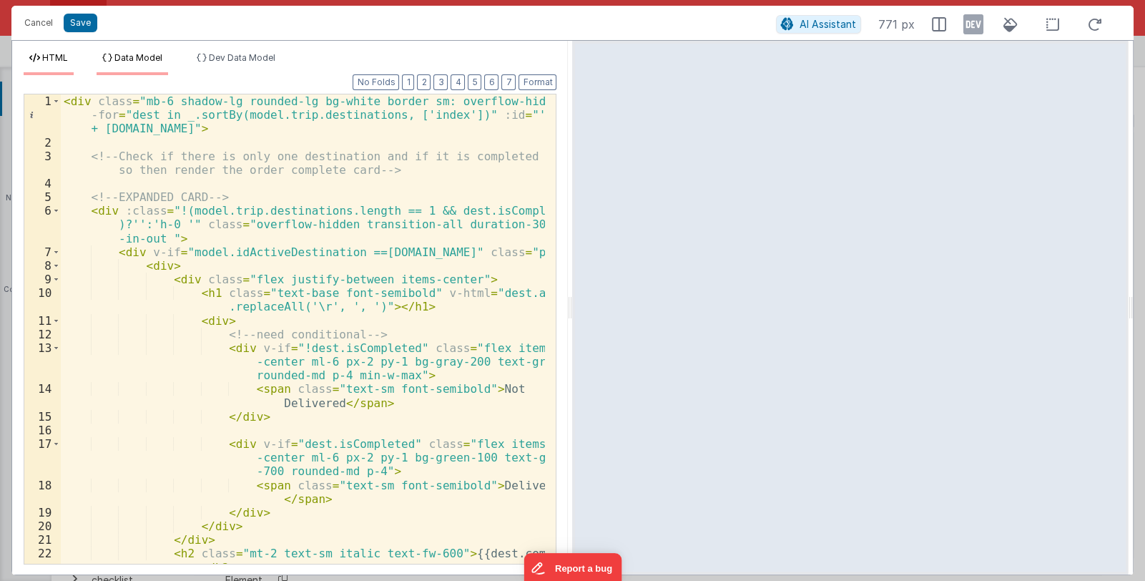
click at [137, 59] on span "Data Model" at bounding box center [138, 57] width 48 height 11
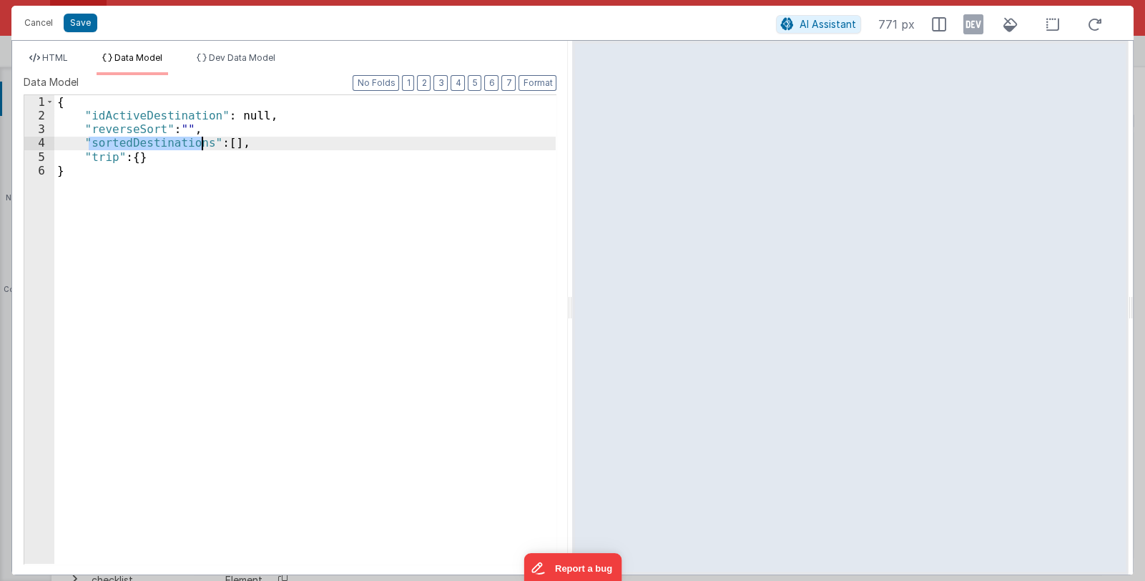
drag, startPoint x: 89, startPoint y: 142, endPoint x: 200, endPoint y: 143, distance: 110.9
click at [200, 143] on div "{ "idActiveDestination" : null, "reverseSort" : "" , "sortedDestinations" : [ ]…" at bounding box center [305, 343] width 502 height 496
click at [53, 58] on span "HTML" at bounding box center [55, 57] width 26 height 11
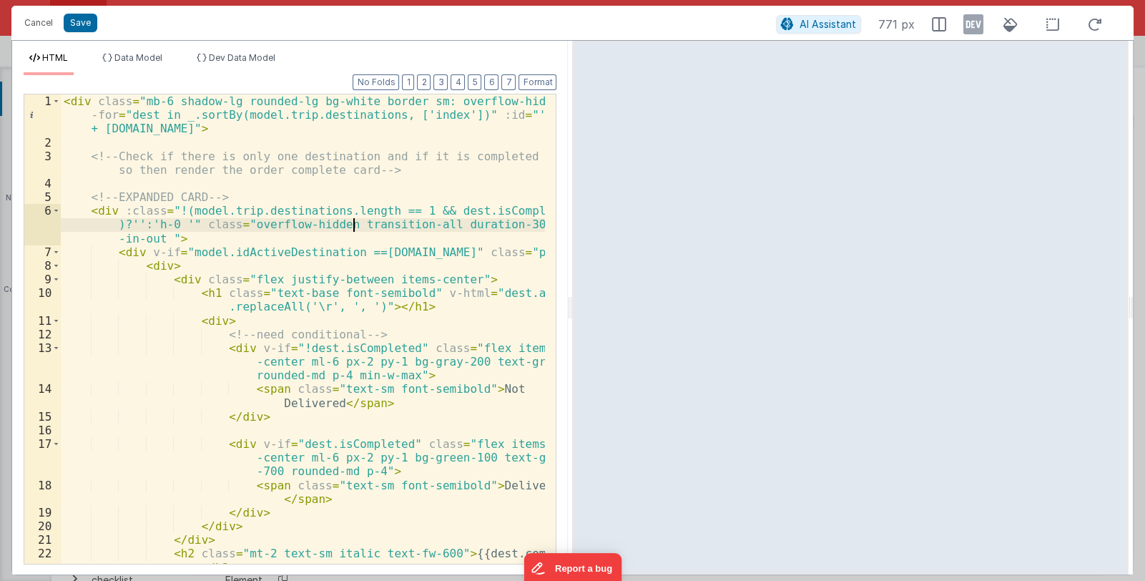
click at [355, 219] on div "< div class = "mb-6 shadow-lg rounded-lg bg-white border sm: overflow-hidden" v…" at bounding box center [303, 356] width 485 height 524
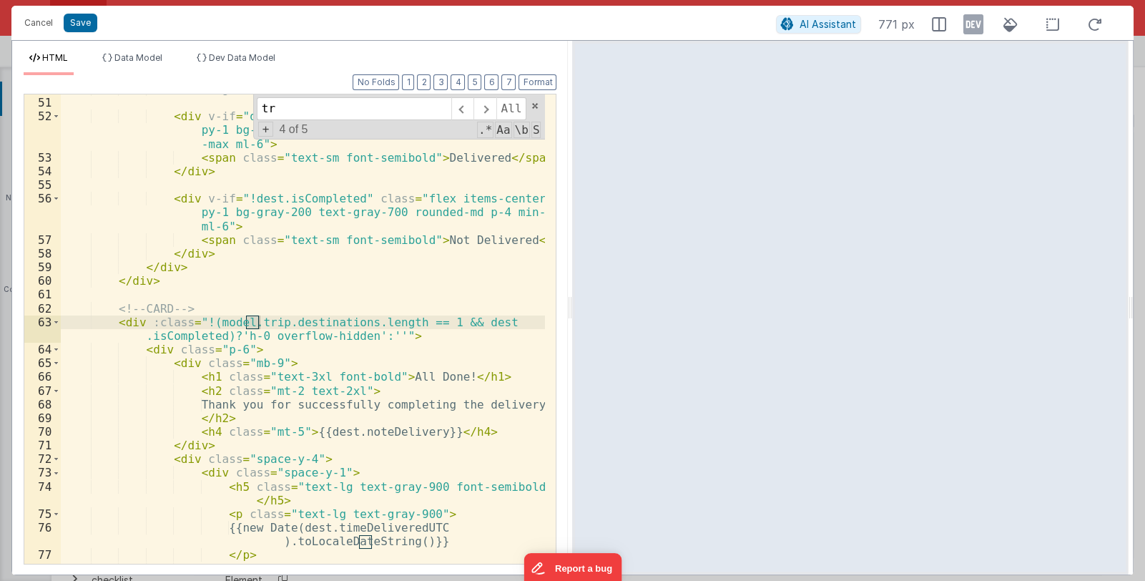
scroll to position [985, 0]
type input "trip.destinations"
click at [265, 127] on span "+" at bounding box center [266, 129] width 16 height 15
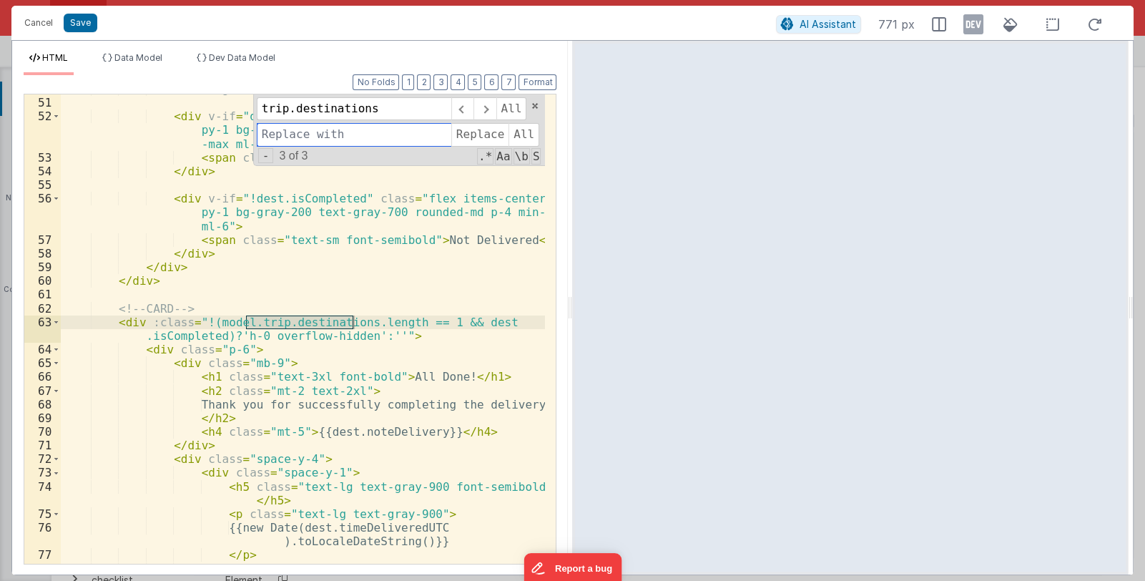
click at [300, 134] on input at bounding box center [354, 134] width 195 height 23
paste input "sortedDestinations"
type input "sortedDestinations"
click at [519, 131] on span "All" at bounding box center [524, 134] width 31 height 23
click at [78, 23] on button "Save" at bounding box center [81, 23] width 34 height 19
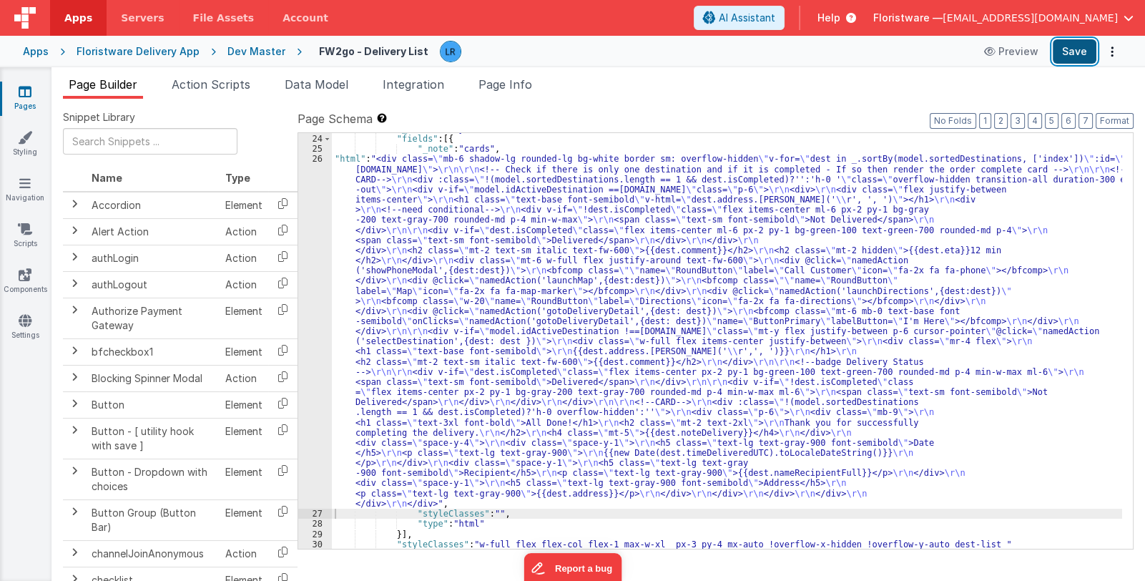
click at [1074, 51] on button "Save" at bounding box center [1075, 51] width 44 height 24
click at [517, 84] on span "Page Info" at bounding box center [506, 84] width 54 height 14
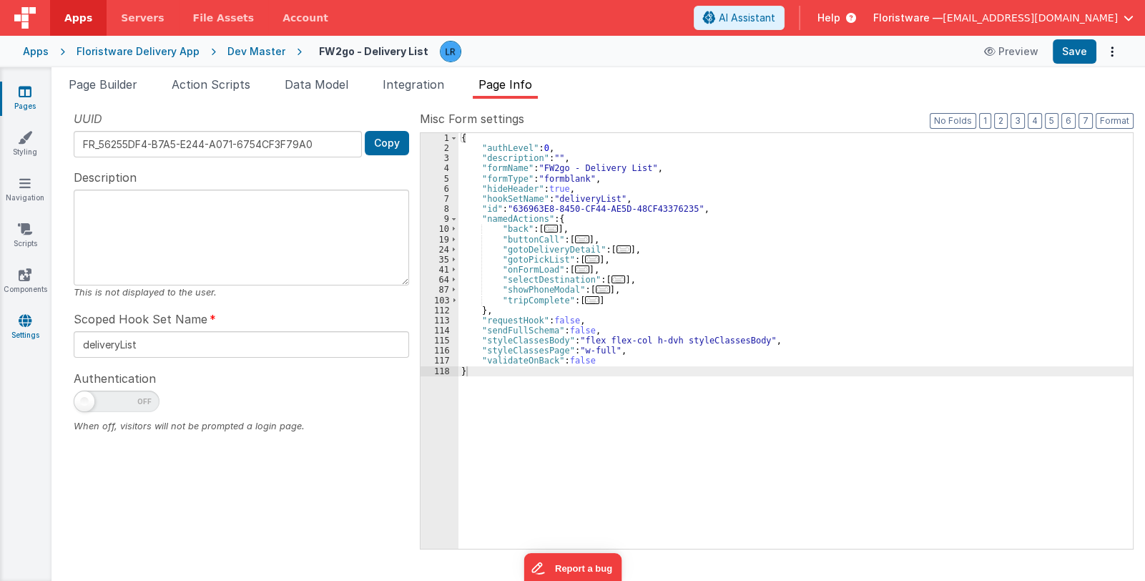
click at [25, 326] on icon at bounding box center [25, 320] width 13 height 14
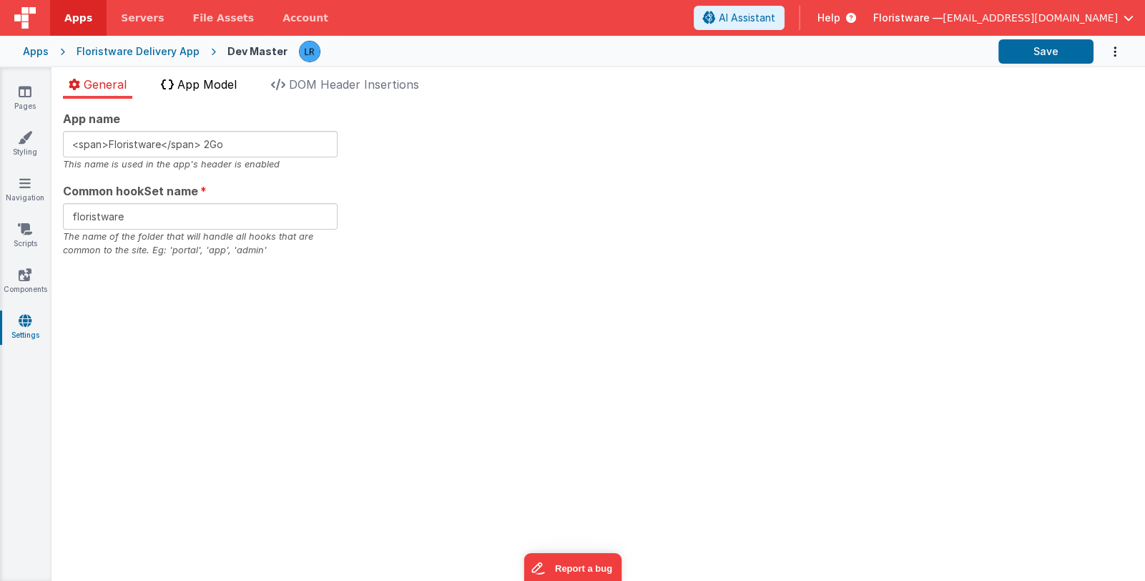
click at [191, 90] on span "App Model" at bounding box center [206, 84] width 59 height 14
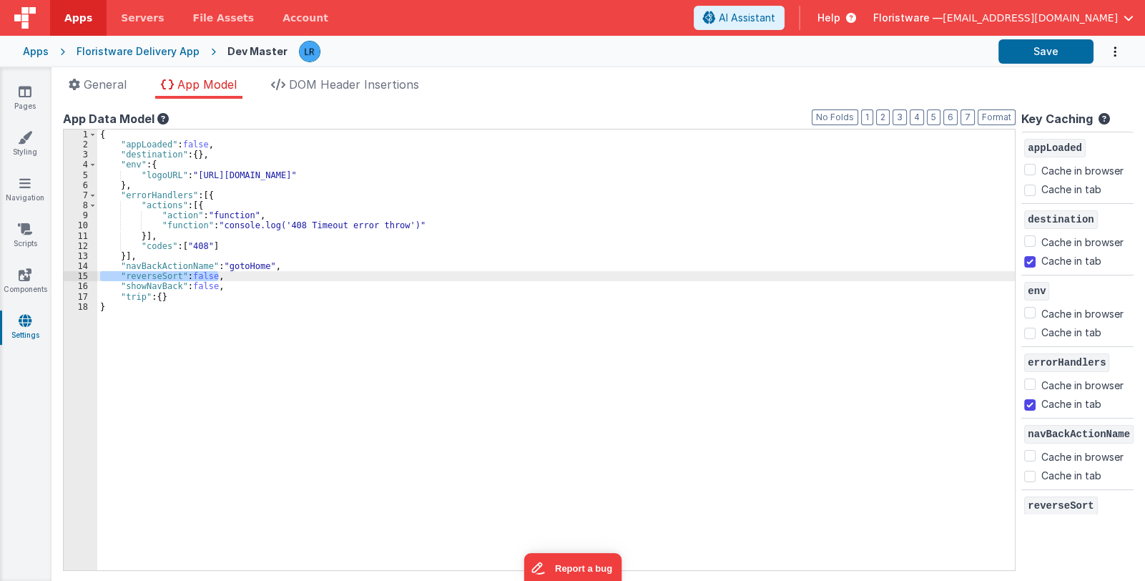
drag, startPoint x: 222, startPoint y: 276, endPoint x: 74, endPoint y: 277, distance: 147.4
click at [74, 277] on div "1 2 3 4 5 6 7 8 9 10 11 12 13 14 15 16 17 18 { "appLoaded" : false , "destinati…" at bounding box center [539, 350] width 953 height 442
checkbox input "false"
checkbox input "true"
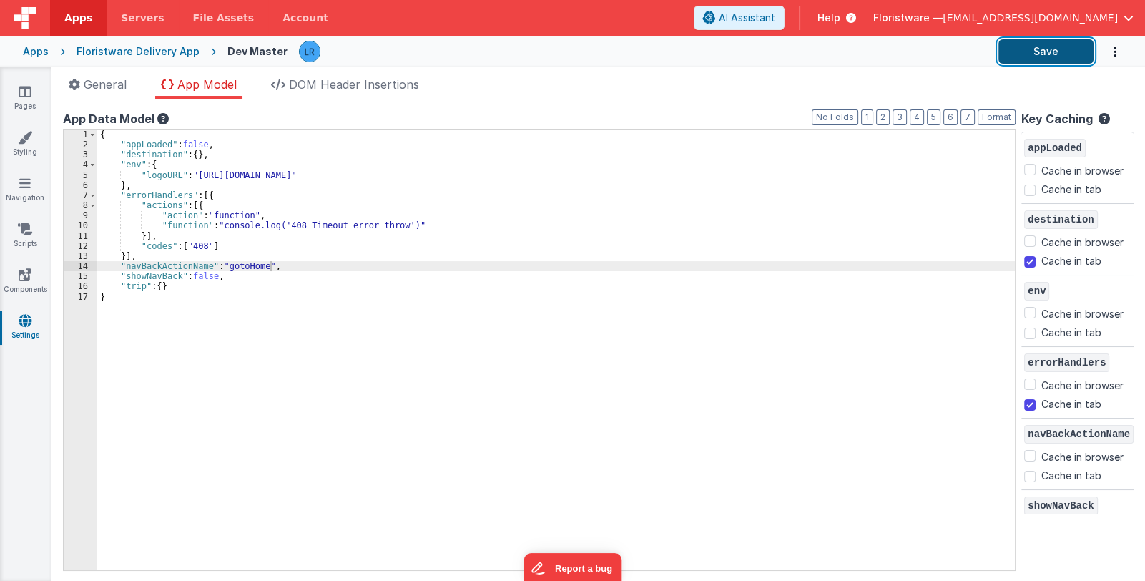
click at [1031, 51] on button "Save" at bounding box center [1046, 51] width 95 height 24
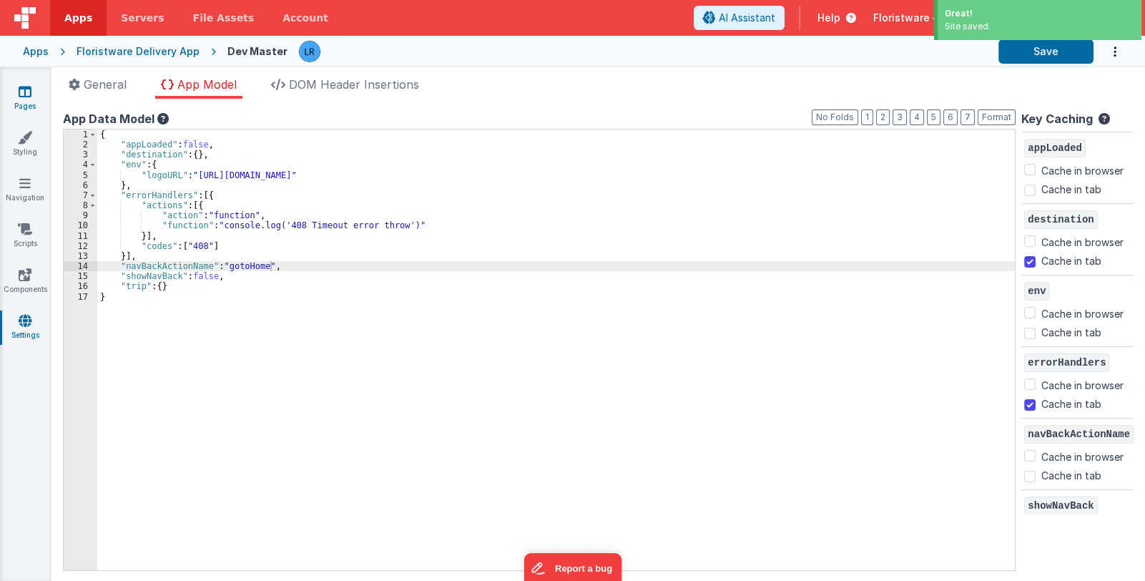
click at [24, 102] on link "Pages" at bounding box center [25, 98] width 52 height 29
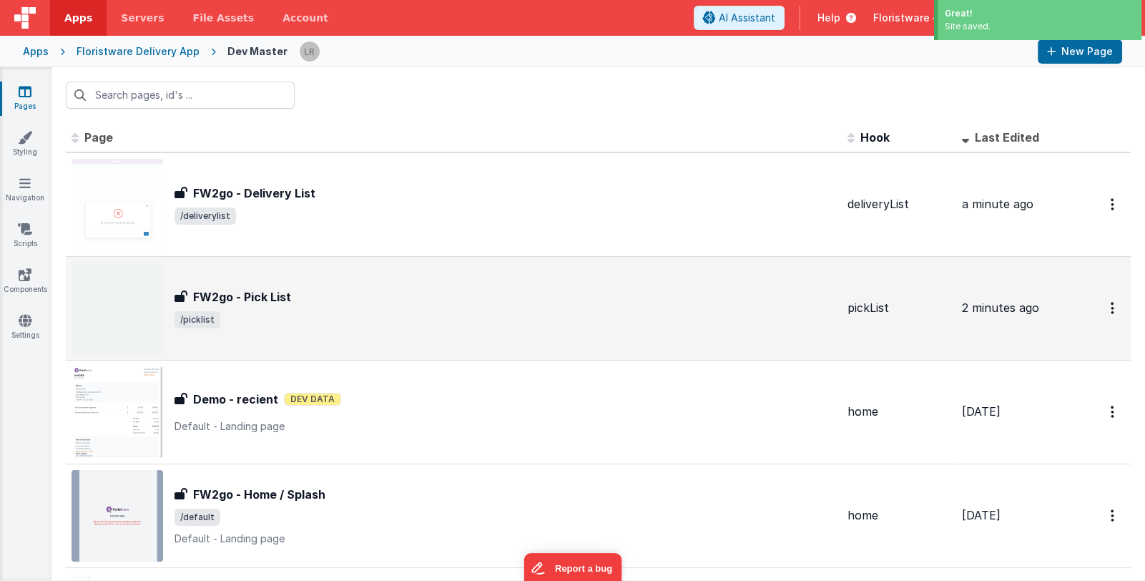
click at [385, 317] on span "/picklist" at bounding box center [506, 319] width 662 height 17
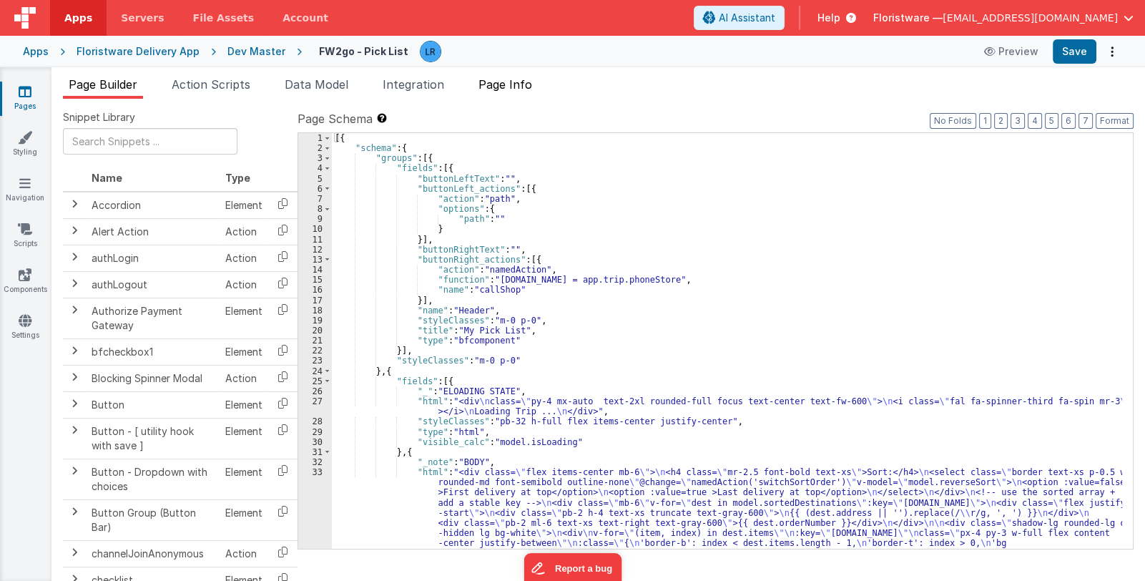
click at [511, 84] on span "Page Info" at bounding box center [506, 84] width 54 height 14
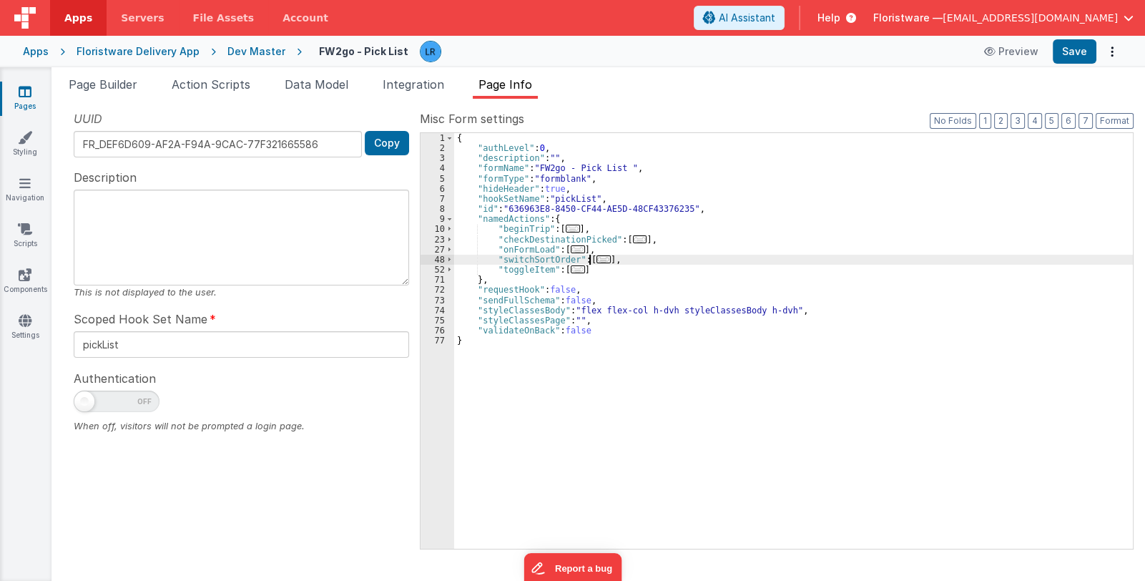
click at [597, 256] on span "..." at bounding box center [604, 259] width 14 height 8
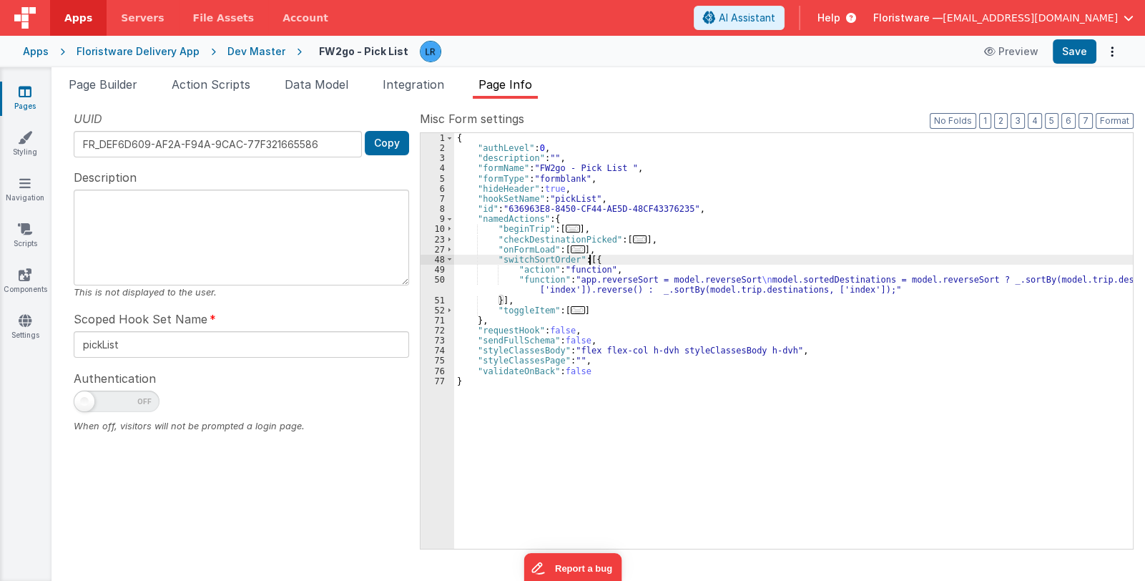
click at [547, 284] on div "{ "authLevel" : 0 , "description" : "" , "formName" : "FW2go - Pick List " , "f…" at bounding box center [793, 351] width 679 height 436
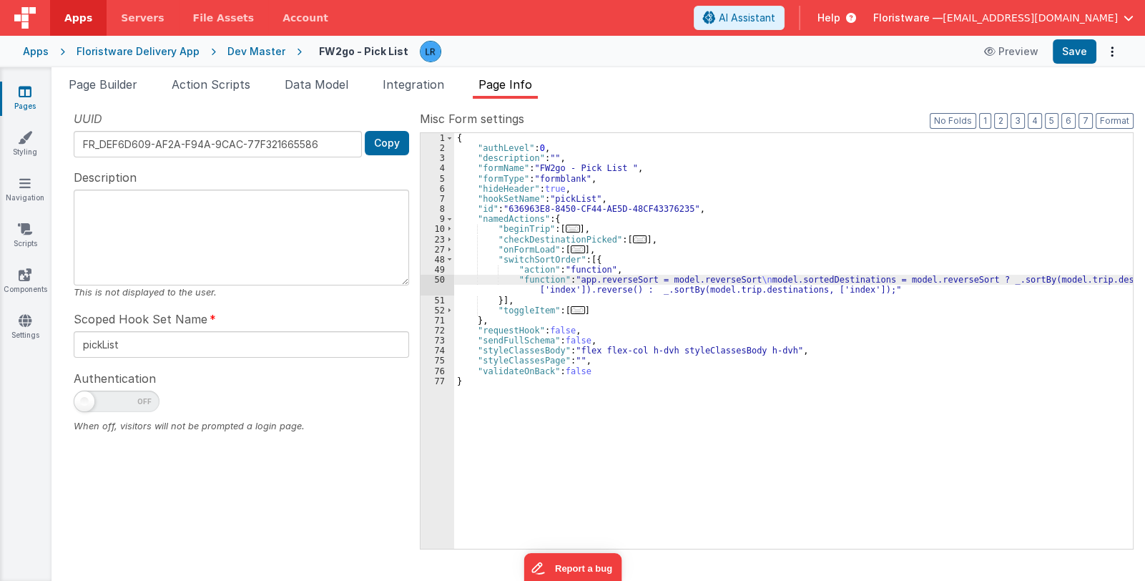
click at [434, 283] on div "50" at bounding box center [438, 285] width 34 height 20
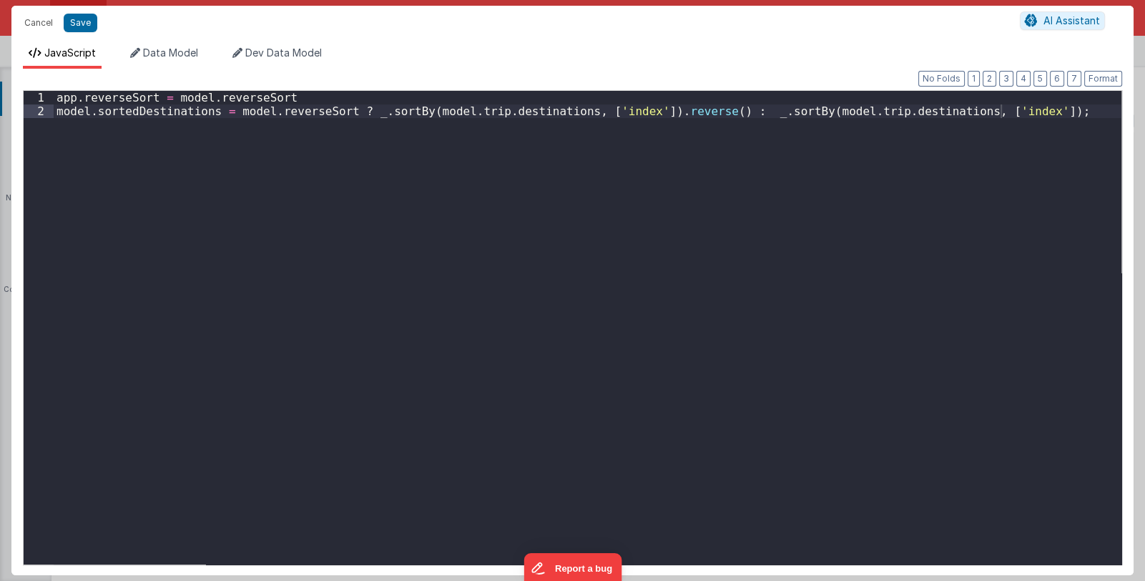
click at [434, 283] on div "Cancel Save AI Assistant JavaScript Data Model Dev Data Model Format 7 6 5 4 3 …" at bounding box center [572, 290] width 1145 height 581
drag, startPoint x: 295, startPoint y: 99, endPoint x: 21, endPoint y: 100, distance: 274.0
click at [21, 100] on div "Format 7 6 5 4 3 2 1 No Folds 1 2 app . reverseSort = model . reverseSort model…" at bounding box center [572, 322] width 1122 height 506
click at [59, 112] on div "model . sortedDestinations = model . reverseSort ? _ . sortBy ( model . trip . …" at bounding box center [588, 341] width 1068 height 501
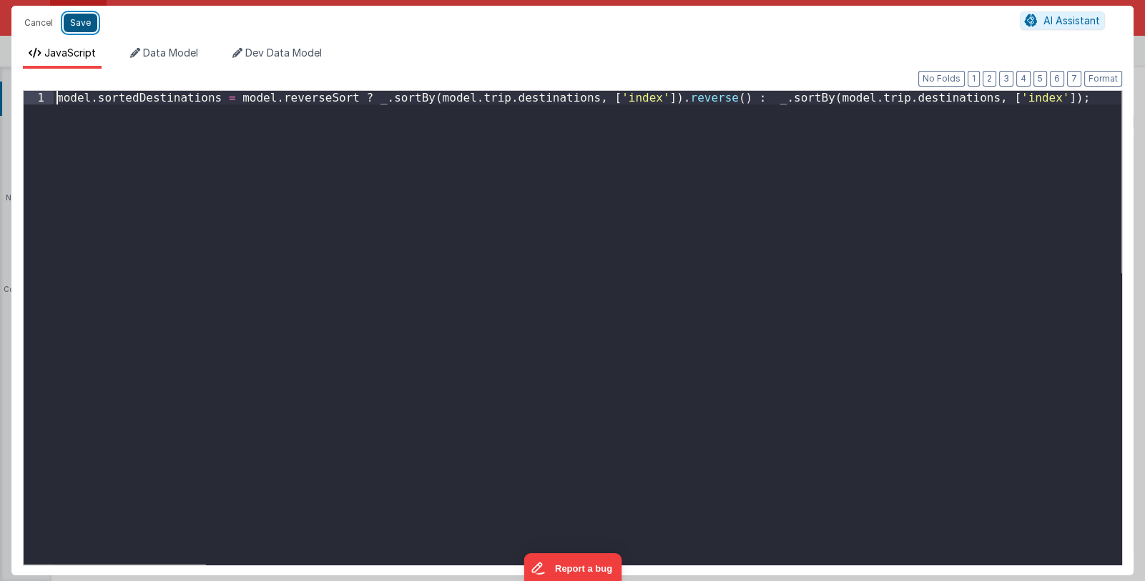
click at [76, 21] on button "Save" at bounding box center [81, 23] width 34 height 19
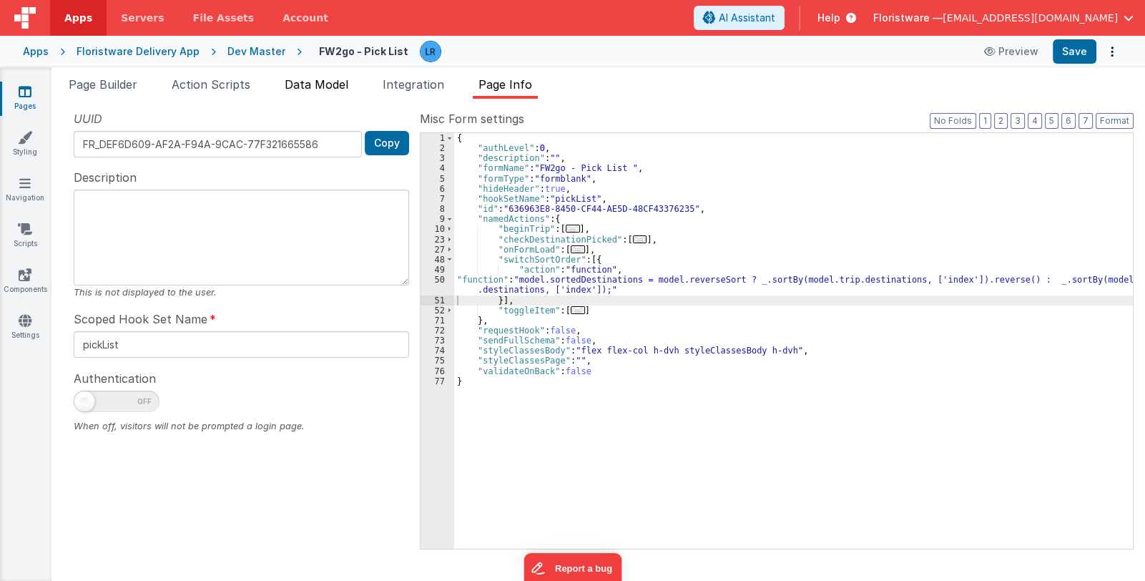
click at [328, 81] on span "Data Model" at bounding box center [317, 84] width 64 height 14
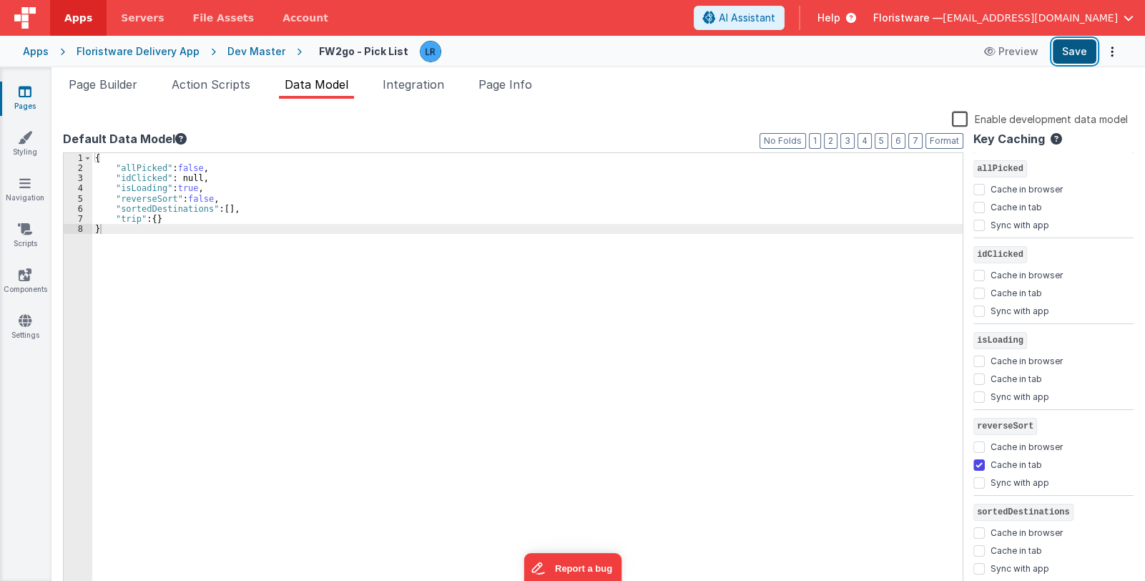
click at [1074, 52] on button "Save" at bounding box center [1075, 51] width 44 height 24
click at [26, 98] on icon at bounding box center [25, 91] width 13 height 14
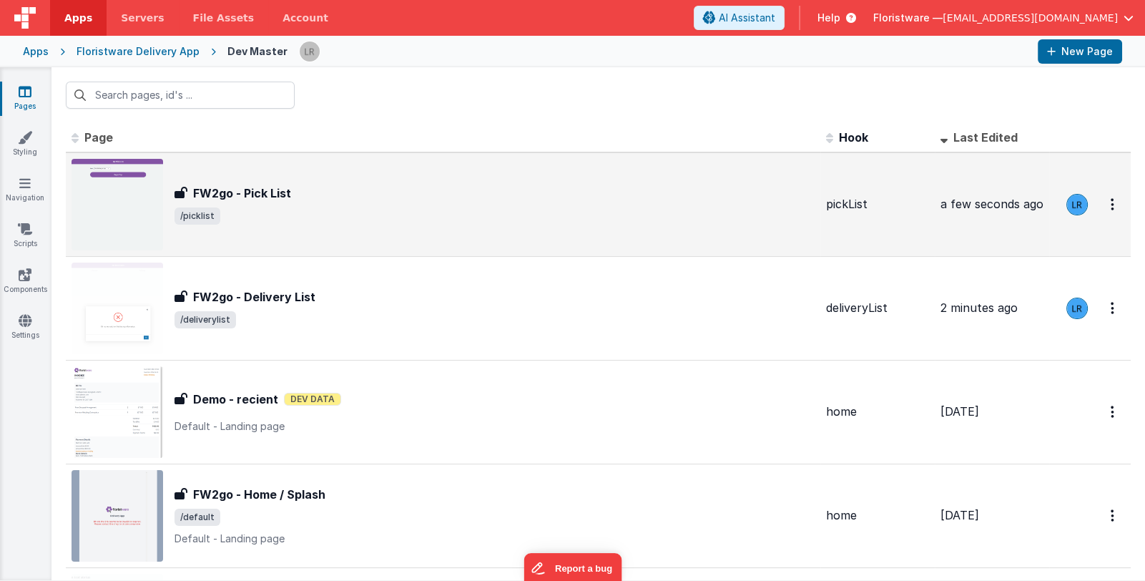
click at [339, 205] on div "FW2go - Pick List FW2go - Pick List /picklist" at bounding box center [495, 205] width 640 height 40
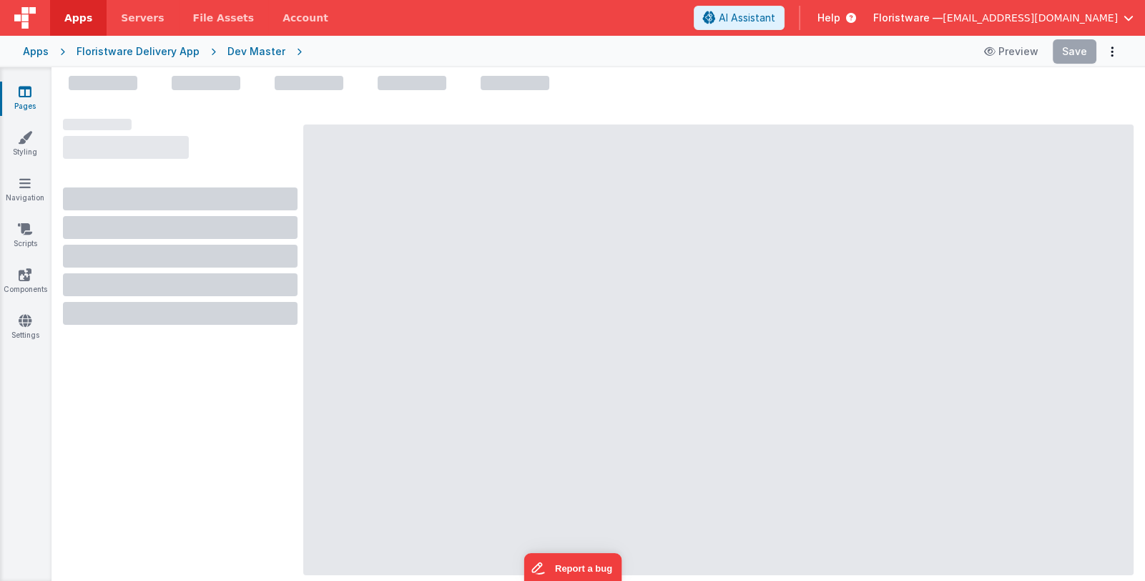
click at [26, 92] on icon at bounding box center [25, 91] width 13 height 14
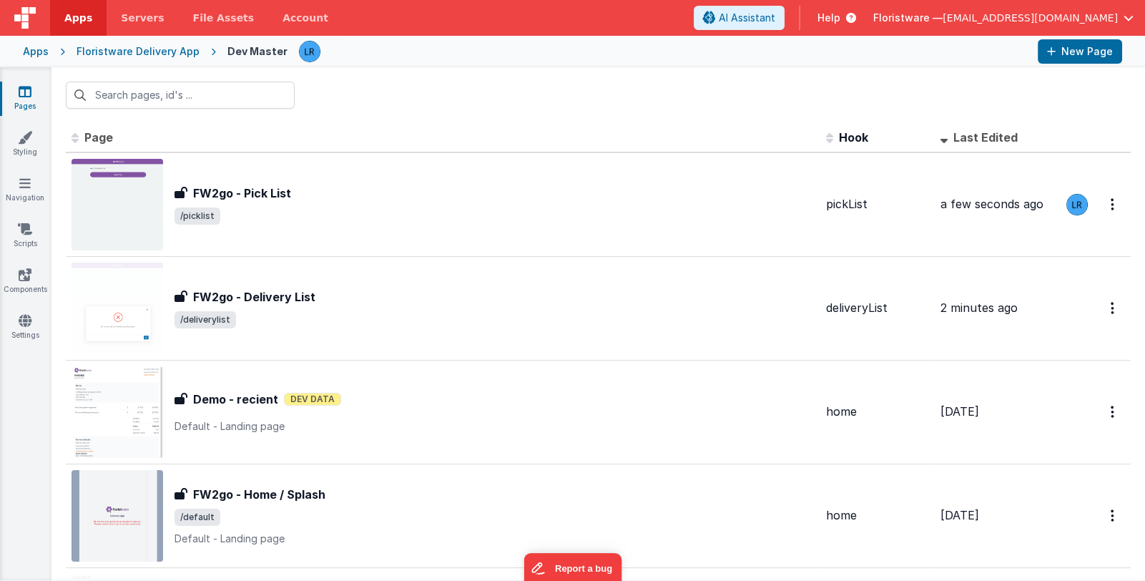
click at [26, 92] on icon at bounding box center [25, 91] width 13 height 14
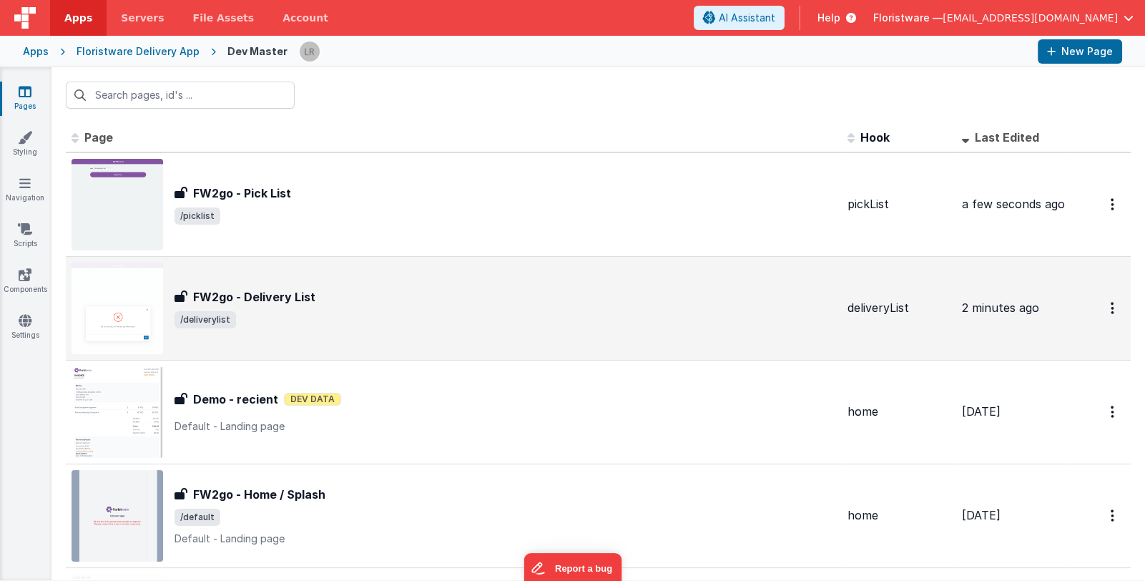
click at [364, 303] on div "FW2go - Delivery List" at bounding box center [506, 296] width 662 height 17
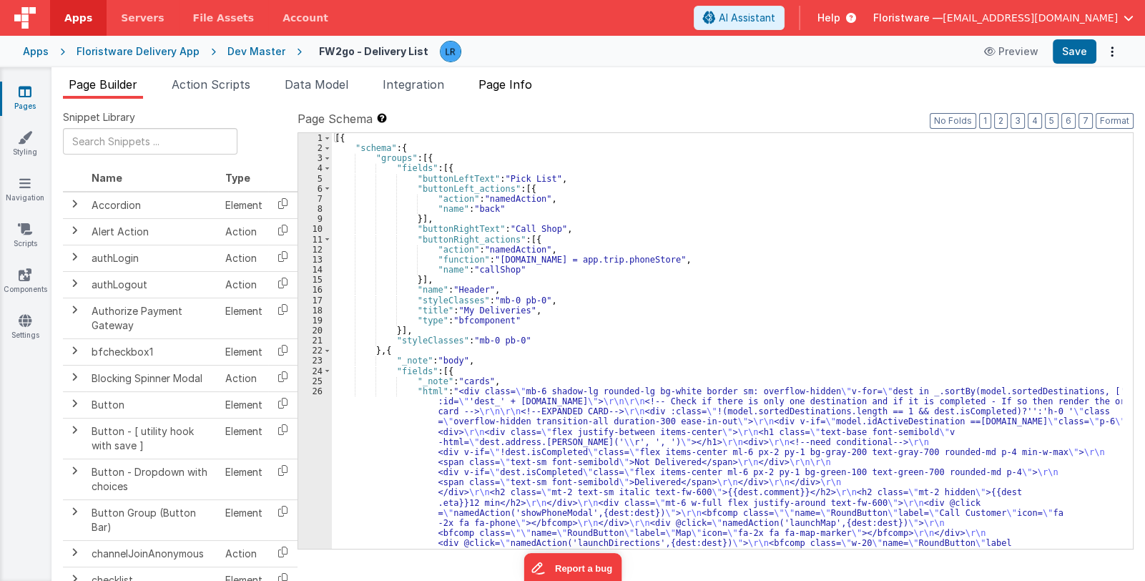
click at [512, 82] on span "Page Info" at bounding box center [506, 84] width 54 height 14
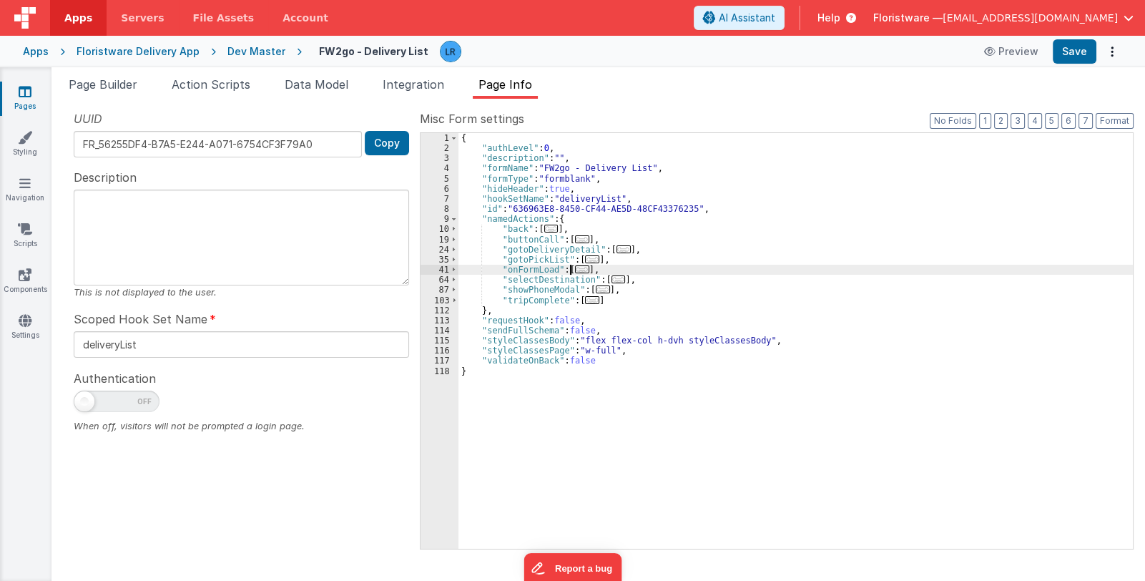
click at [578, 268] on span "..." at bounding box center [582, 269] width 14 height 8
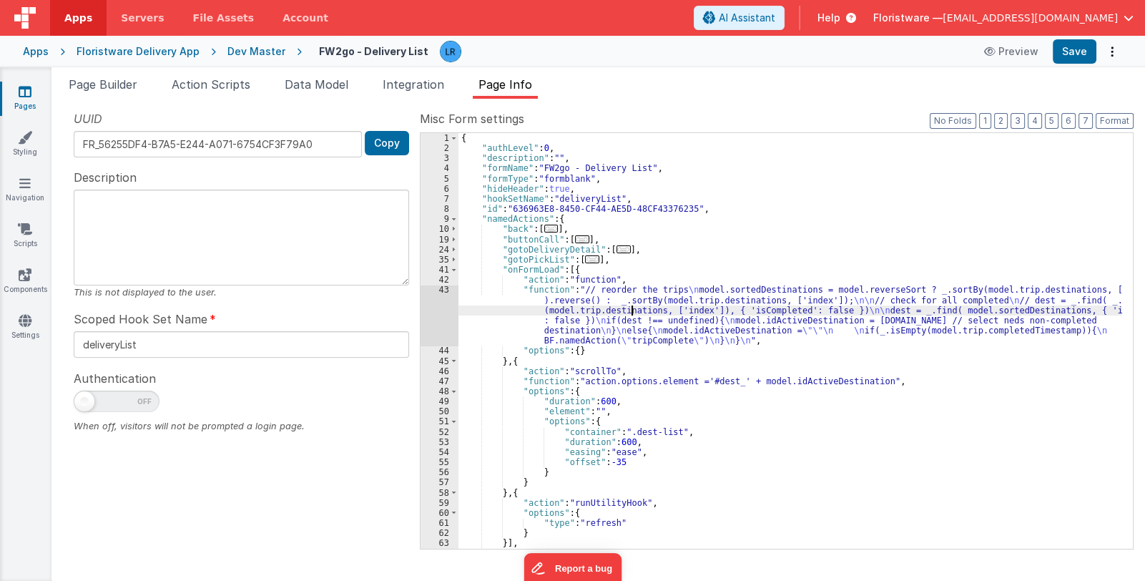
click at [633, 308] on div "{ "authLevel" : 0 , "description" : "" , "formName" : "FW2go - Delivery List" ,…" at bounding box center [791, 351] width 664 height 436
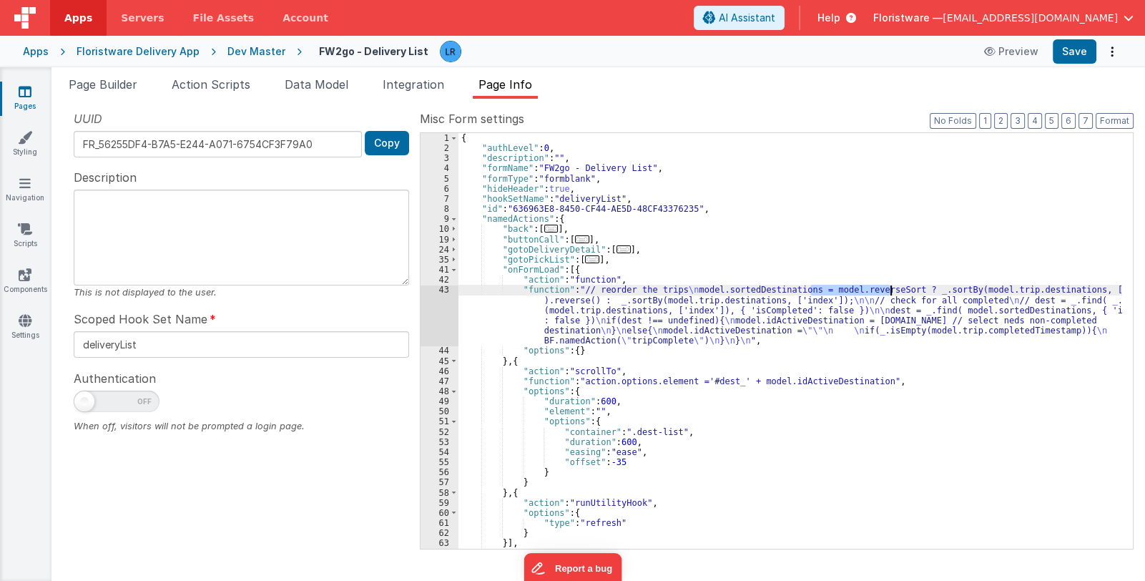
drag, startPoint x: 808, startPoint y: 290, endPoint x: 891, endPoint y: 288, distance: 82.3
click at [891, 288] on div "{ "authLevel" : 0 , "description" : "" , "formName" : "FW2go - Delivery List" ,…" at bounding box center [791, 351] width 664 height 436
click at [35, 103] on link "Pages" at bounding box center [25, 98] width 52 height 29
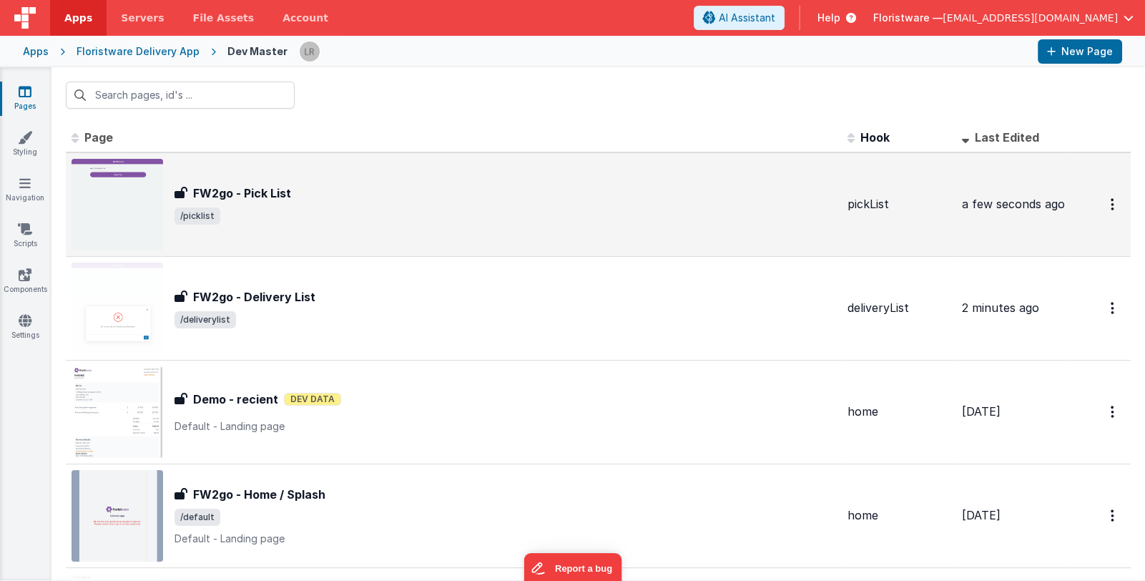
click at [401, 207] on span "/picklist" at bounding box center [506, 215] width 662 height 17
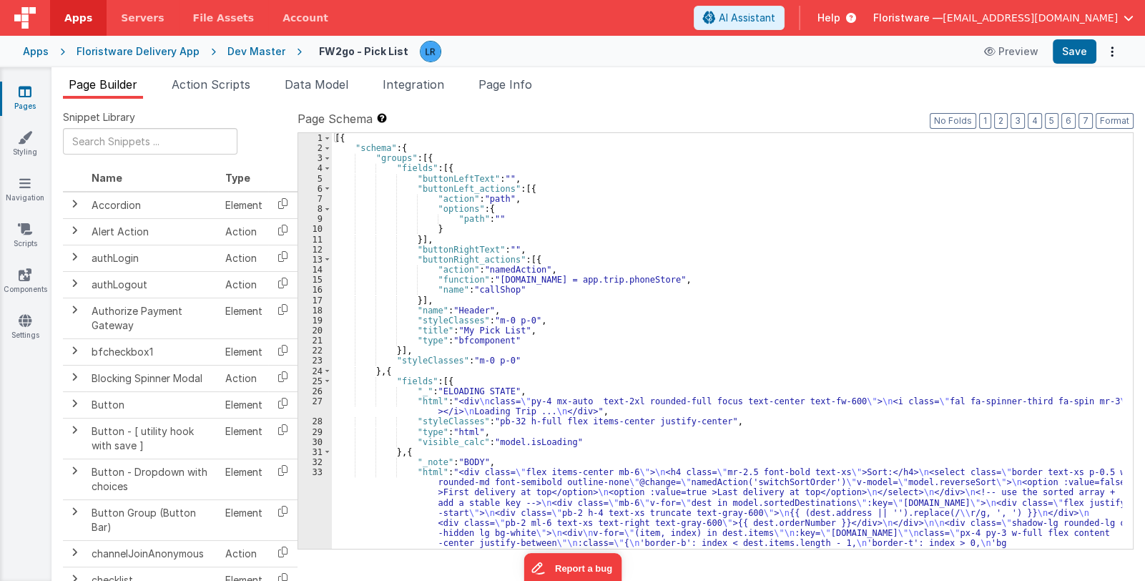
click at [517, 83] on span "Page Info" at bounding box center [506, 84] width 54 height 14
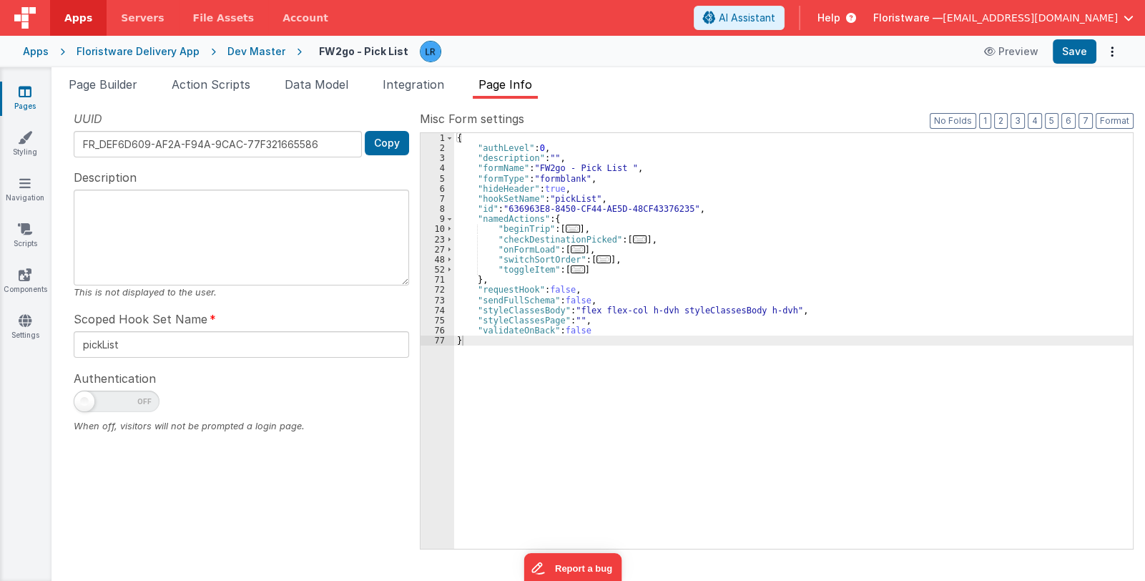
click at [566, 227] on span "..." at bounding box center [573, 229] width 14 height 8
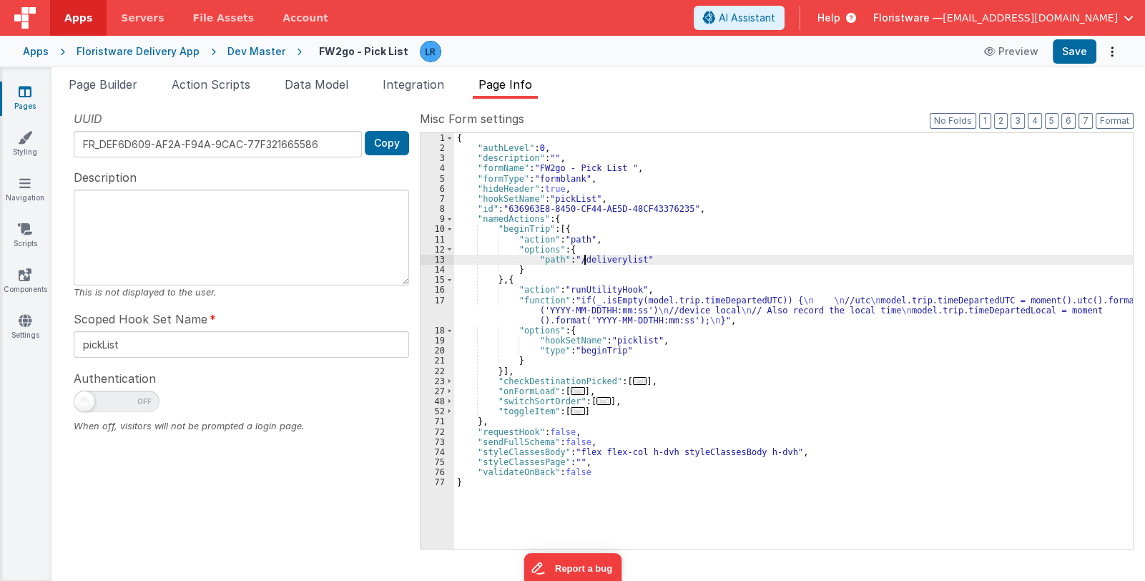
click at [584, 256] on div "{ "authLevel" : 0 , "description" : "" , "formName" : "FW2go - Pick List " , "f…" at bounding box center [793, 351] width 679 height 436
click at [570, 238] on div "{ "authLevel" : 0 , "description" : "" , "formName" : "FW2go - Pick List " , "f…" at bounding box center [793, 351] width 679 height 436
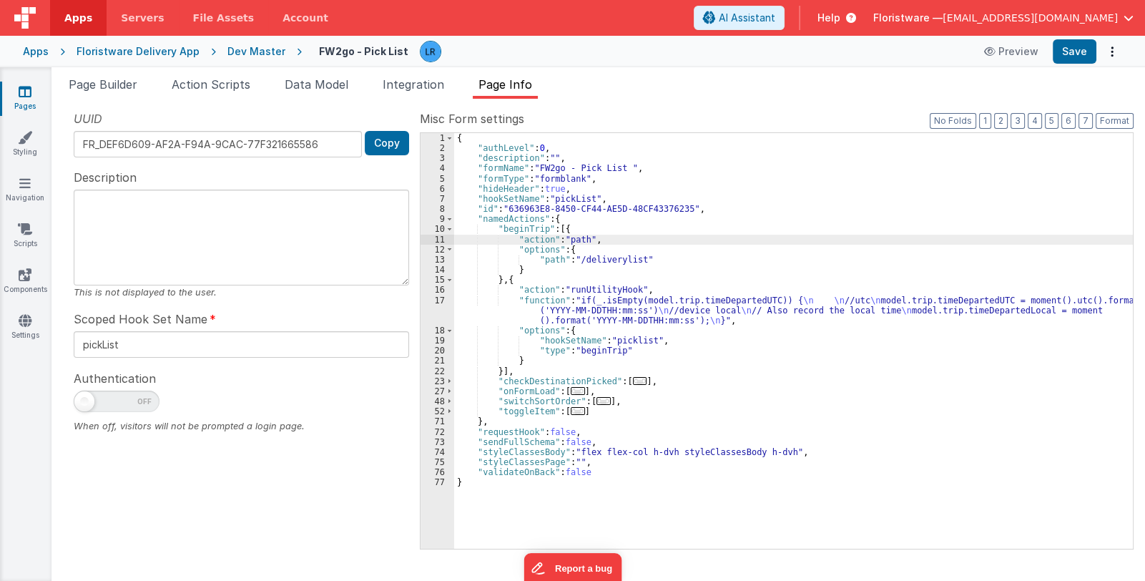
click at [434, 240] on div "11" at bounding box center [438, 240] width 34 height 10
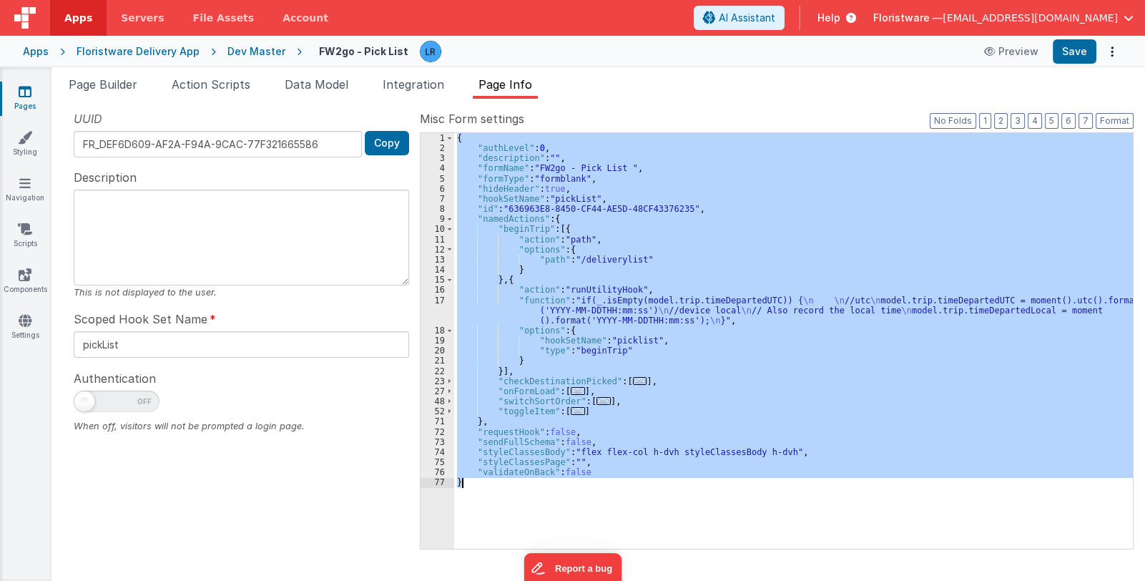
click at [434, 239] on div "11" at bounding box center [438, 240] width 34 height 10
click at [535, 232] on div "{ "authLevel" : 0 , "description" : "" , "formName" : "FW2go - Pick List " , "f…" at bounding box center [793, 341] width 679 height 416
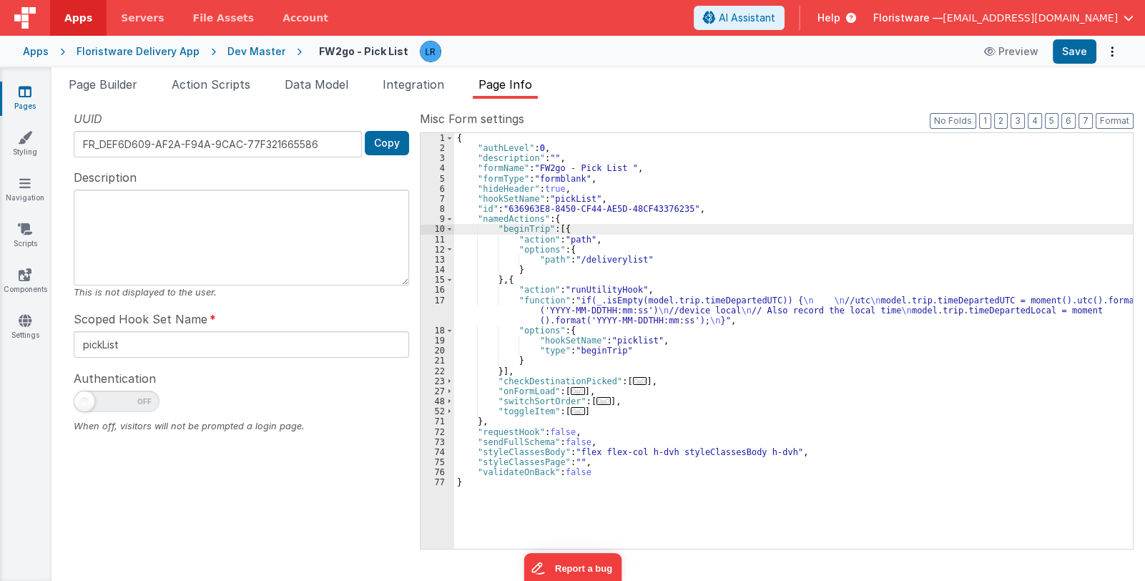
click at [598, 235] on div "{ "authLevel" : 0 , "description" : "" , "formName" : "FW2go - Pick List " , "f…" at bounding box center [793, 351] width 679 height 436
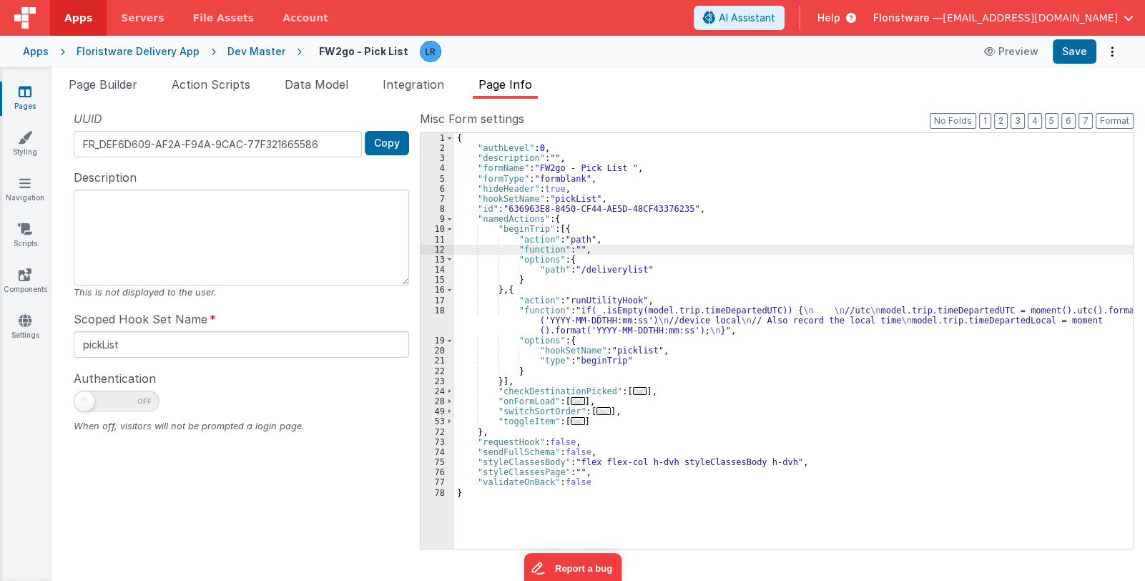
click at [436, 250] on div "12" at bounding box center [438, 250] width 34 height 10
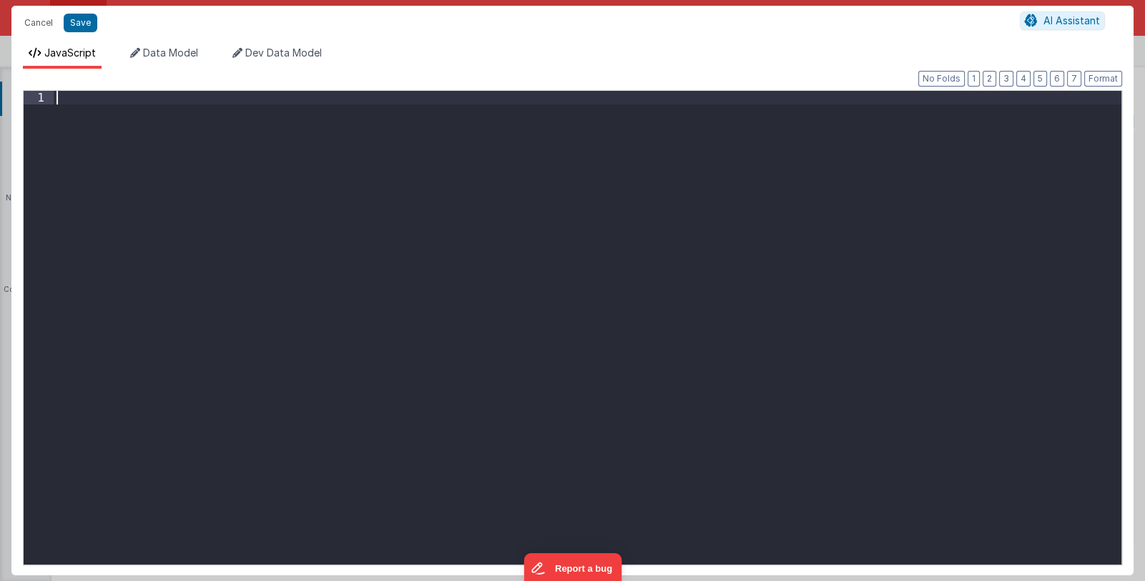
click at [436, 250] on div at bounding box center [588, 341] width 1068 height 501
click at [285, 166] on div at bounding box center [588, 341] width 1068 height 501
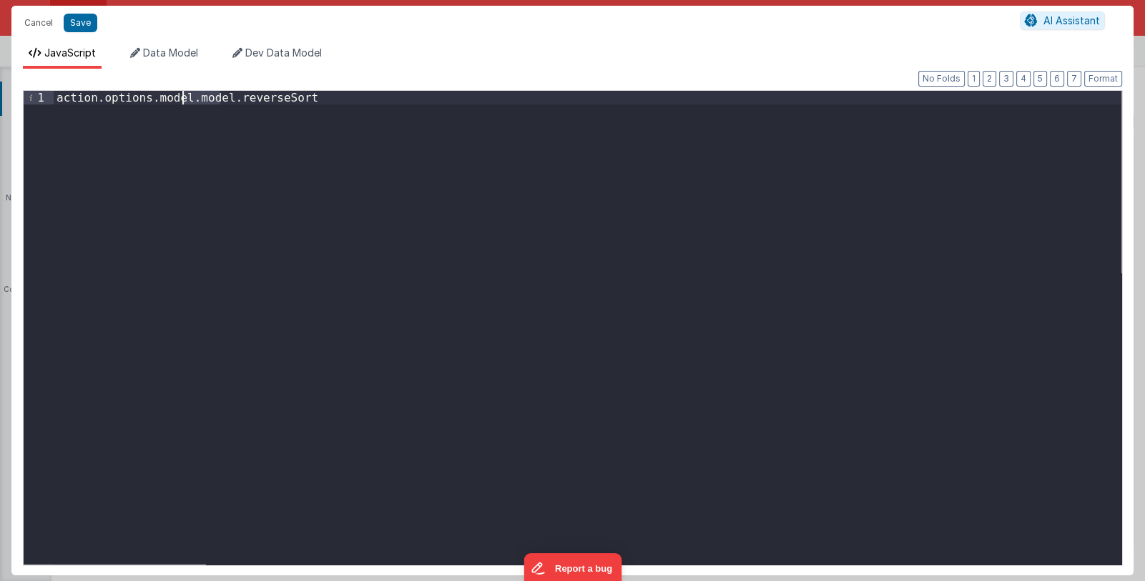
drag, startPoint x: 220, startPoint y: 101, endPoint x: 182, endPoint y: 98, distance: 37.3
click at [182, 98] on div "action . options . model . model . reverseSort" at bounding box center [588, 341] width 1068 height 501
click at [84, 20] on button "Save" at bounding box center [81, 23] width 34 height 19
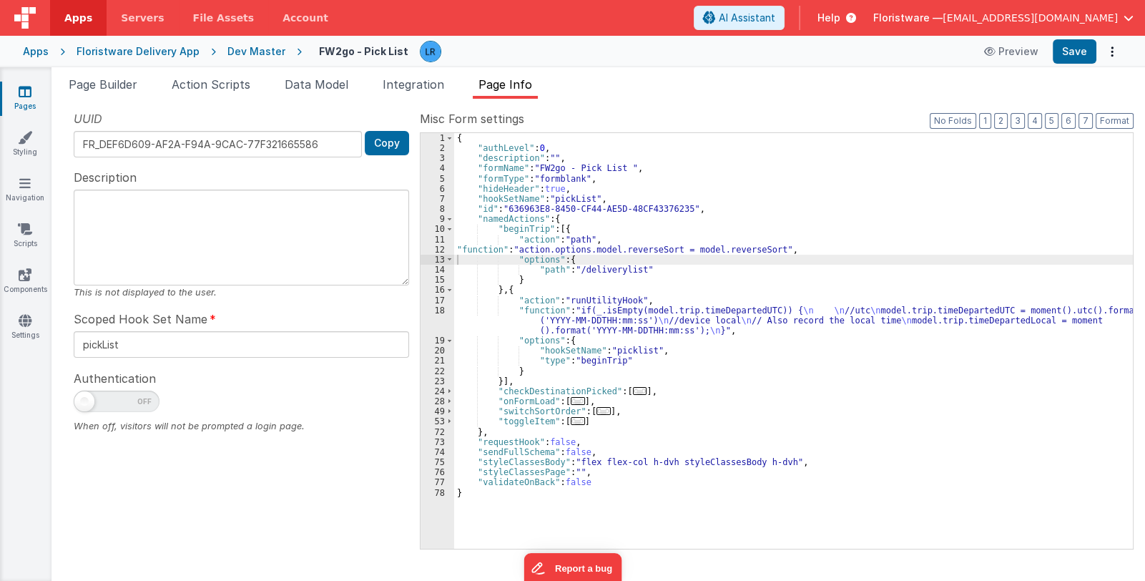
click at [588, 257] on div "{ "authLevel" : 0 , "description" : "" , "formName" : "FW2go - Pick List " , "f…" at bounding box center [793, 351] width 679 height 436
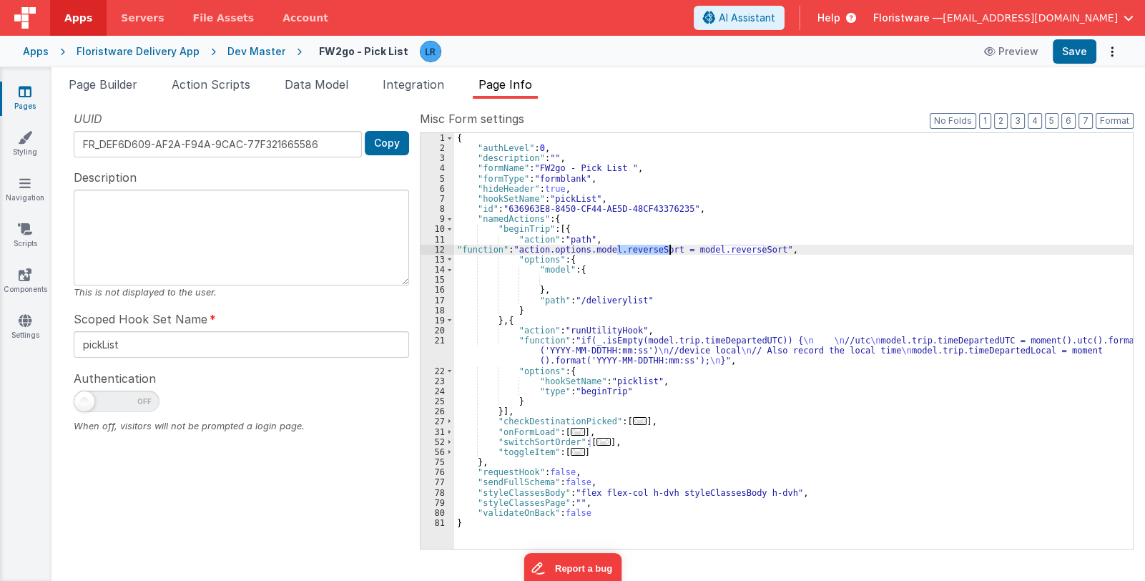
drag, startPoint x: 617, startPoint y: 250, endPoint x: 669, endPoint y: 249, distance: 52.2
click at [669, 249] on div "{ "authLevel" : 0 , "description" : "" , "formName" : "FW2go - Pick List " , "f…" at bounding box center [793, 351] width 679 height 436
drag, startPoint x: 551, startPoint y: 278, endPoint x: 561, endPoint y: 278, distance: 10.0
click at [552, 278] on div "{ "authLevel" : 0 , "description" : "" , "formName" : "FW2go - Pick List " , "f…" at bounding box center [793, 351] width 679 height 436
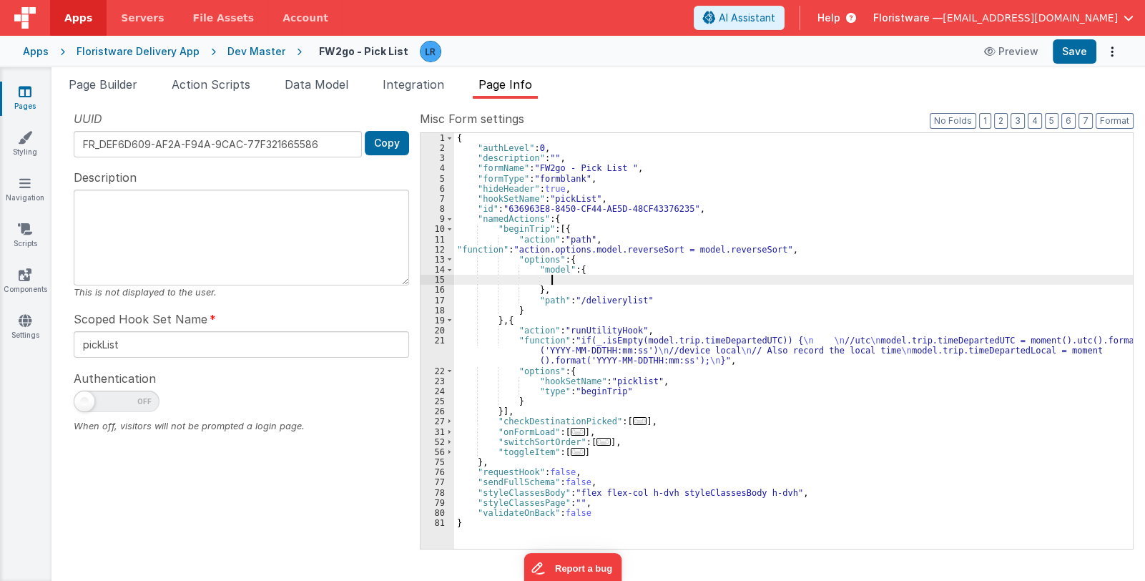
paste textarea
click at [551, 278] on div "{ "authLevel" : 0 , "description" : "" , "formName" : "FW2go - Pick List " , "f…" at bounding box center [793, 351] width 679 height 436
click at [1081, 57] on button "Save" at bounding box center [1075, 51] width 44 height 24
click at [14, 330] on link "Settings" at bounding box center [25, 327] width 52 height 29
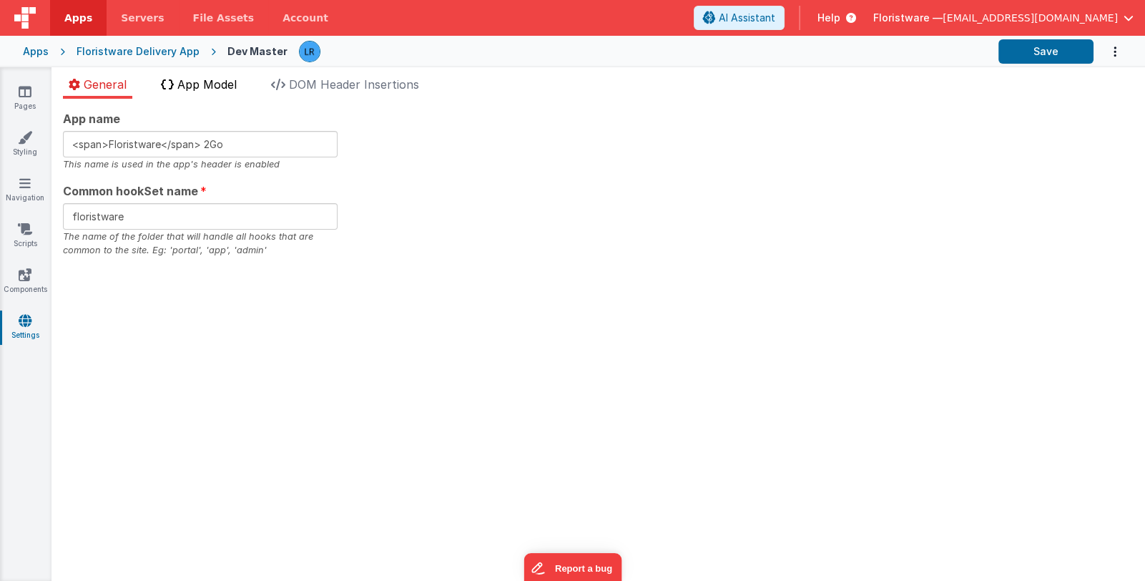
click at [215, 87] on span "App Model" at bounding box center [206, 84] width 59 height 14
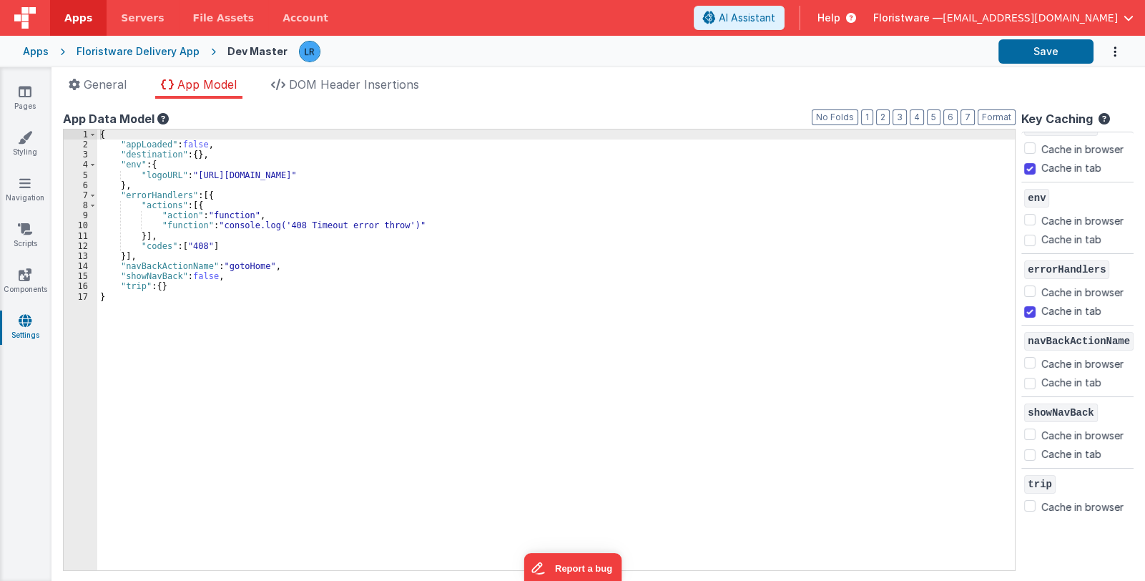
scroll to position [117, 0]
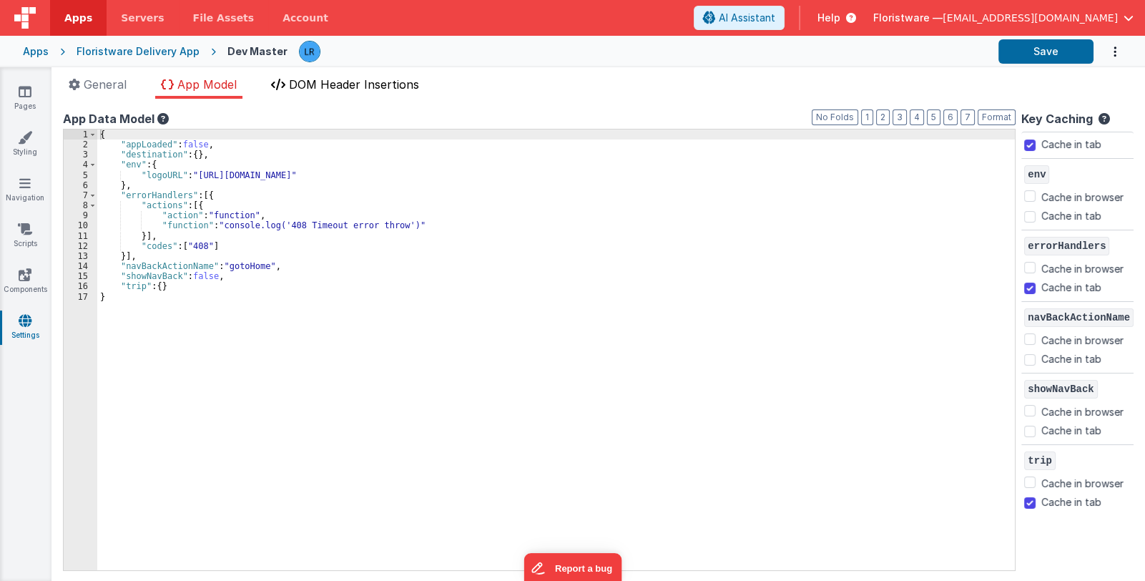
click at [346, 84] on span "DOM Header Insertions" at bounding box center [354, 84] width 130 height 14
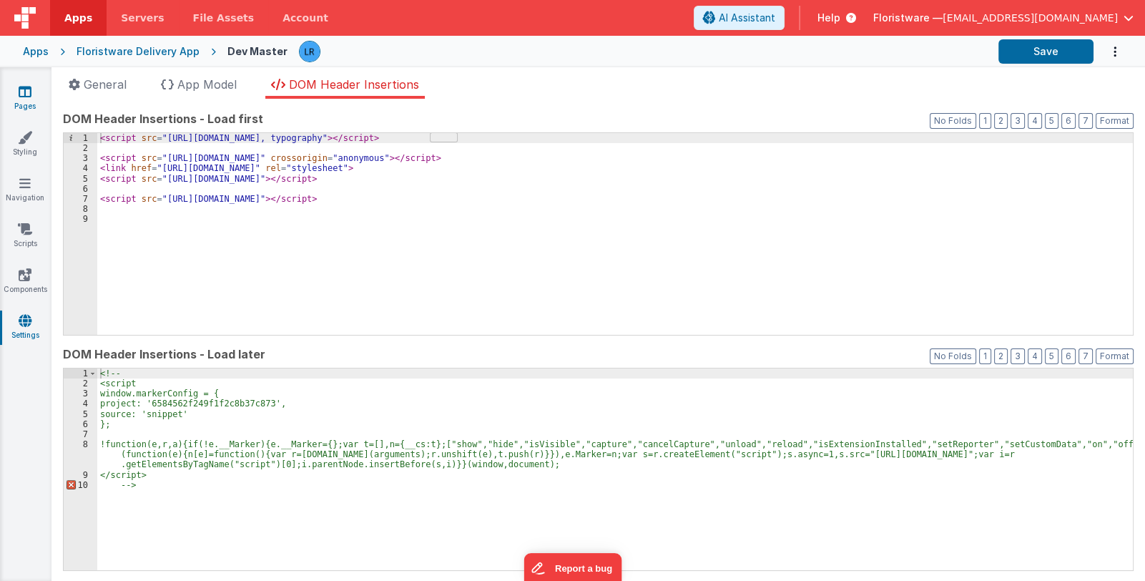
click at [24, 98] on icon at bounding box center [25, 91] width 13 height 14
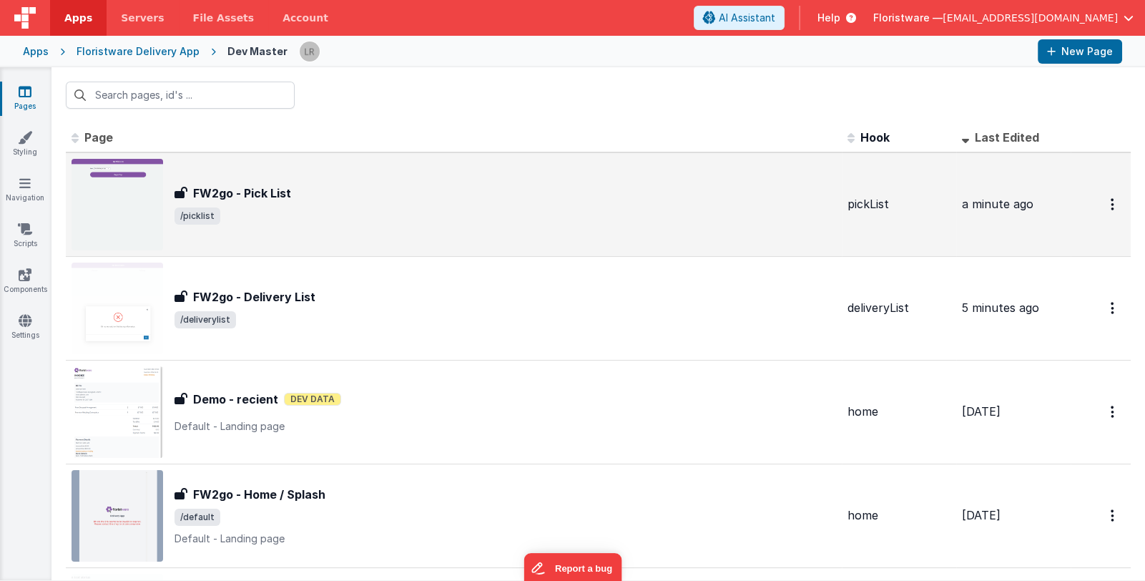
click at [352, 217] on span "/picklist" at bounding box center [506, 215] width 662 height 17
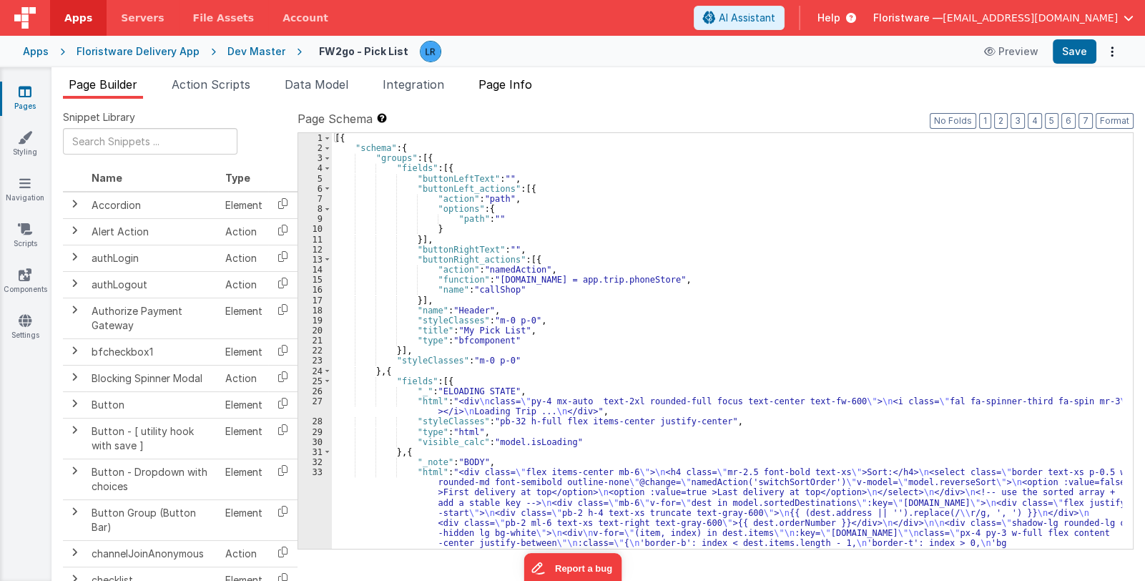
click at [511, 85] on span "Page Info" at bounding box center [506, 84] width 54 height 14
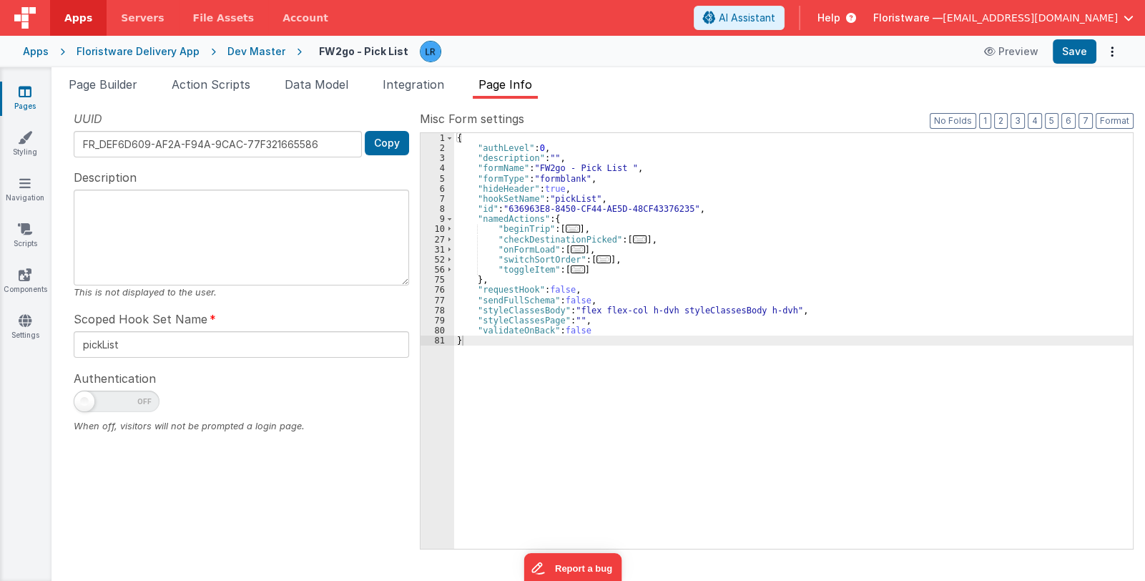
click at [597, 260] on span "..." at bounding box center [604, 259] width 14 height 8
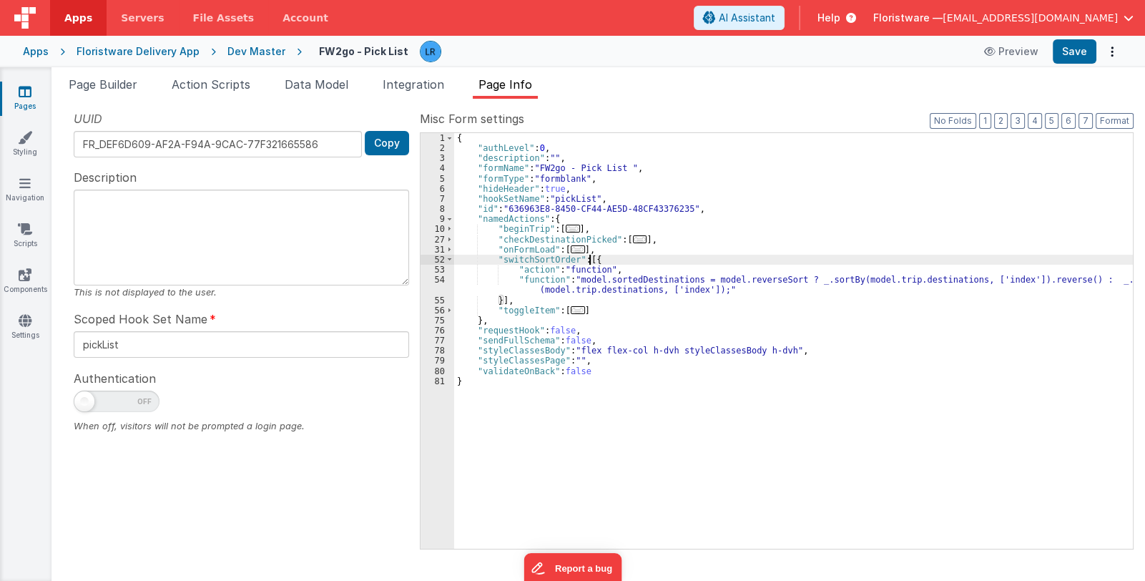
click at [597, 280] on div "{ "authLevel" : 0 , "description" : "" , "formName" : "FW2go - Pick List " , "f…" at bounding box center [793, 351] width 679 height 436
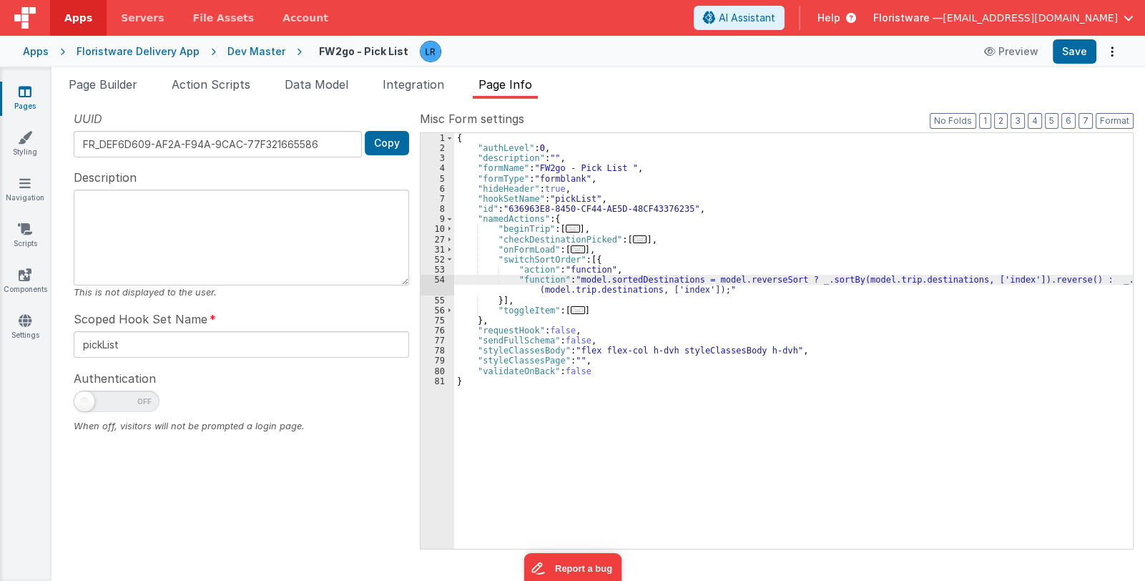
click at [435, 284] on div "54" at bounding box center [438, 285] width 34 height 20
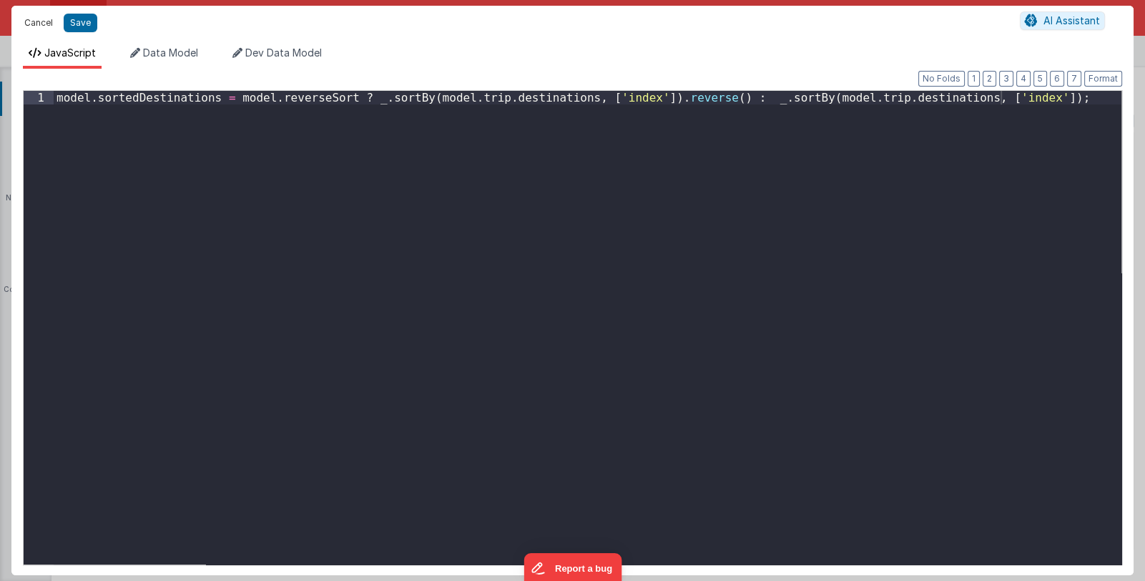
click at [39, 24] on button "Cancel" at bounding box center [38, 23] width 43 height 20
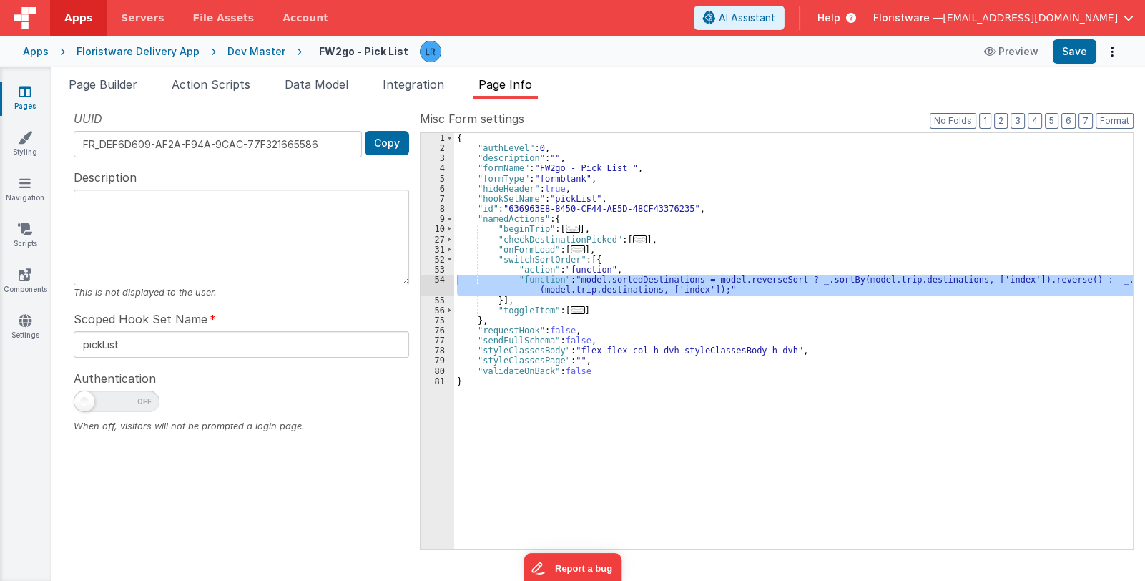
click at [573, 249] on span "..." at bounding box center [578, 249] width 14 height 8
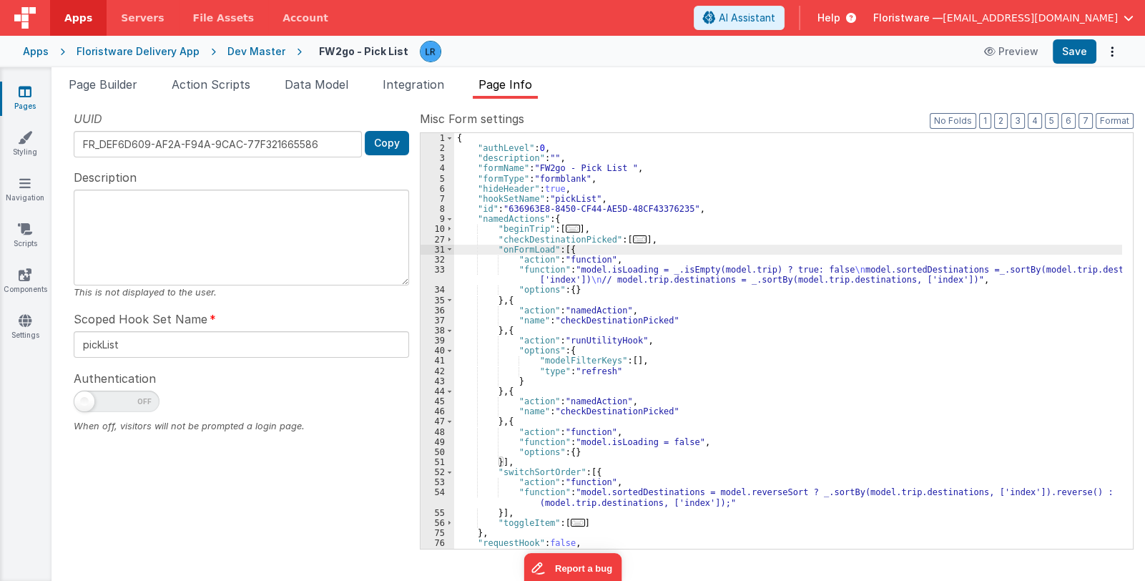
click at [607, 277] on div "{ "authLevel" : 0 , "description" : "" , "formName" : "FW2go - Pick List " , "f…" at bounding box center [788, 351] width 668 height 436
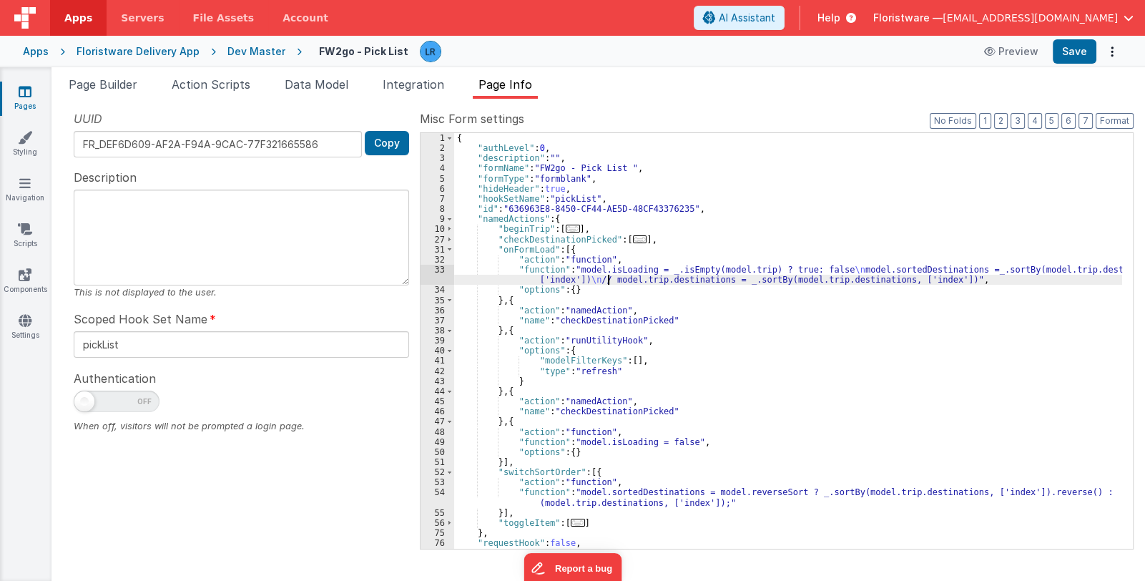
click at [437, 275] on div "33" at bounding box center [438, 275] width 34 height 20
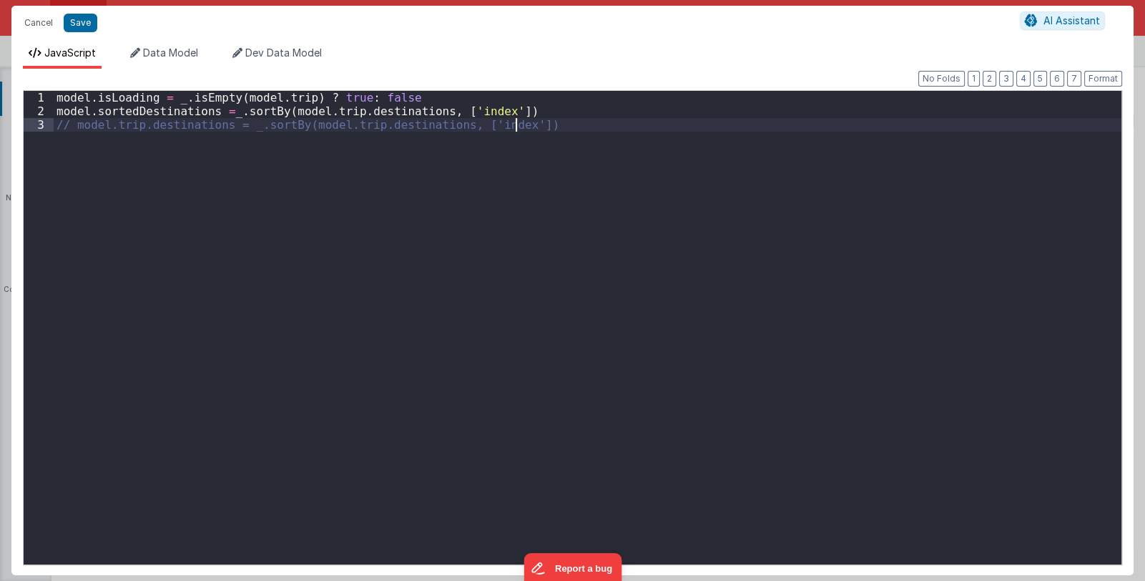
click at [437, 275] on div "model . isLoading = _ . isEmpty ( model . trip ) ? true : false model . sortedD…" at bounding box center [588, 341] width 1068 height 501
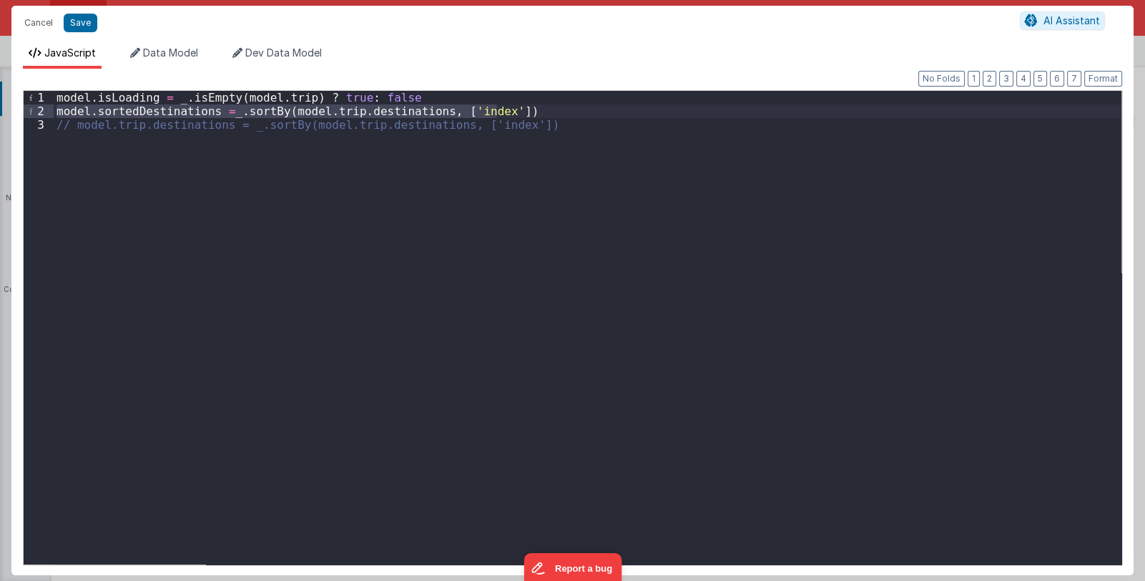
drag, startPoint x: 522, startPoint y: 114, endPoint x: 49, endPoint y: 112, distance: 473.6
click at [49, 112] on div "1 2 3 model . isLoading = _ . isEmpty ( model . trip ) ? true : false model . s…" at bounding box center [572, 327] width 1099 height 475
click at [82, 27] on button "Save" at bounding box center [81, 23] width 34 height 19
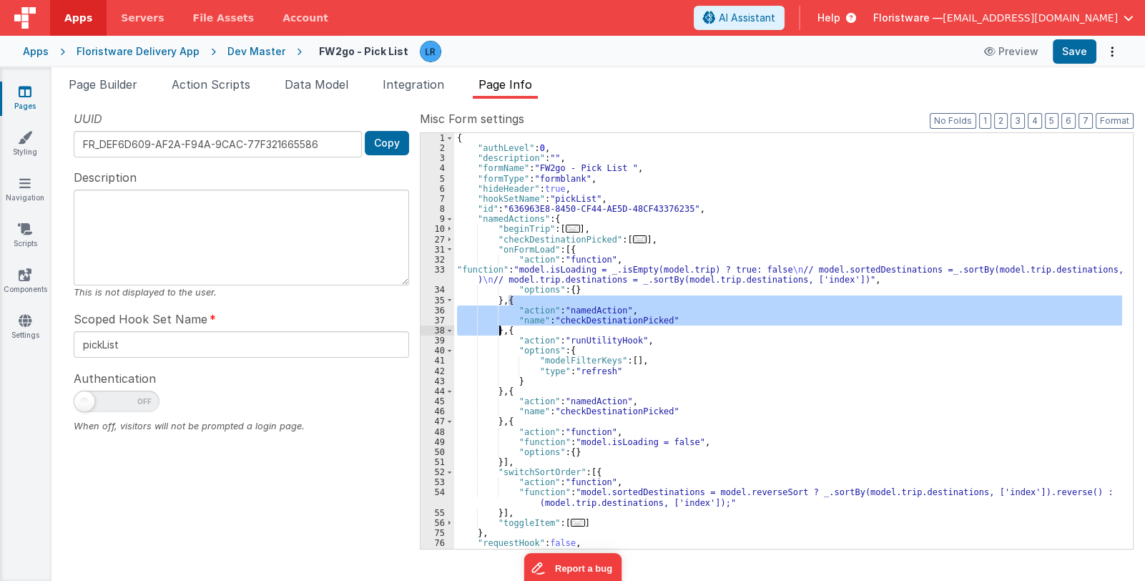
drag, startPoint x: 509, startPoint y: 298, endPoint x: 501, endPoint y: 330, distance: 32.3
click at [501, 330] on div "{ "authLevel" : 0 , "description" : "" , "formName" : "FW2go - Pick List " , "f…" at bounding box center [788, 351] width 668 height 436
click at [506, 300] on div "{ "authLevel" : 0 , "description" : "" , "formName" : "FW2go - Pick List " , "f…" at bounding box center [788, 351] width 668 height 436
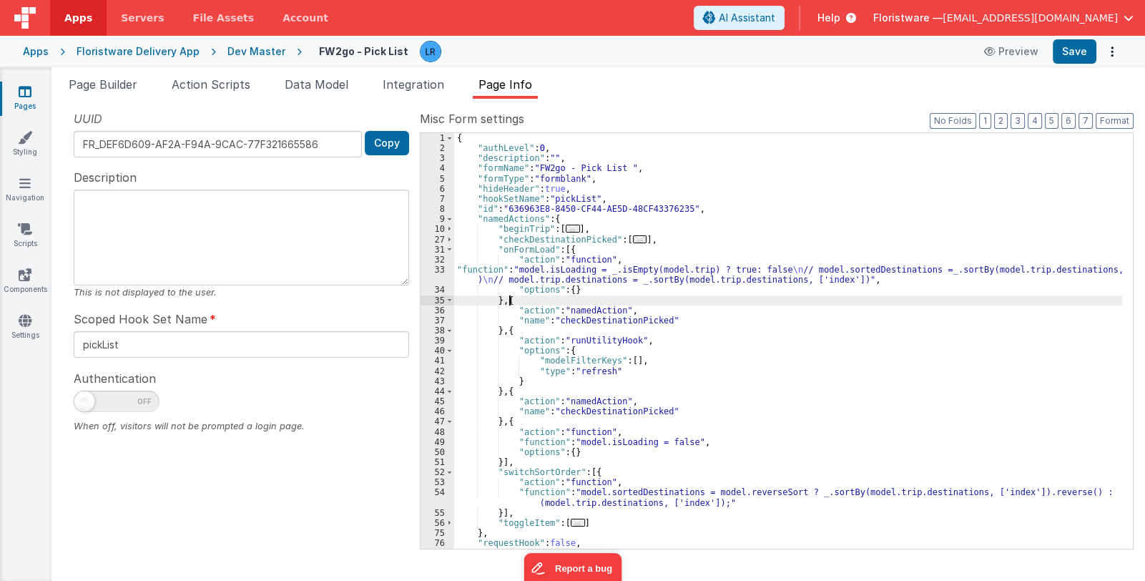
paste textarea
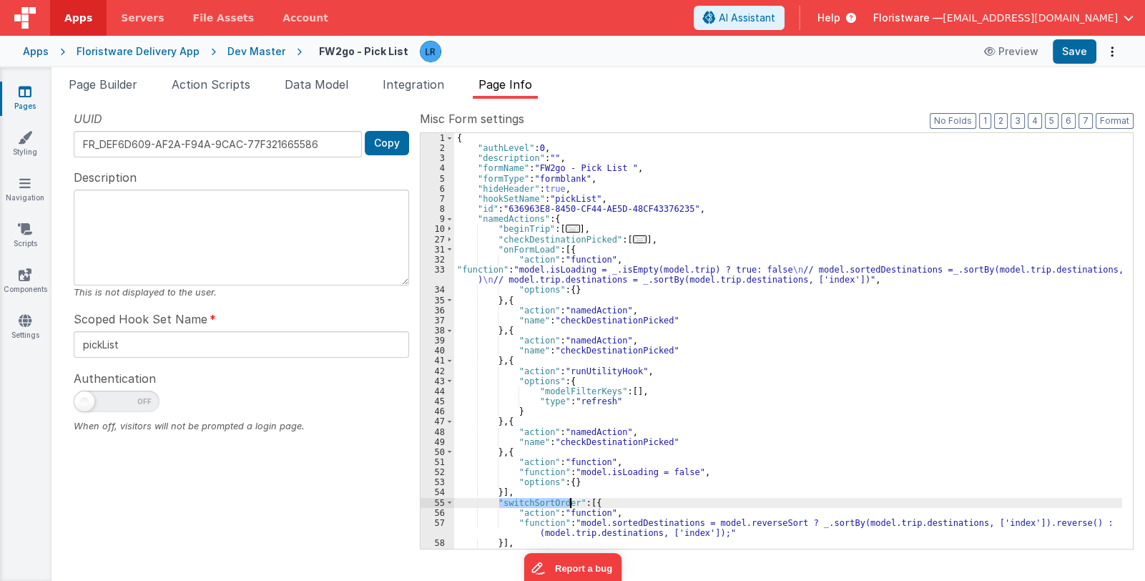
drag, startPoint x: 500, startPoint y: 503, endPoint x: 569, endPoint y: 499, distance: 69.5
click at [569, 499] on div "{ "authLevel" : 0 , "description" : "" , "formName" : "FW2go - Pick List " , "f…" at bounding box center [788, 351] width 668 height 436
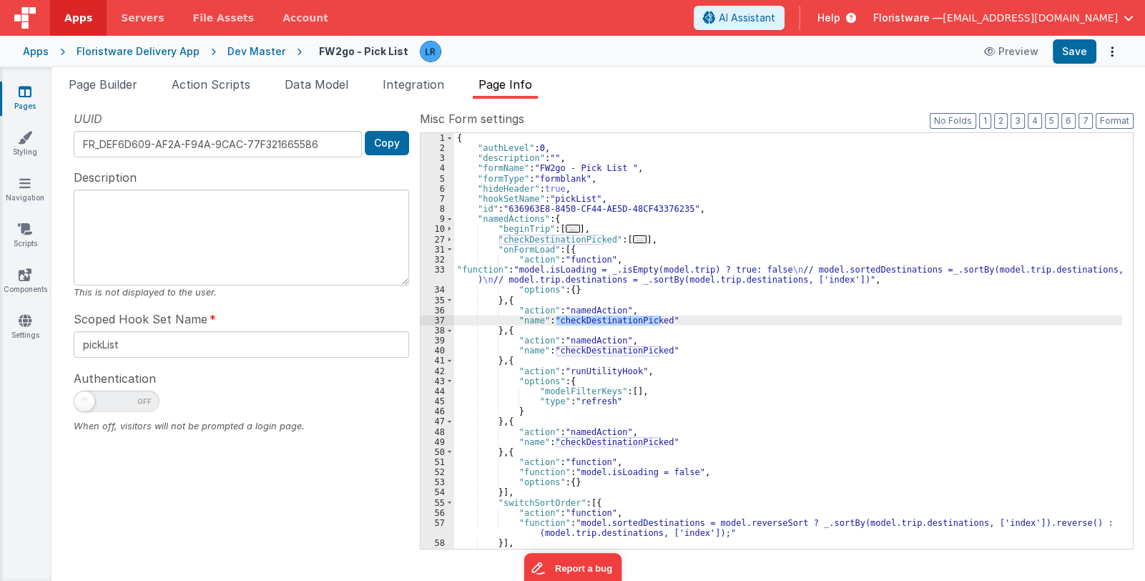
drag, startPoint x: 554, startPoint y: 321, endPoint x: 658, endPoint y: 320, distance: 103.7
click at [658, 320] on div "{ "authLevel" : 0 , "description" : "" , "formName" : "FW2go - Pick List " , "f…" at bounding box center [788, 351] width 668 height 436
click at [1073, 52] on button "Save" at bounding box center [1075, 51] width 44 height 24
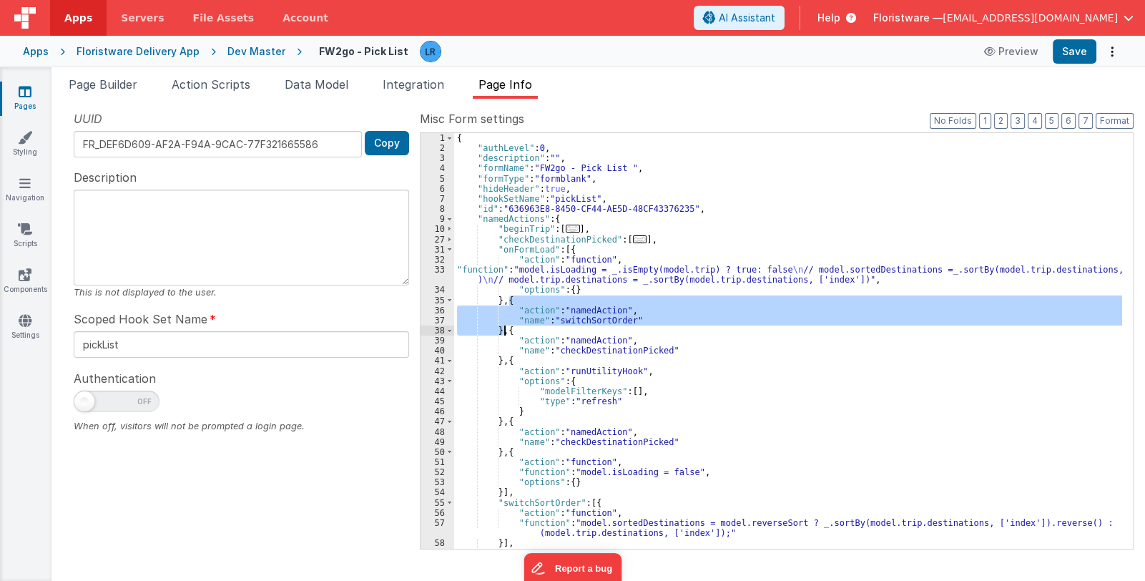
drag, startPoint x: 509, startPoint y: 297, endPoint x: 504, endPoint y: 332, distance: 35.4
click at [504, 332] on div "{ "authLevel" : 0 , "description" : "" , "formName" : "FW2go - Pick List " , "f…" at bounding box center [788, 351] width 668 height 436
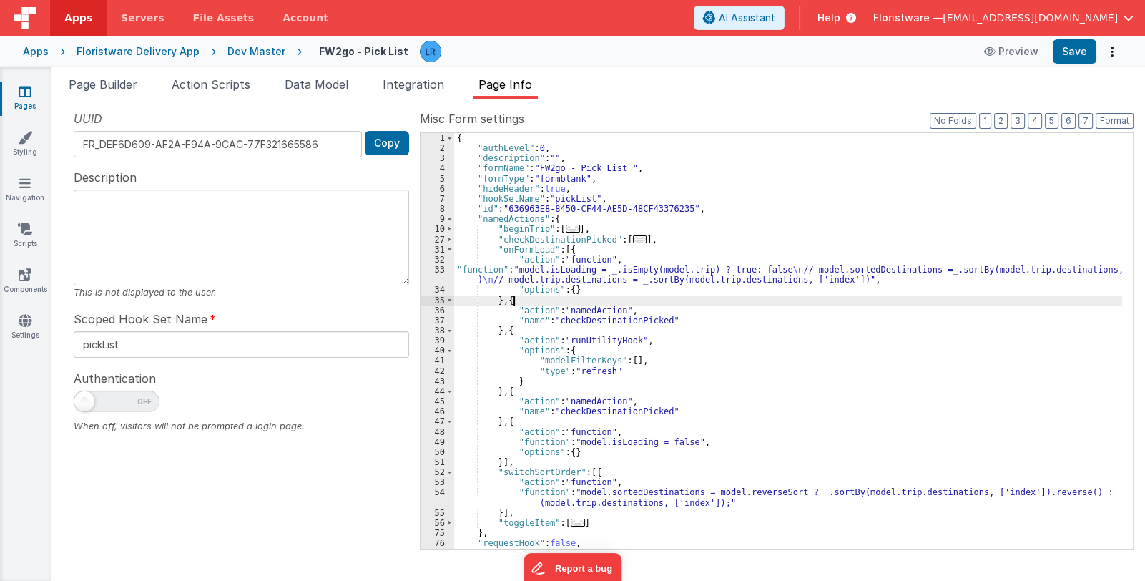
click at [524, 303] on div "{ "authLevel" : 0 , "description" : "" , "formName" : "FW2go - Pick List " , "f…" at bounding box center [788, 351] width 668 height 436
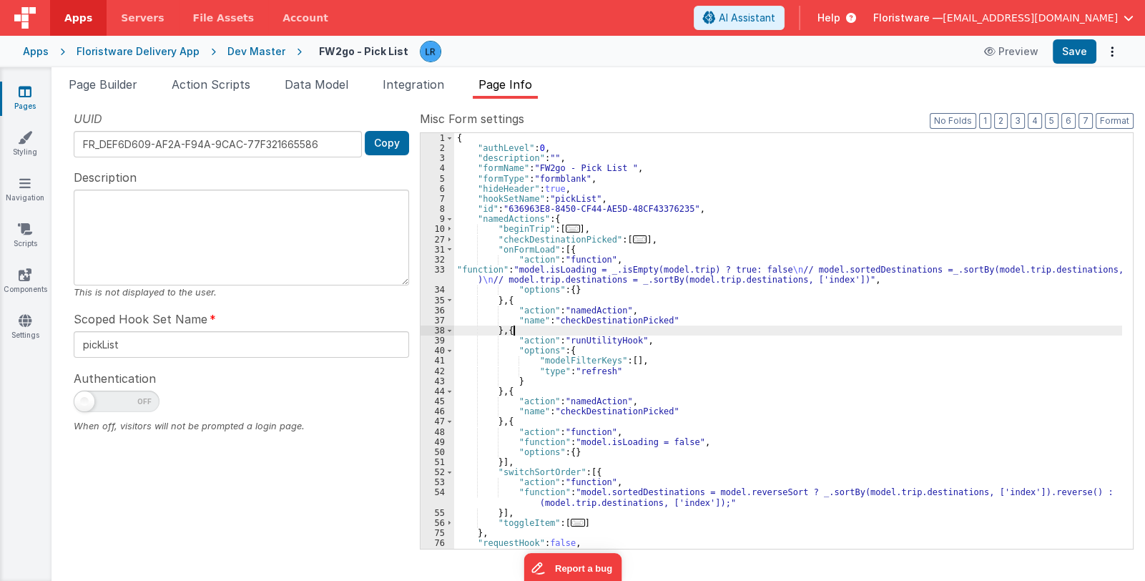
click at [528, 335] on div "{ "authLevel" : 0 , "description" : "" , "formName" : "FW2go - Pick List " , "f…" at bounding box center [788, 351] width 668 height 436
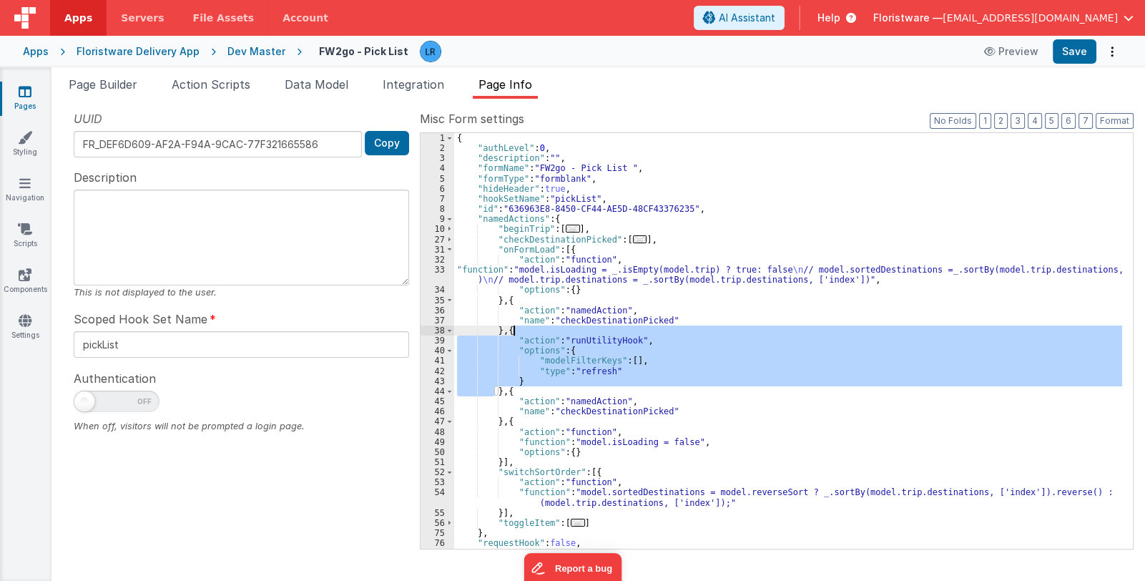
click at [528, 335] on div "{ "authLevel" : 0 , "description" : "" , "formName" : "FW2go - Pick List " , "f…" at bounding box center [788, 351] width 668 height 436
click at [520, 393] on div "{ "authLevel" : 0 , "description" : "" , "formName" : "FW2go - Pick List " , "f…" at bounding box center [788, 351] width 668 height 436
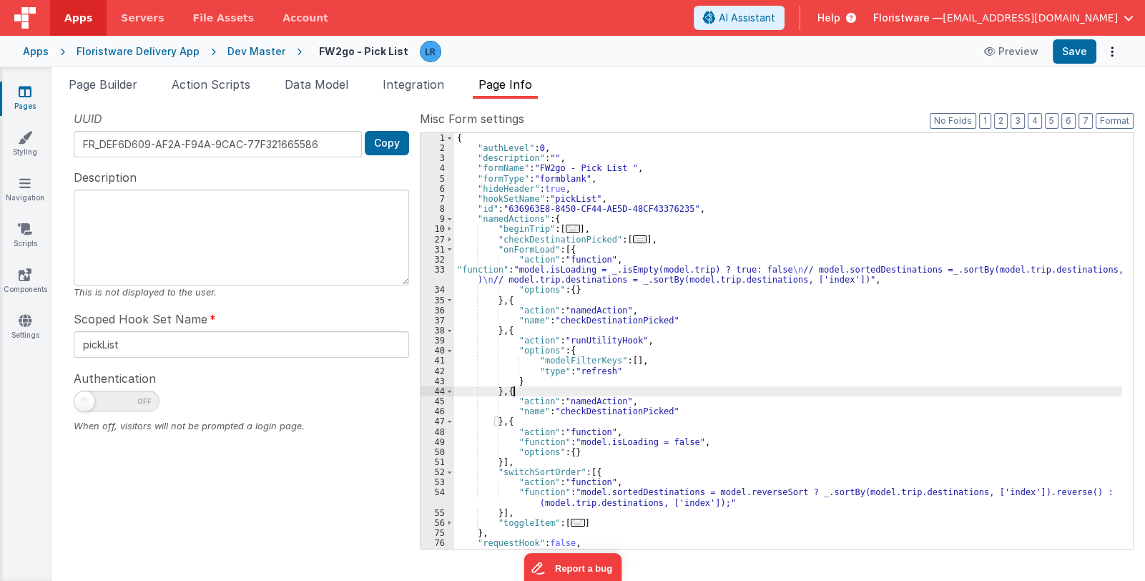
click at [520, 393] on div "{ "authLevel" : 0 , "description" : "" , "formName" : "FW2go - Pick List " , "f…" at bounding box center [788, 351] width 668 height 436
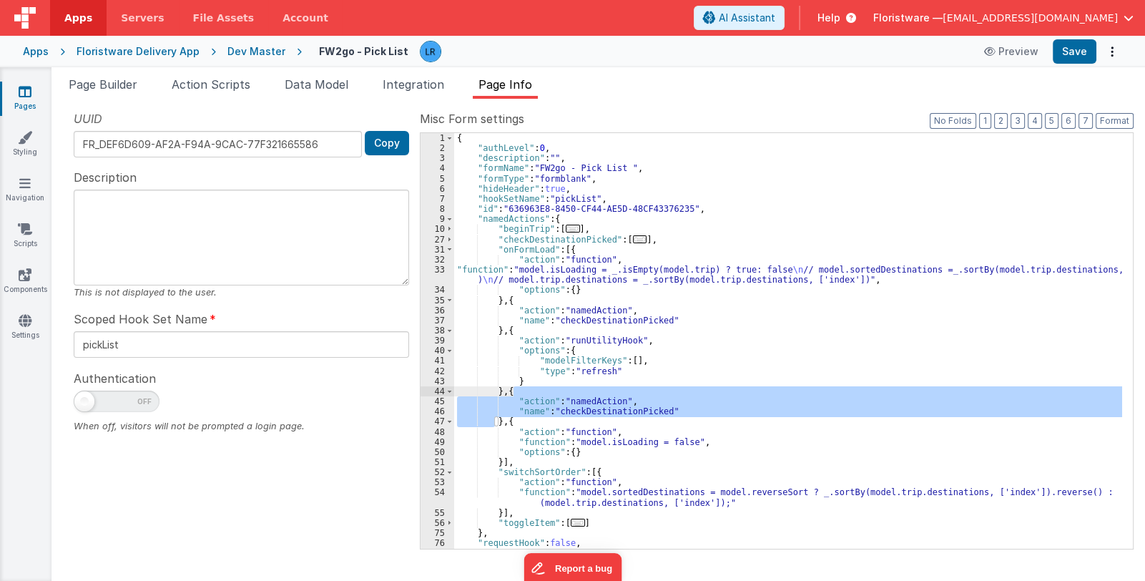
click at [506, 422] on div "{ "authLevel" : 0 , "description" : "" , "formName" : "FW2go - Pick List " , "f…" at bounding box center [788, 351] width 668 height 436
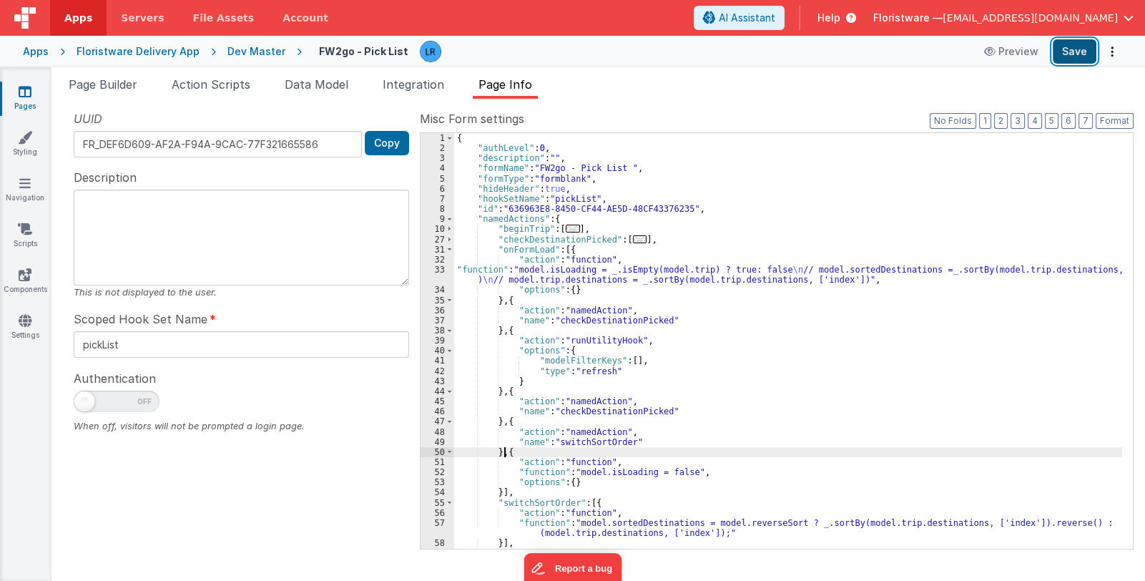
click at [1073, 48] on button "Save" at bounding box center [1075, 51] width 44 height 24
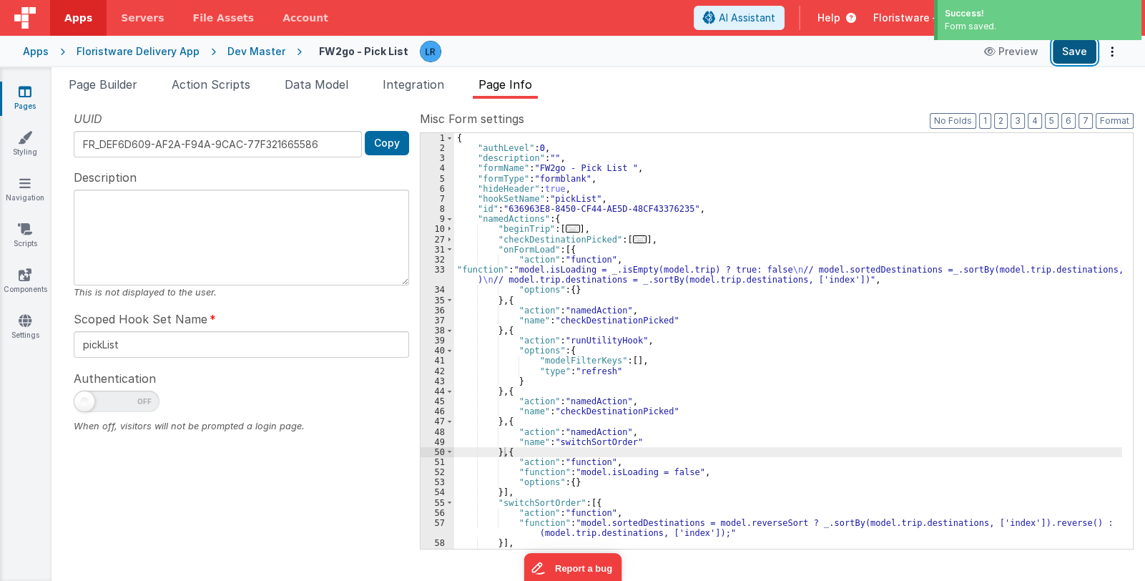
click at [1072, 54] on button "Save" at bounding box center [1075, 51] width 44 height 24
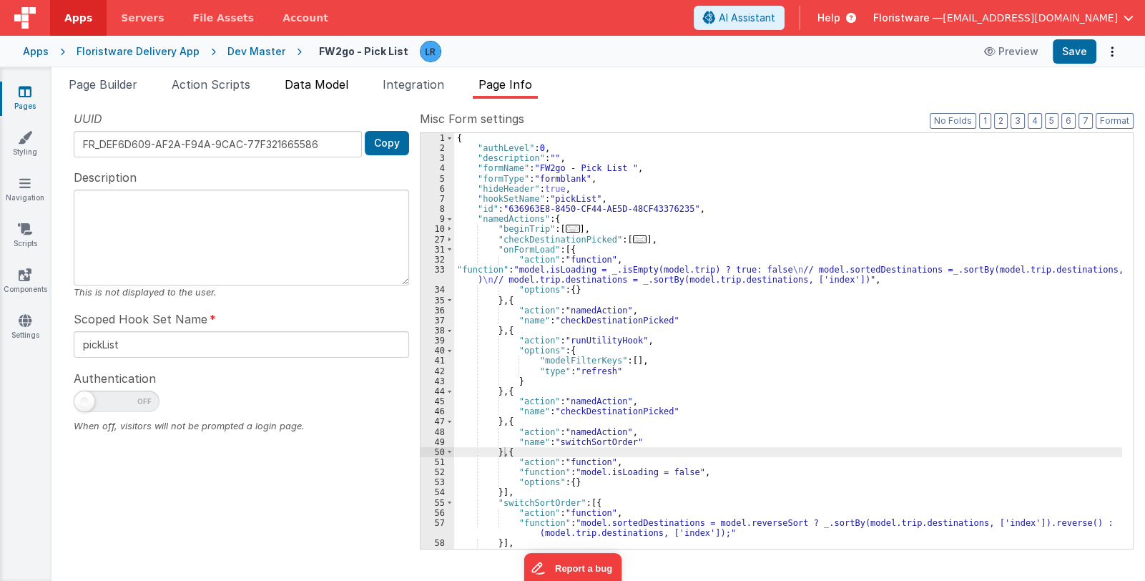
click at [297, 81] on span "Data Model" at bounding box center [317, 84] width 64 height 14
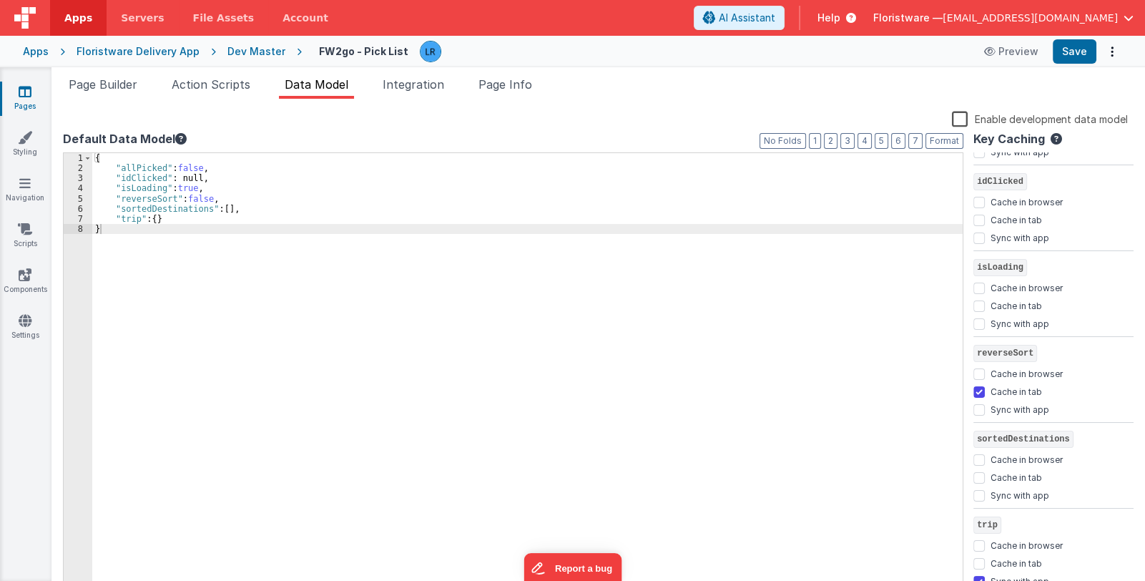
scroll to position [74, 0]
click at [981, 474] on input "Cache in tab" at bounding box center [979, 476] width 11 height 11
checkbox input "true"
click at [1074, 57] on button "Save" at bounding box center [1075, 51] width 44 height 24
click at [28, 101] on link "Pages" at bounding box center [25, 98] width 52 height 29
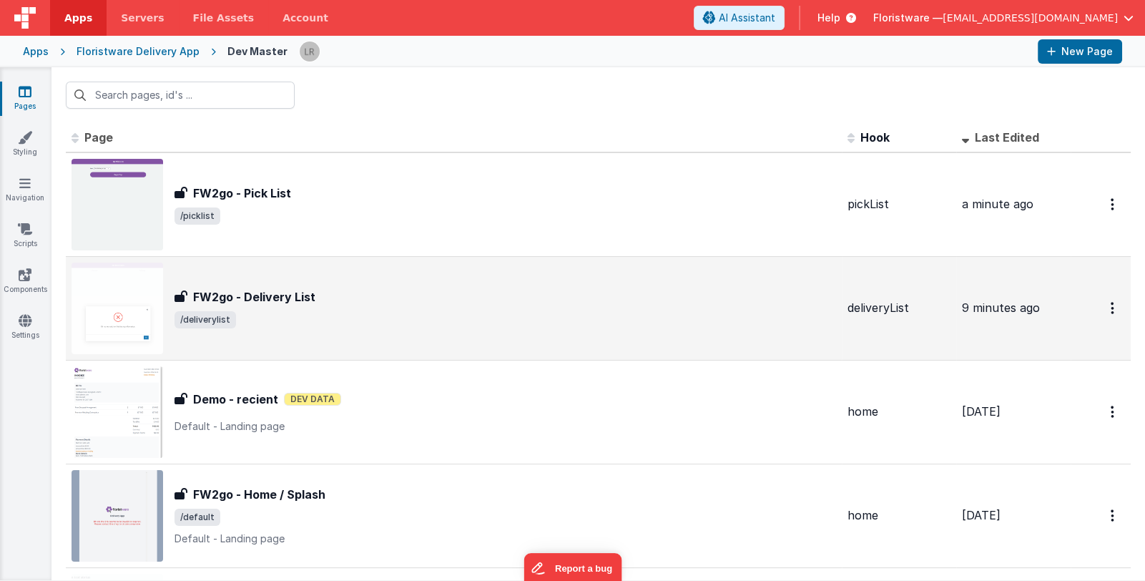
click at [383, 299] on div "FW2go - Delivery List" at bounding box center [506, 296] width 662 height 17
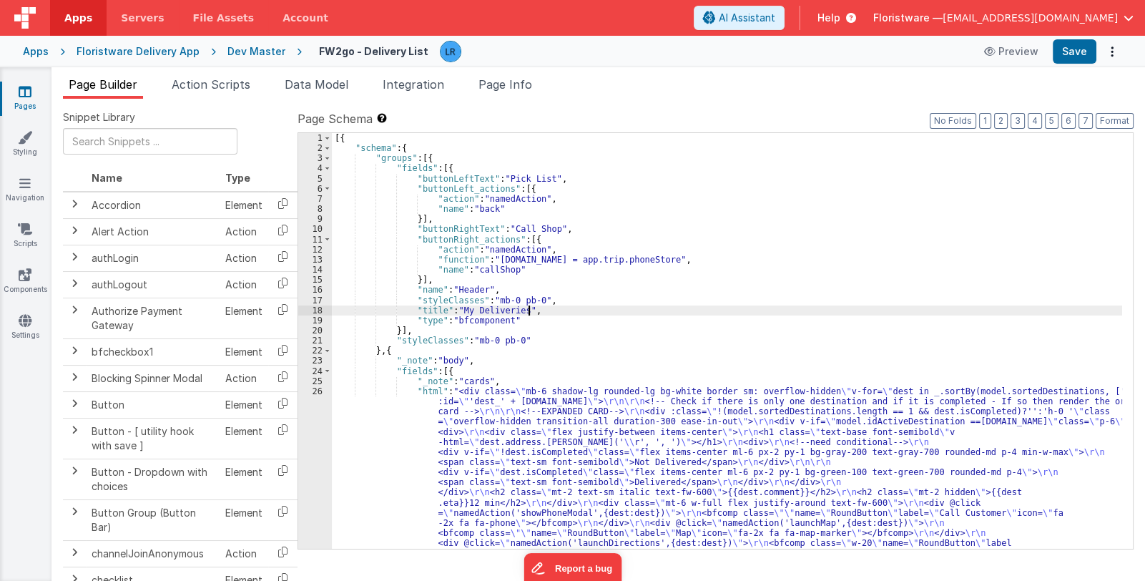
click at [567, 313] on div "[{ "schema" : { "groups" : [{ "fields" : [{ "buttonLeftText" : "Pick List" , "b…" at bounding box center [727, 539] width 790 height 812
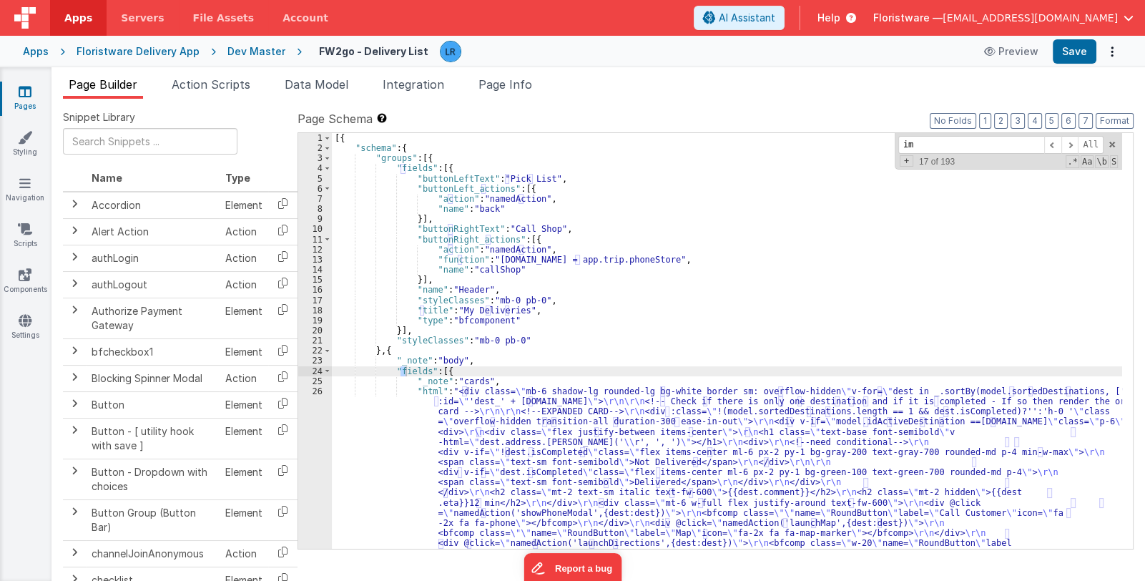
scroll to position [237, 0]
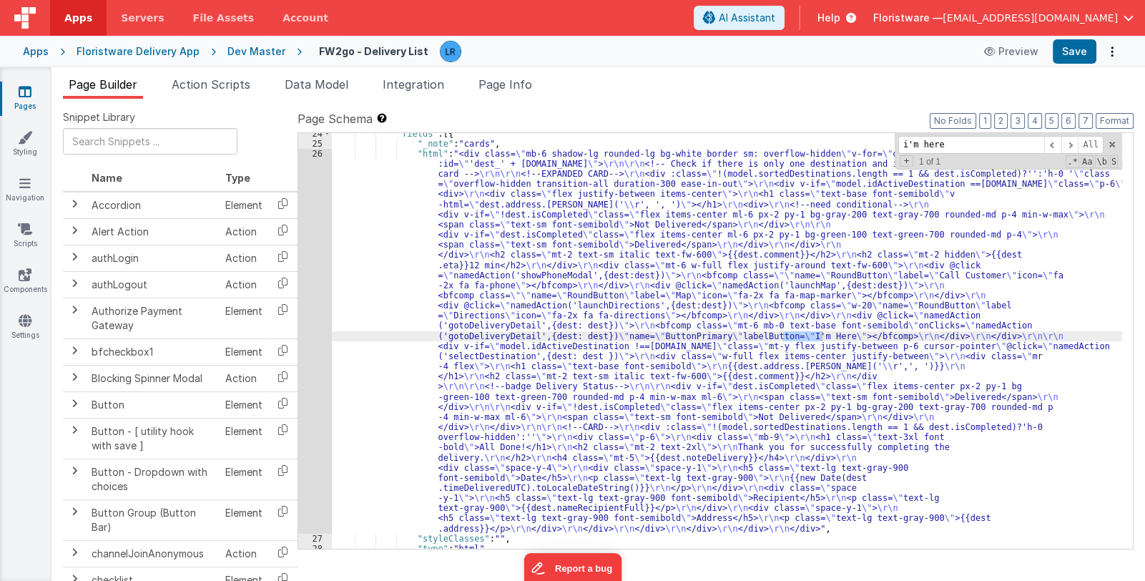
type input "i'm here"
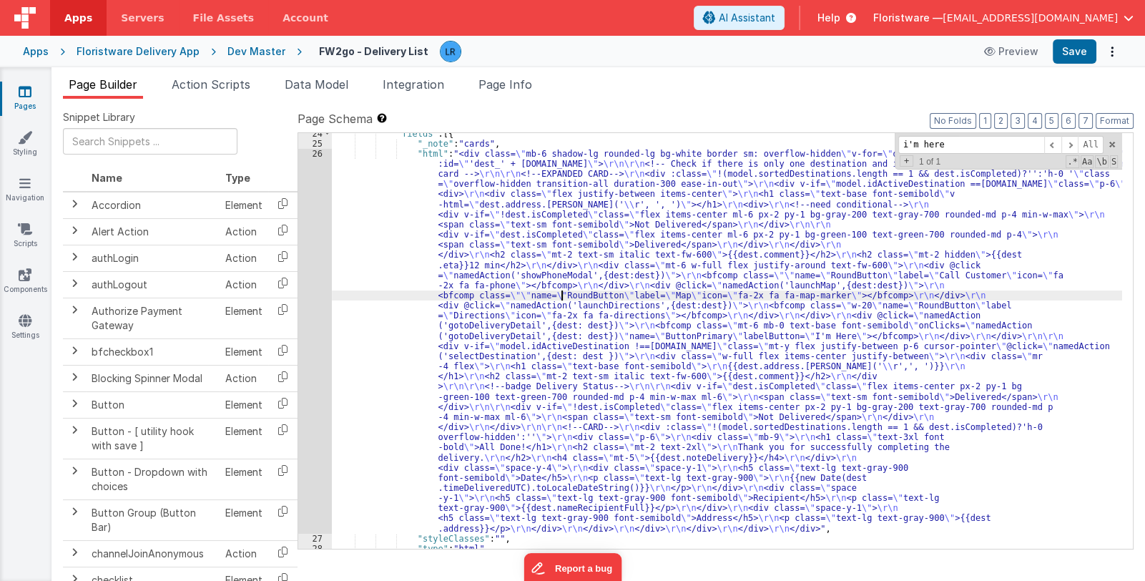
click at [561, 291] on div ""fields" : [{ "_note" : "cards" , "html" : "<div class= \" mb-6 shadow-lg round…" at bounding box center [727, 347] width 790 height 436
click at [313, 348] on div "26" at bounding box center [315, 341] width 34 height 385
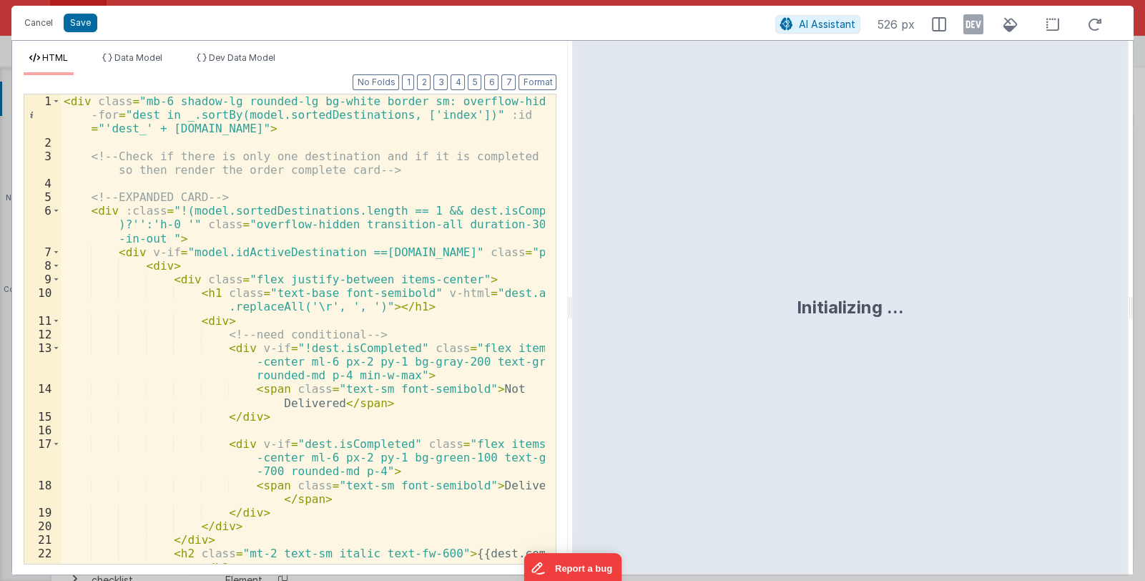
click at [428, 300] on div "< div class = "mb-6 shadow-lg rounded-lg bg-white border sm: overflow-hidden" v…" at bounding box center [303, 356] width 485 height 524
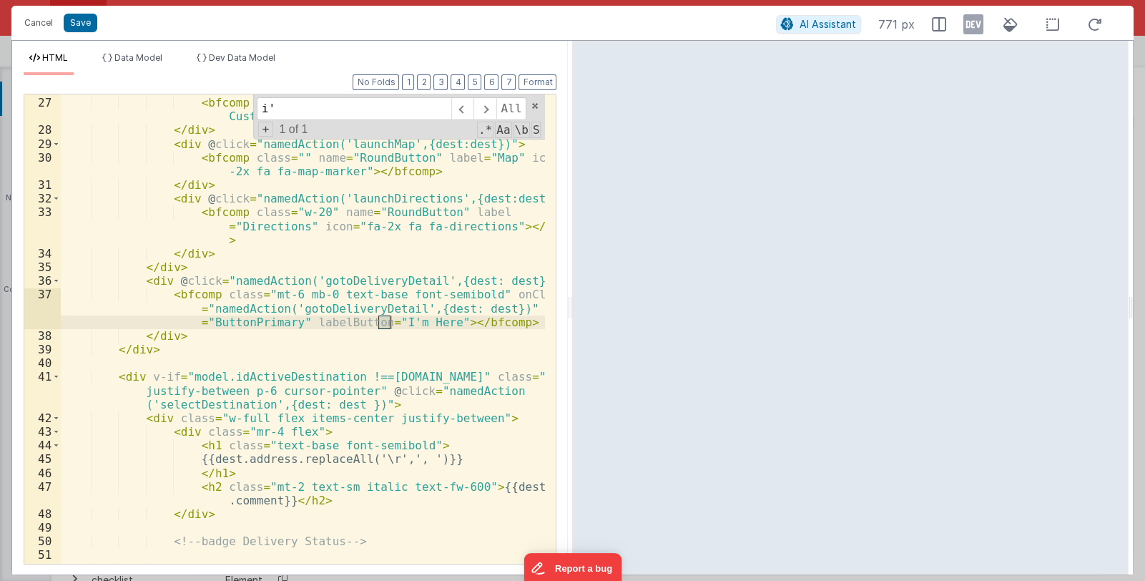
scroll to position [533, 0]
type input "i'm h"
drag, startPoint x: 38, startPoint y: 24, endPoint x: 146, endPoint y: 18, distance: 108.2
click at [38, 24] on button "Cancel" at bounding box center [38, 23] width 43 height 20
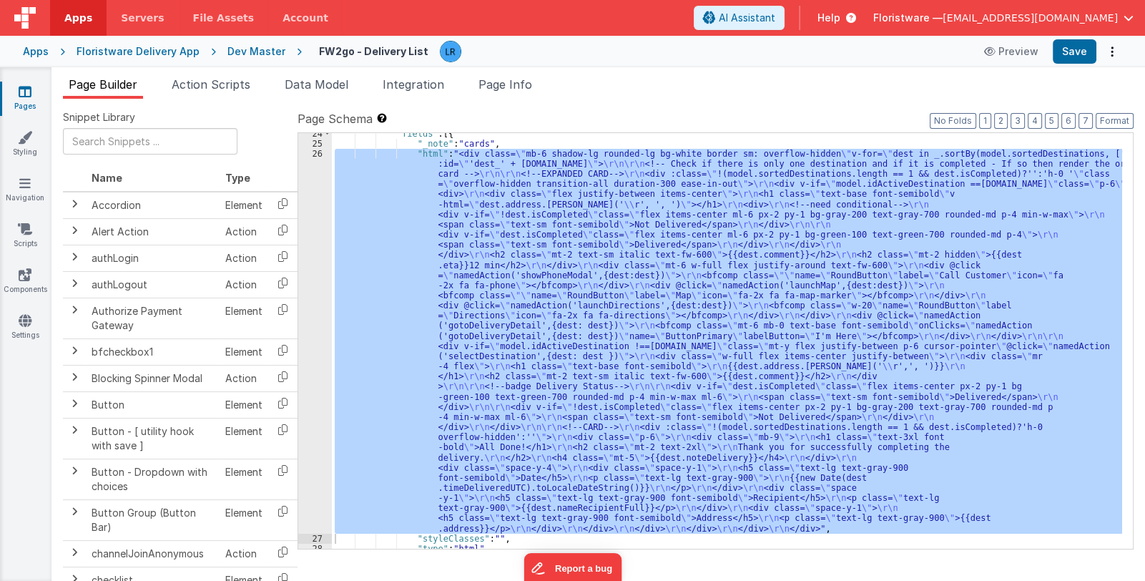
click at [24, 99] on link "Pages" at bounding box center [25, 98] width 52 height 29
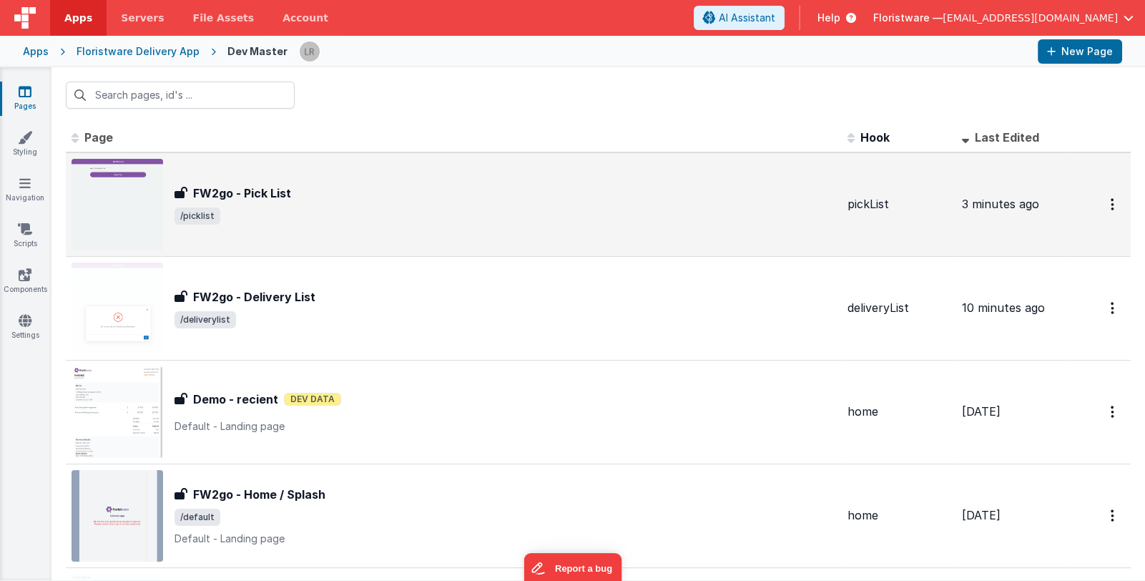
drag, startPoint x: 436, startPoint y: 298, endPoint x: 488, endPoint y: 217, distance: 96.8
click at [461, 212] on span "/picklist" at bounding box center [506, 215] width 662 height 17
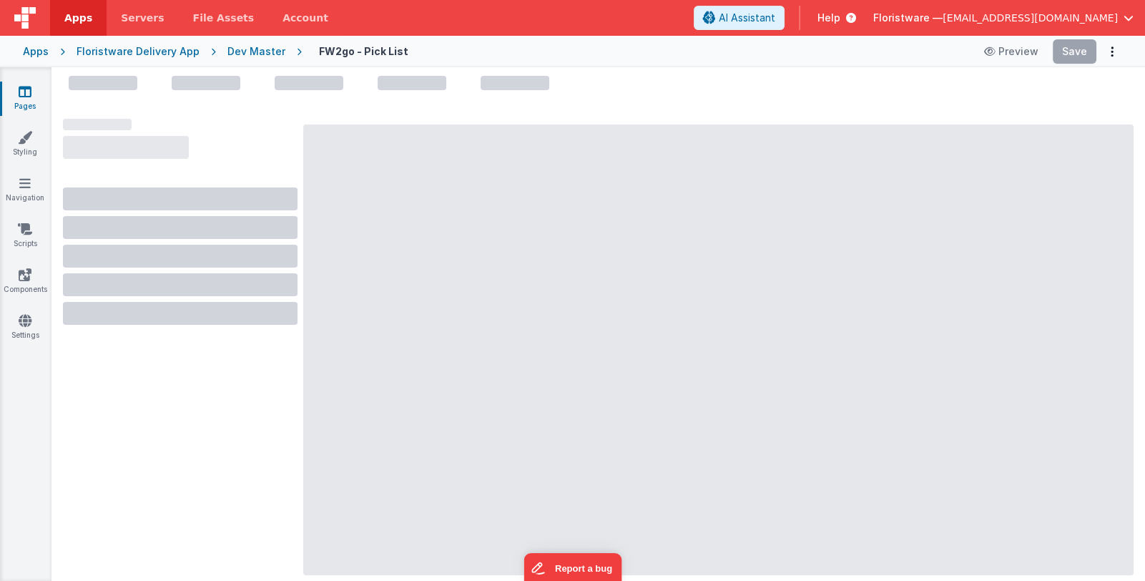
click at [29, 99] on link "Pages" at bounding box center [25, 98] width 52 height 29
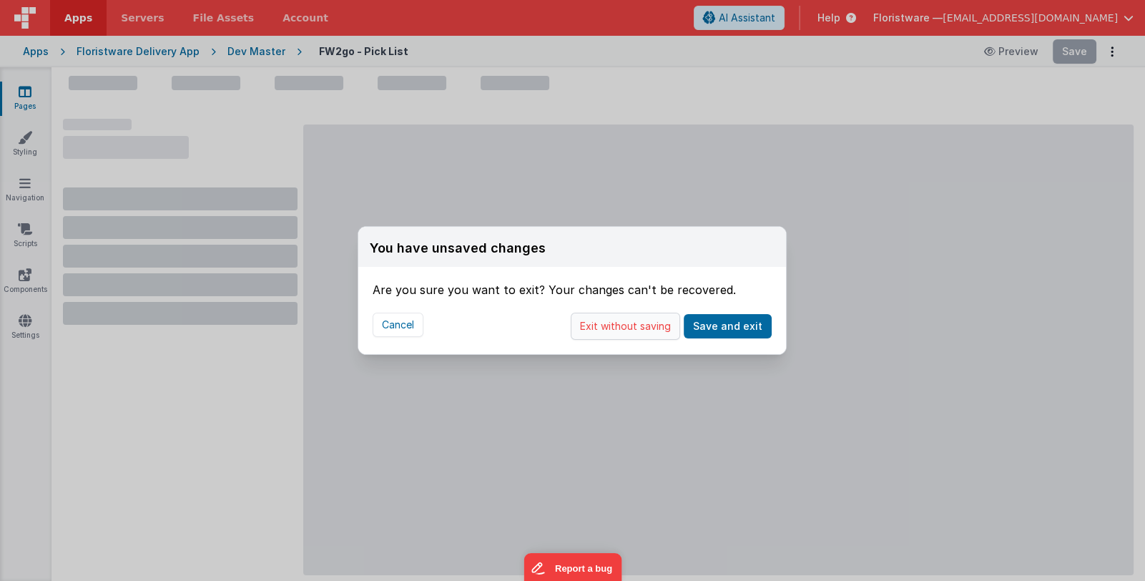
click at [653, 329] on button "Exit without saving" at bounding box center [625, 326] width 109 height 27
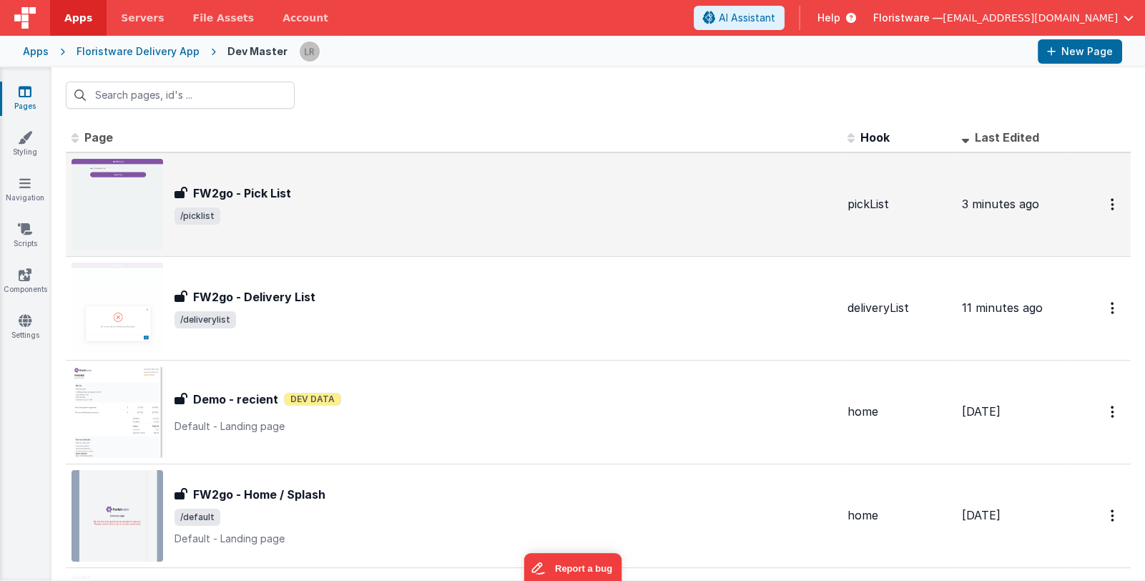
click at [366, 210] on span "/picklist" at bounding box center [506, 215] width 662 height 17
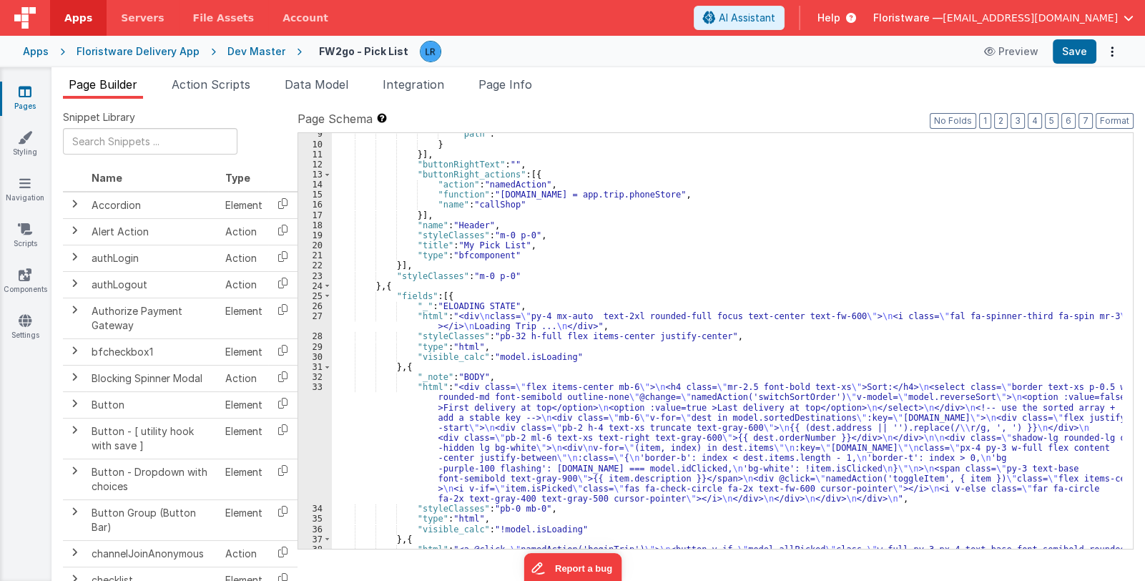
scroll to position [85, 0]
click at [342, 88] on span "Data Model" at bounding box center [317, 84] width 64 height 14
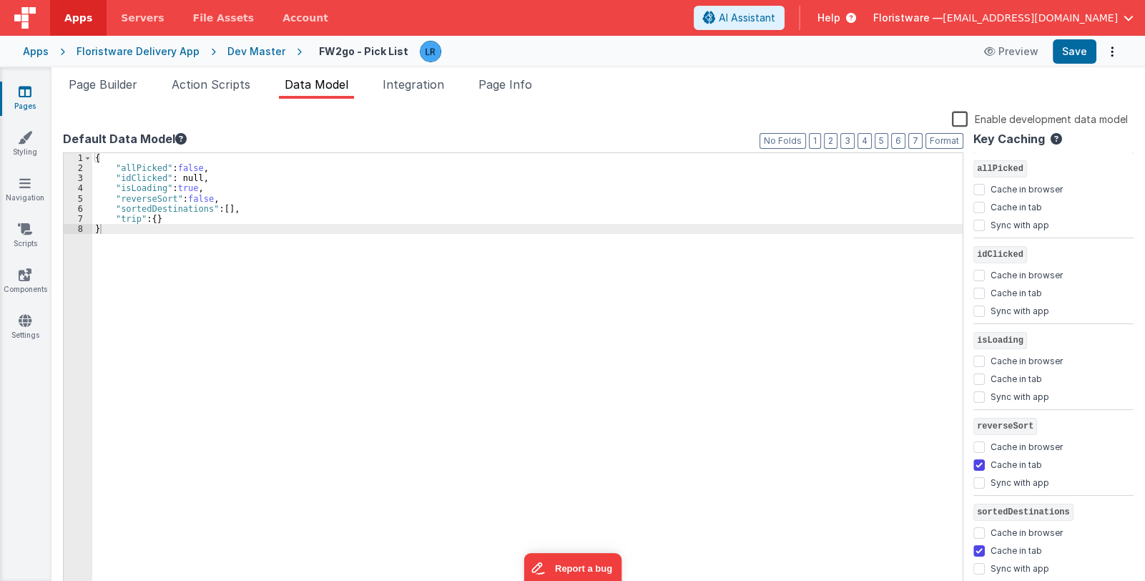
scroll to position [74, 0]
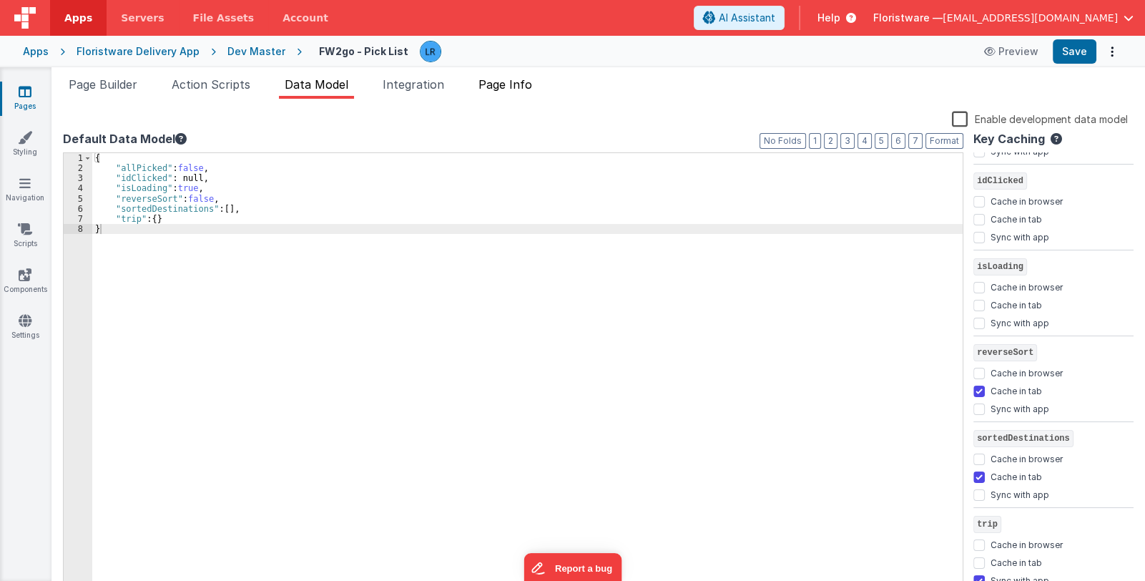
click at [500, 84] on span "Page Info" at bounding box center [506, 84] width 54 height 14
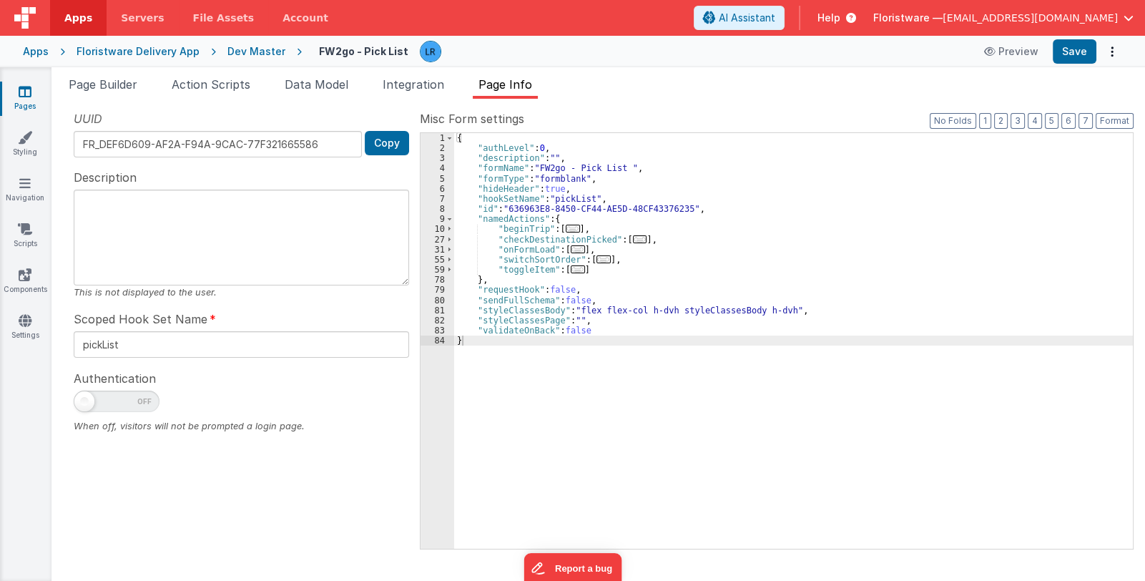
click at [574, 270] on span "..." at bounding box center [578, 269] width 14 height 8
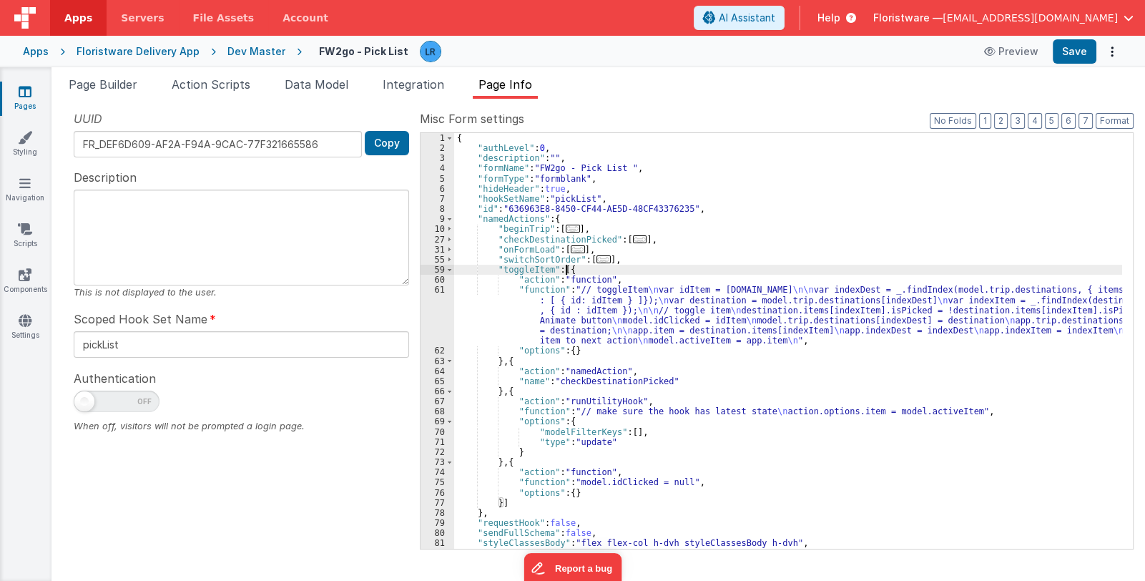
click at [638, 325] on div "{ "authLevel" : 0 , "description" : "" , "formName" : "FW2go - Pick List " , "f…" at bounding box center [788, 351] width 668 height 436
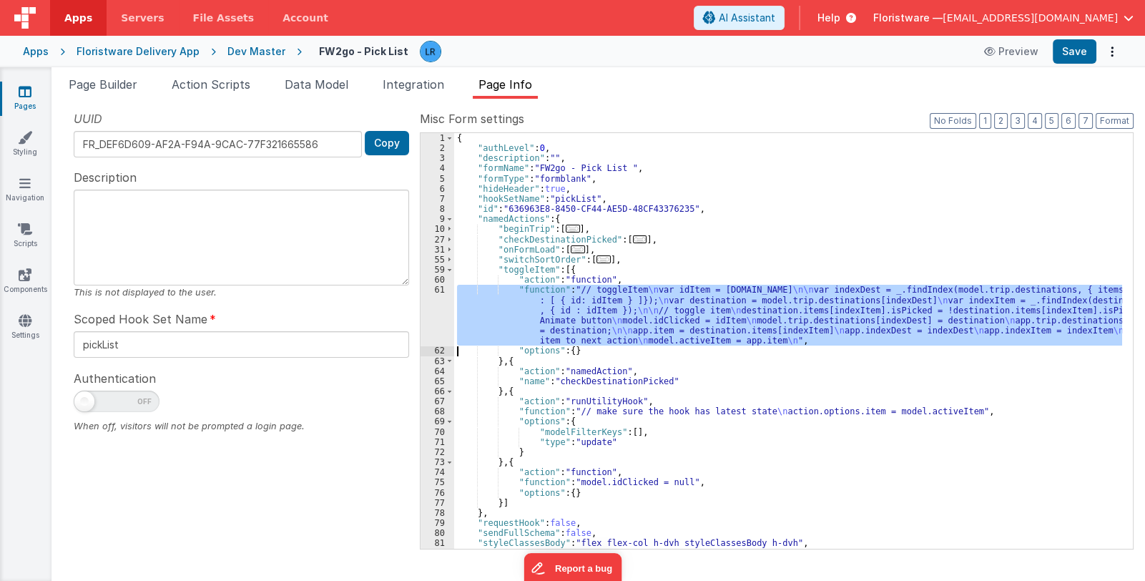
click at [434, 313] on div "61" at bounding box center [438, 315] width 34 height 61
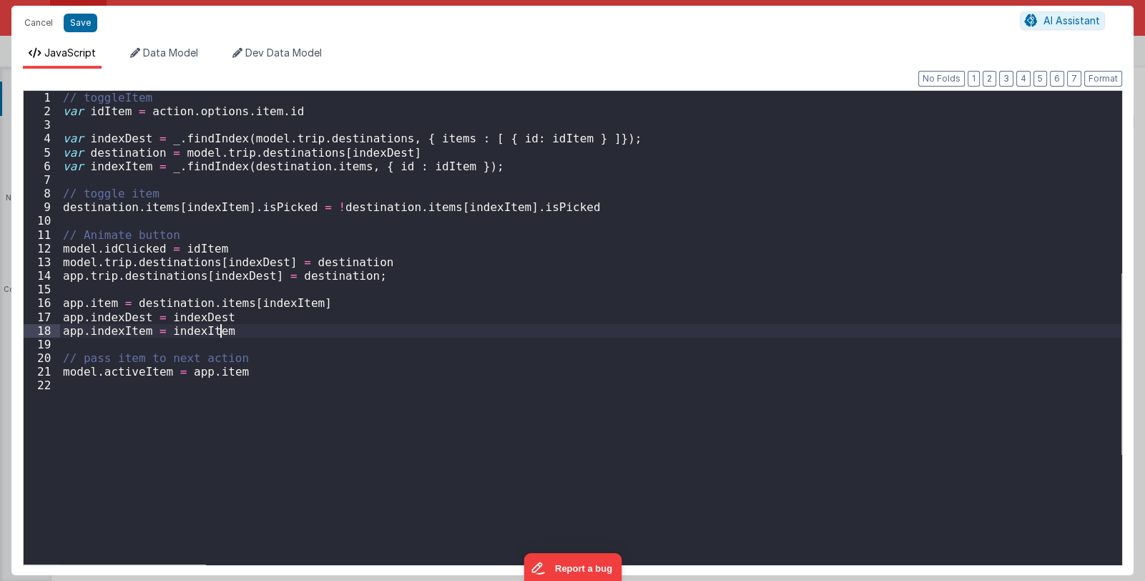
click at [434, 313] on div "// toggleItem var idItem = action . options . item . id var indexDest = _ . fin…" at bounding box center [591, 341] width 1062 height 501
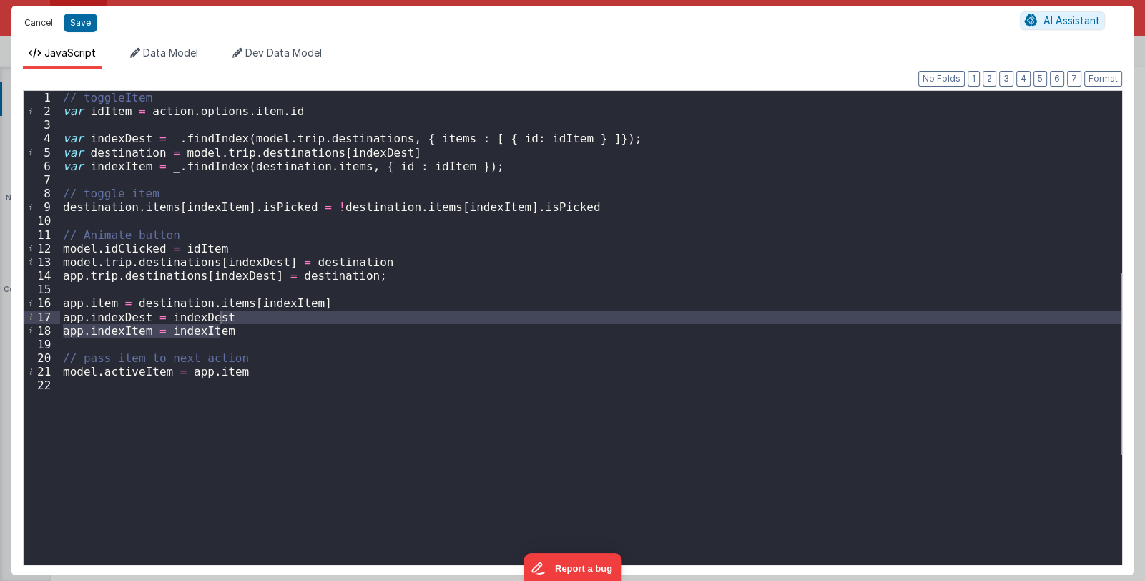
click at [32, 23] on button "Cancel" at bounding box center [38, 23] width 43 height 20
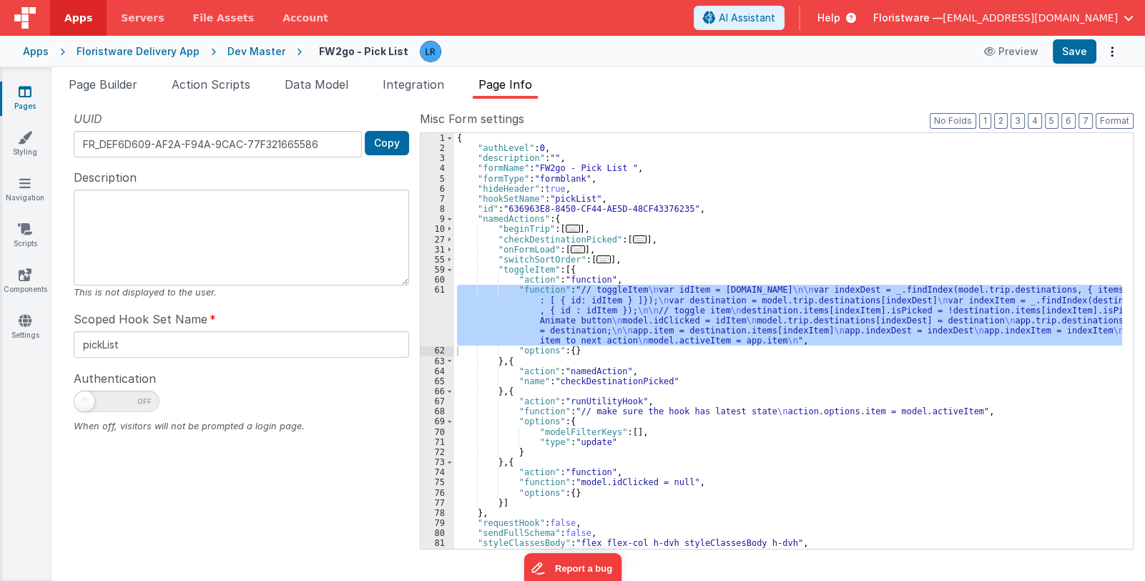
click at [597, 259] on span "..." at bounding box center [604, 259] width 14 height 8
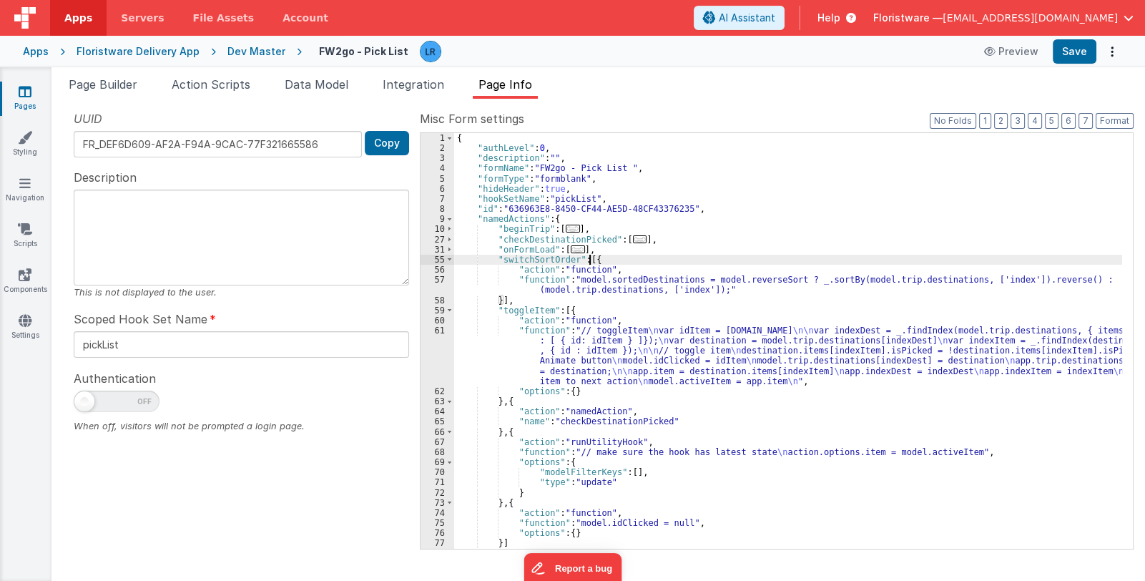
click at [599, 288] on div "{ "authLevel" : 0 , "description" : "" , "formName" : "FW2go - Pick List " , "f…" at bounding box center [788, 351] width 668 height 436
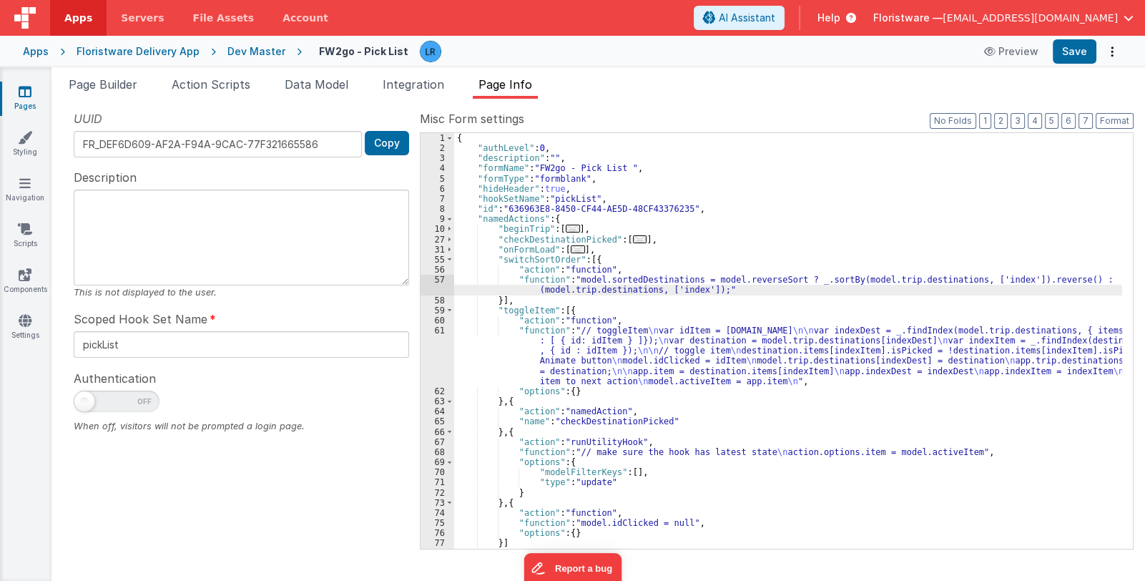
click at [433, 284] on div "57" at bounding box center [438, 285] width 34 height 20
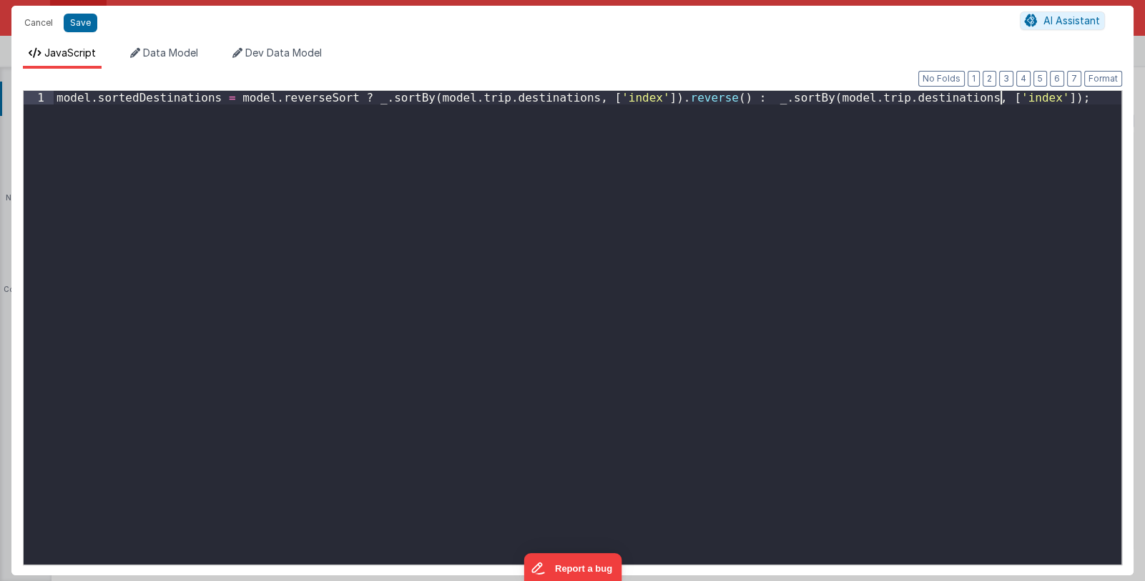
click at [433, 284] on div "model . sortedDestinations = model . reverseSort ? _ . sortBy ( model . trip . …" at bounding box center [588, 341] width 1068 height 501
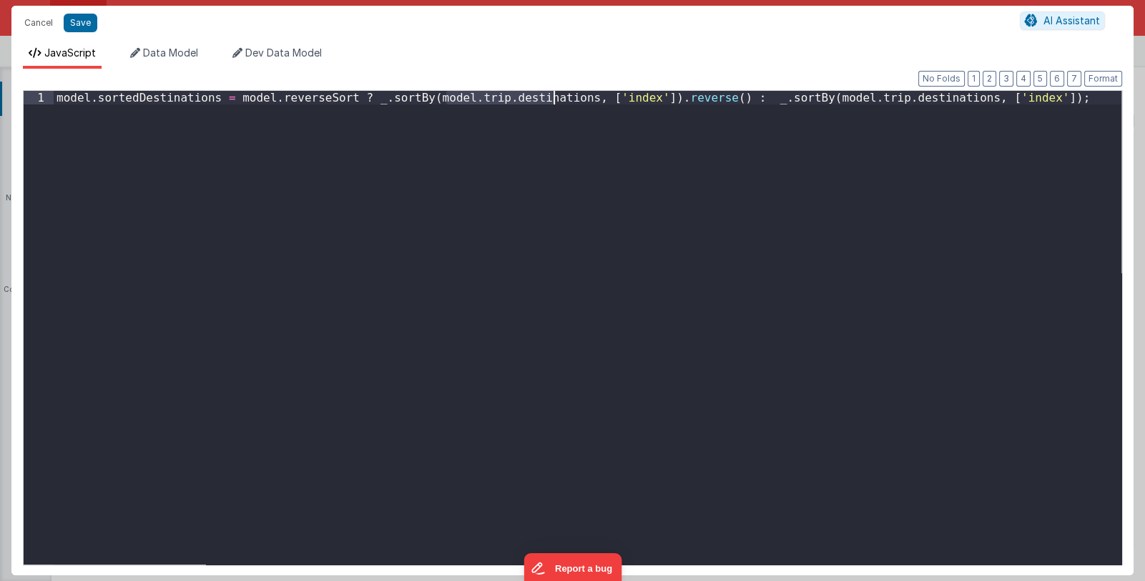
drag, startPoint x: 447, startPoint y: 97, endPoint x: 552, endPoint y: 99, distance: 105.2
click at [552, 99] on div "model . sortedDestinations = model . reverseSort ? _ . sortBy ( model . trip . …" at bounding box center [588, 341] width 1068 height 501
drag, startPoint x: 94, startPoint y: 98, endPoint x: 209, endPoint y: 95, distance: 115.2
click at [209, 95] on div "model . sortedDestinations = model . reverseSort ? _ . sortBy ( model . trip . …" at bounding box center [588, 341] width 1068 height 501
drag, startPoint x: 70, startPoint y: 23, endPoint x: 82, endPoint y: 24, distance: 12.2
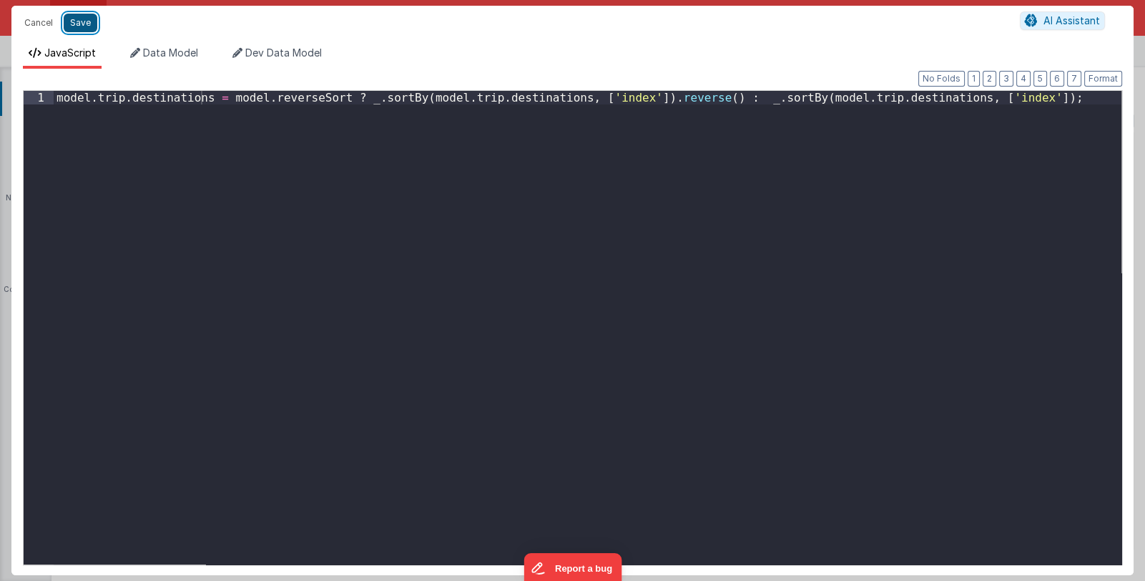
click at [71, 23] on button "Save" at bounding box center [81, 23] width 34 height 19
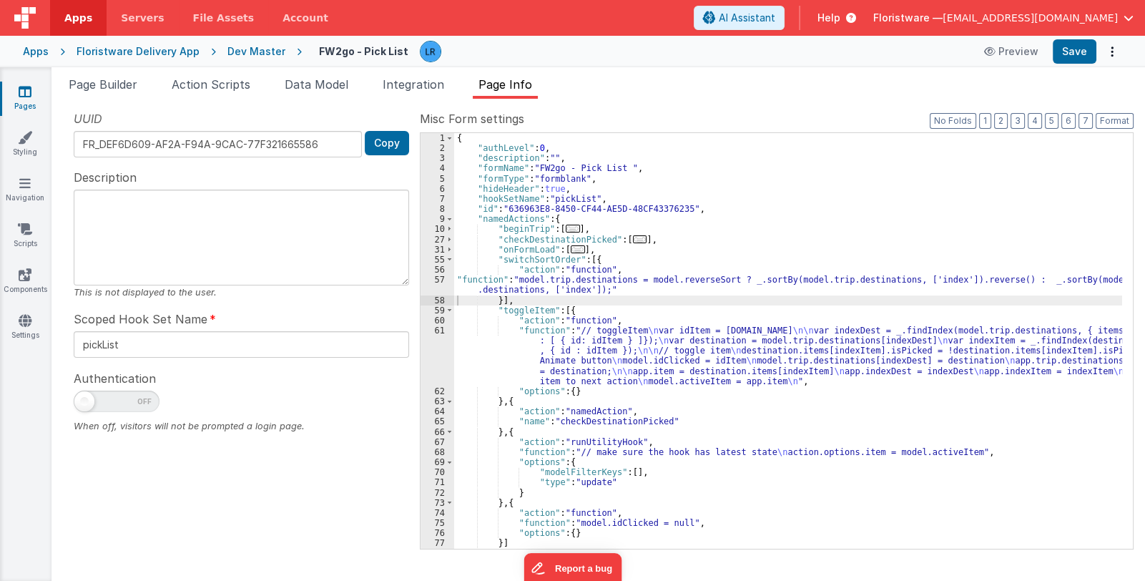
click at [572, 247] on span "..." at bounding box center [578, 249] width 14 height 8
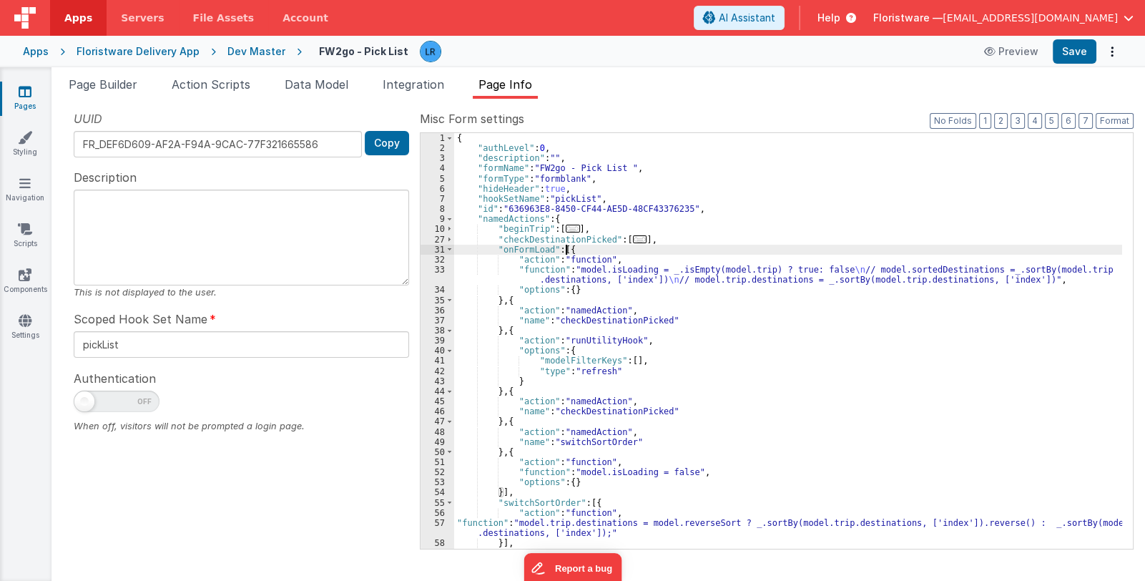
click at [564, 271] on div "{ "authLevel" : 0 , "description" : "" , "formName" : "FW2go - Pick List " , "f…" at bounding box center [788, 351] width 668 height 436
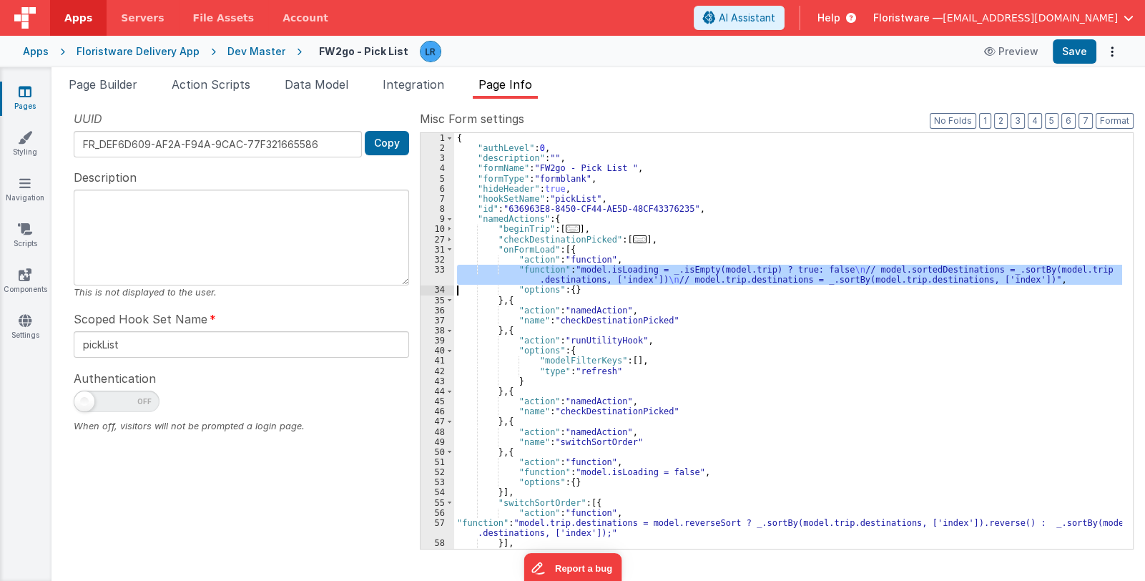
click at [437, 275] on div "33" at bounding box center [438, 275] width 34 height 20
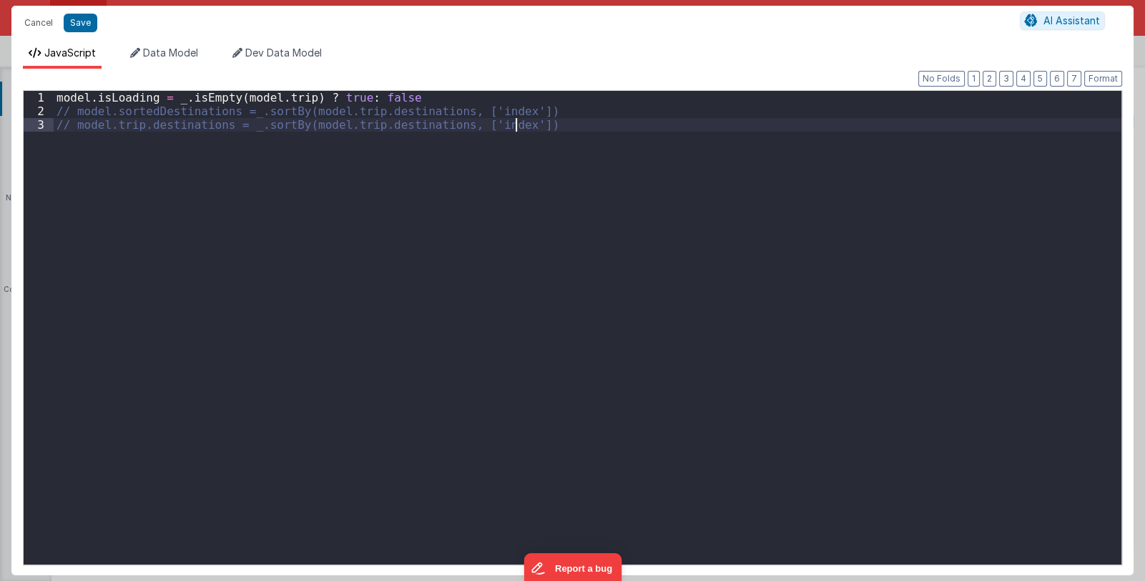
click at [437, 275] on div "model . isLoading = _ . isEmpty ( model . trip ) ? true : false // model.sorted…" at bounding box center [588, 341] width 1068 height 501
drag, startPoint x: 39, startPoint y: 19, endPoint x: 100, endPoint y: 38, distance: 63.8
click at [39, 18] on button "Cancel" at bounding box center [38, 23] width 43 height 20
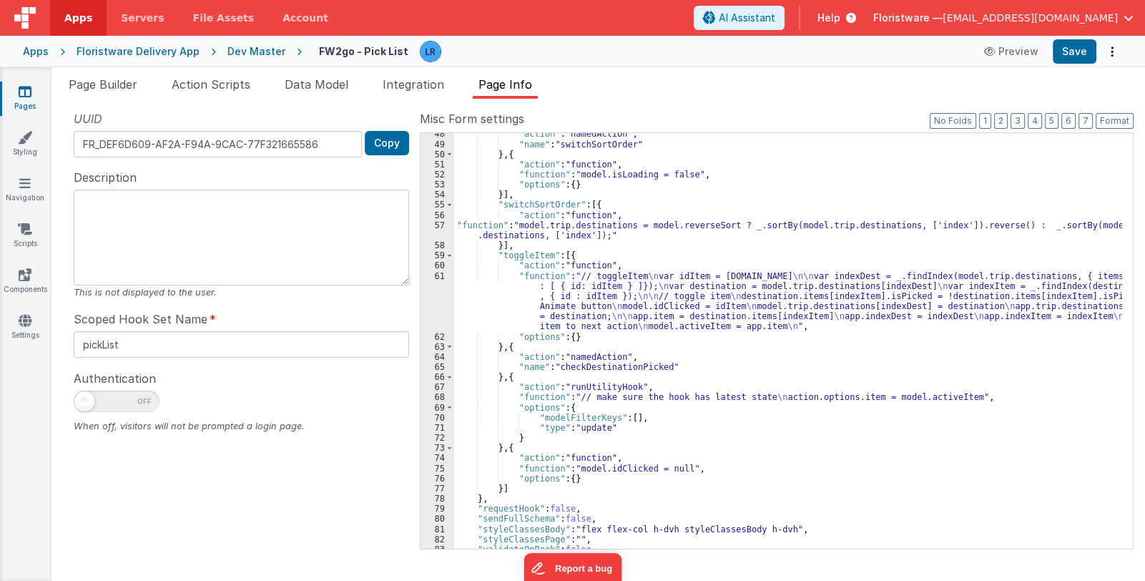
scroll to position [313, 0]
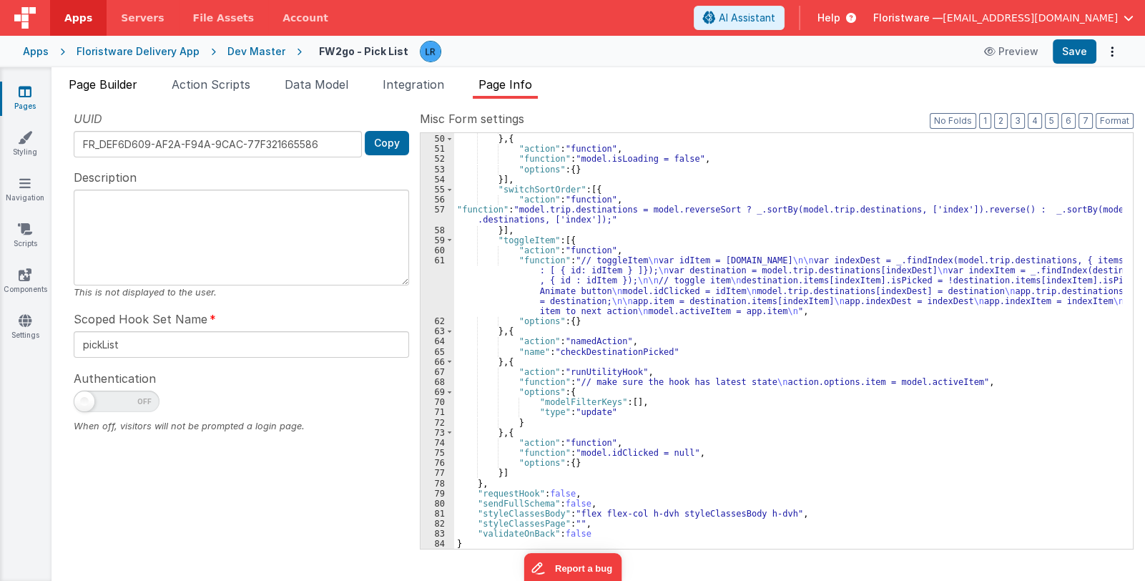
click at [111, 85] on span "Page Builder" at bounding box center [103, 84] width 69 height 14
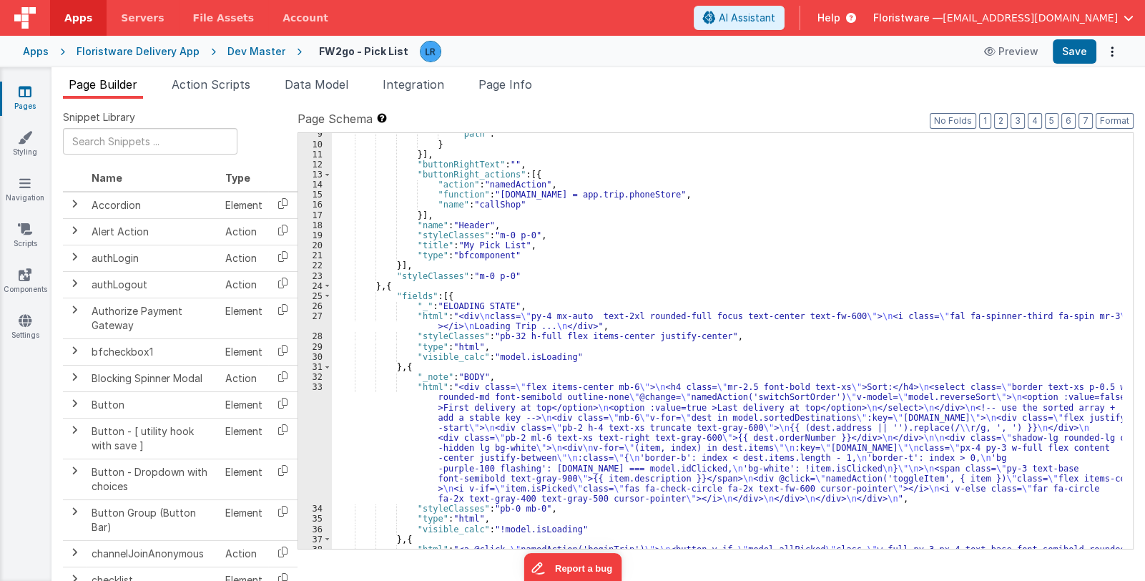
click at [529, 435] on div ""path" : "" } }] , "buttonRightText" : "" , "buttonRight_actions" : [{ "action"…" at bounding box center [727, 367] width 790 height 477
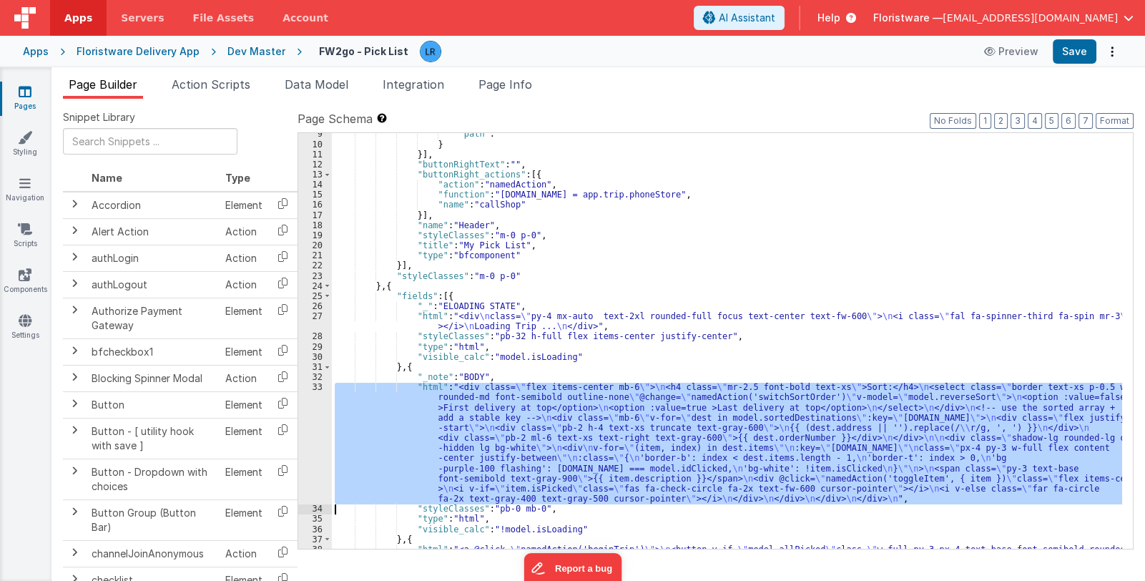
click at [315, 433] on div "33" at bounding box center [315, 443] width 34 height 122
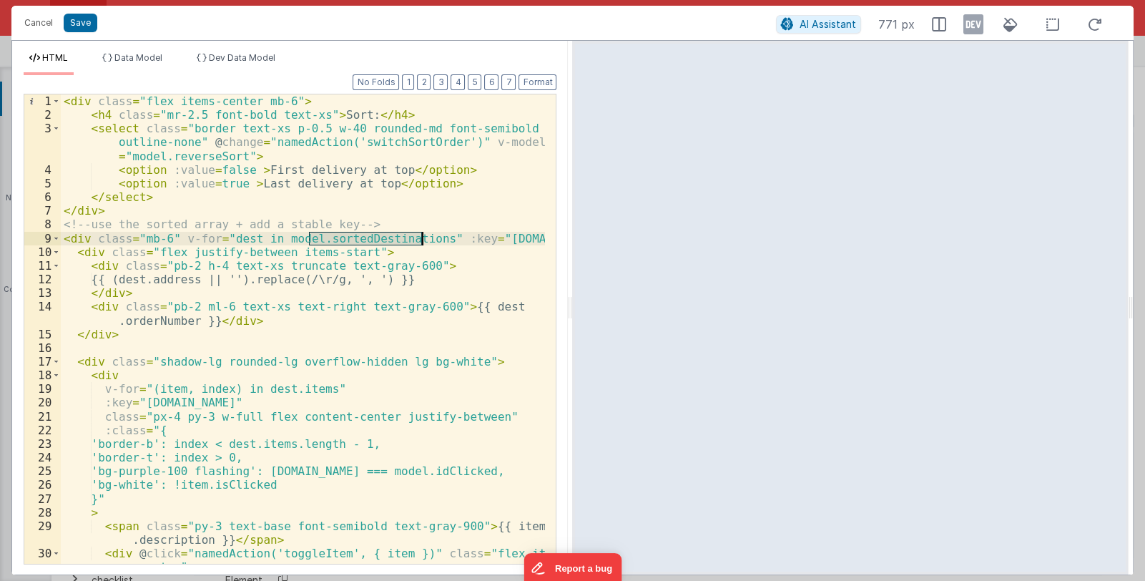
drag, startPoint x: 308, startPoint y: 238, endPoint x: 419, endPoint y: 242, distance: 110.9
click at [419, 242] on div "< div class = "flex items-center mb-6" > < h4 class = "mr-2.5 font-bold text-xs…" at bounding box center [303, 349] width 485 height 511
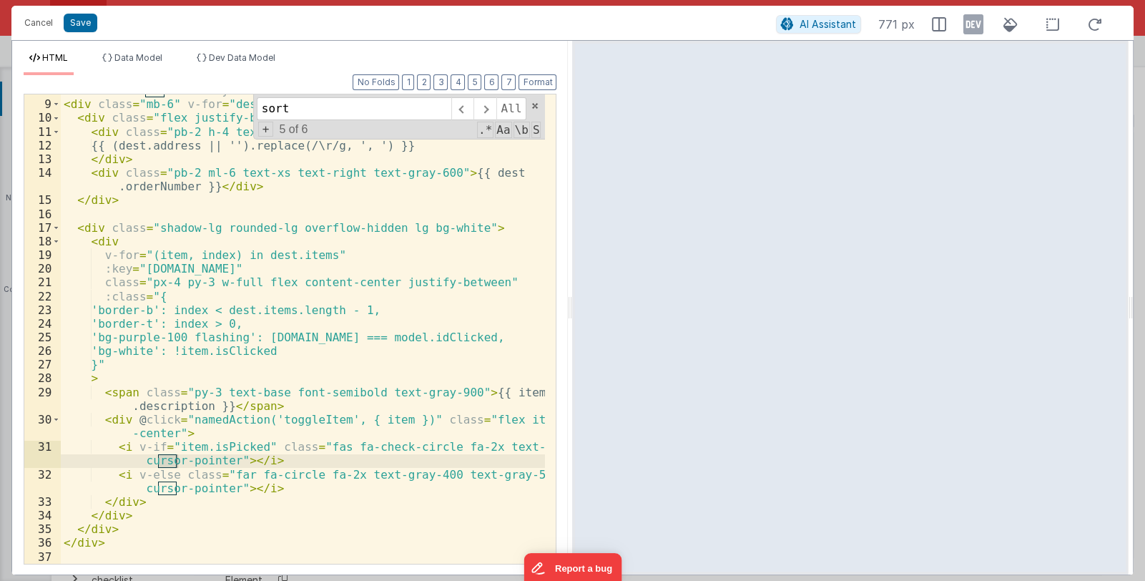
scroll to position [0, 0]
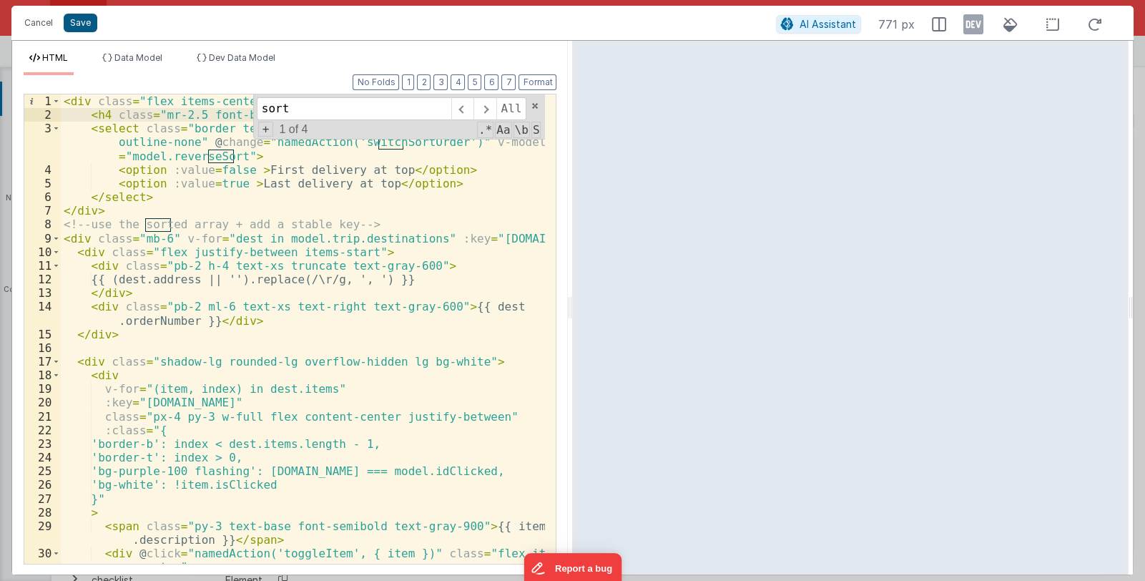
type input "sort"
click at [93, 24] on button "Save" at bounding box center [81, 23] width 34 height 19
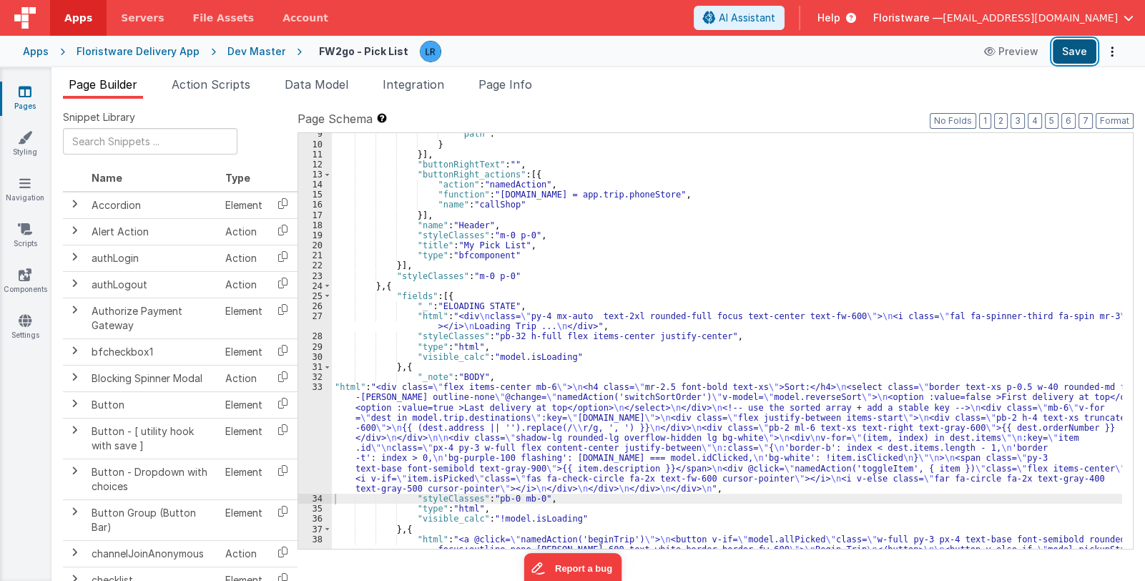
click at [1077, 50] on button "Save" at bounding box center [1075, 51] width 44 height 24
click at [25, 95] on icon at bounding box center [25, 91] width 13 height 14
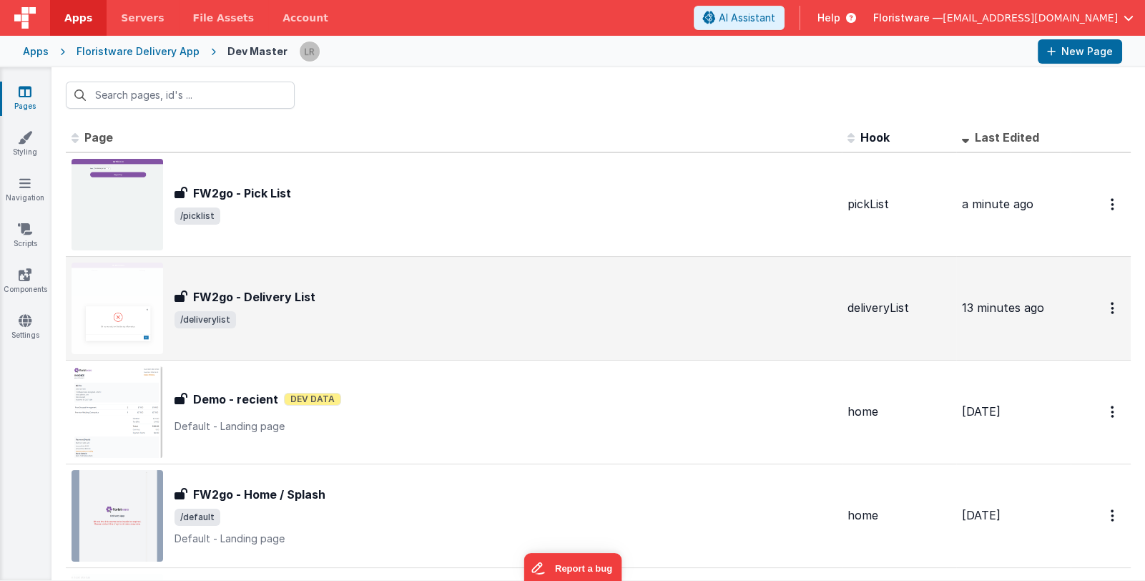
click at [388, 289] on div "FW2go - Delivery List" at bounding box center [506, 296] width 662 height 17
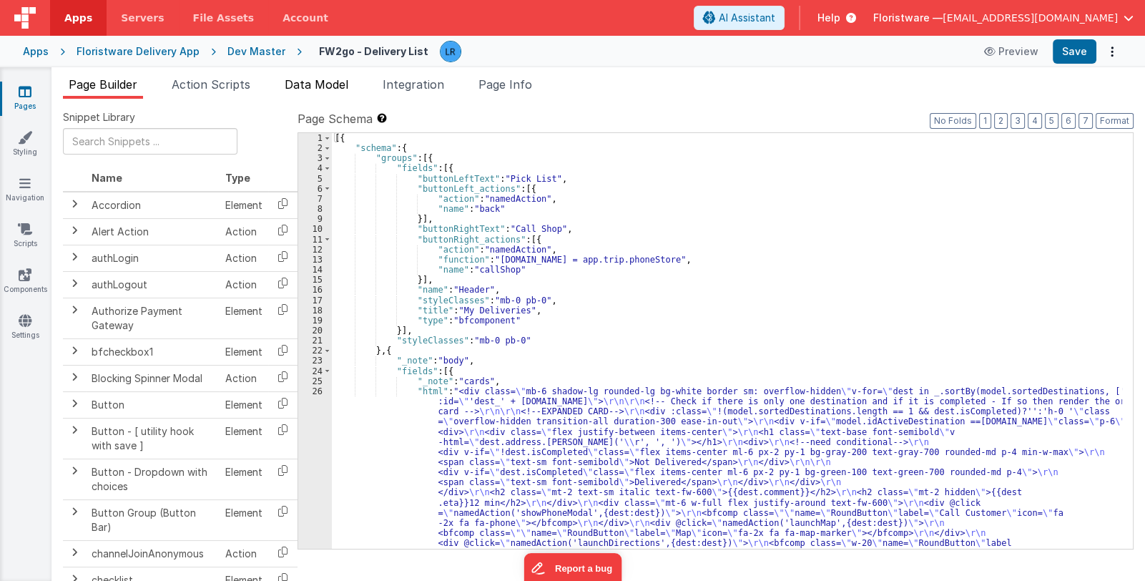
click at [320, 86] on span "Data Model" at bounding box center [317, 84] width 64 height 14
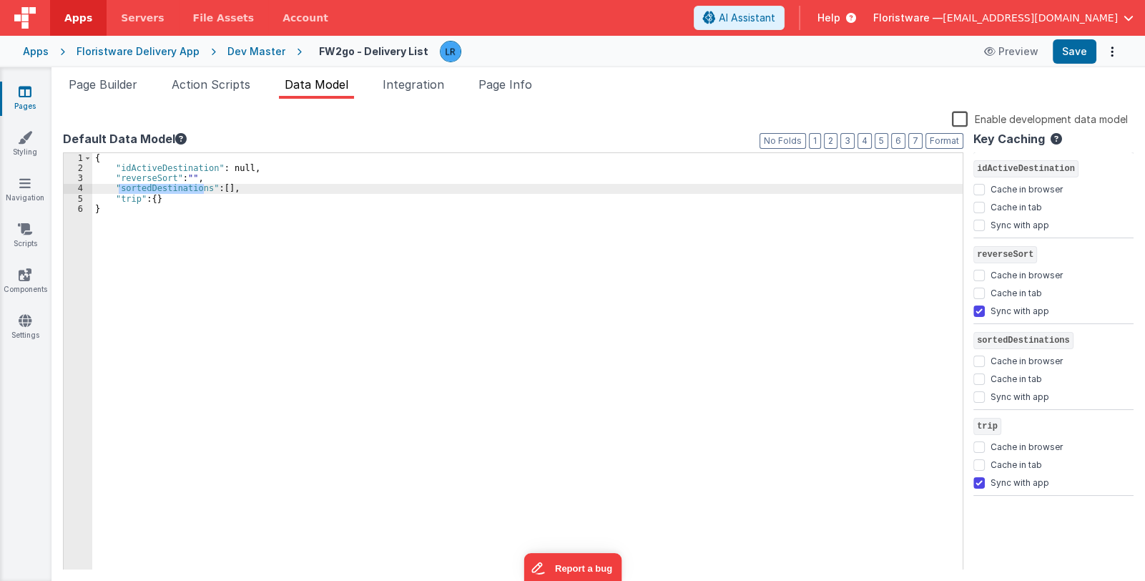
drag, startPoint x: 119, startPoint y: 192, endPoint x: 204, endPoint y: 189, distance: 85.2
click at [204, 189] on div "{ "idActiveDestination" : null, "reverseSort" : "" , "sortedDestinations" : [ ]…" at bounding box center [527, 372] width 871 height 438
click at [498, 84] on span "Page Info" at bounding box center [506, 84] width 54 height 14
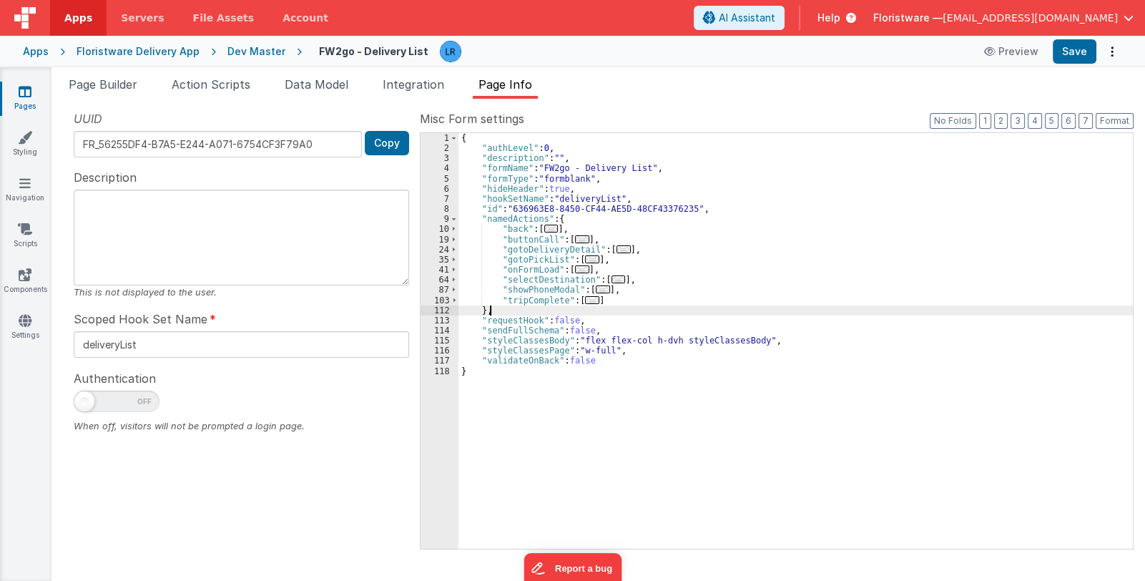
click at [720, 313] on div "{ "authLevel" : 0 , "description" : "" , "formName" : "FW2go - Delivery List" ,…" at bounding box center [796, 351] width 675 height 436
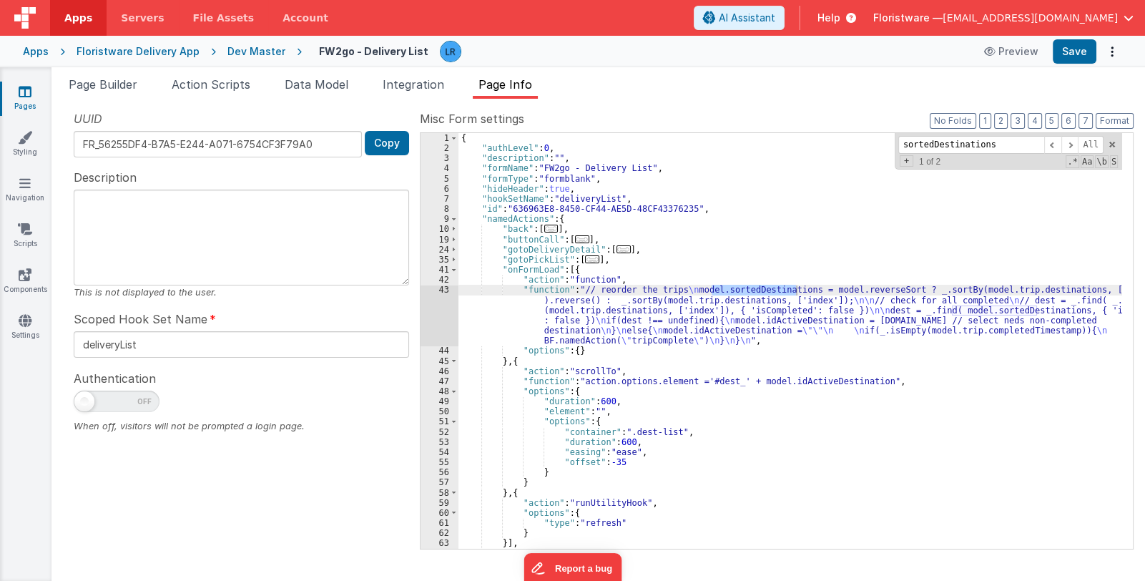
type input "sortedDestinations"
click at [615, 316] on div "{ "authLevel" : 0 , "description" : "" , "formName" : "FW2go - Delivery List" ,…" at bounding box center [791, 351] width 664 height 436
click at [435, 318] on div "43" at bounding box center [440, 315] width 38 height 61
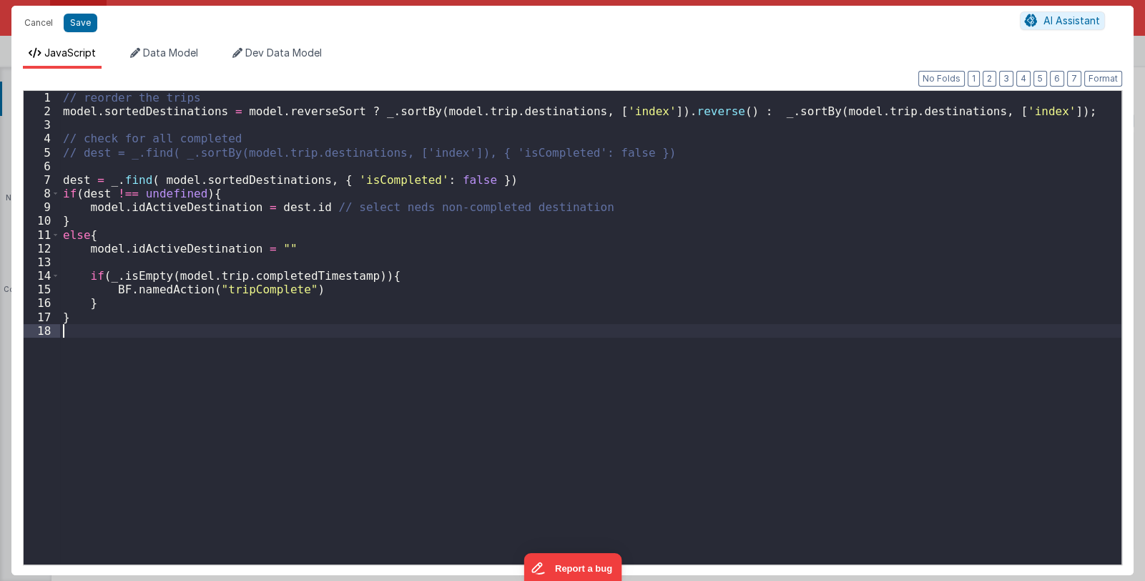
click at [435, 318] on div "// reorder the trips model . sortedDestinations = model . reverseSort ? _ . sor…" at bounding box center [591, 341] width 1062 height 501
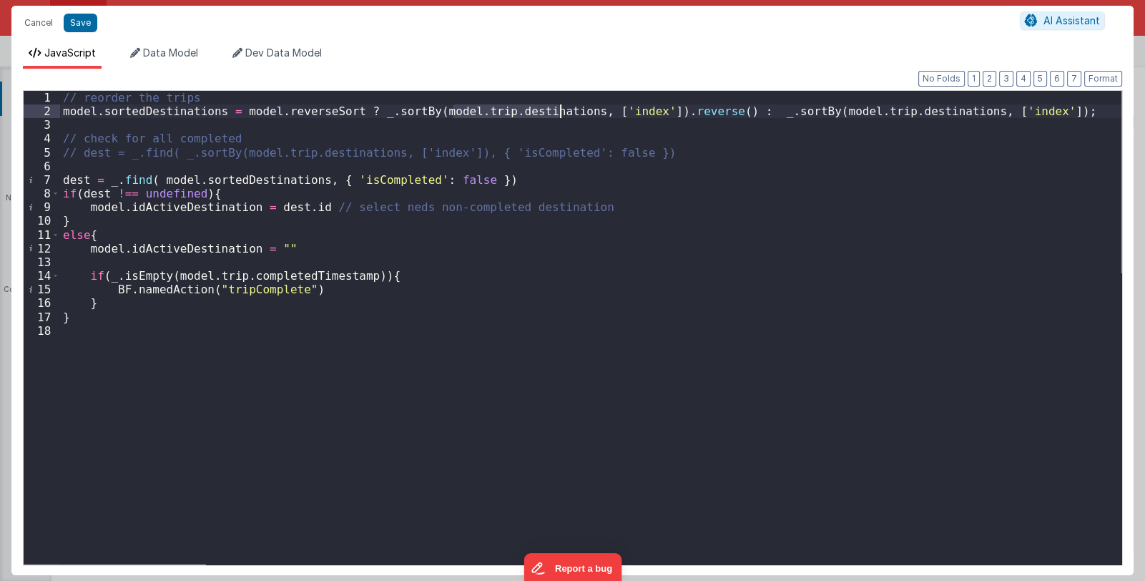
drag, startPoint x: 454, startPoint y: 111, endPoint x: 558, endPoint y: 112, distance: 103.7
click at [558, 112] on div "// reorder the trips model . sortedDestinations = model . reverseSort ? _ . sor…" at bounding box center [591, 341] width 1062 height 501
drag, startPoint x: 103, startPoint y: 113, endPoint x: 212, endPoint y: 114, distance: 109.5
click at [212, 114] on div "// reorder the trips model . sortedDestinations = model . reverseSort ? _ . sor…" at bounding box center [591, 341] width 1062 height 501
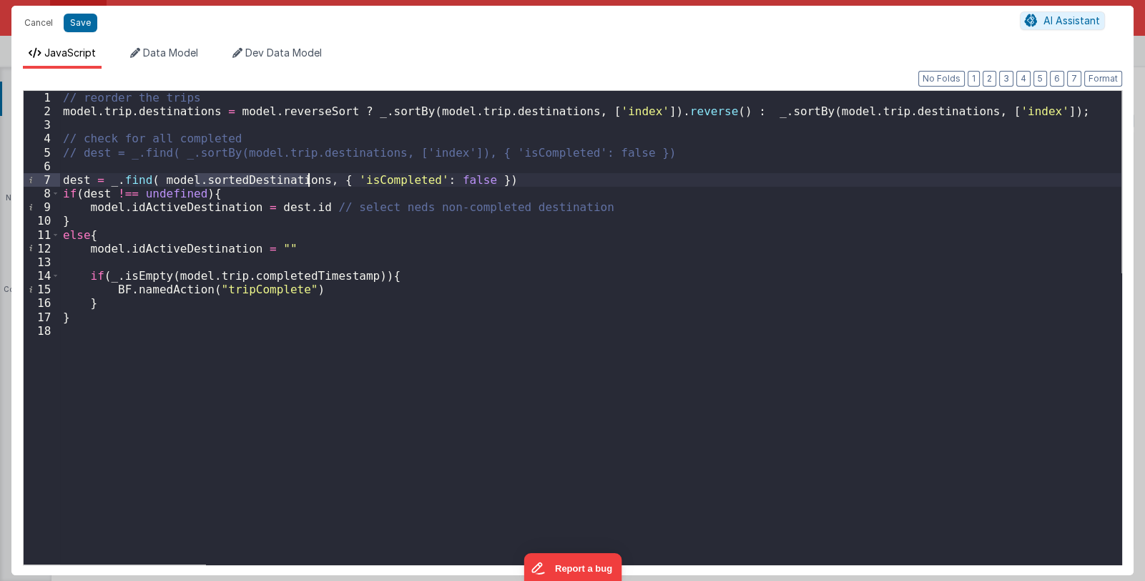
drag, startPoint x: 195, startPoint y: 178, endPoint x: 308, endPoint y: 182, distance: 113.1
click at [308, 182] on div "// reorder the trips model . trip . destinations = model . reverseSort ? _ . so…" at bounding box center [591, 341] width 1062 height 501
click at [83, 26] on button "Save" at bounding box center [81, 23] width 34 height 19
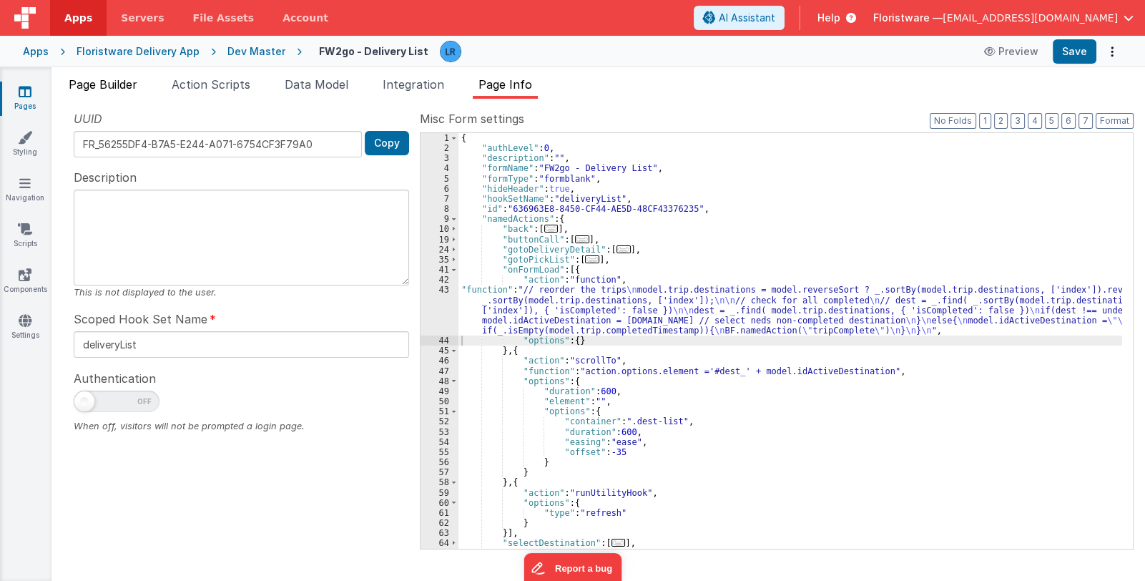
click at [112, 82] on span "Page Builder" at bounding box center [103, 84] width 69 height 14
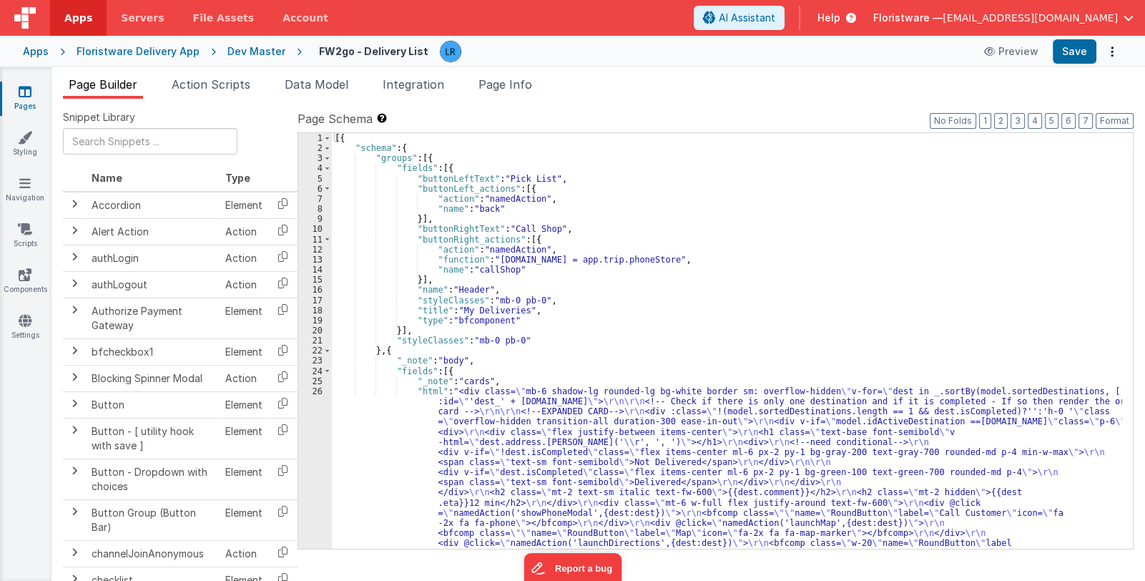
scroll to position [85, 0]
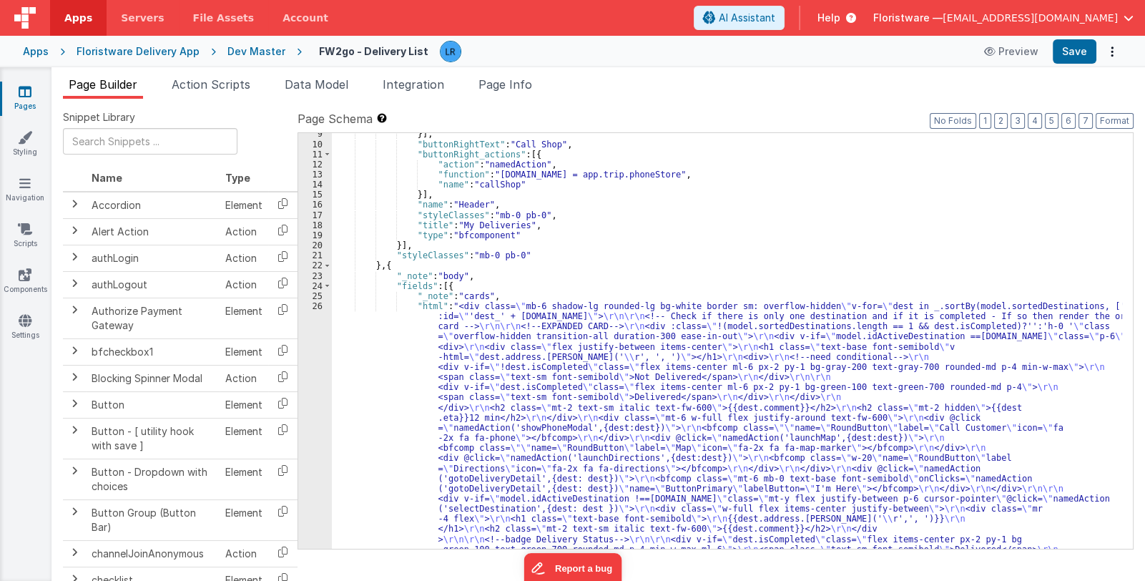
click at [508, 454] on div "}] , "buttonRightText" : "Call Shop" , "buttonRight_actions" : [{ "action" : "n…" at bounding box center [727, 535] width 790 height 812
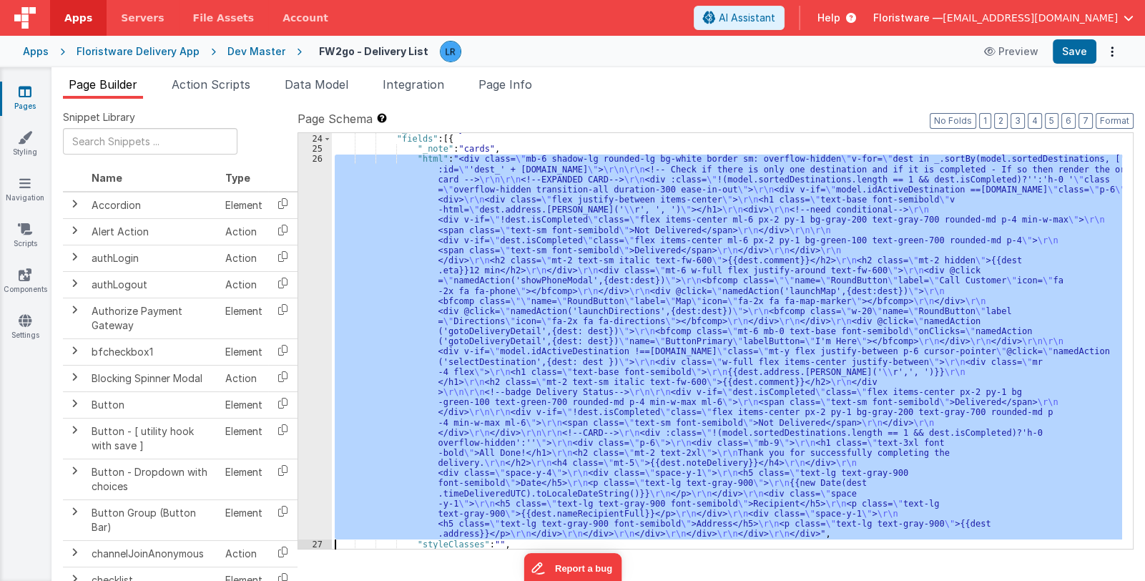
scroll to position [232, 0]
click at [311, 456] on div "26" at bounding box center [315, 346] width 34 height 385
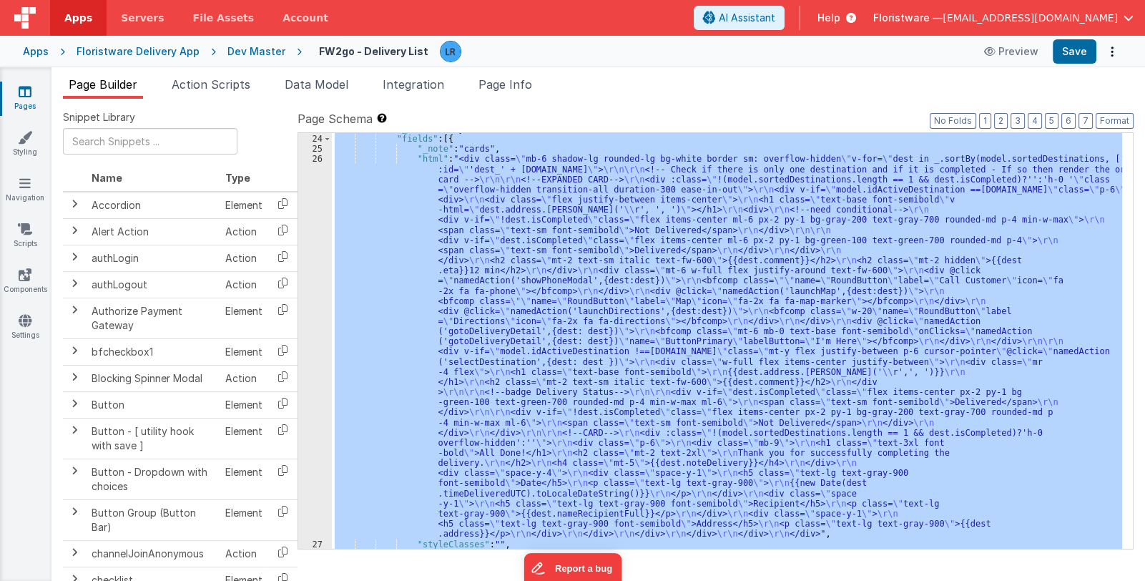
click at [383, 427] on div ""_note" : "body" , "fields" : [{ "_note" : "cards" , "html" : "<div class= \" m…" at bounding box center [727, 341] width 790 height 416
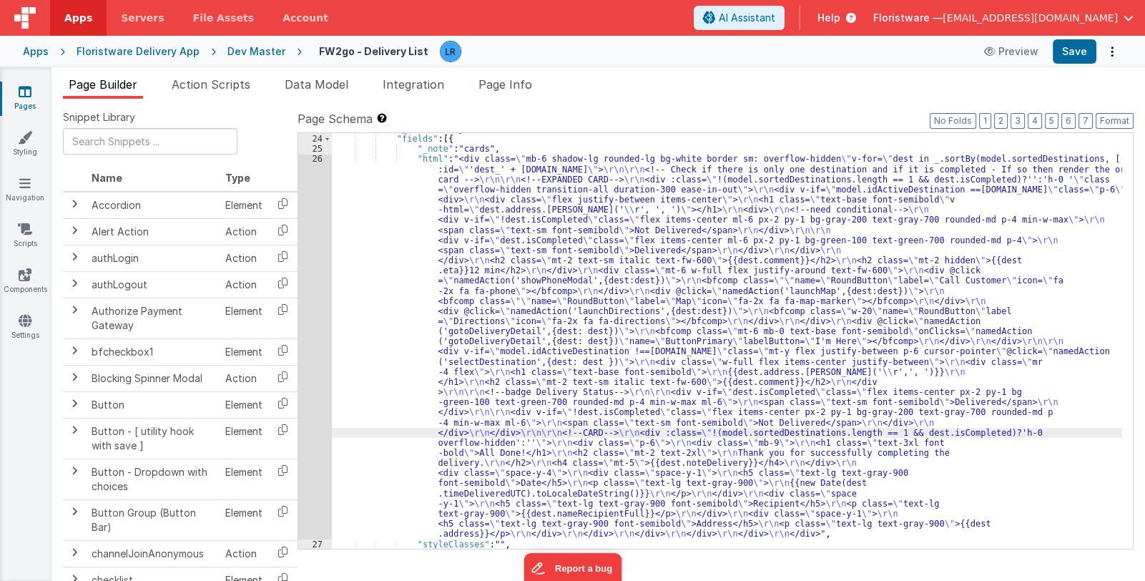
click at [315, 423] on div "26" at bounding box center [315, 346] width 34 height 385
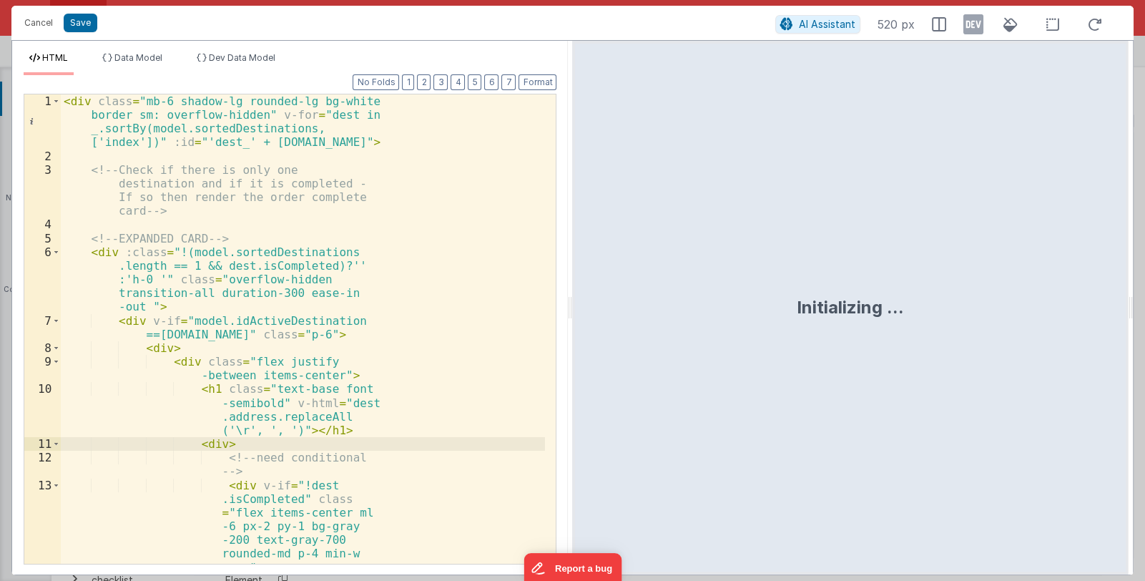
click at [313, 358] on div "< div class = "mb-6 shadow-lg rounded-lg bg-white border sm: overflow-hidden" v…" at bounding box center [303, 376] width 484 height 565
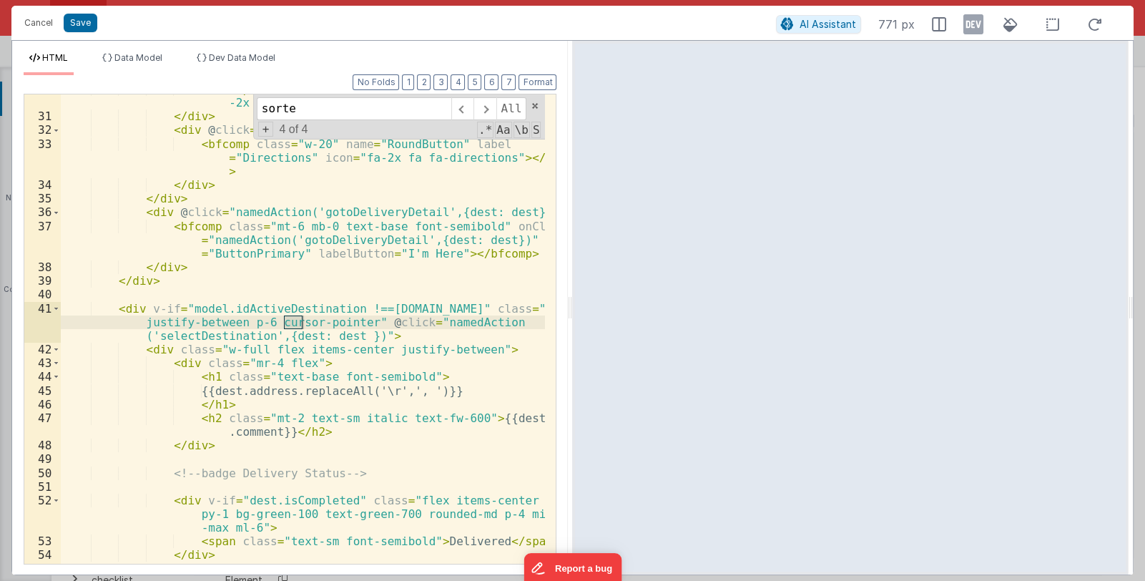
scroll to position [985, 0]
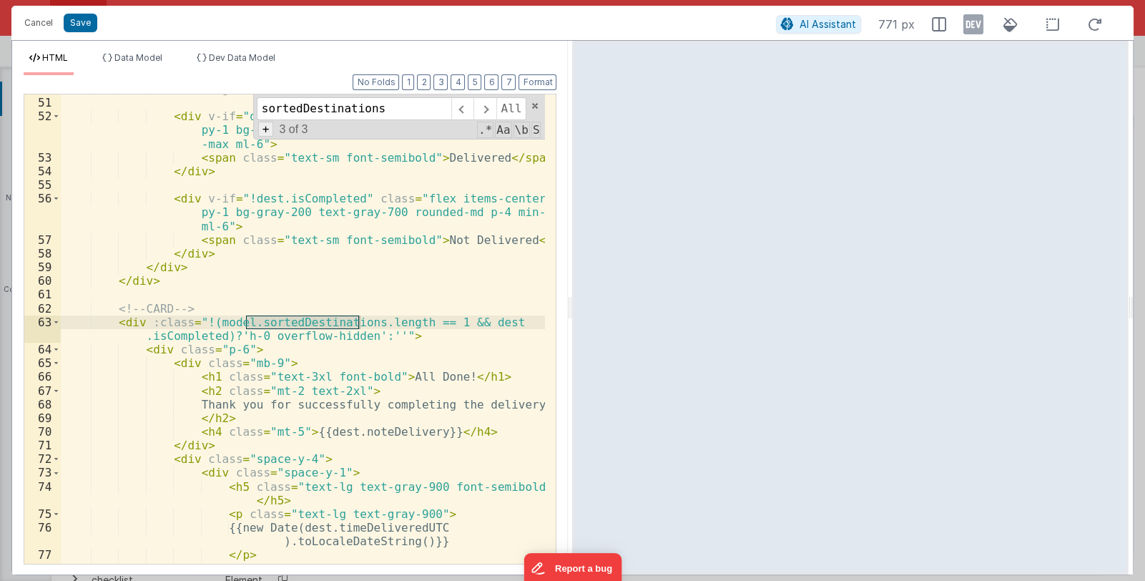
type input "sortedDestinations"
click at [265, 126] on span "+" at bounding box center [266, 129] width 16 height 15
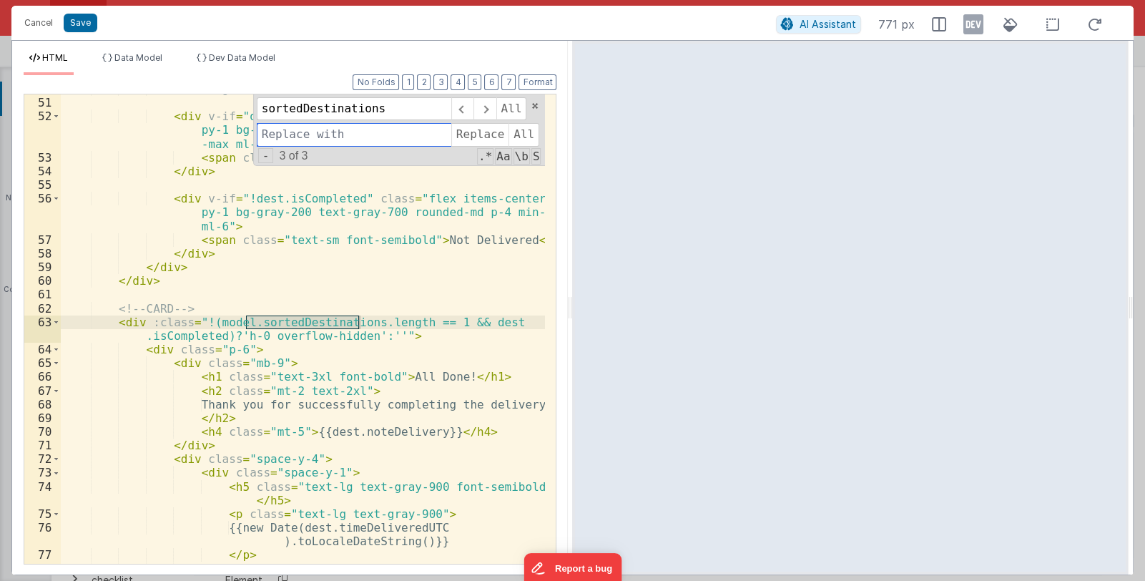
click at [286, 135] on input at bounding box center [354, 134] width 195 height 23
paste input "trip.destinations"
type input "trip.destinations"
click at [515, 133] on span "All" at bounding box center [524, 134] width 31 height 23
click at [78, 26] on button "Save" at bounding box center [81, 23] width 34 height 19
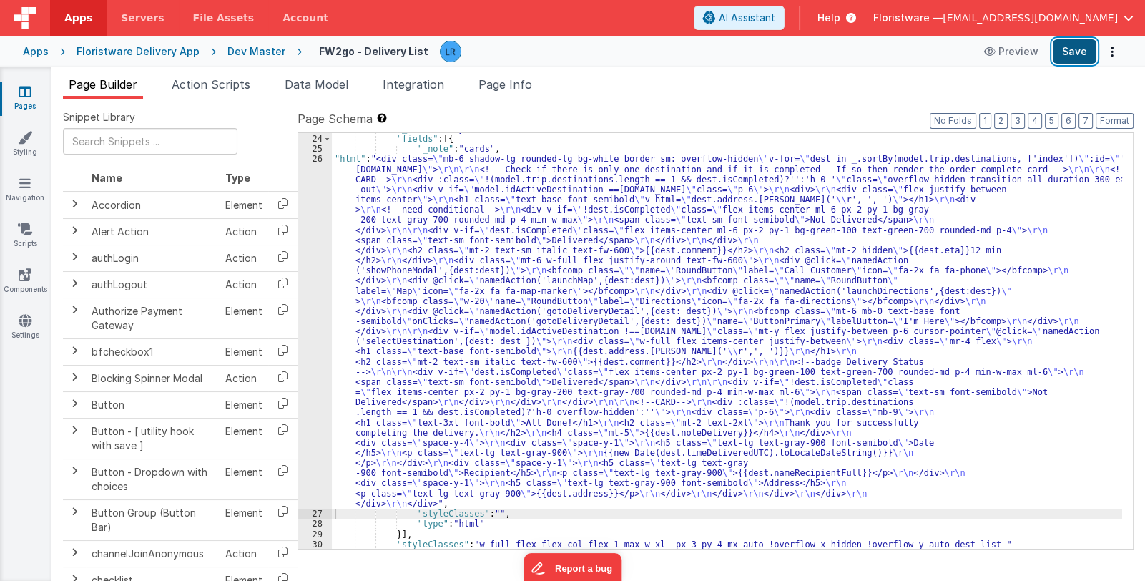
click at [1059, 54] on button "Save" at bounding box center [1075, 51] width 44 height 24
click at [519, 84] on span "Page Info" at bounding box center [506, 84] width 54 height 14
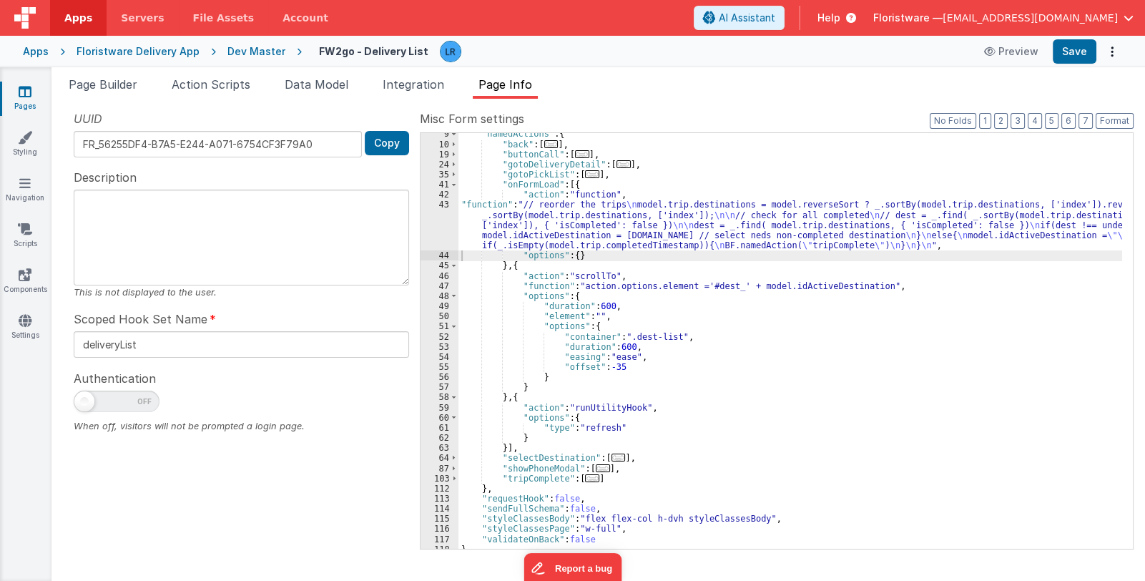
scroll to position [85, 0]
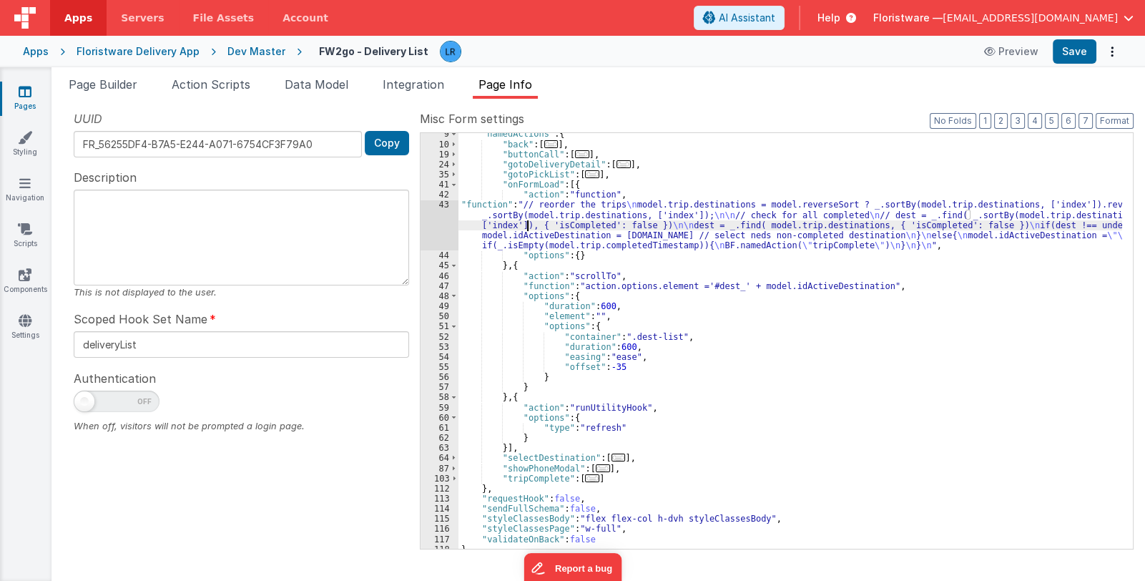
click at [527, 227] on div ""namedActions" : { "back" : [ ... ] , "buttonCall" : [ ... ] , "gotoDeliveryDet…" at bounding box center [791, 347] width 664 height 436
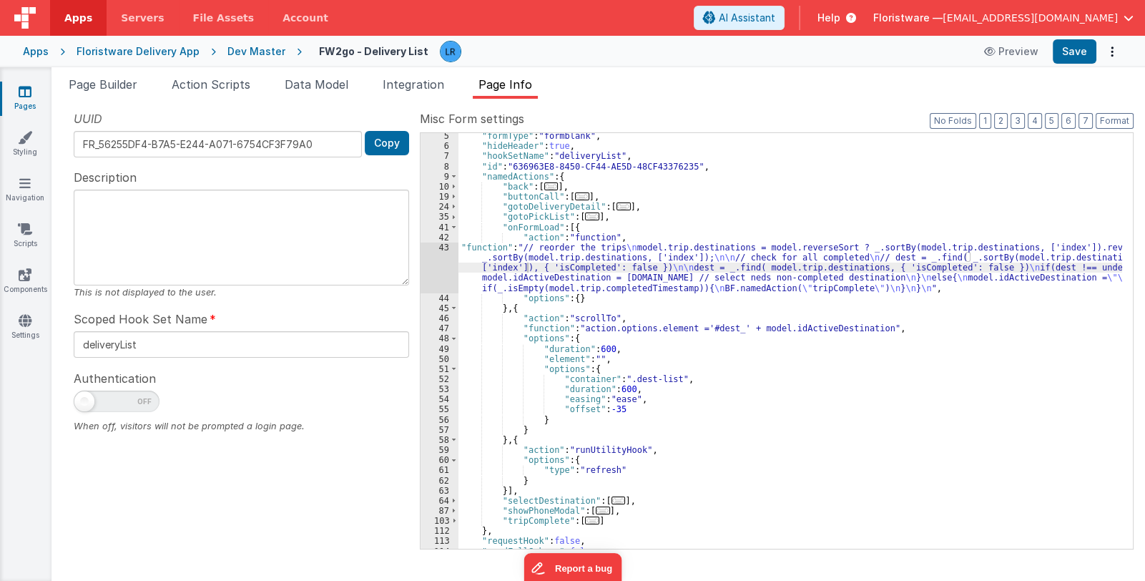
click at [29, 94] on icon at bounding box center [25, 91] width 13 height 14
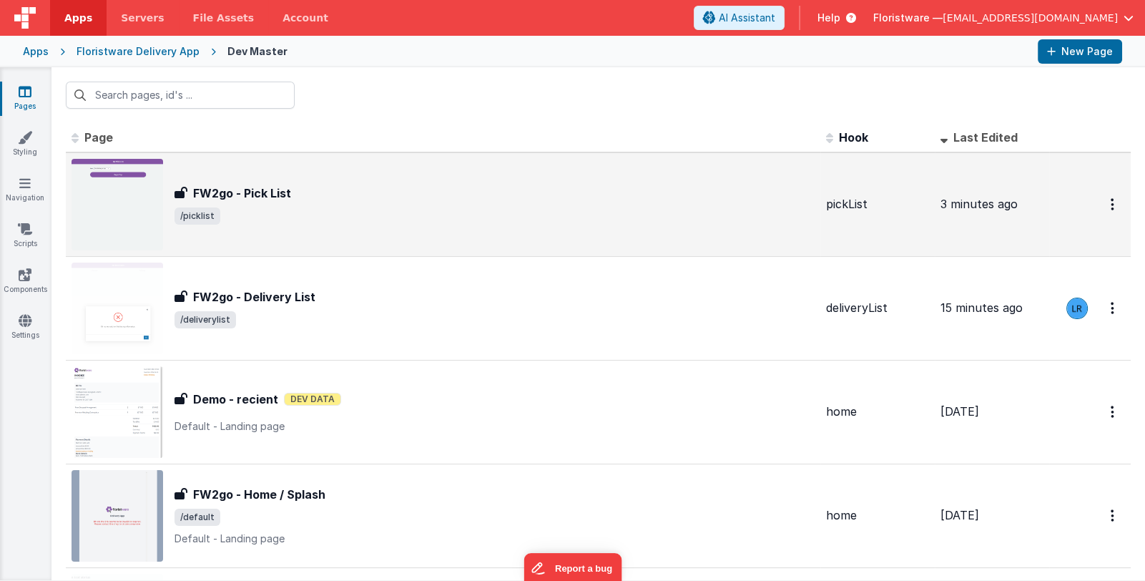
click at [411, 212] on span "/picklist" at bounding box center [495, 215] width 640 height 17
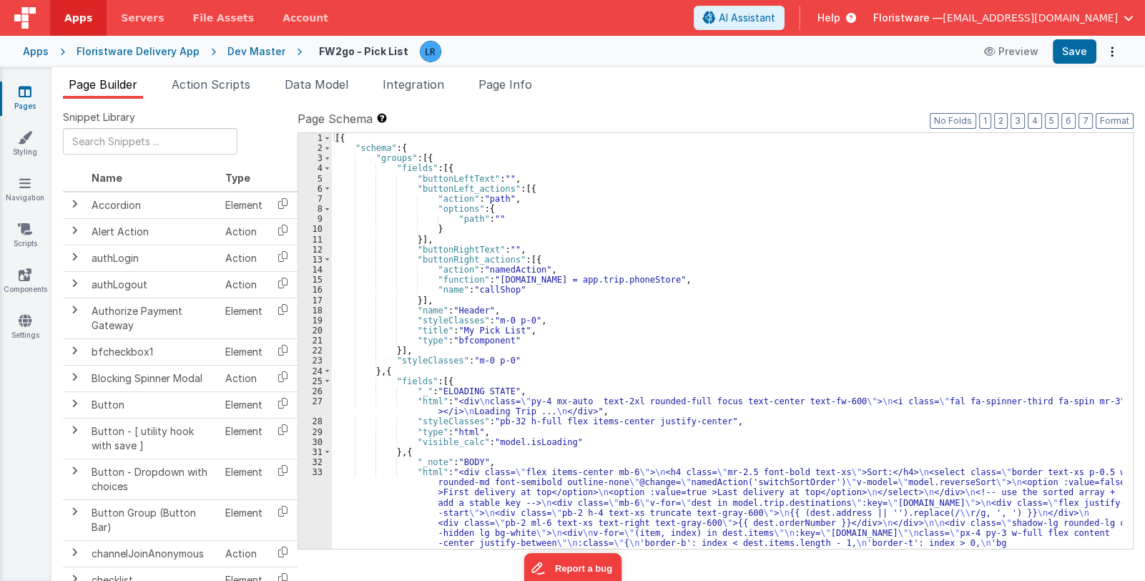
click at [519, 84] on span "Page Info" at bounding box center [506, 84] width 54 height 14
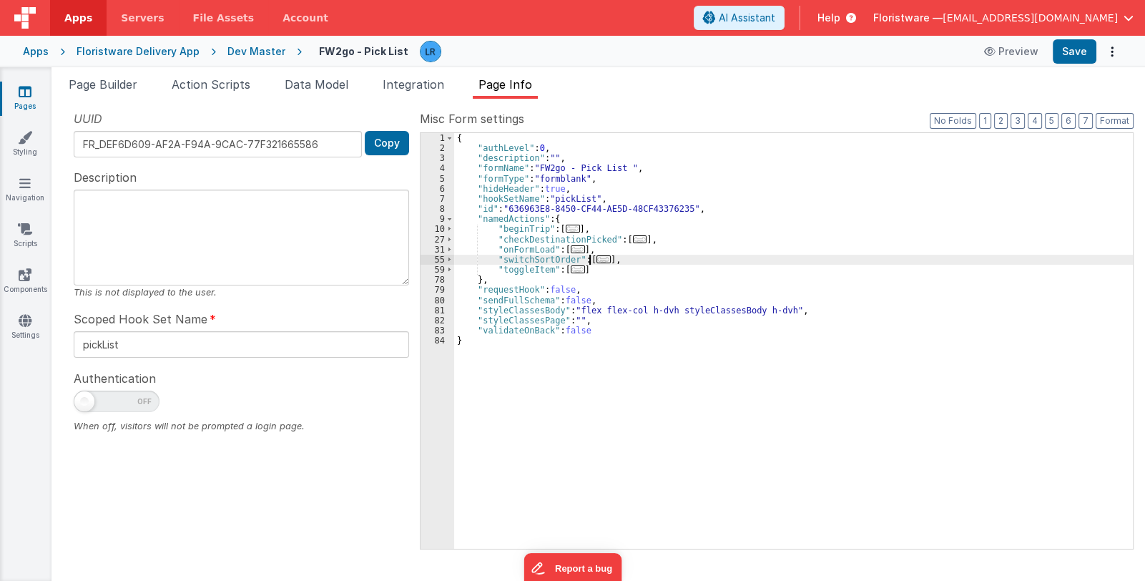
click at [597, 255] on span "..." at bounding box center [604, 259] width 14 height 8
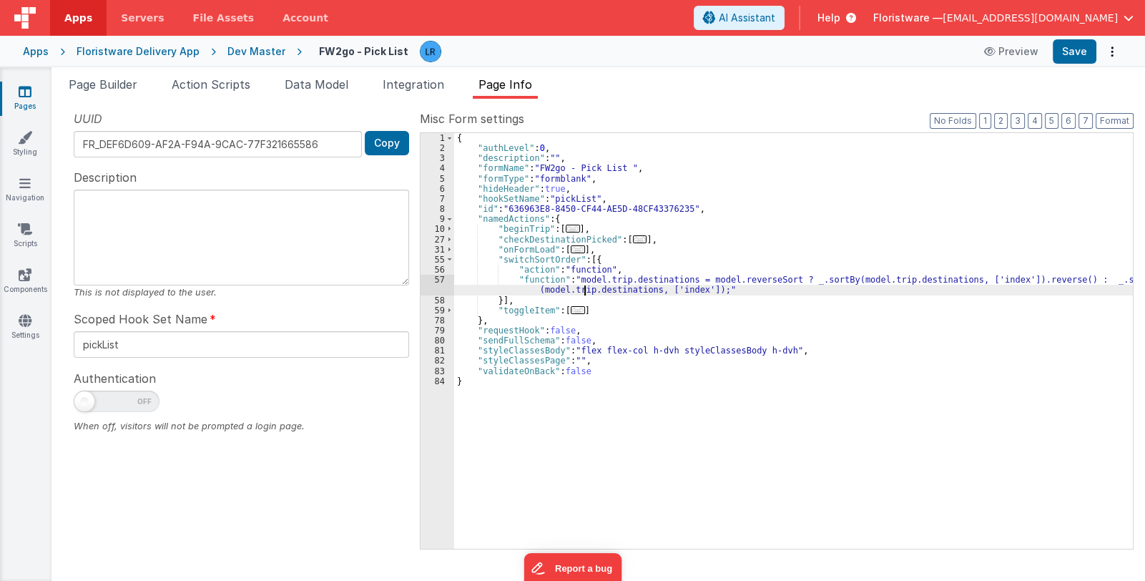
click at [584, 285] on div "{ "authLevel" : 0 , "description" : "" , "formName" : "FW2go - Pick List " , "f…" at bounding box center [793, 351] width 679 height 436
click at [430, 279] on div "57" at bounding box center [438, 285] width 34 height 20
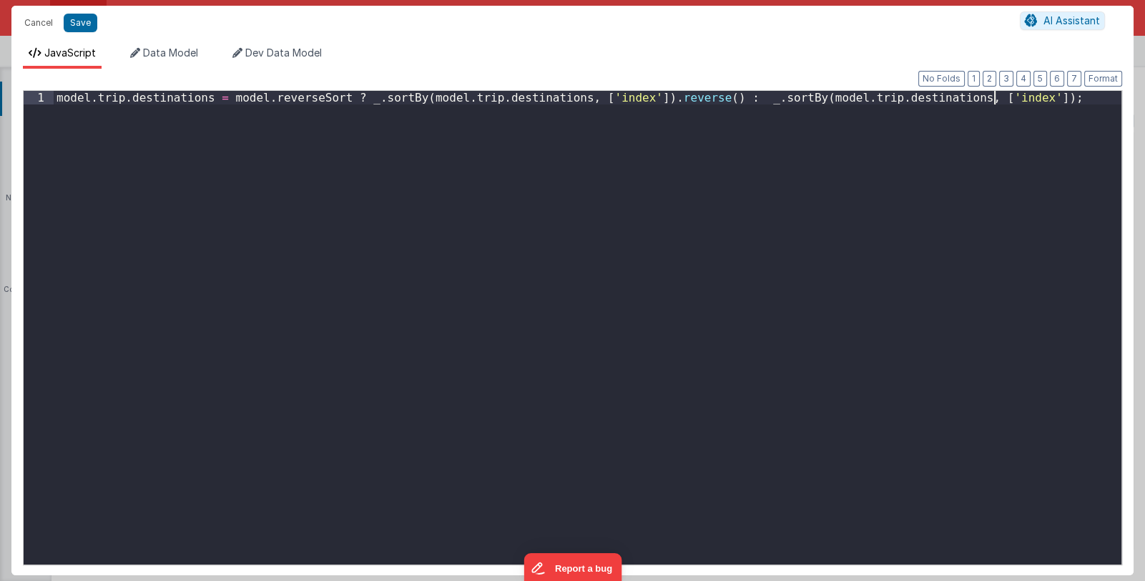
click at [430, 279] on div "model . trip . destinations = model . reverseSort ? _ . sortBy ( model . trip .…" at bounding box center [588, 341] width 1068 height 501
click at [1005, 100] on div "model . trip . destinations = model . reverseSort ? _ . sortBy ( model . trip .…" at bounding box center [588, 341] width 1068 height 501
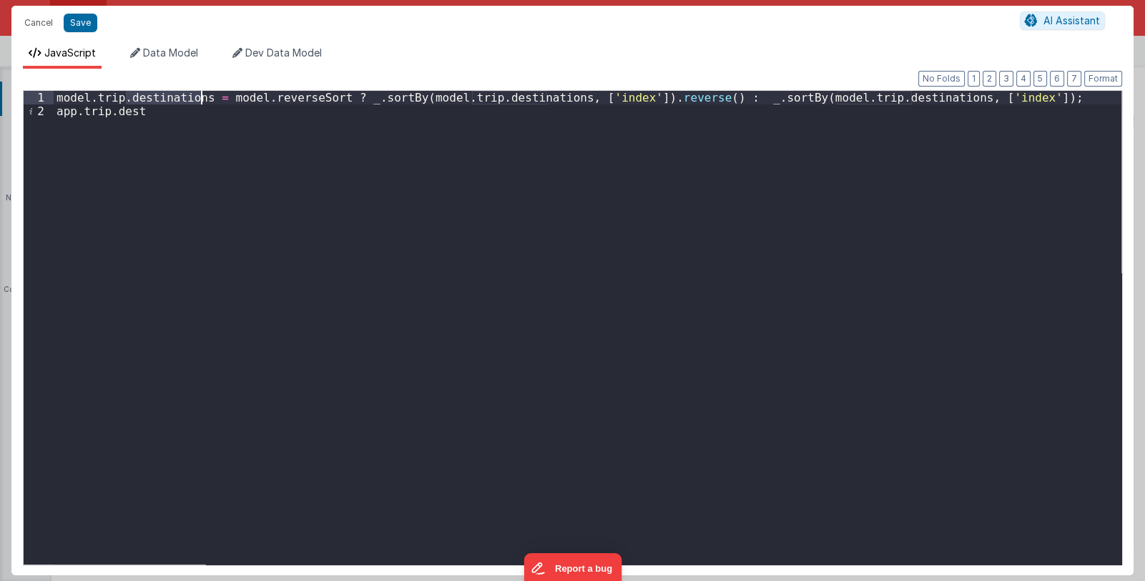
drag, startPoint x: 127, startPoint y: 95, endPoint x: 203, endPoint y: 100, distance: 76.7
click at [203, 100] on div "model . trip . destinations = model . reverseSort ? _ . sortBy ( model . trip .…" at bounding box center [588, 341] width 1068 height 501
drag, startPoint x: 112, startPoint y: 113, endPoint x: 144, endPoint y: 112, distance: 31.5
click at [144, 112] on div "model . trip . destinations = model . reverseSort ? _ . sortBy ( model . trip .…" at bounding box center [588, 341] width 1068 height 501
drag, startPoint x: 82, startPoint y: 113, endPoint x: 186, endPoint y: 116, distance: 104.5
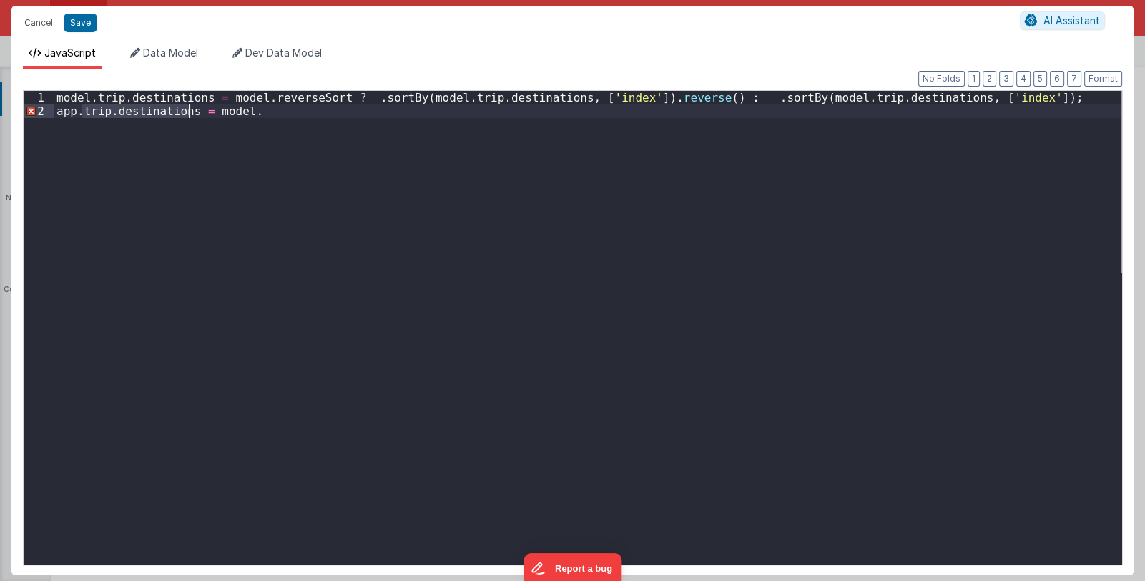
click at [186, 116] on div "model . trip . destinations = model . reverseSort ? _ . sortBy ( model . trip .…" at bounding box center [588, 341] width 1068 height 501
click at [249, 112] on div "model . trip . destinations = model . reverseSort ? _ . sortBy ( model . trip .…" at bounding box center [588, 341] width 1068 height 501
click at [82, 24] on button "Save" at bounding box center [81, 23] width 34 height 19
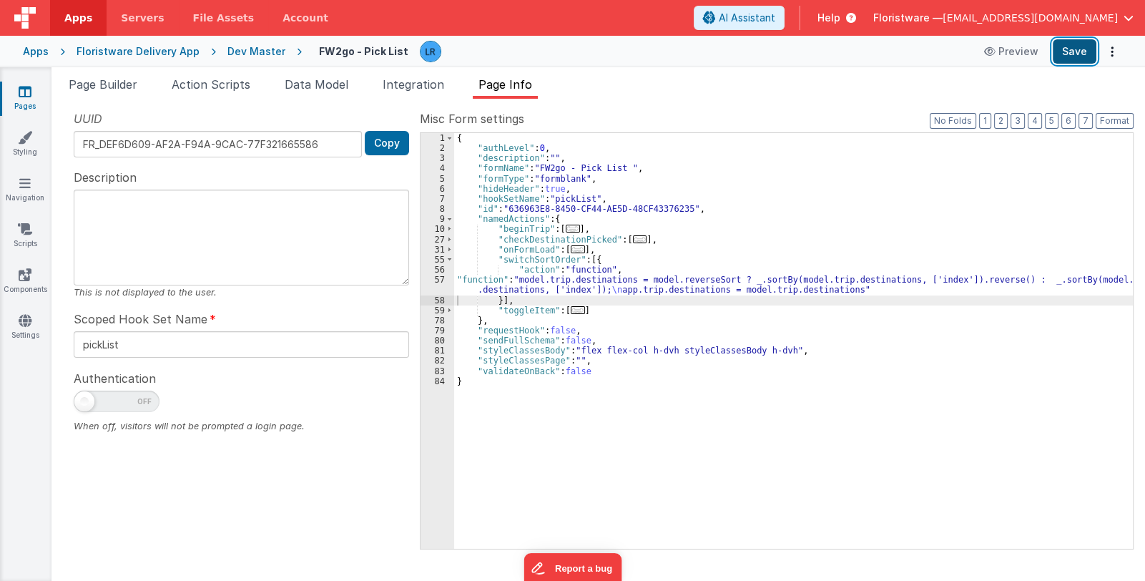
click at [1066, 52] on button "Save" at bounding box center [1075, 51] width 44 height 24
click at [21, 91] on icon at bounding box center [25, 91] width 13 height 14
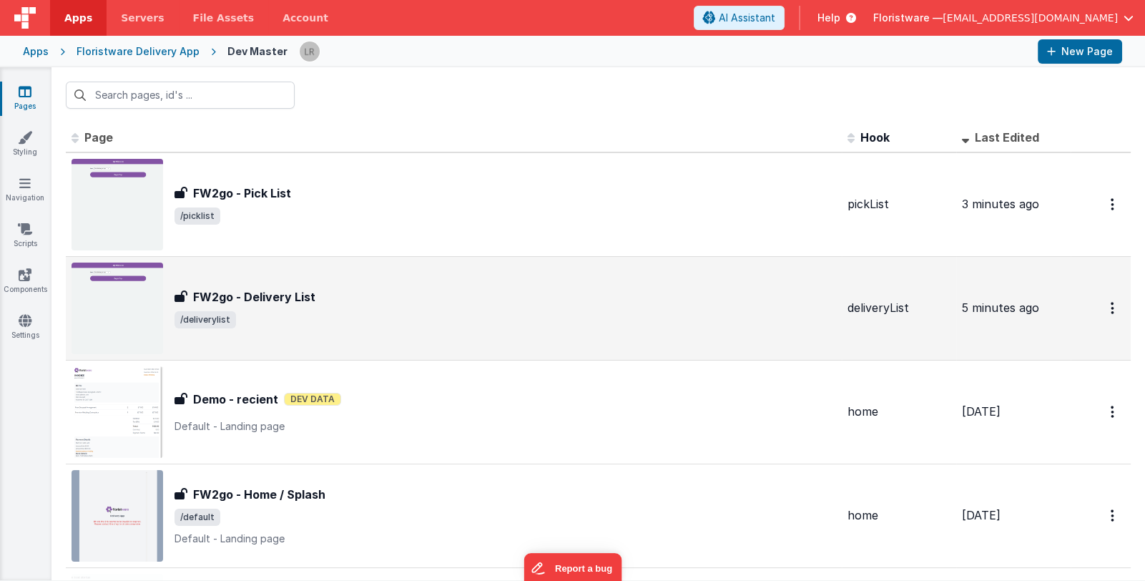
click at [406, 311] on span "/deliverylist" at bounding box center [506, 319] width 662 height 17
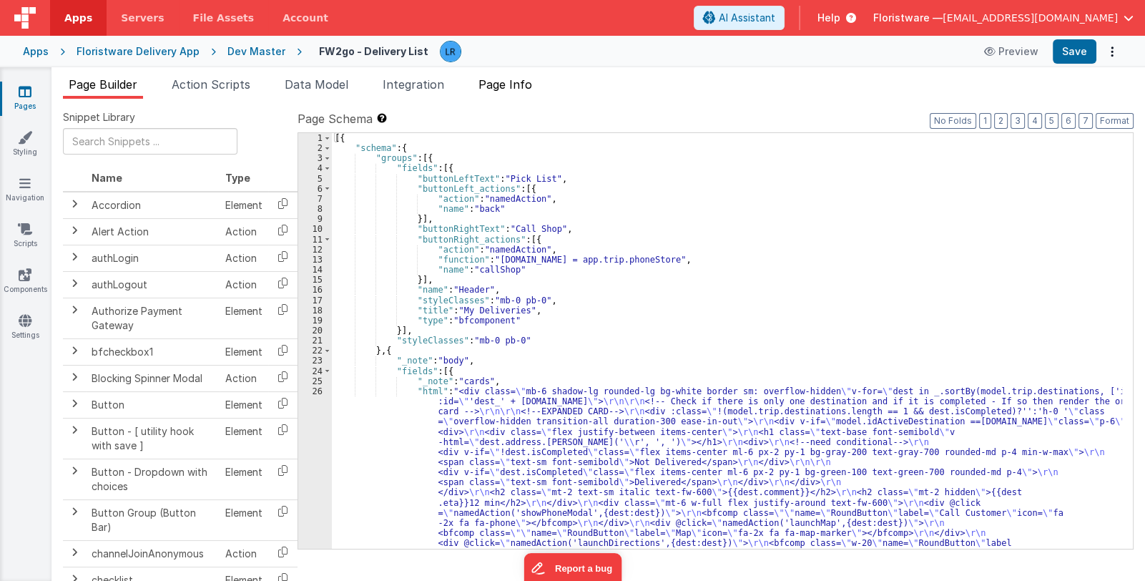
click at [518, 82] on span "Page Info" at bounding box center [506, 84] width 54 height 14
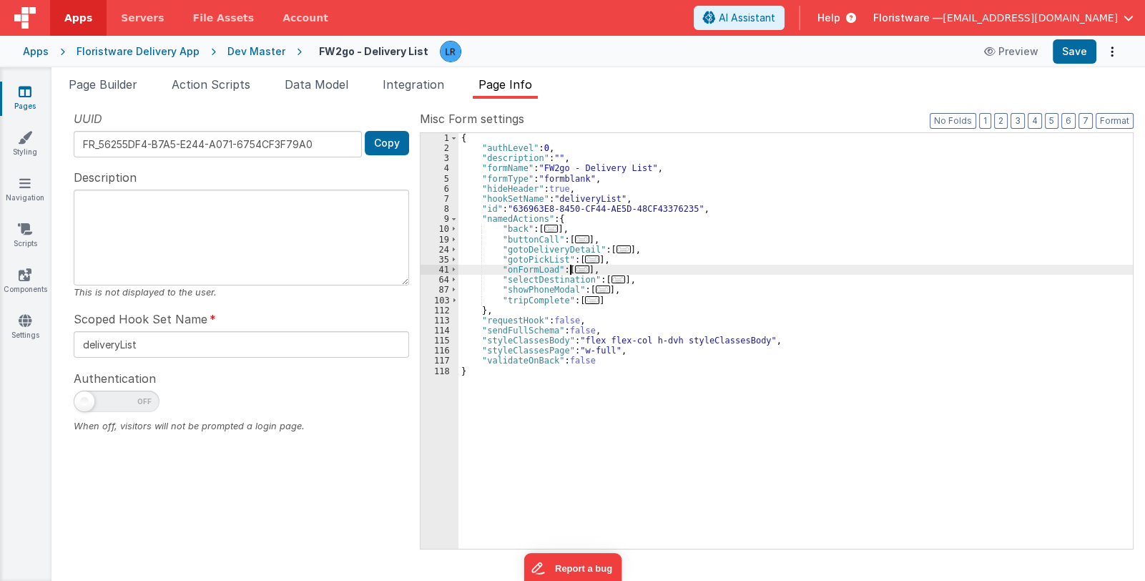
click at [576, 270] on span "..." at bounding box center [582, 269] width 14 height 8
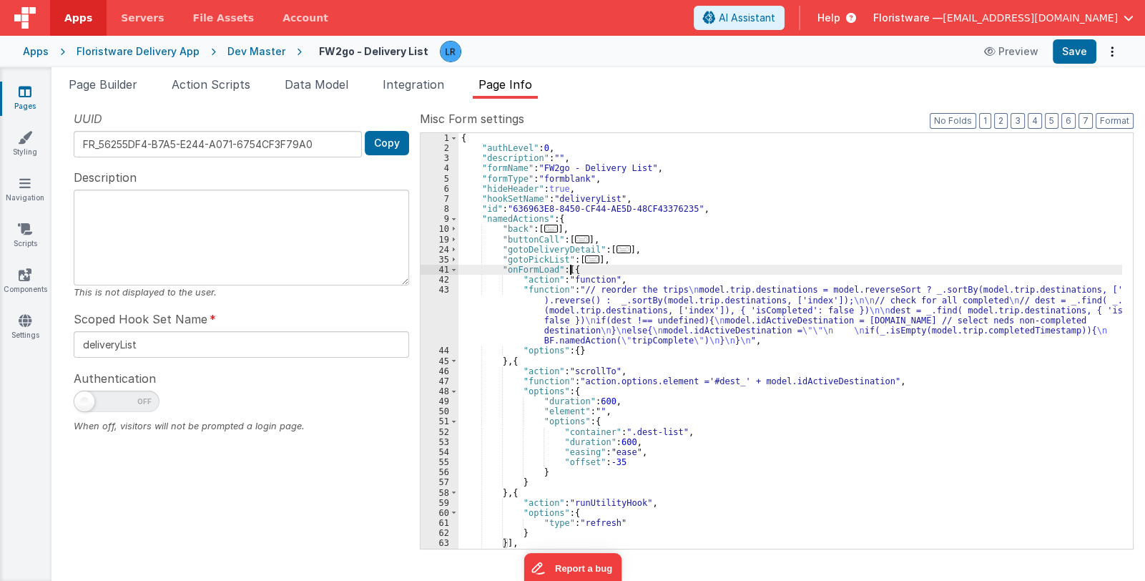
click at [588, 308] on div "{ "authLevel" : 0 , "description" : "" , "formName" : "FW2go - Delivery List" ,…" at bounding box center [791, 351] width 664 height 436
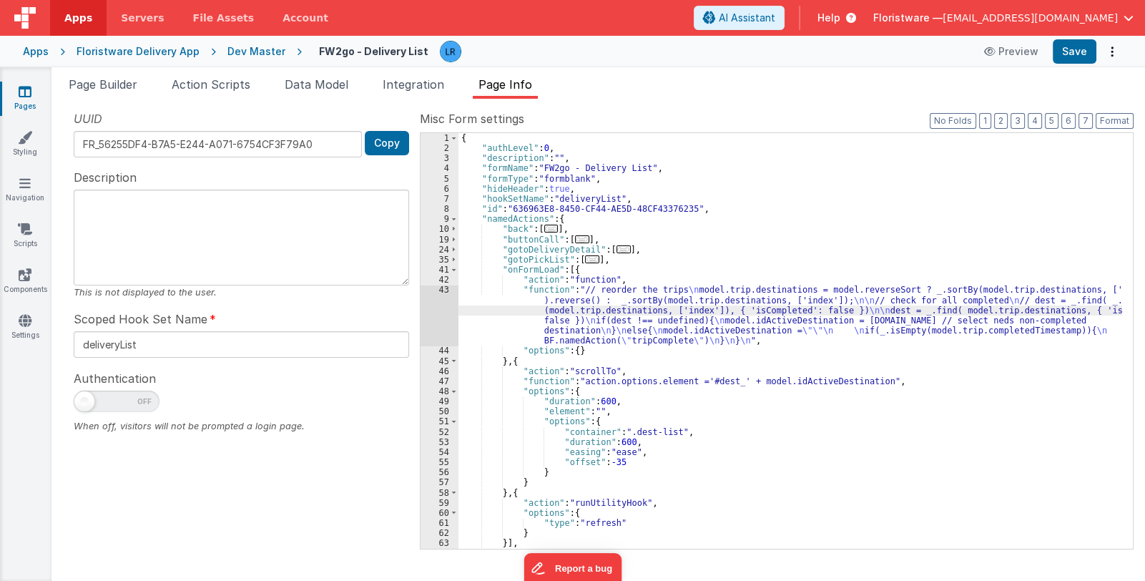
click at [433, 318] on div "43" at bounding box center [440, 315] width 38 height 61
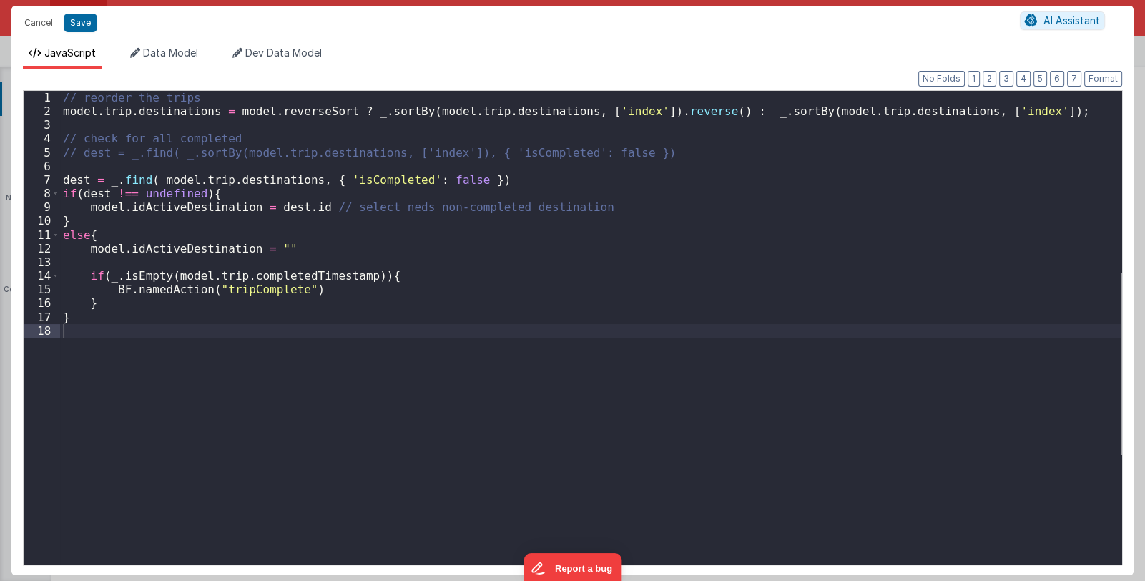
click at [433, 318] on div "Cancel Save AI Assistant JavaScript Data Model Dev Data Model Format 7 6 5 4 3 …" at bounding box center [572, 290] width 1145 height 581
click at [150, 112] on div "// reorder the trips model . trip . destinations = model . reverseSort ? _ . so…" at bounding box center [591, 341] width 1062 height 501
click at [73, 25] on button "Save" at bounding box center [81, 23] width 34 height 19
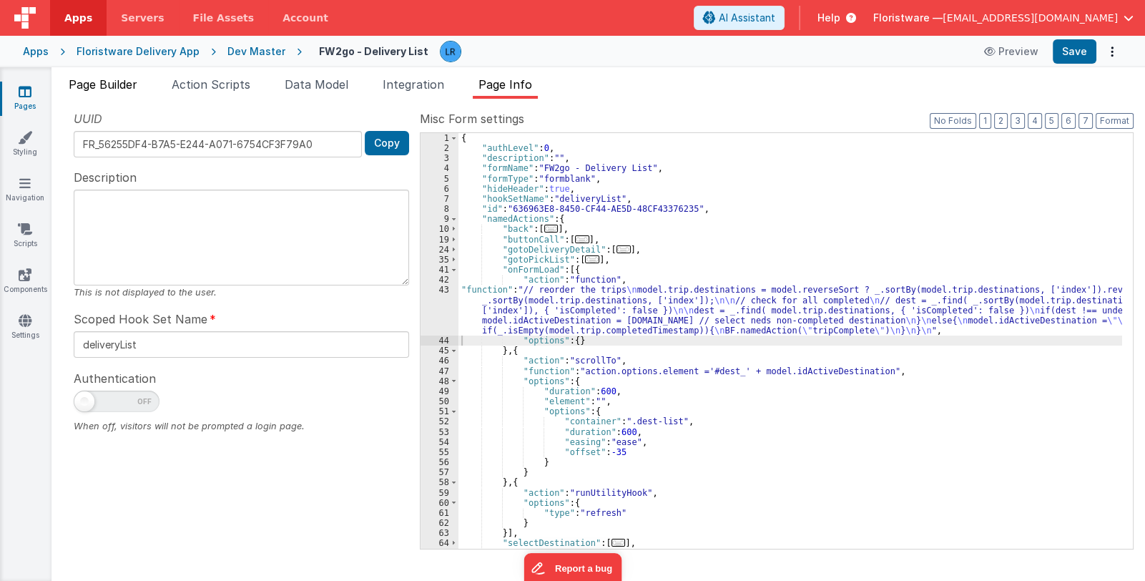
click at [114, 80] on span "Page Builder" at bounding box center [103, 84] width 69 height 14
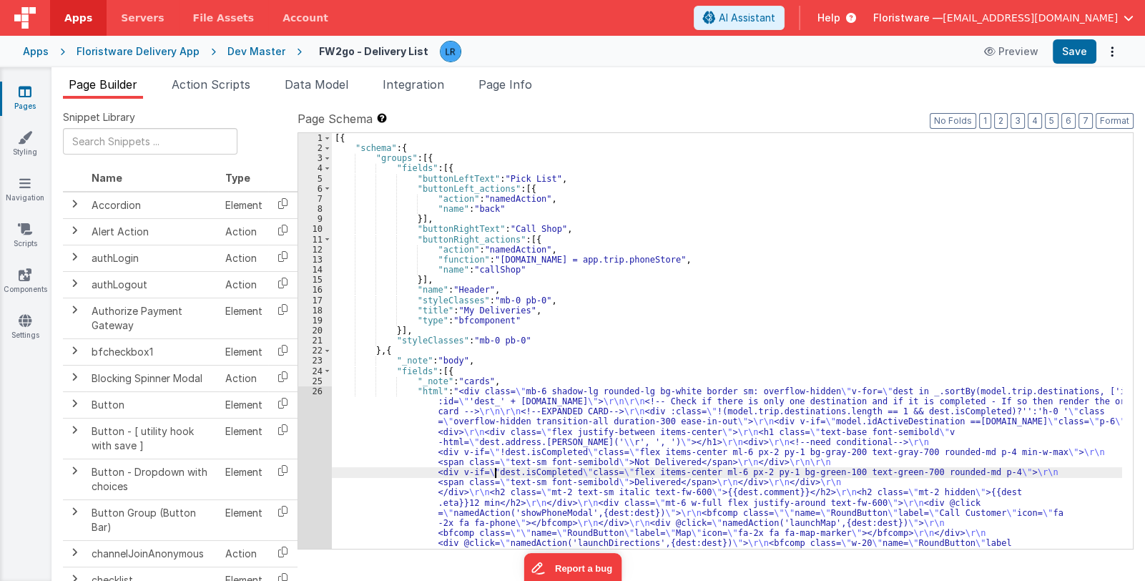
click at [496, 476] on div "[{ "schema" : { "groups" : [{ "fields" : [{ "buttonLeftText" : "Pick List" , "b…" at bounding box center [727, 539] width 790 height 812
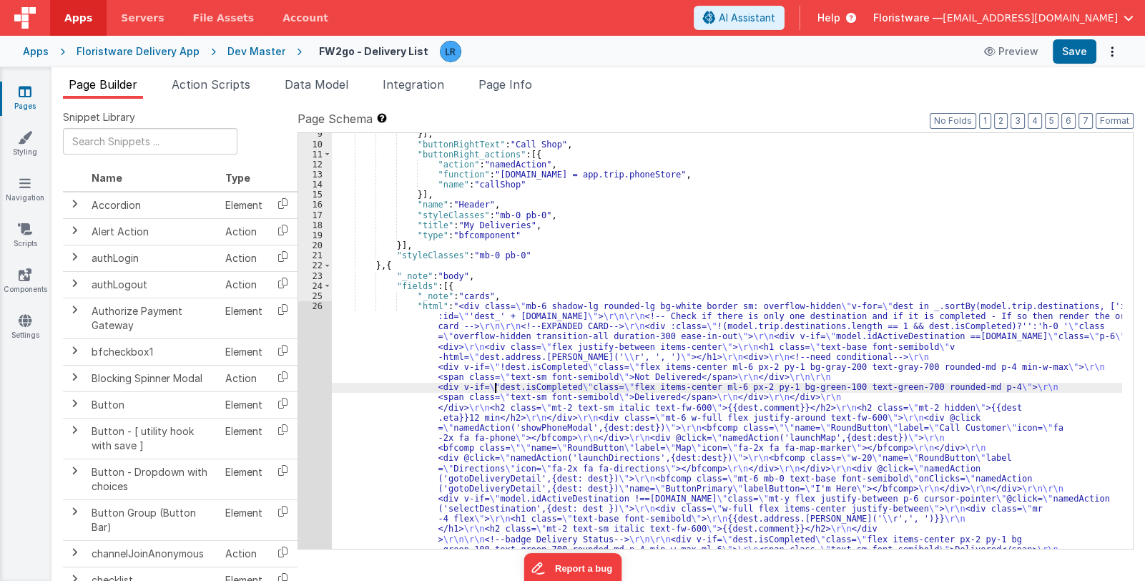
scroll to position [127, 0]
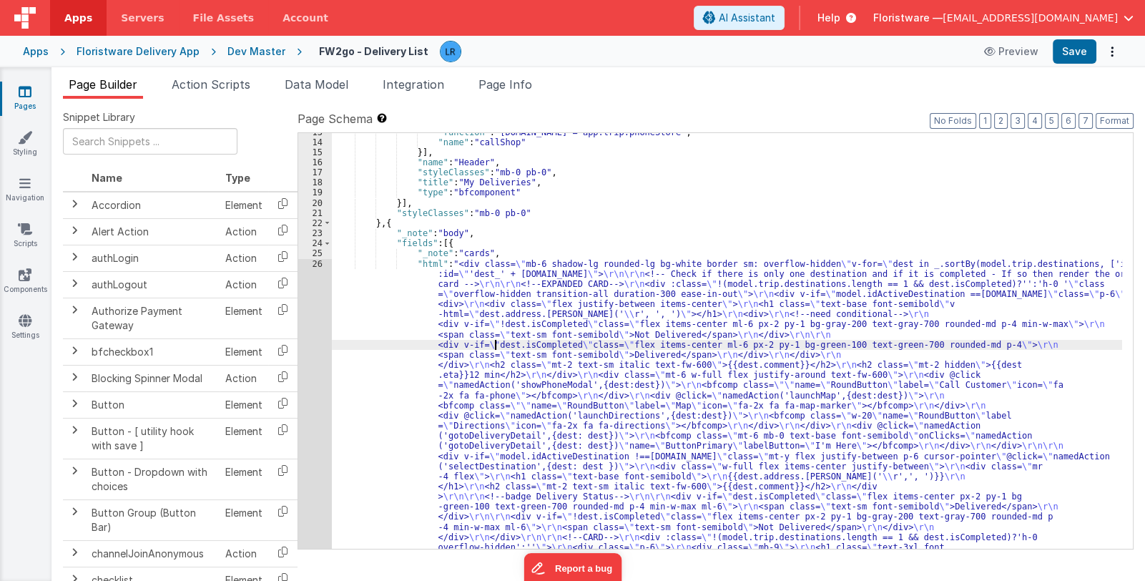
click at [489, 423] on div ""function" : "app.phone = app.trip.phoneStore" , "name" : "callShop" }] , "name…" at bounding box center [727, 533] width 790 height 812
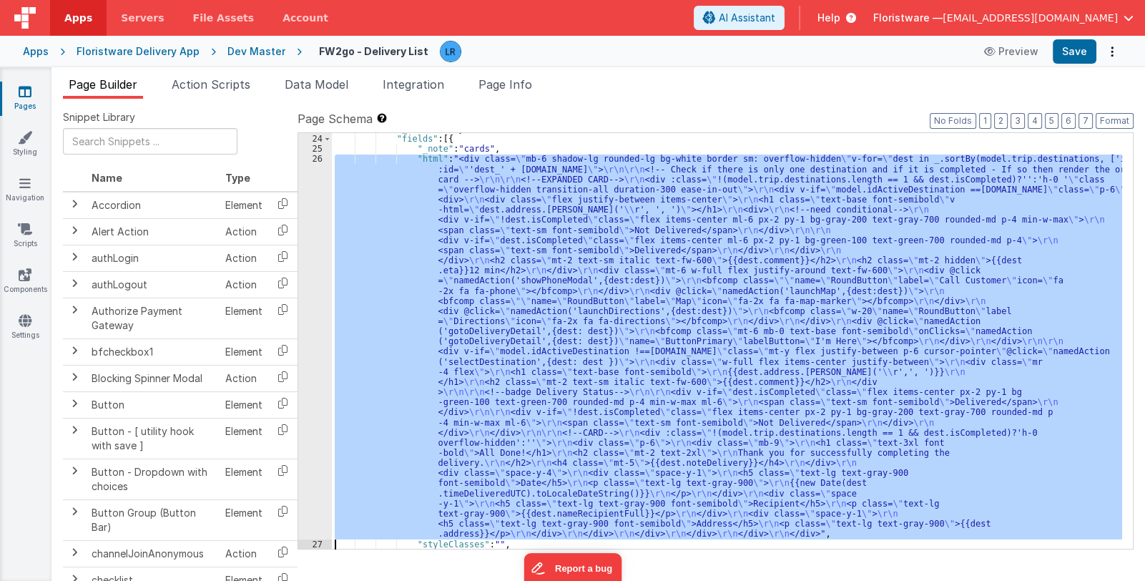
scroll to position [232, 0]
click at [313, 443] on div "26" at bounding box center [315, 346] width 34 height 385
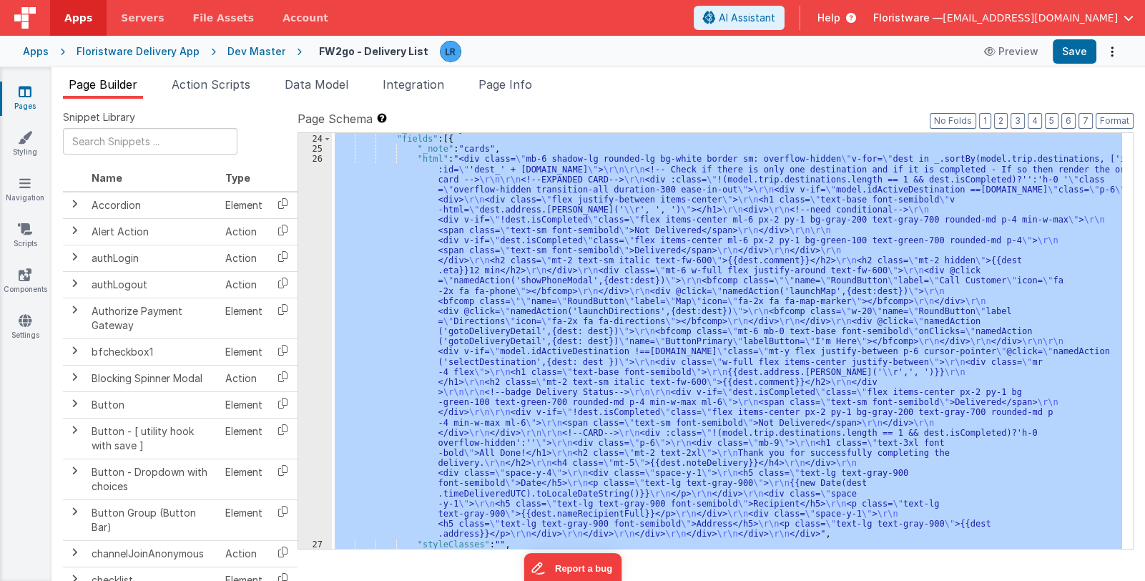
click at [313, 441] on div "26" at bounding box center [315, 346] width 34 height 385
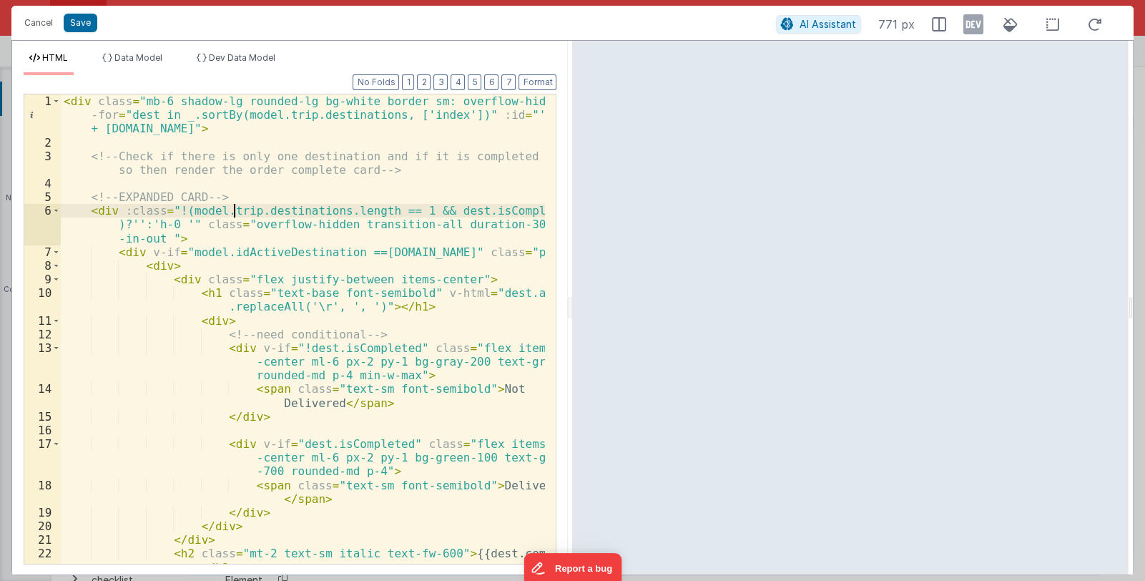
click at [232, 211] on div "< div class = "mb-6 shadow-lg rounded-lg bg-white border sm: overflow-hidden" v…" at bounding box center [303, 356] width 485 height 524
click at [283, 217] on div "< div class = "mb-6 shadow-lg rounded-lg bg-white border sm: overflow-hidden" v…" at bounding box center [303, 356] width 485 height 524
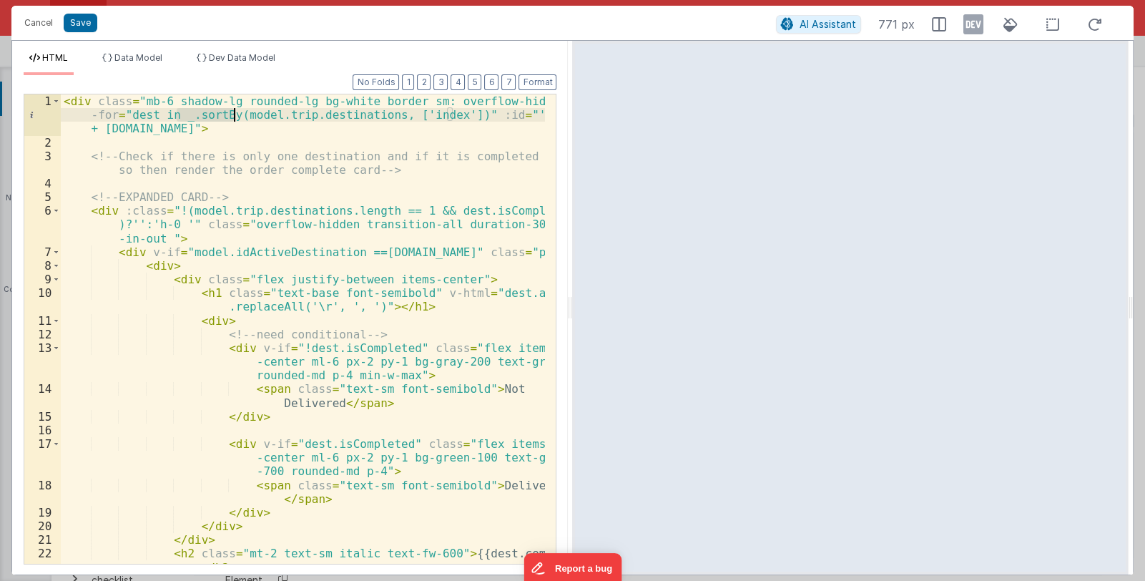
drag, startPoint x: 177, startPoint y: 116, endPoint x: 230, endPoint y: 118, distance: 53.7
click at [230, 118] on div "< div class = "mb-6 shadow-lg rounded-lg bg-white border sm: overflow-hidden" v…" at bounding box center [303, 356] width 485 height 524
drag, startPoint x: 322, startPoint y: 116, endPoint x: 397, endPoint y: 114, distance: 75.1
click at [397, 114] on div "< div class = "mb-6 shadow-lg rounded-lg bg-white border sm: overflow-hidden" v…" at bounding box center [303, 356] width 485 height 524
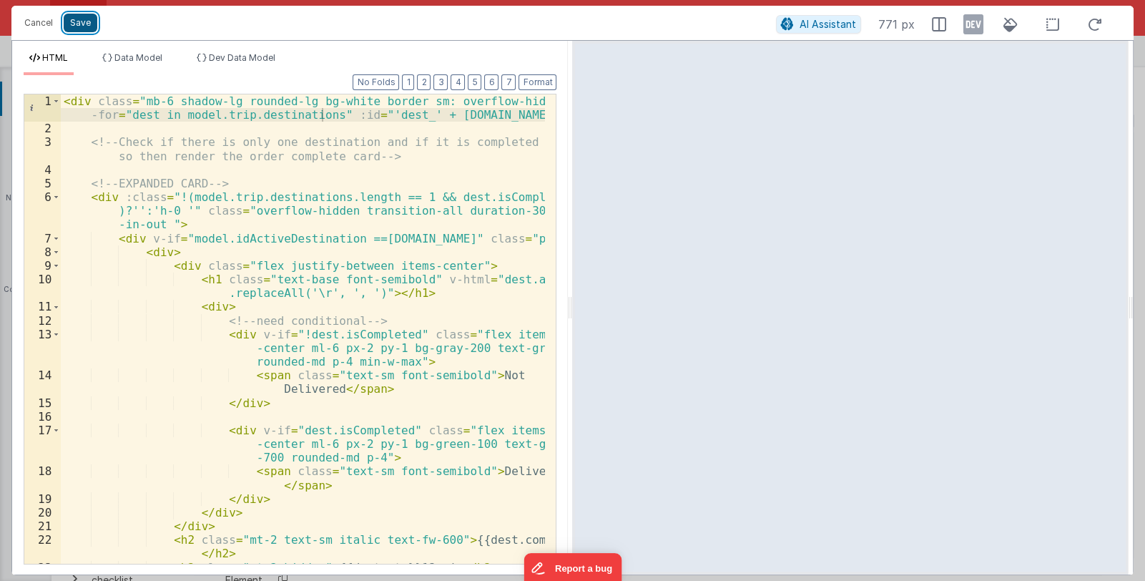
click at [71, 19] on button "Save" at bounding box center [81, 23] width 34 height 19
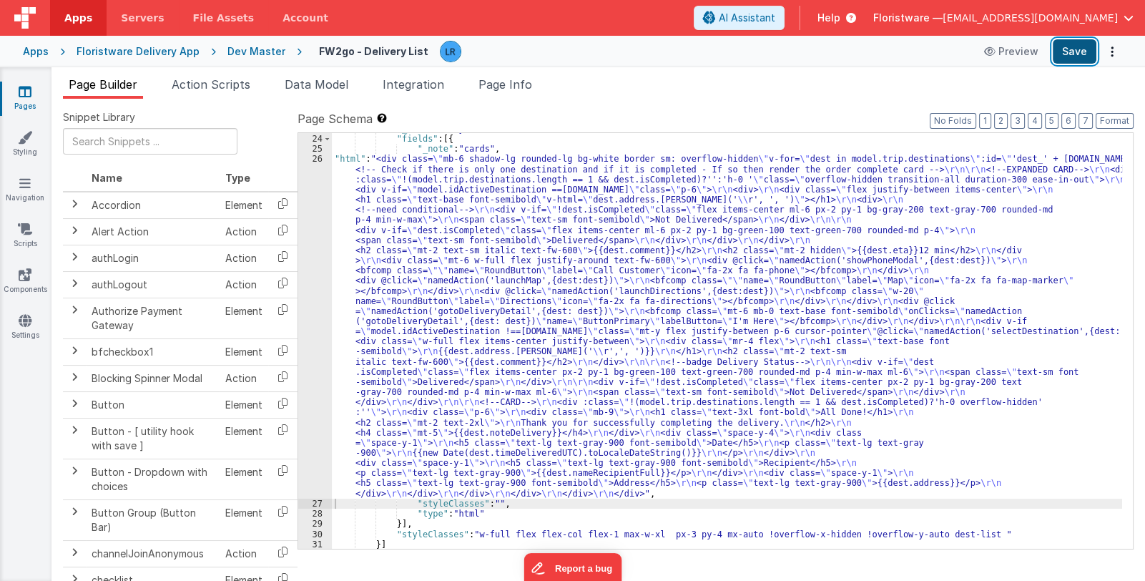
click at [1064, 52] on button "Save" at bounding box center [1075, 51] width 44 height 24
